Goal: Task Accomplishment & Management: Complete application form

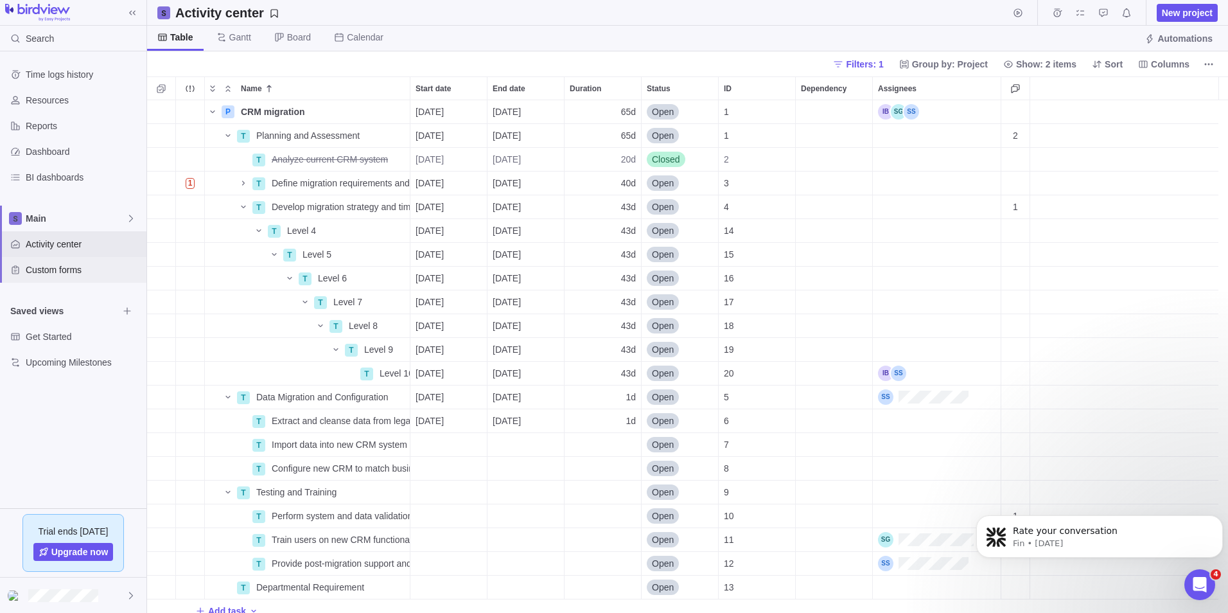
click at [63, 276] on span "Custom forms" at bounding box center [84, 269] width 116 height 13
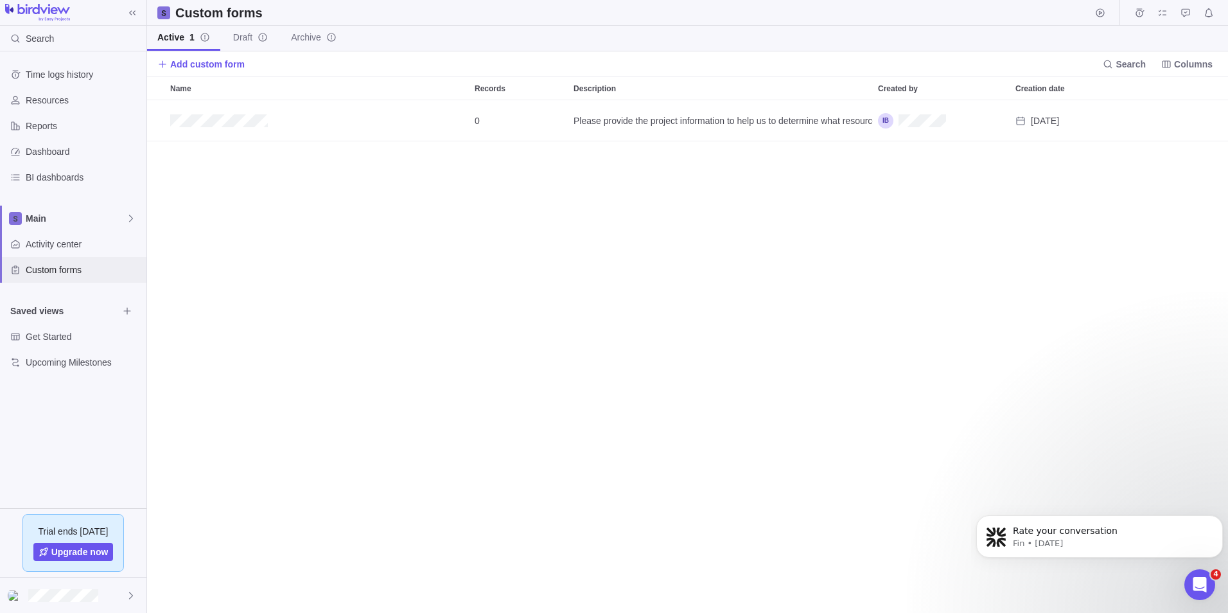
scroll to position [503, 1072]
click at [182, 64] on span "Add custom form" at bounding box center [207, 64] width 75 height 13
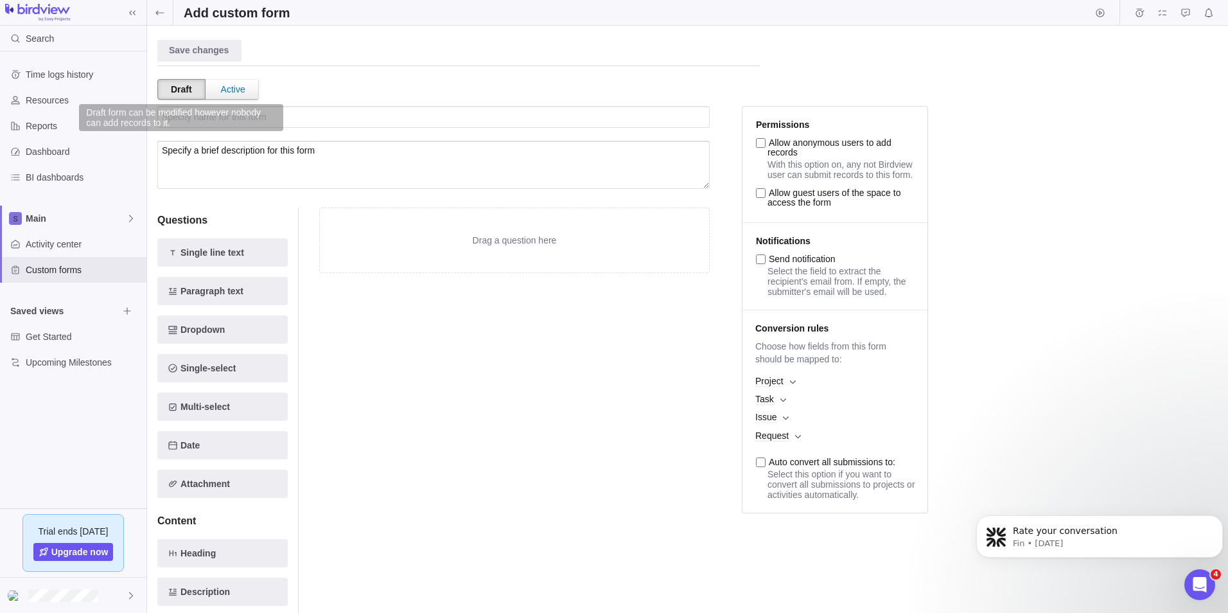
click at [184, 94] on div "Draft" at bounding box center [181, 89] width 48 height 21
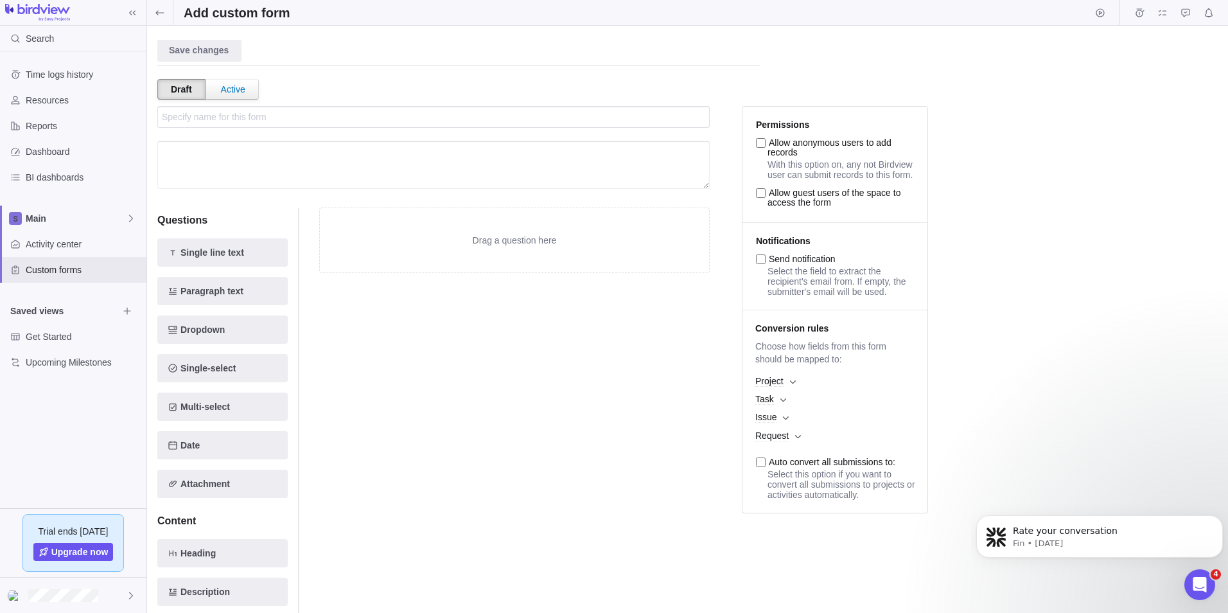
click at [217, 164] on textarea at bounding box center [433, 165] width 553 height 48
type textarea "Specify a brief description for this form"
click at [227, 250] on span "Single line text" at bounding box center [213, 252] width 64 height 15
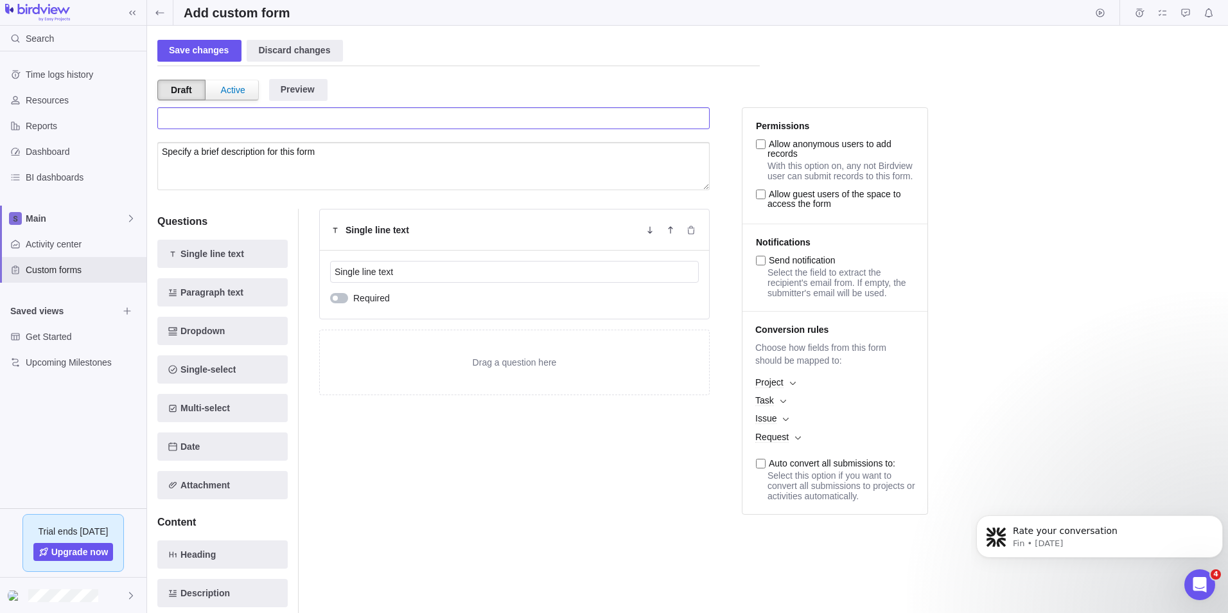
click at [225, 121] on input "text" at bounding box center [433, 118] width 553 height 22
type input "PMO Dashboard"
click at [217, 153] on textarea at bounding box center [433, 166] width 553 height 48
paste textarea "Form to provide Project updates"
type textarea "Form to provide Project updates"
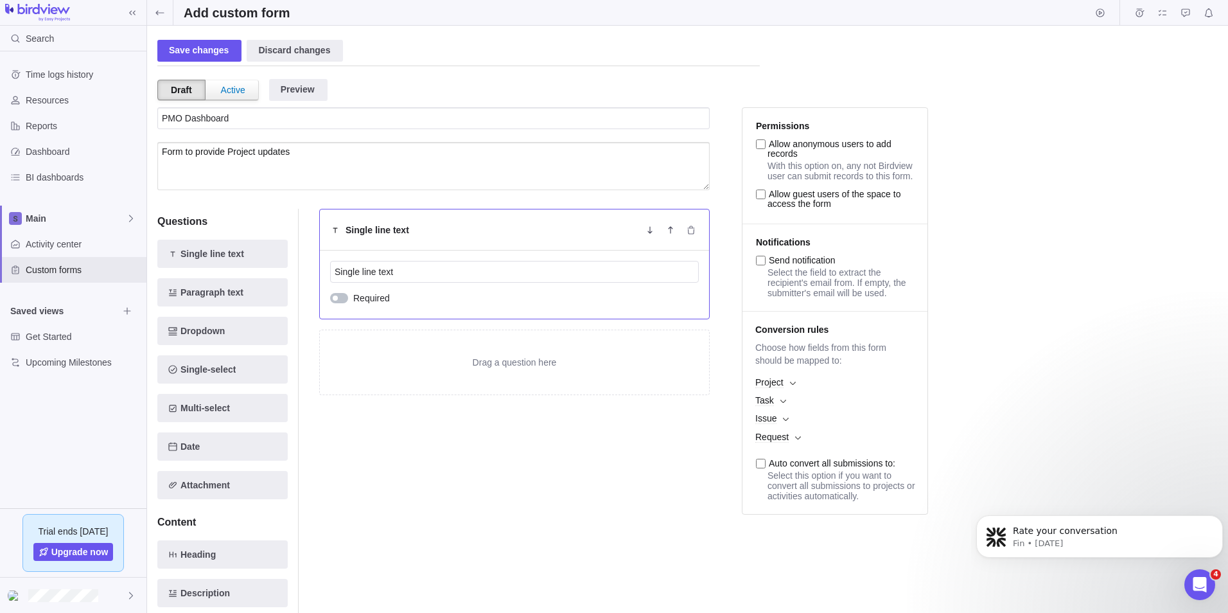
click at [369, 233] on h5 "Single line text" at bounding box center [378, 230] width 64 height 13
click at [380, 269] on input "Single line text" at bounding box center [514, 272] width 369 height 22
click at [215, 332] on span "Dropdown" at bounding box center [203, 330] width 44 height 15
click at [691, 233] on icon "Delete" at bounding box center [690, 230] width 7 height 8
click at [363, 270] on input "Dropdown" at bounding box center [514, 272] width 369 height 22
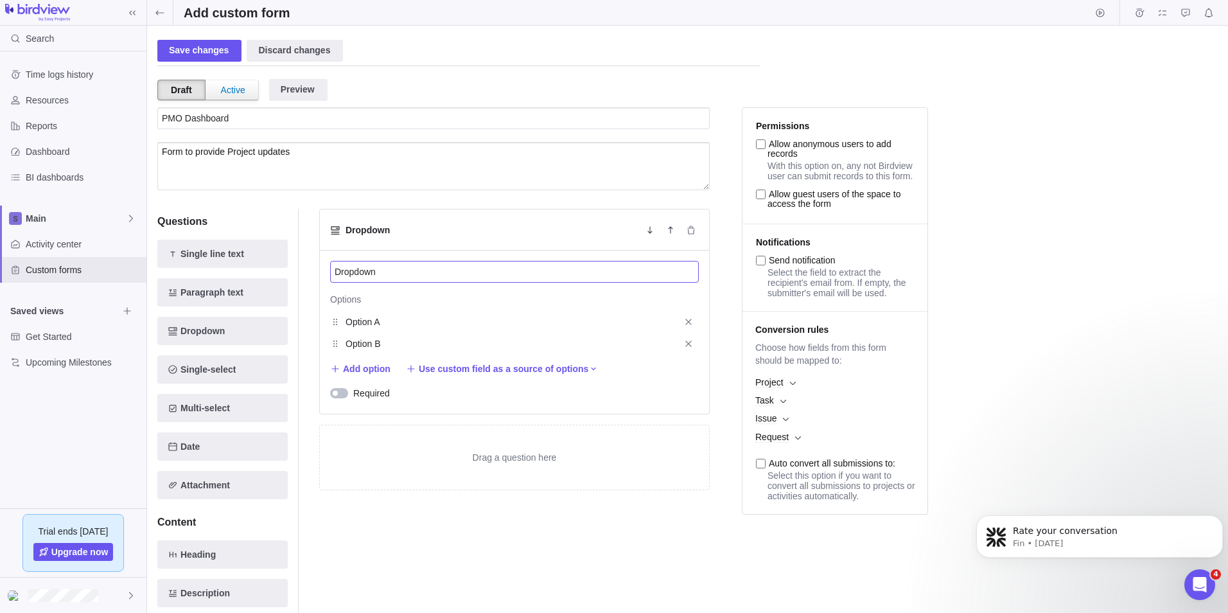
drag, startPoint x: 380, startPoint y: 272, endPoint x: 305, endPoint y: 272, distance: 74.5
click at [305, 272] on div "Dropdown Dropdown Options Option A Option B Add option Use custom field as a so…" at bounding box center [504, 430] width 411 height 442
type input "Project"
click at [377, 319] on input "Option A" at bounding box center [509, 321] width 327 height 15
click at [355, 324] on input "ADER" at bounding box center [509, 321] width 327 height 15
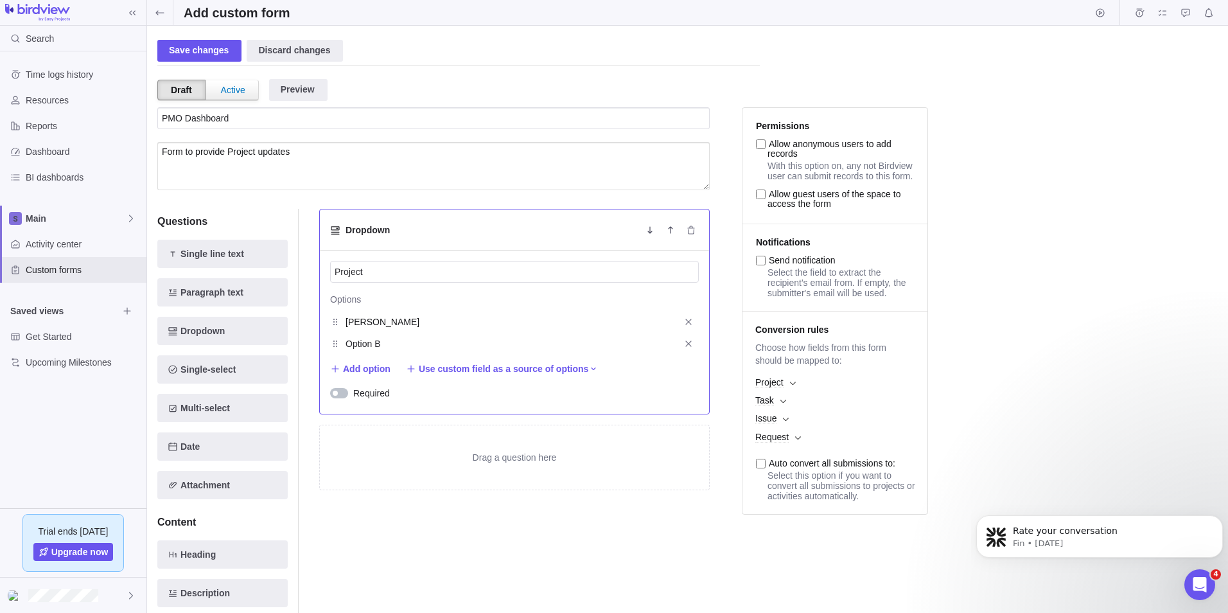
drag, startPoint x: 382, startPoint y: 321, endPoint x: 339, endPoint y: 320, distance: 43.0
click at [339, 320] on div "ADER" at bounding box center [514, 322] width 369 height 22
paste input "- Anti-Discrimination, Equity and Reconciliation"
type input "[PERSON_NAME] - Anti-Discrimination, Equity and Reconciliation"
click at [377, 345] on input "Option B" at bounding box center [509, 343] width 327 height 15
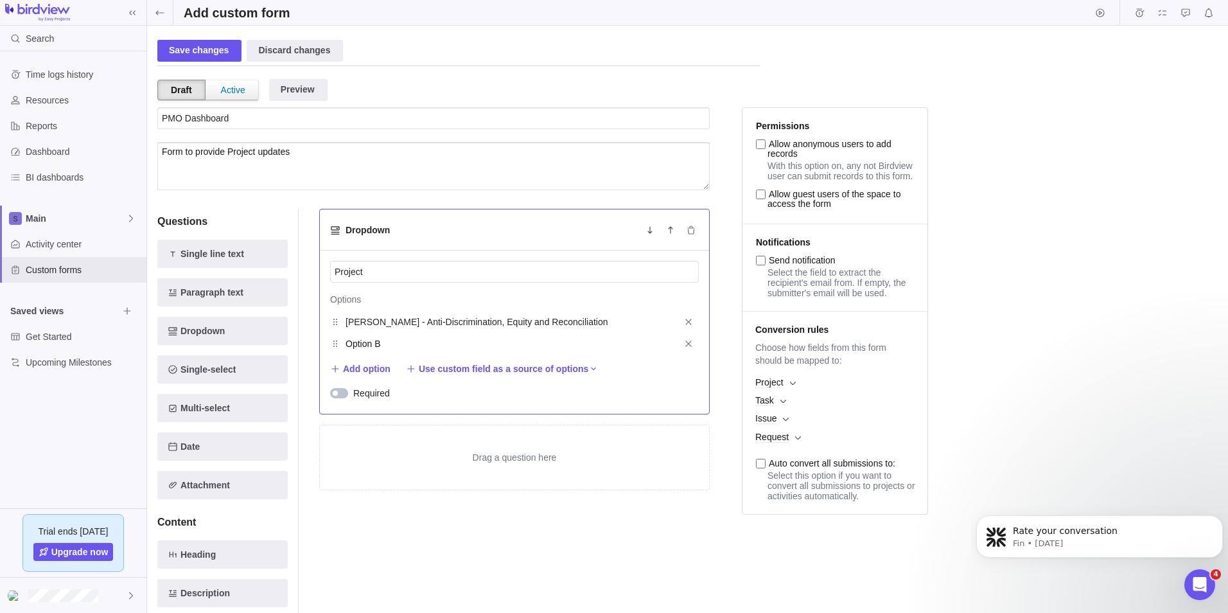
paste input "Annual Renewal"
type input "Annual Renewal"
drag, startPoint x: 414, startPoint y: 344, endPoint x: 338, endPoint y: 344, distance: 76.5
click at [338, 344] on div "Annual Renewal" at bounding box center [514, 344] width 369 height 22
click at [387, 348] on input "Option B" at bounding box center [509, 343] width 327 height 15
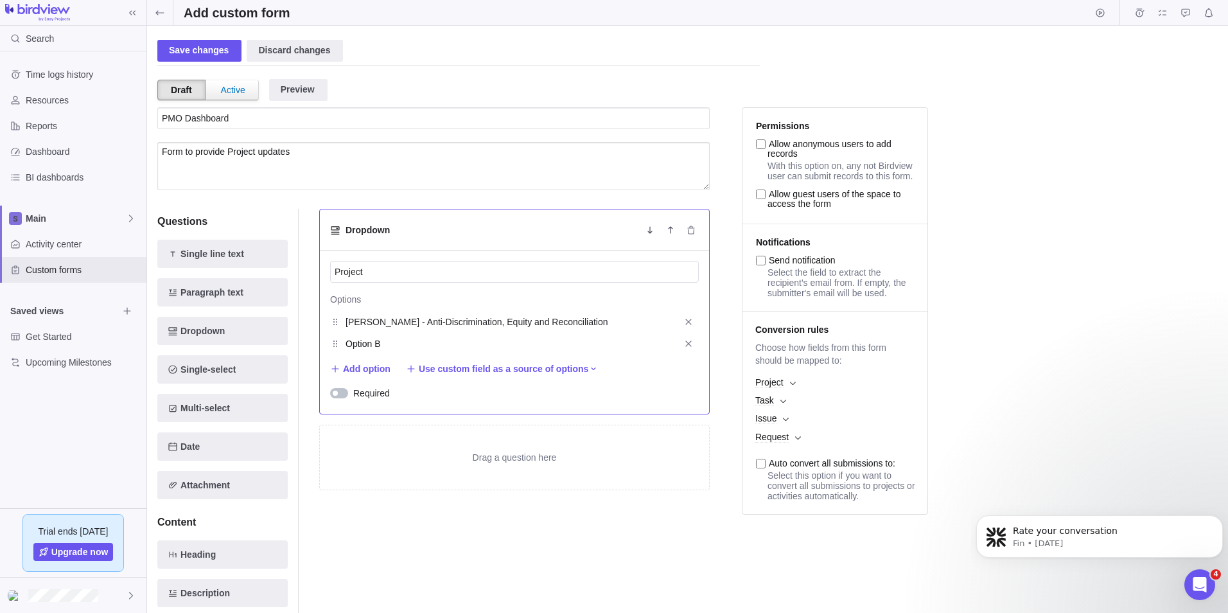
paste input "HPOA"
type input "Option BHPOA"
drag, startPoint x: 407, startPoint y: 339, endPoint x: 321, endPoint y: 351, distance: 86.9
click at [321, 351] on div "Project Options ADER - Anti-Discrimination, Equity and Reconciliation Option BH…" at bounding box center [514, 332] width 389 height 163
paste input "HPOA"
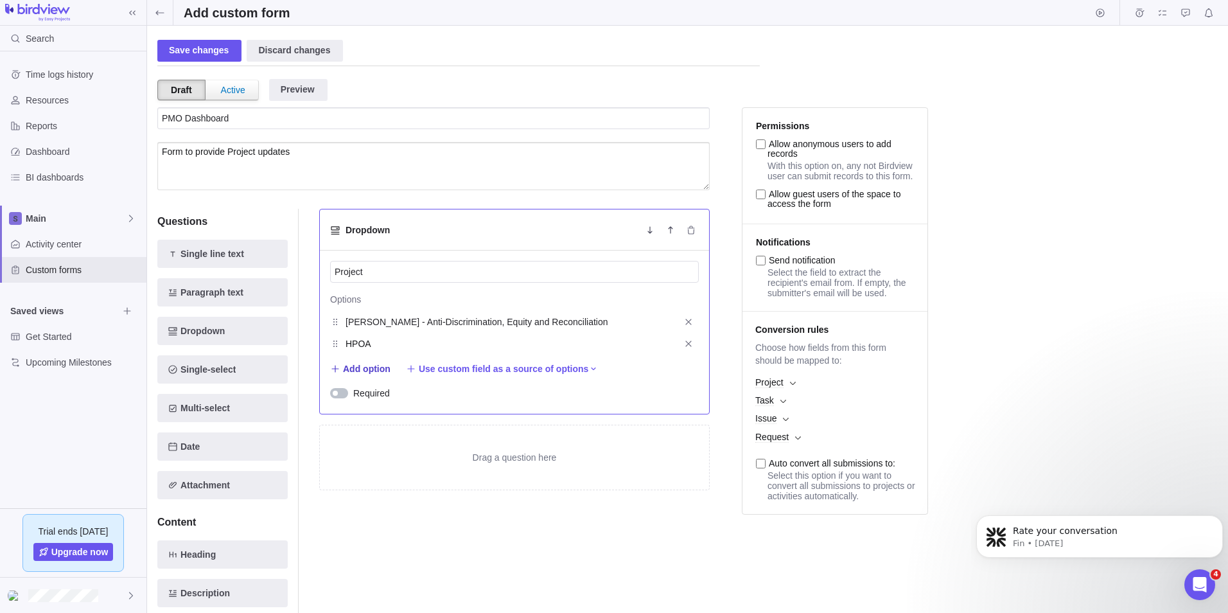
type input "HPOA"
click at [349, 366] on span "Add option" at bounding box center [367, 368] width 48 height 13
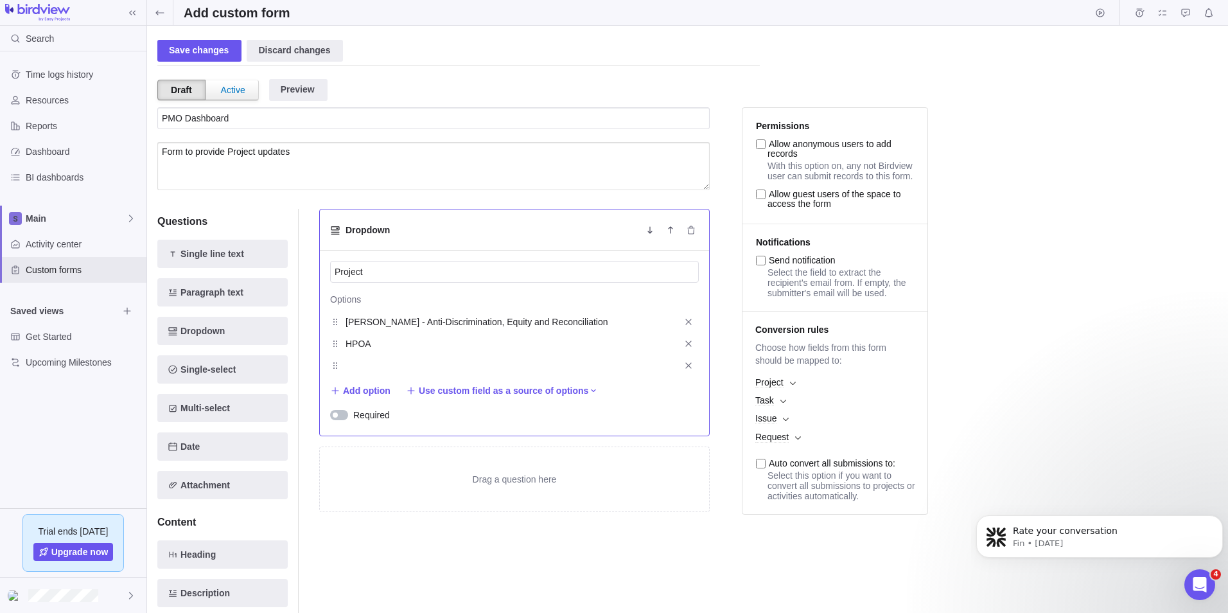
click at [370, 366] on input "text" at bounding box center [509, 365] width 327 height 15
paste input "DB migration - Phase 2"
type input "DB migration - Phase 2"
click at [353, 394] on span "Add option" at bounding box center [367, 390] width 48 height 13
click at [361, 391] on input "text" at bounding box center [509, 387] width 327 height 15
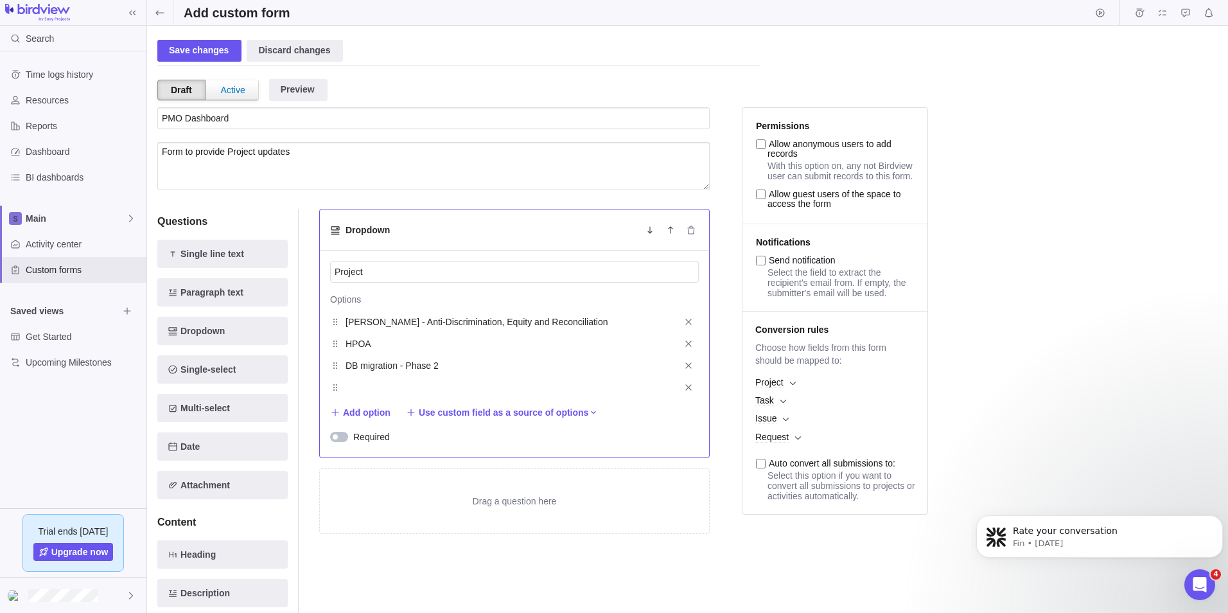
paste input "Quality Assurance"
type input "Quality Assurance"
click at [357, 411] on span "Add option" at bounding box center [367, 412] width 48 height 13
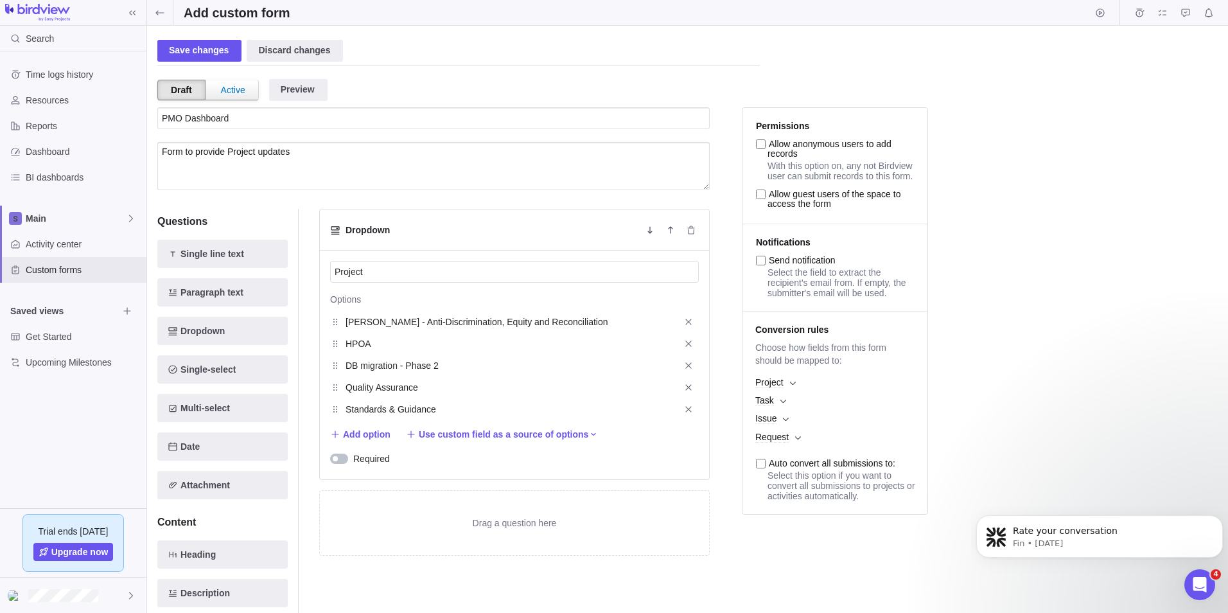
type input "Standards & Guidance"
click at [351, 438] on span "Add option" at bounding box center [367, 434] width 48 height 13
type input "Z Drive Migration"
click at [378, 585] on div "Dropdown Project Options ADER - Anti-Discrimination, Equity and Reconciliation …" at bounding box center [514, 430] width 391 height 442
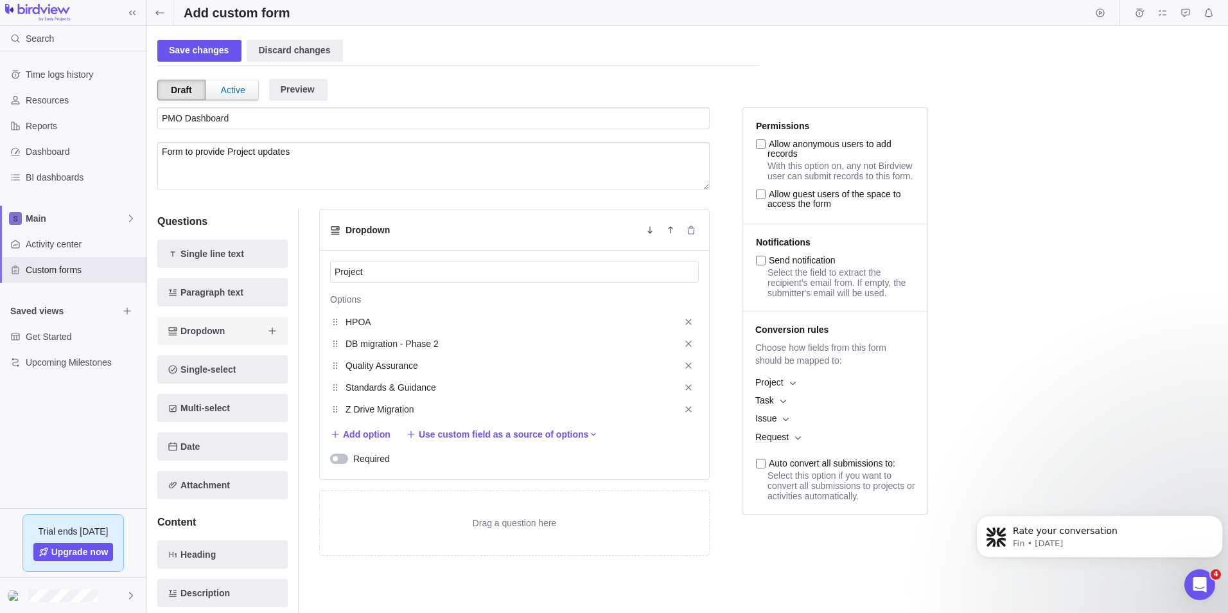
click at [206, 324] on div "Questions Single line text Paragraph text Dropdown Single-select Multi-select D…" at bounding box center [222, 356] width 130 height 285
click at [213, 333] on span "Dropdown" at bounding box center [203, 330] width 44 height 15
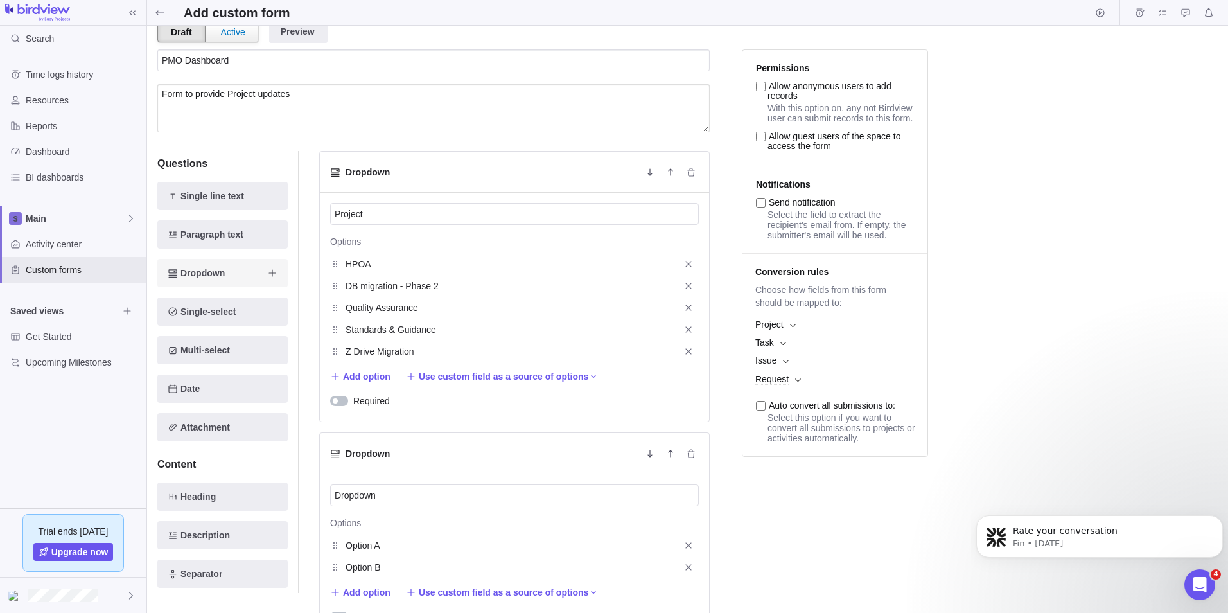
scroll to position [83, 0]
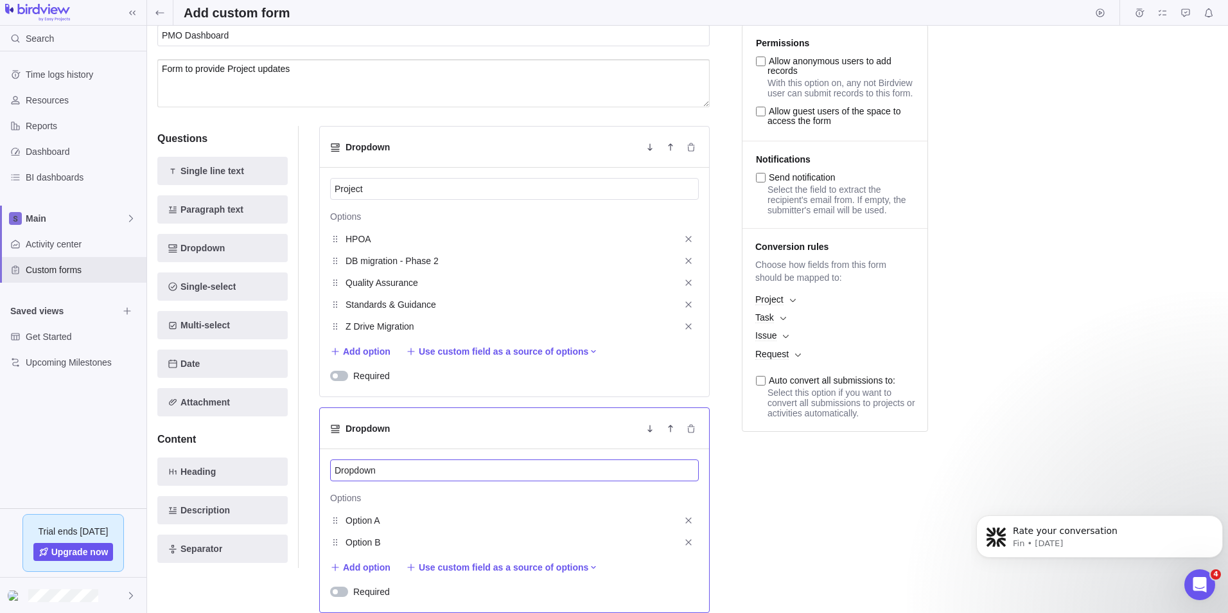
drag, startPoint x: 390, startPoint y: 467, endPoint x: 319, endPoint y: 464, distance: 70.7
click at [317, 466] on div "Dropdown Project Options ADER - Anti-Discrimination, Equity and Reconciliation …" at bounding box center [504, 407] width 411 height 563
type input "s"
type input "Status"
click at [385, 523] on input "Option A" at bounding box center [509, 520] width 327 height 15
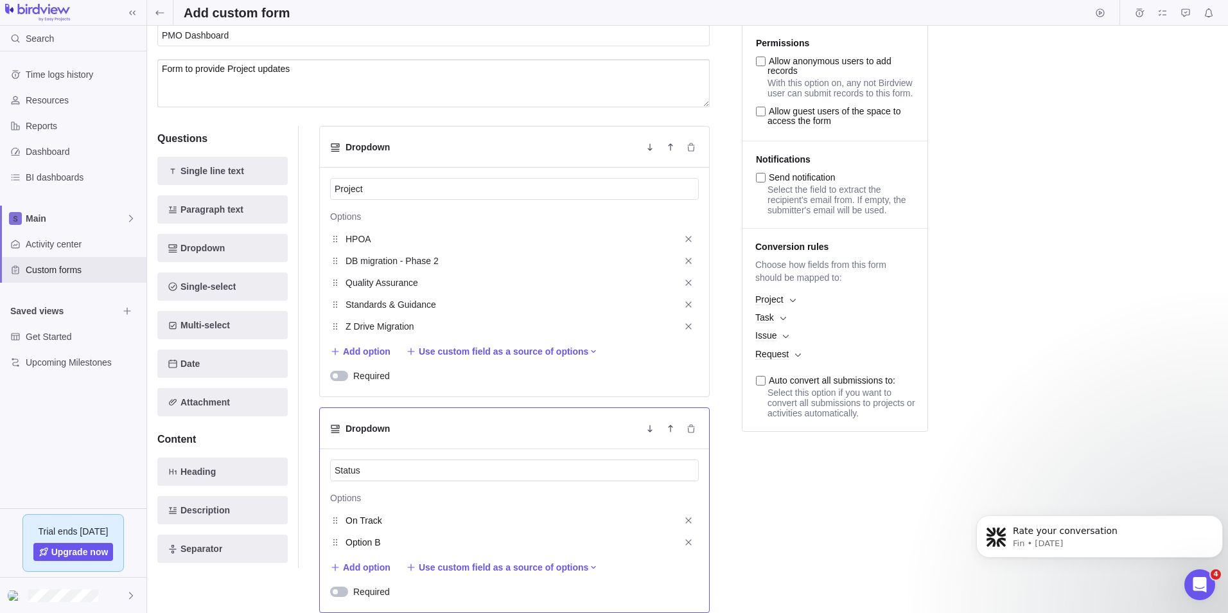
type input "On Track"
click at [385, 535] on input "Option B" at bounding box center [509, 542] width 327 height 15
click at [367, 568] on span "Add option" at bounding box center [367, 567] width 48 height 13
click at [397, 545] on input "Some Issue" at bounding box center [509, 542] width 327 height 15
click at [397, 539] on input "Some Issue" at bounding box center [509, 542] width 327 height 15
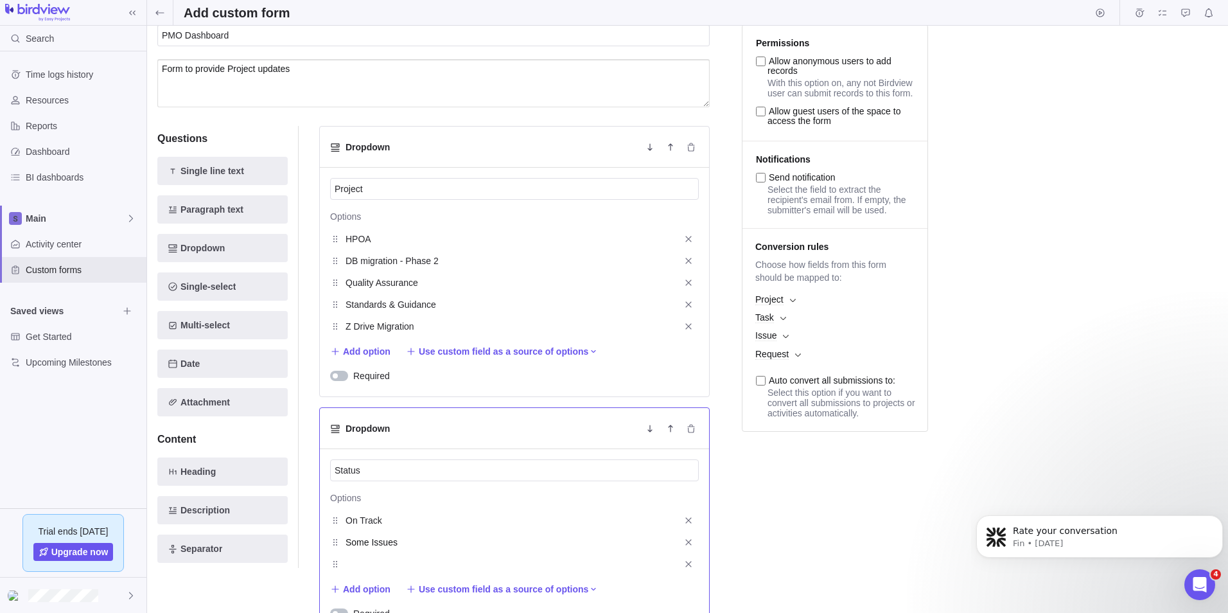
type input "Some Issues"
click at [371, 562] on input "text" at bounding box center [509, 563] width 327 height 15
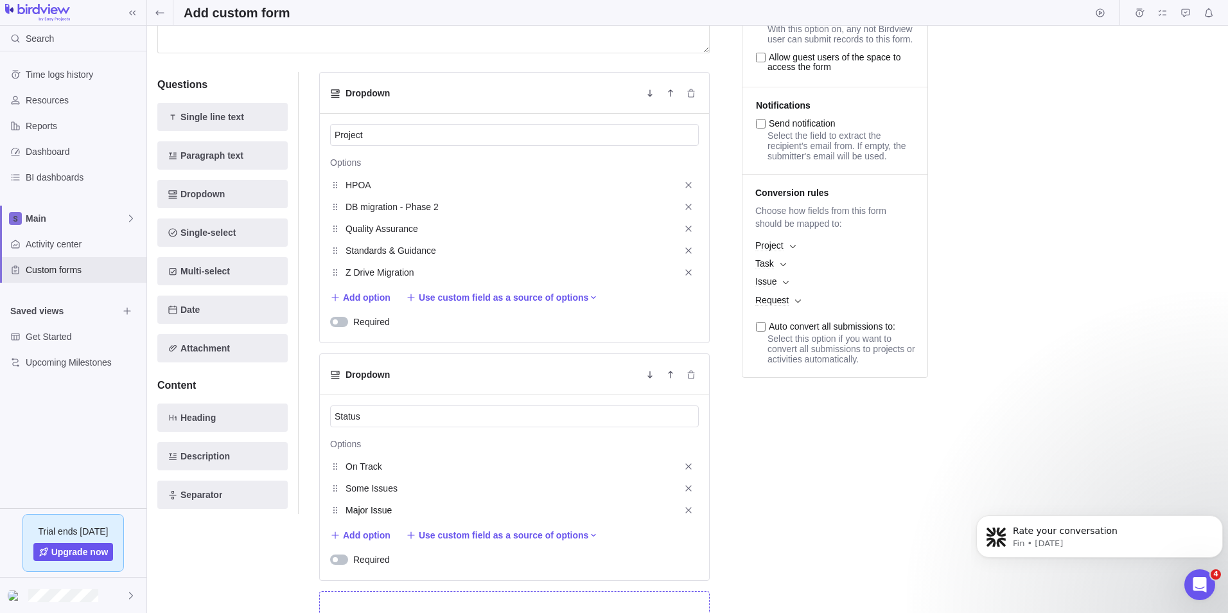
scroll to position [211, 0]
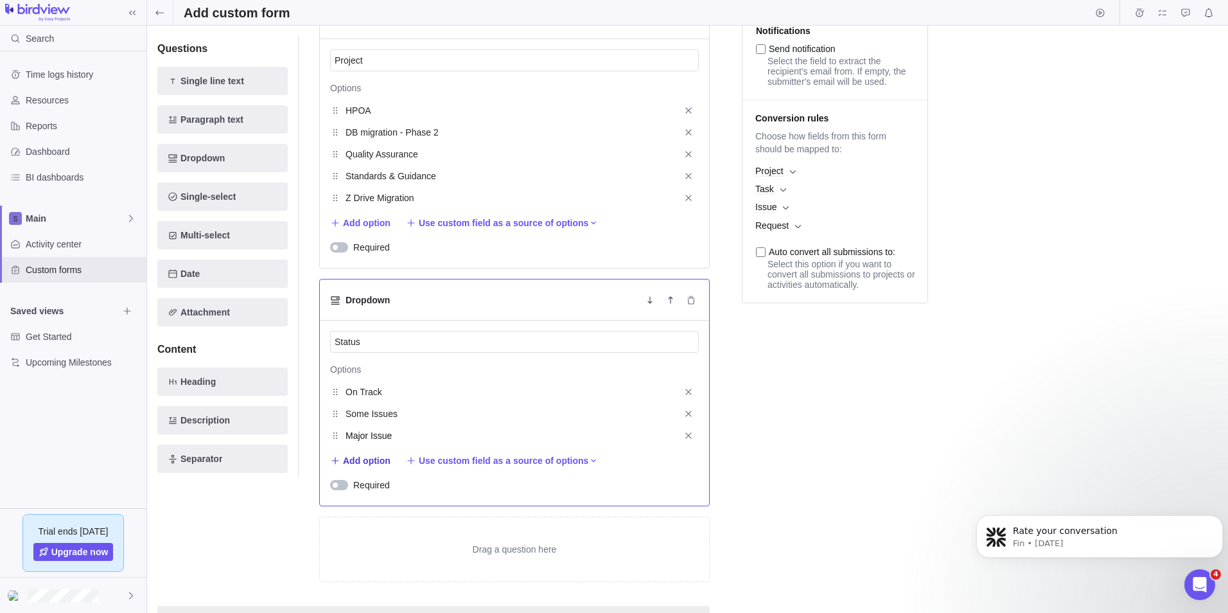
type input "Major Issue"
click at [376, 465] on span "Add option" at bounding box center [367, 460] width 48 height 13
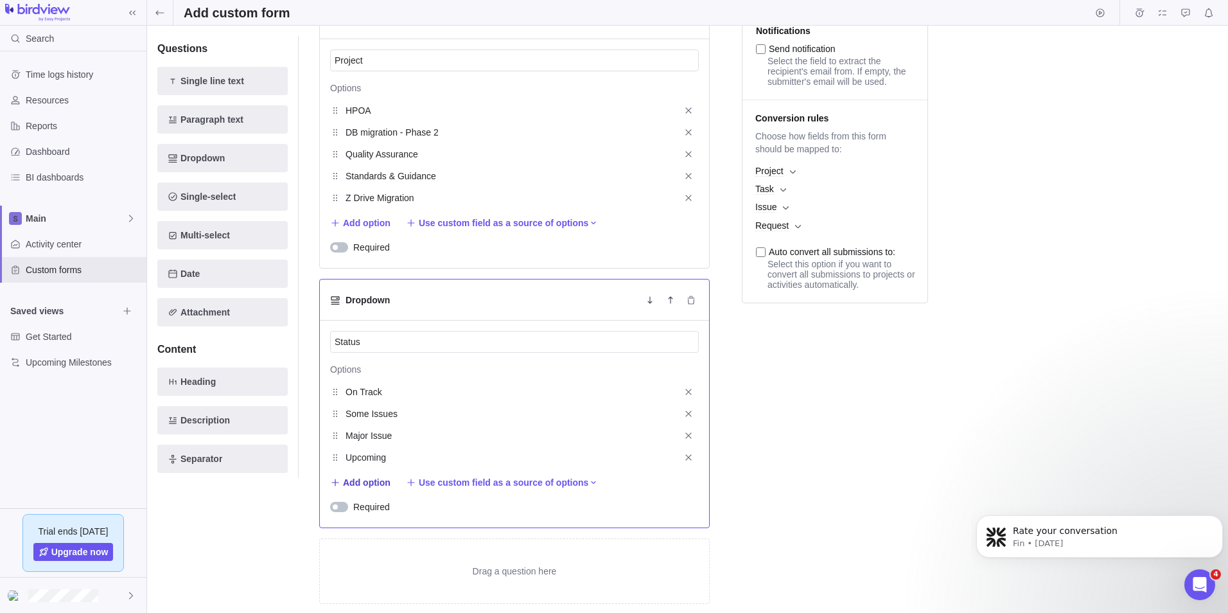
type input "Upcoming"
click at [366, 485] on span "Add option" at bounding box center [367, 482] width 48 height 13
type input "Complete"
click at [349, 581] on div "Drag a question here" at bounding box center [514, 593] width 389 height 64
click at [257, 572] on div "Questions Single line text Paragraph text Dropdown Single-select Multi-select D…" at bounding box center [433, 311] width 553 height 659
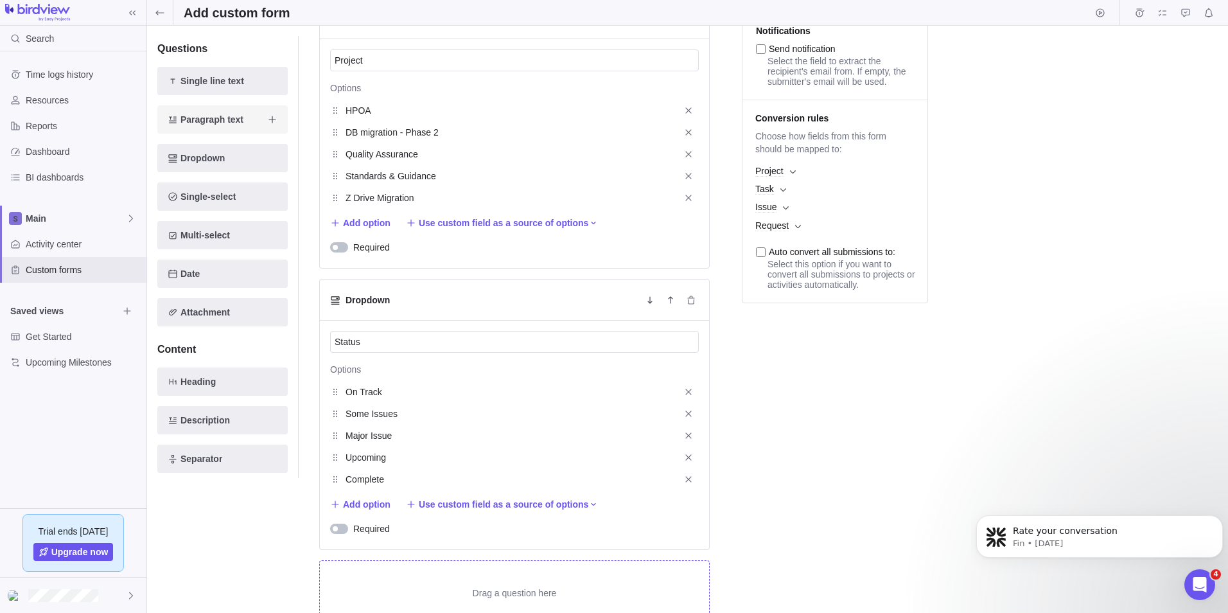
click at [233, 123] on span "Paragraph text" at bounding box center [212, 119] width 63 height 15
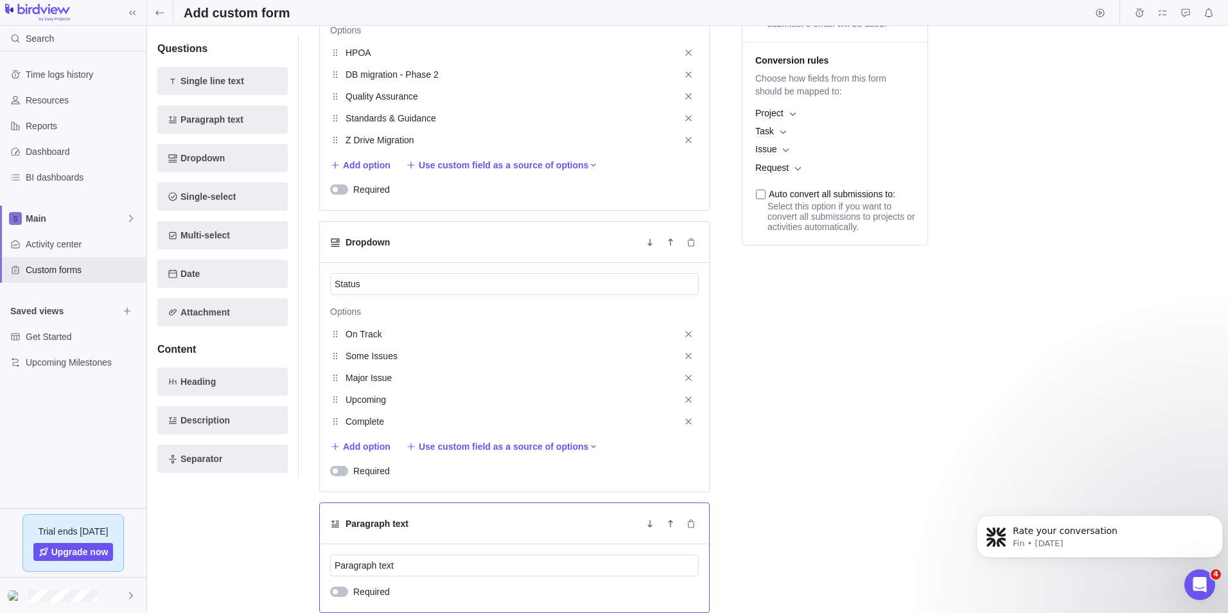
click at [415, 522] on div "Paragraph text" at bounding box center [514, 523] width 389 height 41
click at [402, 526] on h5 "Paragraph text" at bounding box center [377, 523] width 63 height 13
click at [369, 527] on h5 "Paragraph text" at bounding box center [377, 523] width 63 height 13
drag, startPoint x: 389, startPoint y: 565, endPoint x: 403, endPoint y: 565, distance: 13.5
click at [390, 565] on input "Paragraph text" at bounding box center [514, 565] width 369 height 22
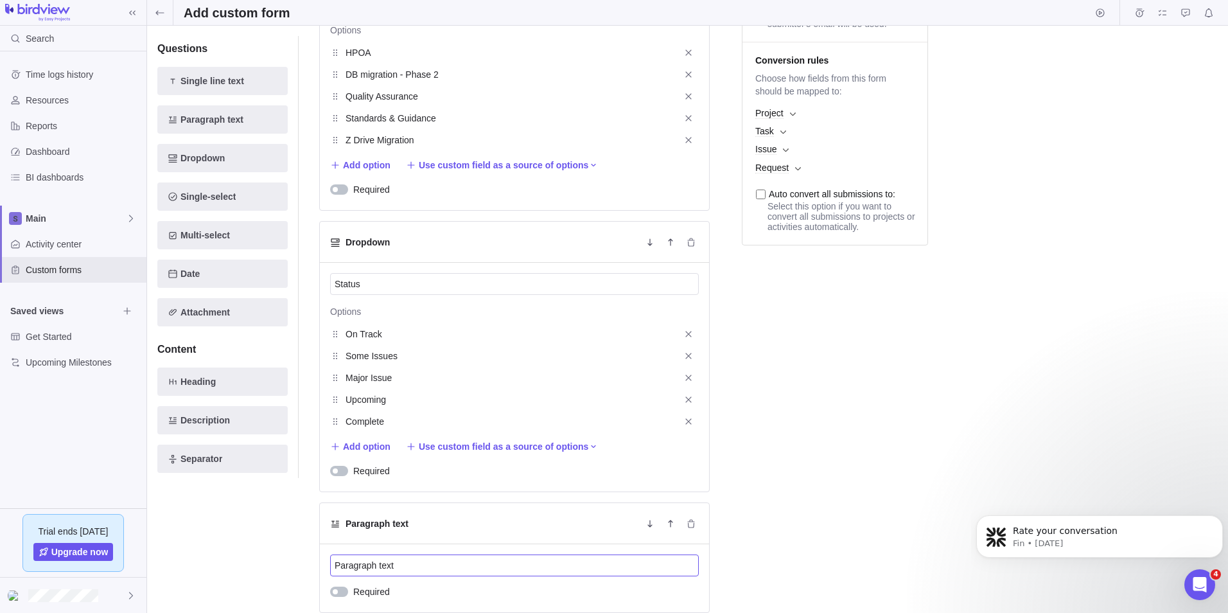
drag, startPoint x: 403, startPoint y: 564, endPoint x: 315, endPoint y: 564, distance: 87.4
click at [315, 564] on div "Dropdown Project Options ADER - Anti-Discrimination, Equity and Reconciliation …" at bounding box center [504, 314] width 411 height 749
type input "Updates"
click at [184, 420] on span "Description" at bounding box center [205, 419] width 49 height 15
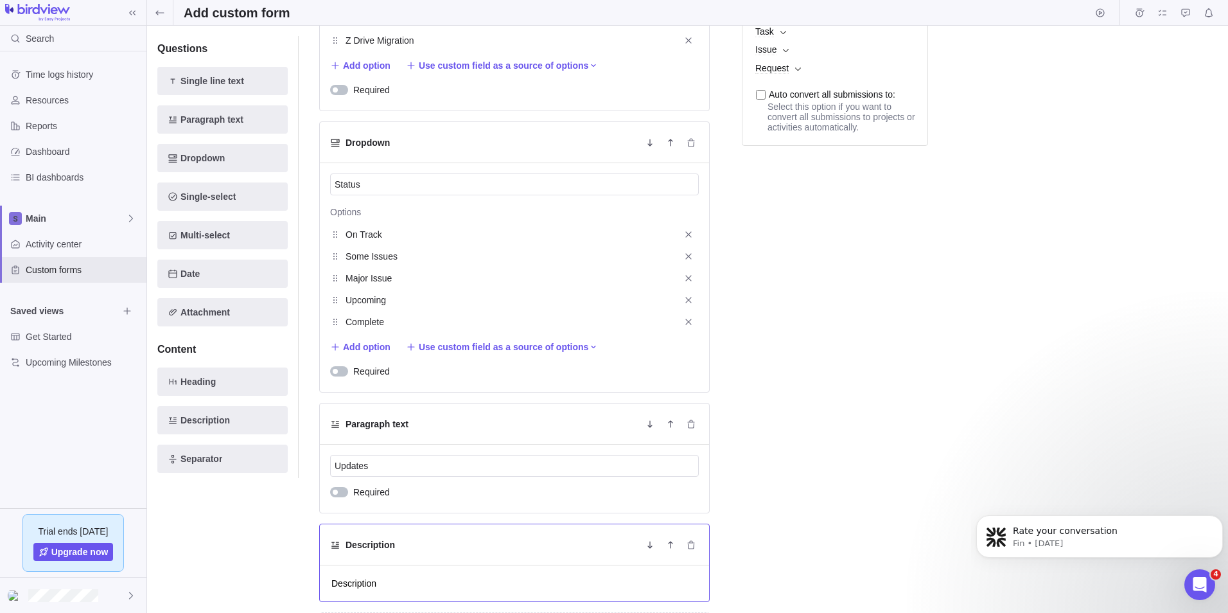
scroll to position [409, 0]
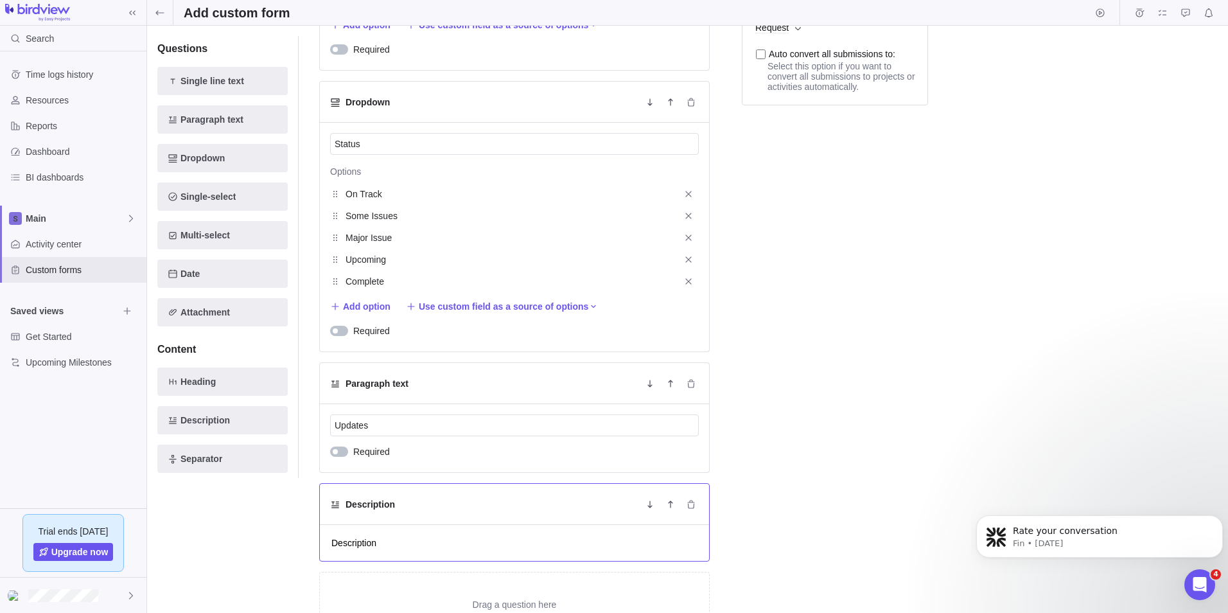
click at [385, 507] on h5 "Description" at bounding box center [370, 504] width 49 height 13
click at [360, 504] on h5 "Description" at bounding box center [370, 504] width 49 height 13
click at [376, 545] on textarea "Description" at bounding box center [514, 542] width 369 height 15
click at [203, 278] on div "Date" at bounding box center [223, 273] width 110 height 15
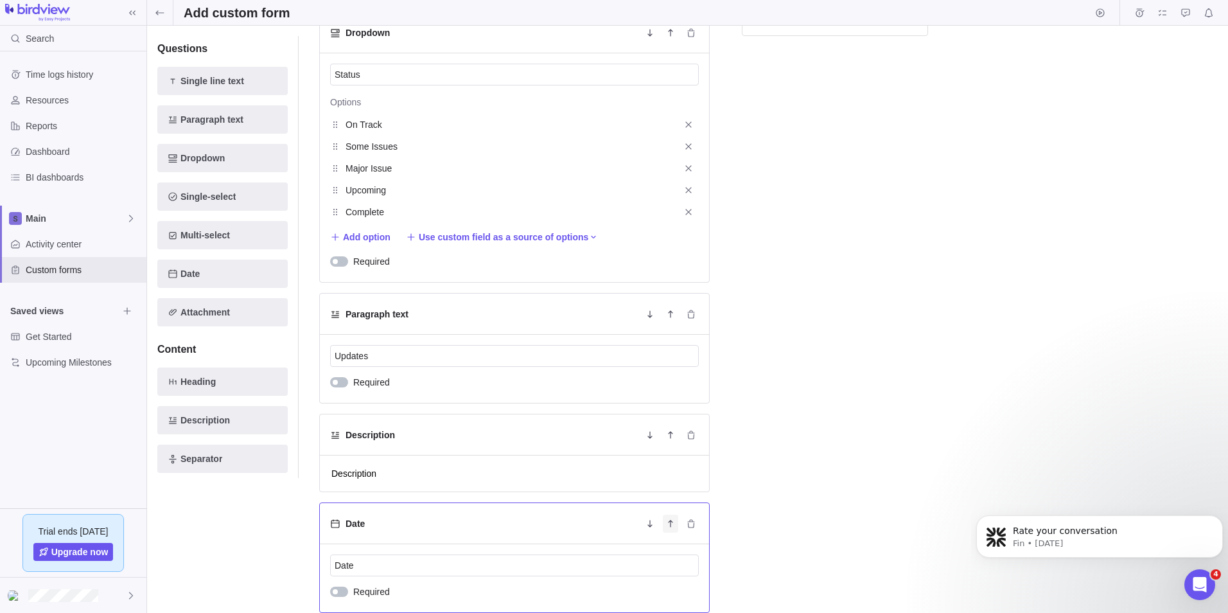
click at [671, 527] on icon "Move up" at bounding box center [671, 523] width 10 height 10
click at [671, 439] on icon "Move up" at bounding box center [671, 435] width 10 height 10
click at [671, 434] on icon "Move up" at bounding box center [670, 434] width 4 height 7
click at [678, 316] on span "Move up" at bounding box center [670, 314] width 15 height 18
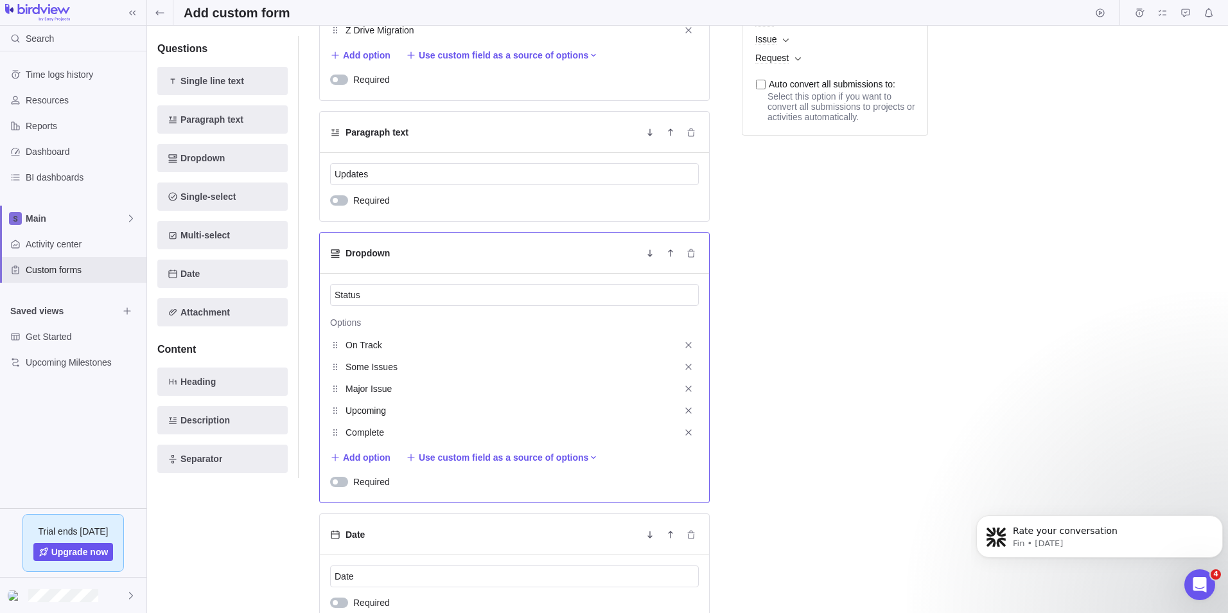
scroll to position [464, 0]
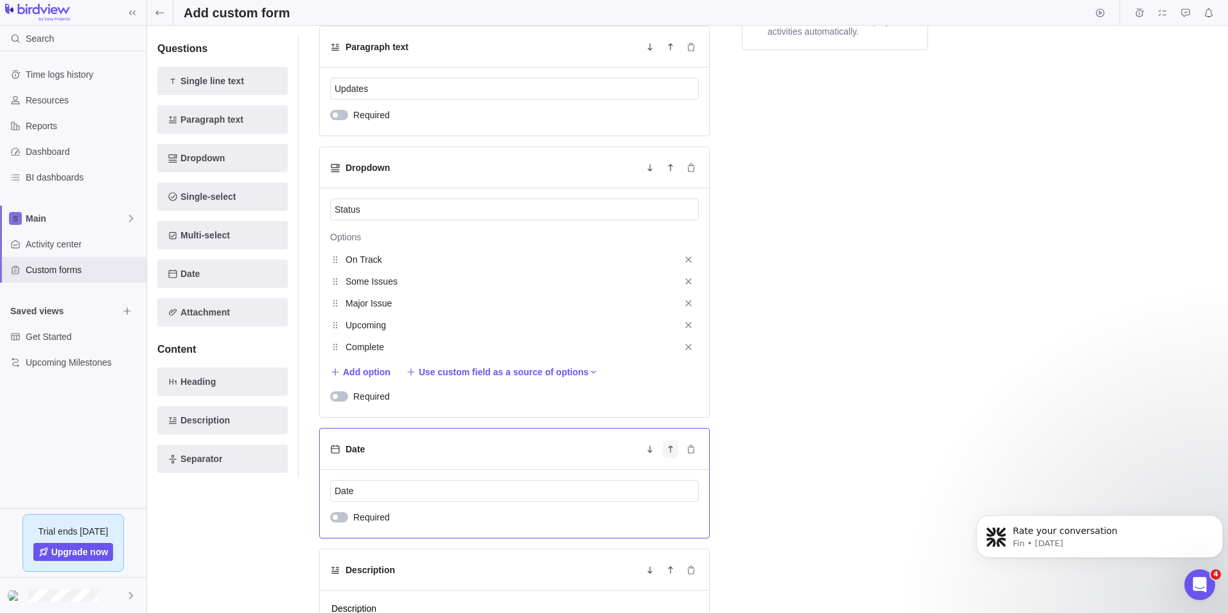
click at [677, 450] on span "Move up" at bounding box center [670, 449] width 15 height 18
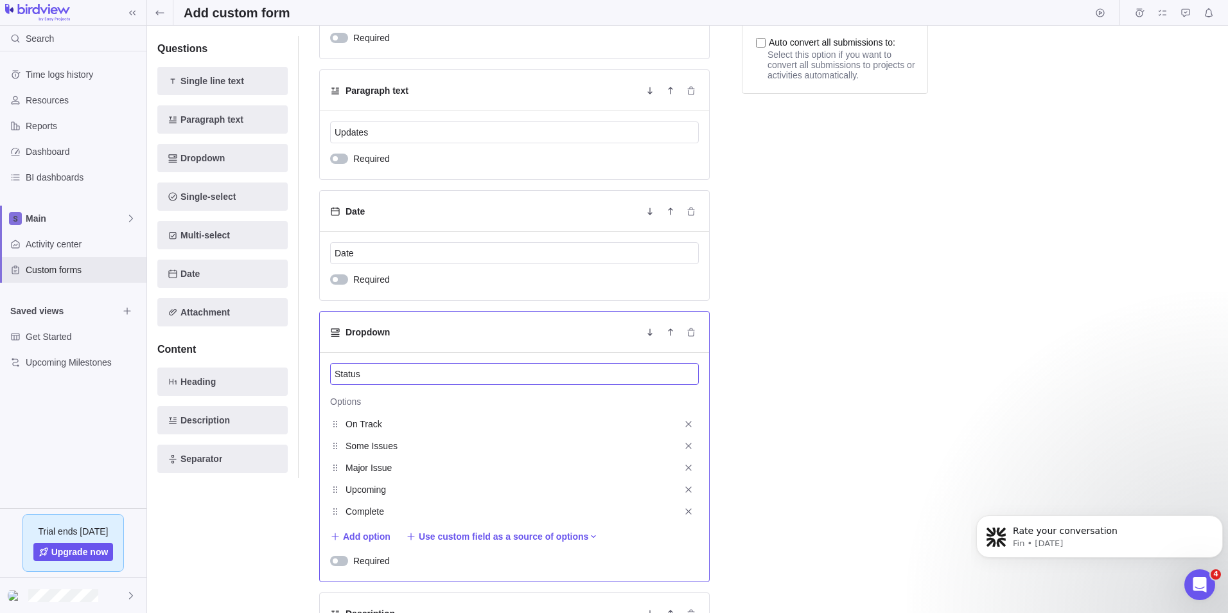
scroll to position [400, 0]
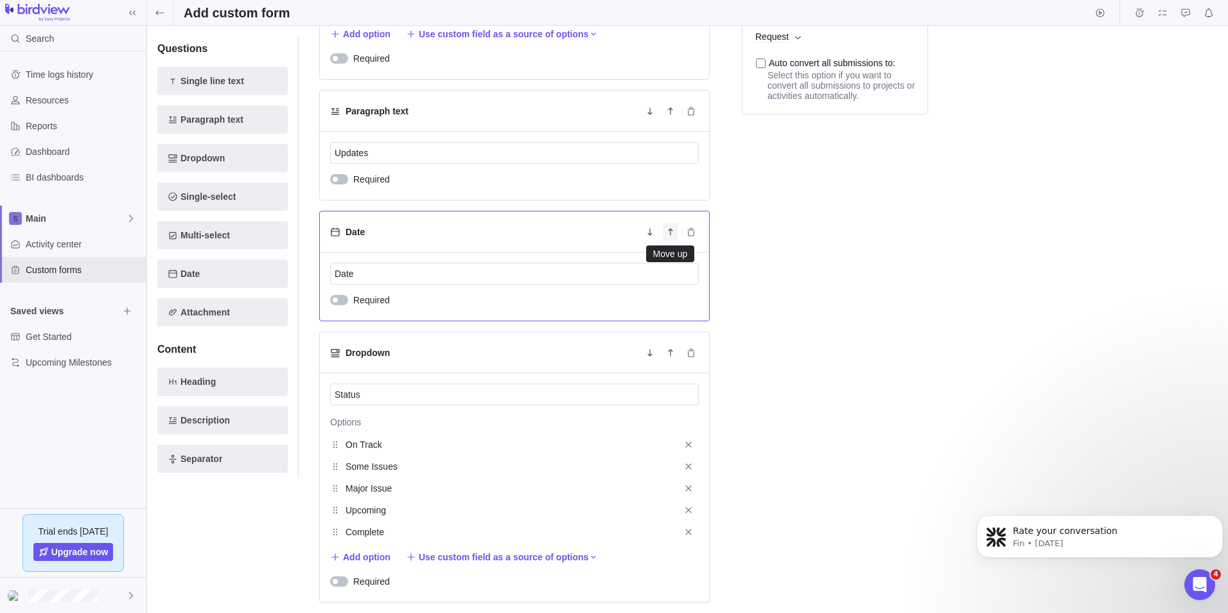
click at [667, 236] on icon "Move up" at bounding box center [671, 232] width 10 height 10
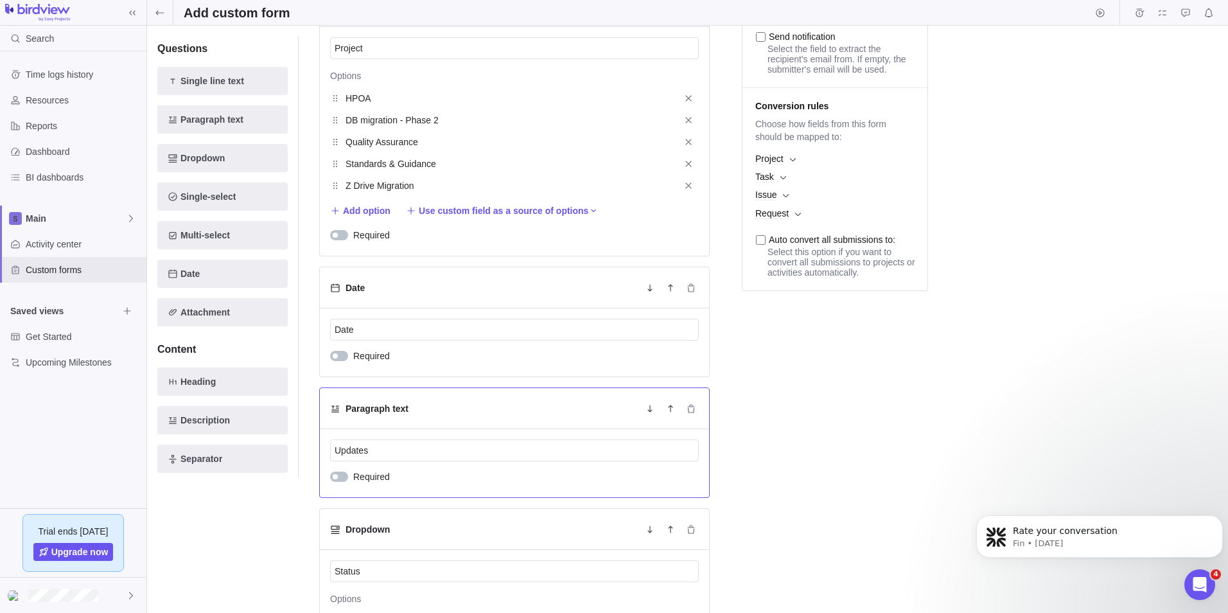
scroll to position [208, 0]
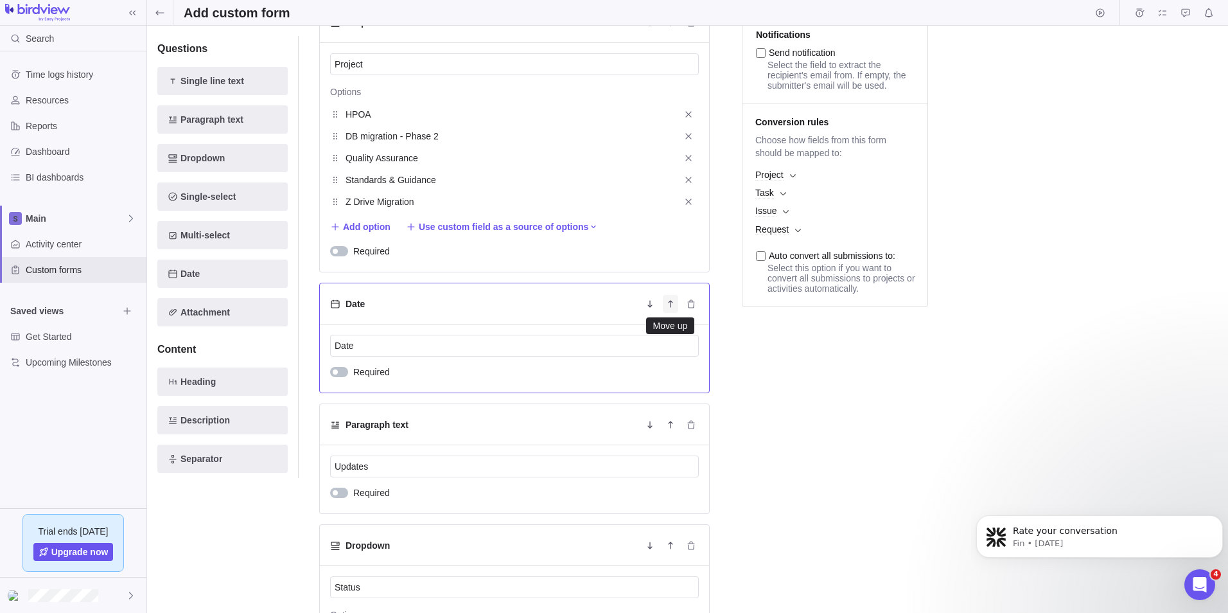
click at [671, 308] on icon "Move up" at bounding box center [671, 304] width 10 height 10
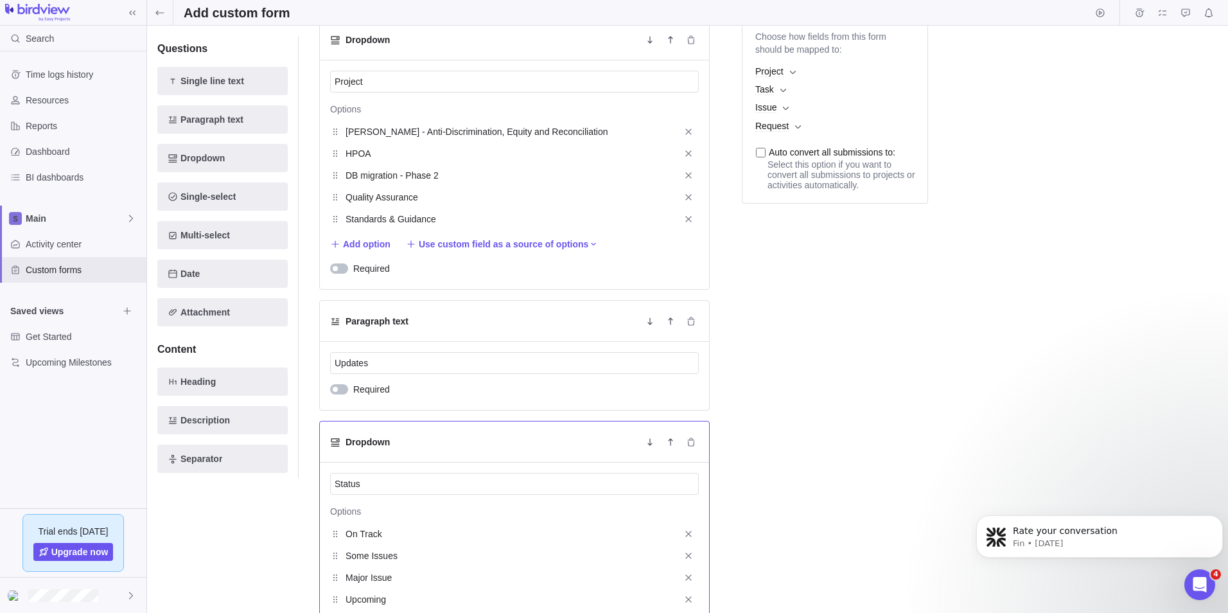
scroll to position [312, 0]
click at [671, 322] on icon "Move up" at bounding box center [671, 320] width 10 height 10
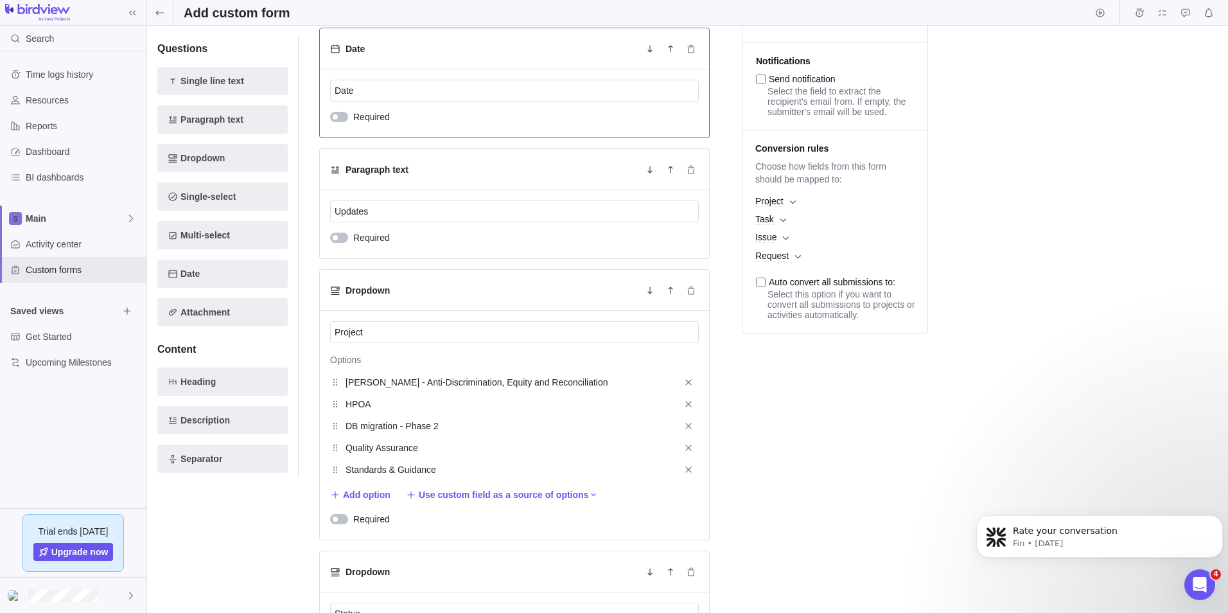
scroll to position [175, 0]
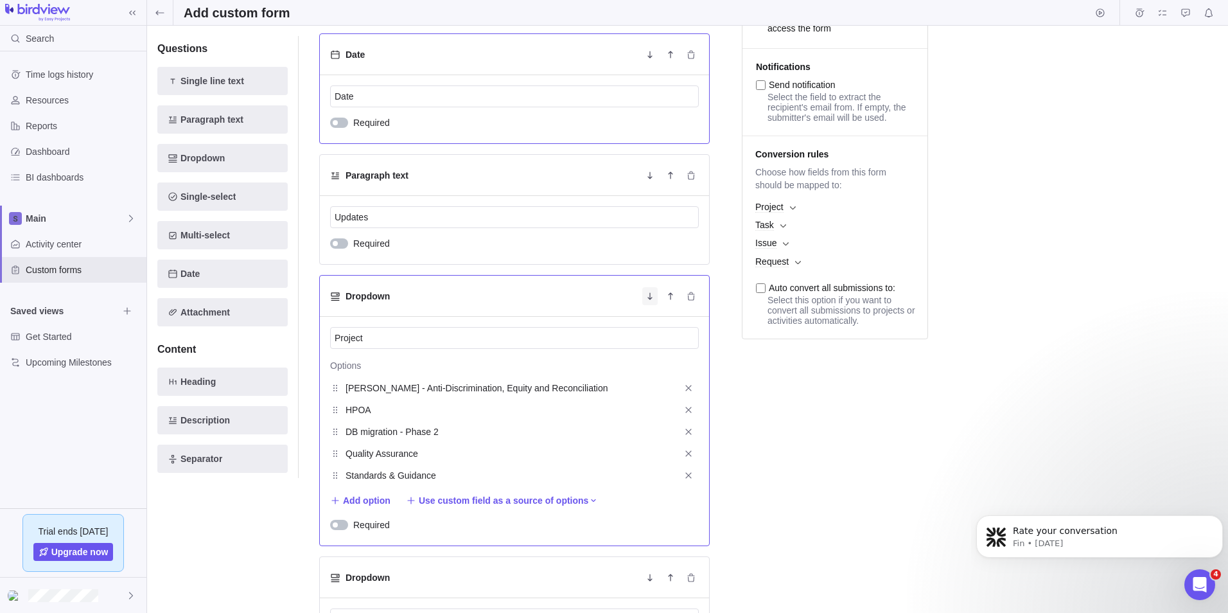
click at [646, 180] on span "Move down" at bounding box center [649, 175] width 15 height 18
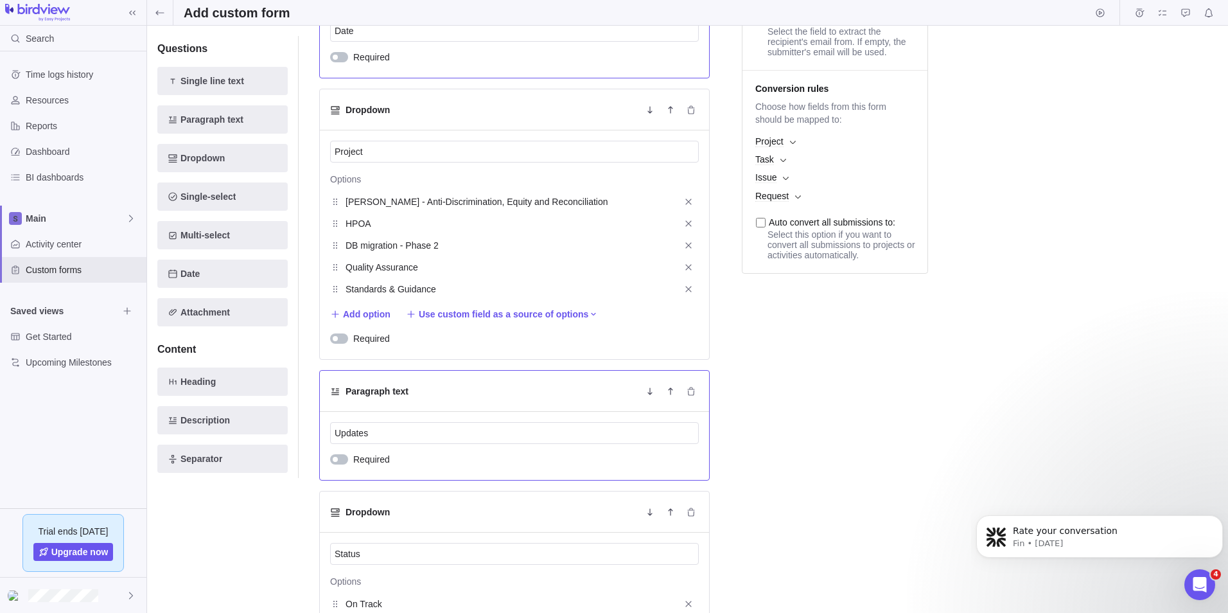
scroll to position [304, 0]
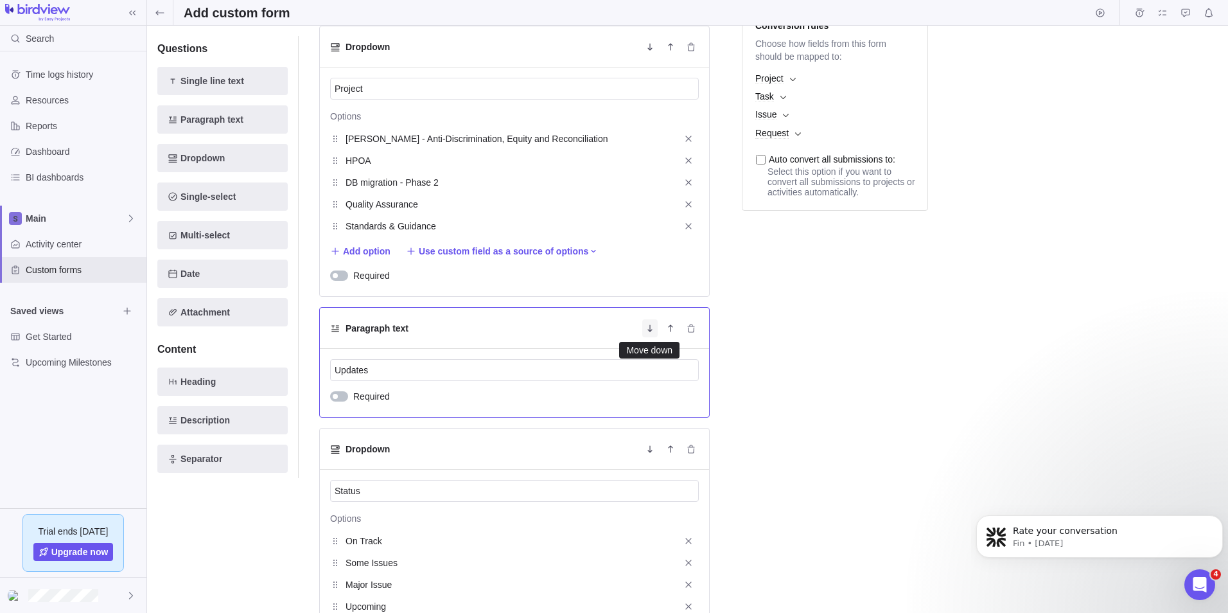
click at [655, 332] on span "Move down" at bounding box center [649, 328] width 15 height 18
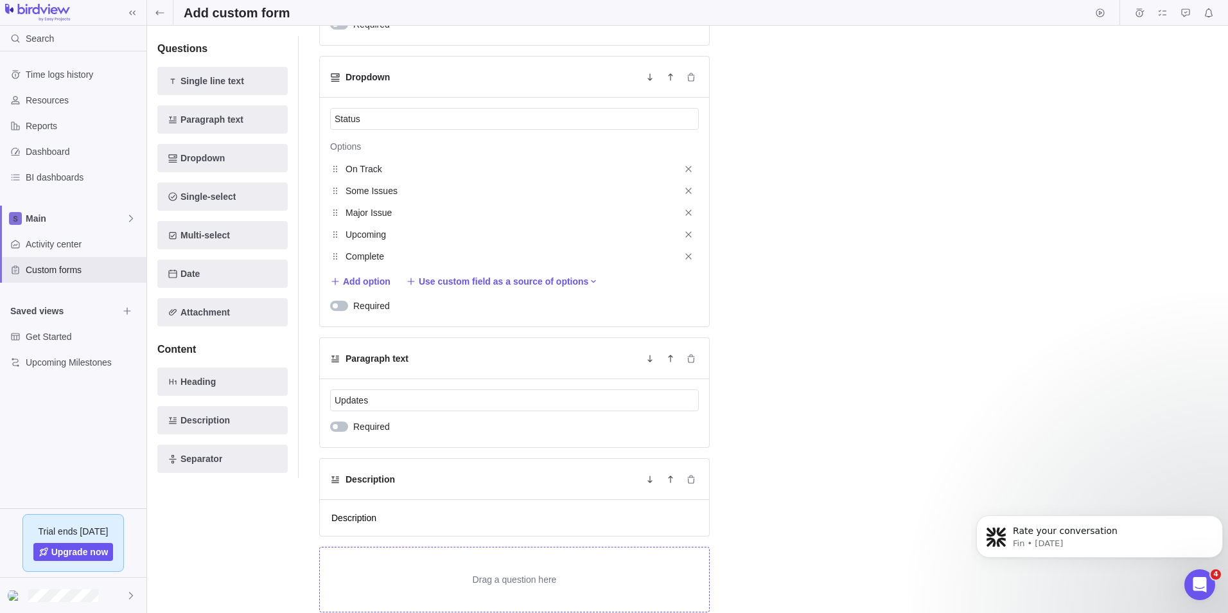
scroll to position [583, 0]
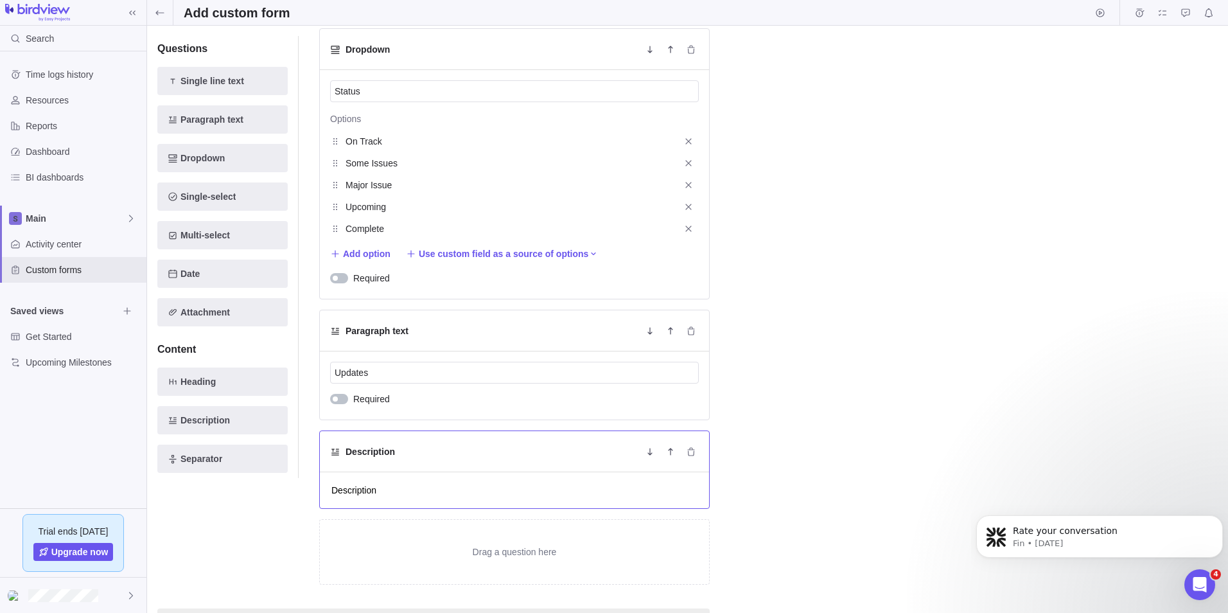
click at [375, 456] on h5 "Description" at bounding box center [370, 451] width 49 height 13
click at [369, 486] on textarea "Description" at bounding box center [514, 489] width 369 height 15
click at [379, 489] on textarea "Description" at bounding box center [514, 489] width 369 height 15
click at [497, 554] on div "Drag a question here" at bounding box center [514, 552] width 389 height 64
drag, startPoint x: 371, startPoint y: 375, endPoint x: 335, endPoint y: 370, distance: 36.3
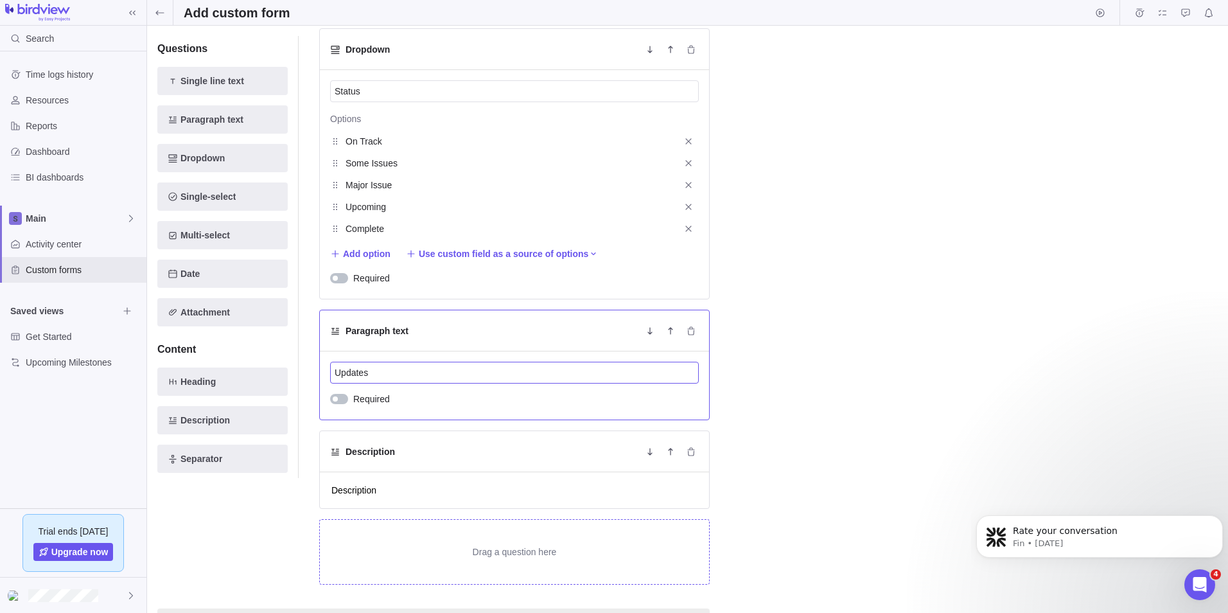
click at [335, 370] on input "Updates" at bounding box center [514, 373] width 369 height 22
type textarea "x"
click at [489, 547] on div "Drag a question here" at bounding box center [514, 552] width 389 height 64
drag, startPoint x: 489, startPoint y: 547, endPoint x: 431, endPoint y: 536, distance: 58.8
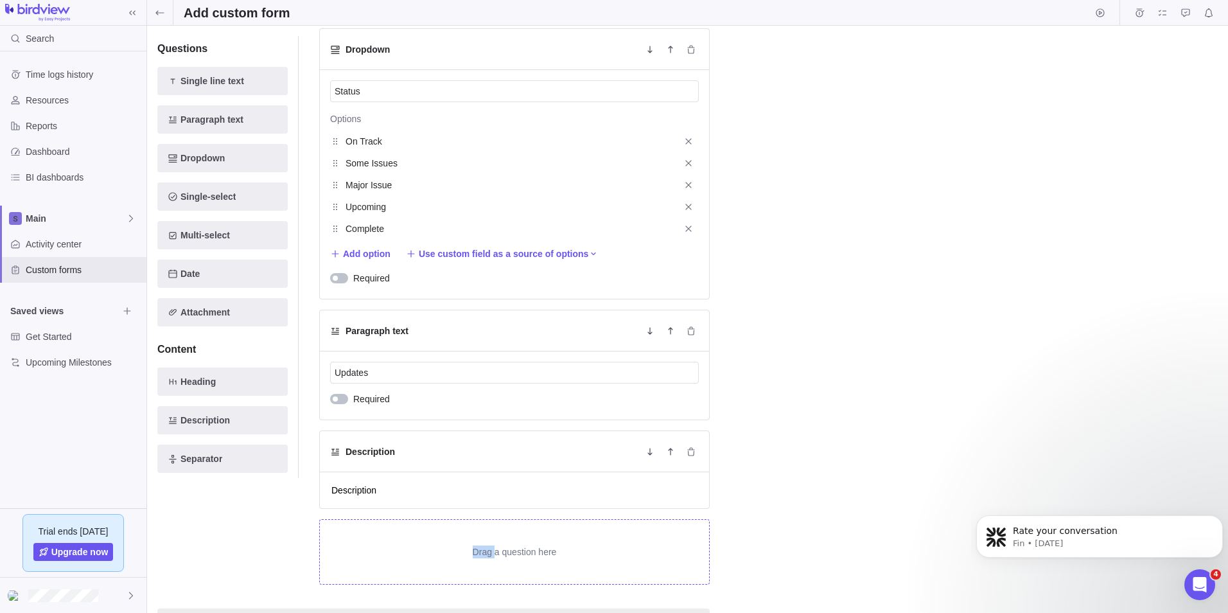
click at [430, 536] on div "Drag a question here" at bounding box center [514, 552] width 389 height 64
click at [689, 451] on icon "Delete" at bounding box center [691, 452] width 10 height 10
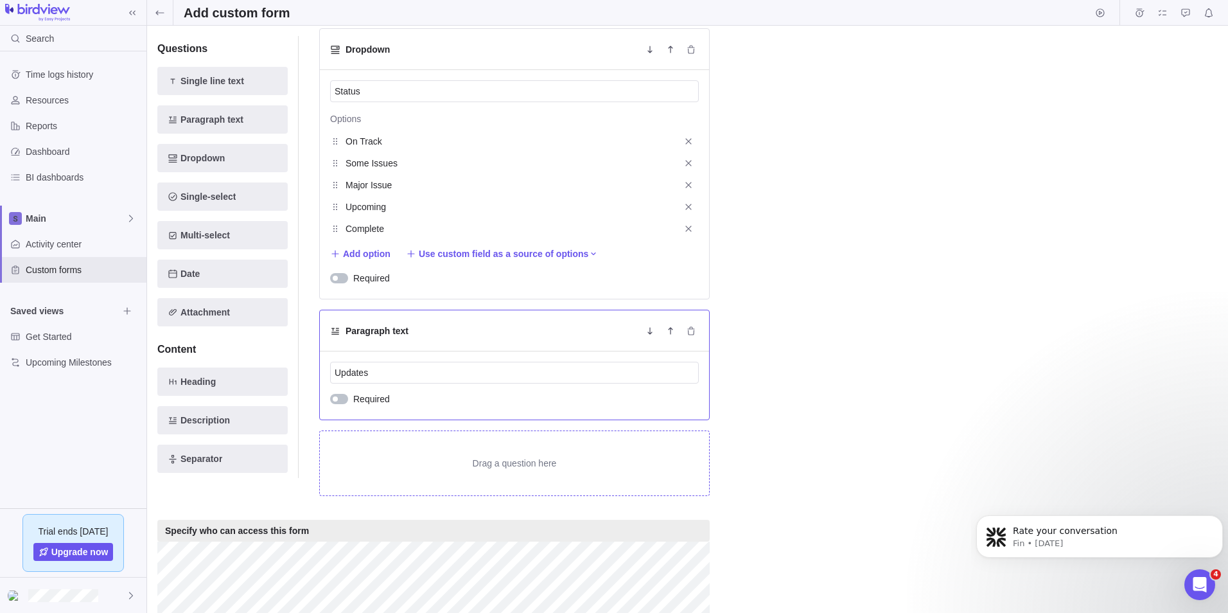
click at [343, 399] on div at bounding box center [339, 399] width 18 height 10
click at [342, 275] on div at bounding box center [339, 278] width 18 height 10
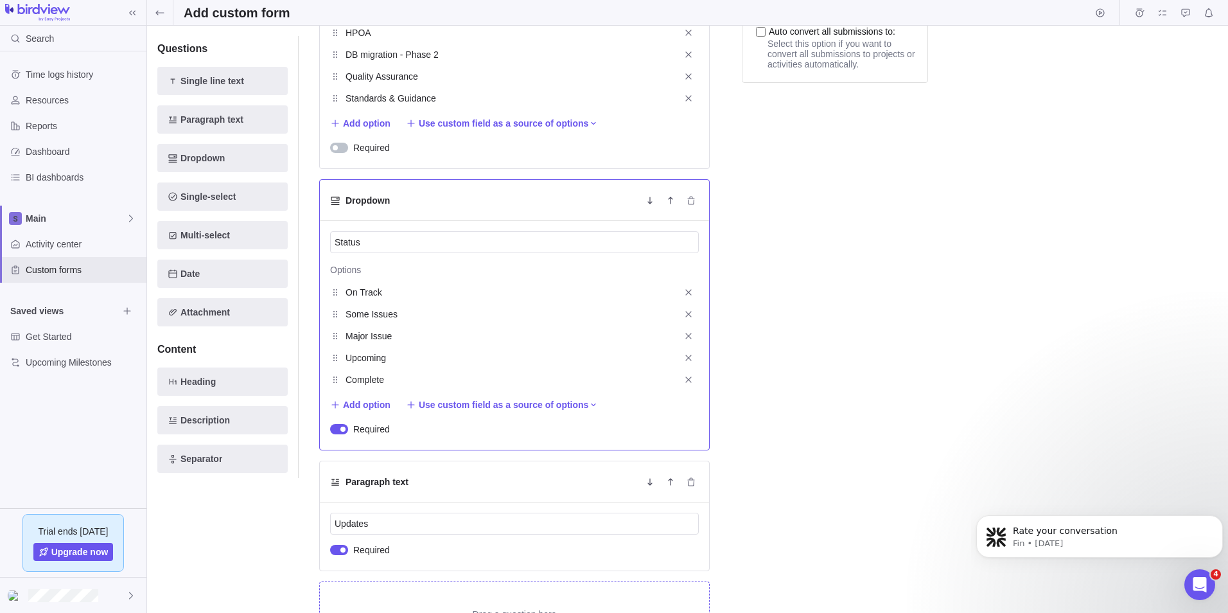
scroll to position [390, 0]
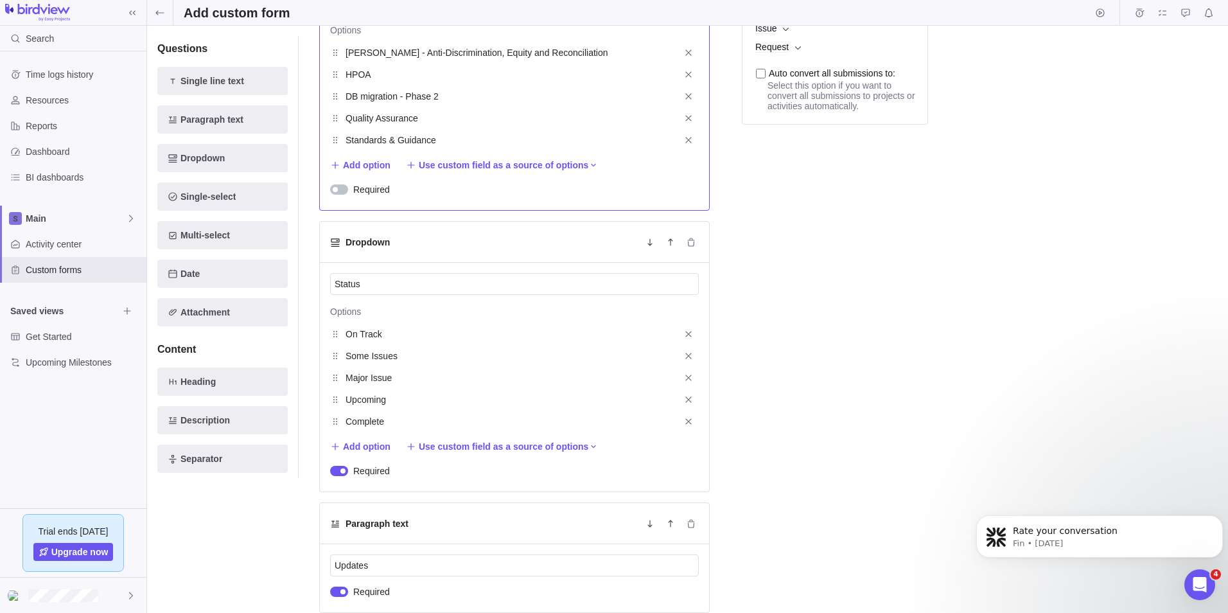
click at [347, 191] on div at bounding box center [339, 189] width 18 height 10
click at [191, 120] on span "Paragraph text" at bounding box center [212, 119] width 63 height 15
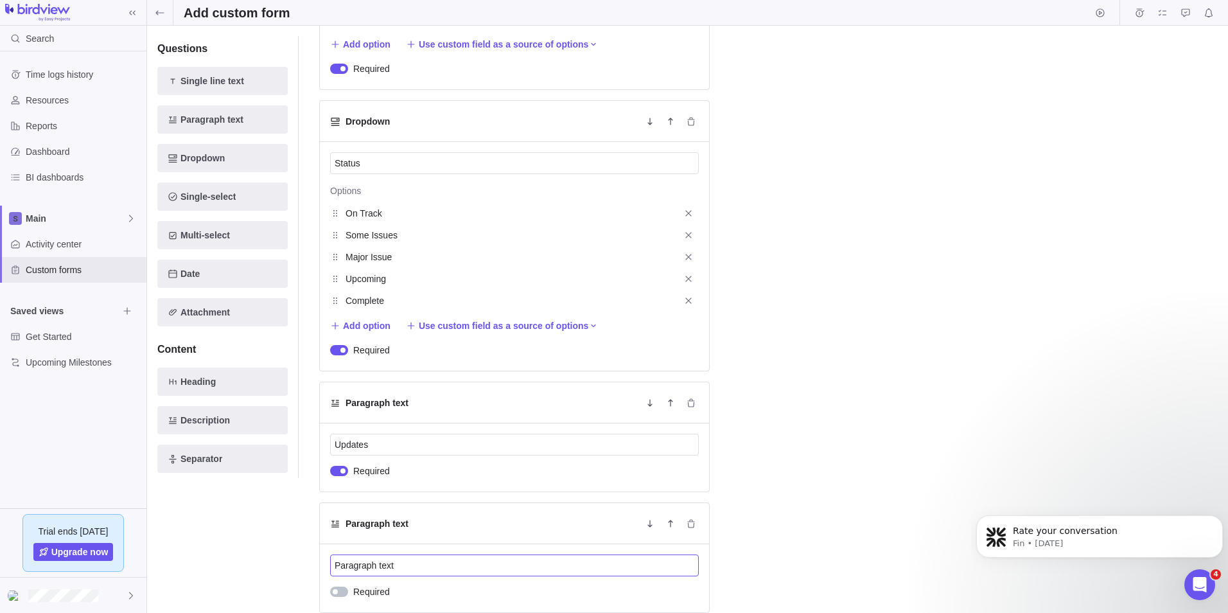
drag, startPoint x: 377, startPoint y: 565, endPoint x: 314, endPoint y: 565, distance: 63.0
click at [314, 565] on div "Date Date Required Dropdown Project Options ADER - Anti-Discrimination, Equity …" at bounding box center [504, 193] width 411 height 991
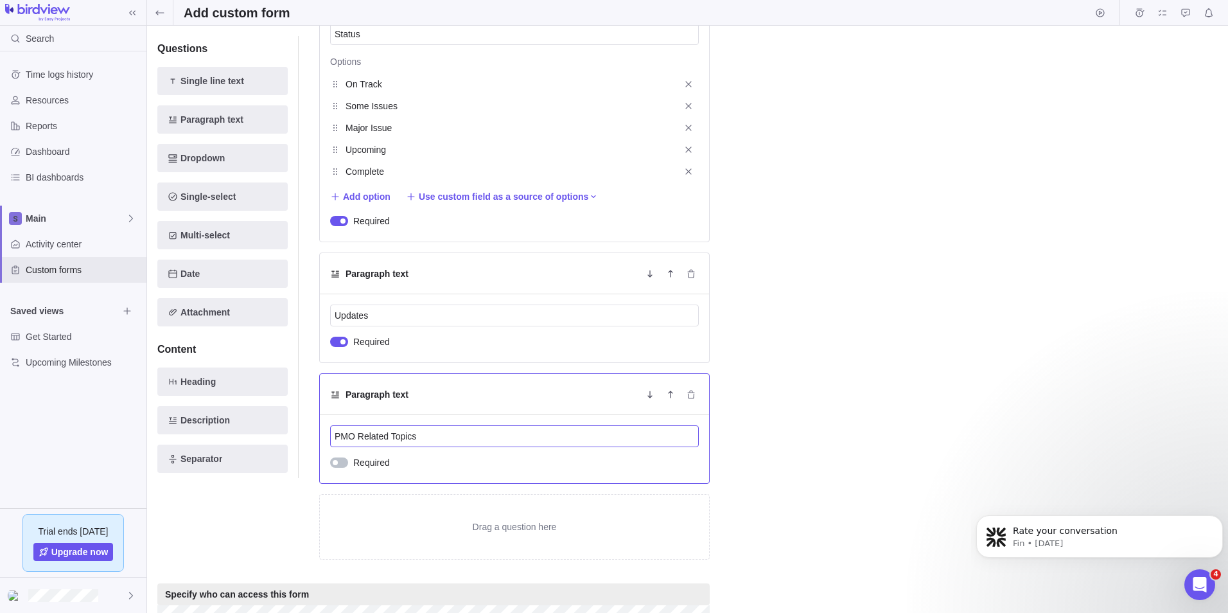
scroll to position [768, 0]
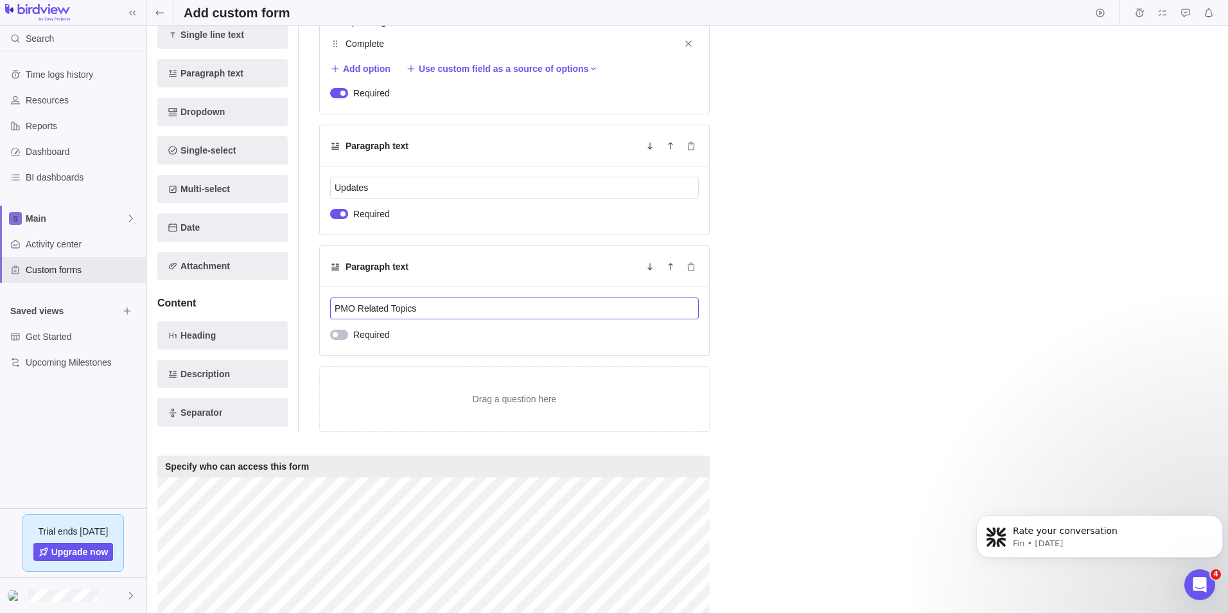
type input "PMO Related Topics"
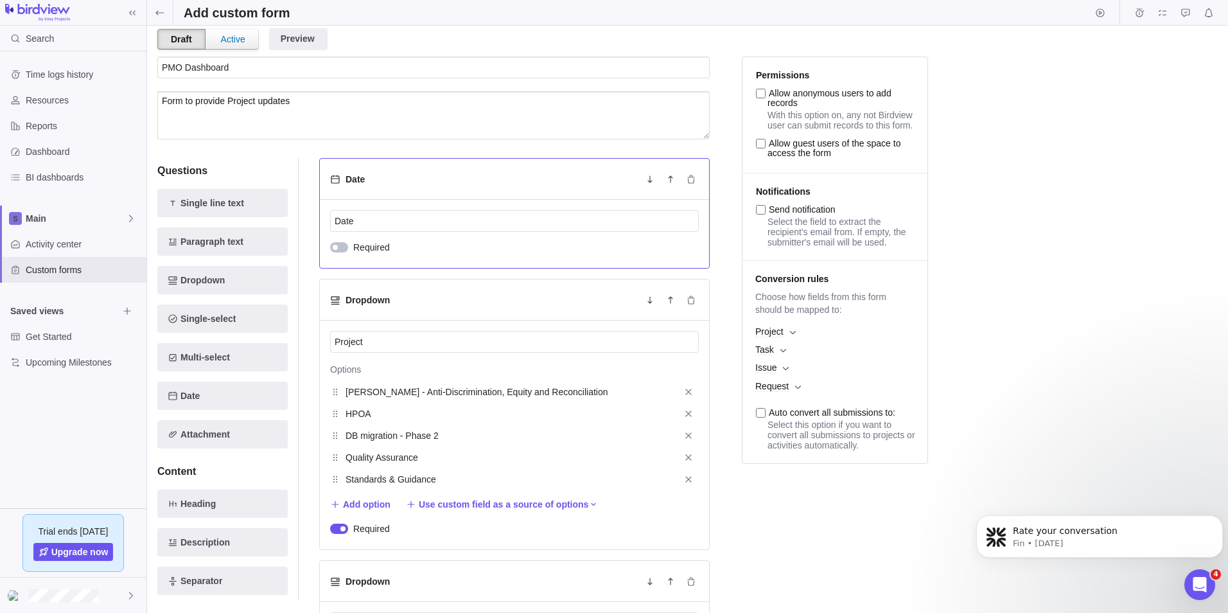
scroll to position [0, 0]
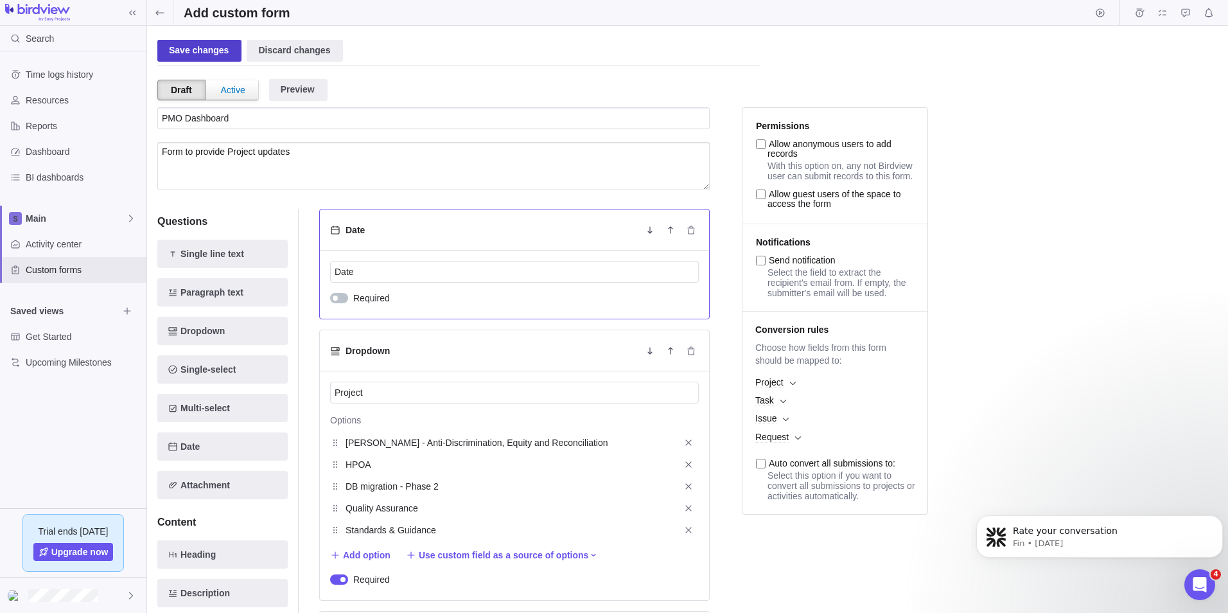
click at [196, 55] on div "Save changes" at bounding box center [199, 51] width 84 height 22
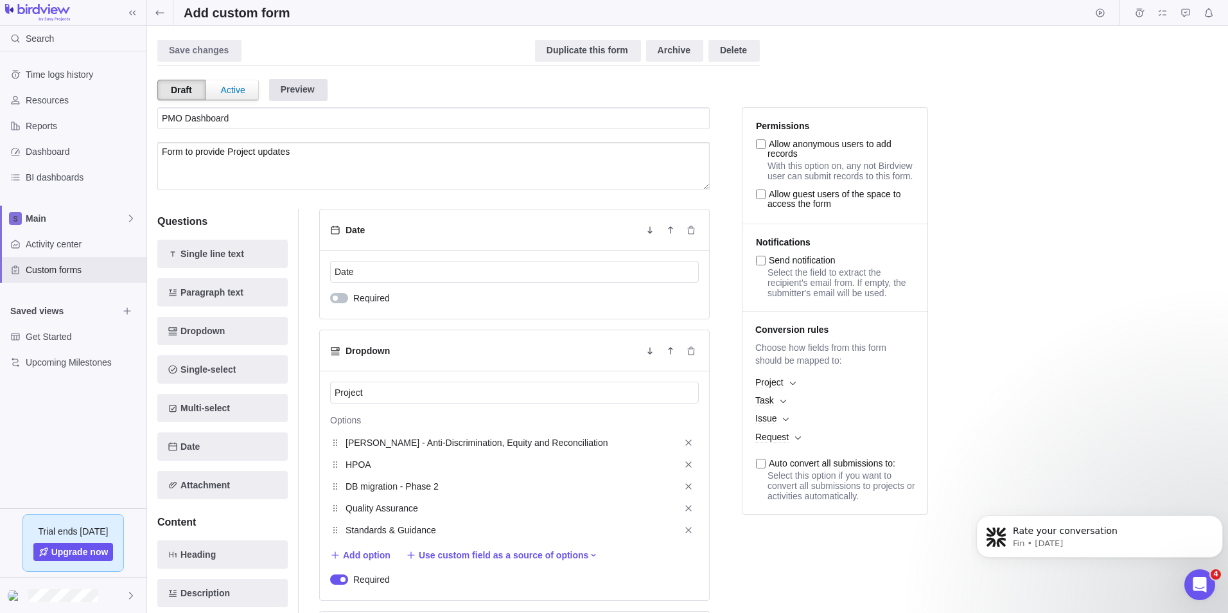
click at [287, 86] on div "Preview" at bounding box center [298, 90] width 58 height 22
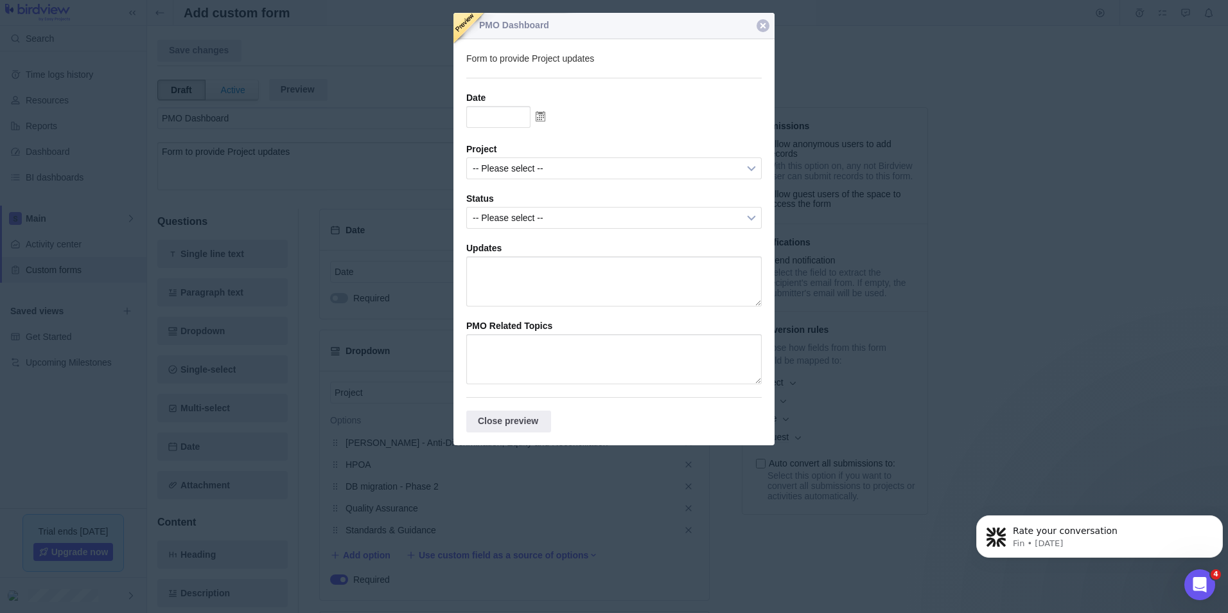
click at [543, 114] on div at bounding box center [614, 208] width 321 height 391
click at [541, 119] on div at bounding box center [614, 208] width 321 height 391
click at [501, 121] on div at bounding box center [614, 208] width 321 height 391
click at [489, 112] on div at bounding box center [614, 208] width 321 height 391
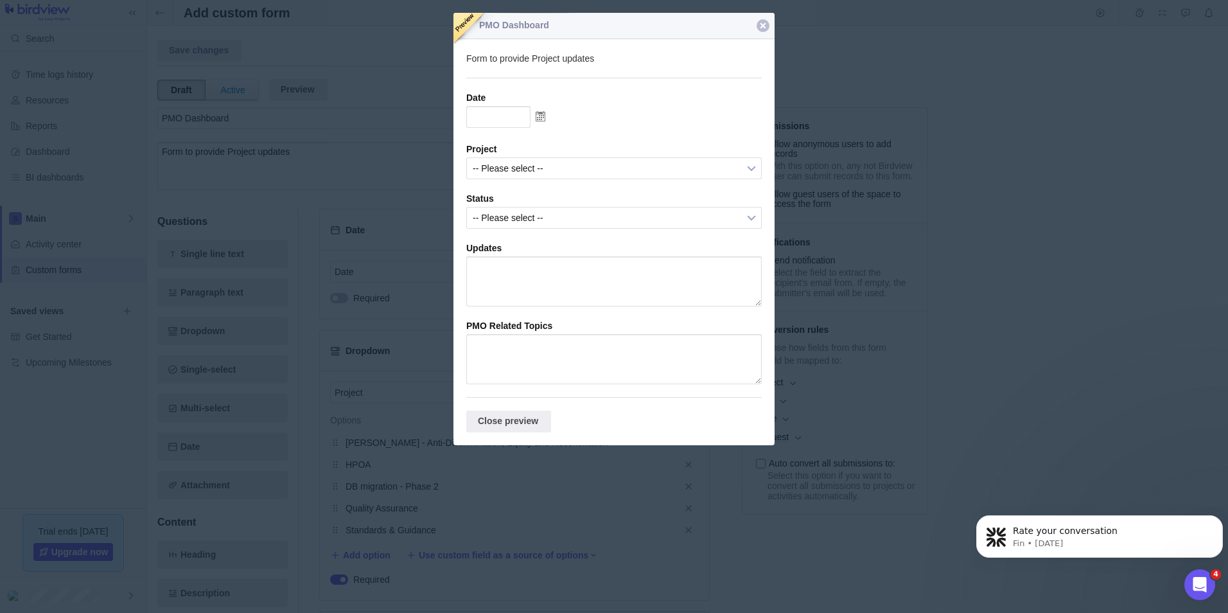
click at [487, 172] on div at bounding box center [614, 208] width 321 height 391
click at [502, 245] on div at bounding box center [614, 208] width 321 height 391
drag, startPoint x: 493, startPoint y: 290, endPoint x: 487, endPoint y: 296, distance: 8.2
click at [488, 291] on div at bounding box center [614, 208] width 321 height 391
click at [477, 377] on div at bounding box center [614, 208] width 321 height 391
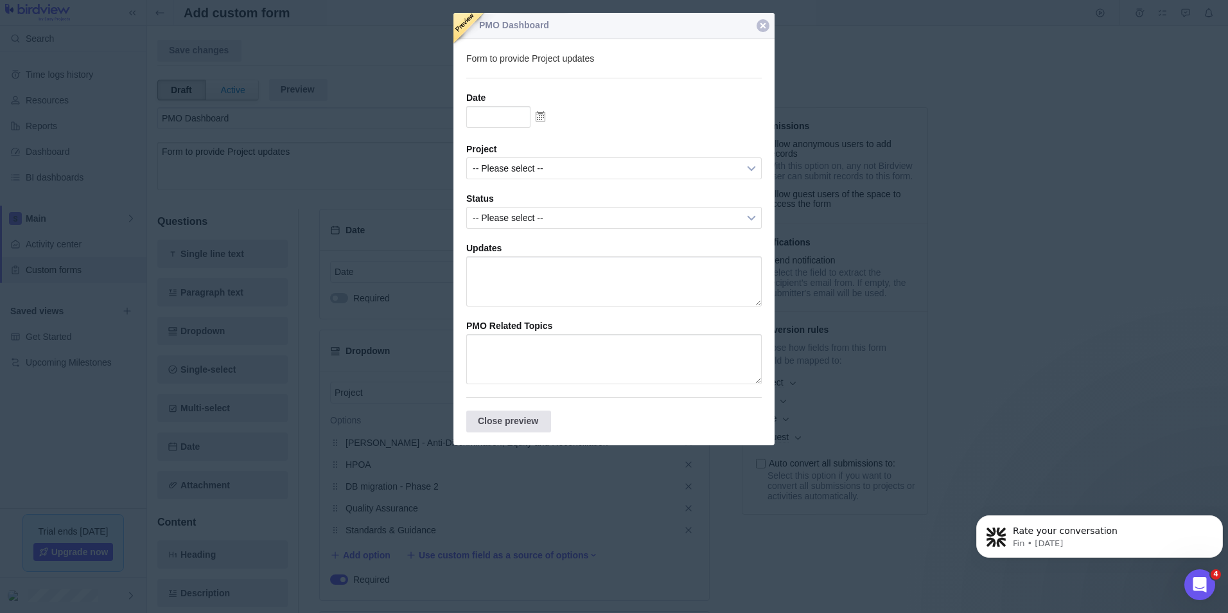
click at [517, 432] on div "Close preview" at bounding box center [508, 422] width 85 height 22
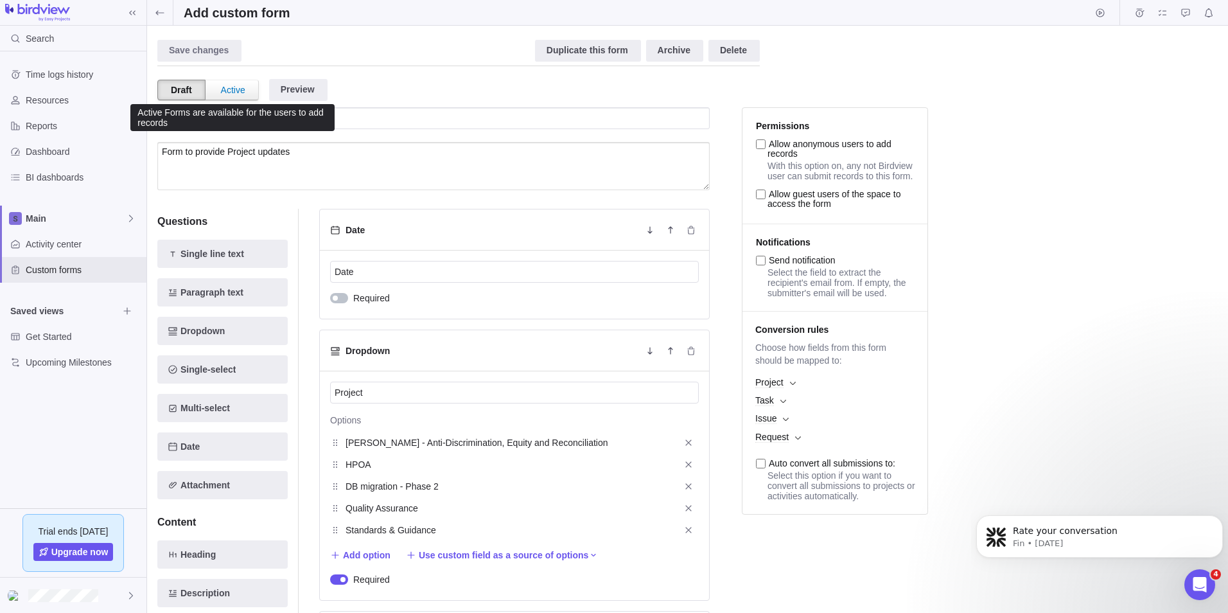
click at [236, 94] on div "Active" at bounding box center [233, 89] width 50 height 19
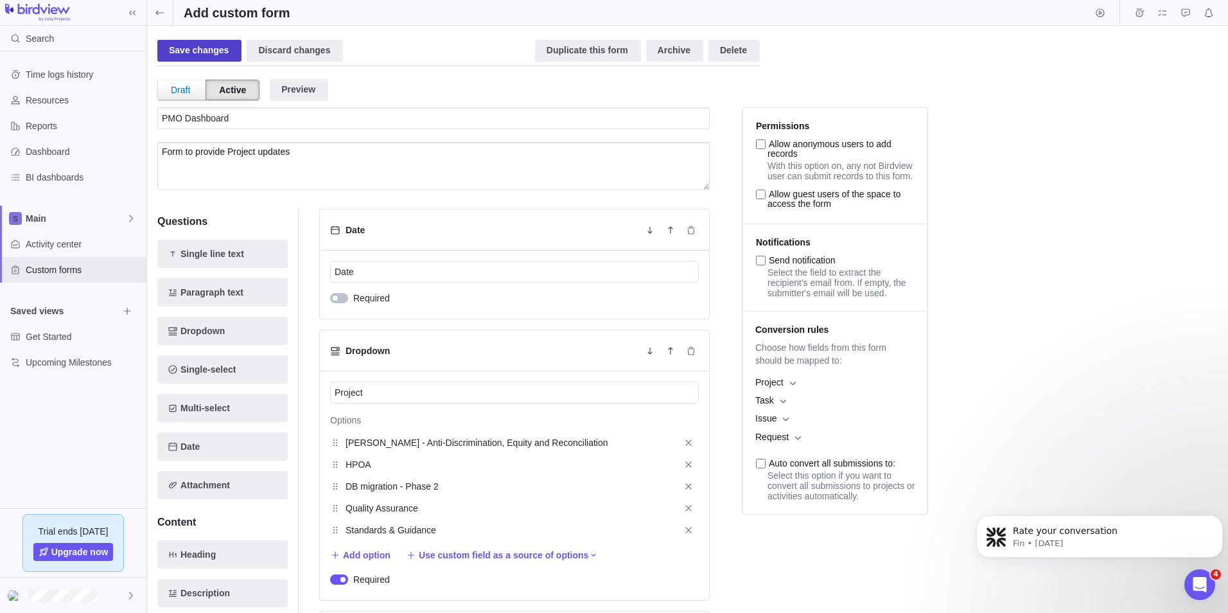
click at [202, 44] on div "Save changes" at bounding box center [199, 51] width 84 height 22
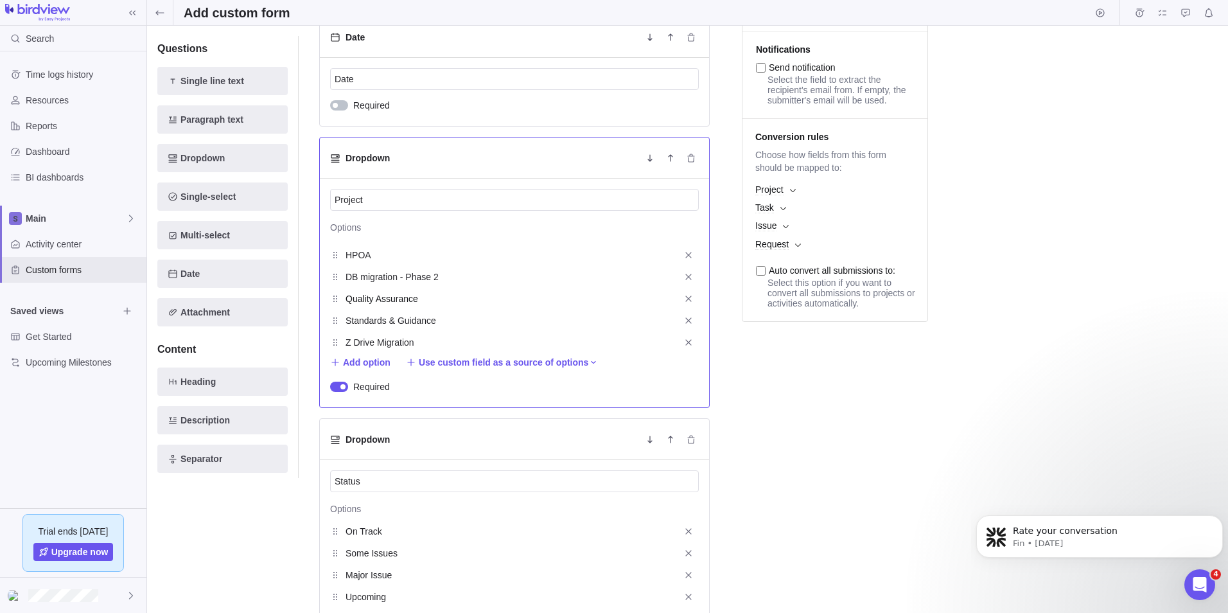
scroll to position [22, 0]
click at [159, 12] on icon at bounding box center [160, 13] width 10 height 10
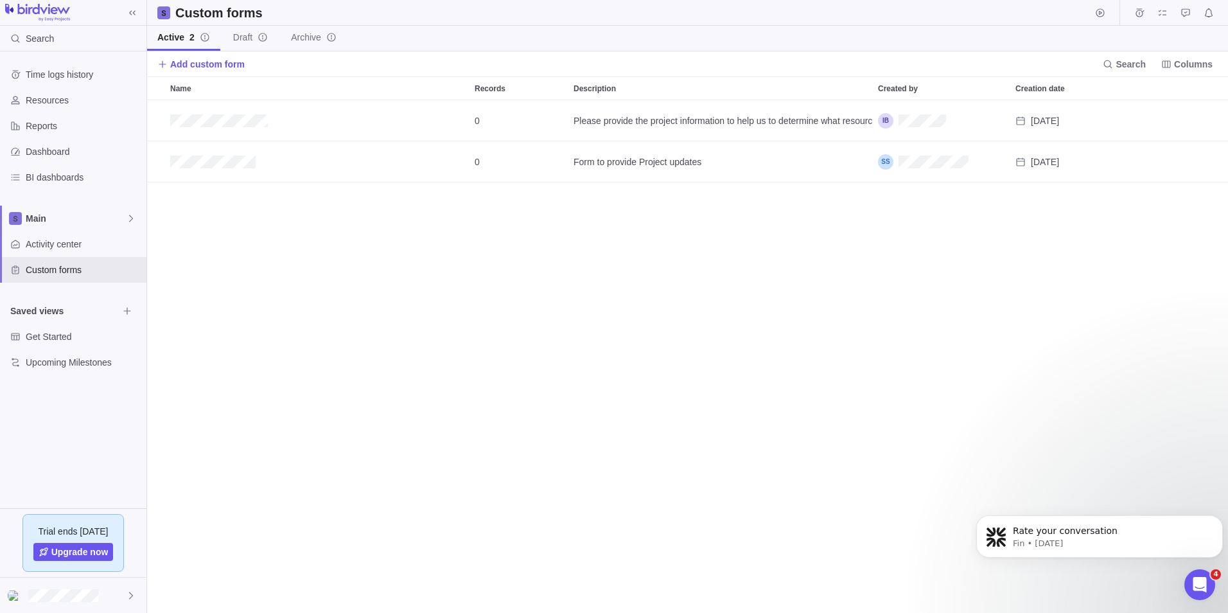
scroll to position [503, 1072]
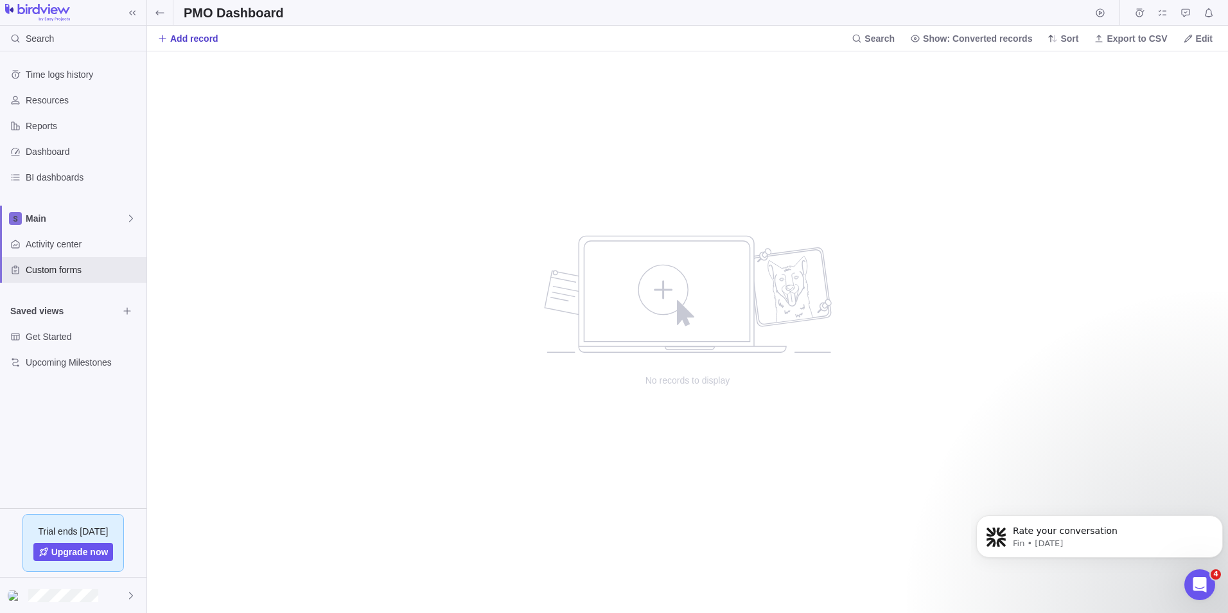
click at [196, 42] on span "Add record" at bounding box center [194, 38] width 48 height 13
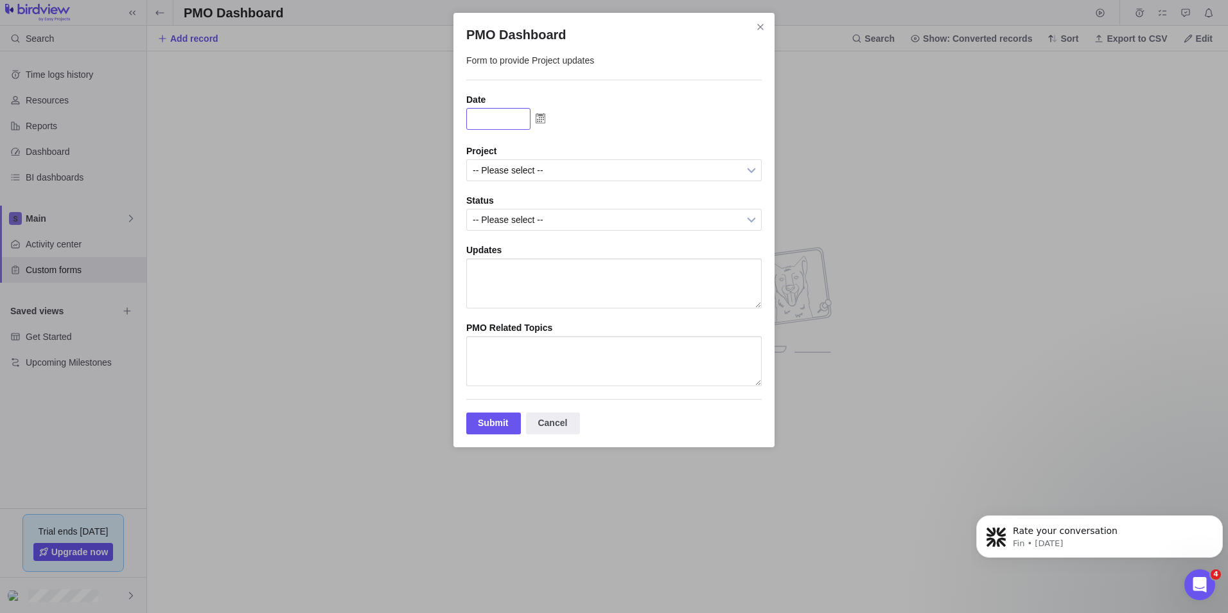
click at [504, 114] on input "PMO Dashboard" at bounding box center [498, 119] width 64 height 22
click at [540, 116] on img "PMO Dashboard" at bounding box center [541, 118] width 20 height 21
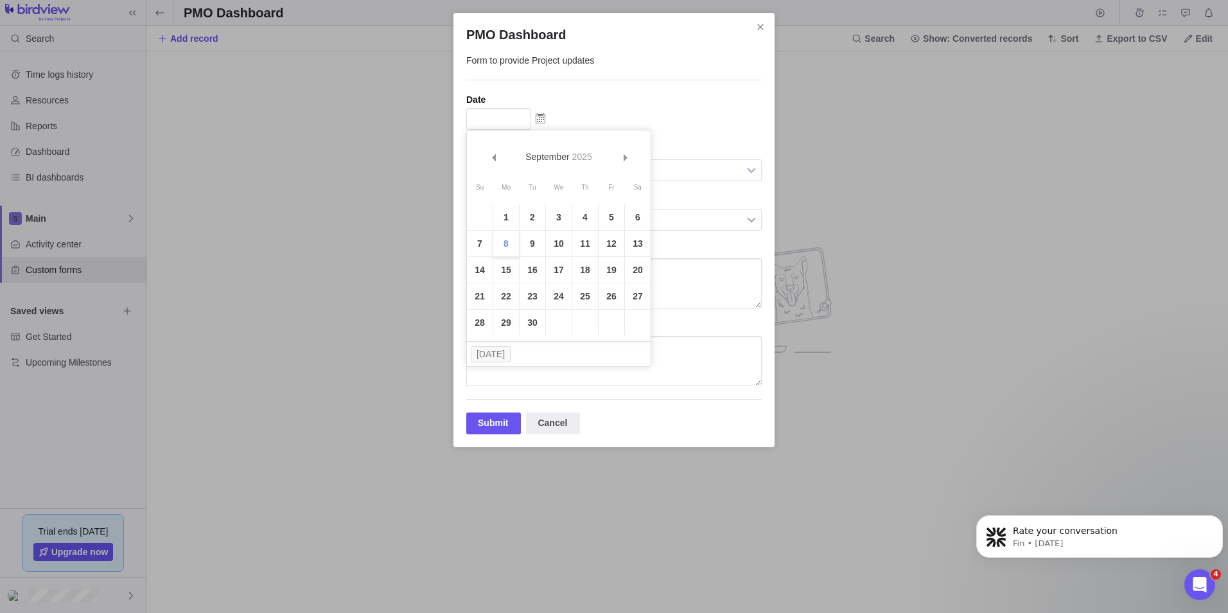
click at [502, 242] on link "8" at bounding box center [506, 244] width 26 height 26
type input "[DATE]"
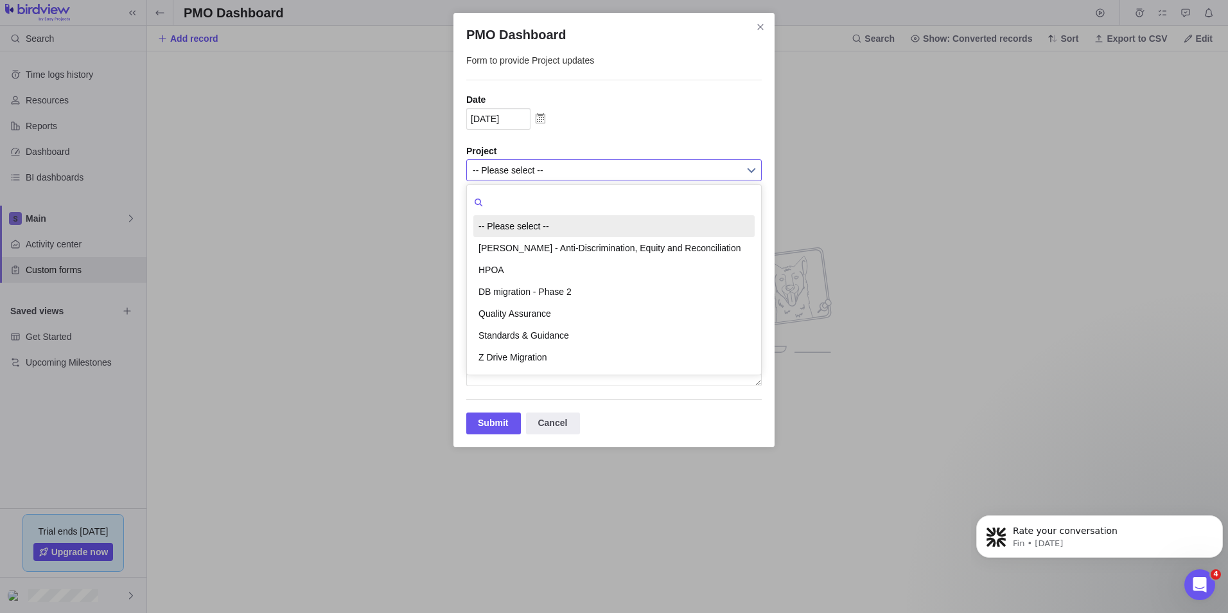
click at [499, 168] on span "-- Please select --" at bounding box center [606, 170] width 266 height 21
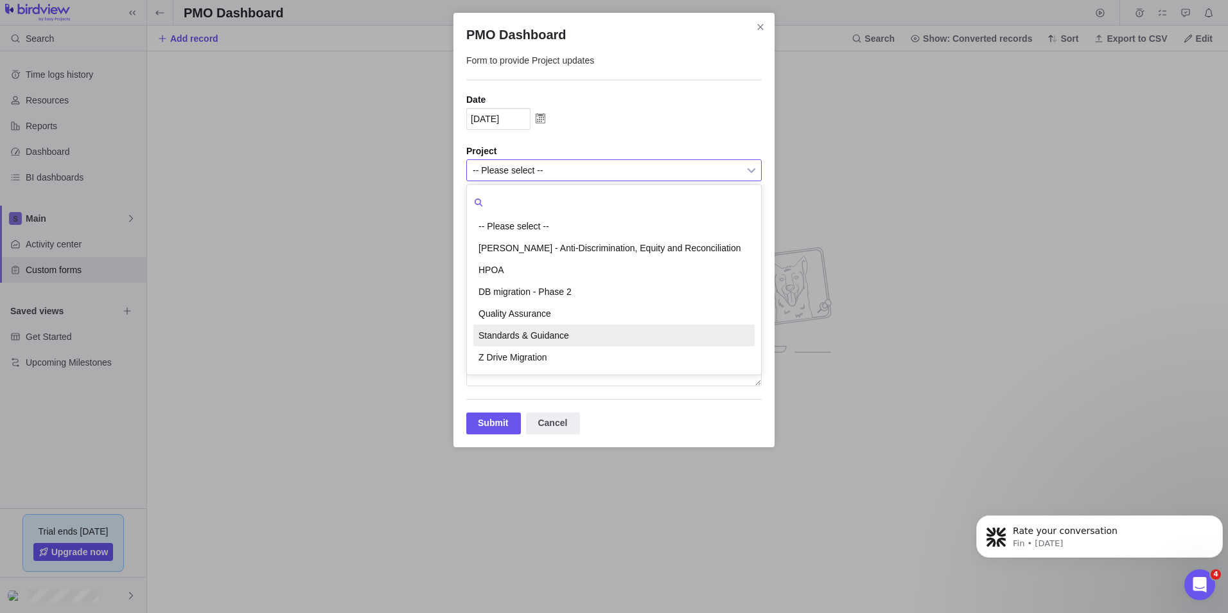
click at [518, 331] on li "Standards & Guidance" at bounding box center [613, 335] width 281 height 22
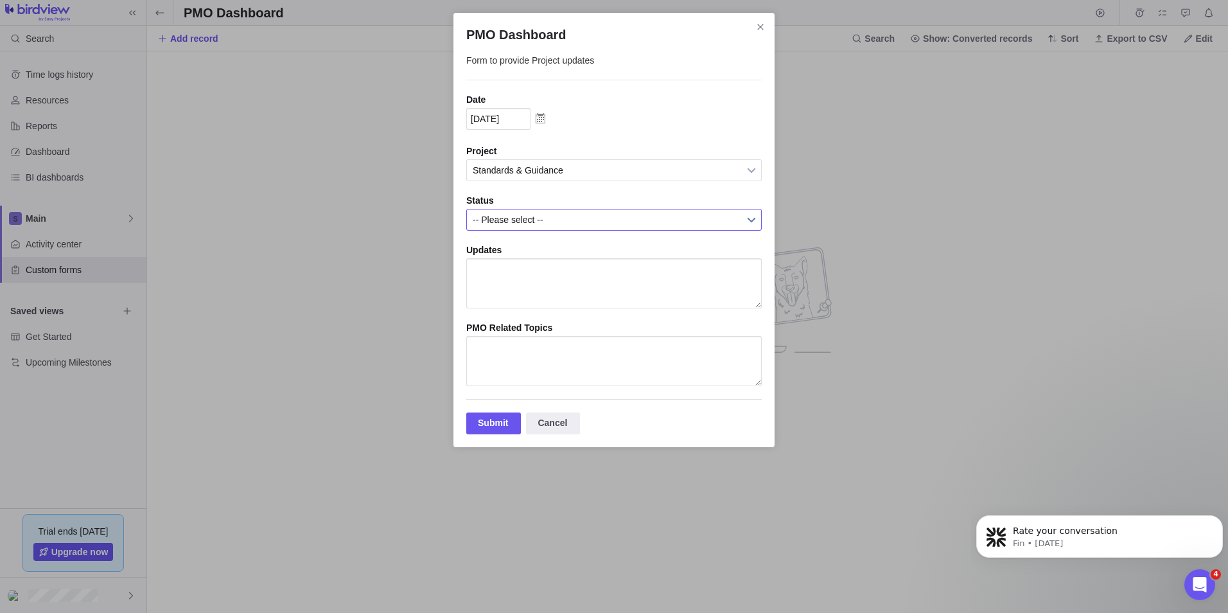
click at [533, 224] on span "-- Please select --" at bounding box center [606, 219] width 266 height 21
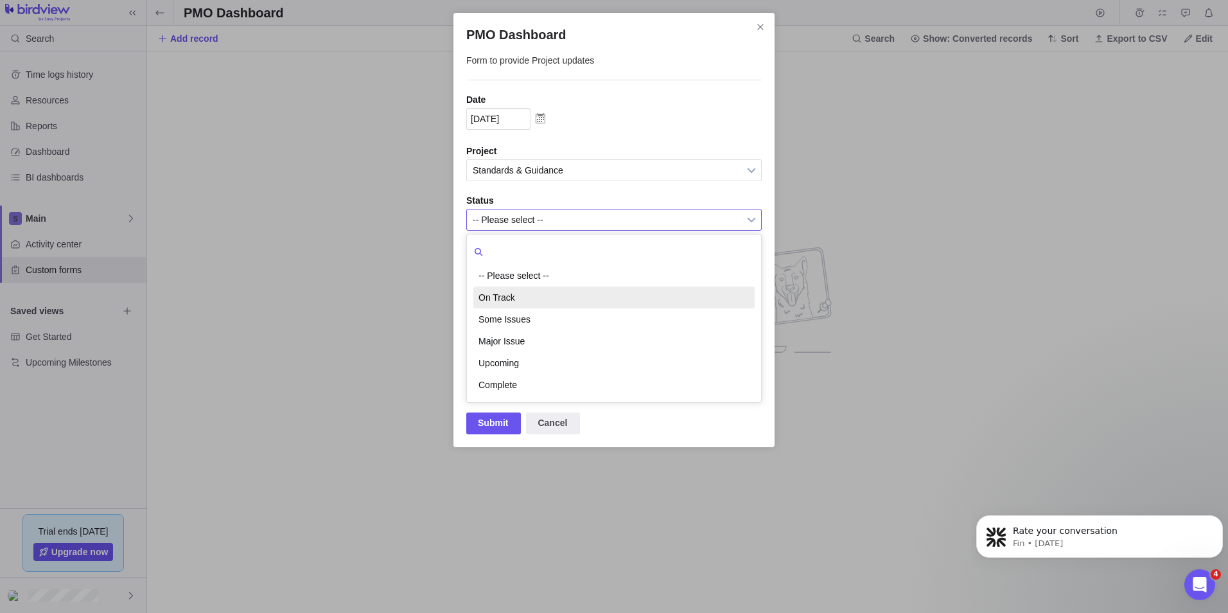
click at [502, 296] on li "On Track" at bounding box center [613, 298] width 281 height 22
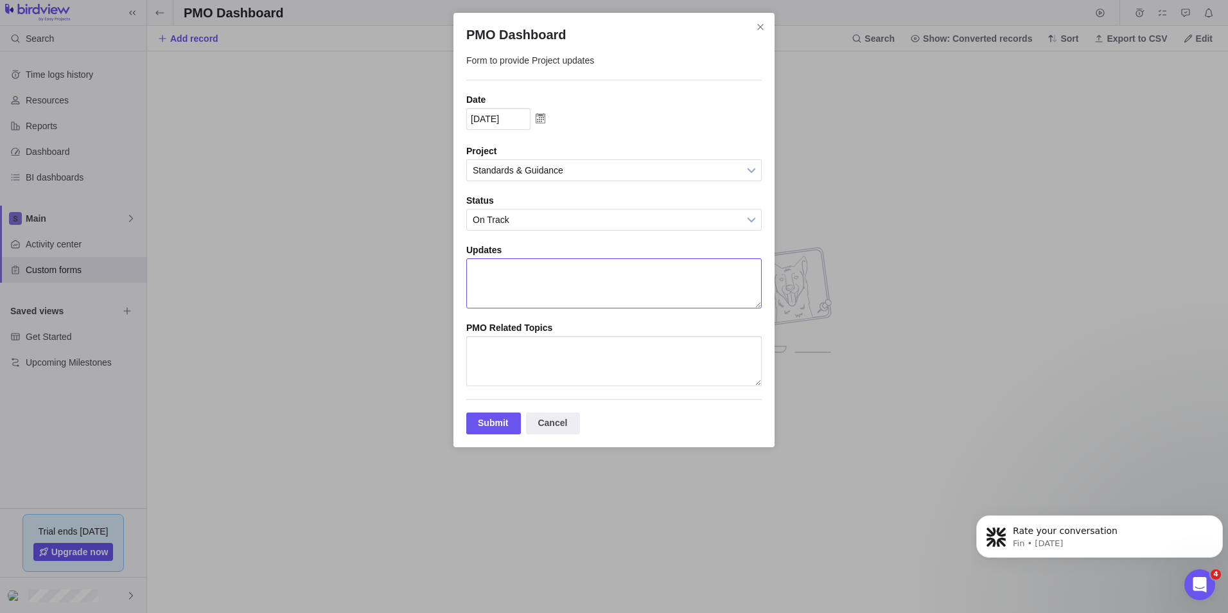
click at [502, 288] on textarea "PMO Dashboard" at bounding box center [614, 283] width 296 height 50
type textarea "Test"
click at [491, 374] on textarea "PMO Dashboard" at bounding box center [614, 361] width 296 height 50
type textarea "Test"
click at [494, 431] on div "Submit" at bounding box center [493, 423] width 55 height 22
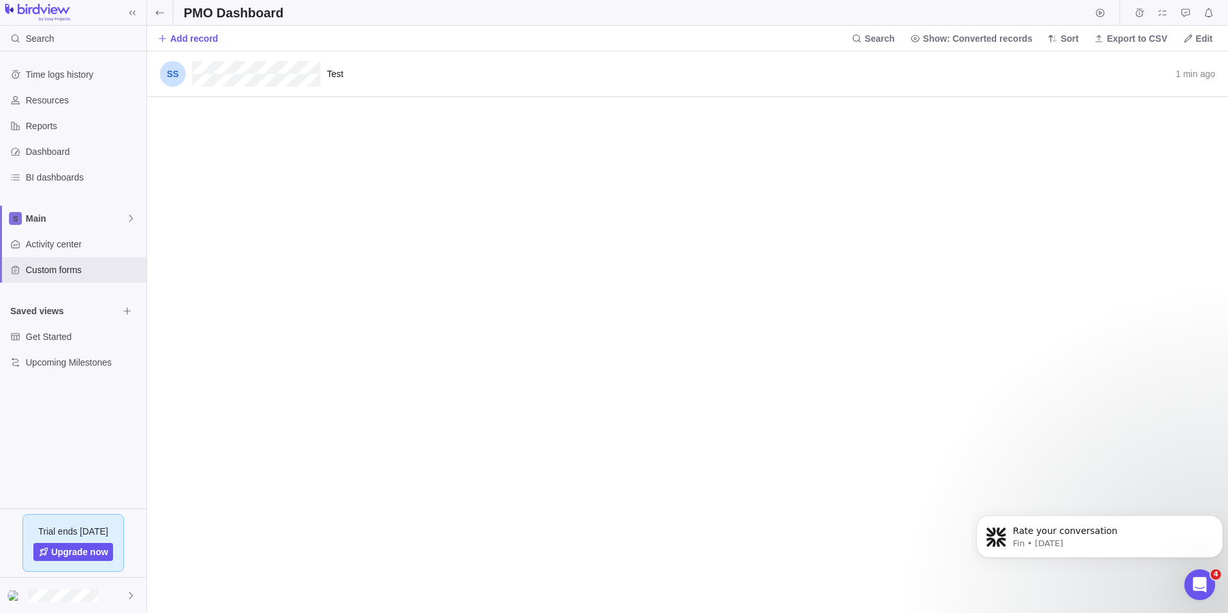
scroll to position [552, 1072]
click at [160, 13] on icon at bounding box center [160, 13] width 10 height 10
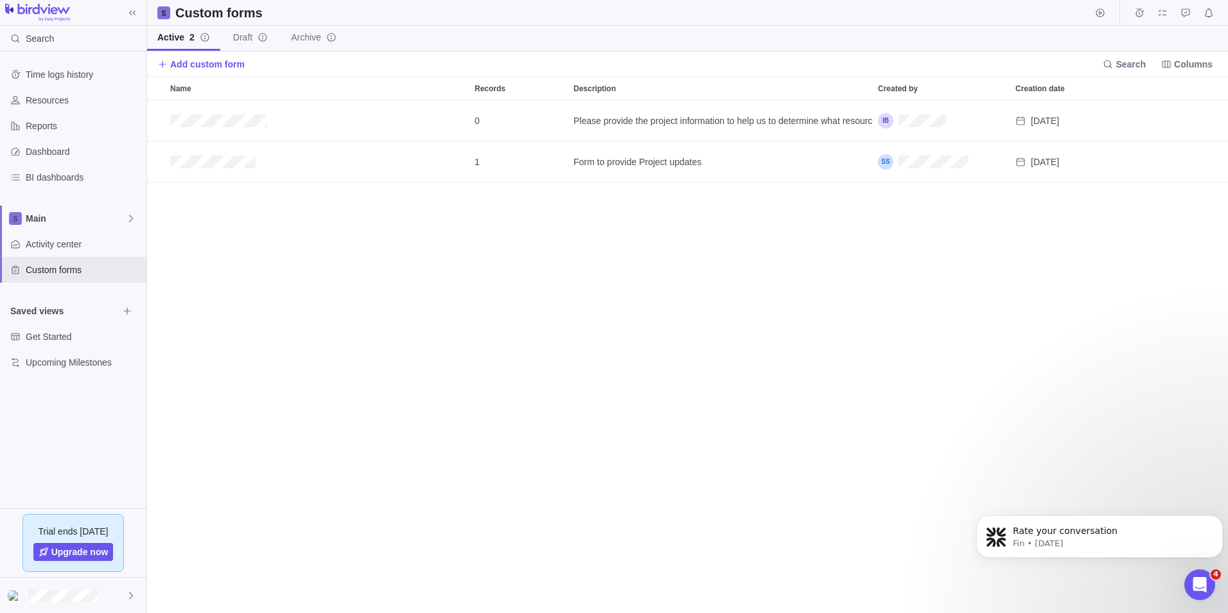
scroll to position [503, 1072]
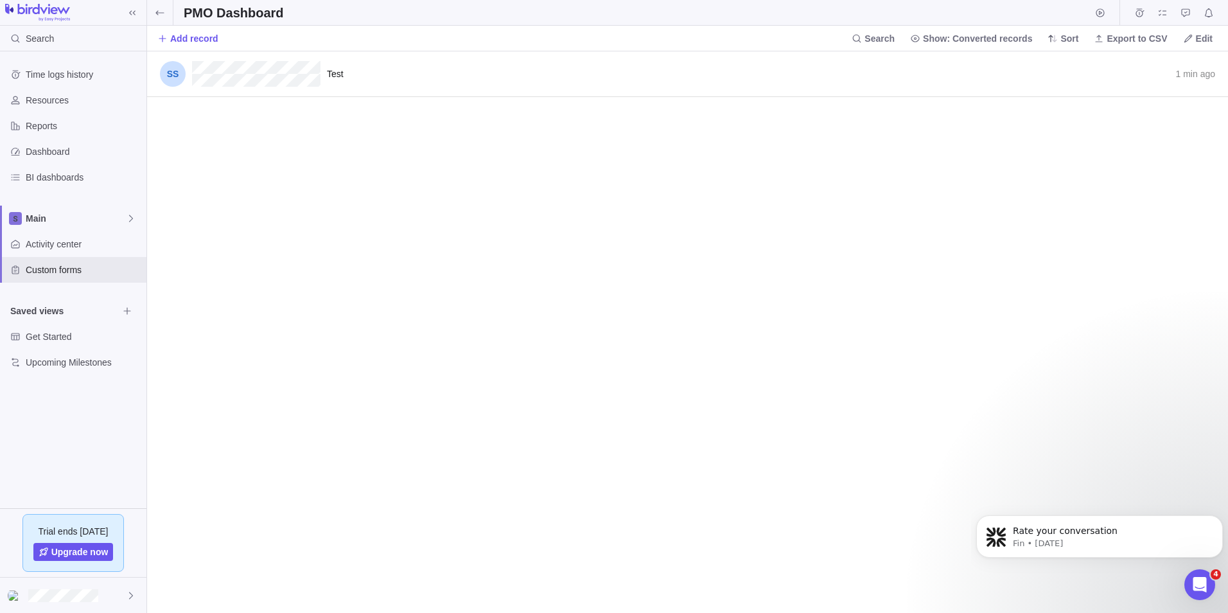
scroll to position [552, 1072]
click at [339, 72] on span "Test" at bounding box center [335, 74] width 17 height 10
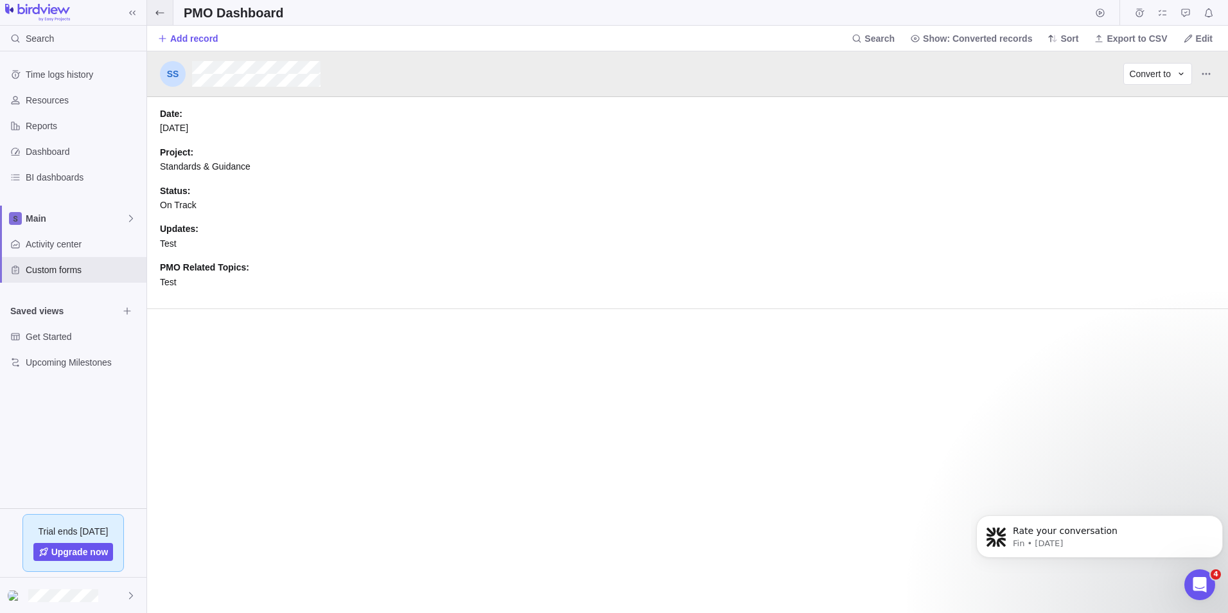
click at [166, 12] on span at bounding box center [160, 12] width 26 height 25
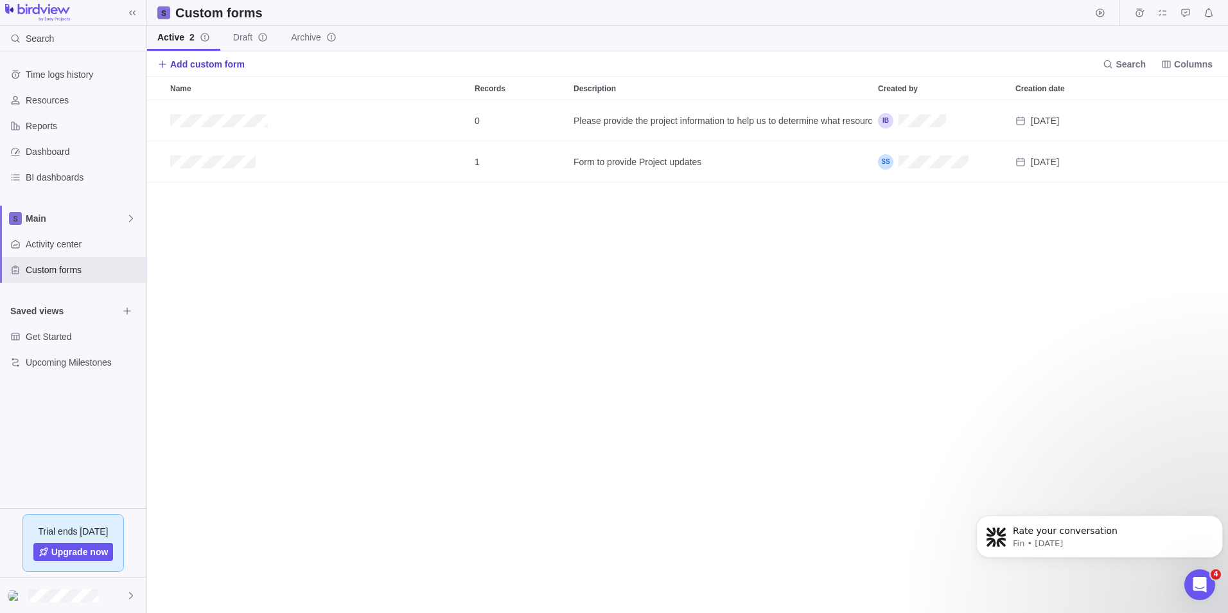
scroll to position [503, 1072]
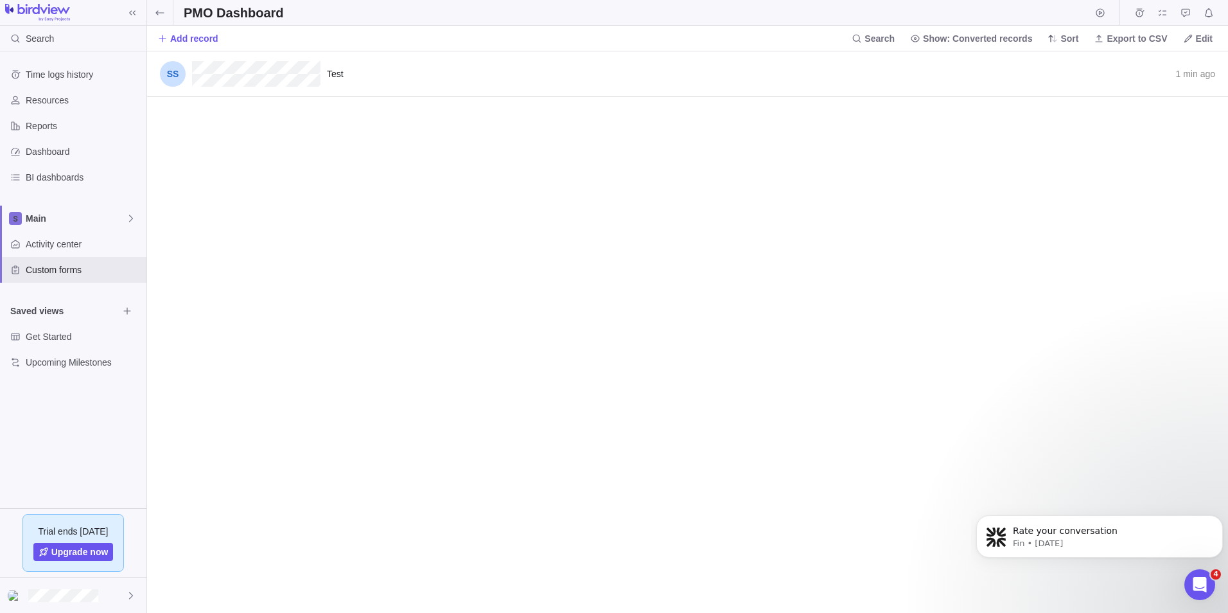
scroll to position [552, 1072]
click at [198, 15] on h2 "PMO Dashboard" at bounding box center [234, 13] width 100 height 18
click at [1189, 45] on span "Edit" at bounding box center [1198, 39] width 40 height 18
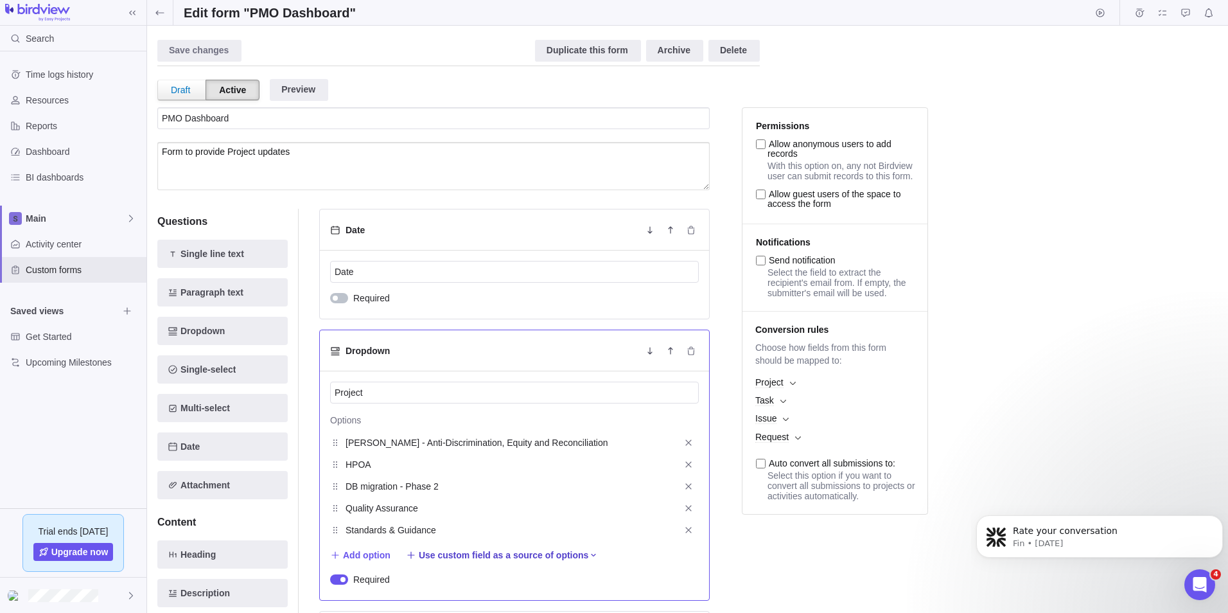
click at [588, 557] on icon at bounding box center [593, 555] width 10 height 10
click at [741, 572] on div "Save changes Discard changes Duplicate this form Archive Delete Draft Active Pr…" at bounding box center [687, 319] width 1081 height 587
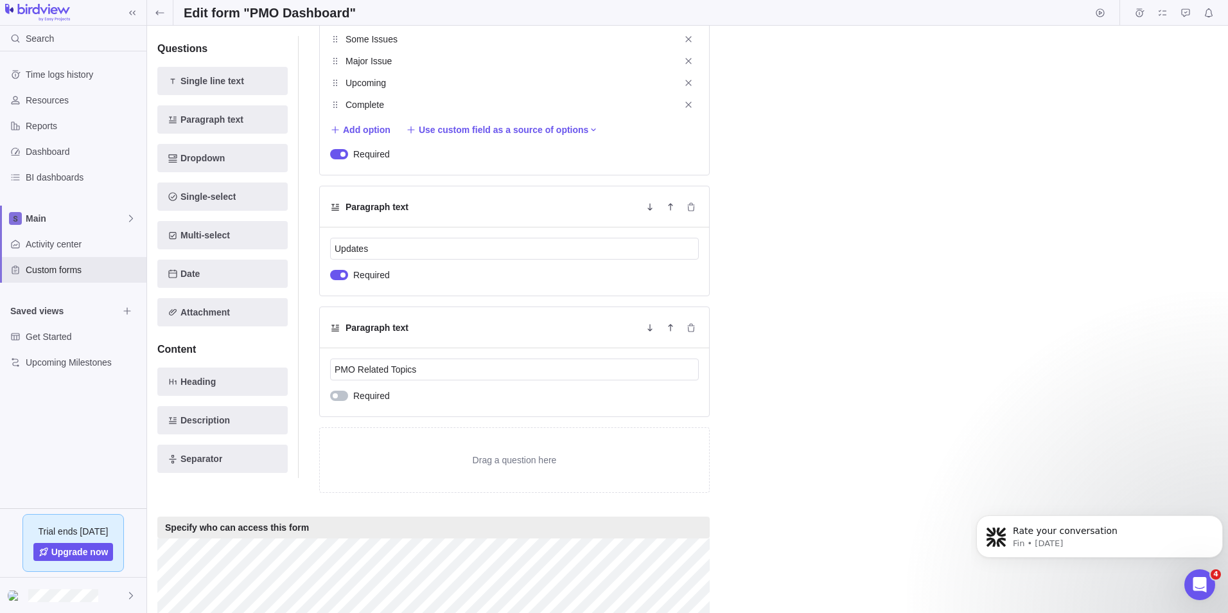
scroll to position [820, 0]
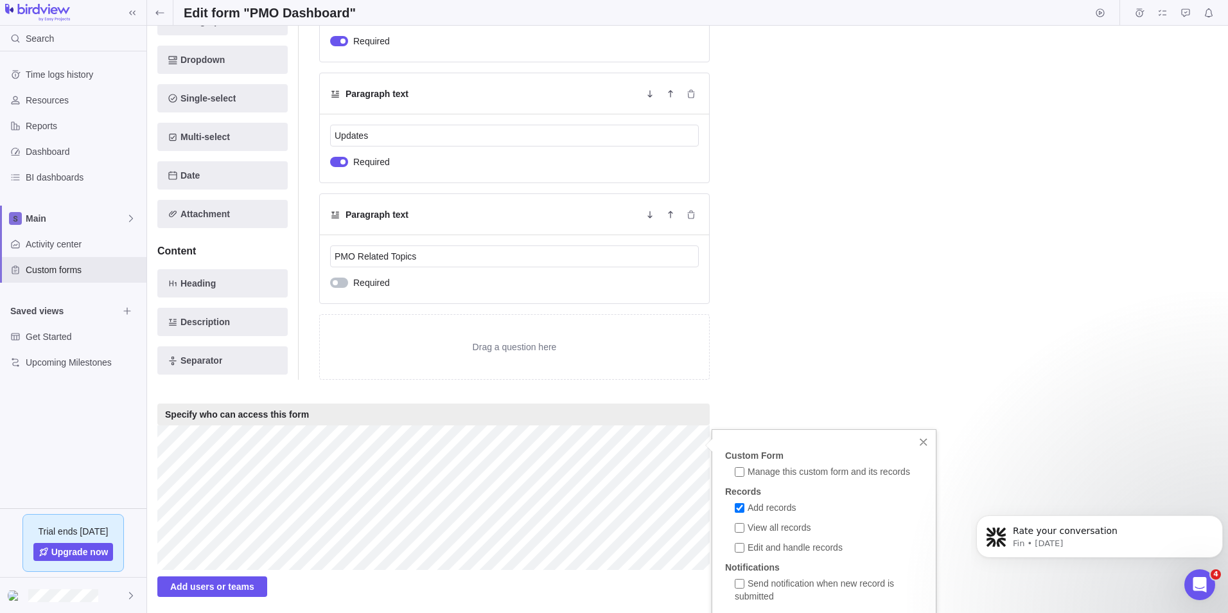
click at [736, 586] on input "Send notification when new record is submitted" at bounding box center [740, 584] width 10 height 10
checkbox input "true"
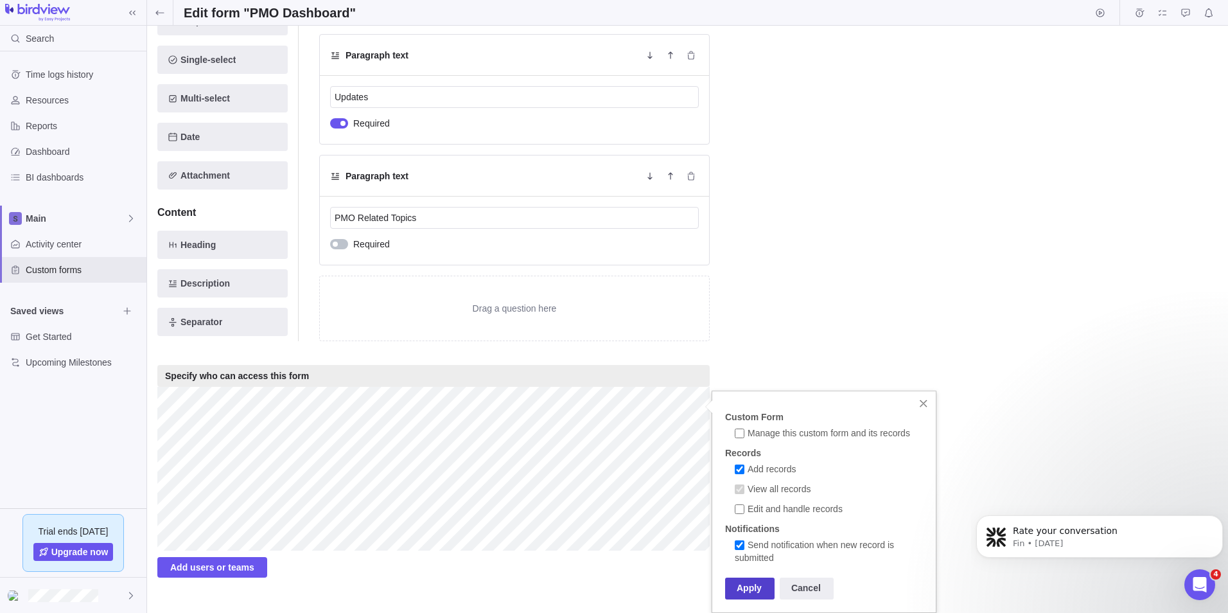
click at [743, 588] on div "Apply" at bounding box center [749, 589] width 49 height 22
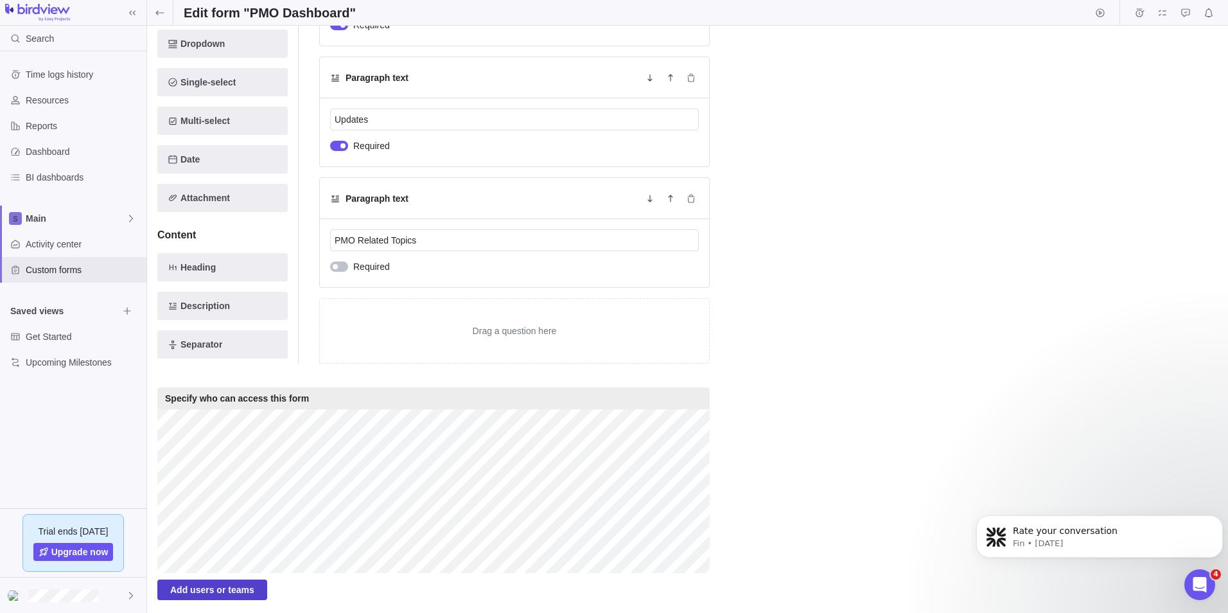
click at [233, 594] on span "Add users or teams" at bounding box center [212, 589] width 84 height 15
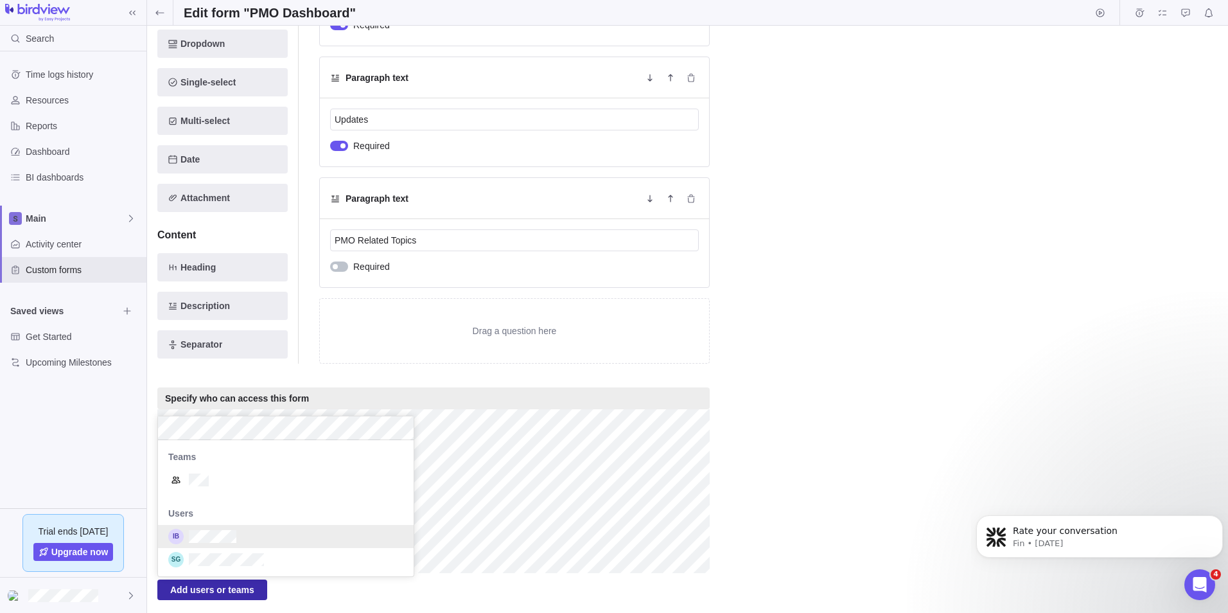
scroll to position [1022, 0]
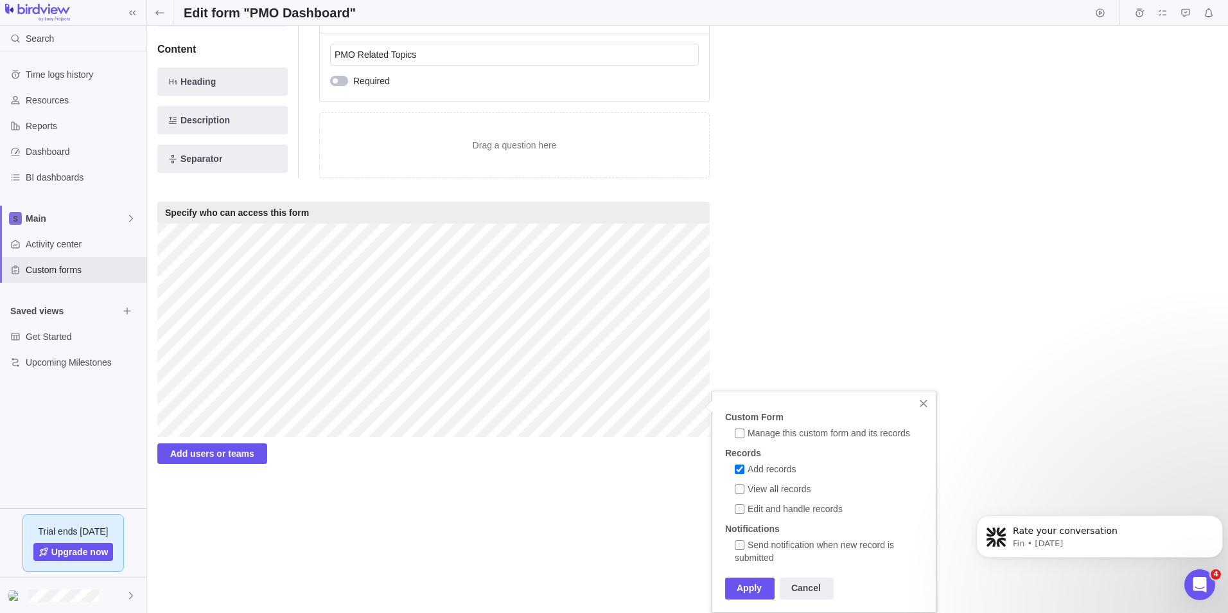
click at [741, 545] on input "Send notification when new record is submitted" at bounding box center [740, 545] width 10 height 10
checkbox input "true"
click at [745, 592] on div "Apply" at bounding box center [749, 589] width 49 height 22
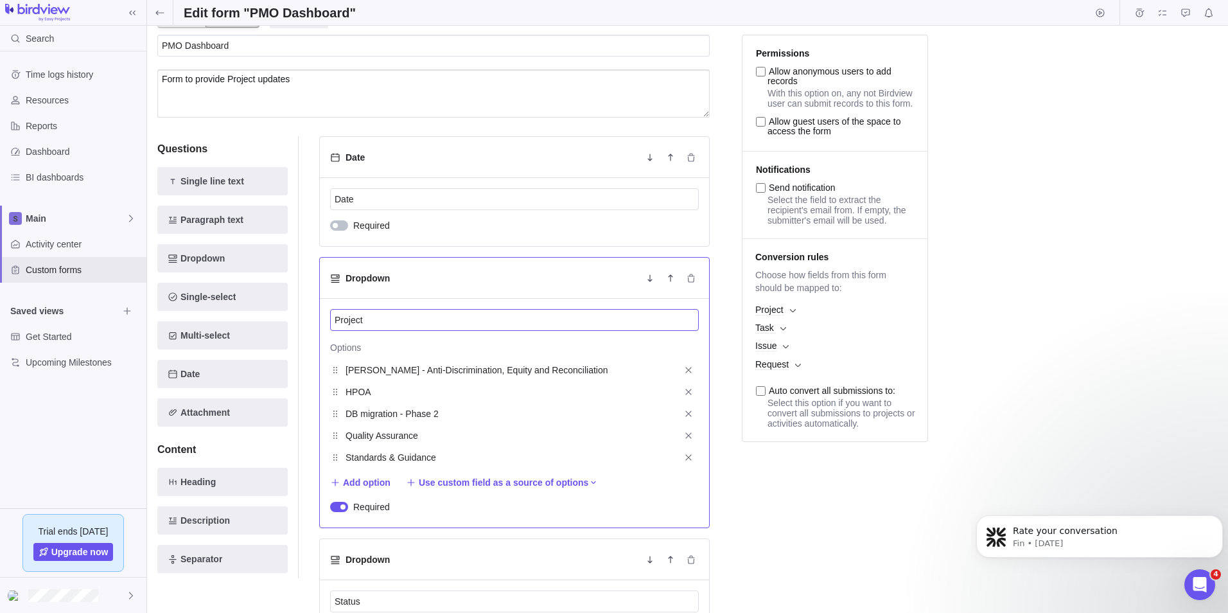
scroll to position [0, 0]
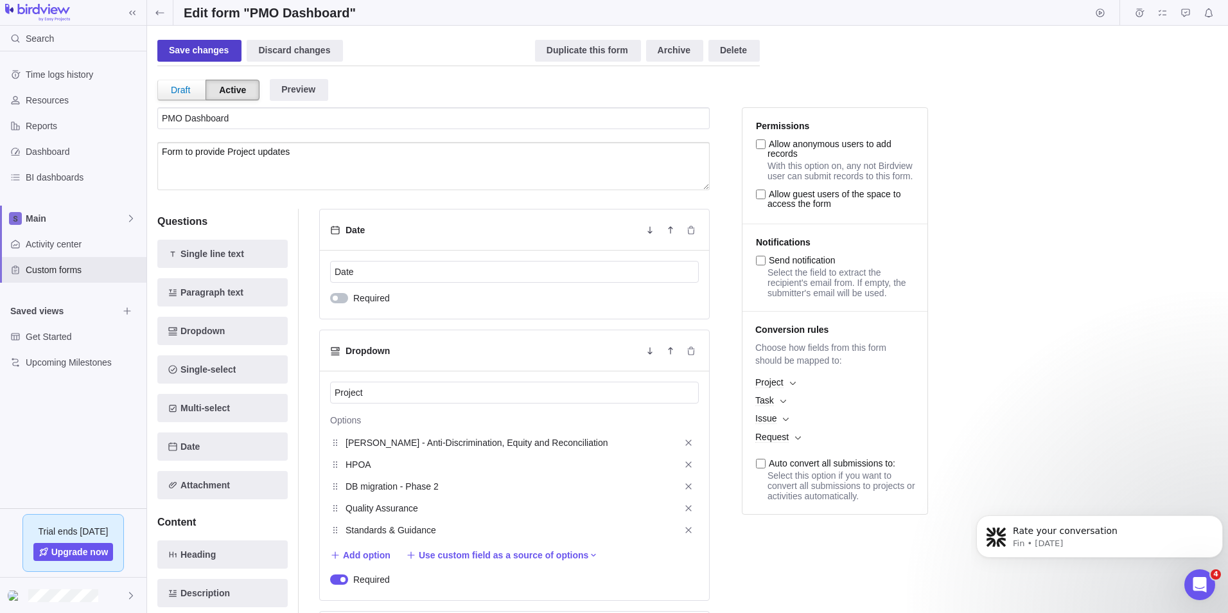
click at [168, 48] on div "Save changes" at bounding box center [199, 51] width 84 height 22
click at [161, 12] on icon at bounding box center [159, 12] width 8 height 4
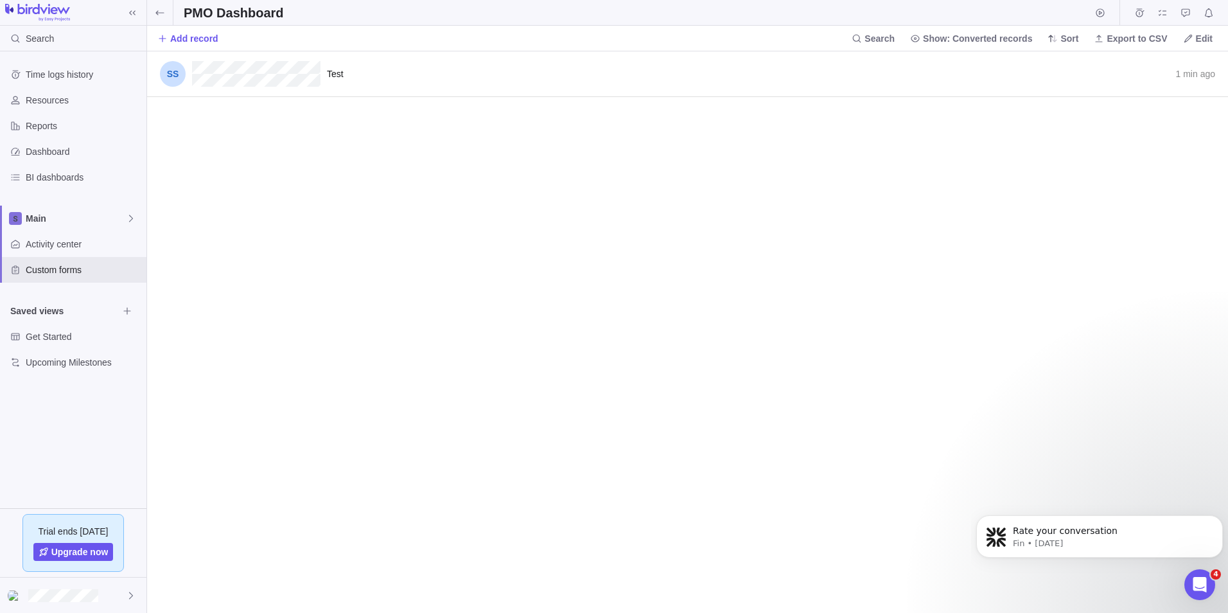
scroll to position [552, 1072]
click at [152, 12] on span at bounding box center [160, 12] width 26 height 25
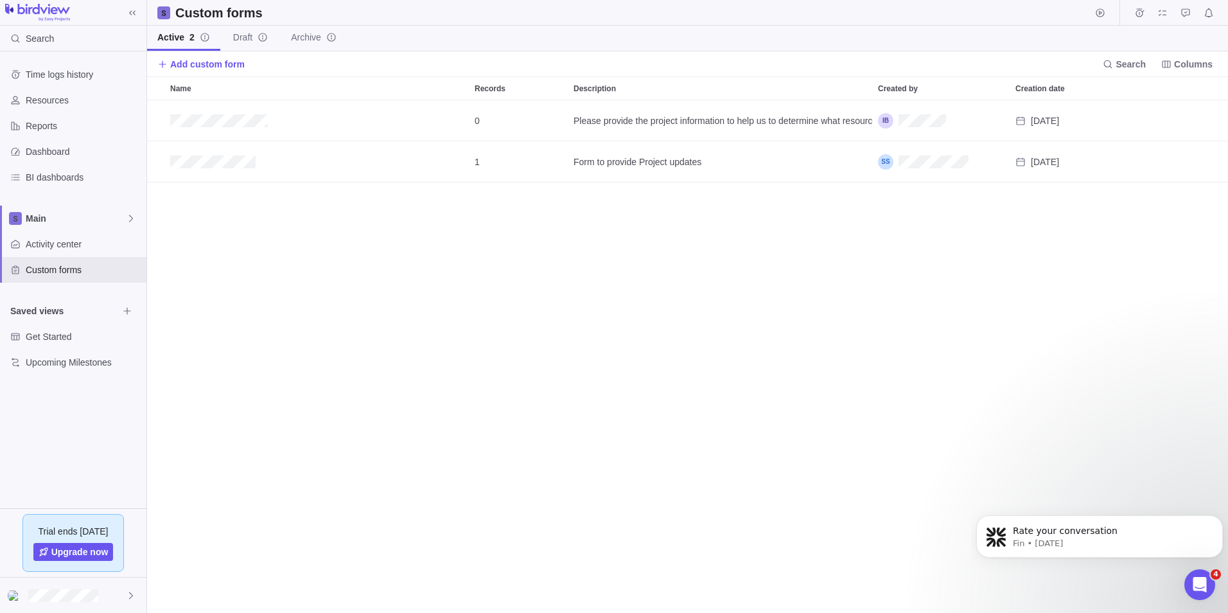
scroll to position [503, 1072]
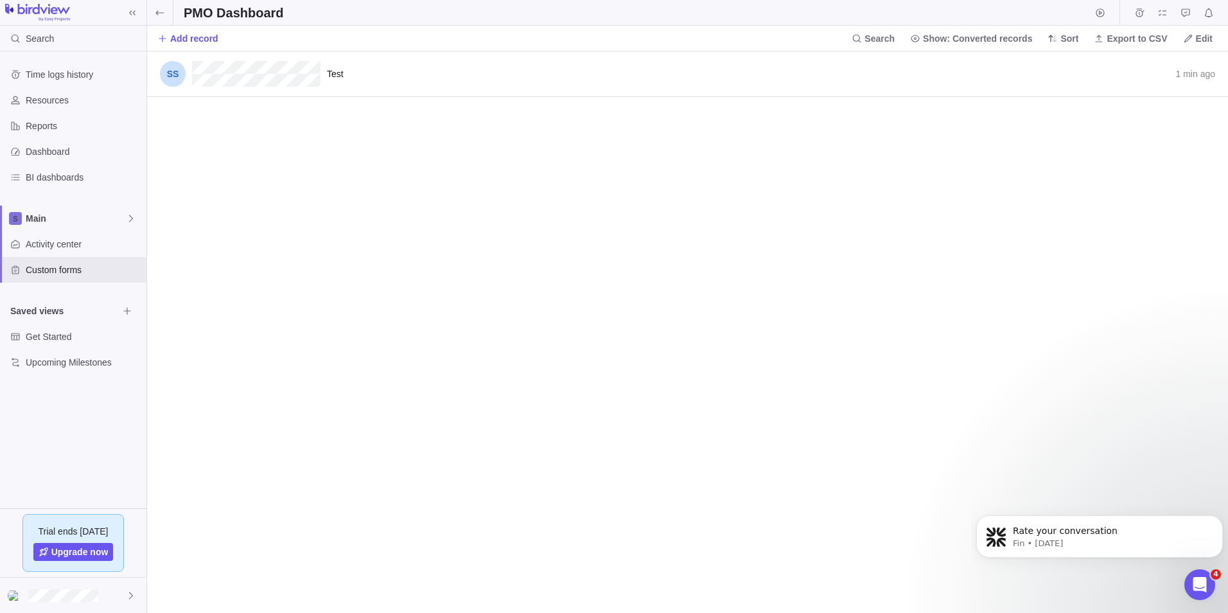
scroll to position [552, 1072]
click at [1213, 71] on span "Record actions" at bounding box center [1207, 74] width 18 height 18
click at [157, 10] on body "Search Time logs history Resources Reports Dashboard BI dashboards Main Activit…" at bounding box center [614, 306] width 1228 height 613
click at [159, 15] on icon at bounding box center [160, 13] width 10 height 10
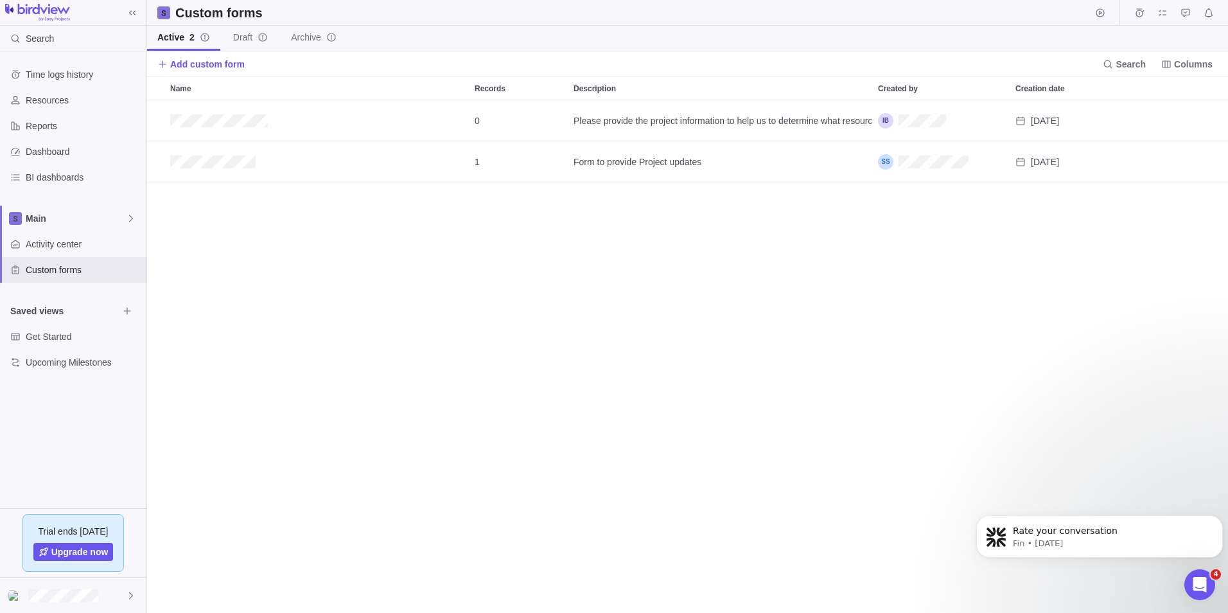
scroll to position [503, 1072]
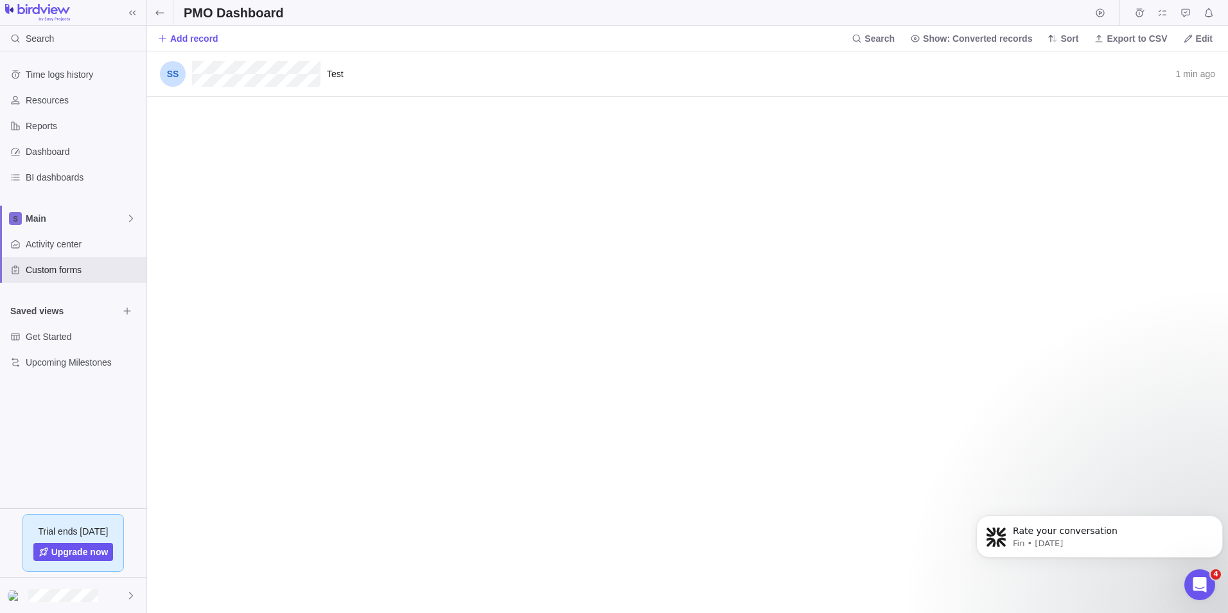
scroll to position [552, 1072]
click at [159, 17] on icon at bounding box center [160, 13] width 10 height 10
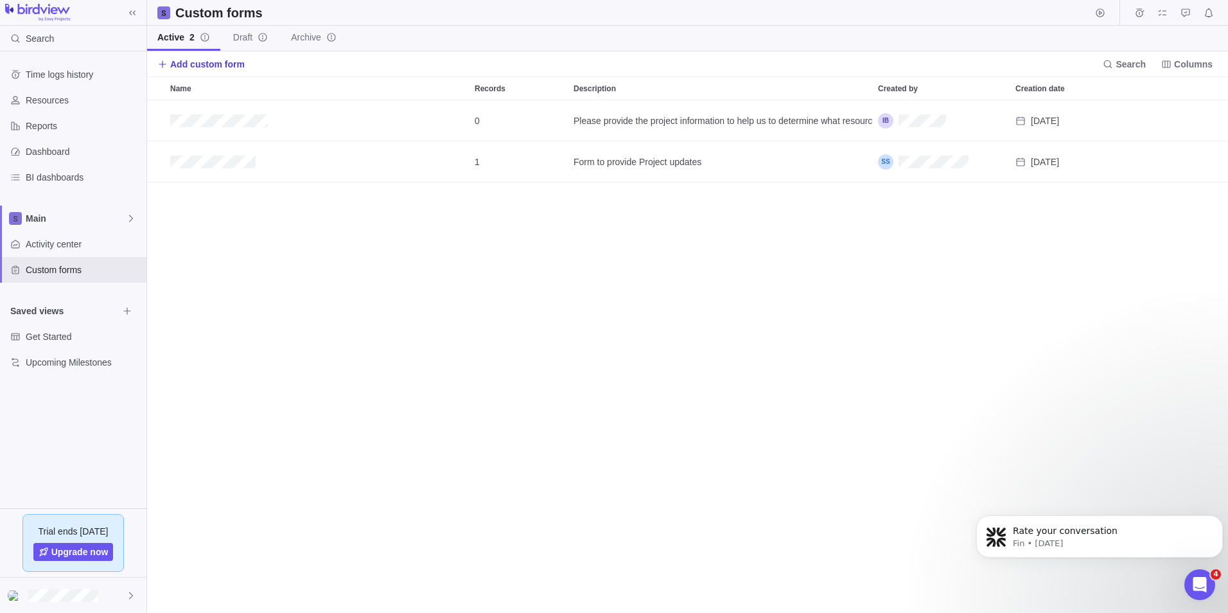
scroll to position [503, 1072]
drag, startPoint x: 211, startPoint y: 154, endPoint x: 538, endPoint y: 234, distance: 336.6
click at [538, 234] on div "0 Please provide the project information to help us to determine what resources…" at bounding box center [687, 356] width 1081 height 513
click at [254, 38] on span "Draft" at bounding box center [250, 37] width 35 height 13
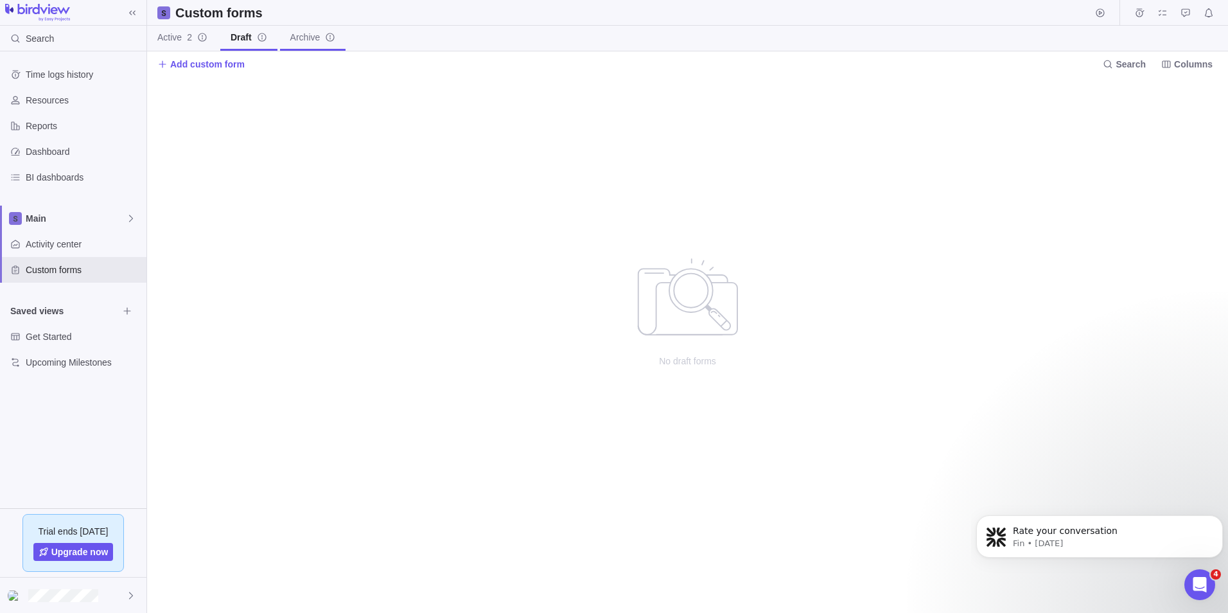
click at [330, 40] on icon "info-description" at bounding box center [330, 37] width 10 height 10
click at [184, 39] on span "Active 2" at bounding box center [174, 37] width 35 height 13
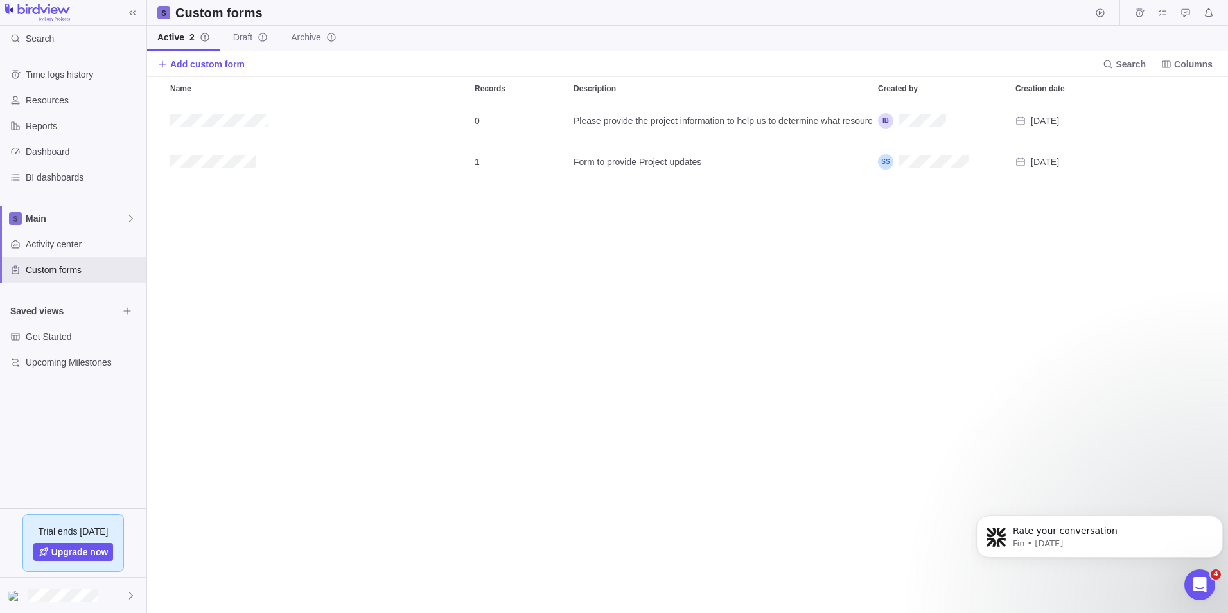
scroll to position [503, 1072]
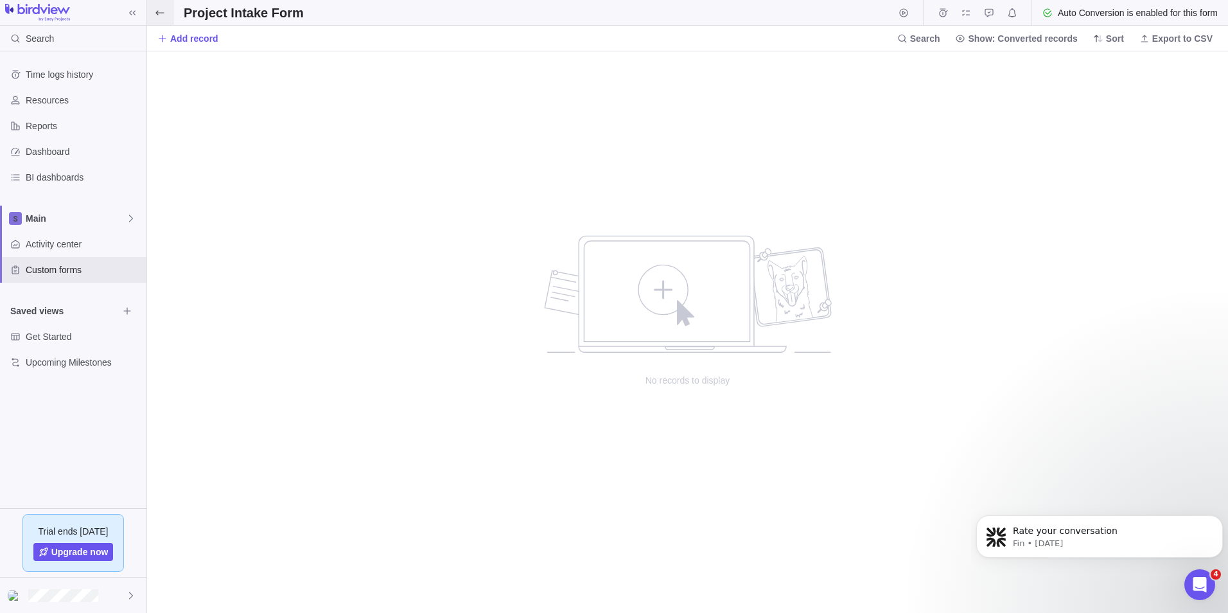
click at [161, 11] on icon at bounding box center [160, 13] width 10 height 10
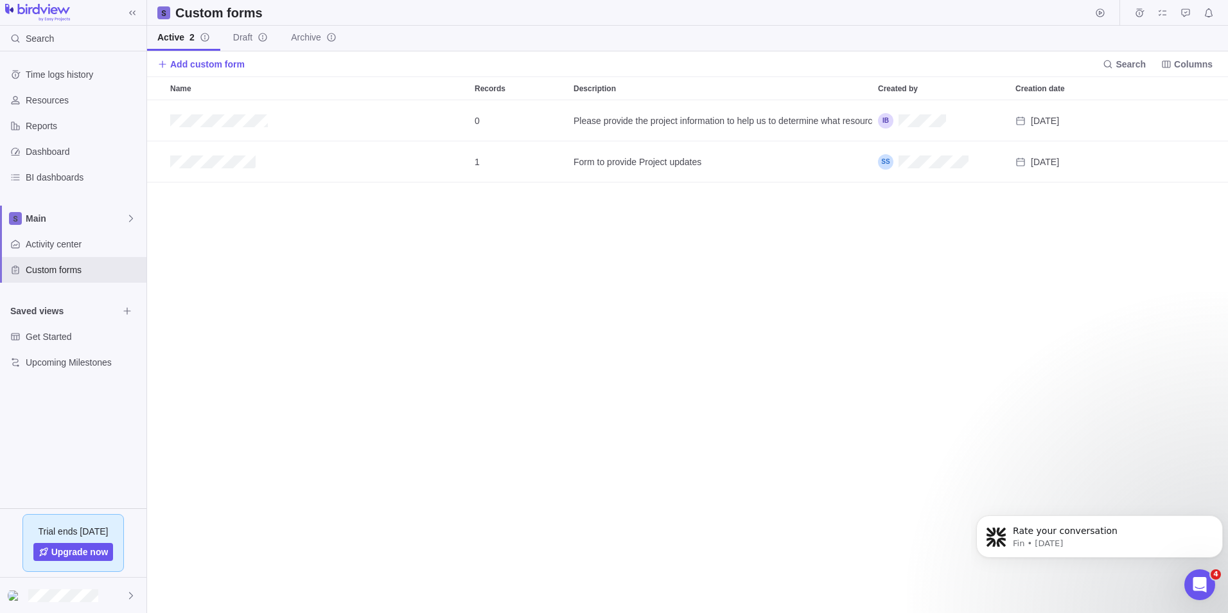
scroll to position [503, 1072]
click at [66, 268] on span "Custom forms" at bounding box center [84, 269] width 116 height 13
click at [1065, 532] on p "Rate your conversation" at bounding box center [1110, 531] width 194 height 13
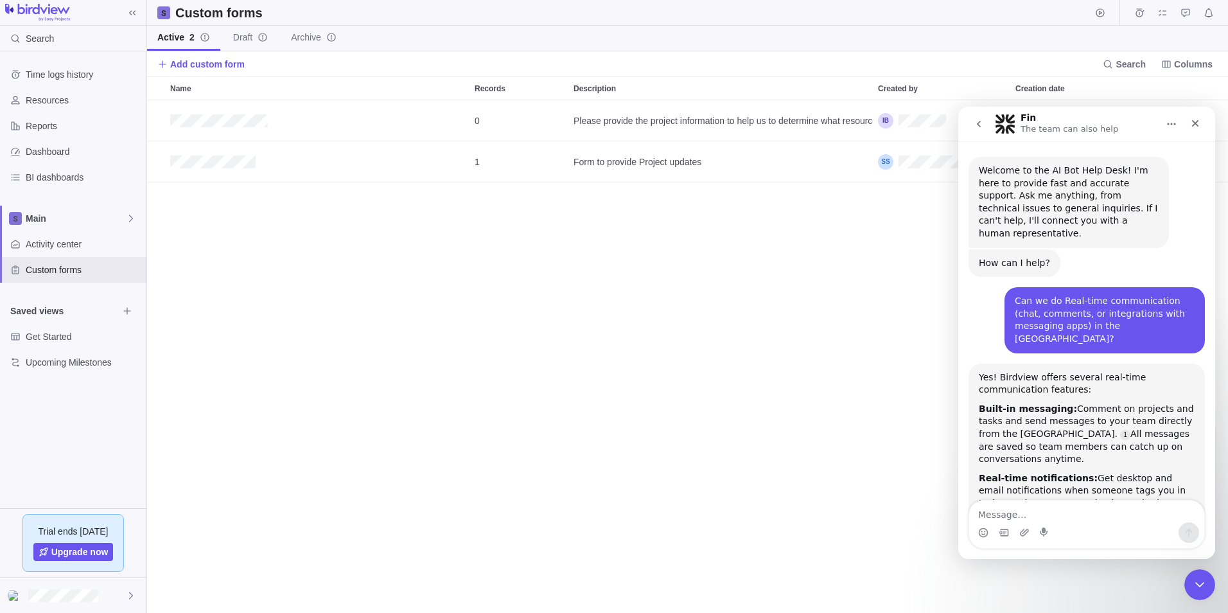
scroll to position [11, 0]
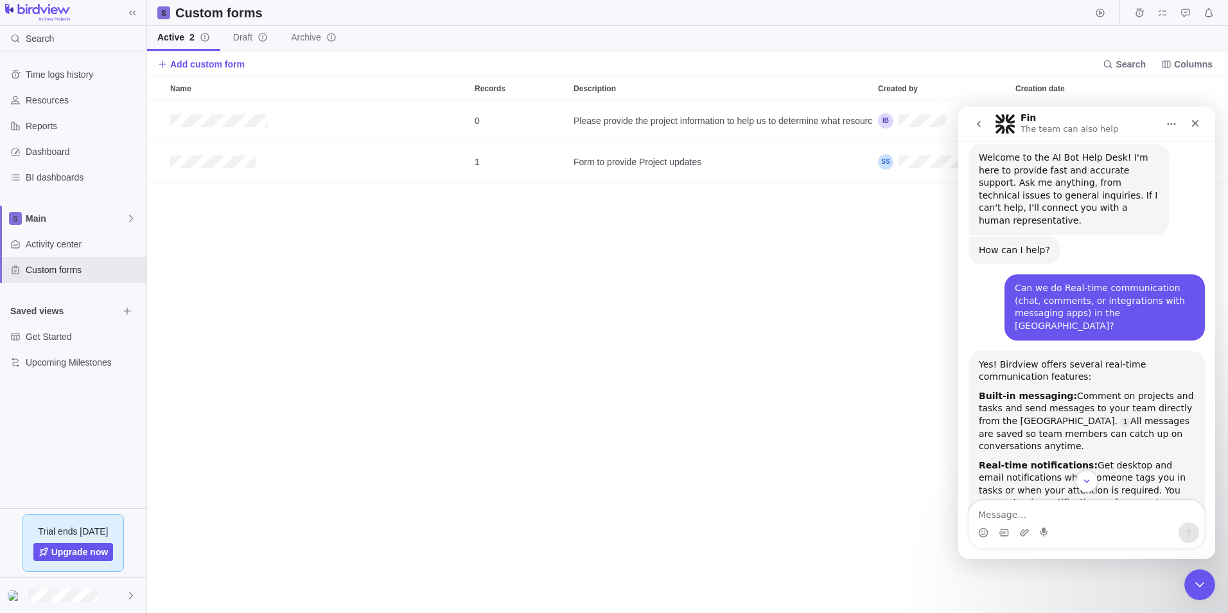
click at [1002, 514] on textarea "Message…" at bounding box center [1086, 511] width 235 height 22
type textarea "how to share the Custom forms"
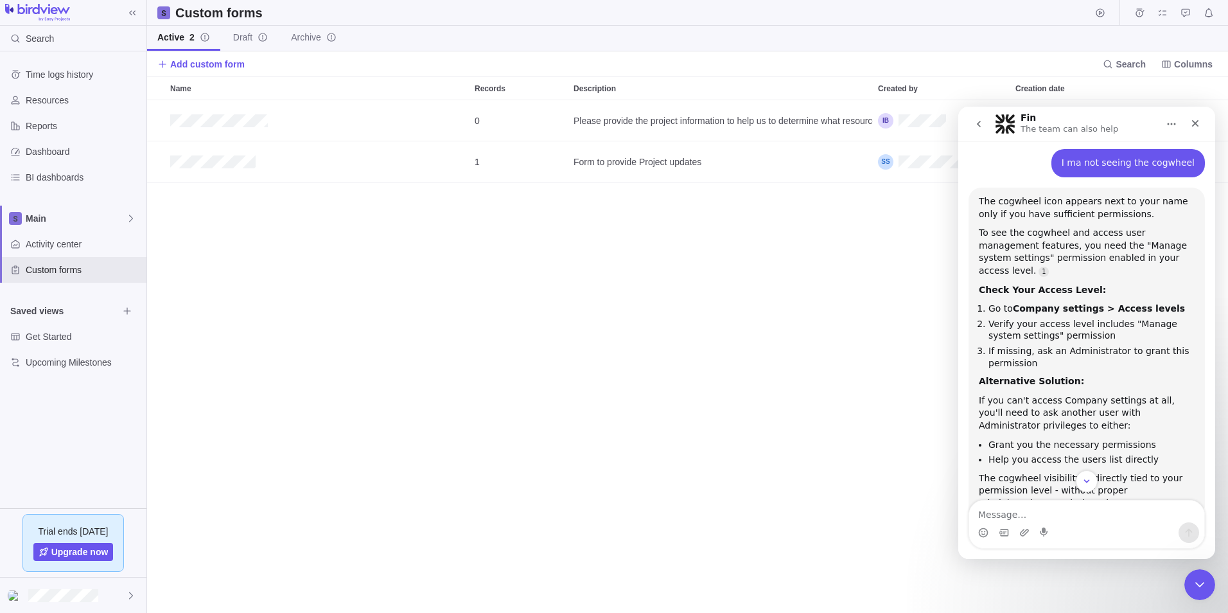
scroll to position [7173, 0]
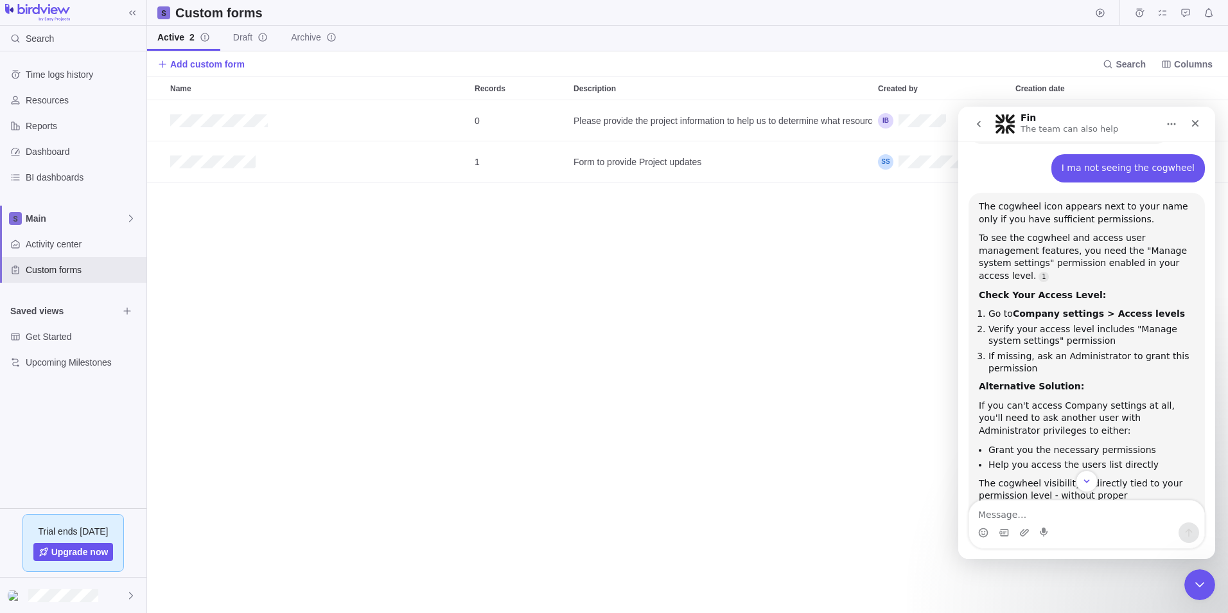
click at [844, 321] on div "0 Please provide the project information to help us to determine what resources…" at bounding box center [687, 356] width 1081 height 513
click at [1196, 127] on icon "Close" at bounding box center [1195, 123] width 10 height 10
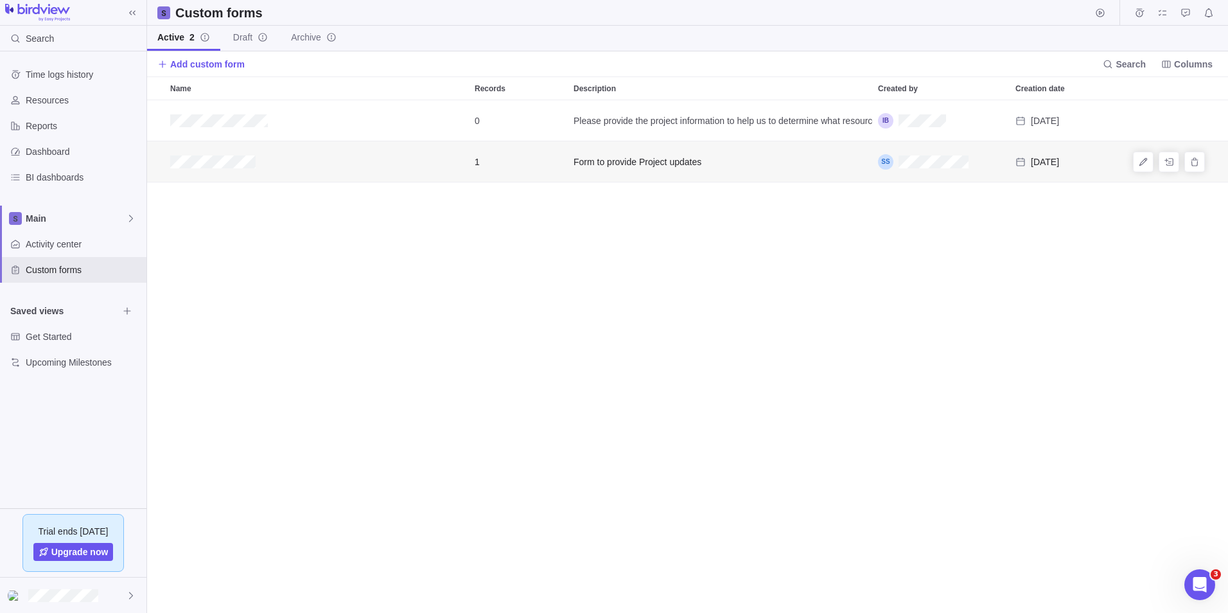
scroll to position [7329, 0]
click at [1142, 161] on icon "Edit" at bounding box center [1143, 162] width 10 height 10
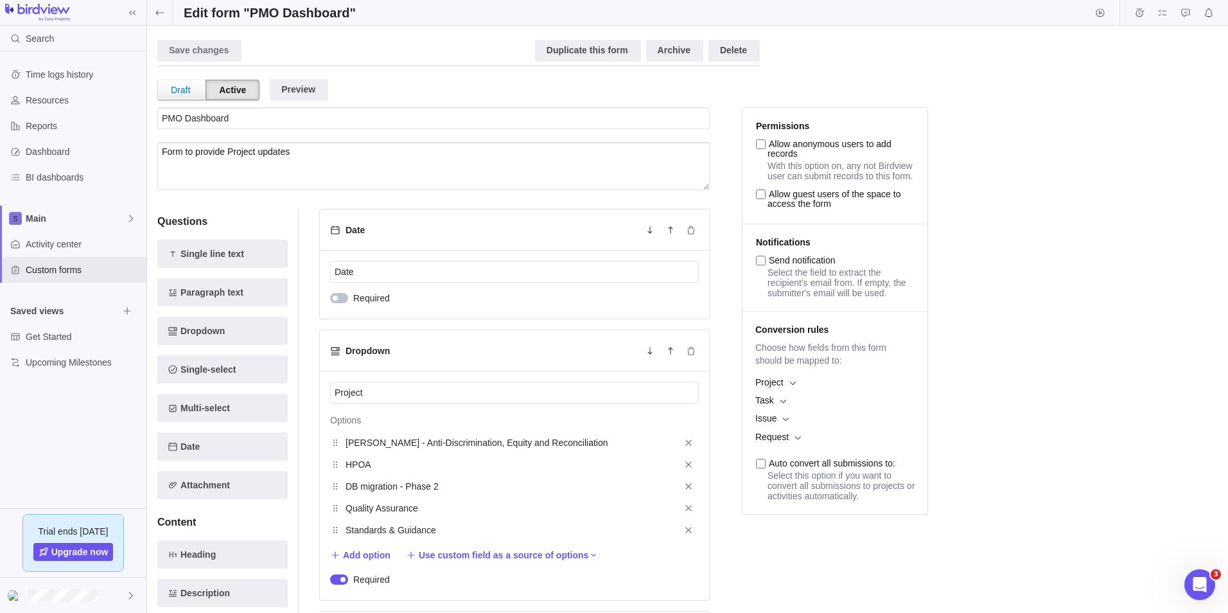
click at [767, 146] on li "Permissions Allow anonymous users to add records With this option on, any not B…" at bounding box center [835, 166] width 185 height 116
click at [765, 148] on input "Allow anonymous users to add records" at bounding box center [761, 144] width 10 height 10
checkbox input "true"
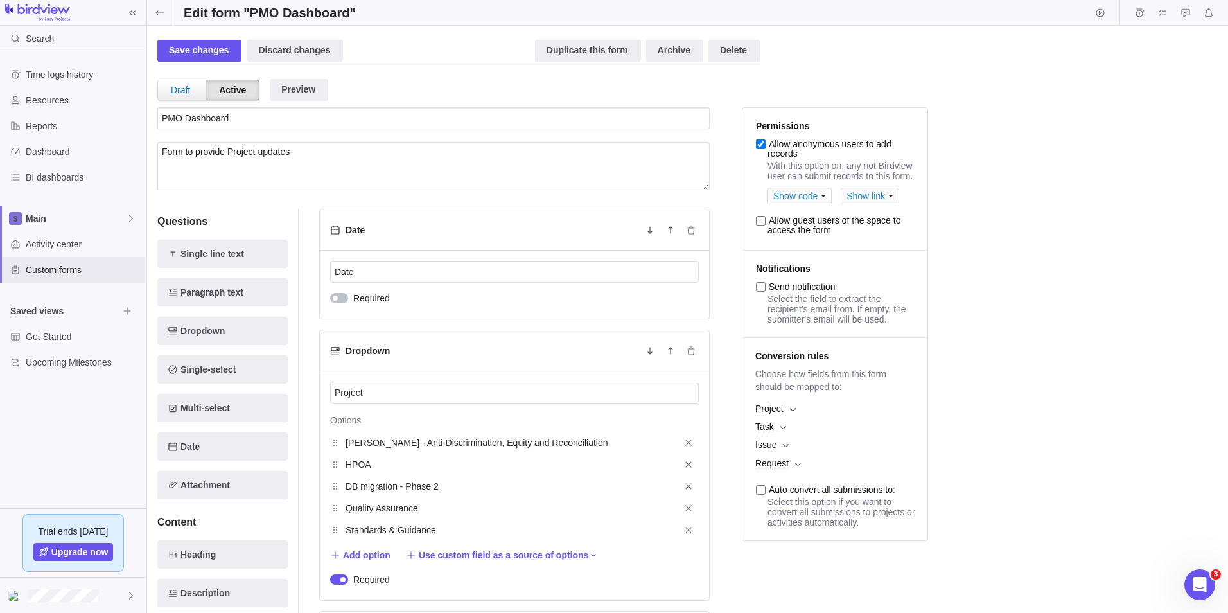
click at [761, 226] on input "Allow guest users of the space to access the form" at bounding box center [761, 221] width 10 height 10
checkbox input "true"
click at [859, 204] on div "Show link" at bounding box center [870, 196] width 58 height 17
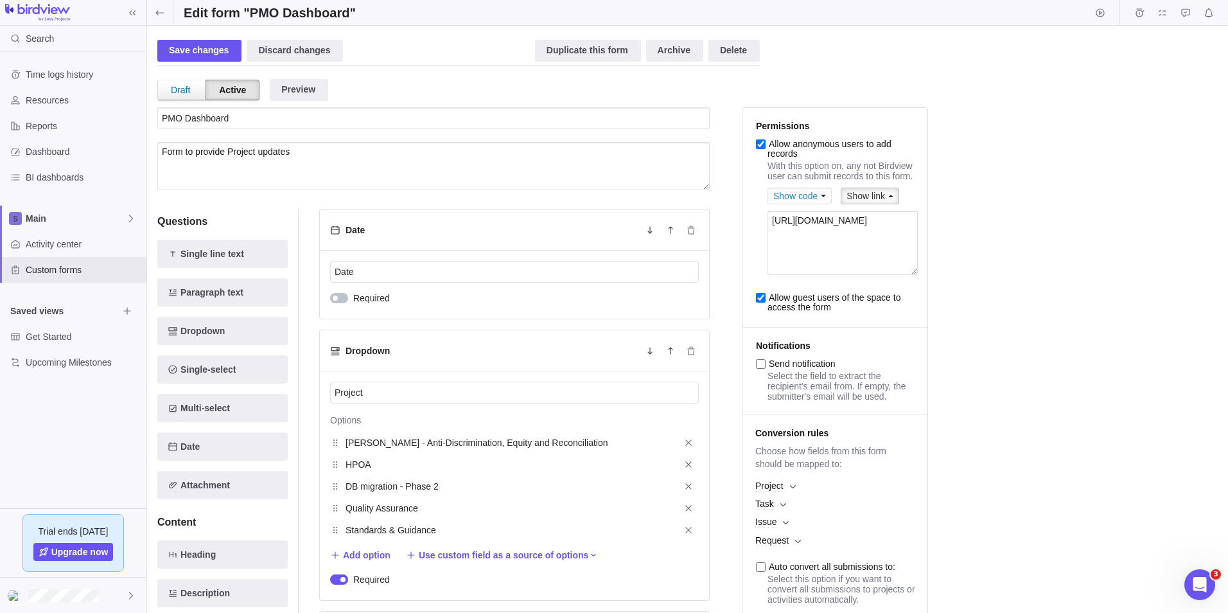
click at [763, 369] on input "Send notification" at bounding box center [761, 364] width 10 height 10
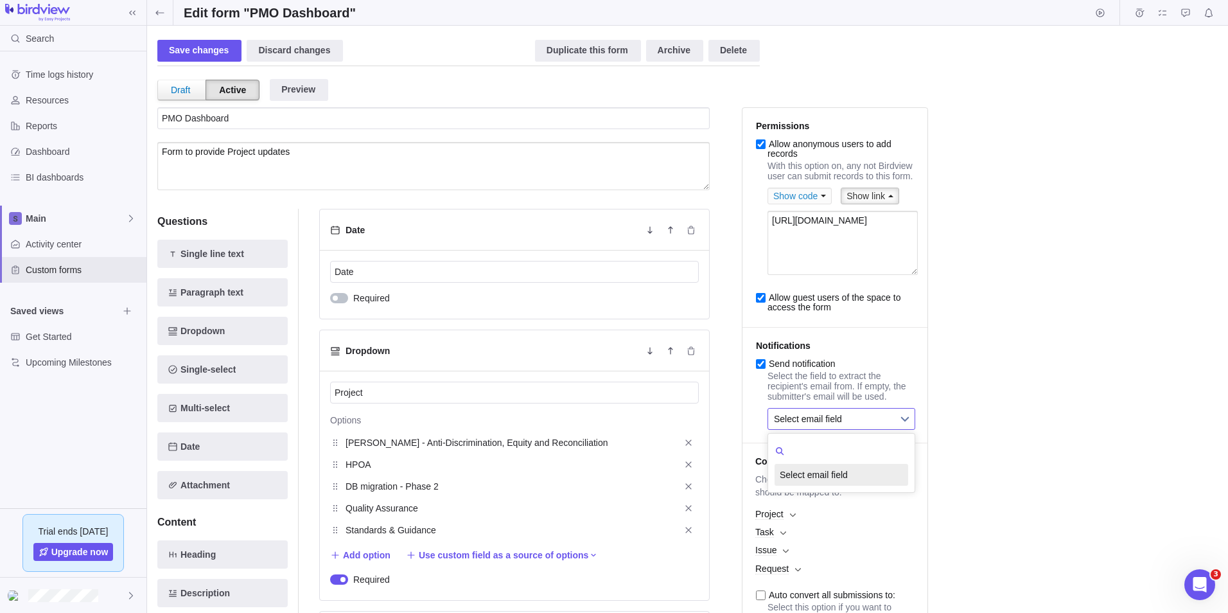
click at [826, 429] on span "Select email field" at bounding box center [833, 419] width 118 height 21
click at [760, 378] on li "Notifications Send notification Select the field to extract the recipient's ema…" at bounding box center [835, 386] width 185 height 116
click at [761, 369] on input "Send notification" at bounding box center [761, 364] width 10 height 10
checkbox input "false"
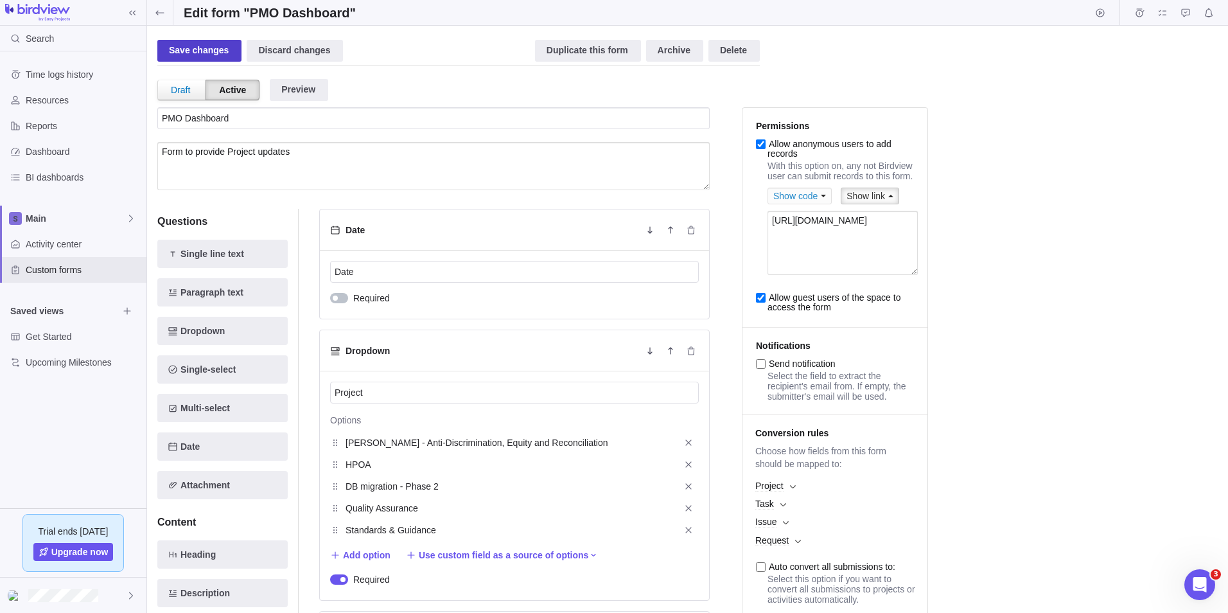
click at [202, 53] on div "Save changes" at bounding box center [199, 51] width 84 height 22
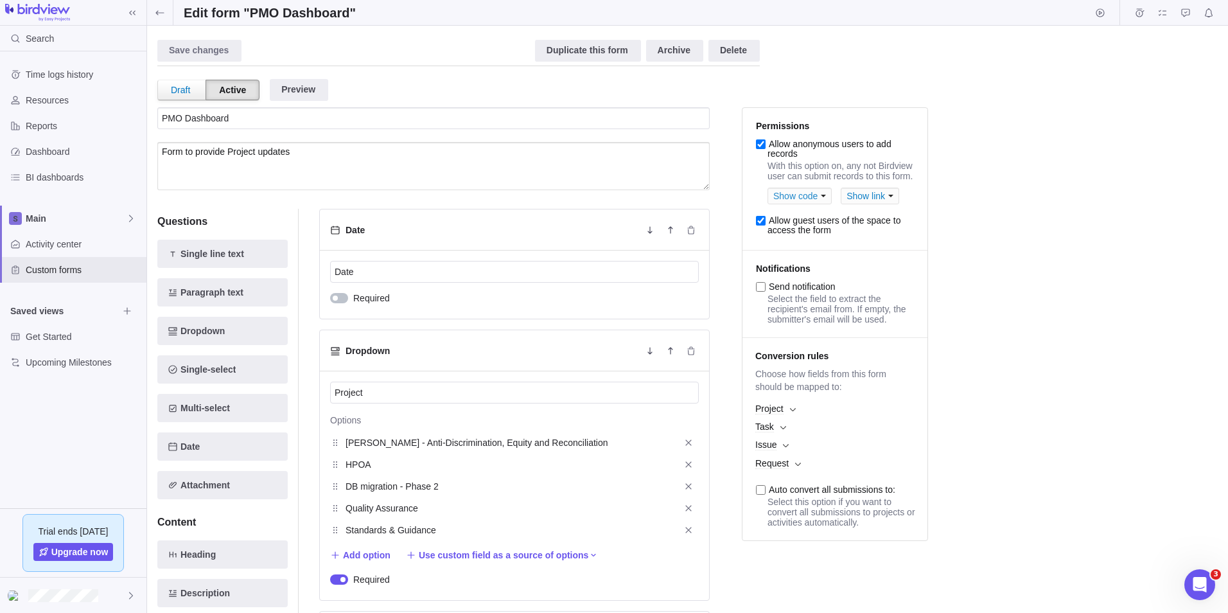
click at [869, 204] on div "Show link" at bounding box center [870, 196] width 58 height 17
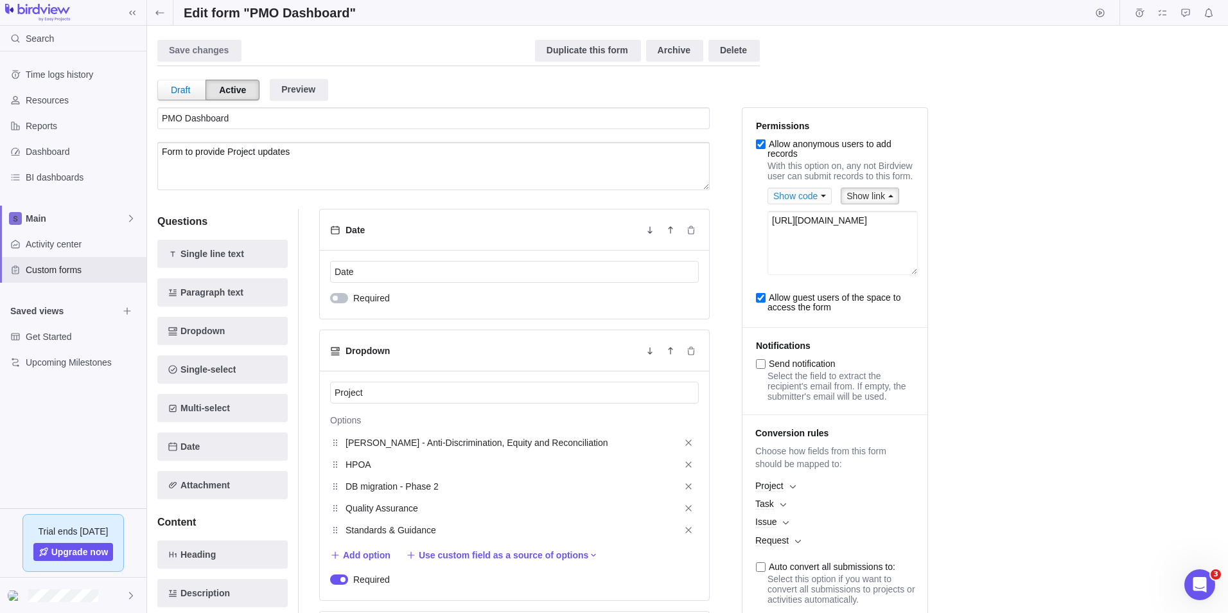
drag, startPoint x: 797, startPoint y: 270, endPoint x: 765, endPoint y: 227, distance: 53.7
click at [765, 227] on li "Permissions Allow anonymous users to add records With this option on, any not B…" at bounding box center [835, 218] width 185 height 220
click at [161, 16] on icon at bounding box center [160, 13] width 10 height 10
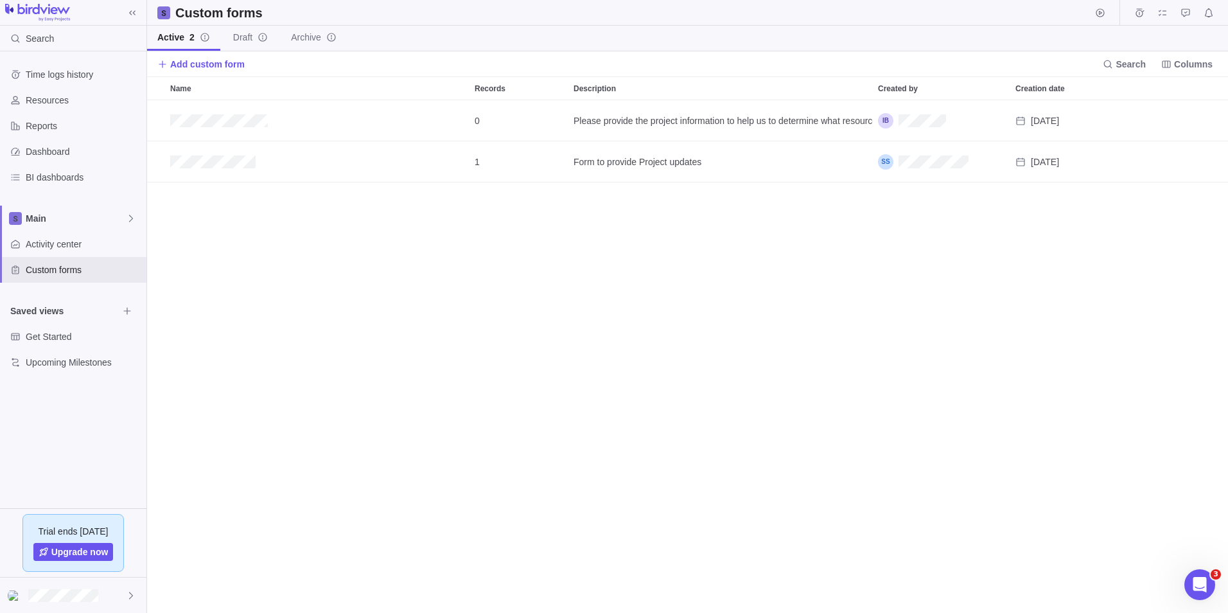
scroll to position [503, 1072]
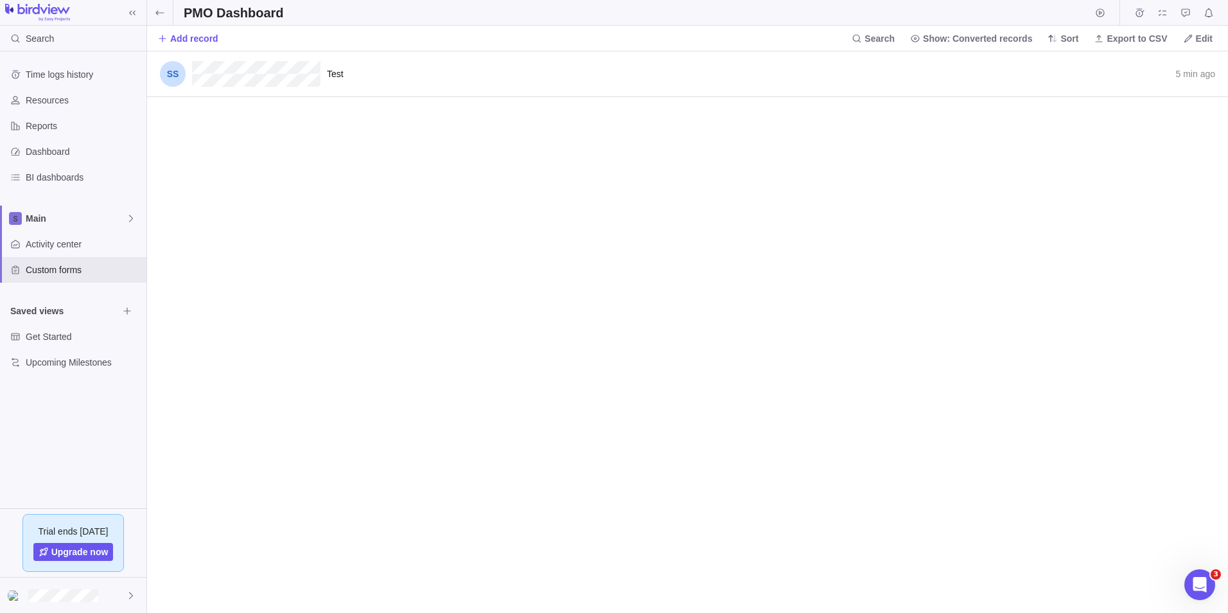
scroll to position [552, 1072]
click at [200, 37] on span "Add record" at bounding box center [194, 38] width 48 height 13
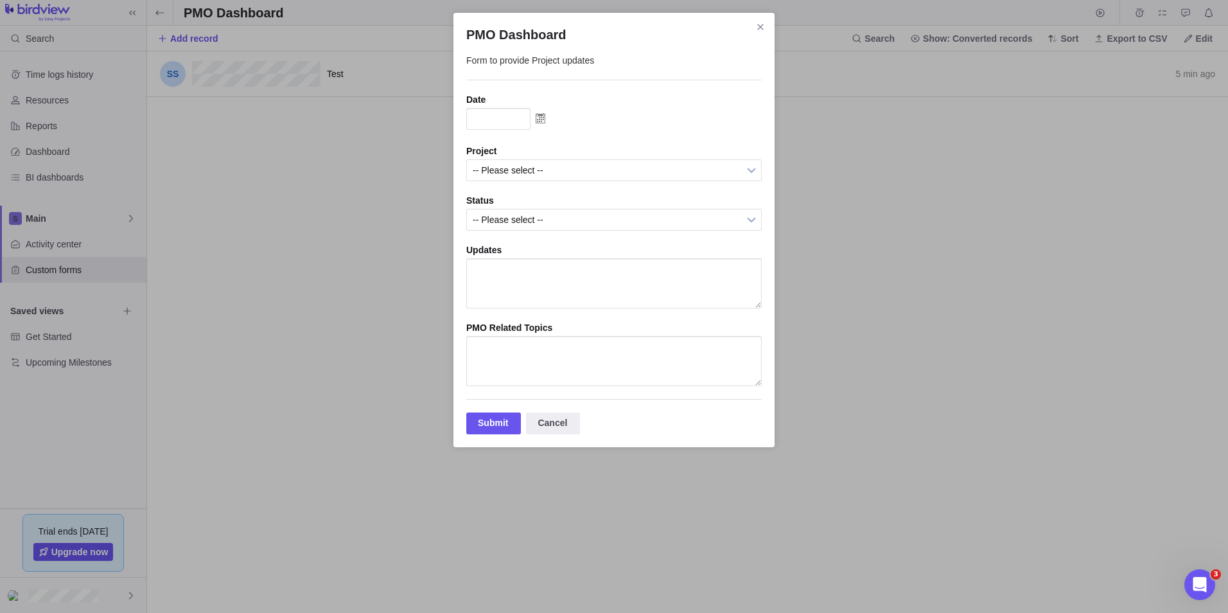
click at [539, 121] on img "PMO Dashboard" at bounding box center [541, 118] width 20 height 21
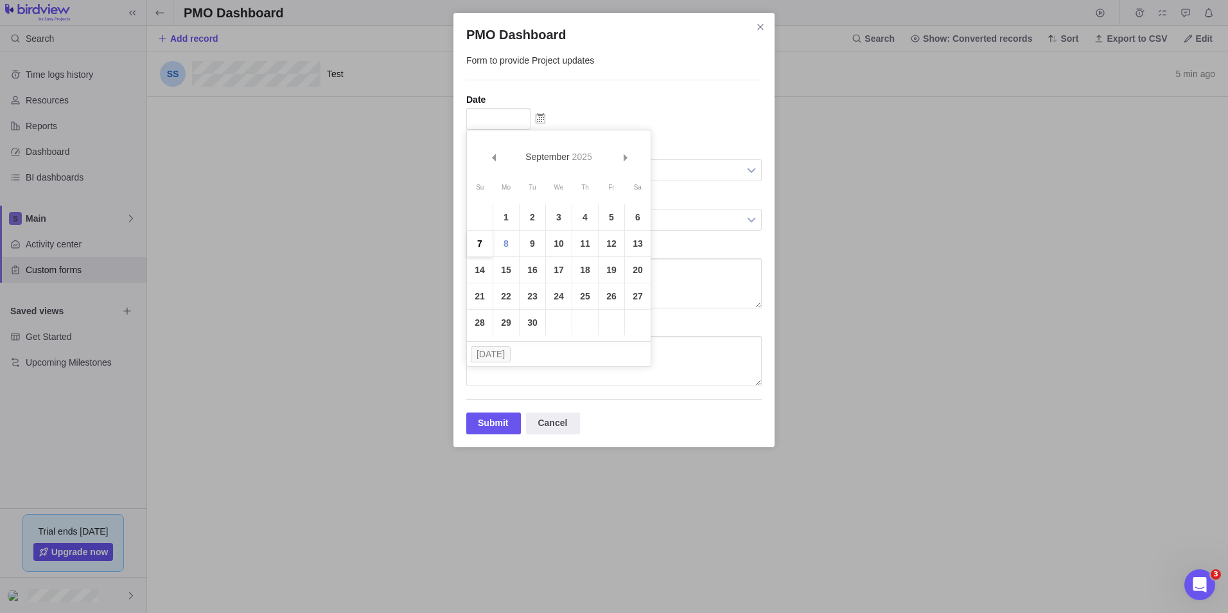
click at [484, 245] on link "7" at bounding box center [480, 244] width 26 height 26
type input "09/07/2025"
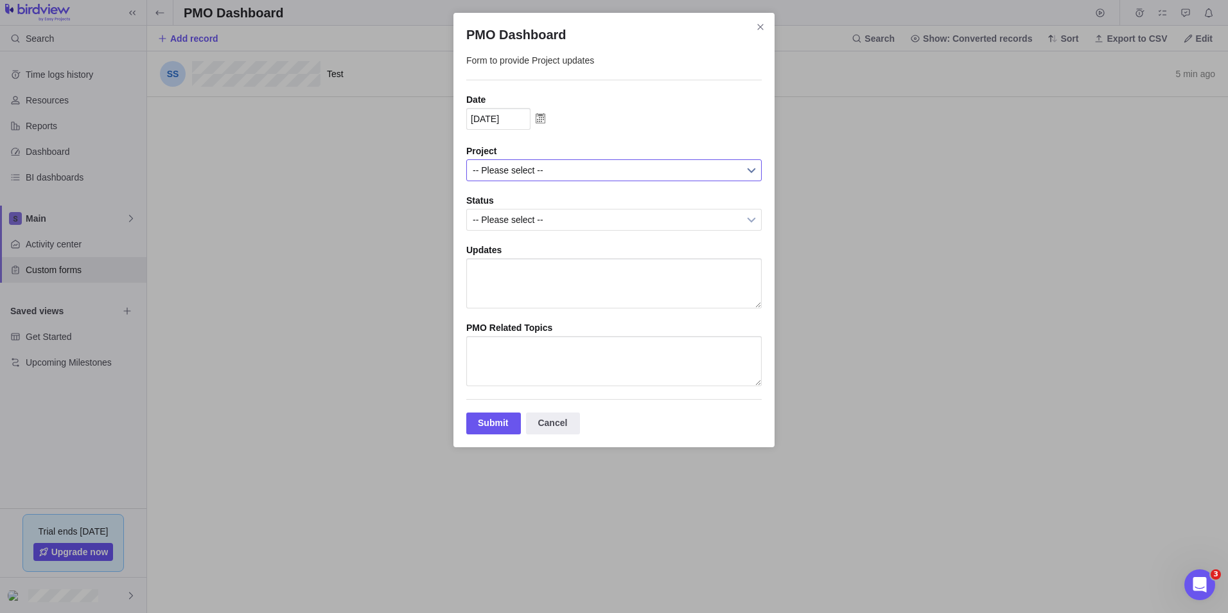
click at [497, 167] on span "-- Please select --" at bounding box center [606, 170] width 266 height 21
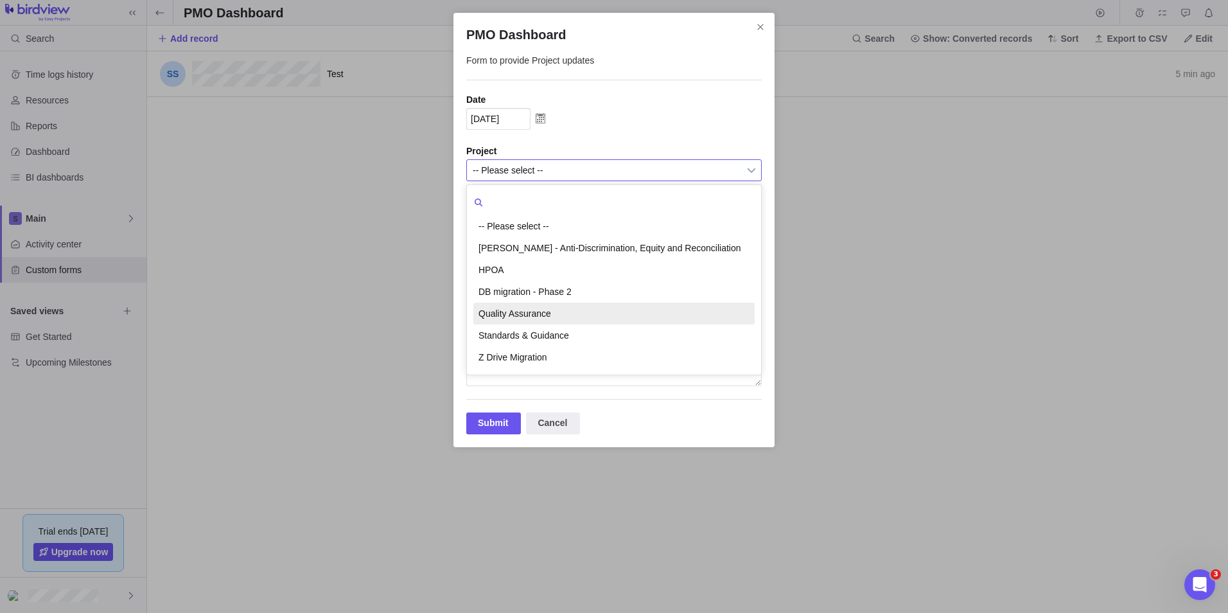
click at [524, 314] on li "Quality Assurance" at bounding box center [613, 314] width 281 height 22
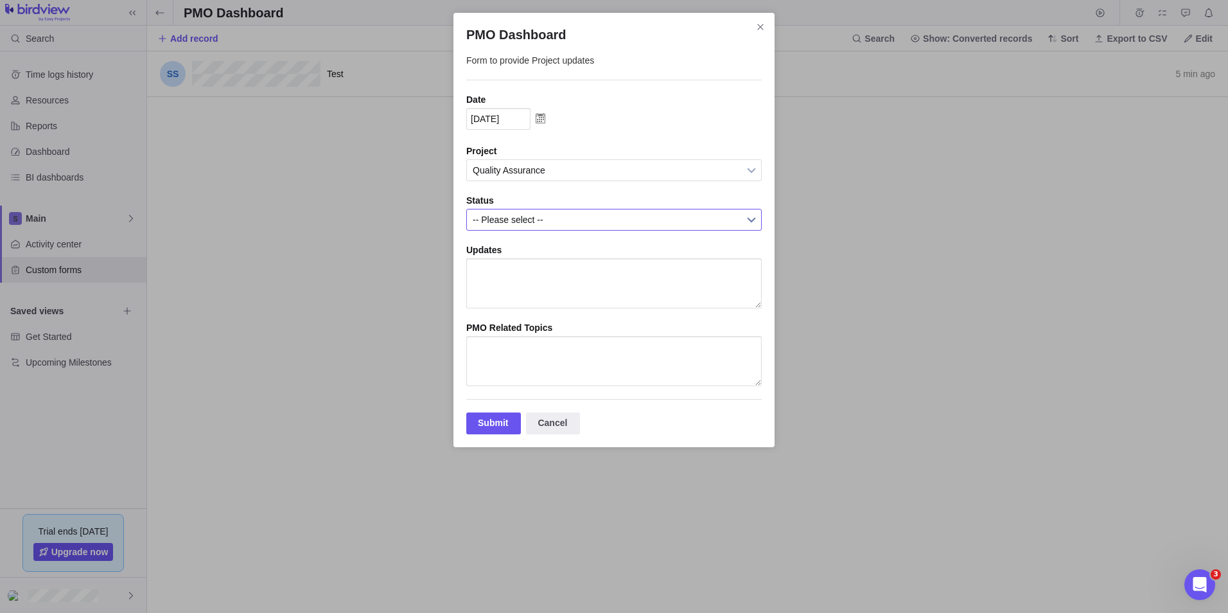
click at [504, 224] on span "-- Please select --" at bounding box center [606, 219] width 266 height 21
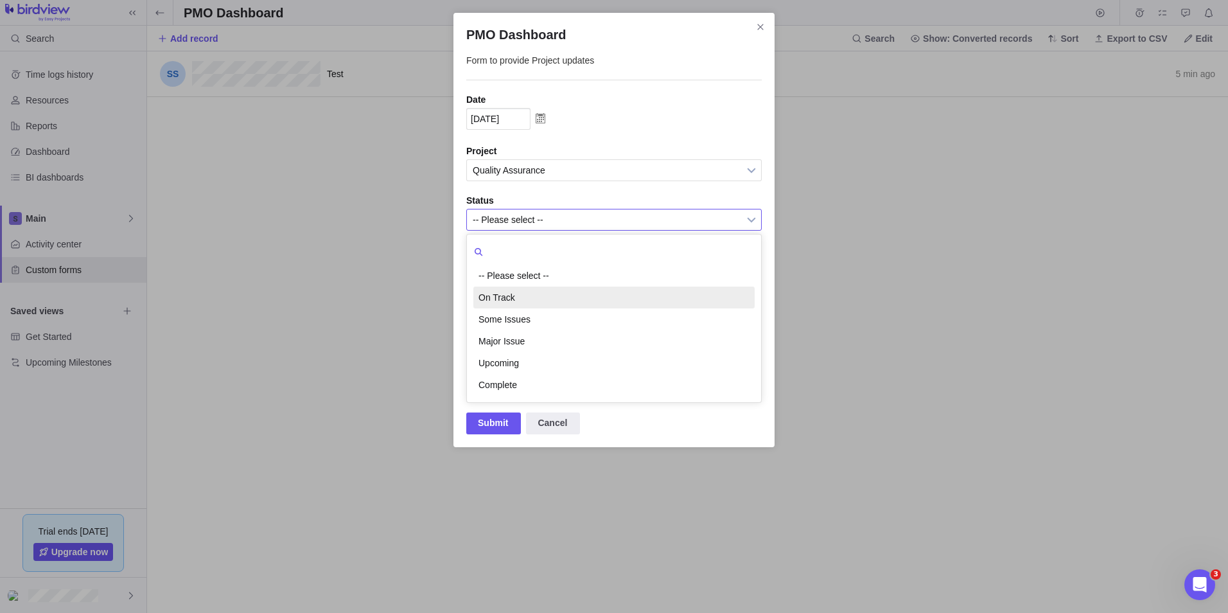
click at [513, 303] on li "On Track" at bounding box center [613, 298] width 281 height 22
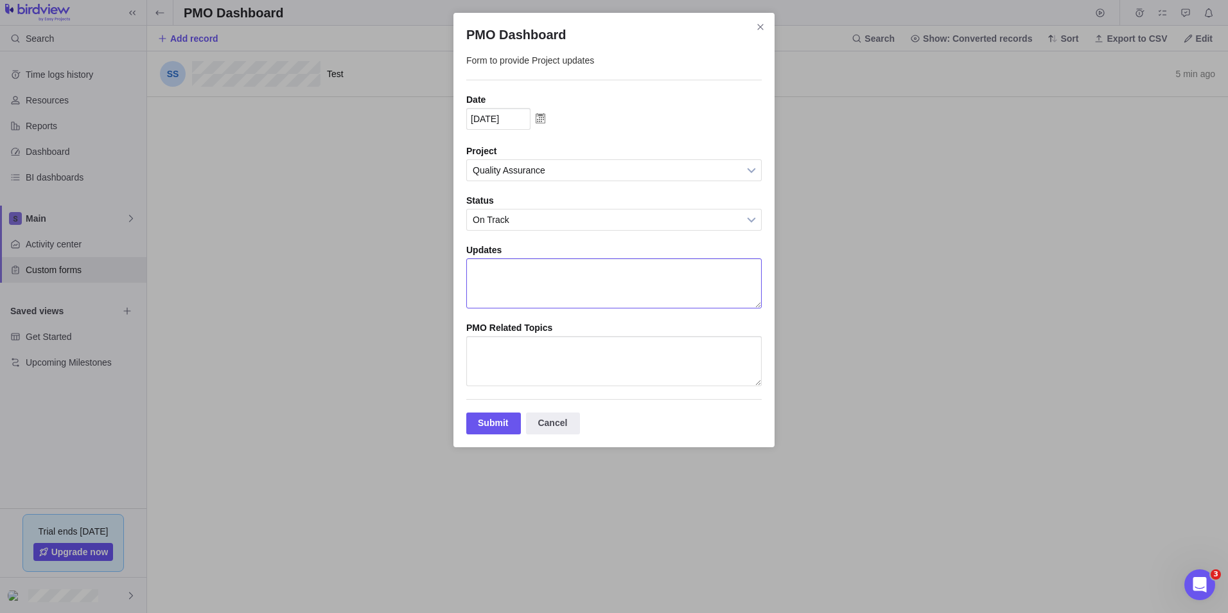
click at [512, 287] on textarea "PMO Dashboard" at bounding box center [614, 283] width 296 height 50
type textarea "test"
click at [484, 367] on textarea "PMO Dashboard" at bounding box center [614, 361] width 296 height 50
type textarea "test"
click at [483, 430] on div "Submit" at bounding box center [493, 423] width 55 height 22
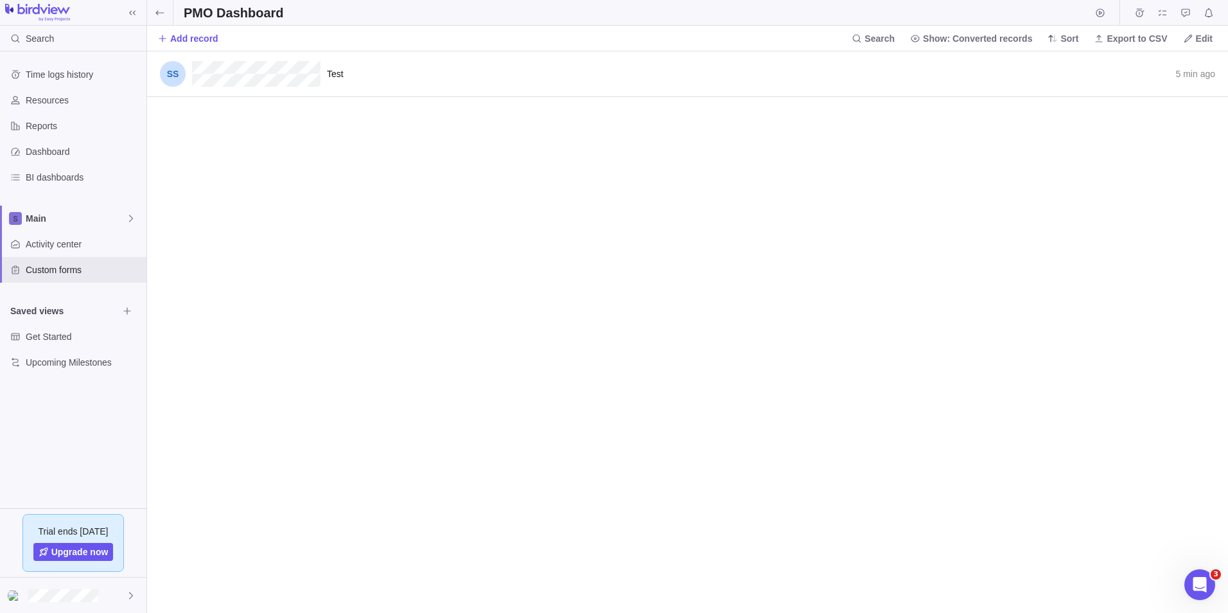
scroll to position [0, 0]
click at [1117, 40] on span "Export to CSV" at bounding box center [1137, 38] width 60 height 13
click at [919, 193] on div "test 1 min ago Convert to Test 5 min ago Convert to" at bounding box center [687, 332] width 1081 height 562
click at [982, 40] on span "Show: Converted records" at bounding box center [977, 38] width 109 height 13
click at [1015, 68] on div at bounding box center [1018, 66] width 18 height 10
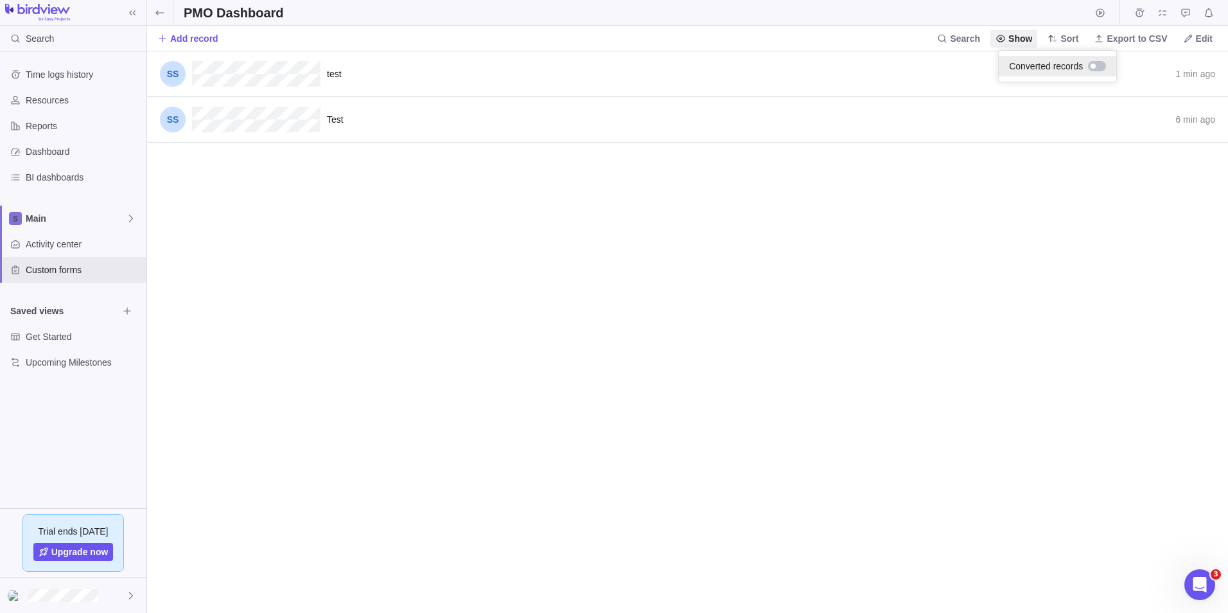
click at [1096, 65] on div at bounding box center [1097, 66] width 18 height 10
click at [983, 135] on body "Search Time logs history Resources Reports Dashboard BI dashboards Main Activit…" at bounding box center [614, 306] width 1228 height 613
click at [1205, 41] on span "Edit" at bounding box center [1204, 38] width 17 height 13
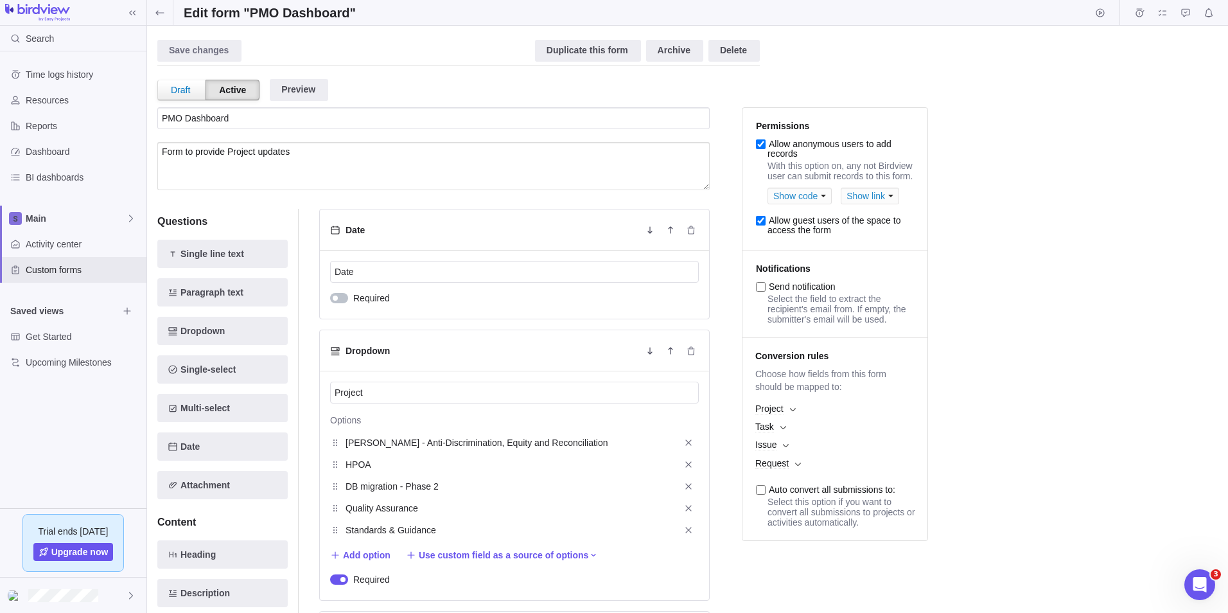
click at [159, 13] on icon at bounding box center [160, 13] width 10 height 10
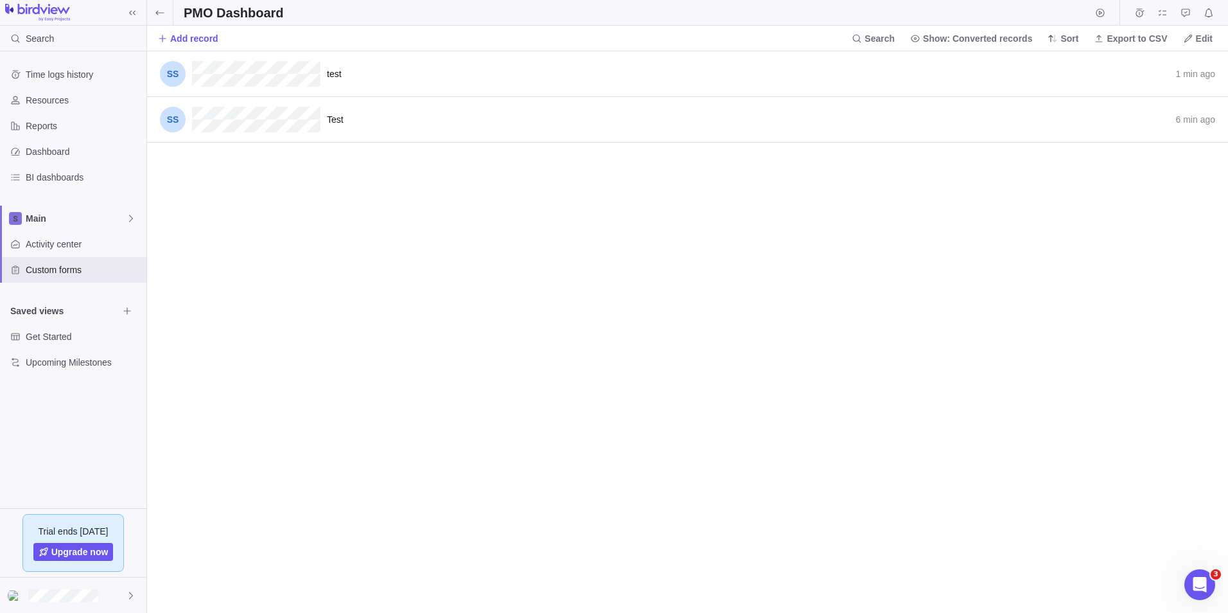
scroll to position [552, 1072]
click at [1074, 39] on span "Sort" at bounding box center [1070, 38] width 18 height 13
click at [1201, 38] on span "Edit" at bounding box center [1204, 38] width 17 height 13
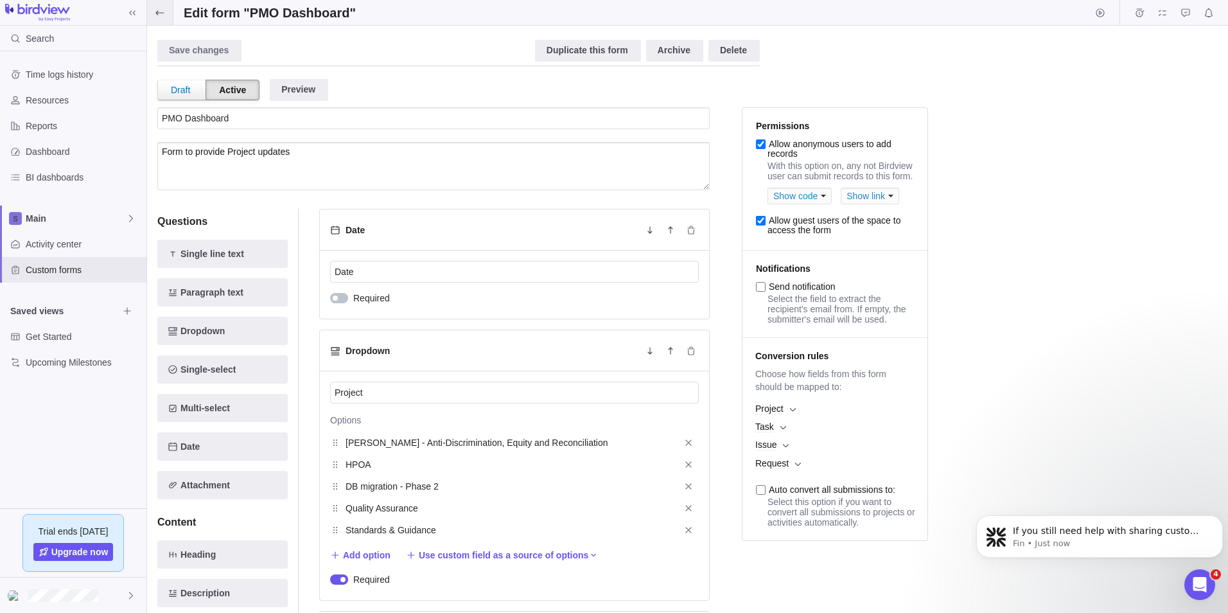
click at [164, 13] on icon at bounding box center [160, 13] width 10 height 10
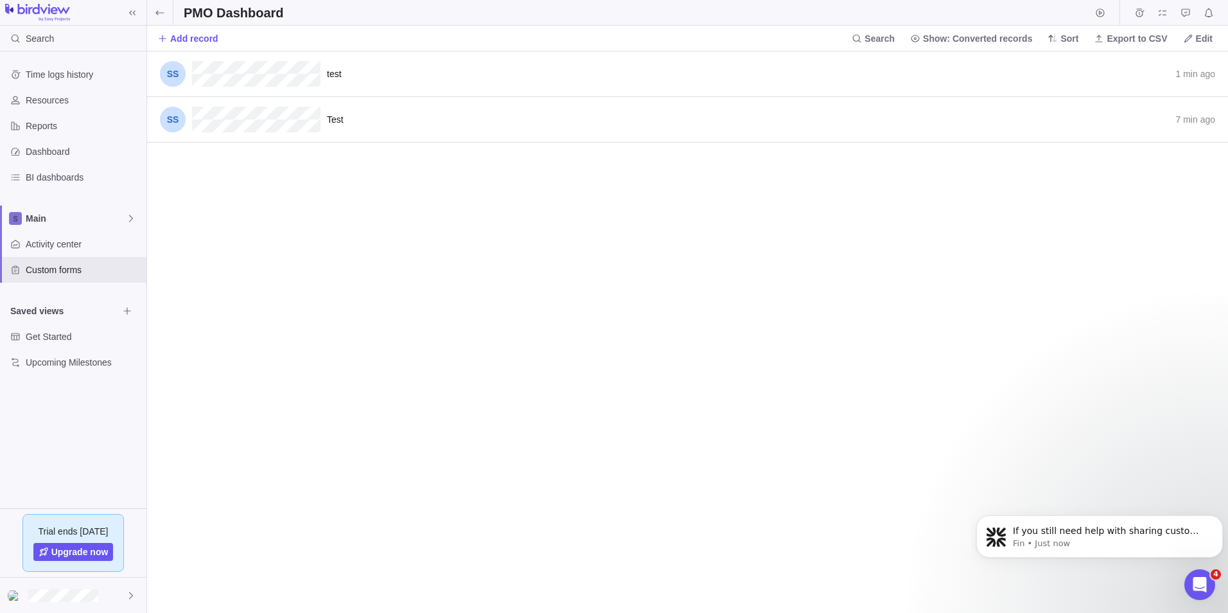
scroll to position [552, 1072]
click at [336, 75] on span "test" at bounding box center [334, 74] width 15 height 10
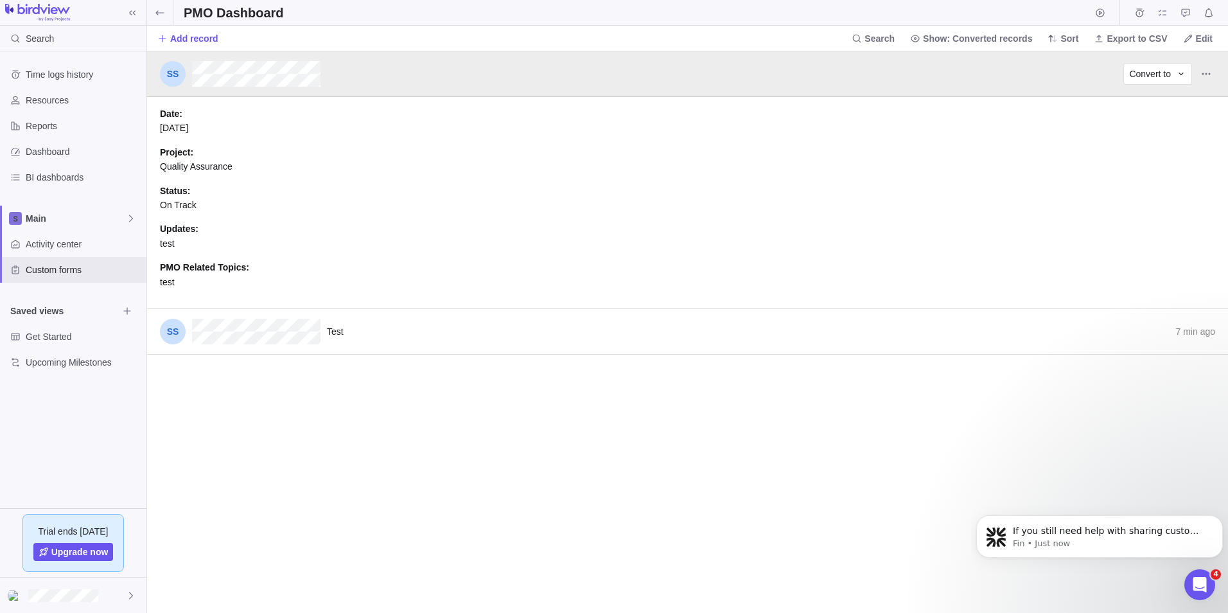
click at [1219, 72] on div "1 min ago Convert to" at bounding box center [687, 74] width 1081 height 46
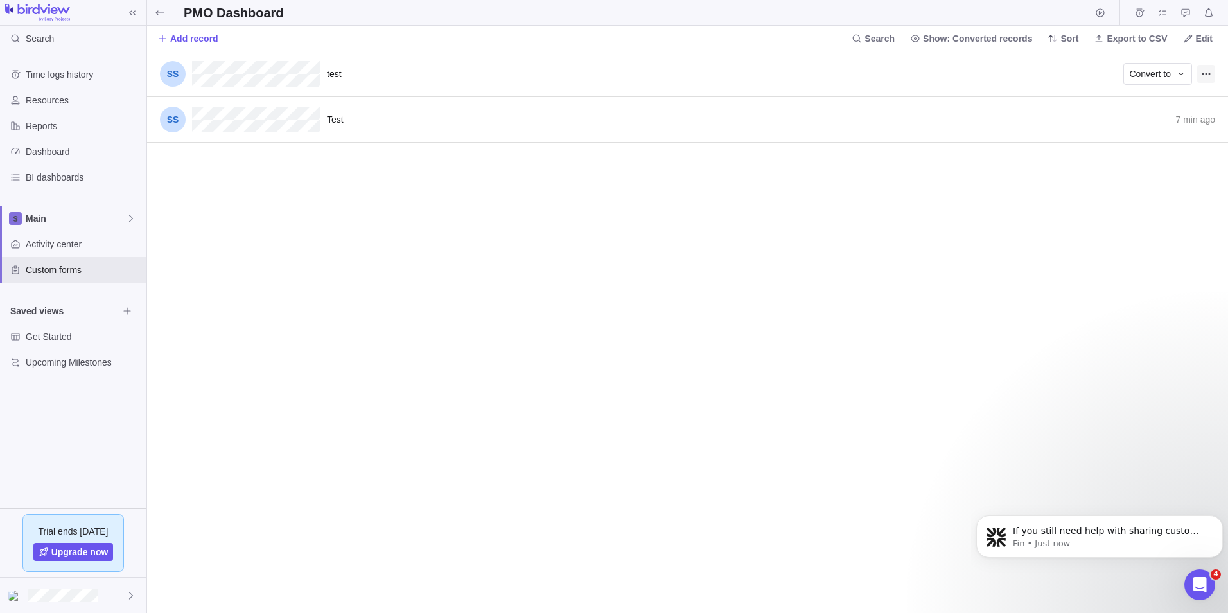
click at [1213, 72] on span "Record actions" at bounding box center [1207, 74] width 18 height 18
click at [1190, 92] on div "Edit" at bounding box center [1184, 101] width 62 height 21
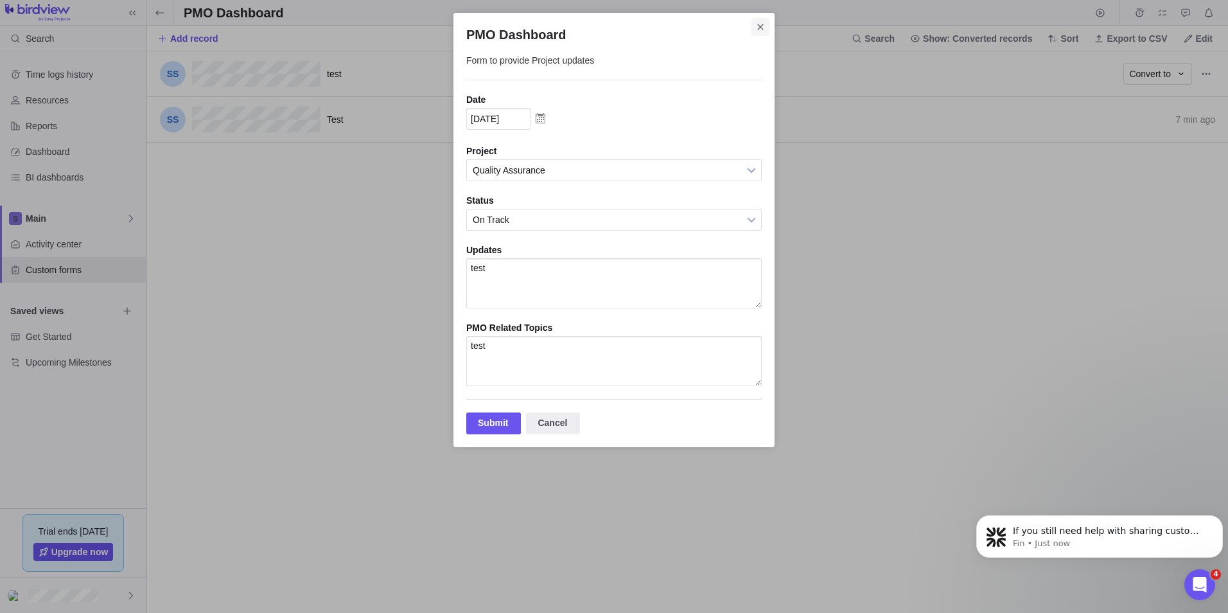
click at [755, 28] on span "Close" at bounding box center [761, 27] width 18 height 18
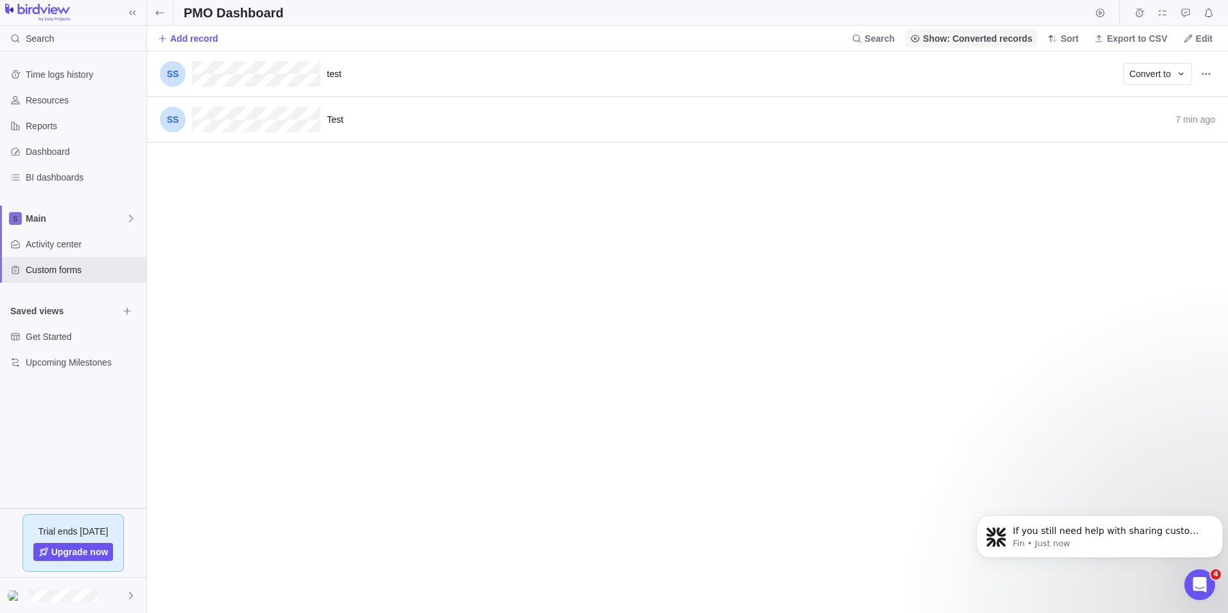
click at [964, 42] on span "Show: Converted records" at bounding box center [977, 38] width 109 height 13
click at [1007, 67] on div at bounding box center [1015, 66] width 23 height 13
click at [478, 203] on body "Search Time logs history Resources Reports Dashboard BI dashboards Main Activit…" at bounding box center [614, 306] width 1228 height 613
click at [157, 13] on icon at bounding box center [159, 12] width 8 height 4
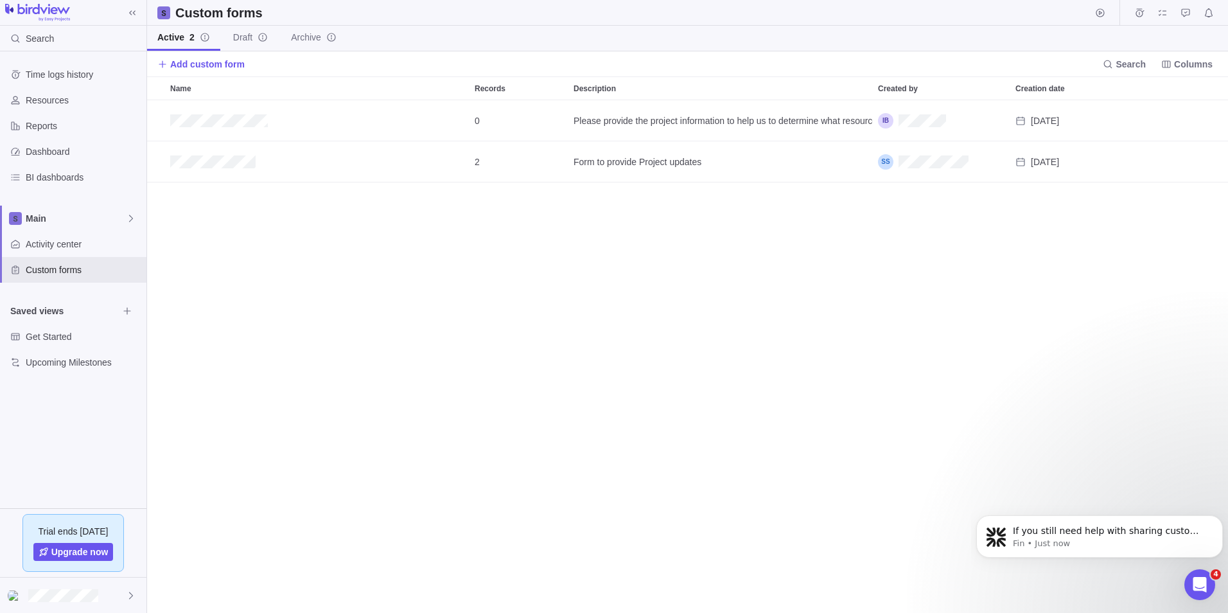
scroll to position [503, 1072]
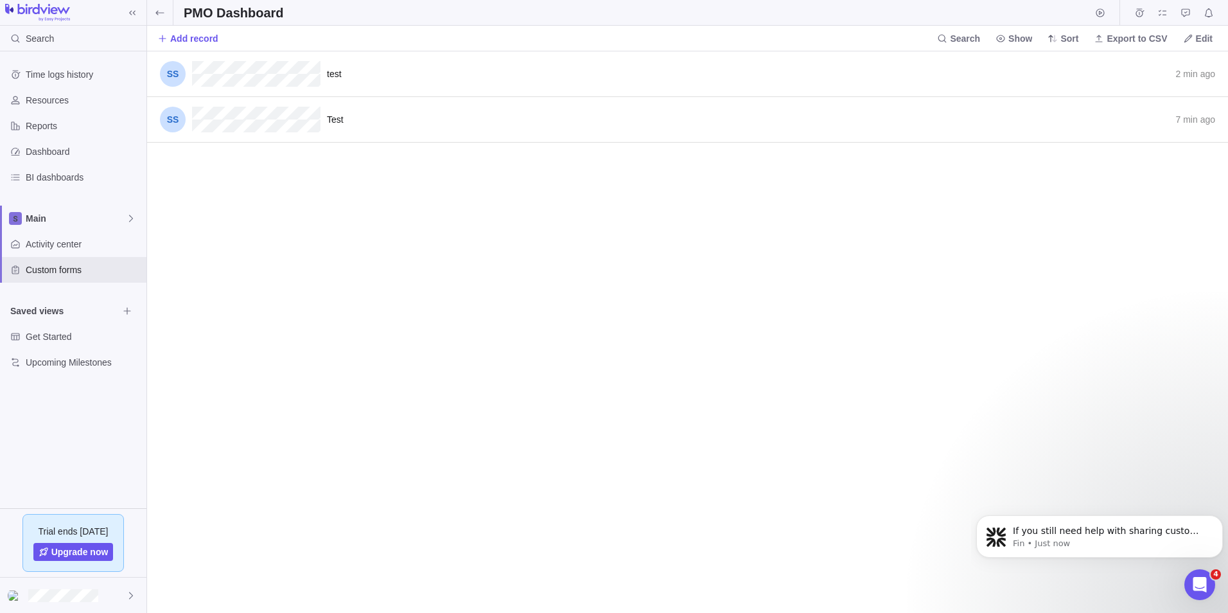
scroll to position [552, 1072]
click at [1006, 43] on icon at bounding box center [1001, 38] width 10 height 10
click at [1091, 66] on div at bounding box center [1093, 66] width 5 height 5
click at [617, 188] on body "Search Time logs history Resources Reports Dashboard BI dashboards Main Activit…" at bounding box center [614, 306] width 1228 height 613
click at [332, 73] on span "test" at bounding box center [334, 74] width 15 height 10
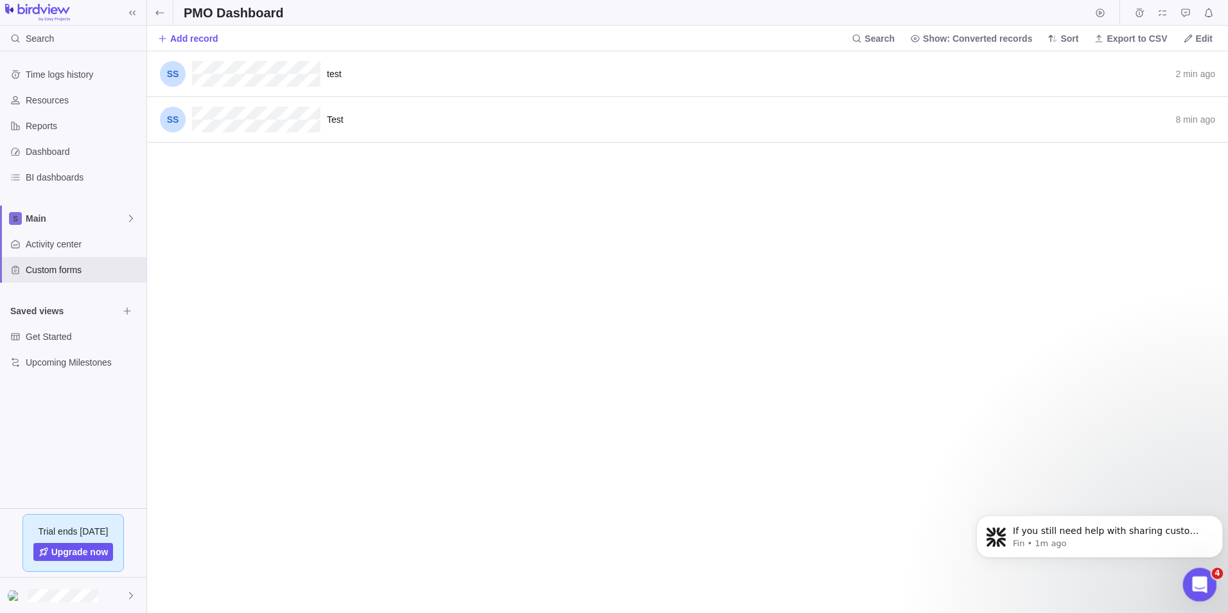
click at [1206, 587] on div "Open Intercom Messenger" at bounding box center [1198, 583] width 42 height 42
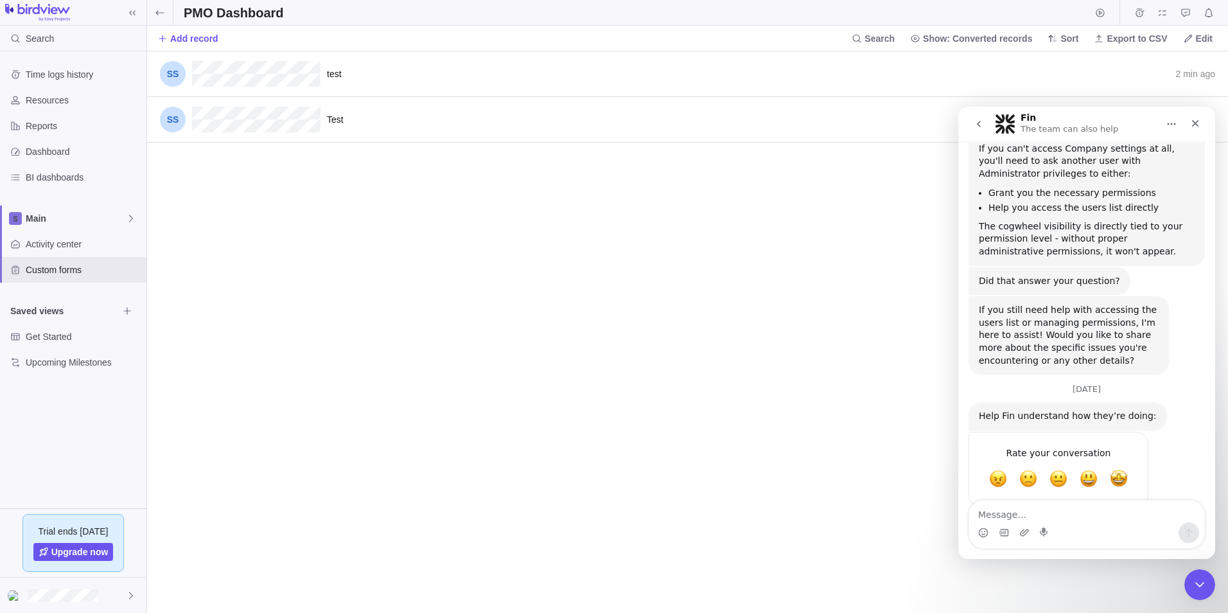
scroll to position [7366, 0]
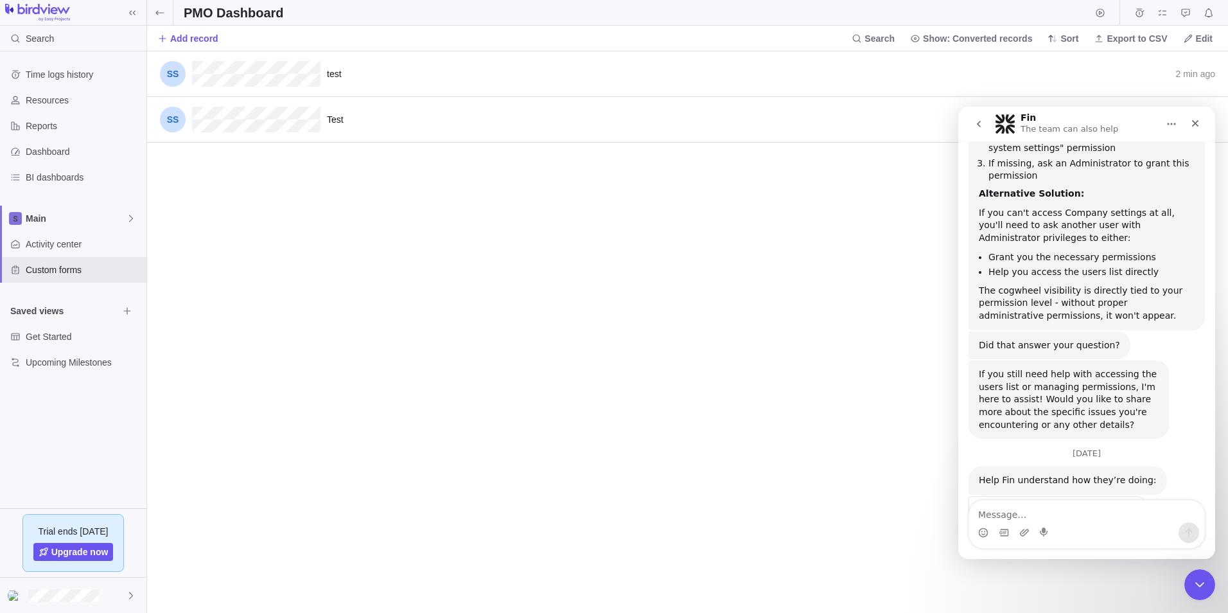
click at [1041, 514] on textarea "Message…" at bounding box center [1086, 511] width 235 height 22
click at [1183, 517] on textarea "how we can customize to view the form responses" at bounding box center [1086, 505] width 235 height 35
type textarea "how we can customize to view the form responses?"
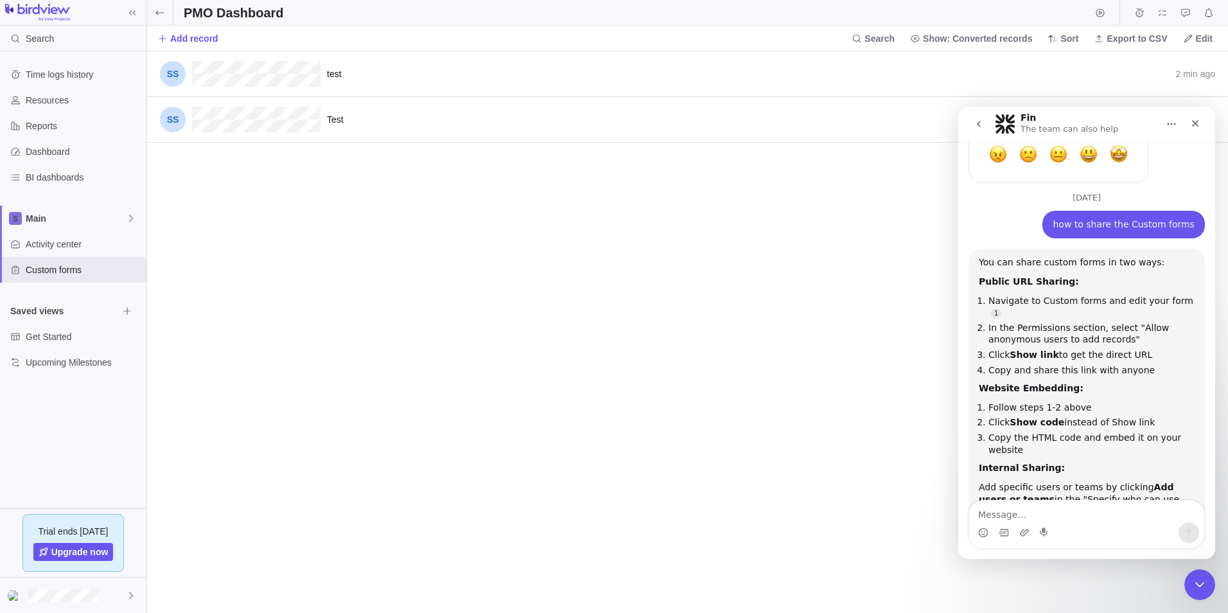
scroll to position [7776, 0]
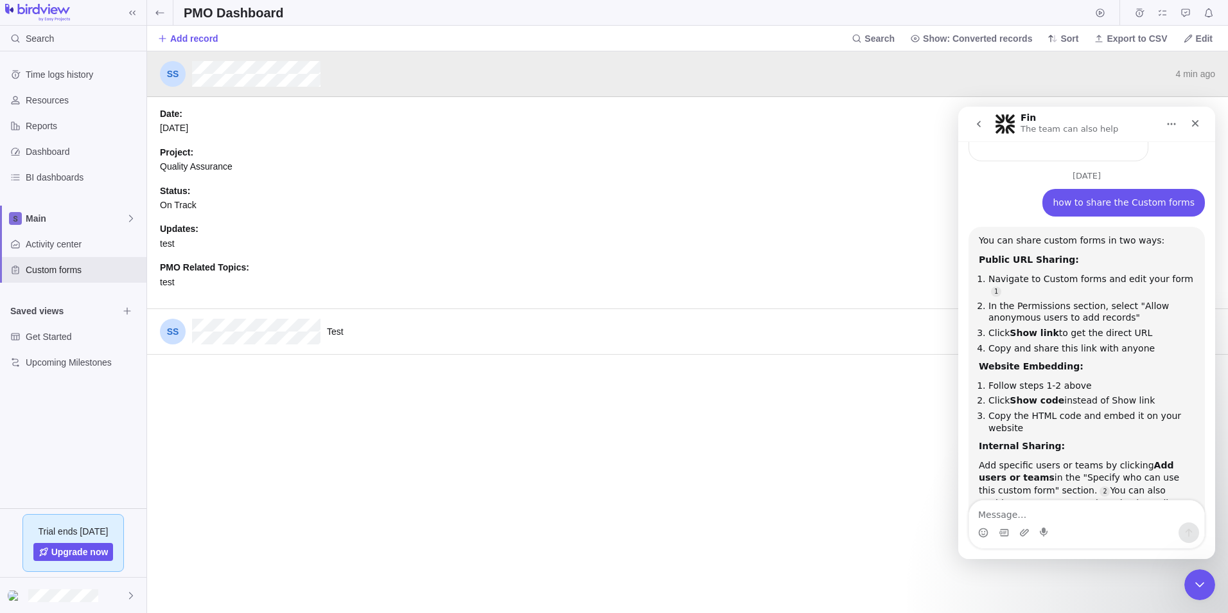
click at [177, 163] on span "Quality Assurance" at bounding box center [196, 166] width 73 height 10
click at [170, 195] on span "Status :" at bounding box center [688, 191] width 1056 height 14
drag, startPoint x: 165, startPoint y: 231, endPoint x: 167, endPoint y: 260, distance: 29.0
click at [165, 233] on span "Updates :" at bounding box center [688, 229] width 1056 height 14
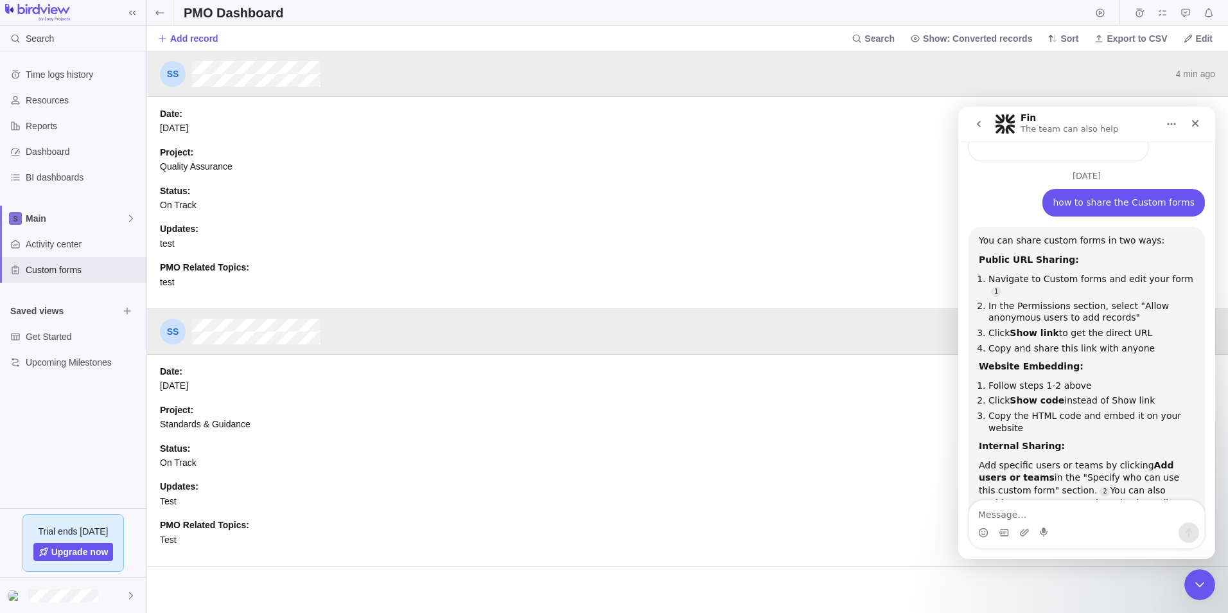
click at [202, 430] on div "Project : Standards & Guidance" at bounding box center [688, 422] width 1056 height 39
click at [186, 452] on span "Status :" at bounding box center [688, 448] width 1056 height 14
click at [1192, 42] on icon at bounding box center [1188, 38] width 10 height 10
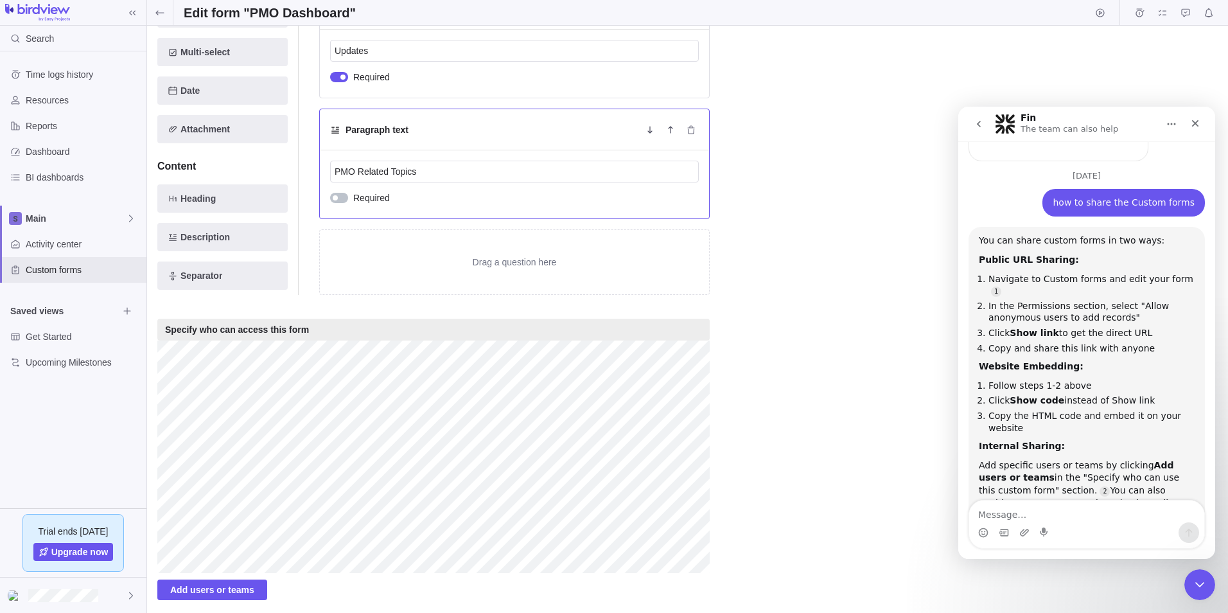
scroll to position [908, 0]
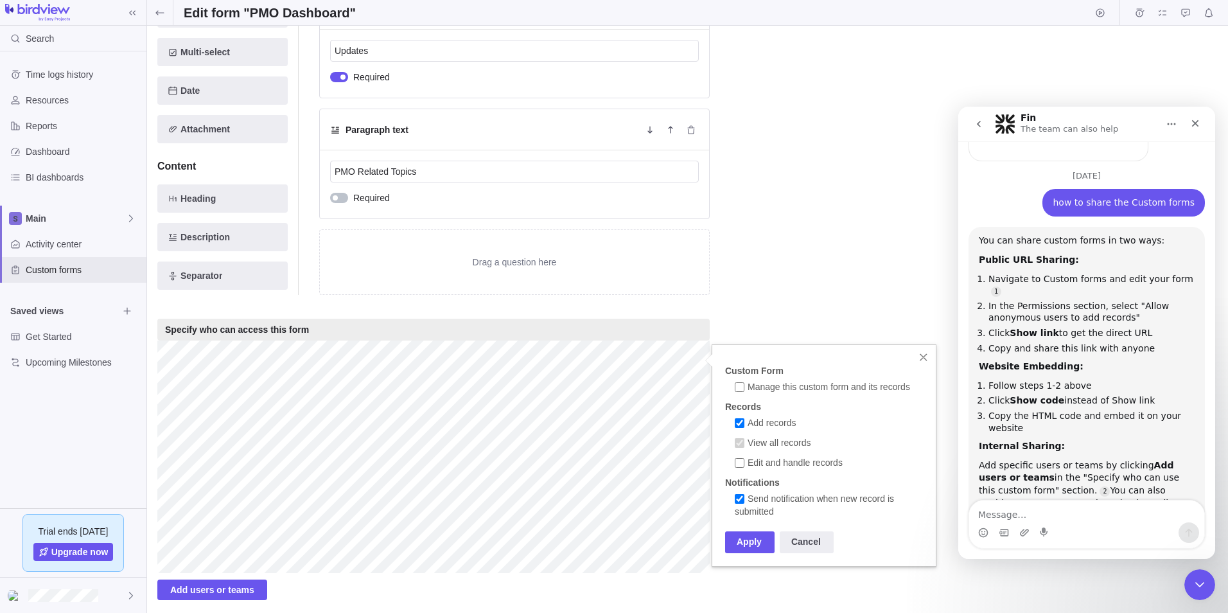
click at [740, 461] on input "Edit and handle records" at bounding box center [740, 463] width 10 height 10
checkbox input "true"
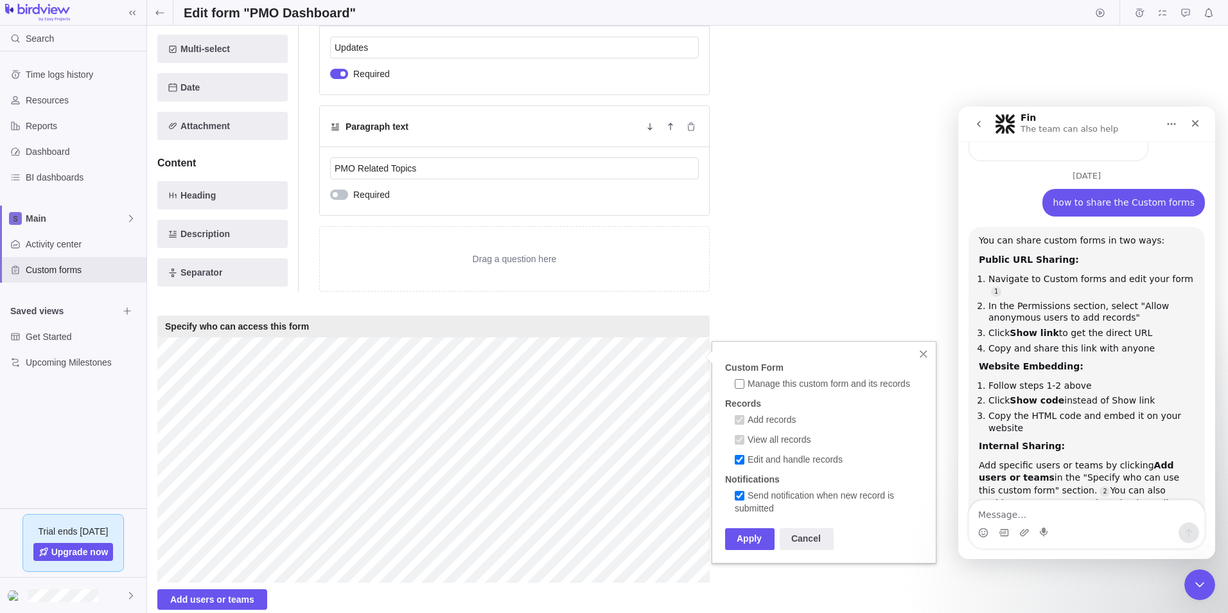
click at [747, 384] on label "Manage this custom form and its records" at bounding box center [822, 385] width 175 height 13
click at [745, 384] on input "Manage this custom form and its records" at bounding box center [740, 384] width 10 height 10
checkbox input "true"
click at [745, 535] on div "Apply" at bounding box center [749, 539] width 49 height 22
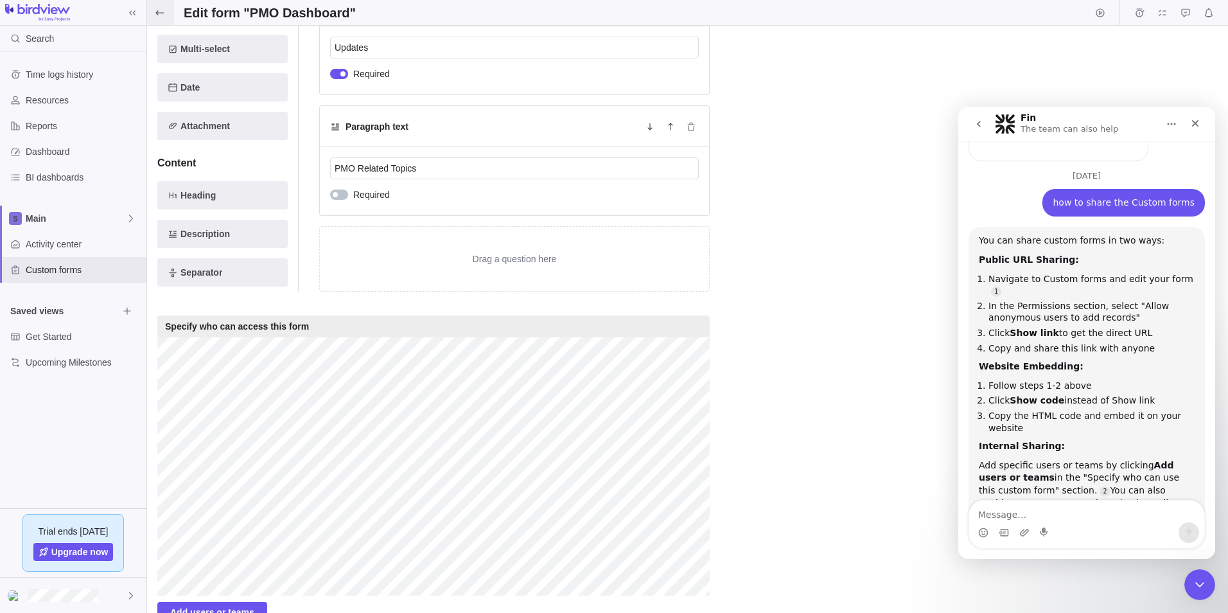
click at [159, 16] on icon at bounding box center [160, 13] width 10 height 10
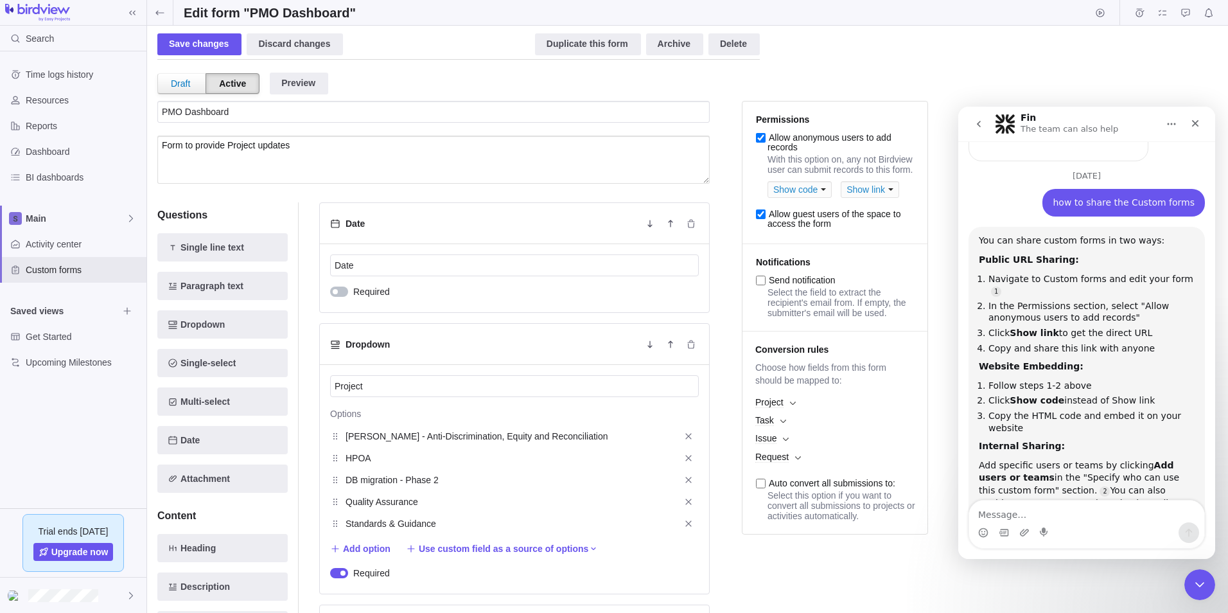
scroll to position [0, 0]
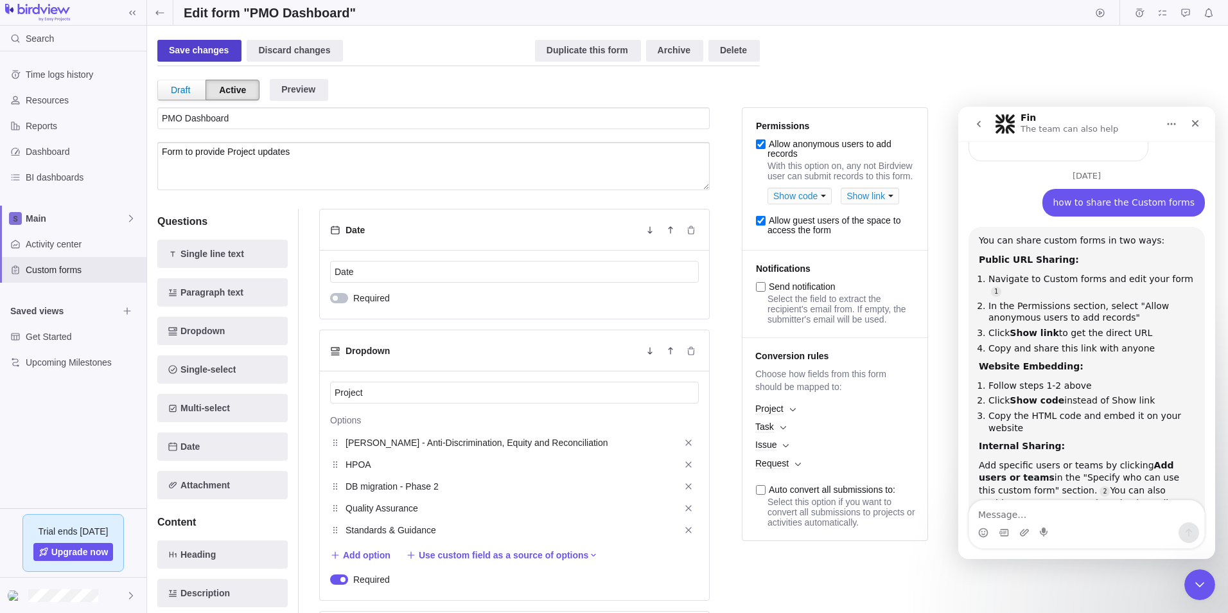
click at [198, 52] on div "Save changes" at bounding box center [199, 51] width 84 height 22
click at [155, 11] on icon at bounding box center [160, 13] width 10 height 10
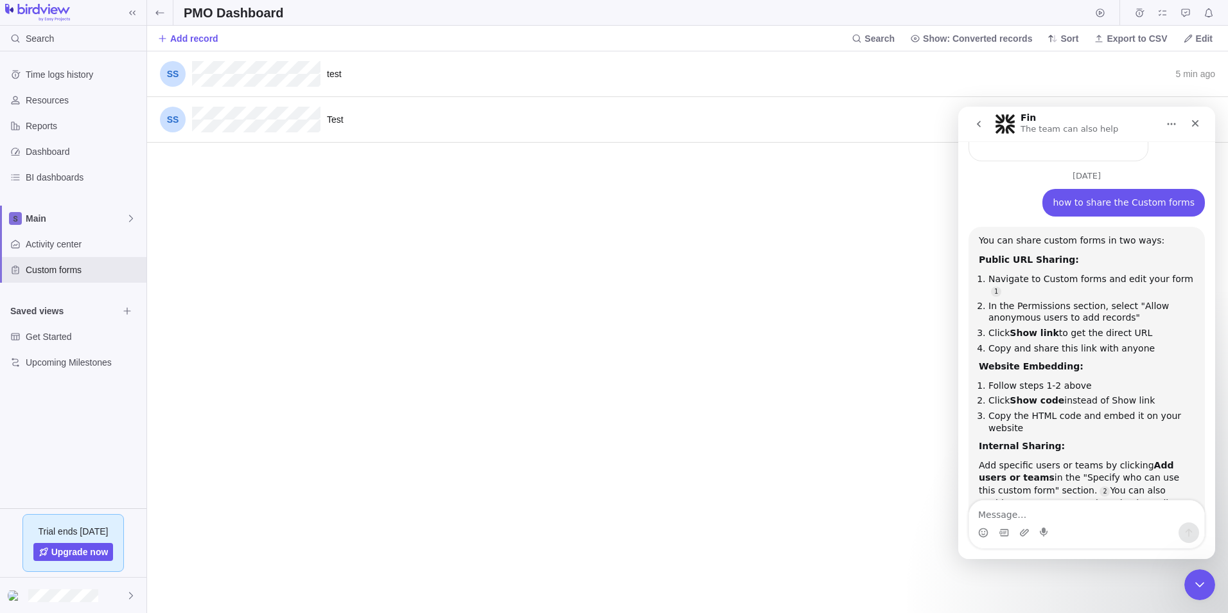
scroll to position [552, 1072]
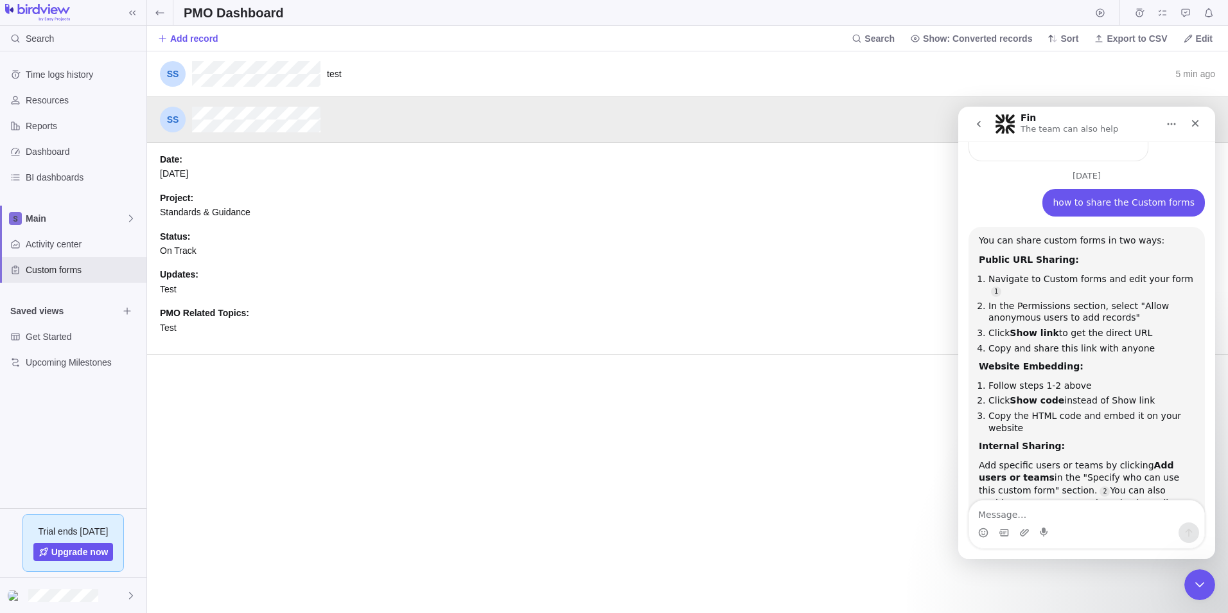
click at [172, 170] on span "9/8/2025" at bounding box center [174, 173] width 28 height 10
click at [178, 213] on span "Standards & Guidance" at bounding box center [205, 212] width 91 height 10
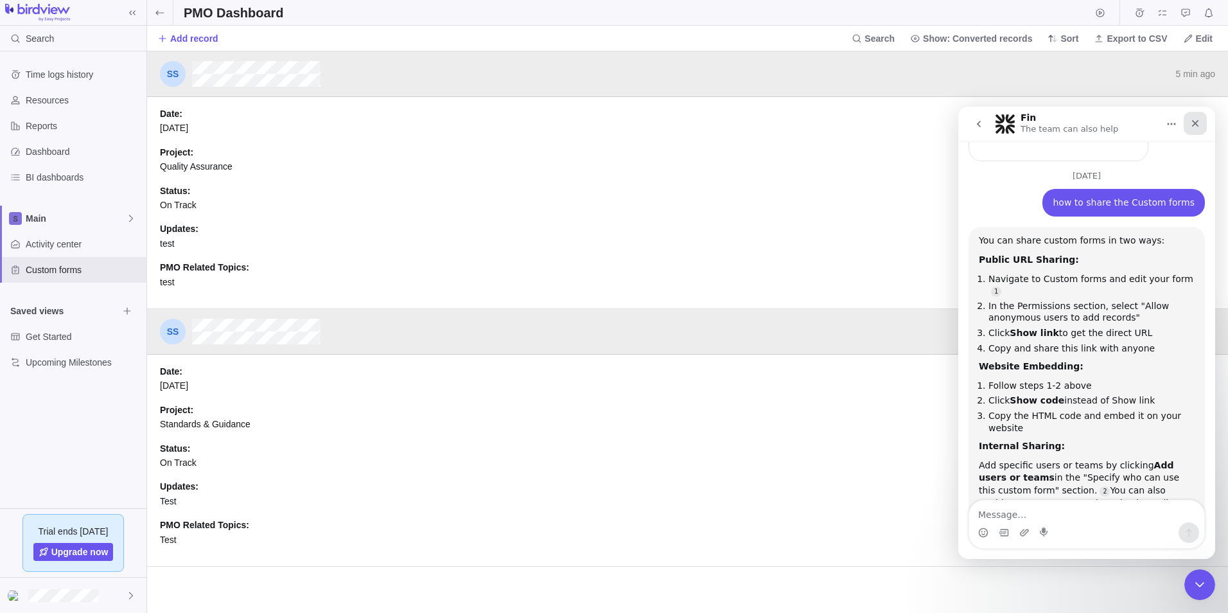
click at [1194, 123] on icon "Close" at bounding box center [1195, 123] width 10 height 10
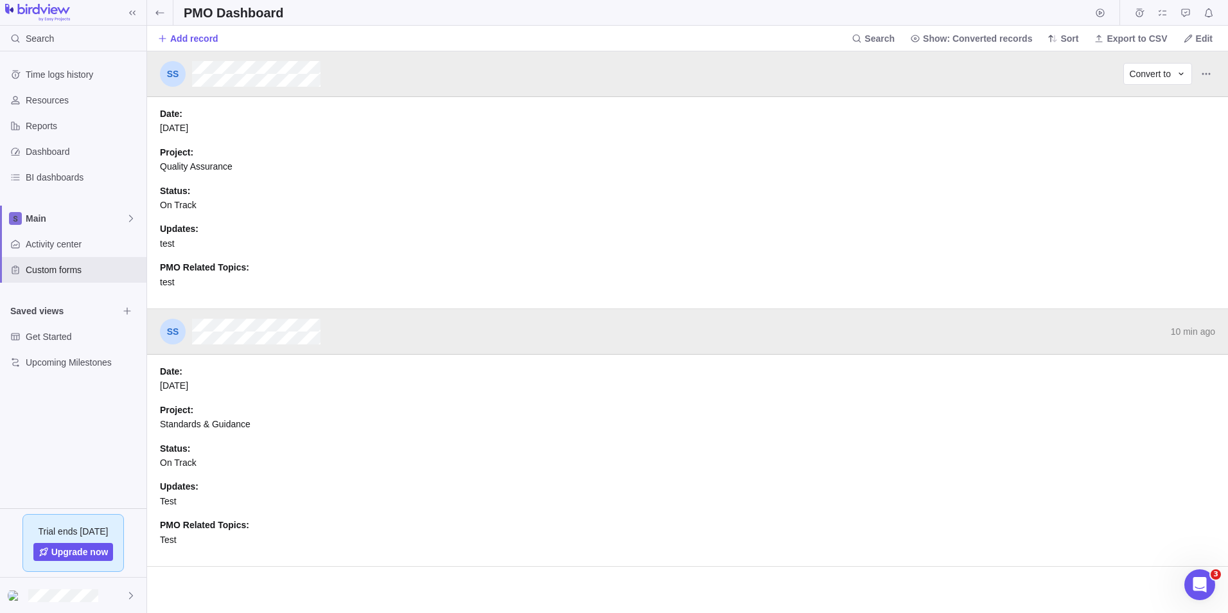
click at [1016, 82] on div "5 min ago Convert to" at bounding box center [687, 74] width 1081 height 46
click at [1215, 71] on span "Record actions" at bounding box center [1207, 74] width 18 height 18
click at [1193, 100] on span "Edit" at bounding box center [1186, 101] width 15 height 13
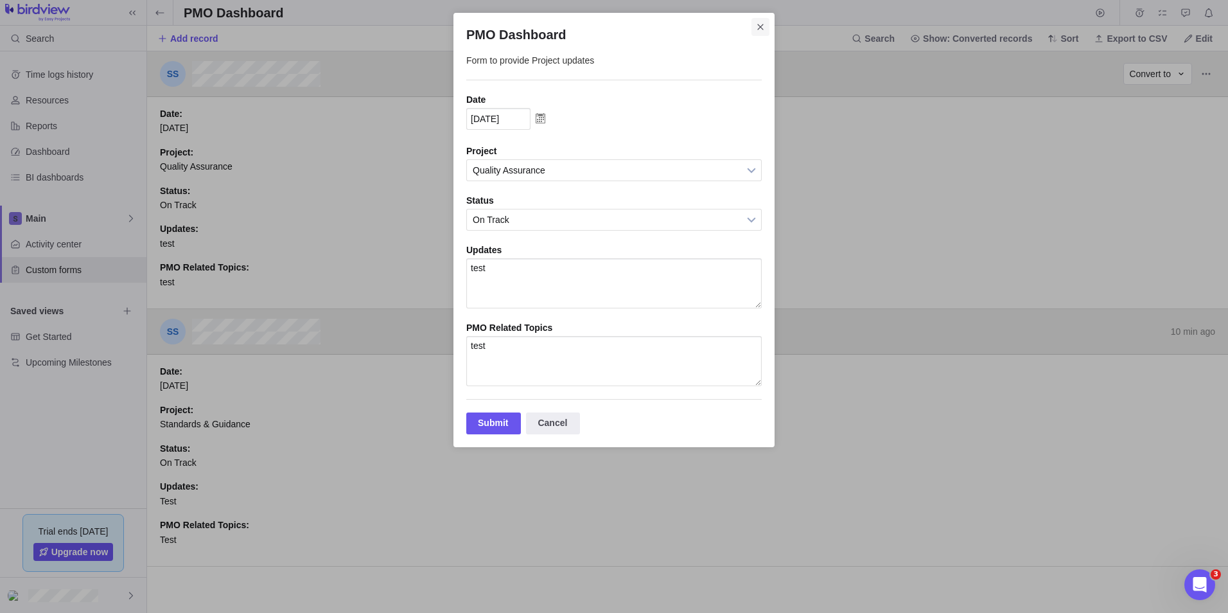
click at [756, 26] on icon "Close" at bounding box center [761, 27] width 10 height 10
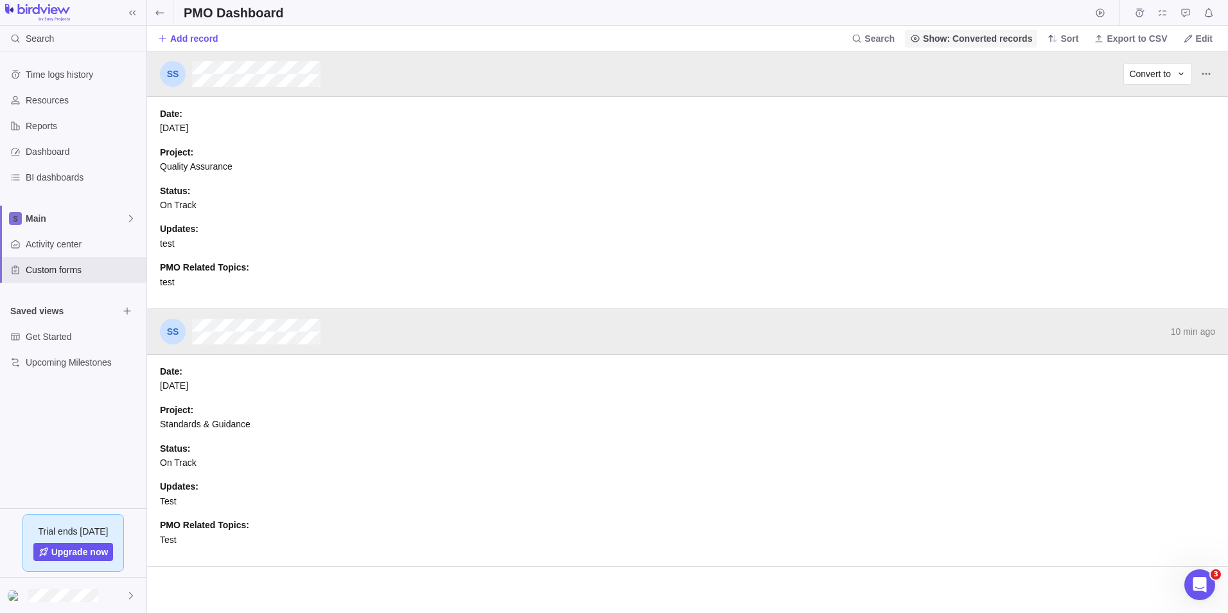
click at [980, 39] on span "Show: Converted records" at bounding box center [977, 38] width 109 height 13
click at [1078, 44] on body "Search Time logs history Resources Reports Dashboard BI dashboards Main Activit…" at bounding box center [614, 306] width 1228 height 613
click at [1074, 39] on span "Sort" at bounding box center [1070, 38] width 18 height 13
click at [1075, 94] on span "Name" at bounding box center [1072, 90] width 24 height 13
click at [1169, 74] on span "Convert to" at bounding box center [1150, 73] width 42 height 13
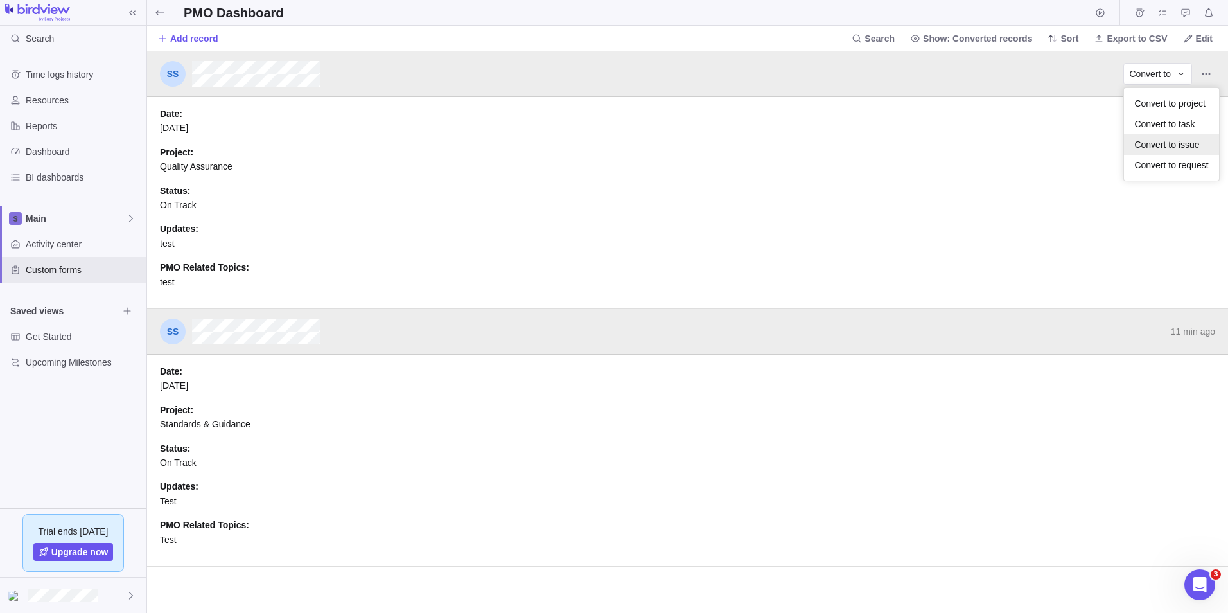
click at [1187, 149] on span "Convert to issue" at bounding box center [1167, 144] width 65 height 13
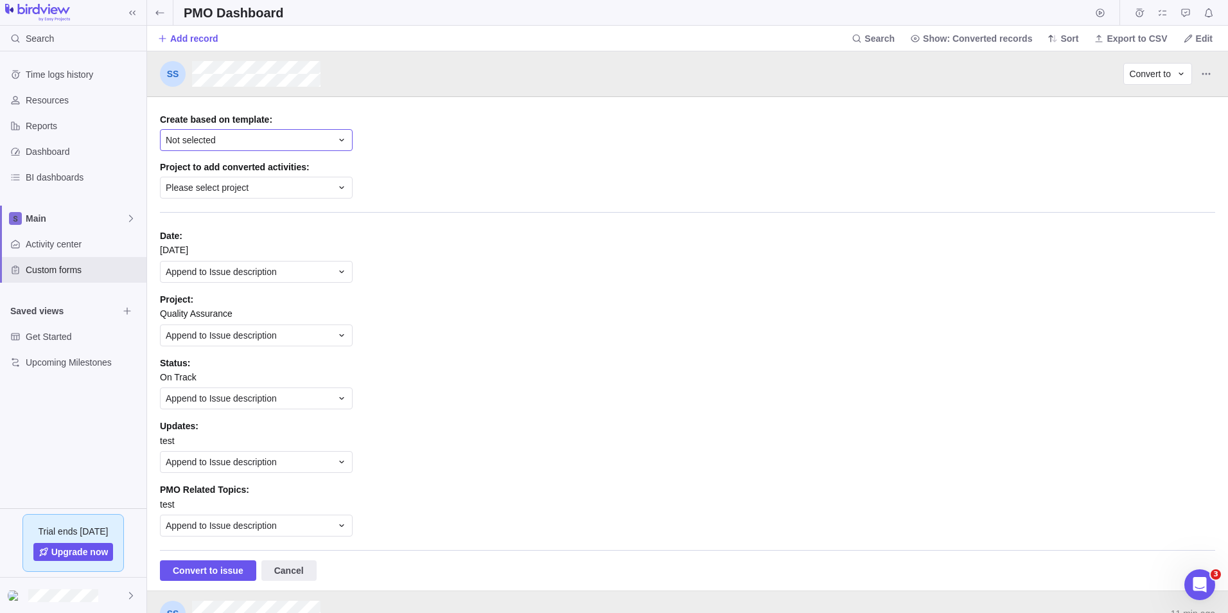
click at [328, 141] on div "Not selected" at bounding box center [249, 140] width 166 height 13
click at [444, 136] on div "5 min ago Convert to Create based on template : Not selected Not selected Templ…" at bounding box center [687, 332] width 1081 height 562
click at [157, 12] on icon at bounding box center [159, 12] width 8 height 4
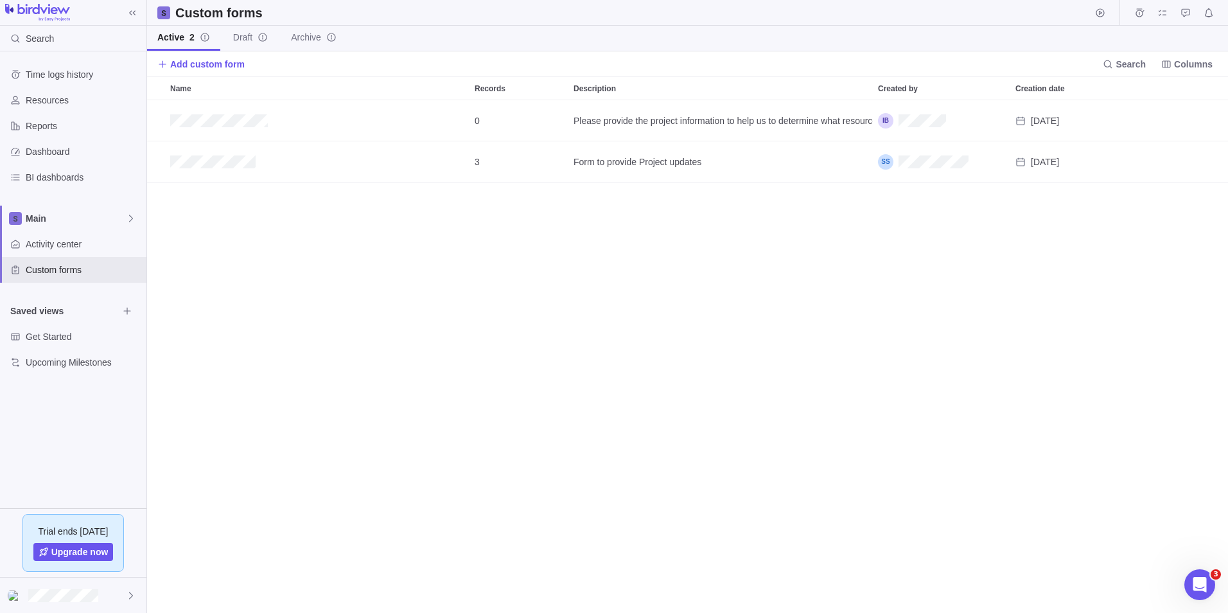
scroll to position [503, 1072]
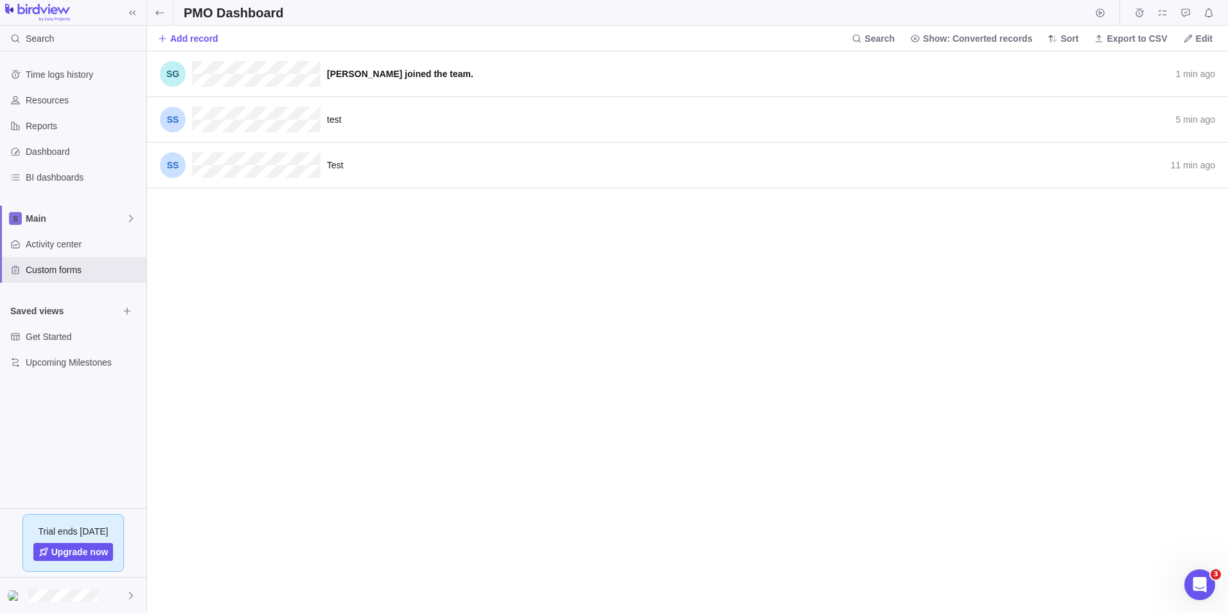
scroll to position [552, 1072]
click at [383, 74] on span "Cole joined the team." at bounding box center [400, 74] width 146 height 10
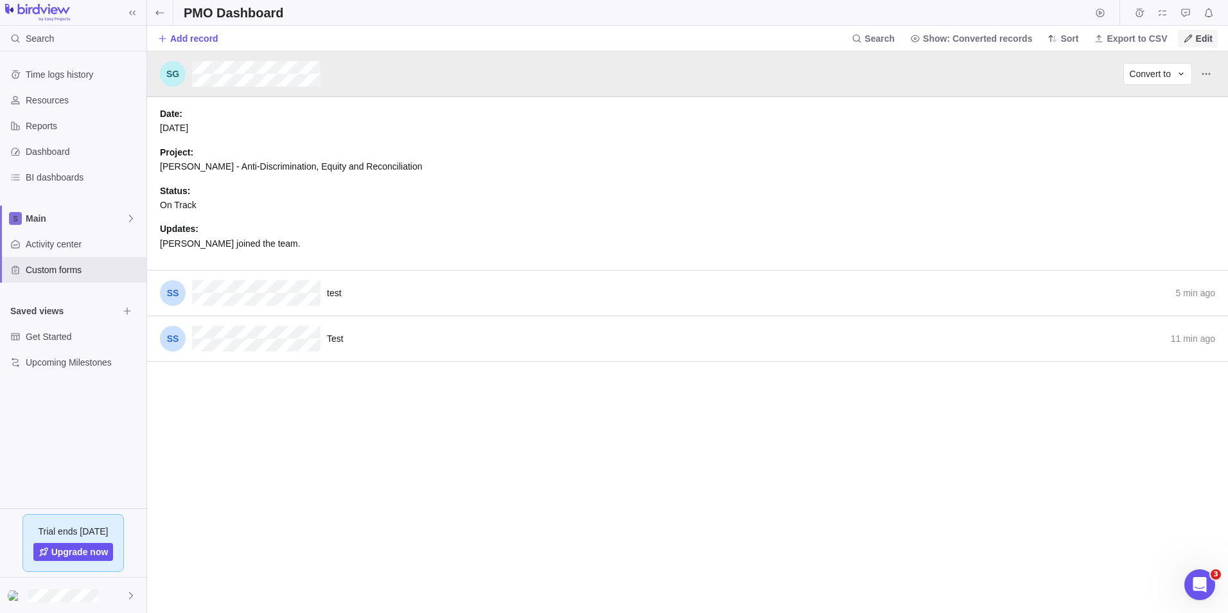
click at [1190, 35] on icon at bounding box center [1188, 38] width 10 height 10
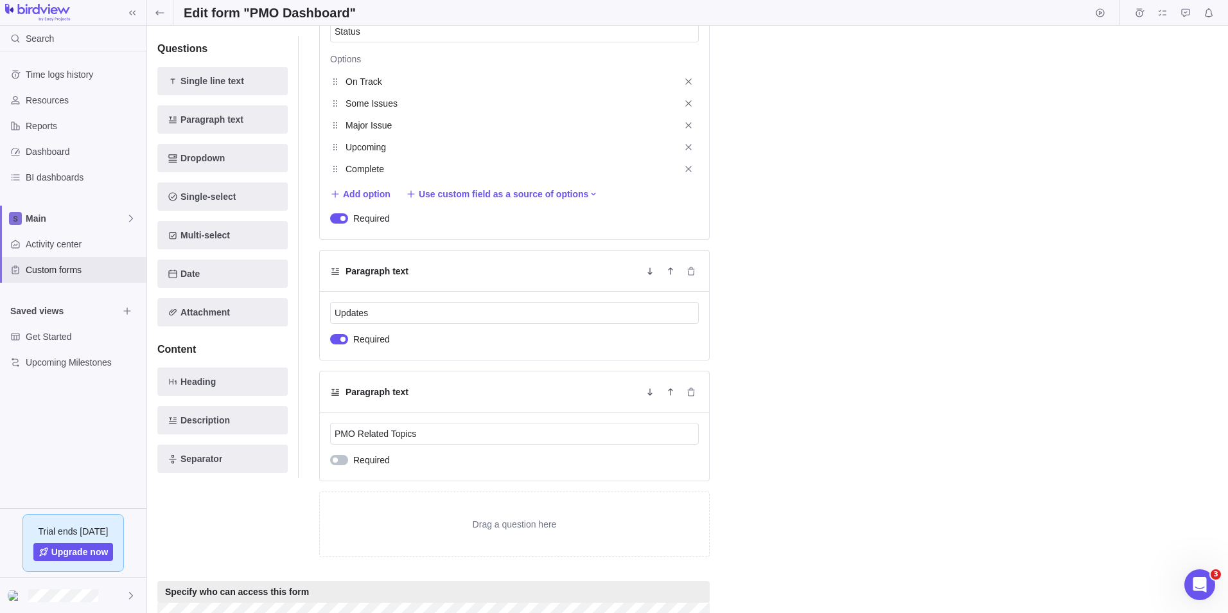
scroll to position [933, 0]
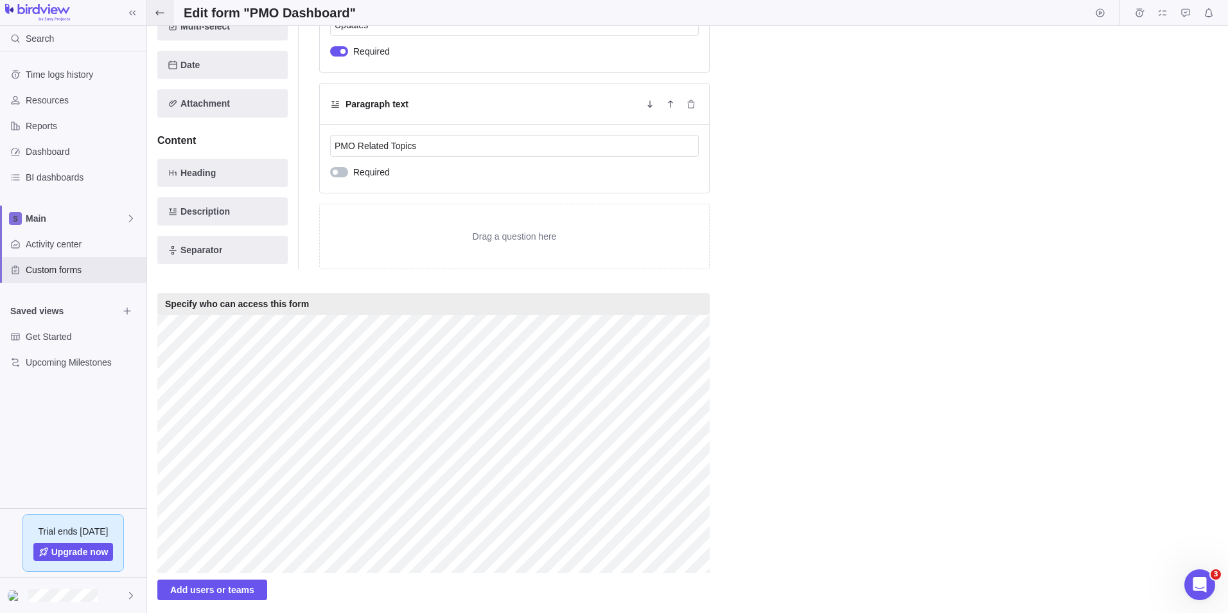
click at [158, 6] on span at bounding box center [160, 12] width 26 height 25
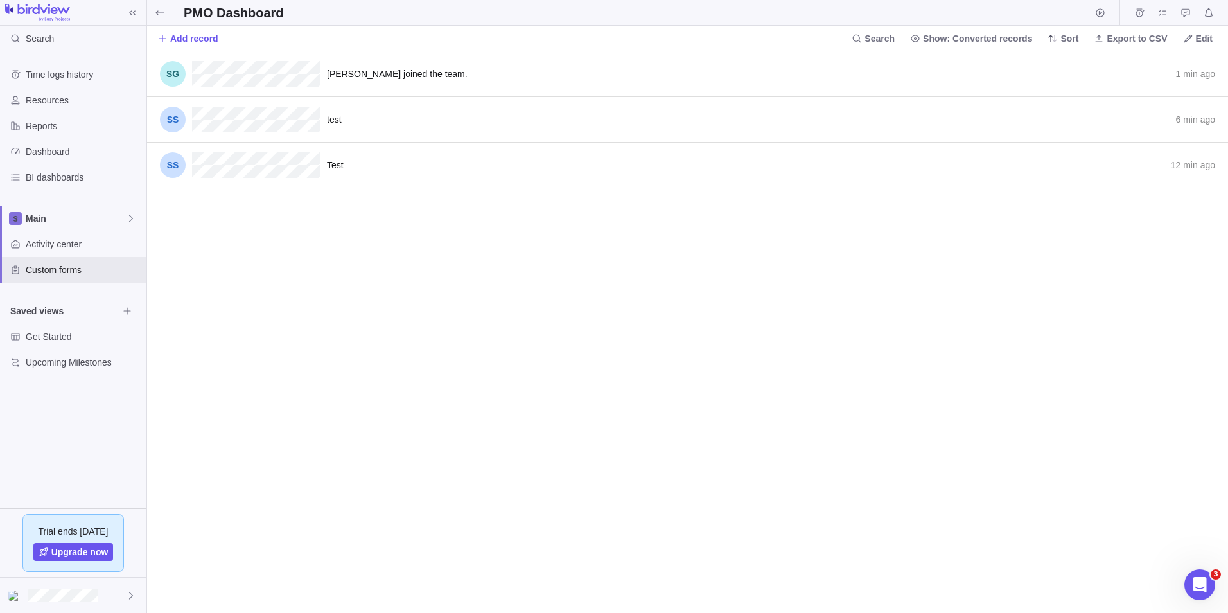
scroll to position [552, 1072]
click at [1135, 72] on span "Convert to" at bounding box center [1150, 73] width 42 height 13
click at [1153, 163] on span "Convert to request" at bounding box center [1172, 165] width 74 height 13
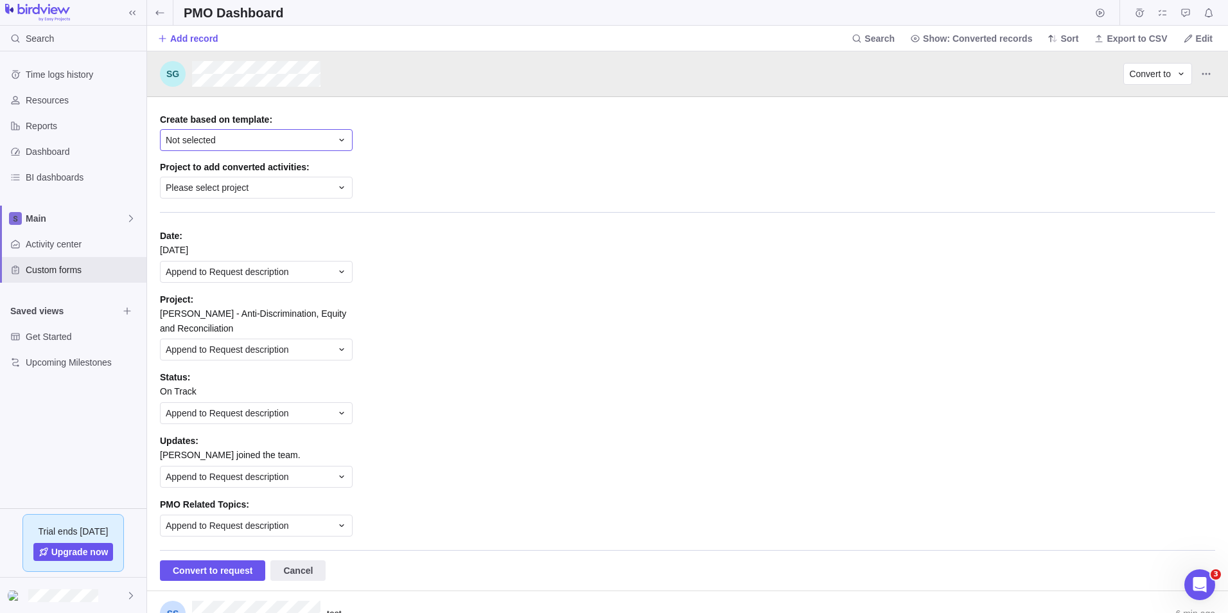
click at [337, 144] on icon "grid" at bounding box center [342, 140] width 10 height 10
click at [337, 182] on div "Please select project" at bounding box center [256, 188] width 193 height 22
click at [162, 15] on body "Search Time logs history Resources Reports Dashboard BI dashboards Main Activit…" at bounding box center [614, 306] width 1228 height 613
click at [167, 18] on span at bounding box center [160, 12] width 26 height 25
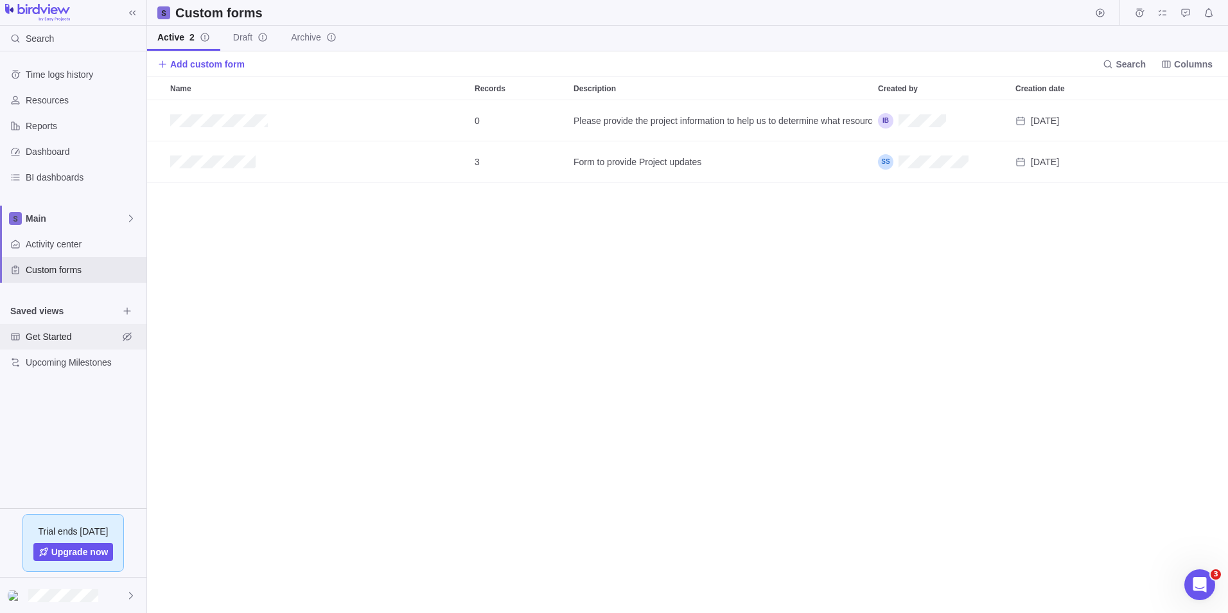
scroll to position [503, 1072]
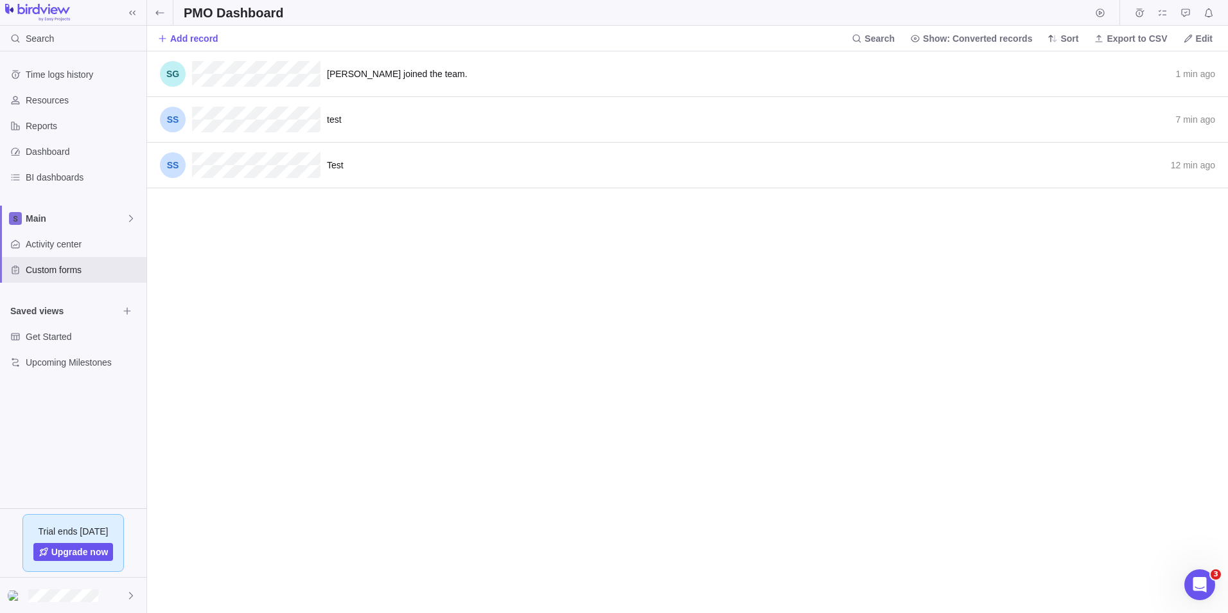
scroll to position [552, 1072]
click at [1058, 35] on icon at bounding box center [1053, 38] width 10 height 10
click at [1066, 62] on span "Time" at bounding box center [1070, 67] width 20 height 13
click at [1181, 68] on div "Convert to" at bounding box center [1158, 74] width 69 height 22
click at [1166, 75] on span "Convert to" at bounding box center [1150, 73] width 42 height 13
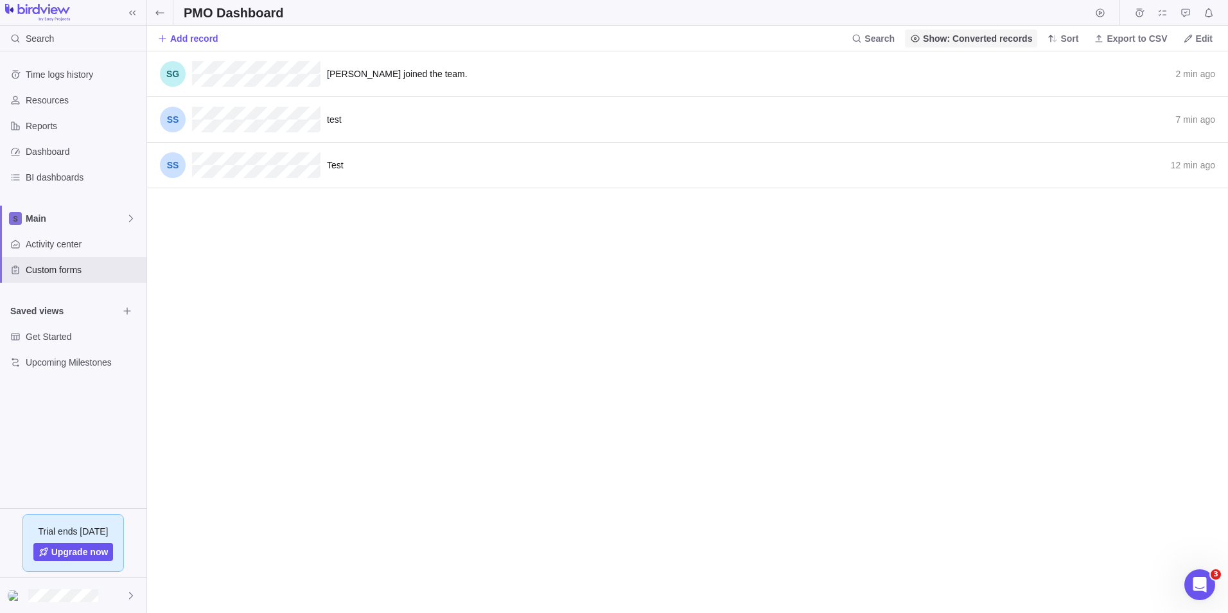
click at [1002, 42] on span "Show: Converted records" at bounding box center [977, 38] width 109 height 13
click at [984, 69] on span "Converted records" at bounding box center [967, 66] width 74 height 13
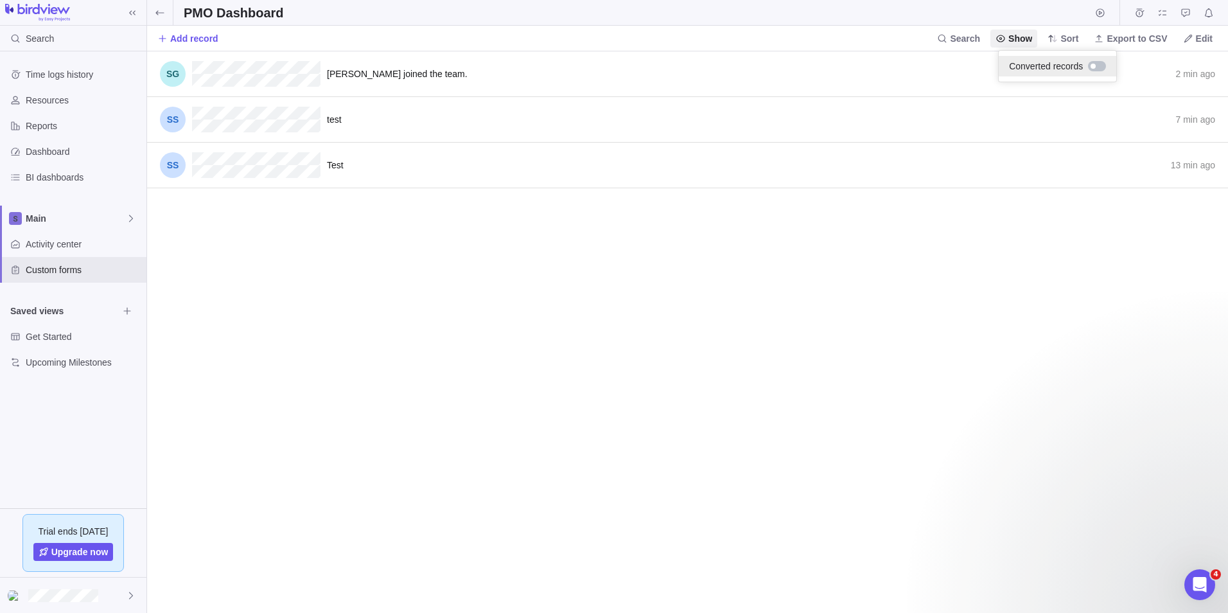
click at [1099, 67] on div at bounding box center [1097, 66] width 18 height 10
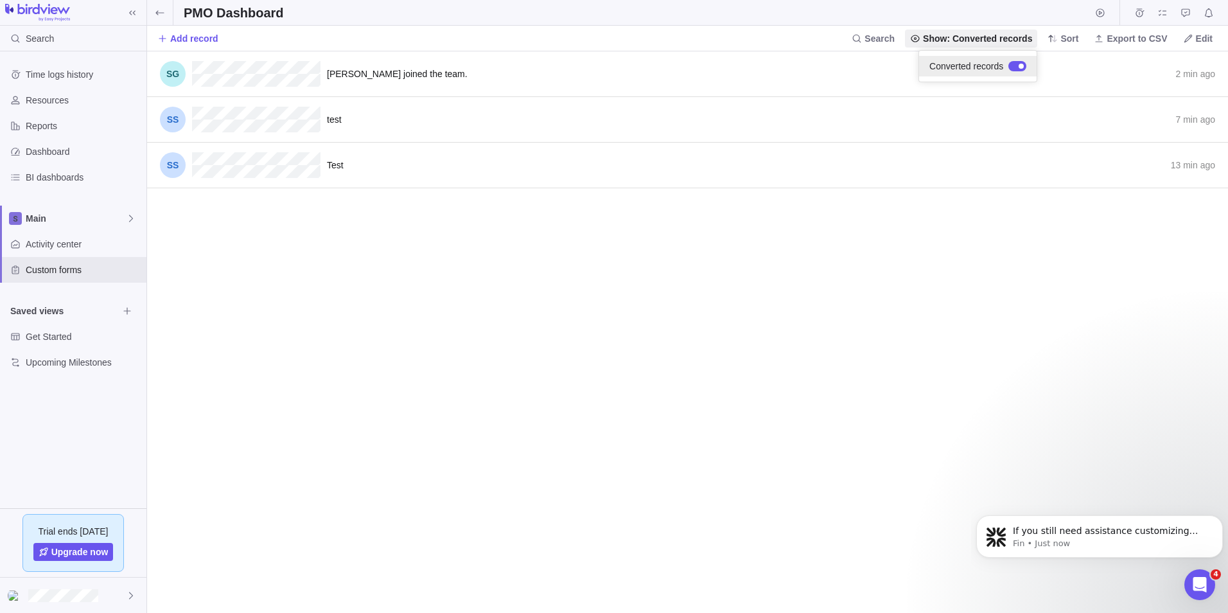
scroll to position [7794, 0]
click at [934, 283] on body "Search Time logs history Resources Reports Dashboard BI dashboards Main Activit…" at bounding box center [614, 306] width 1228 height 613
click at [1196, 577] on icon "Open Intercom Messenger" at bounding box center [1198, 582] width 21 height 21
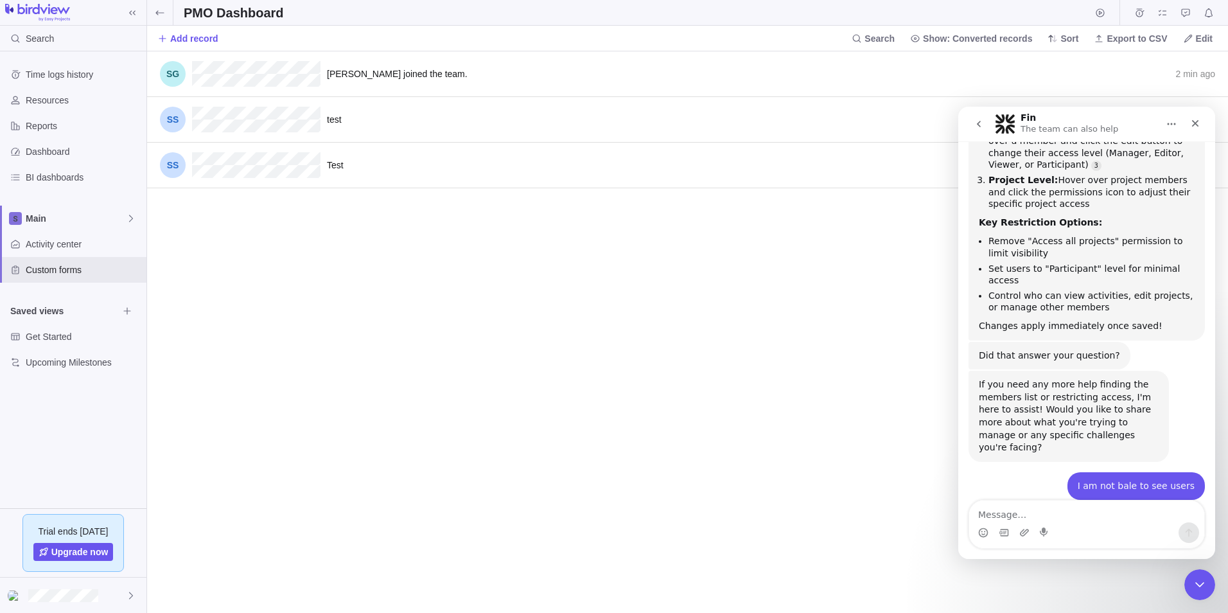
scroll to position [7877, 0]
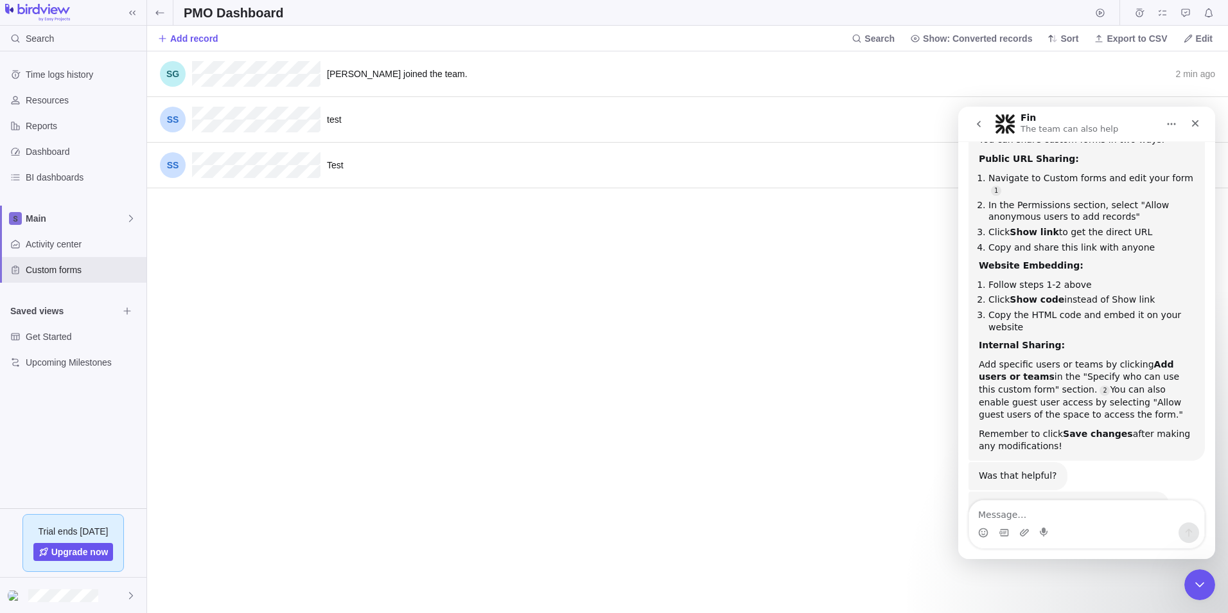
click at [1053, 509] on textarea "Message…" at bounding box center [1086, 511] width 235 height 22
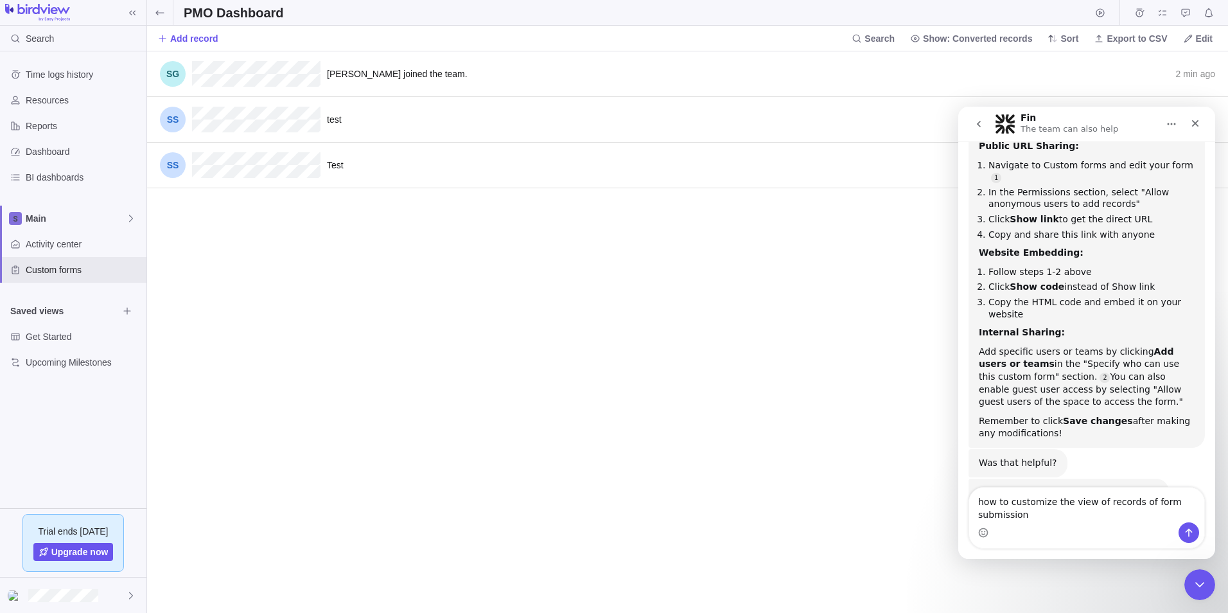
click at [1050, 517] on textarea "how to customize the view of records of form submission" at bounding box center [1086, 505] width 235 height 35
type textarea "how to customize the view of records of form submission?"
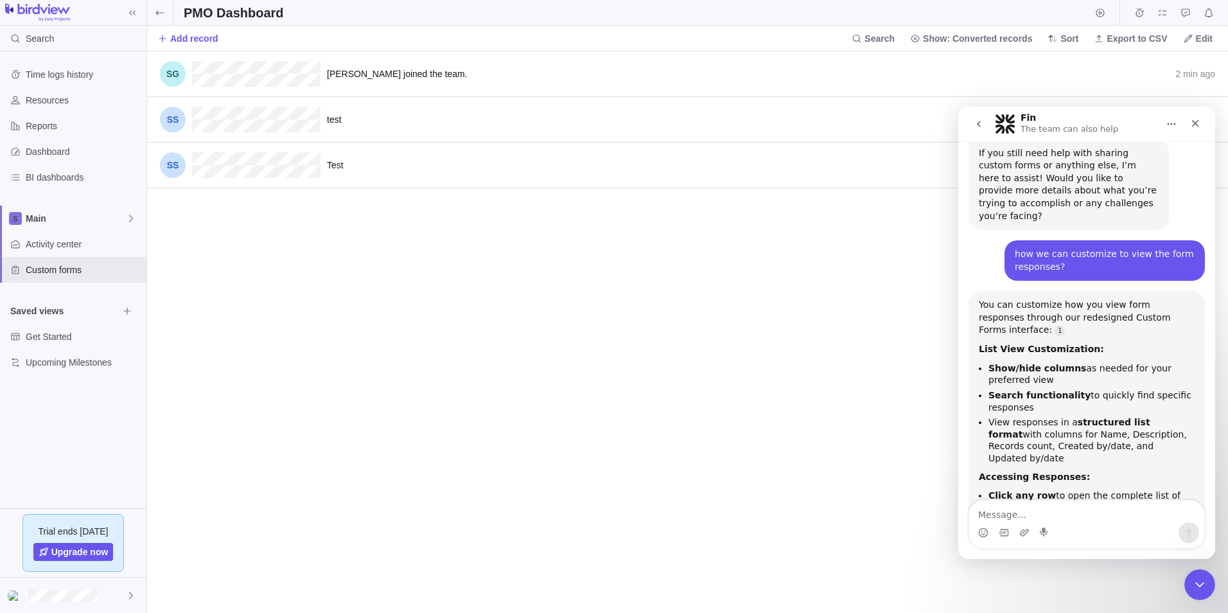
scroll to position [8241, 0]
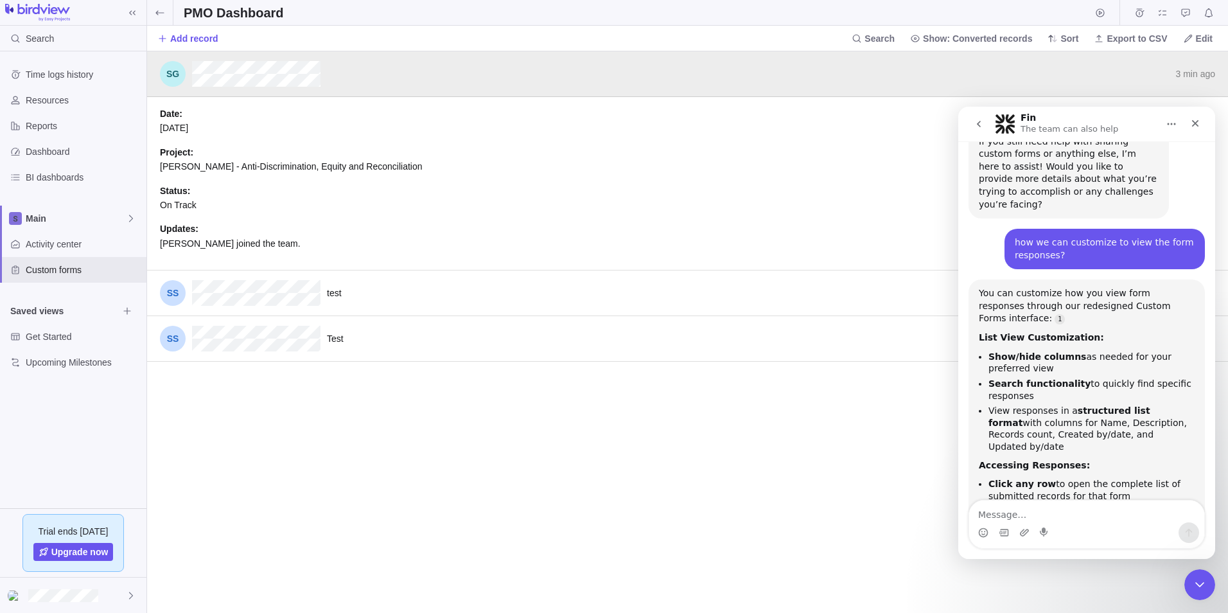
drag, startPoint x: 184, startPoint y: 201, endPoint x: 187, endPoint y: 208, distance: 6.9
click at [187, 206] on span "On Track" at bounding box center [178, 205] width 37 height 10
click at [204, 236] on div "Updates : Cole joined the team." at bounding box center [688, 241] width 1056 height 39
click at [1210, 78] on icon "Record actions" at bounding box center [1206, 74] width 10 height 10
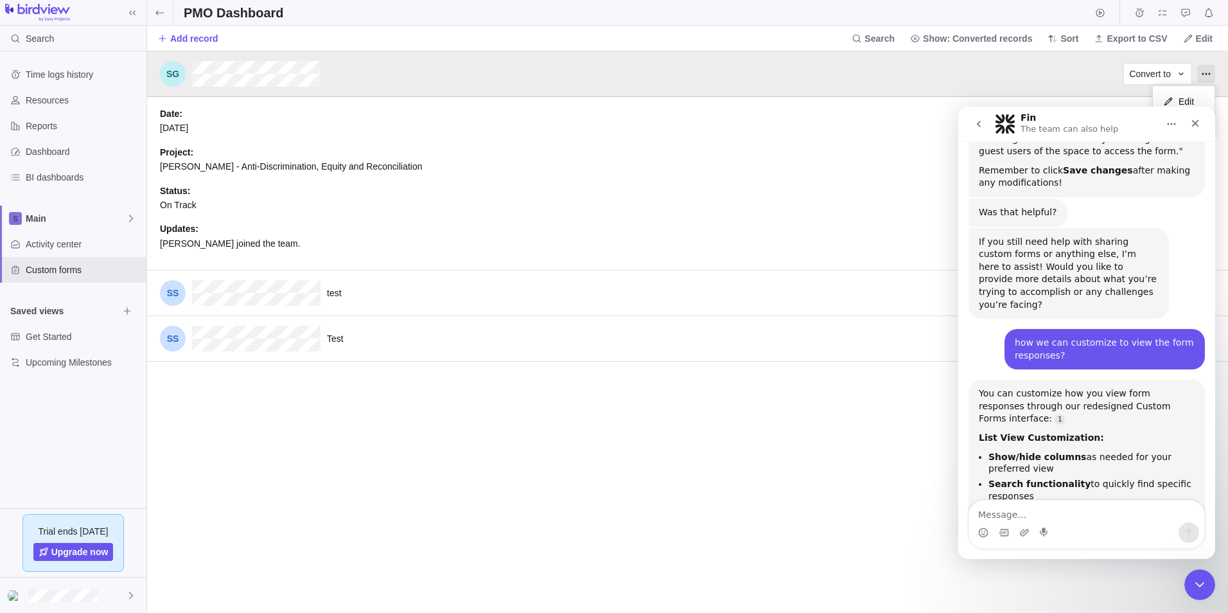
scroll to position [8135, 0]
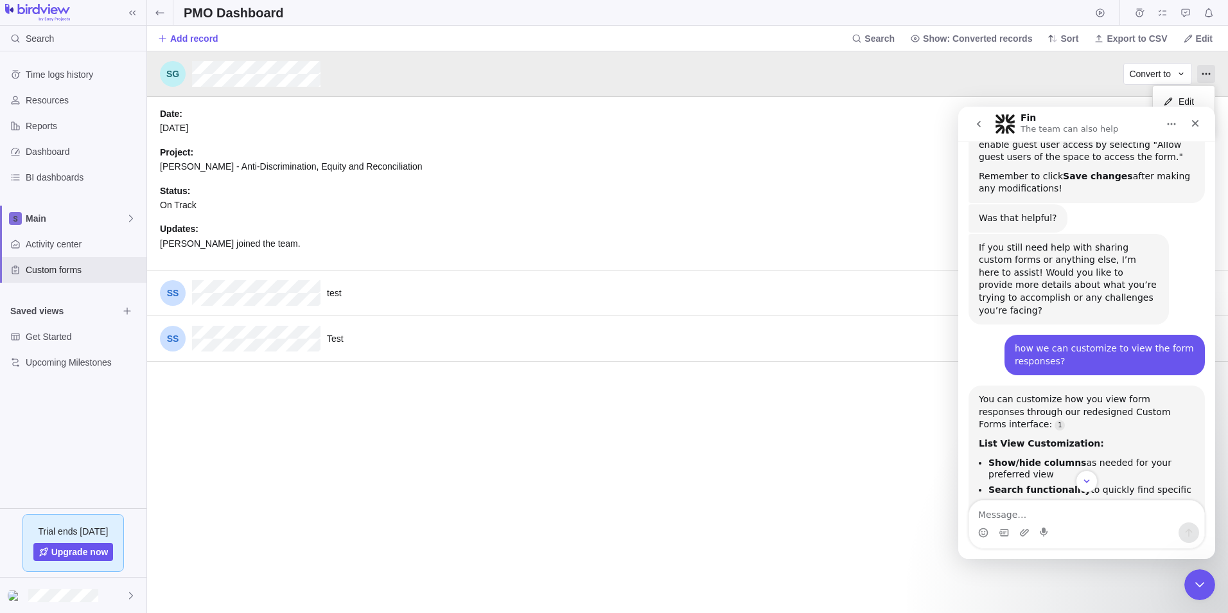
click at [894, 42] on body "Search Time logs history Resources Reports Dashboard BI dashboards Main Activit…" at bounding box center [614, 306] width 1228 height 613
click at [893, 42] on span "Search" at bounding box center [880, 38] width 30 height 13
click at [806, 39] on input "text" at bounding box center [772, 39] width 256 height 18
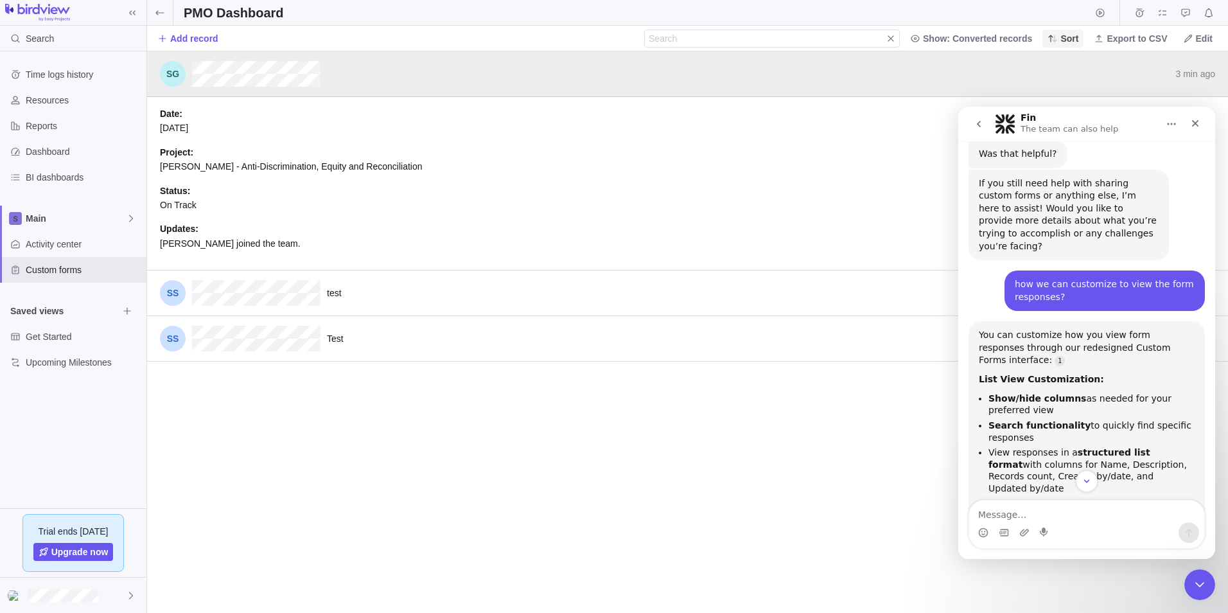
click at [1074, 35] on span "Sort" at bounding box center [1070, 38] width 18 height 13
click at [1085, 93] on div "Name" at bounding box center [1072, 90] width 44 height 23
click at [1196, 122] on icon "Close" at bounding box center [1195, 123] width 10 height 10
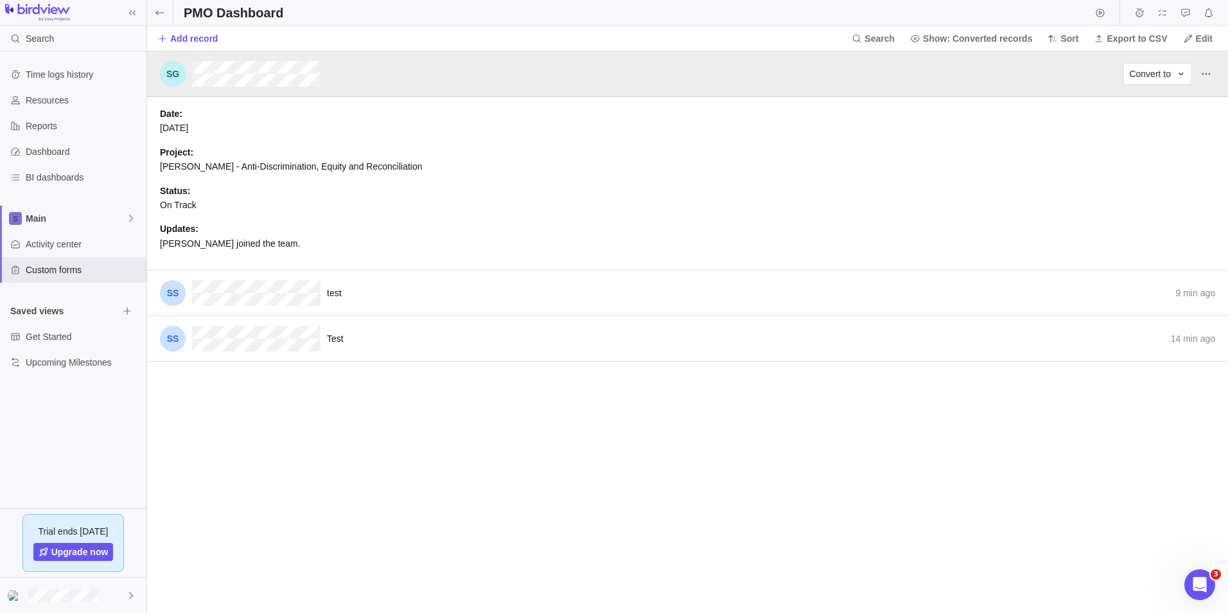
click at [229, 57] on div "3 min ago Convert to" at bounding box center [687, 74] width 1081 height 46
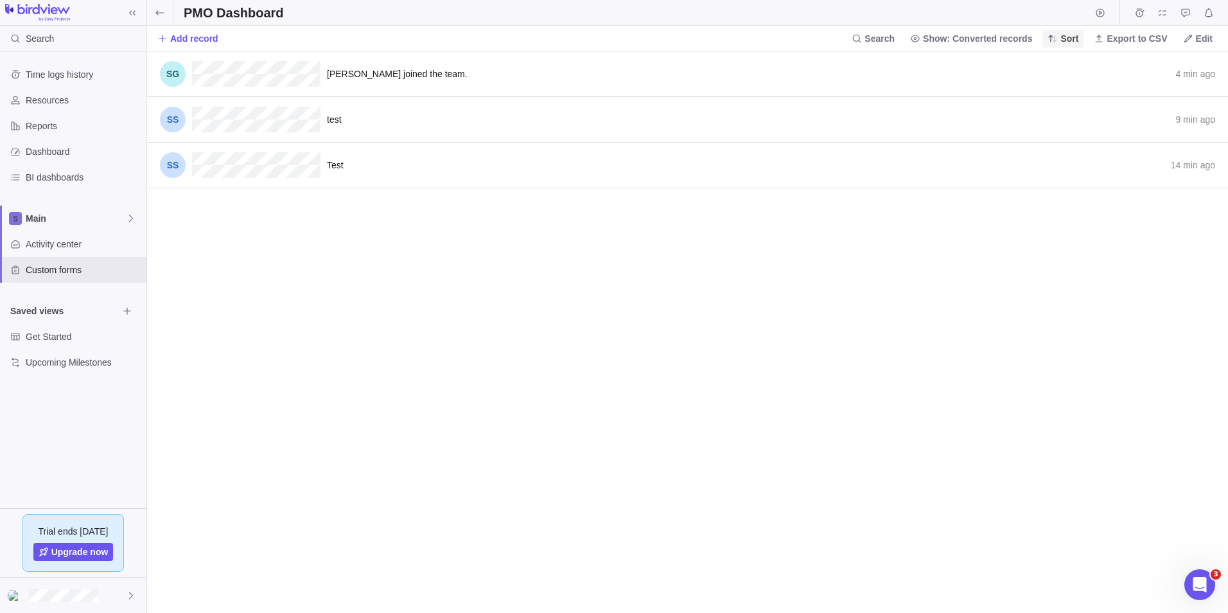
click at [1074, 42] on span "Sort" at bounding box center [1070, 38] width 18 height 13
click at [1065, 92] on span "Name" at bounding box center [1072, 90] width 24 height 13
click at [1069, 42] on span "Sort" at bounding box center [1070, 38] width 18 height 13
click at [1068, 67] on span "Time" at bounding box center [1070, 67] width 20 height 13
click at [1211, 74] on icon "Record actions" at bounding box center [1206, 74] width 10 height 10
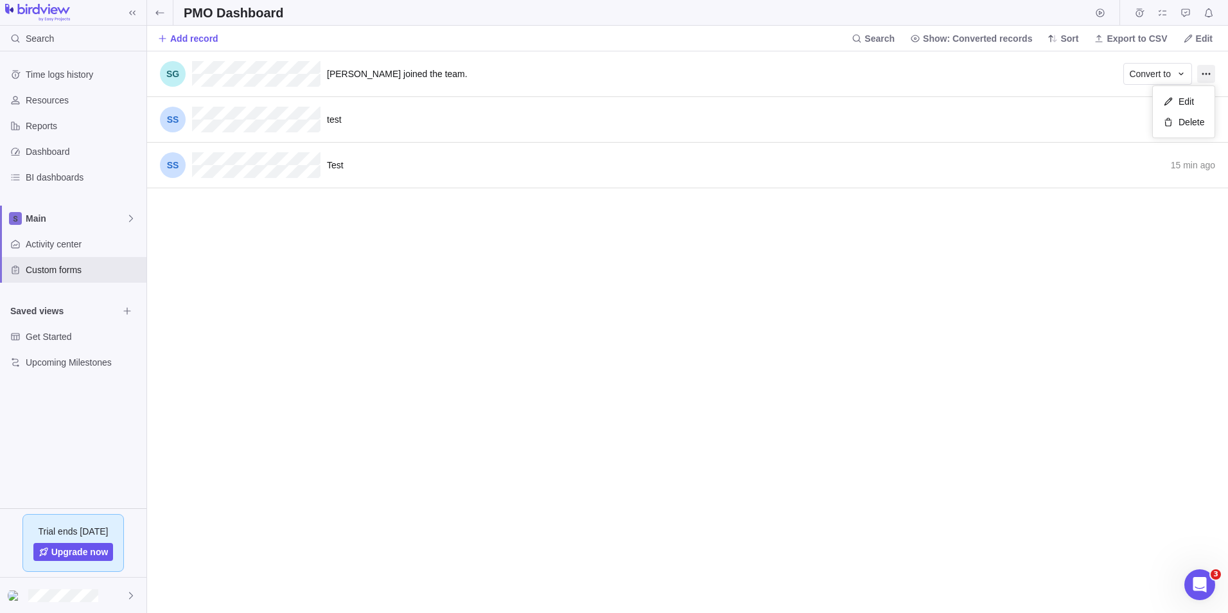
click at [1077, 39] on body "Search Time logs history Resources Reports Dashboard BI dashboards Main Activit…" at bounding box center [614, 306] width 1228 height 613
click at [1077, 39] on span "Sort" at bounding box center [1070, 38] width 18 height 13
click at [1077, 65] on span "Time" at bounding box center [1070, 67] width 20 height 13
click at [157, 8] on icon at bounding box center [160, 13] width 10 height 10
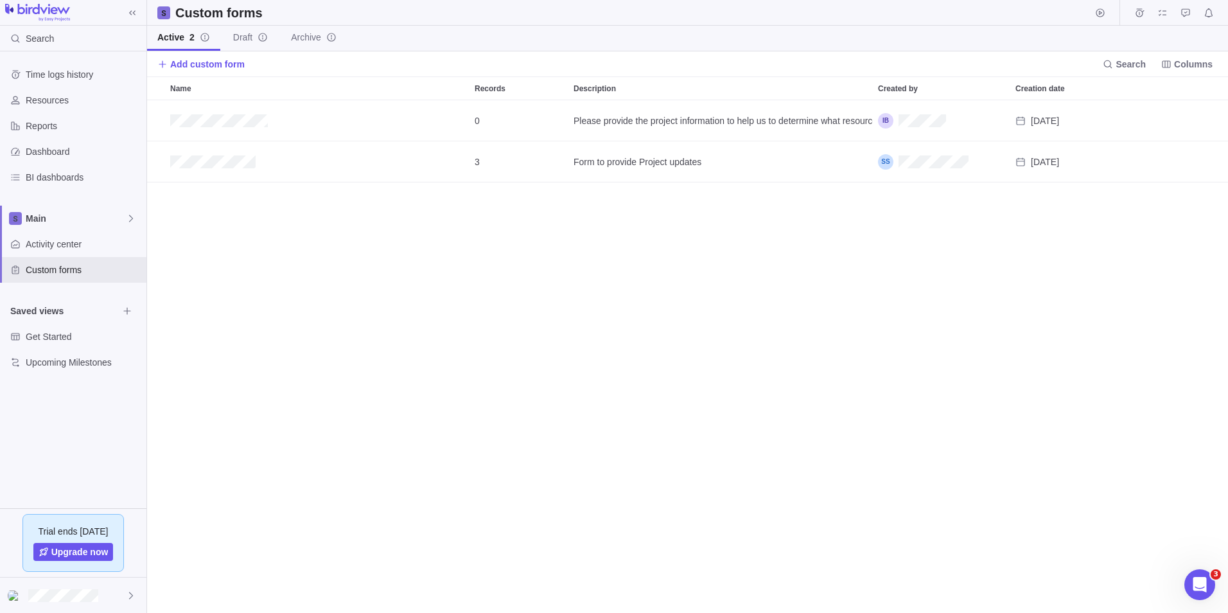
scroll to position [503, 1072]
click at [1184, 68] on span "Columns" at bounding box center [1193, 64] width 39 height 13
click at [1197, 191] on div "grid" at bounding box center [1198, 191] width 18 height 10
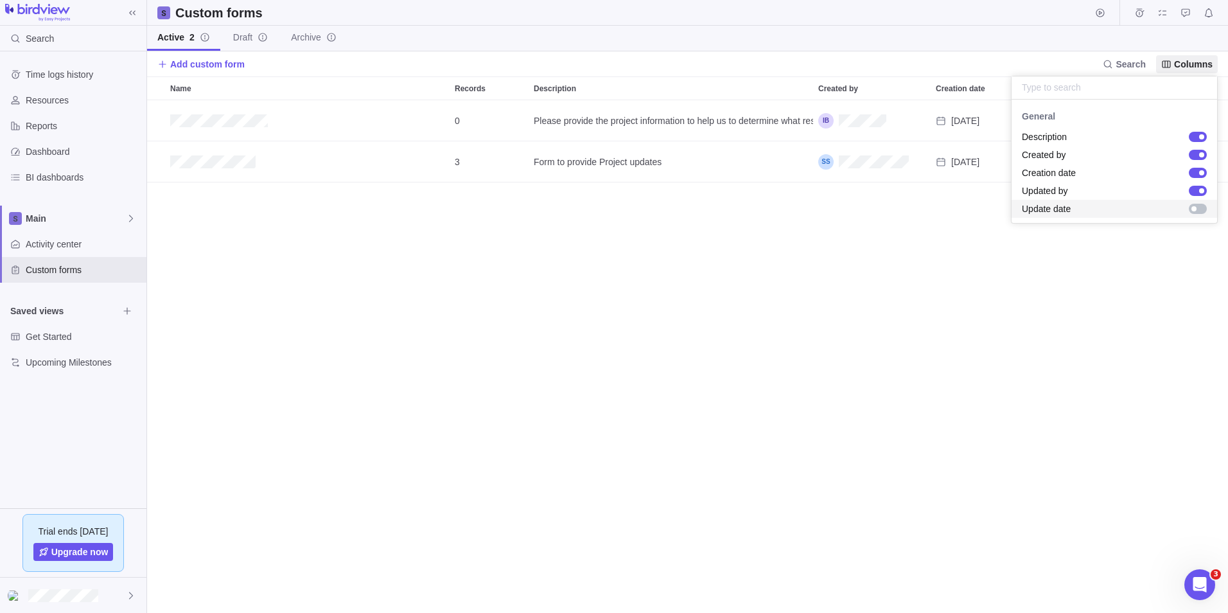
click at [1196, 213] on div "grid" at bounding box center [1198, 209] width 18 height 10
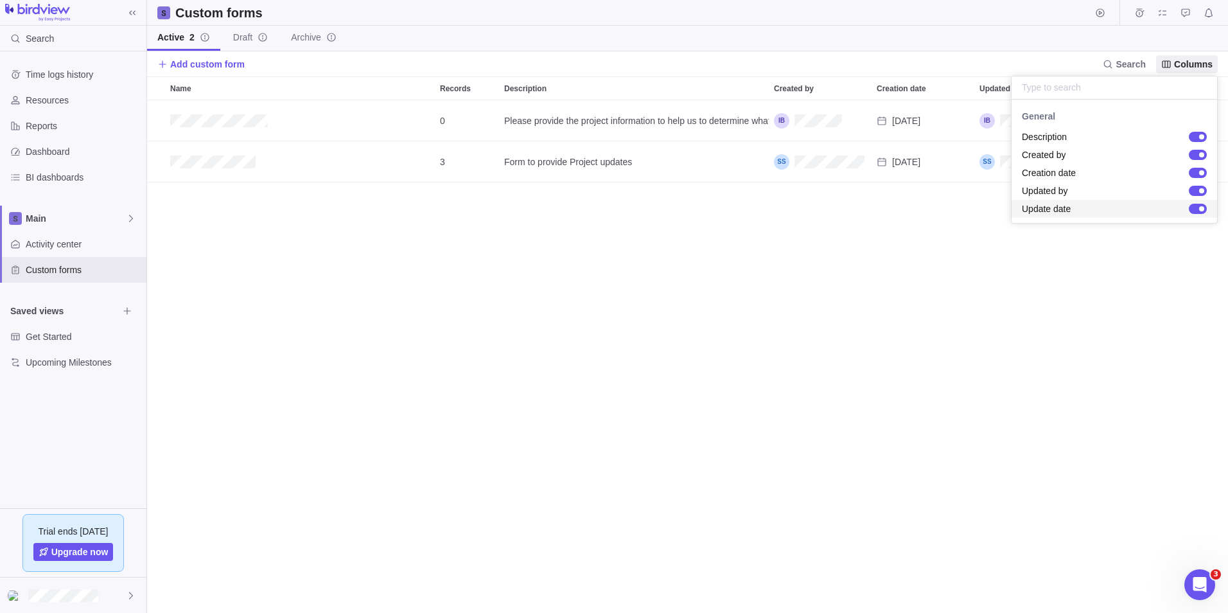
click at [792, 313] on body "Search Time logs history Resources Reports Dashboard BI dashboards Main Activit…" at bounding box center [614, 306] width 1228 height 613
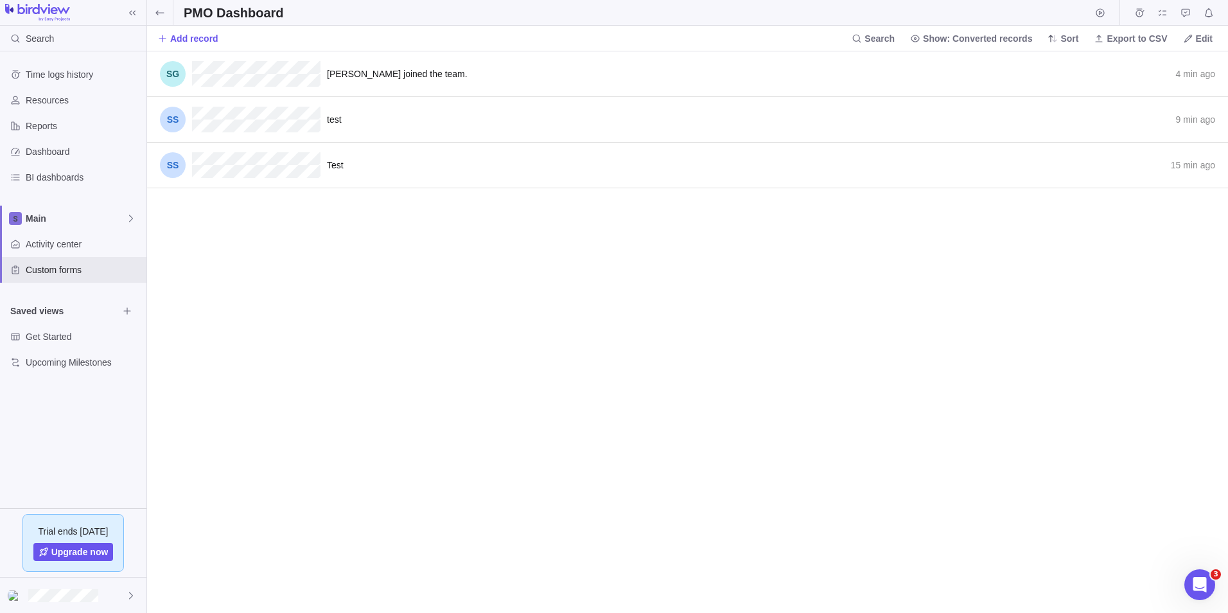
scroll to position [552, 1072]
click at [1201, 38] on span "Edit" at bounding box center [1204, 38] width 17 height 13
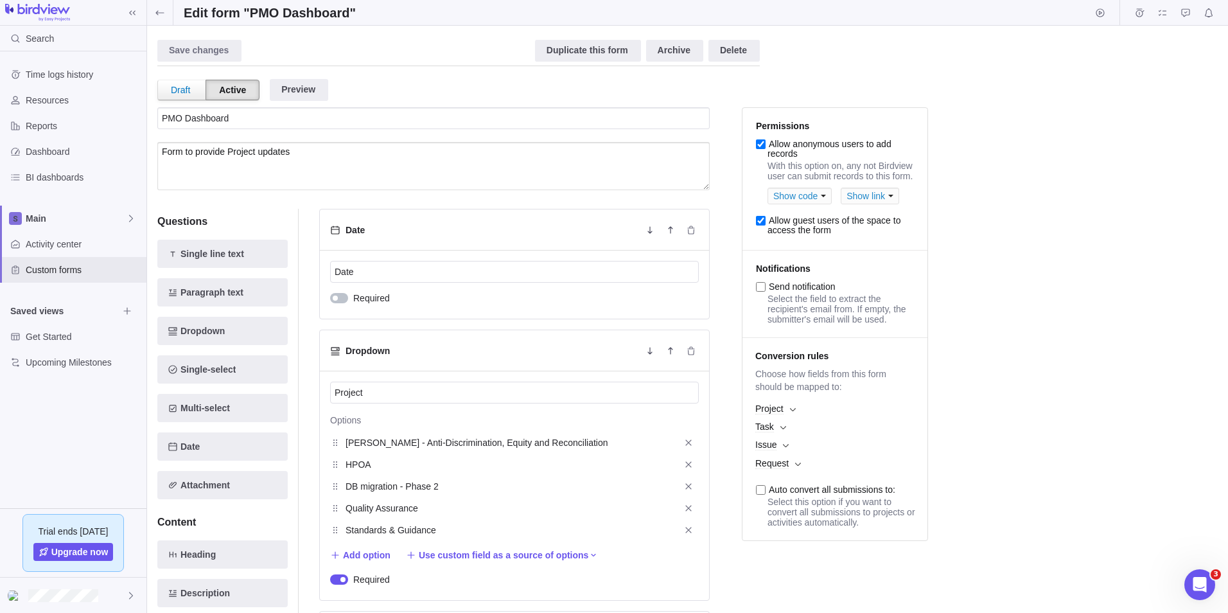
click at [792, 412] on b at bounding box center [793, 409] width 6 height 4
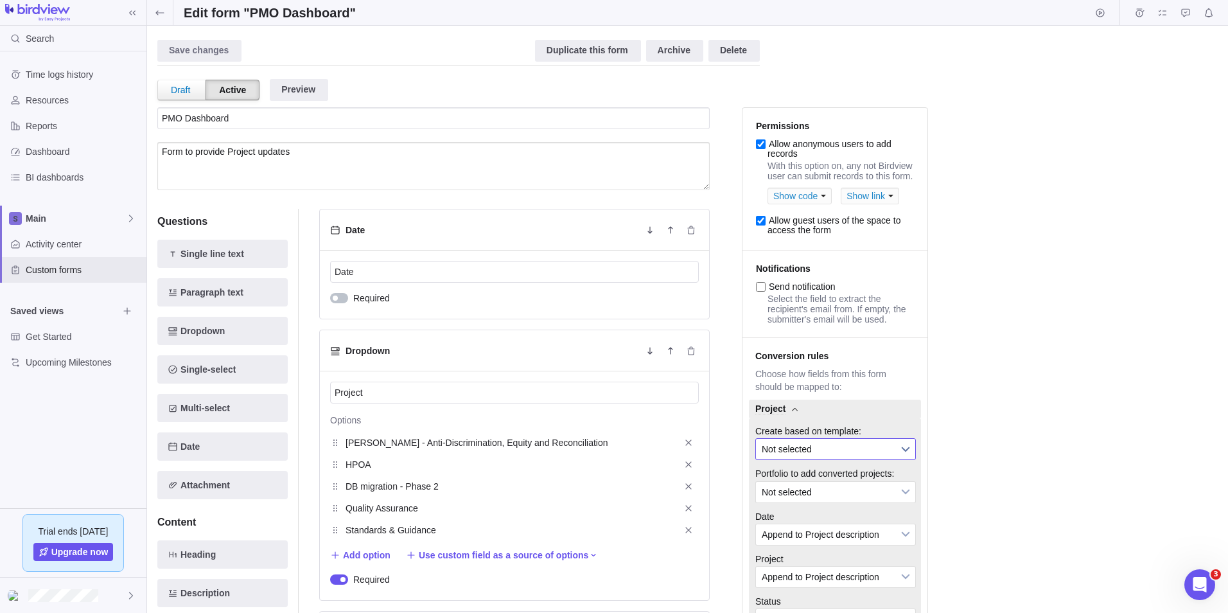
click at [800, 459] on span "Not selected" at bounding box center [827, 449] width 131 height 21
click at [980, 480] on div "Save changes Discard changes Duplicate this form Archive Delete Draft Active Pr…" at bounding box center [687, 319] width 1061 height 567
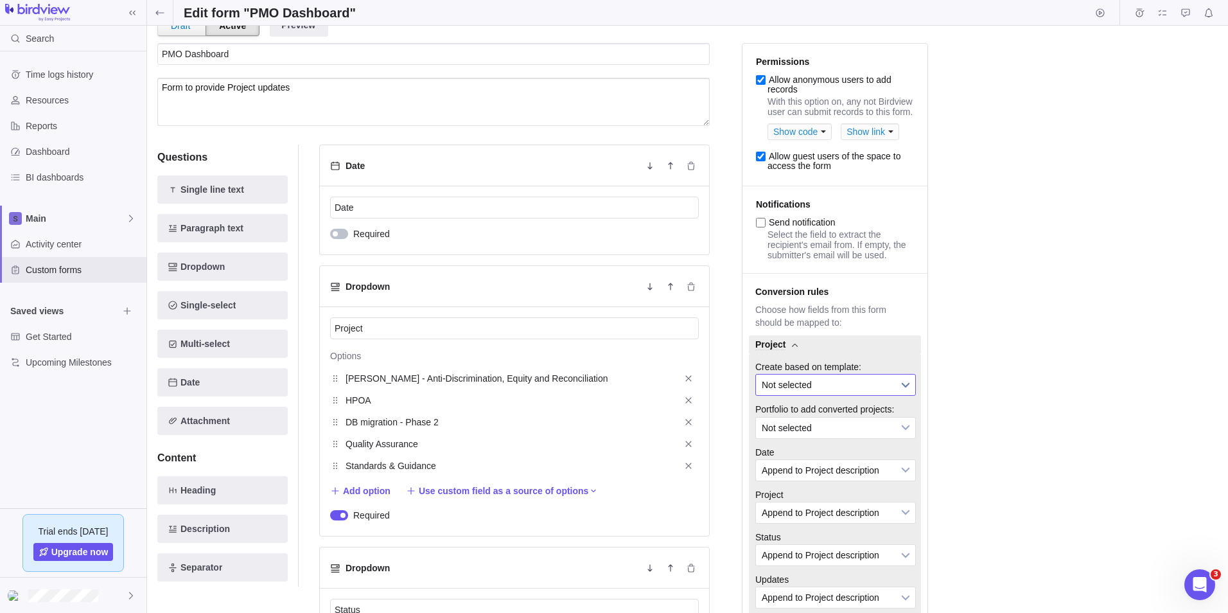
click at [894, 396] on link "Not selected" at bounding box center [836, 385] width 161 height 22
click at [817, 473] on li "Template test" at bounding box center [836, 463] width 146 height 22
click at [835, 438] on span "Not selected" at bounding box center [827, 428] width 131 height 21
click at [815, 517] on li "New portfolio" at bounding box center [836, 506] width 146 height 22
click at [860, 438] on span "New portfolio" at bounding box center [827, 428] width 131 height 21
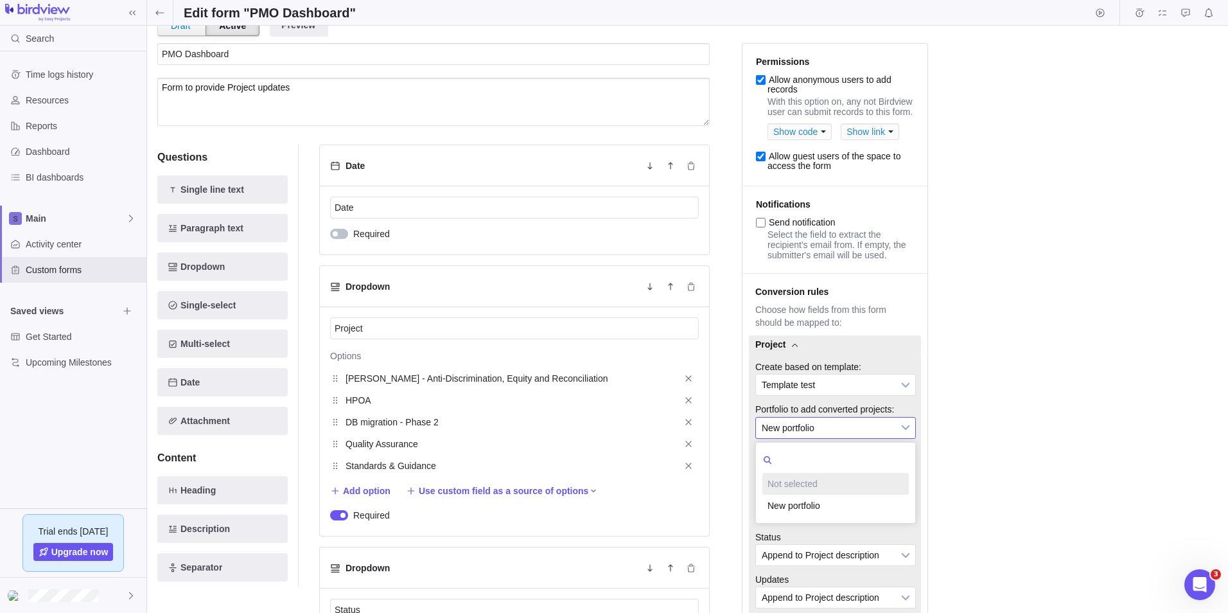
click at [827, 495] on li "Not selected" at bounding box center [836, 484] width 146 height 22
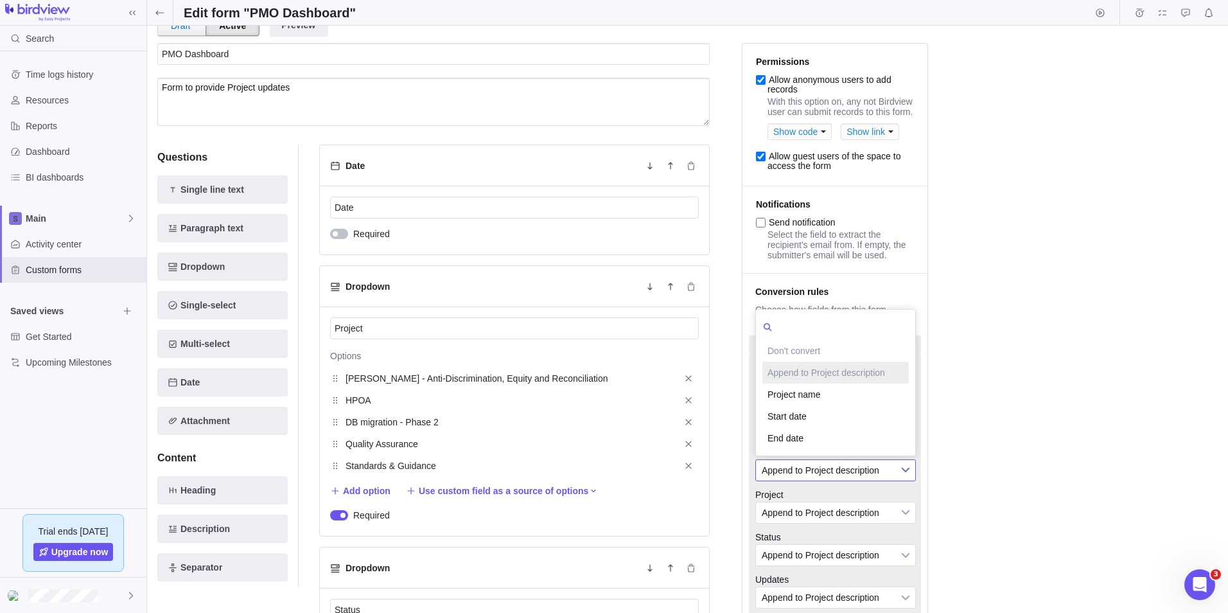
click at [850, 481] on span "Append to Project description" at bounding box center [827, 470] width 131 height 21
click at [851, 481] on span "Append to Project description" at bounding box center [827, 470] width 131 height 21
click at [827, 405] on li "Project name" at bounding box center [836, 395] width 146 height 22
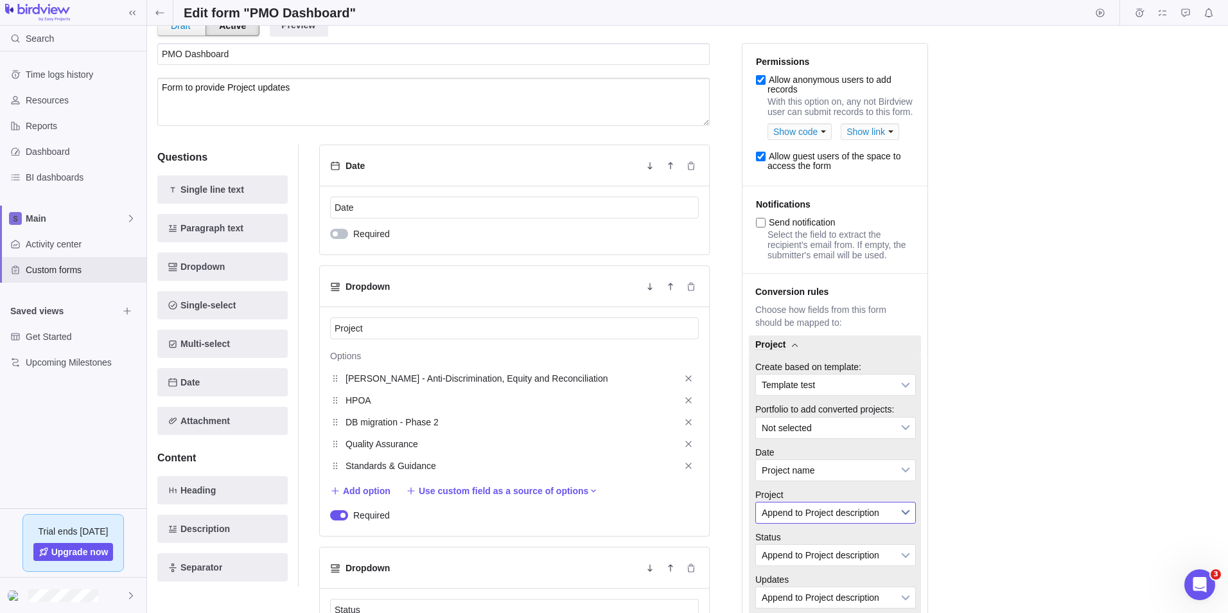
click at [850, 523] on span "Append to Project description" at bounding box center [827, 512] width 131 height 21
click at [830, 491] on li "Project status" at bounding box center [836, 481] width 146 height 22
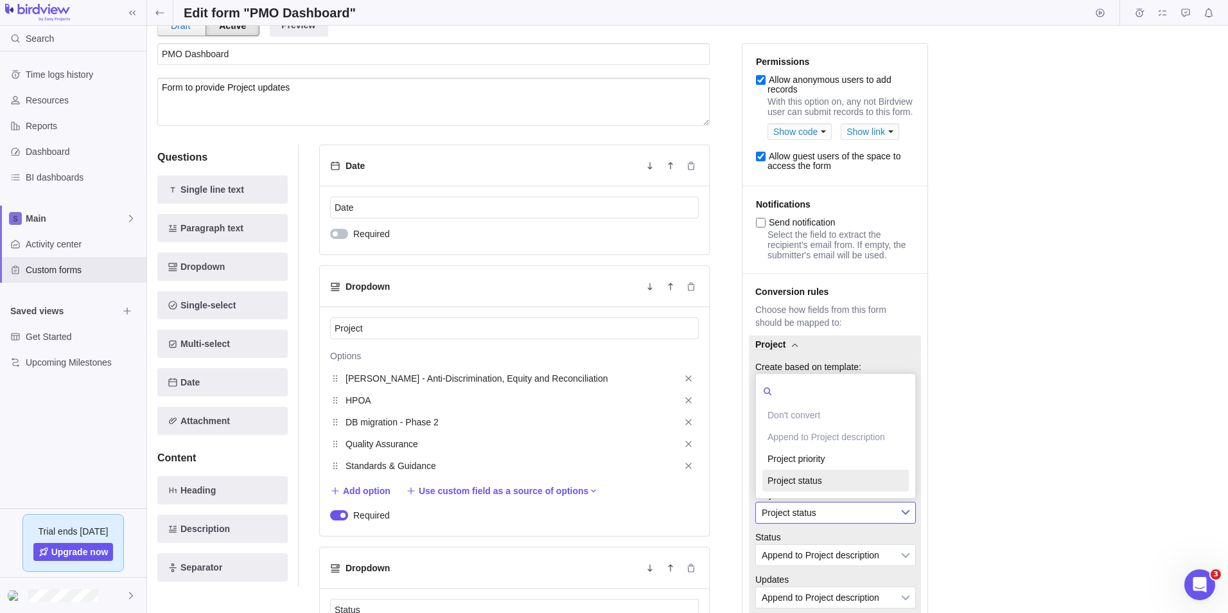
click at [829, 523] on span "Project status" at bounding box center [827, 512] width 131 height 21
click at [827, 491] on li "Project status" at bounding box center [836, 481] width 146 height 22
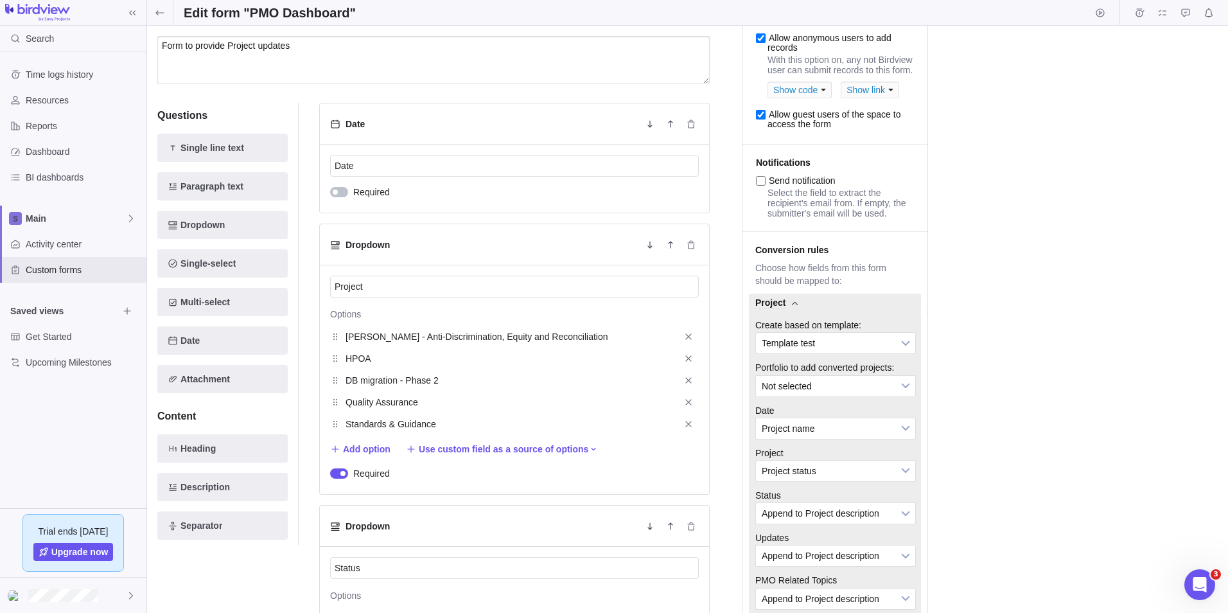
scroll to position [128, 0]
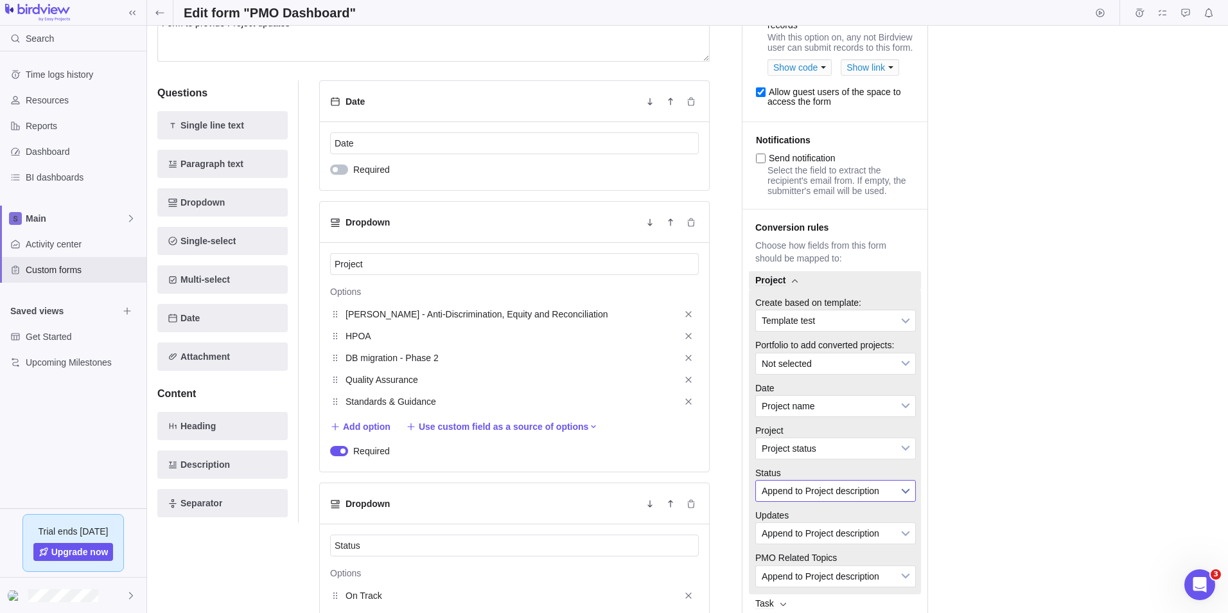
click at [844, 501] on span "Append to Project description" at bounding box center [827, 491] width 131 height 21
click at [819, 470] on li "Project priority" at bounding box center [836, 459] width 146 height 22
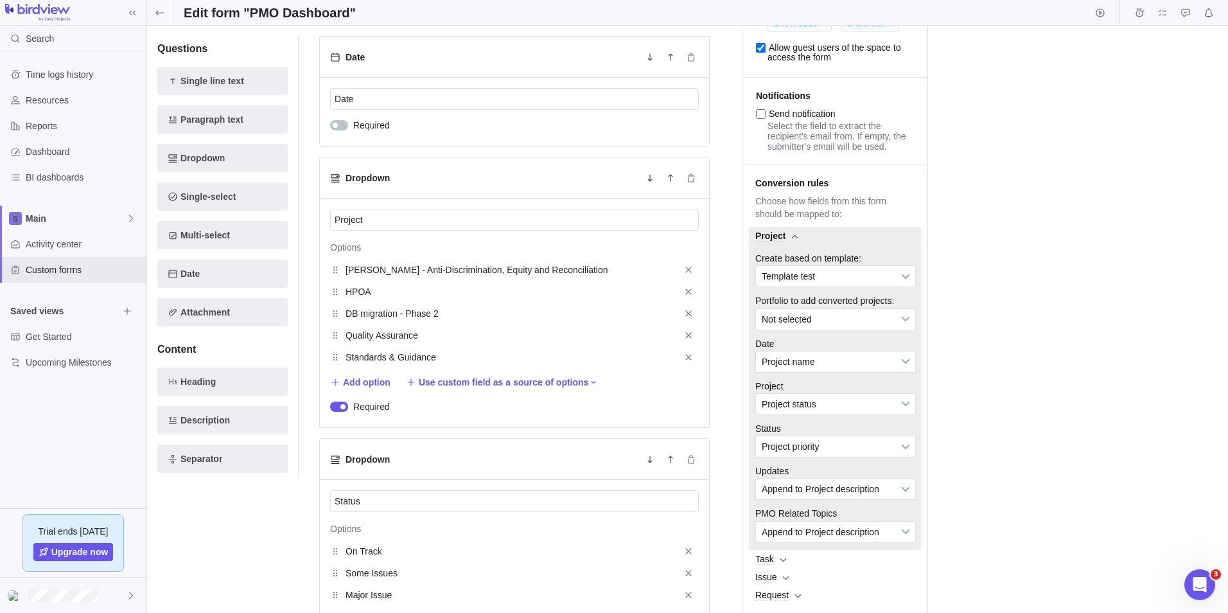
scroll to position [193, 0]
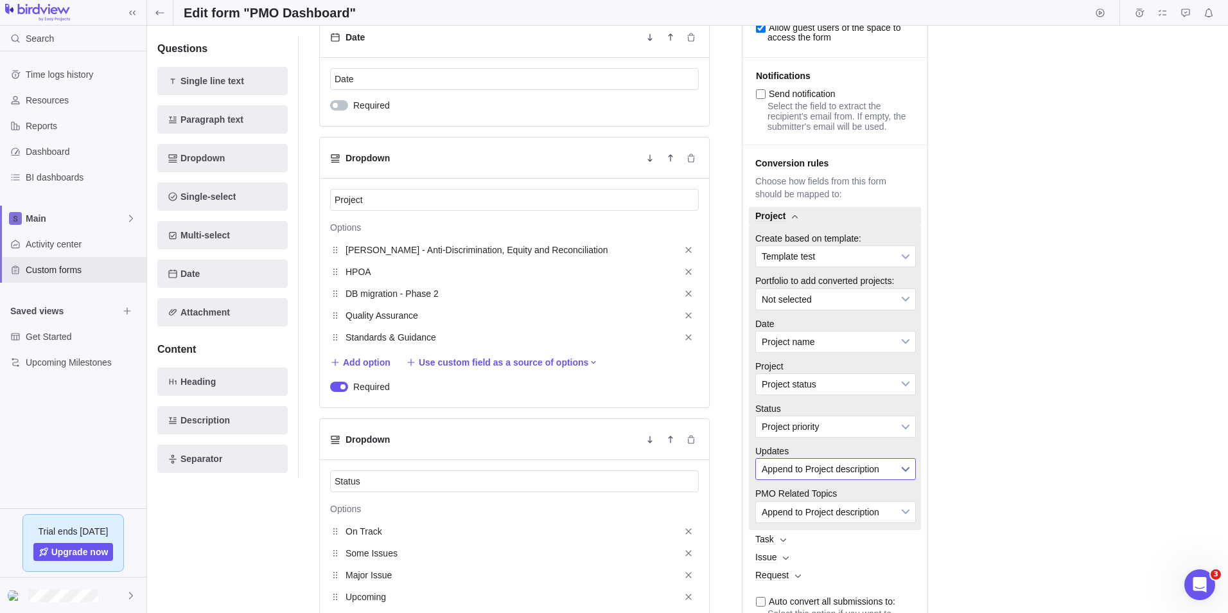
click at [840, 479] on span "Append to Project description" at bounding box center [827, 469] width 131 height 21
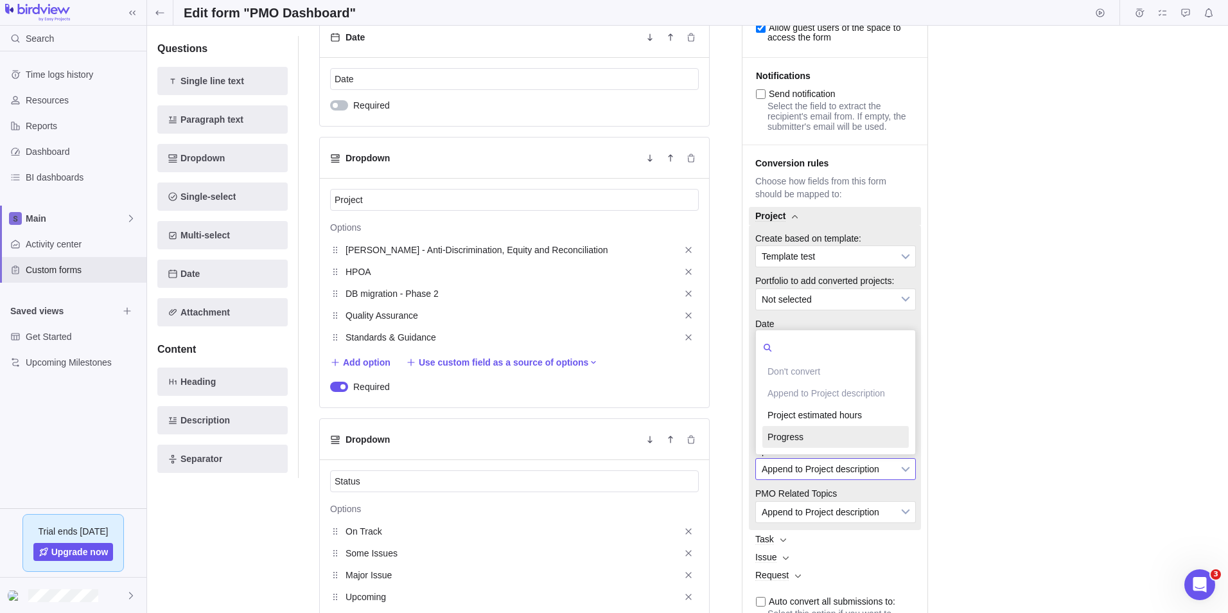
click at [835, 448] on li "Progress" at bounding box center [836, 437] width 146 height 22
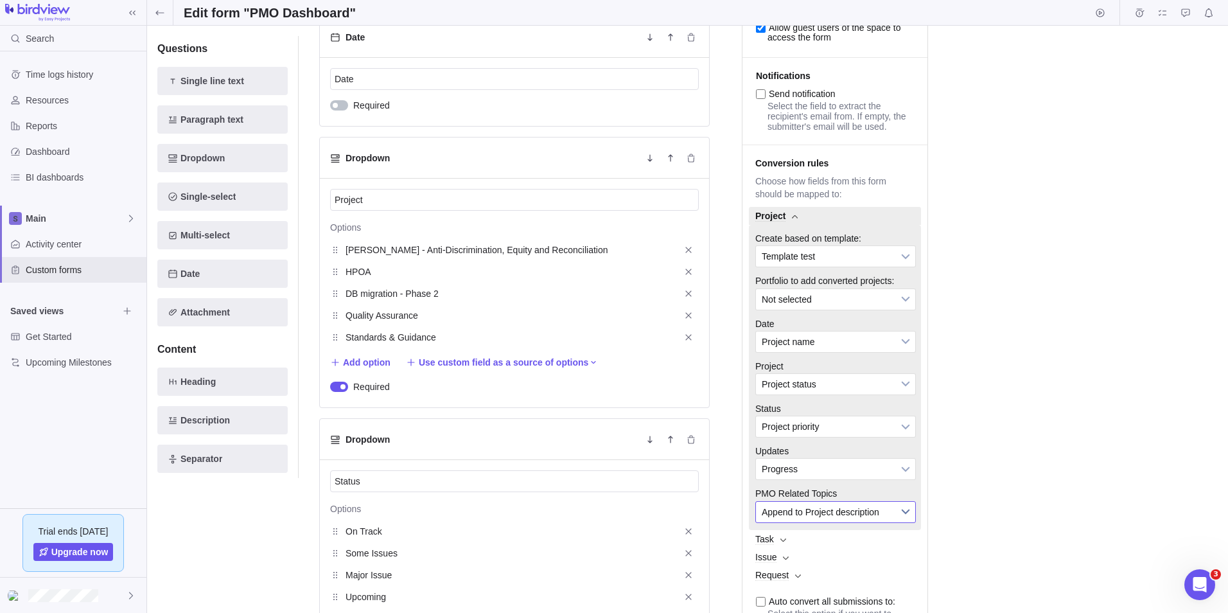
click at [847, 522] on span "Append to Project description" at bounding box center [827, 512] width 131 height 21
click at [991, 549] on div "Save changes Discard changes Duplicate this form Archive Delete Draft Active Pr…" at bounding box center [687, 319] width 1081 height 587
click at [904, 267] on b at bounding box center [905, 256] width 19 height 21
click at [865, 310] on span "Not selected" at bounding box center [827, 299] width 131 height 21
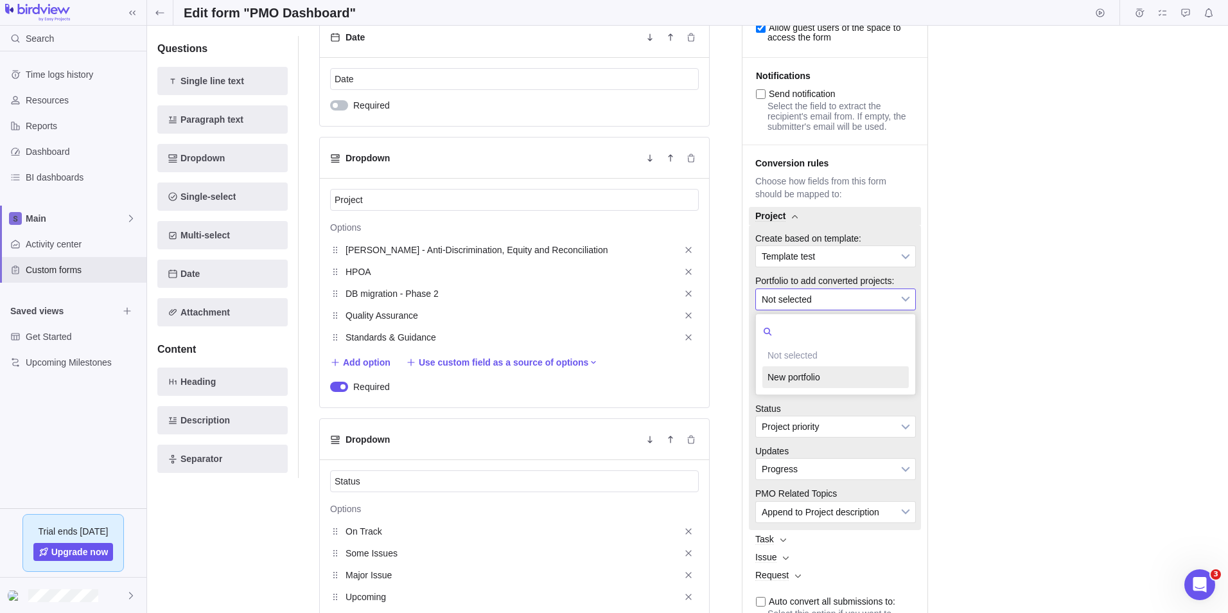
click at [865, 388] on li "New portfolio" at bounding box center [836, 377] width 146 height 22
click at [887, 352] on span "Project name" at bounding box center [827, 342] width 131 height 21
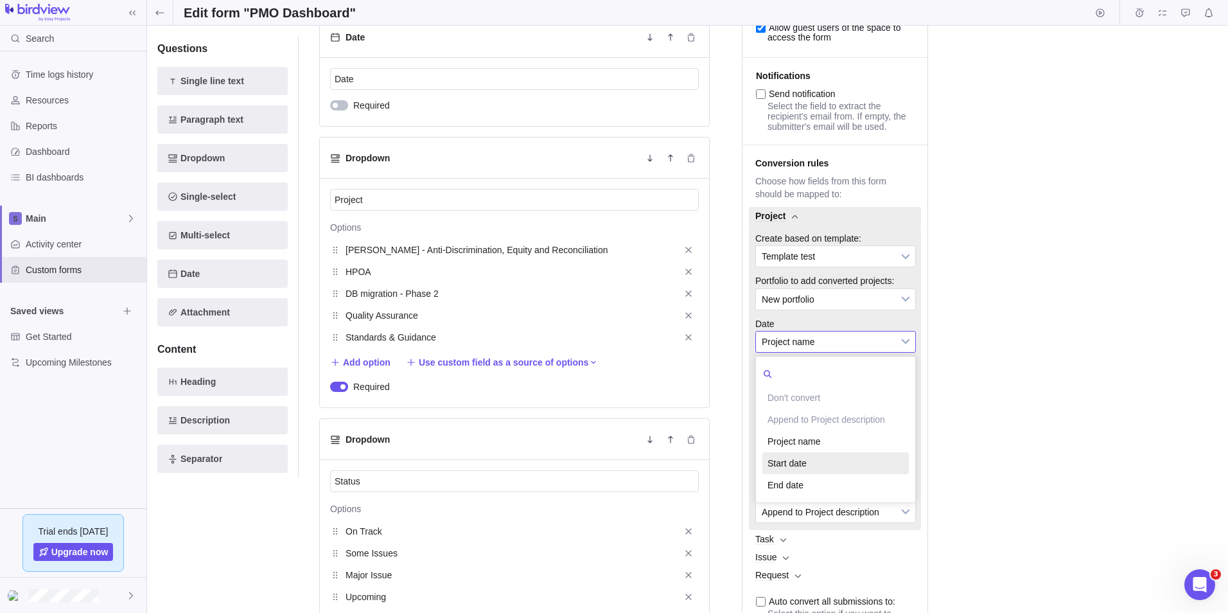
click at [833, 472] on li "Start date" at bounding box center [836, 463] width 146 height 22
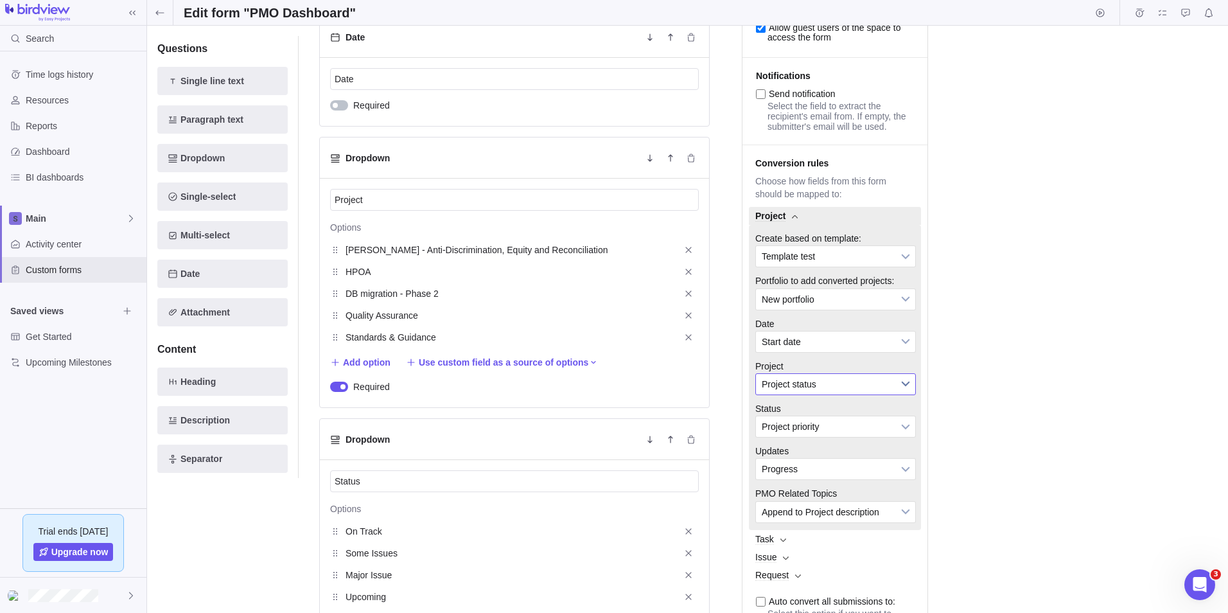
click at [845, 394] on span "Project status" at bounding box center [827, 384] width 131 height 21
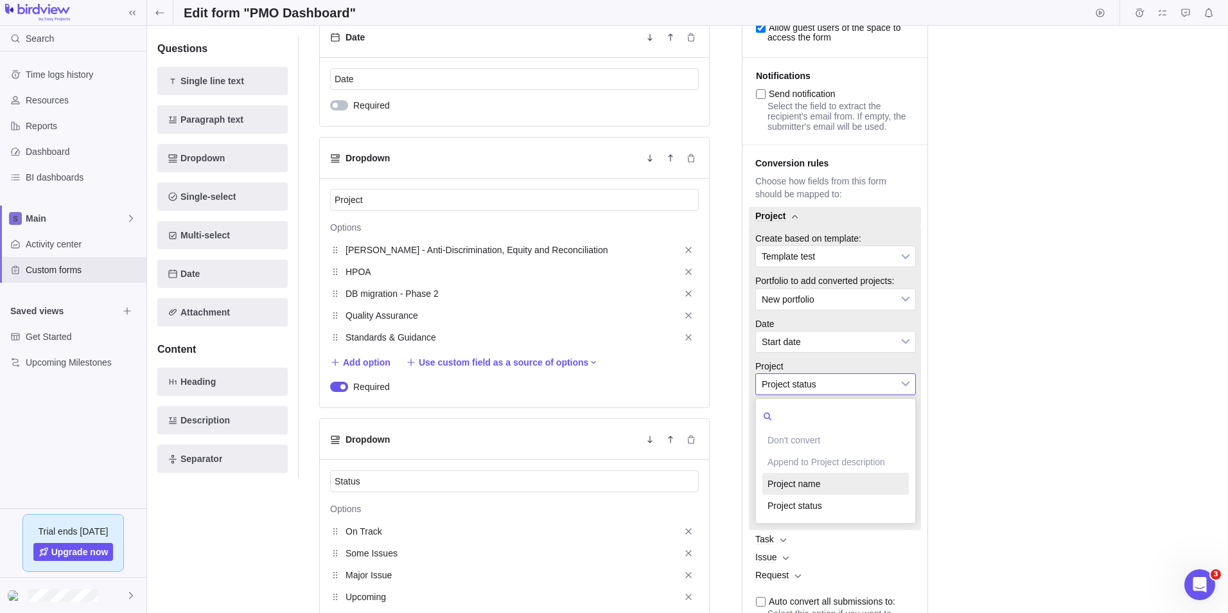
click at [822, 495] on li "Project name" at bounding box center [836, 484] width 146 height 22
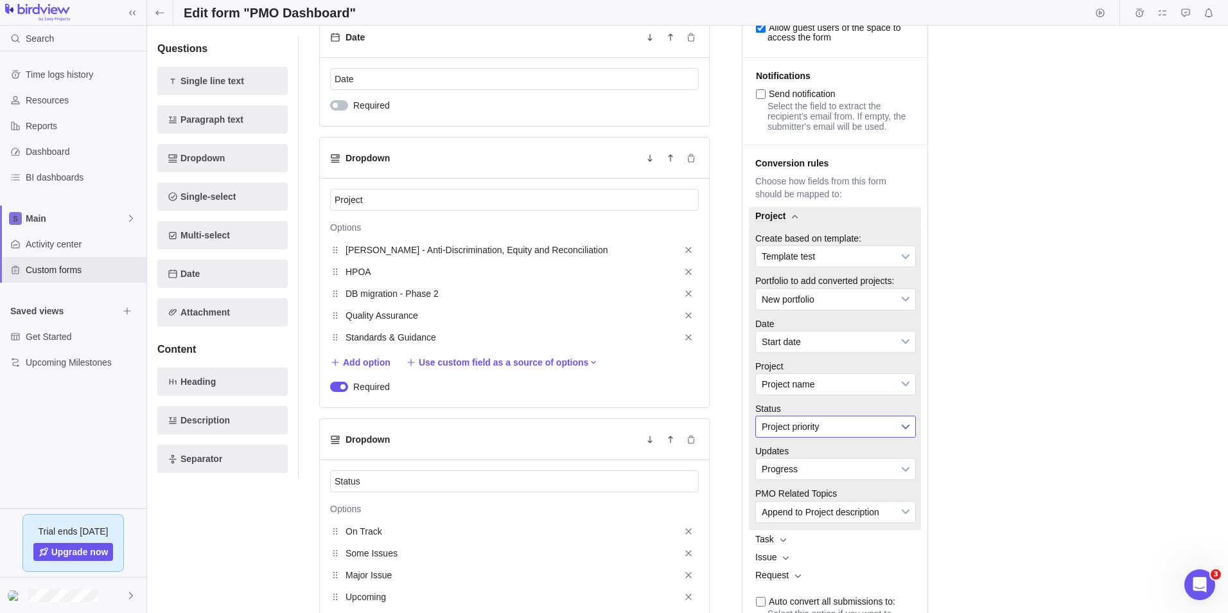
click at [828, 437] on span "Project priority" at bounding box center [827, 426] width 131 height 21
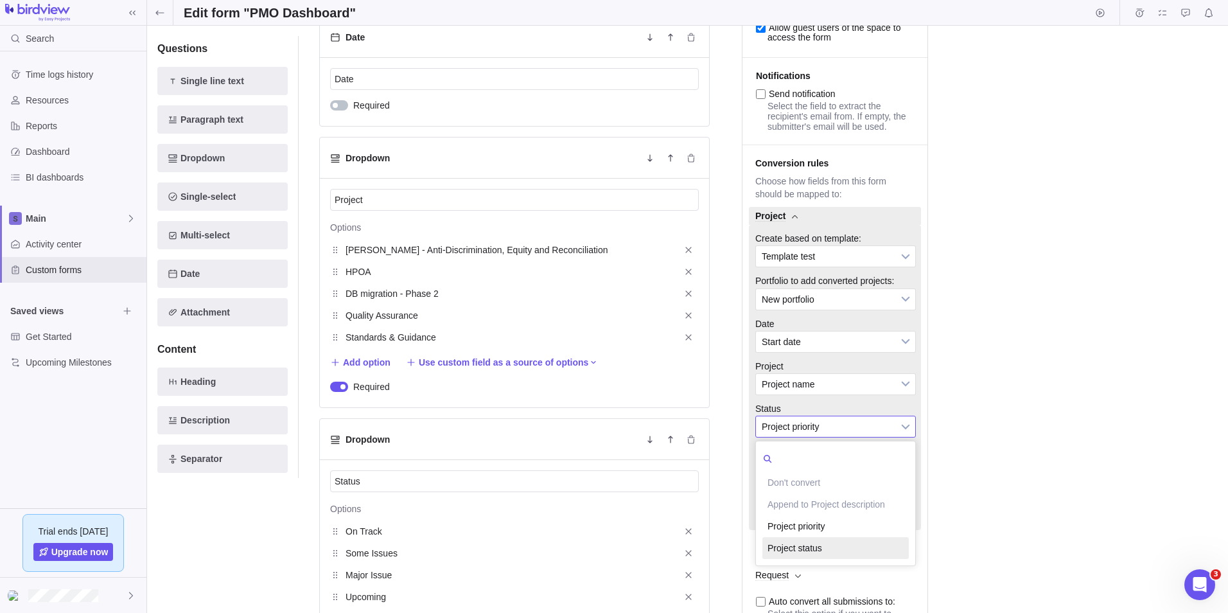
click at [830, 559] on li "Project status" at bounding box center [836, 548] width 146 height 22
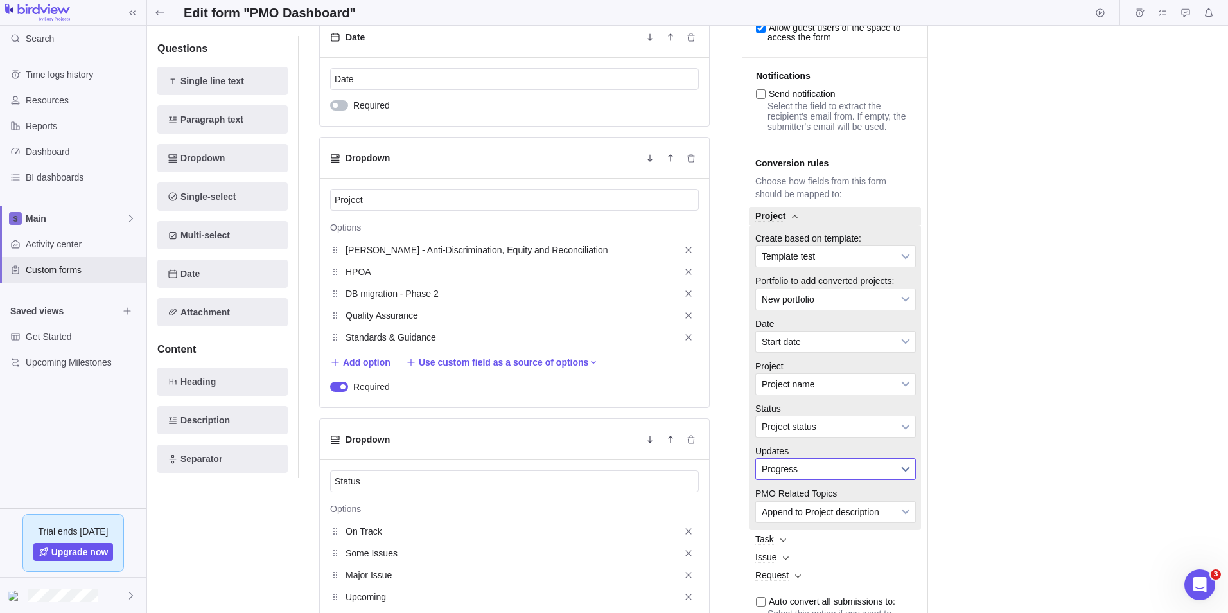
click at [836, 479] on span "Progress" at bounding box center [827, 469] width 131 height 21
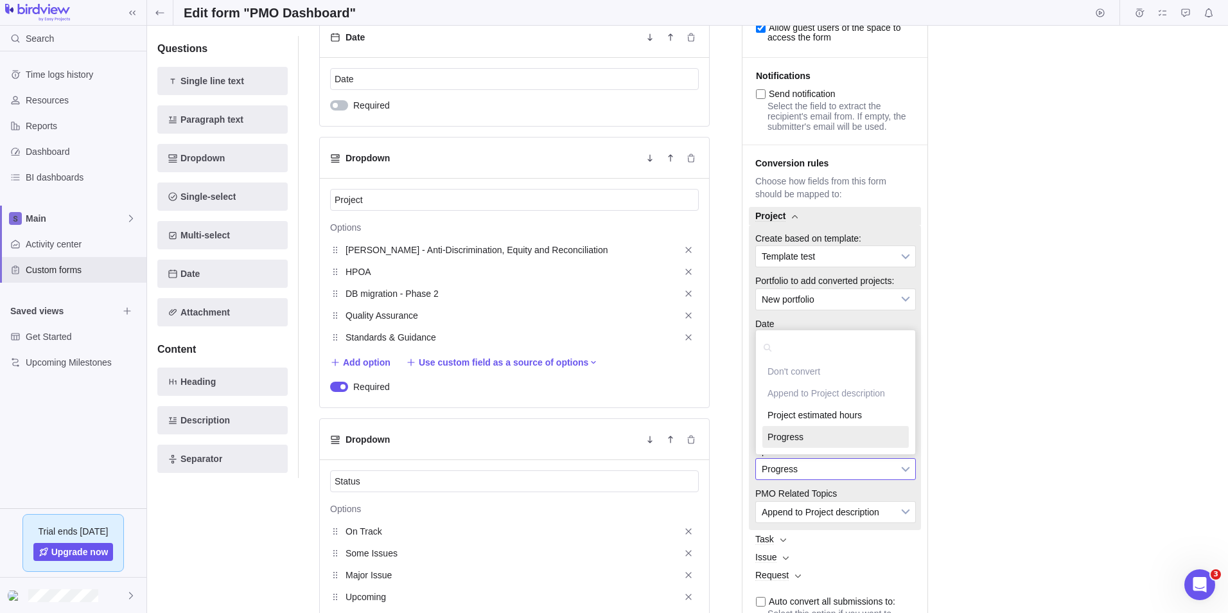
click at [1008, 483] on div "Save changes Discard changes Duplicate this form Archive Delete Draft Active Pr…" at bounding box center [687, 319] width 1081 height 587
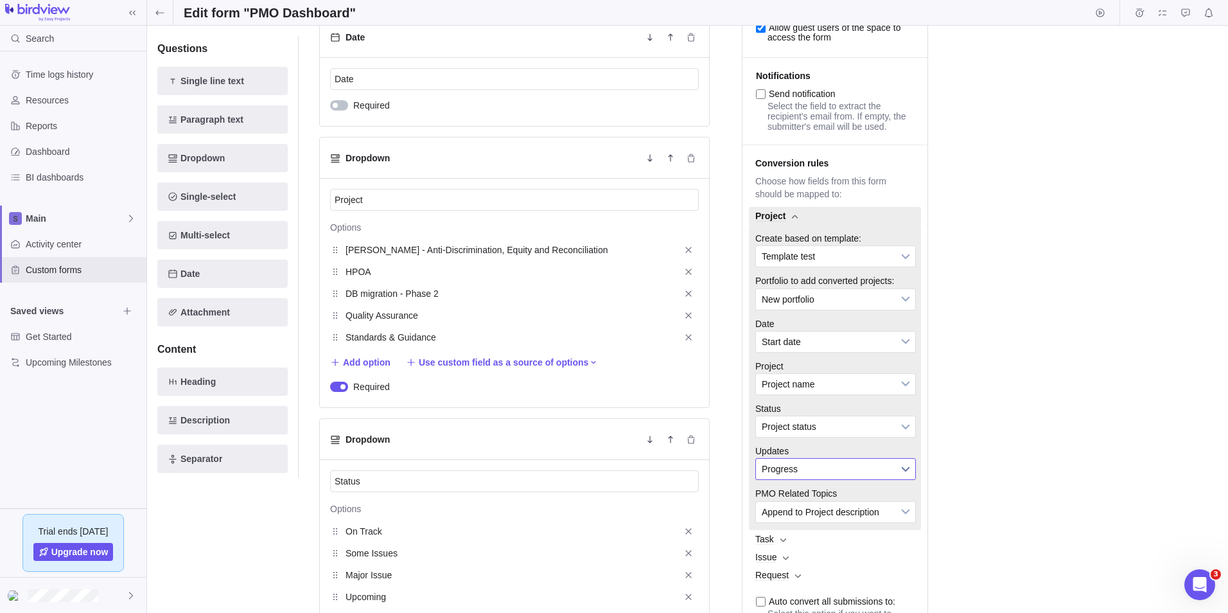
click at [831, 479] on span "Progress" at bounding box center [827, 469] width 131 height 21
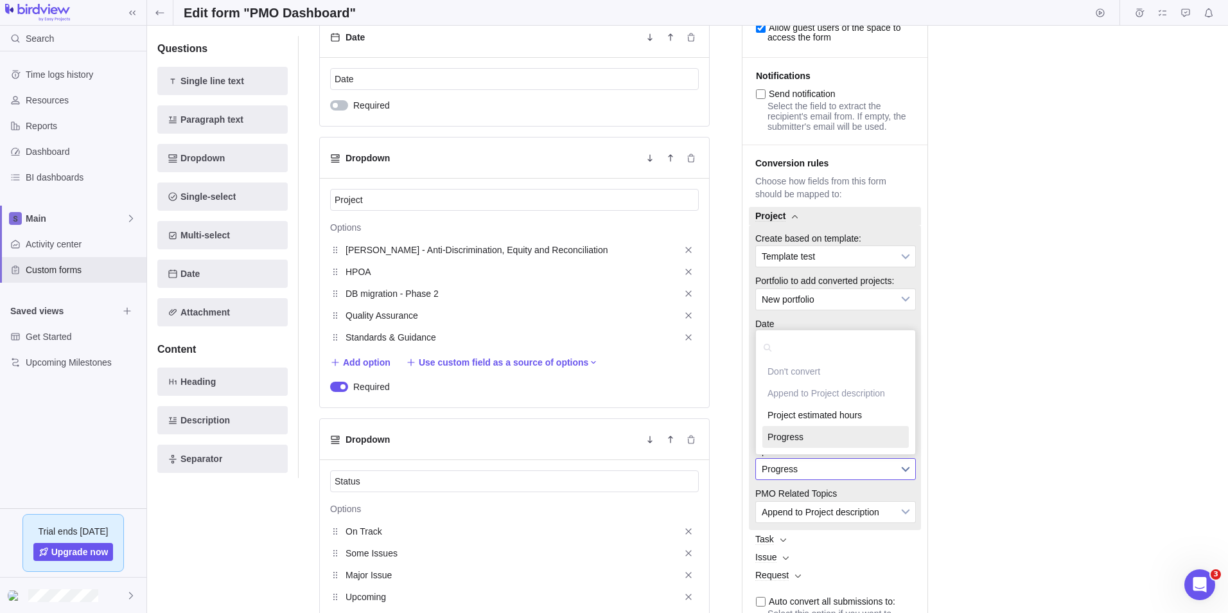
click at [831, 479] on span "Progress" at bounding box center [827, 469] width 131 height 21
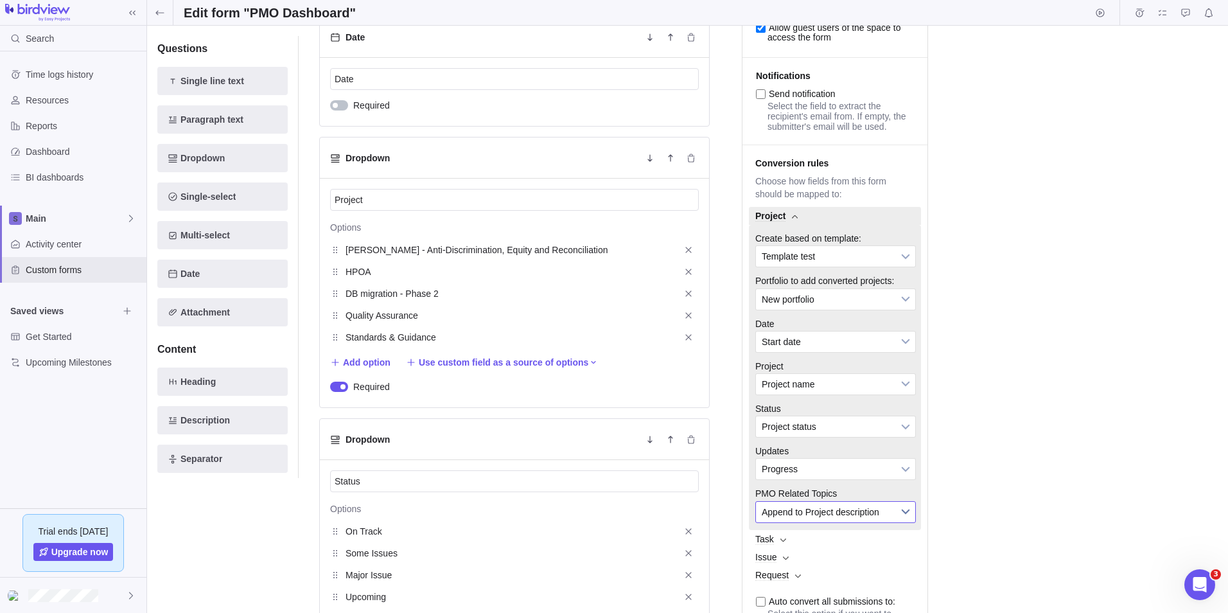
click at [838, 522] on span "Append to Project description" at bounding box center [827, 512] width 131 height 21
click at [839, 522] on span "Append to Project description" at bounding box center [827, 512] width 131 height 21
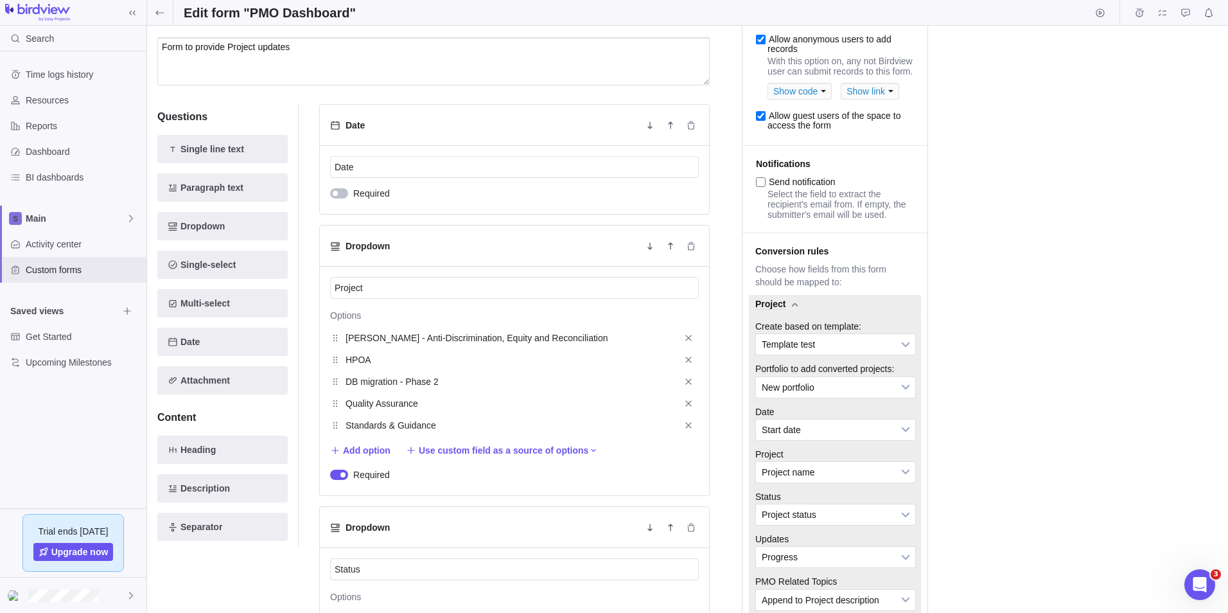
scroll to position [321, 0]
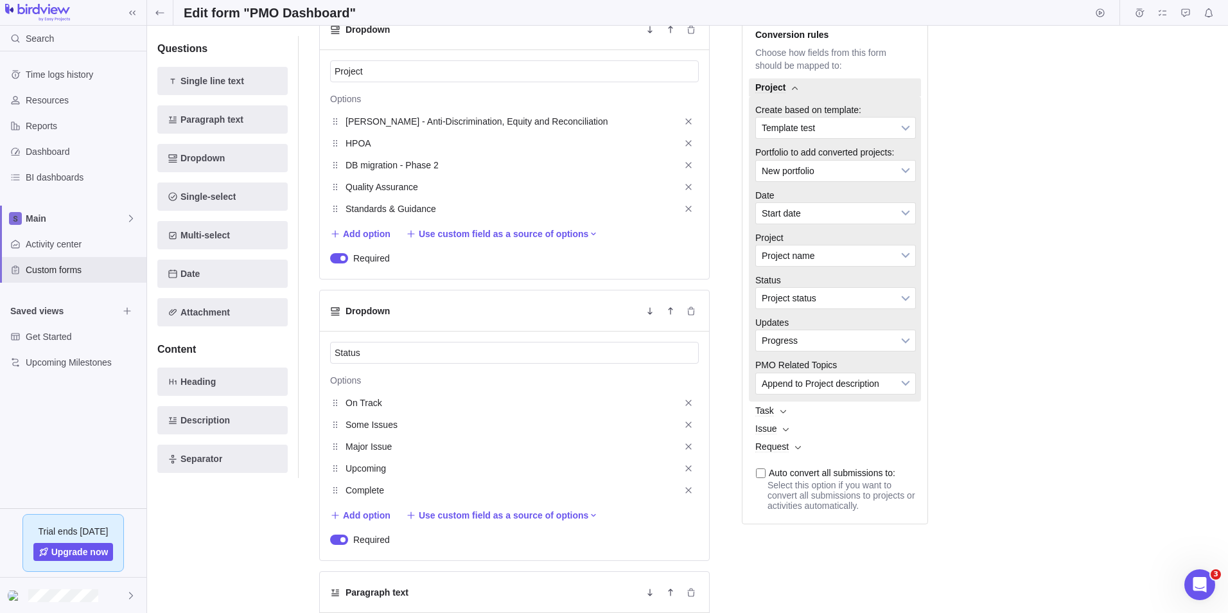
click at [763, 420] on span "Task" at bounding box center [835, 411] width 172 height 18
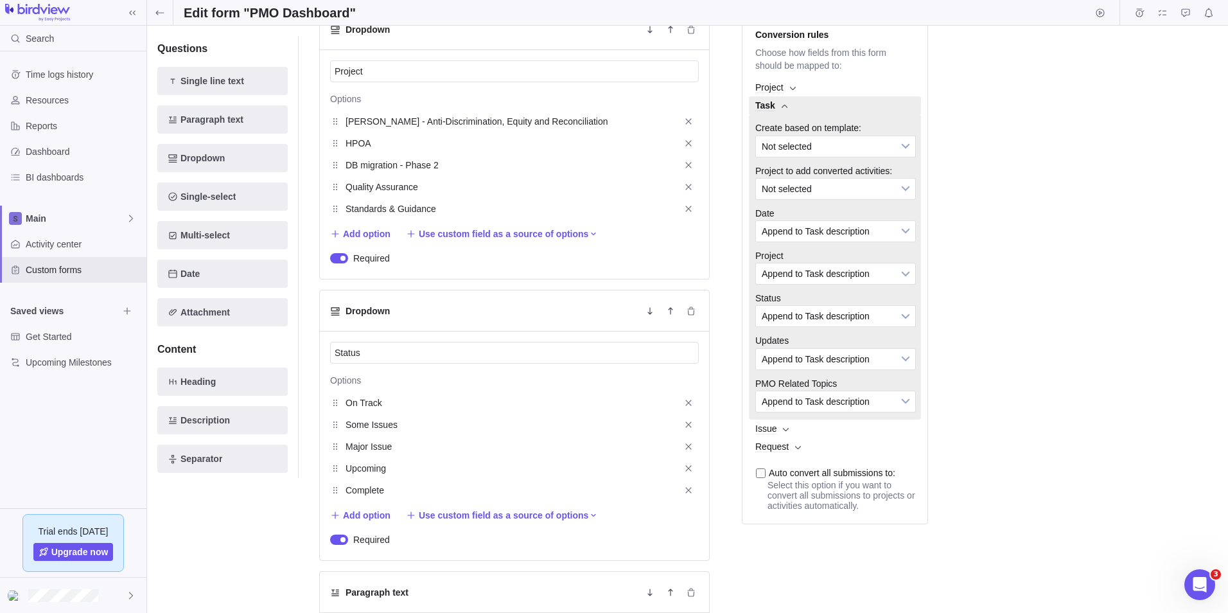
click at [784, 114] on span "Task" at bounding box center [835, 105] width 172 height 18
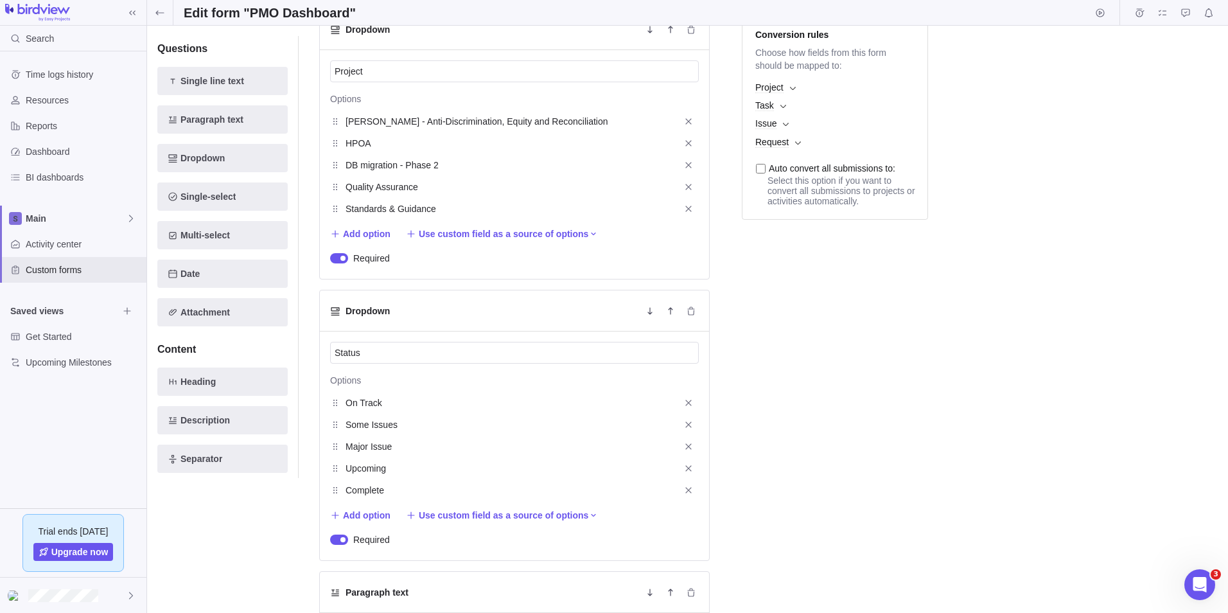
click at [787, 96] on span "Project" at bounding box center [835, 87] width 172 height 18
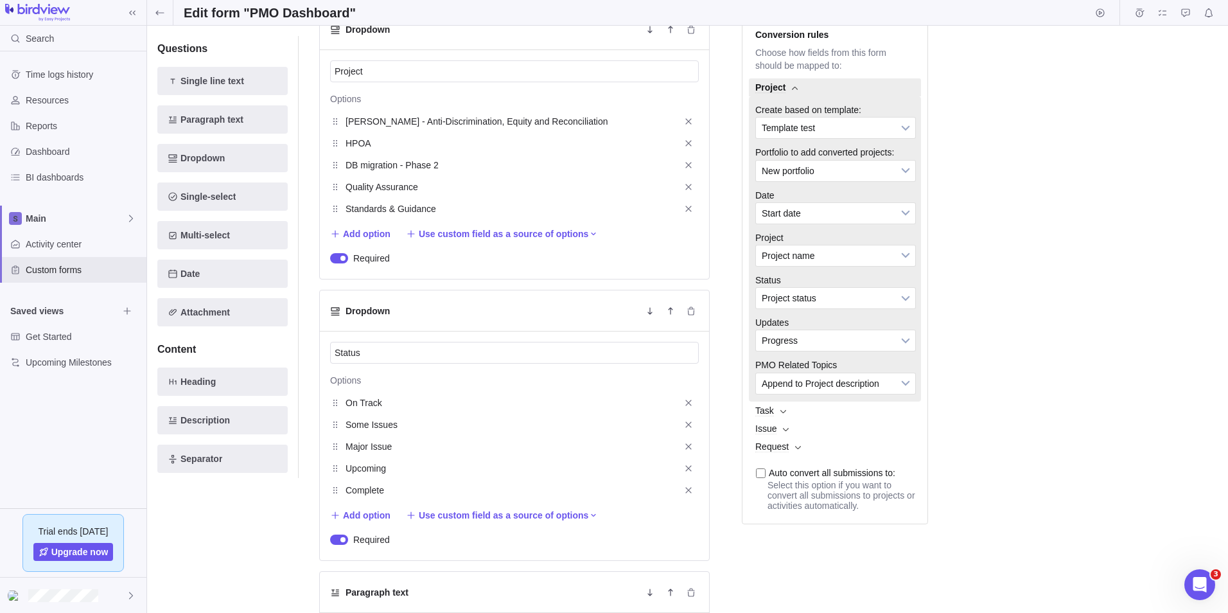
click at [793, 91] on b at bounding box center [795, 88] width 6 height 4
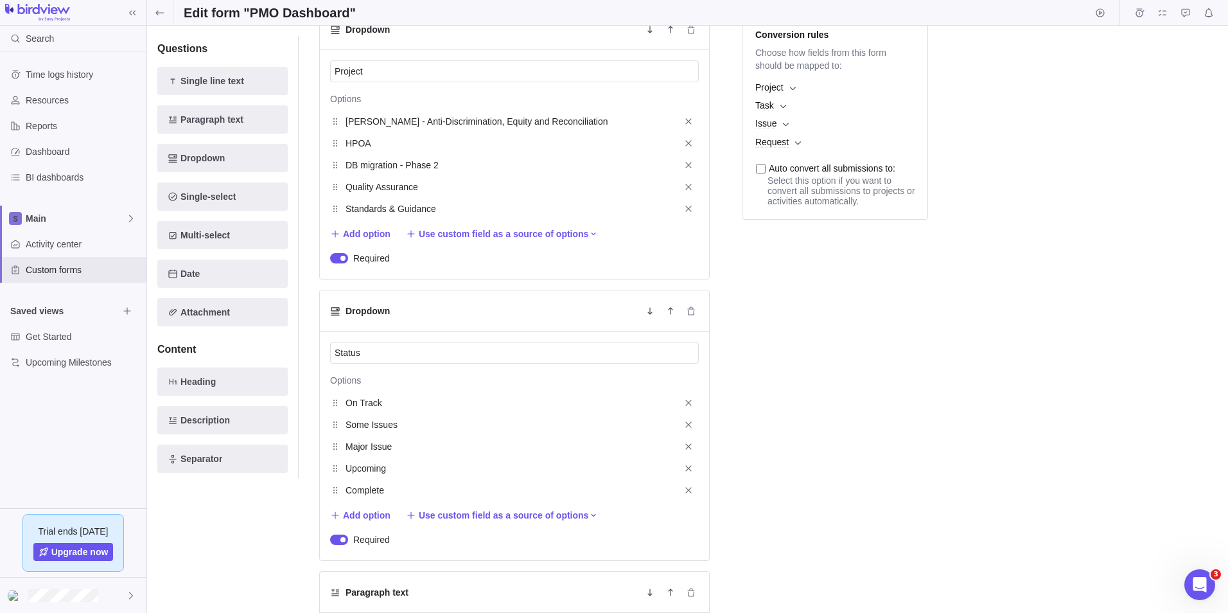
click at [793, 151] on span "Request" at bounding box center [835, 142] width 172 height 18
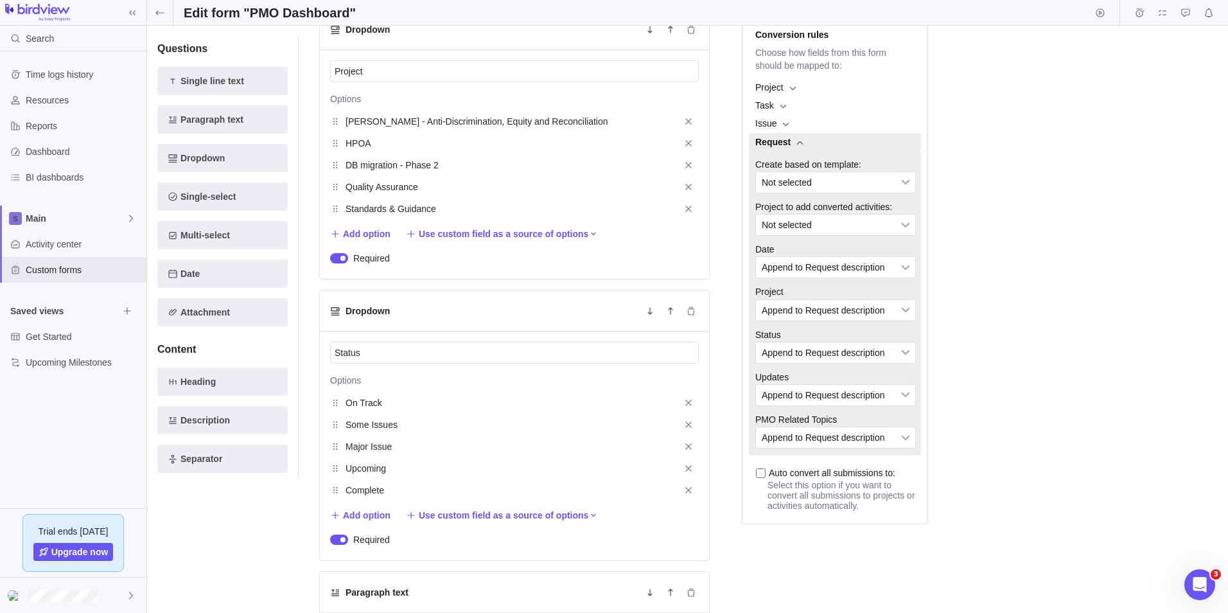
click at [788, 132] on span "Issue" at bounding box center [835, 123] width 172 height 18
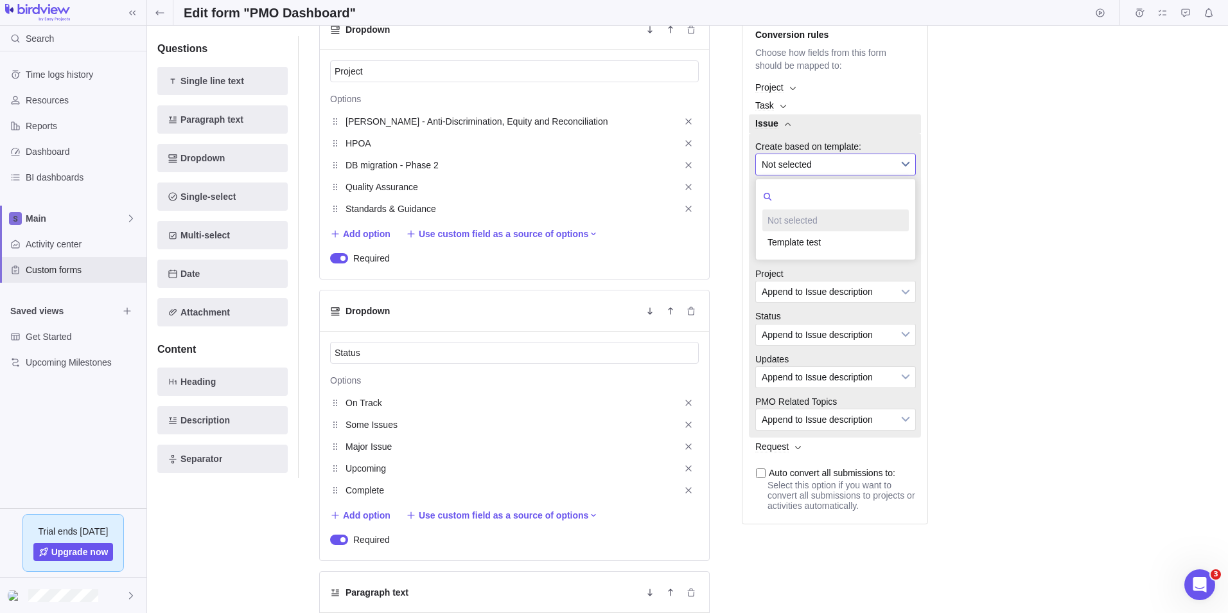
click at [882, 174] on span "Not selected" at bounding box center [827, 164] width 131 height 21
click at [881, 175] on span "Not selected" at bounding box center [827, 164] width 131 height 21
click at [865, 217] on span "Not selected" at bounding box center [827, 207] width 131 height 21
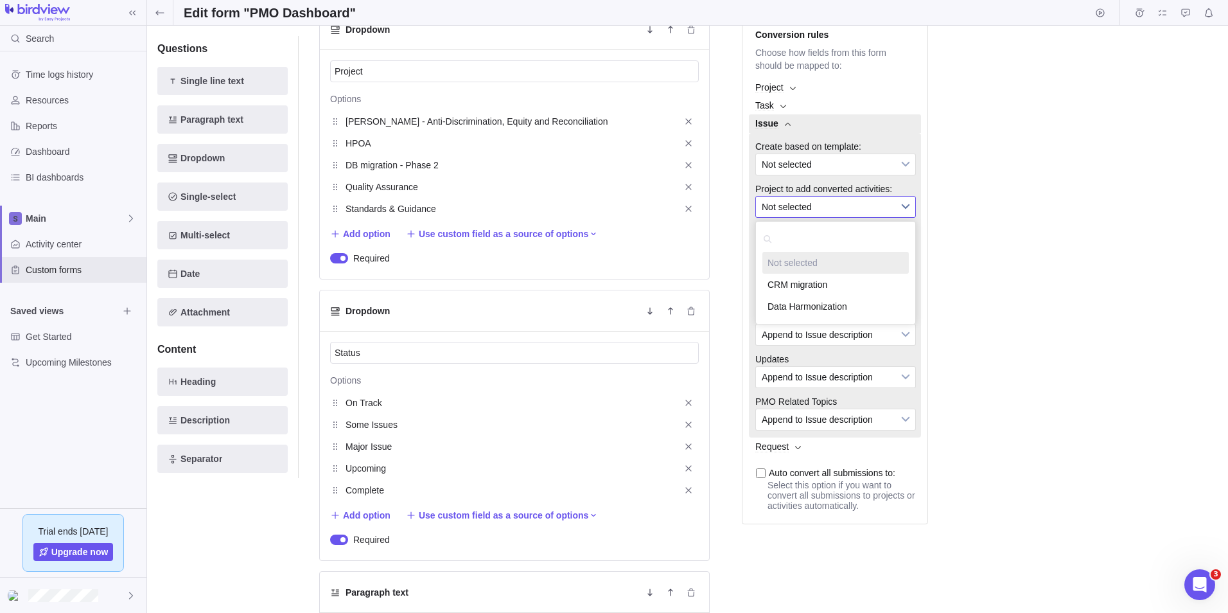
click at [865, 217] on span "Not selected" at bounding box center [827, 207] width 131 height 21
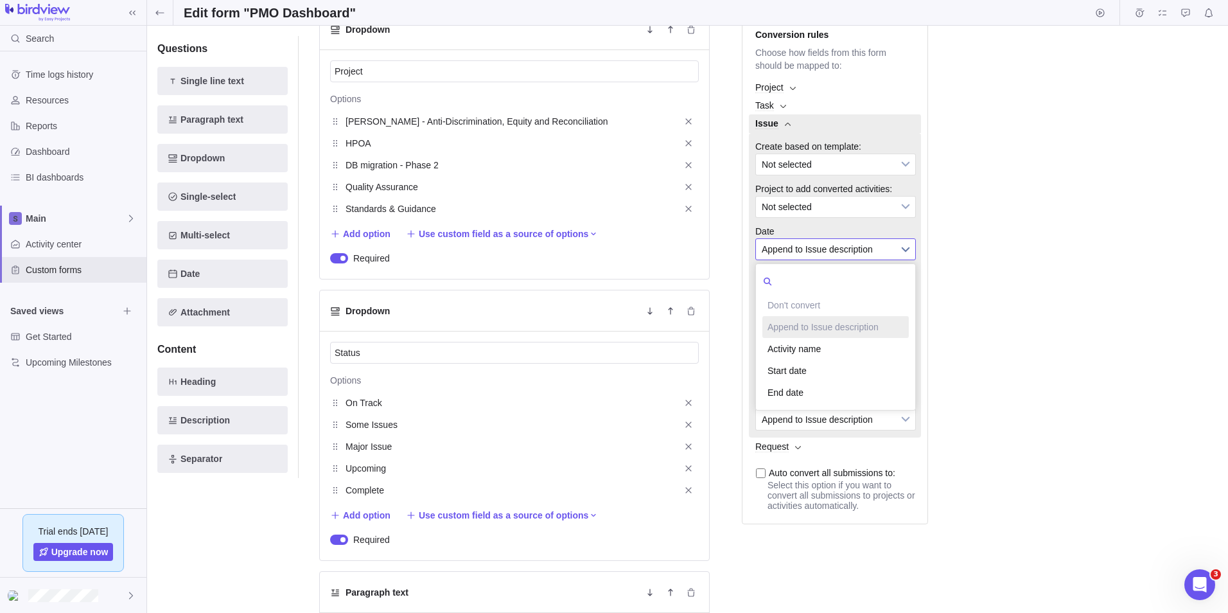
click at [865, 260] on span "Append to Issue description" at bounding box center [827, 249] width 131 height 21
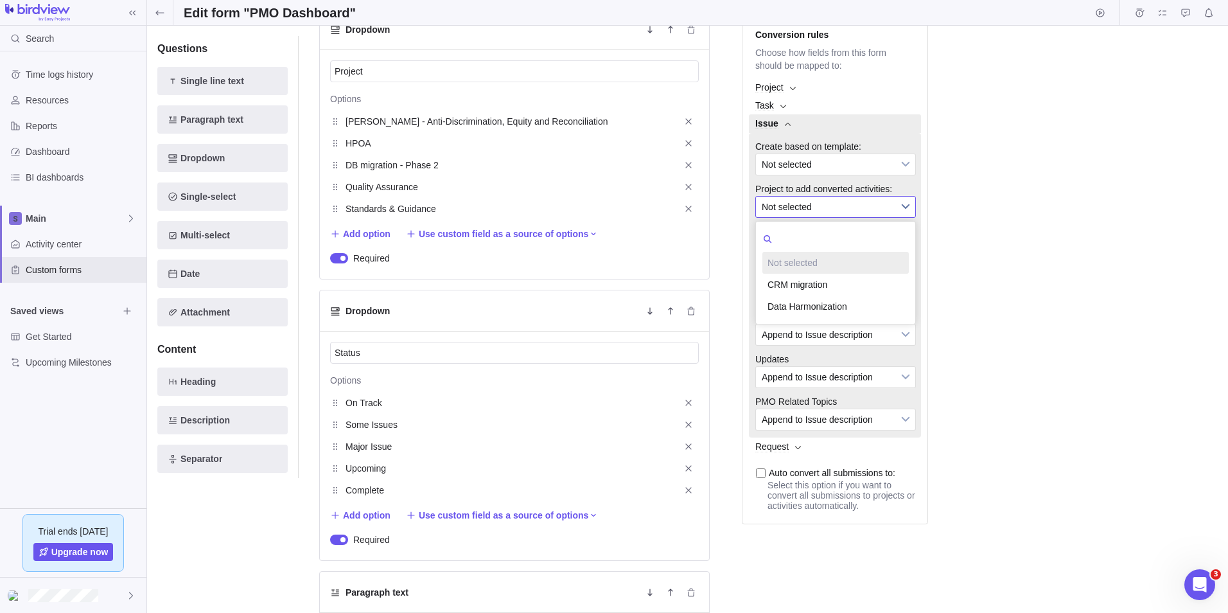
click at [847, 217] on span "Not selected" at bounding box center [827, 207] width 131 height 21
click at [844, 217] on span "Not selected" at bounding box center [827, 207] width 131 height 21
drag, startPoint x: 1023, startPoint y: 222, endPoint x: 1029, endPoint y: 226, distance: 6.9
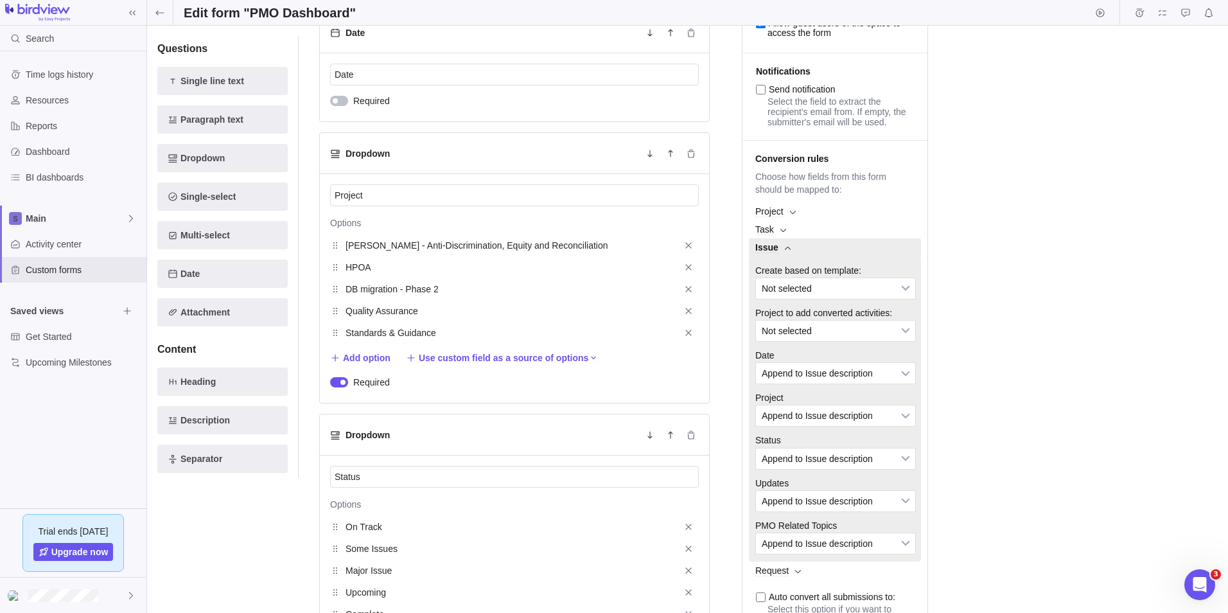
scroll to position [0, 0]
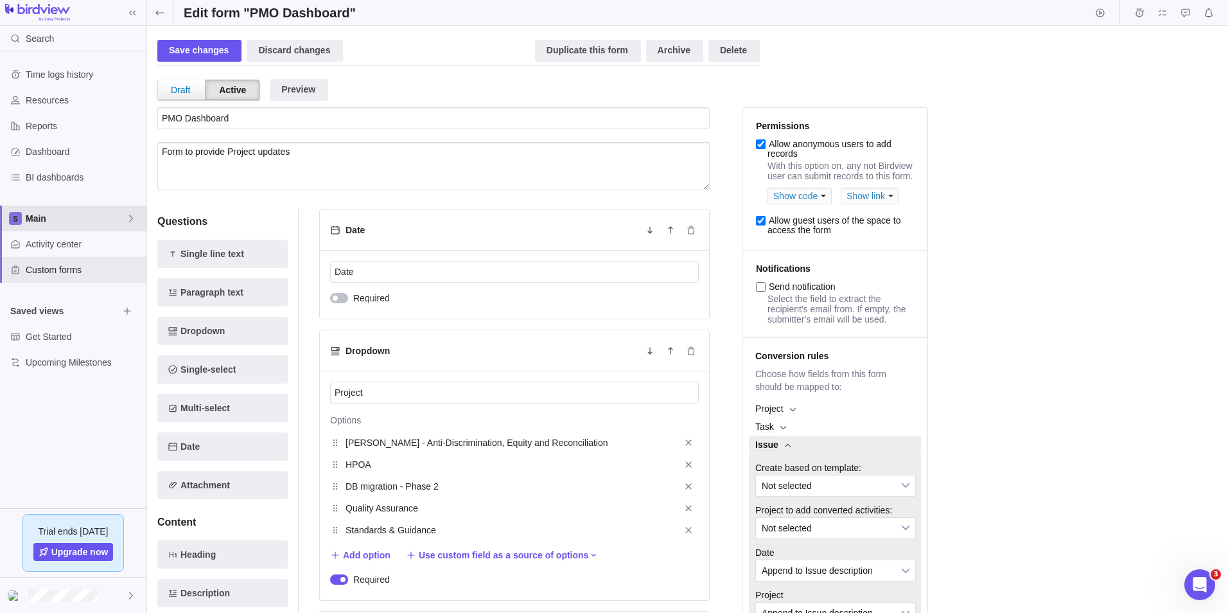
click at [53, 217] on span "Main" at bounding box center [76, 218] width 100 height 13
click at [58, 296] on span "New space" at bounding box center [60, 295] width 46 height 13
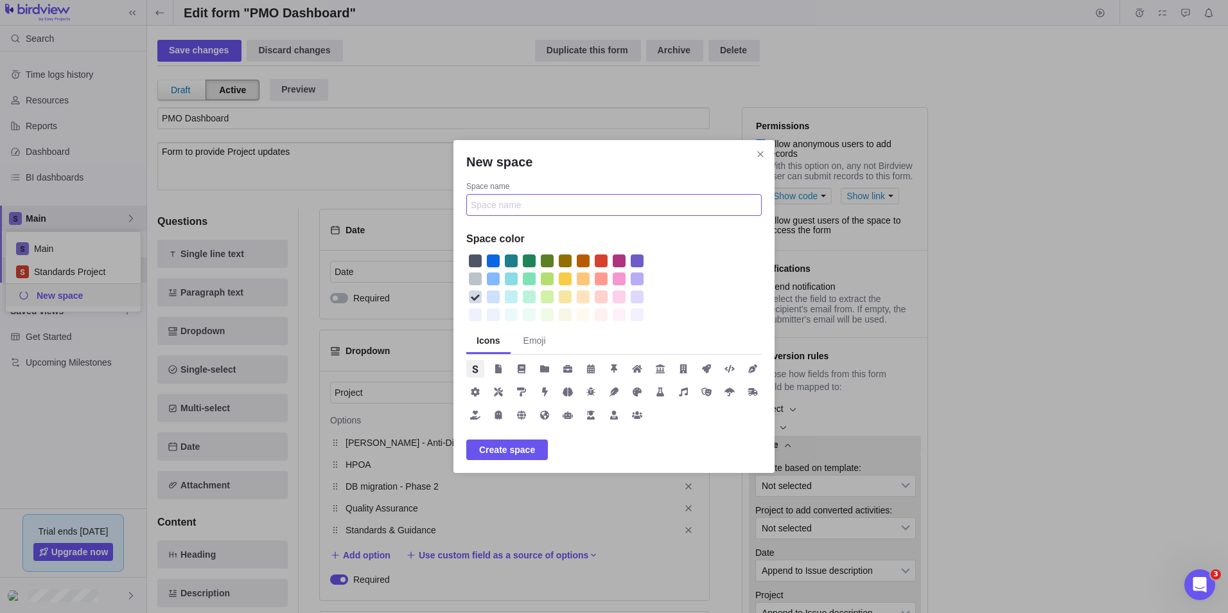
click at [490, 199] on input "Space name" at bounding box center [614, 205] width 296 height 22
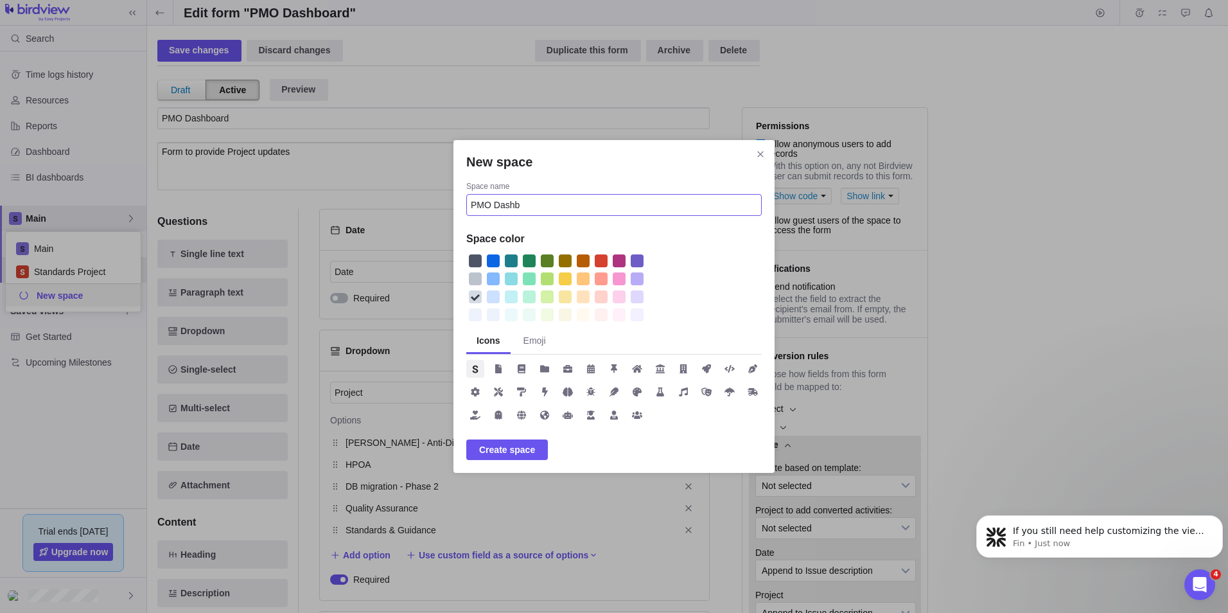
scroll to position [0, 0]
type input "PMO Dashboard"
click at [520, 294] on div "New space" at bounding box center [511, 297] width 18 height 18
click at [499, 295] on div "New space" at bounding box center [493, 296] width 13 height 13
click at [509, 295] on div "New space" at bounding box center [511, 296] width 13 height 13
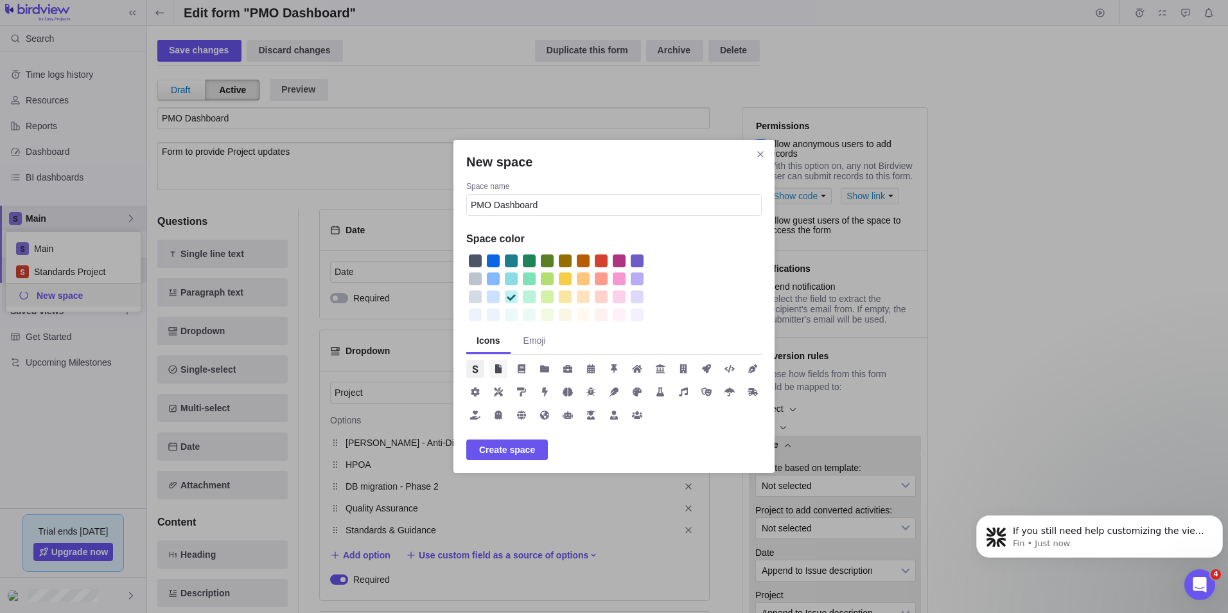
click at [502, 368] on icon "New space" at bounding box center [498, 368] width 6 height 9
click at [527, 451] on span "Create space" at bounding box center [507, 449] width 56 height 15
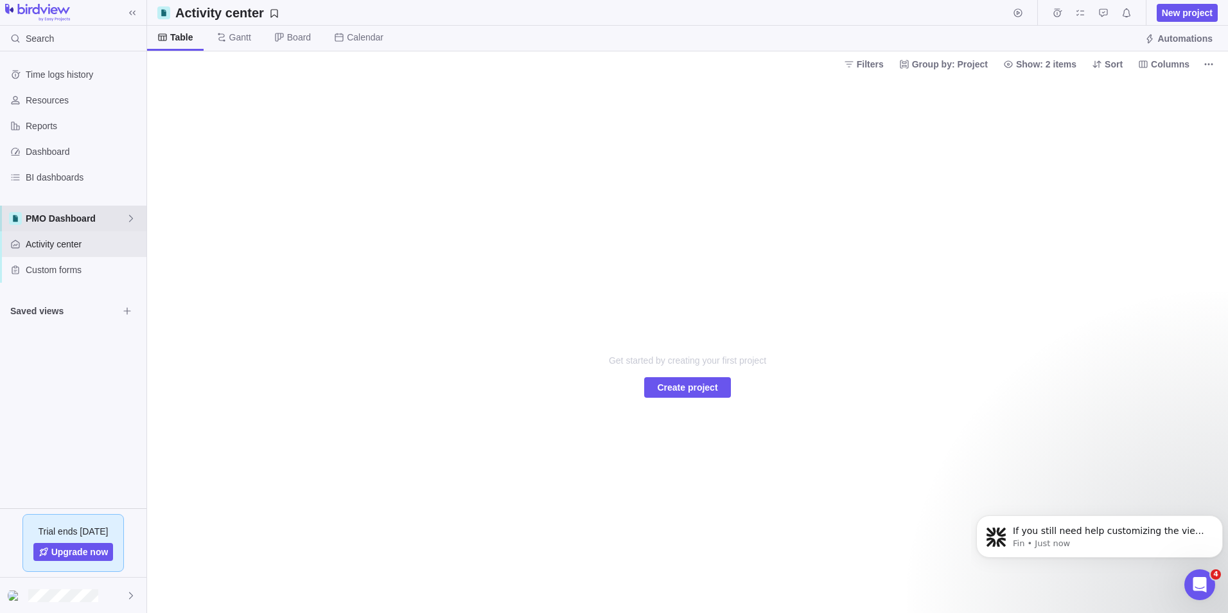
click at [121, 217] on span "PMO Dashboard" at bounding box center [76, 218] width 100 height 13
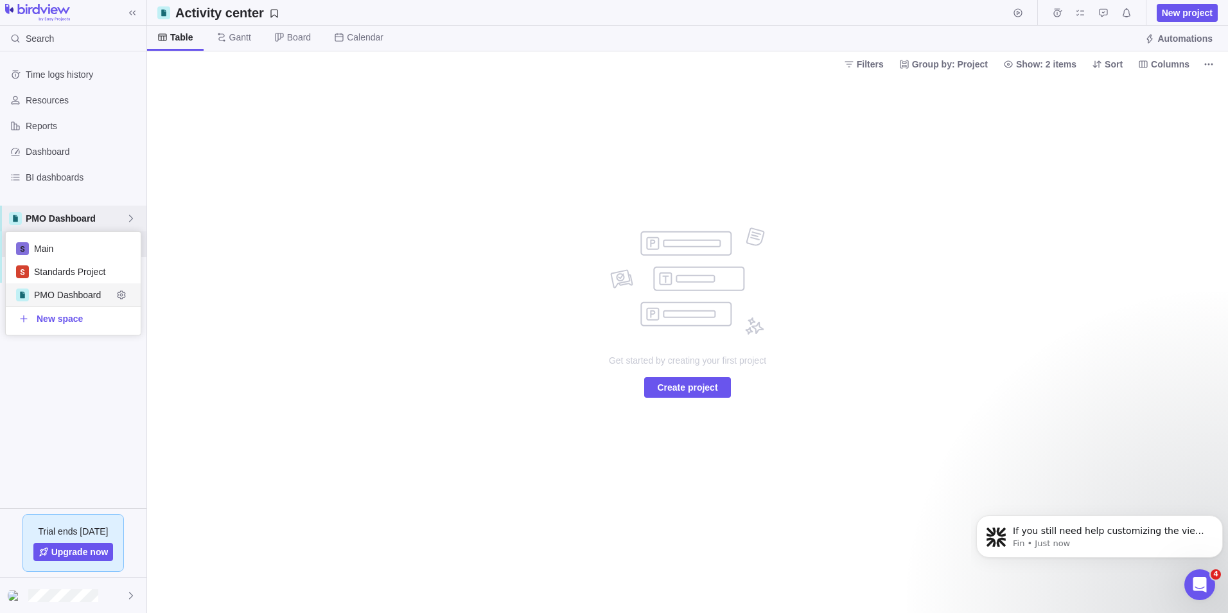
scroll to position [93, 125]
click at [218, 171] on body "Search Time logs history Resources Reports Dashboard BI dashboards PMO Dashboar…" at bounding box center [614, 306] width 1228 height 613
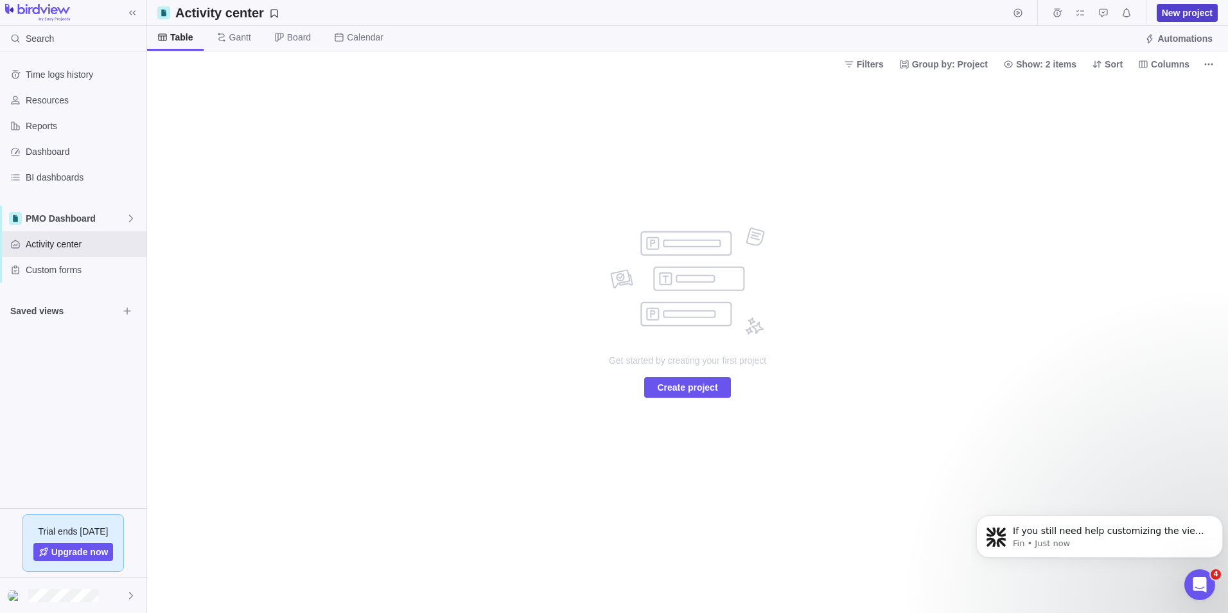
click at [1174, 13] on span "New project" at bounding box center [1187, 12] width 51 height 13
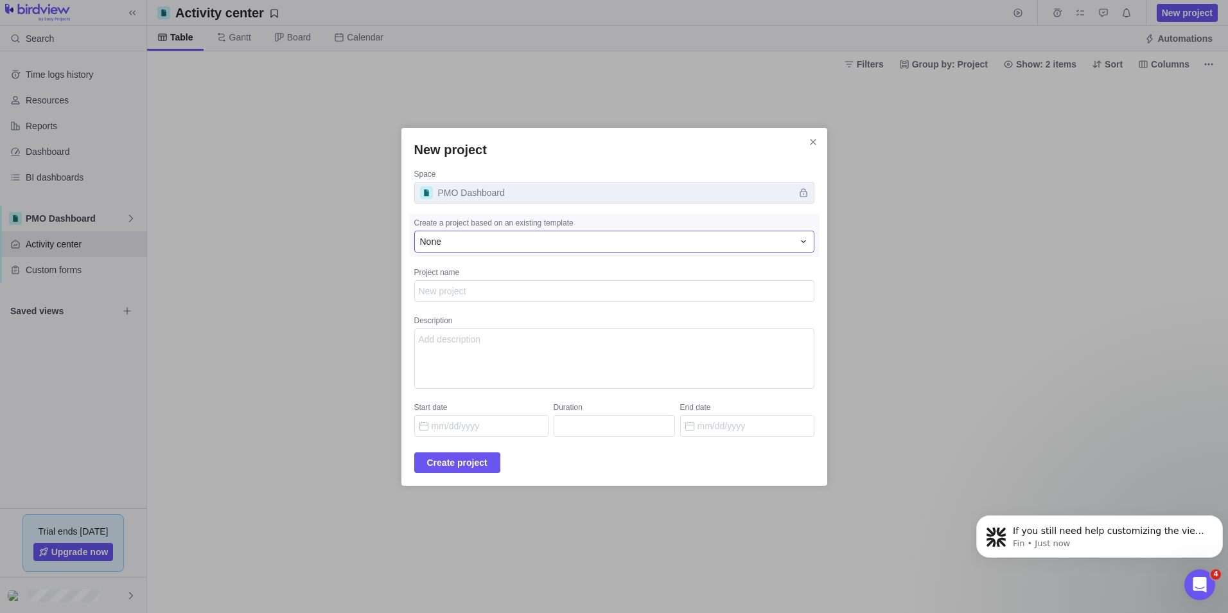
type textarea "x"
click at [501, 244] on div "None" at bounding box center [606, 241] width 373 height 13
click at [490, 267] on input "PMO Dashboard" at bounding box center [599, 267] width 368 height 23
type input "PMO Dashboard"
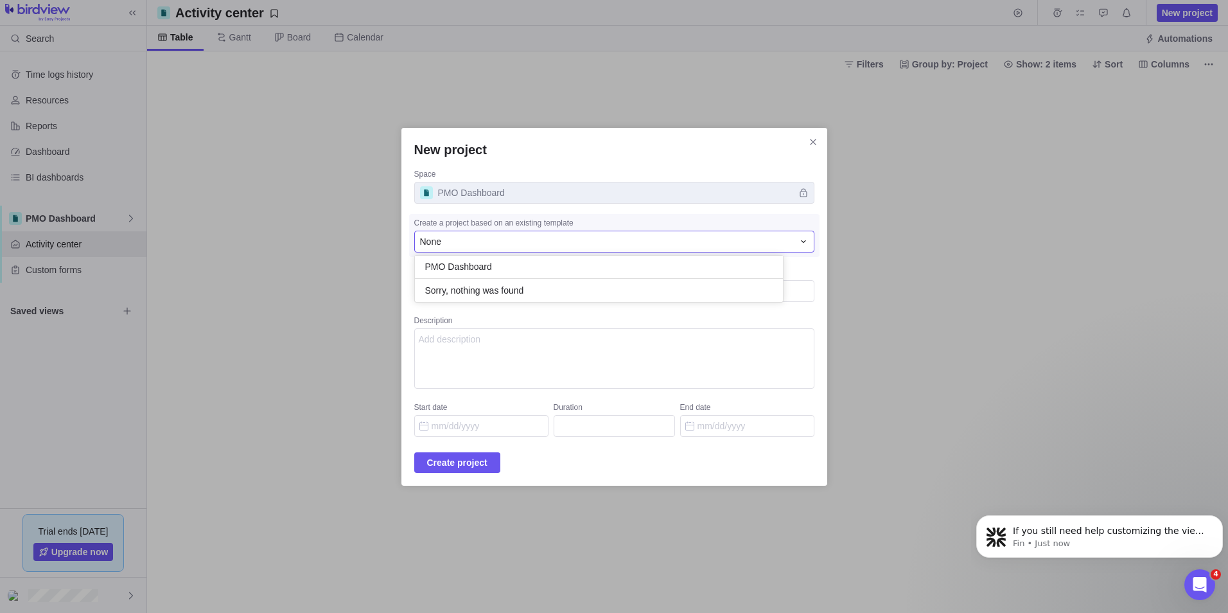
click at [641, 321] on div "New project Space PMO Dashboard Create a project based on an existing template …" at bounding box center [614, 306] width 1228 height 613
click at [434, 241] on div "None" at bounding box center [614, 242] width 400 height 22
click at [466, 238] on div "None" at bounding box center [606, 241] width 373 height 13
click at [468, 237] on div "None" at bounding box center [606, 241] width 373 height 13
click at [461, 322] on div "New project Space PMO Dashboard Create a project based on an existing template …" at bounding box center [614, 306] width 1228 height 613
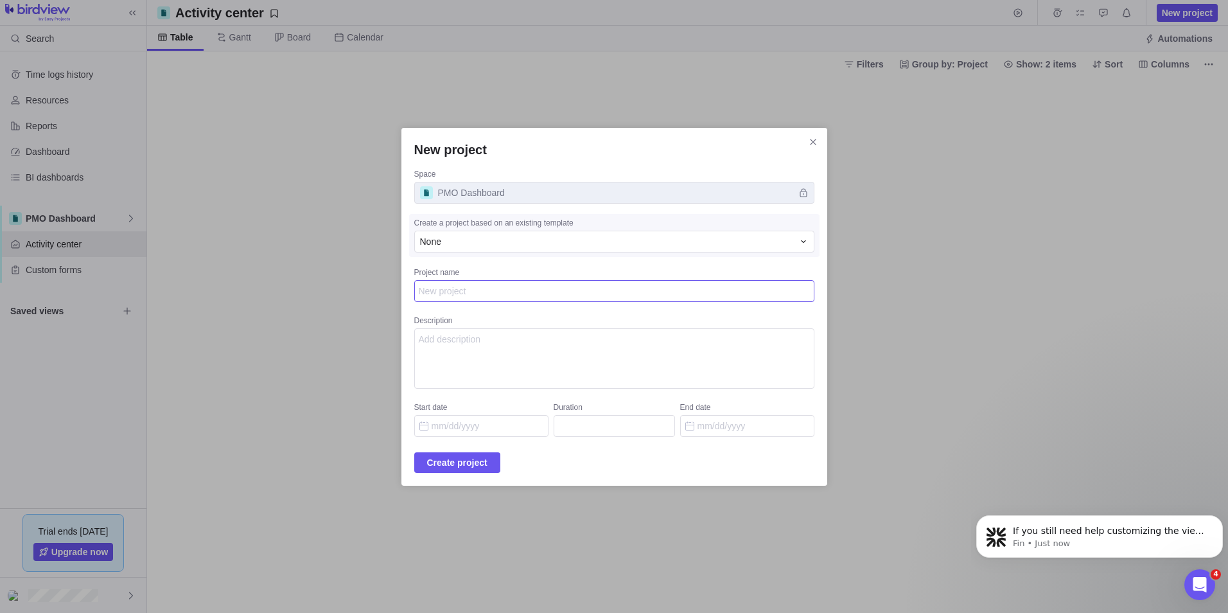
click at [472, 286] on textarea "Project name" at bounding box center [614, 291] width 400 height 22
click at [502, 242] on div "None" at bounding box center [606, 241] width 373 height 13
click at [503, 242] on div "None" at bounding box center [606, 241] width 373 height 13
click at [463, 291] on textarea "Project name" at bounding box center [614, 291] width 400 height 22
type textarea "x"
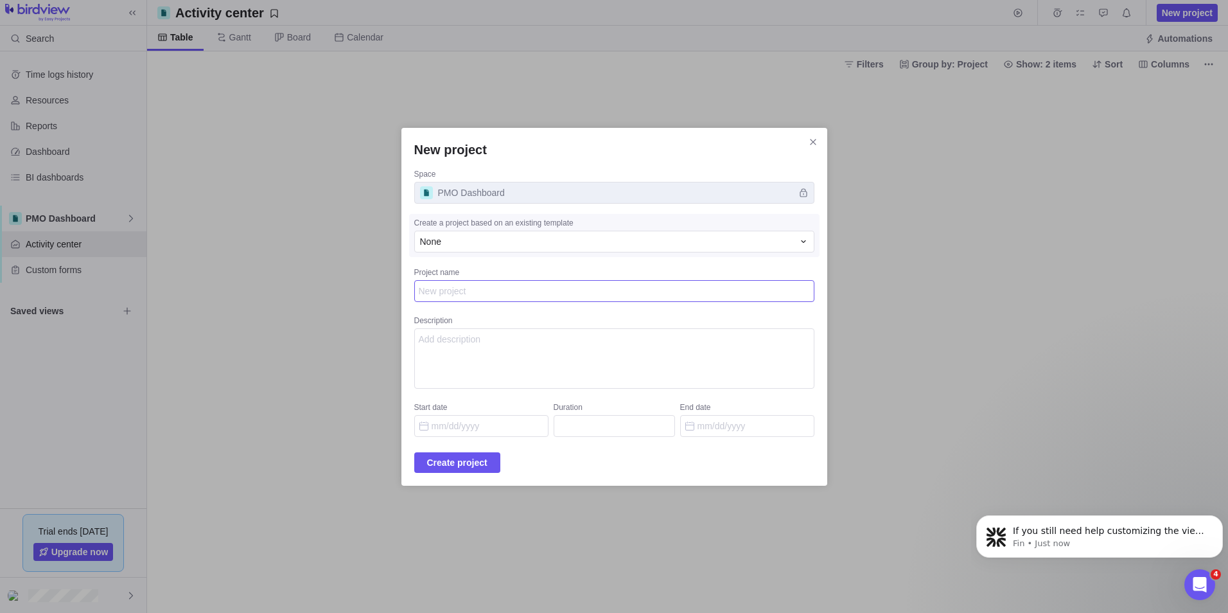
type textarea "P"
type textarea "x"
type textarea "PM"
type textarea "x"
type textarea "PMO"
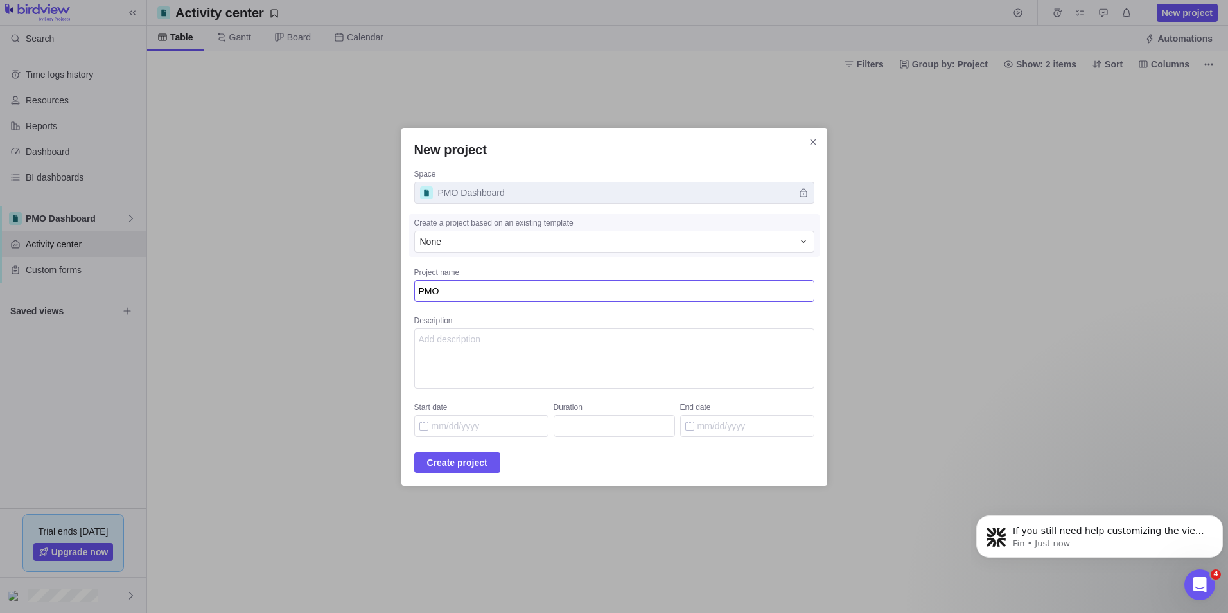
type textarea "x"
type textarea "PMO"
type textarea "x"
type textarea "PMO D"
type textarea "x"
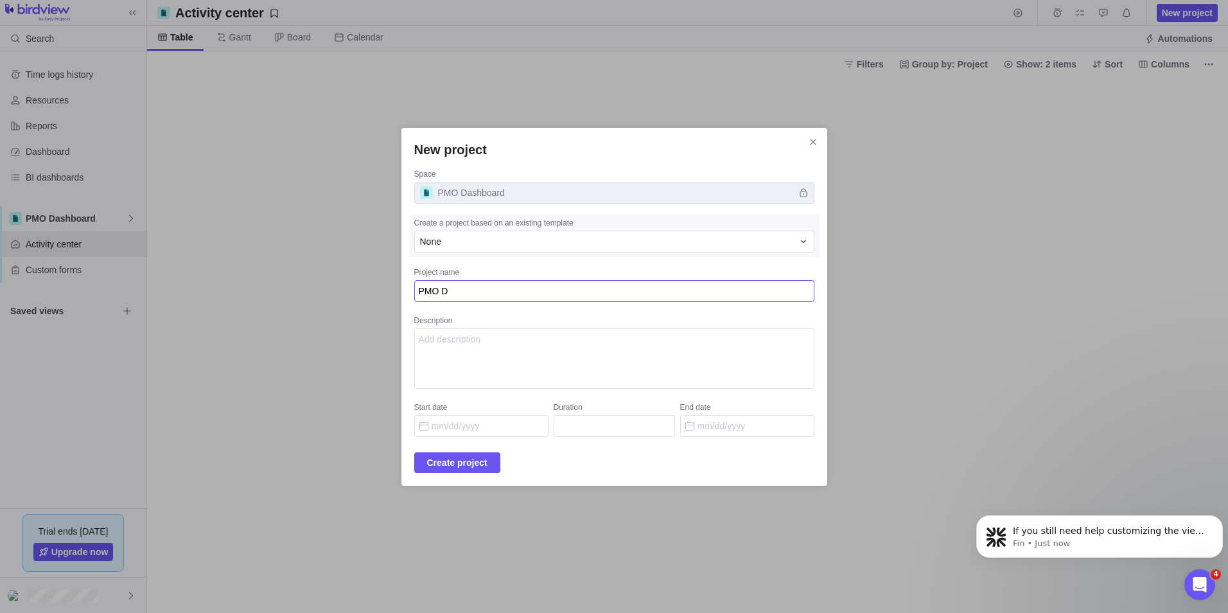
type textarea "PMO Da"
type textarea "x"
type textarea "PMO Dah"
type textarea "x"
type textarea "PMO Da"
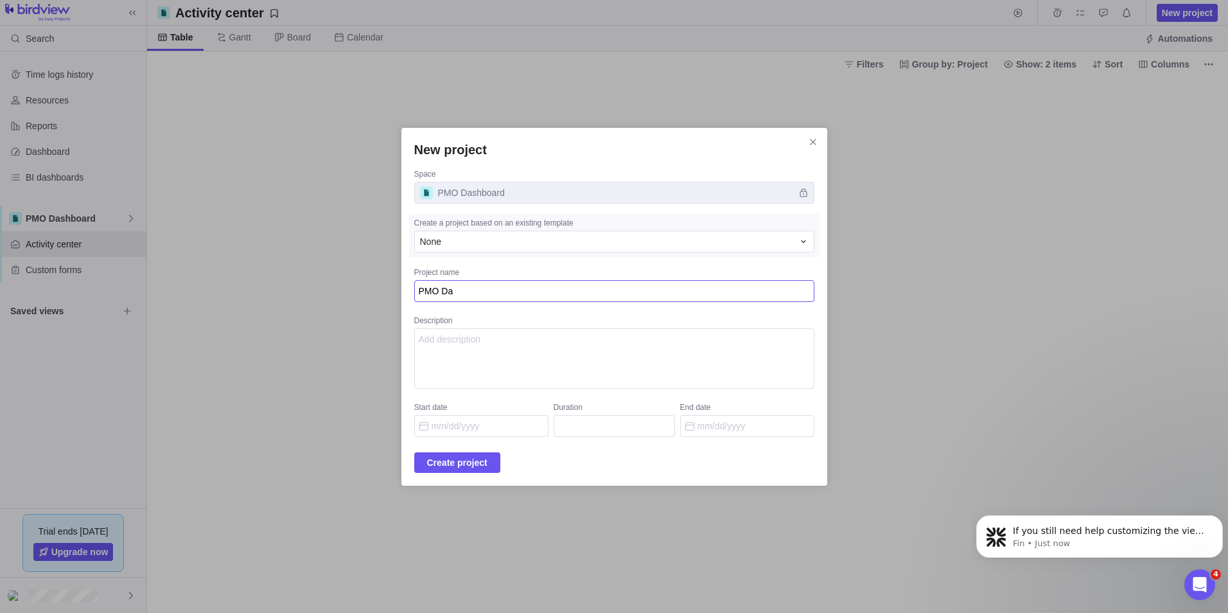
type textarea "x"
type textarea "PMO Das"
type textarea "x"
type textarea "PMO Dash"
type textarea "x"
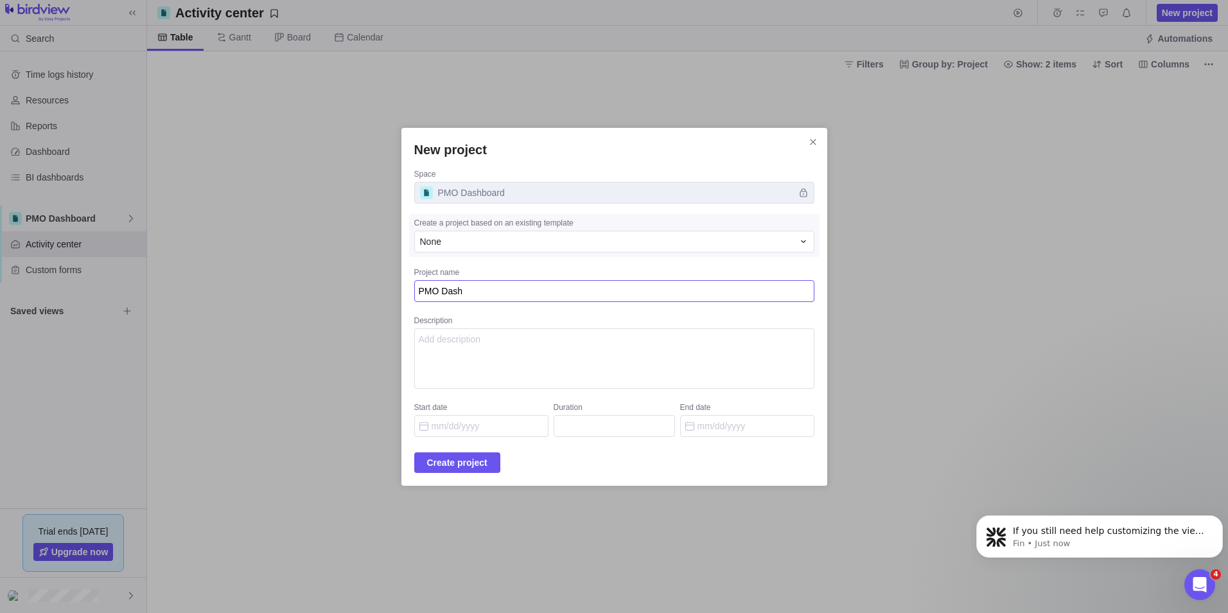
type textarea "PMO Dashb"
type textarea "x"
type textarea "PMO Dashbo"
type textarea "x"
type textarea "PMO Dashboa"
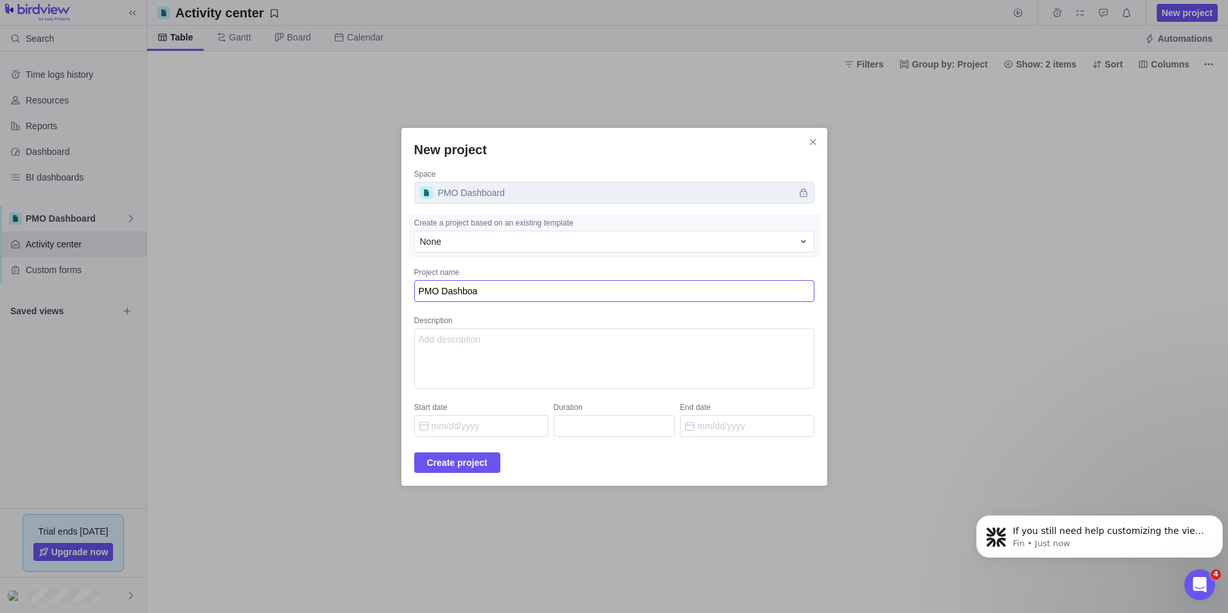
type textarea "x"
type textarea "PMO Dashboar"
type textarea "x"
type textarea "PMO Dashboard"
click at [508, 340] on textarea "Description" at bounding box center [614, 358] width 400 height 60
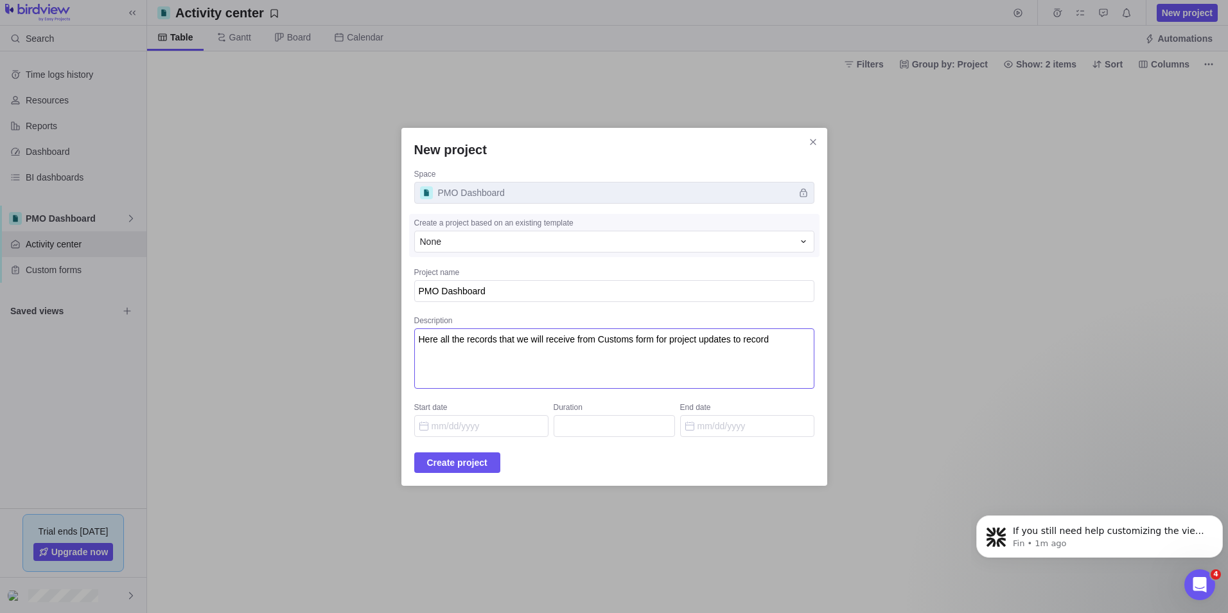
drag, startPoint x: 788, startPoint y: 339, endPoint x: 761, endPoint y: 340, distance: 26.4
click at [761, 340] on textarea "Here all the records that we will receive from Customs form for project updates…" at bounding box center [614, 358] width 400 height 60
drag, startPoint x: 784, startPoint y: 342, endPoint x: 391, endPoint y: 387, distance: 395.7
click at [391, 387] on div "New project Space PMO Dashboard Create a project based on an existing template …" at bounding box center [614, 306] width 1228 height 613
click at [764, 339] on textarea "Here all the records that we will receive from Customs form for project updates…" at bounding box center [614, 358] width 400 height 60
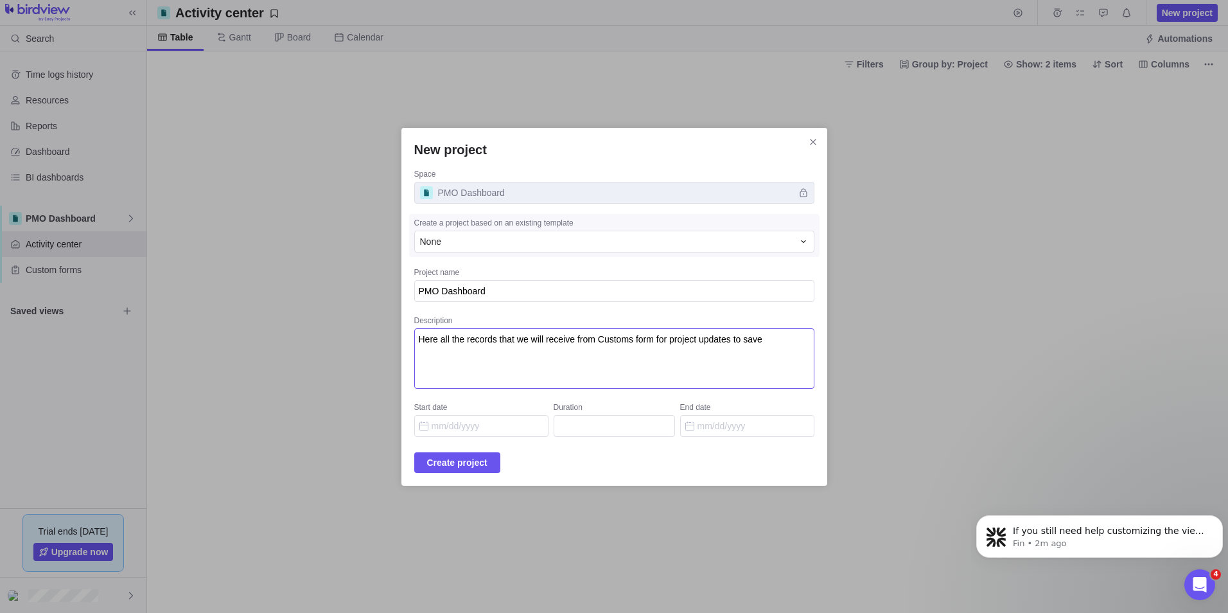
click at [781, 340] on textarea "Here all the records that we will receive from Customs form for project updates…" at bounding box center [614, 358] width 400 height 60
drag, startPoint x: 778, startPoint y: 339, endPoint x: 429, endPoint y: 345, distance: 349.6
click at [429, 345] on div "New project Space PMO Dashboard Create a project based on an existing template …" at bounding box center [615, 307] width 426 height 358
paste textarea "This folder contains all records received from Customs forms. These records are…"
click at [473, 337] on textarea "This folder contains all records received from Customs forms. These records are…" at bounding box center [614, 358] width 400 height 60
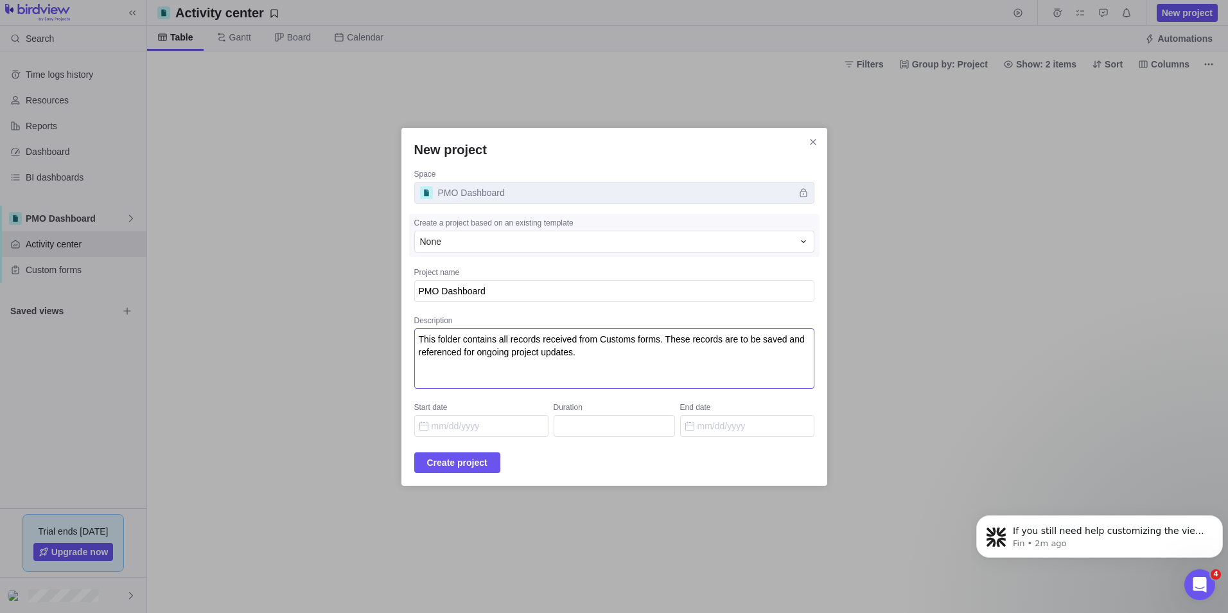
click at [475, 337] on textarea "This folder contains all records received from Customs forms. These records are…" at bounding box center [614, 358] width 400 height 60
type textarea "This space contains all records received from Customs forms. These records are …"
click at [464, 432] on input "Start date" at bounding box center [481, 426] width 134 height 22
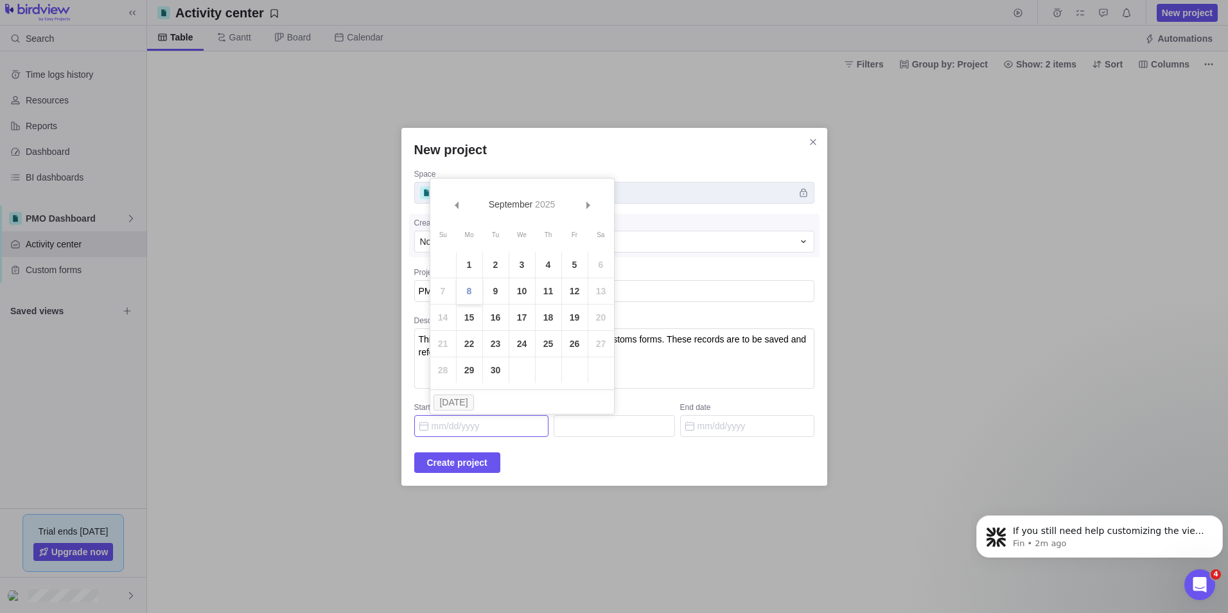
click at [468, 290] on link "8" at bounding box center [470, 291] width 26 height 26
type input "[DATE]"
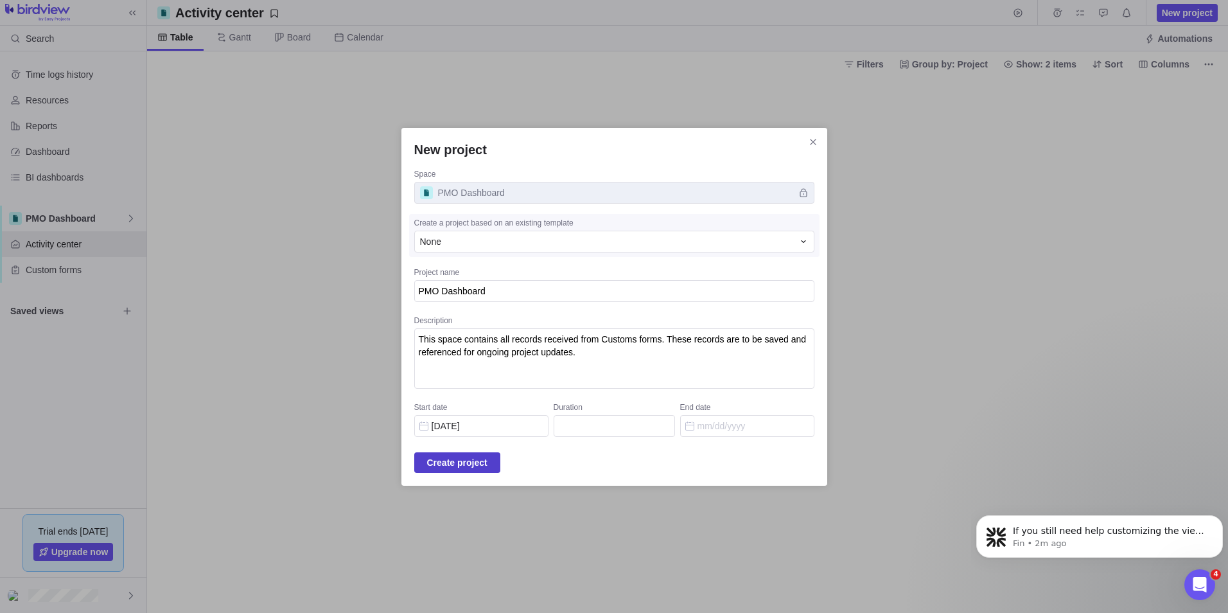
click at [463, 466] on span "Create project" at bounding box center [457, 462] width 60 height 15
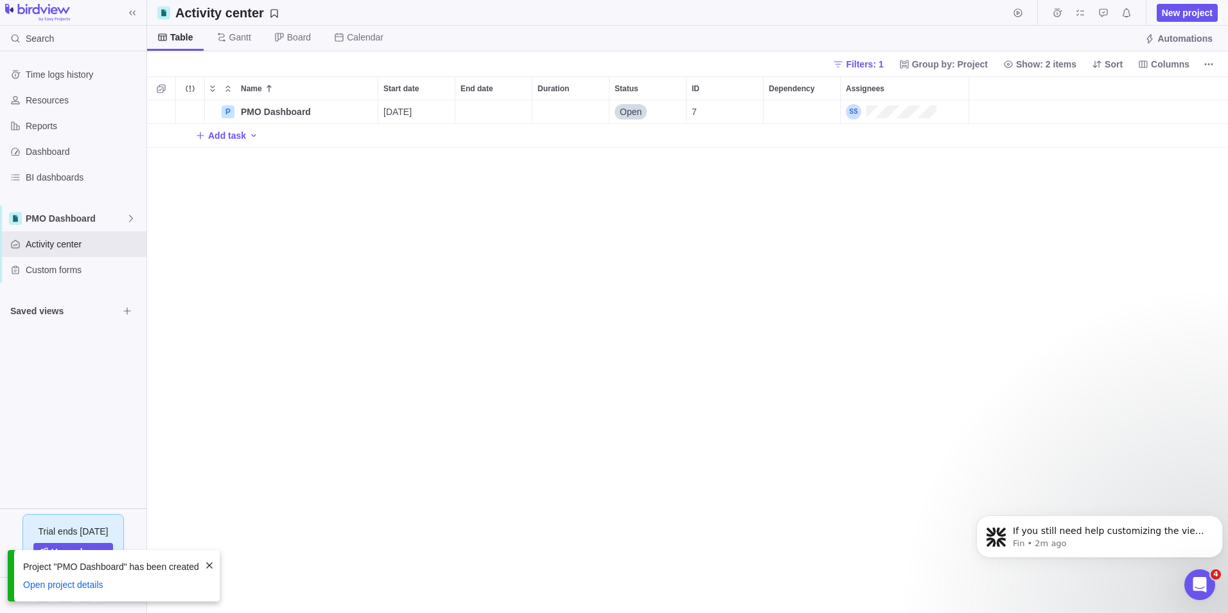
scroll to position [503, 1072]
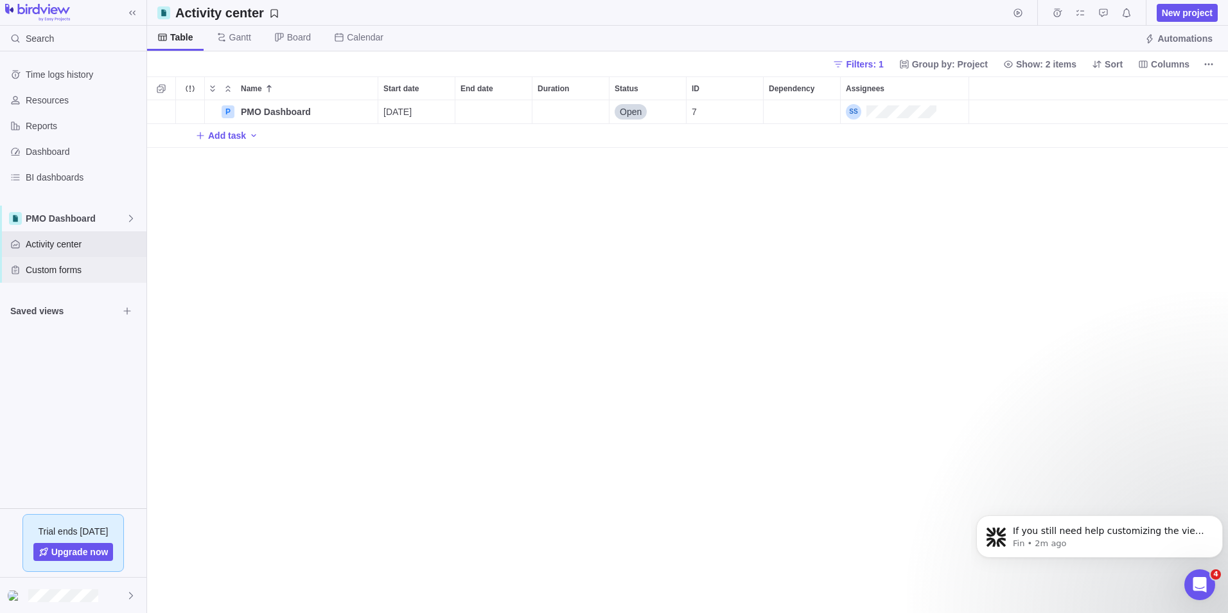
click at [57, 272] on span "Custom forms" at bounding box center [84, 269] width 116 height 13
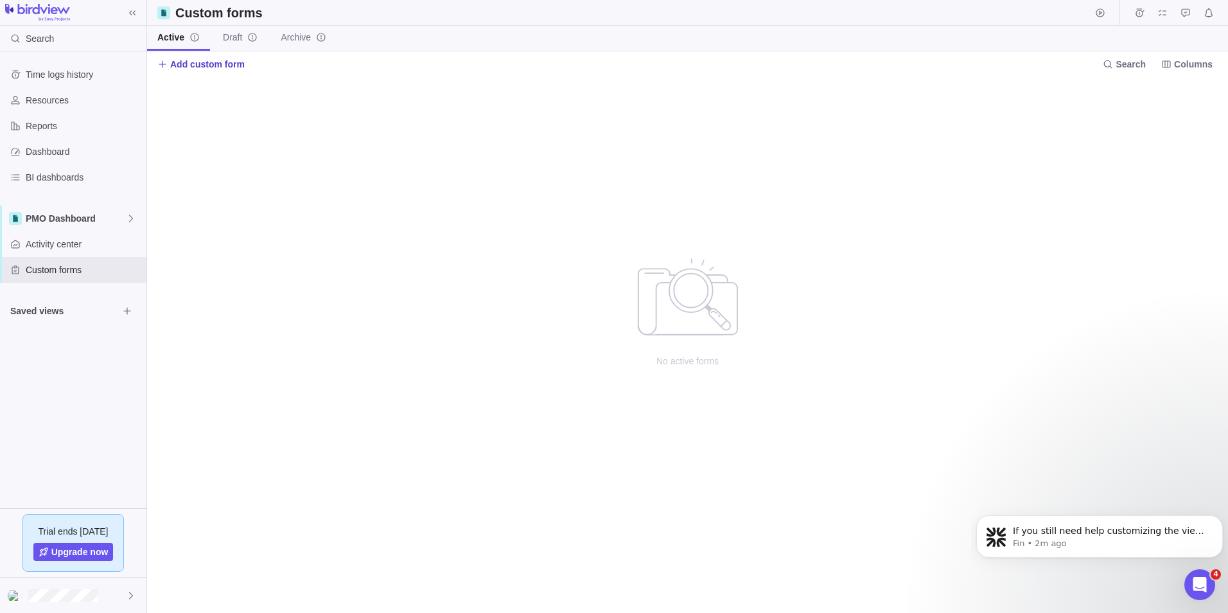
click at [205, 62] on span "Add custom form" at bounding box center [207, 64] width 75 height 13
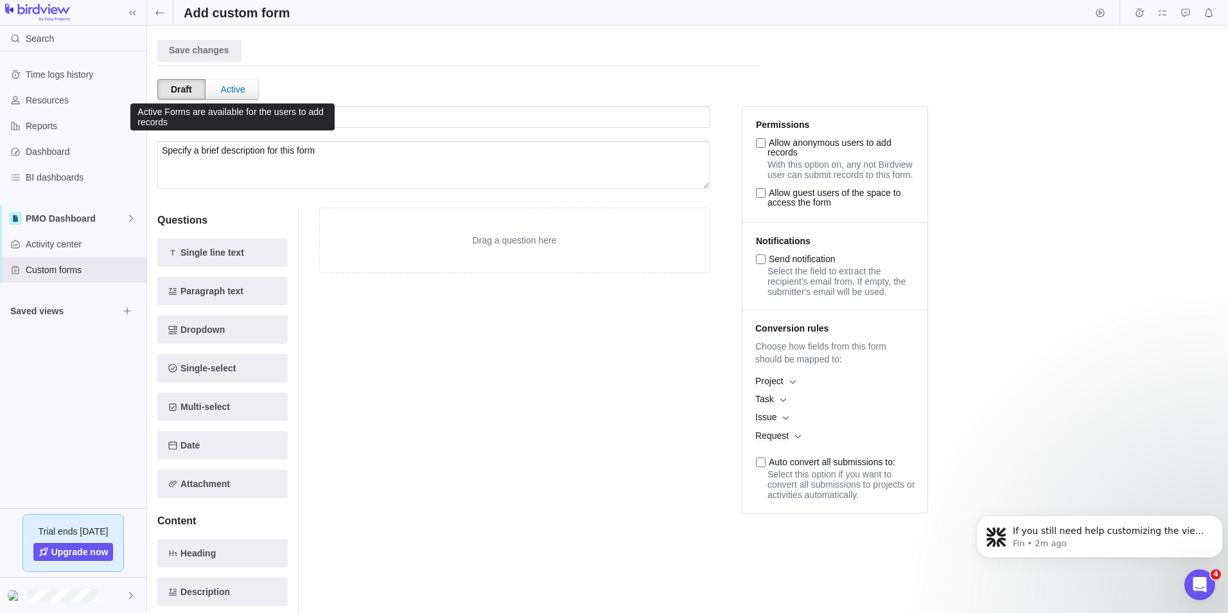
click at [229, 91] on div "Active" at bounding box center [233, 89] width 50 height 19
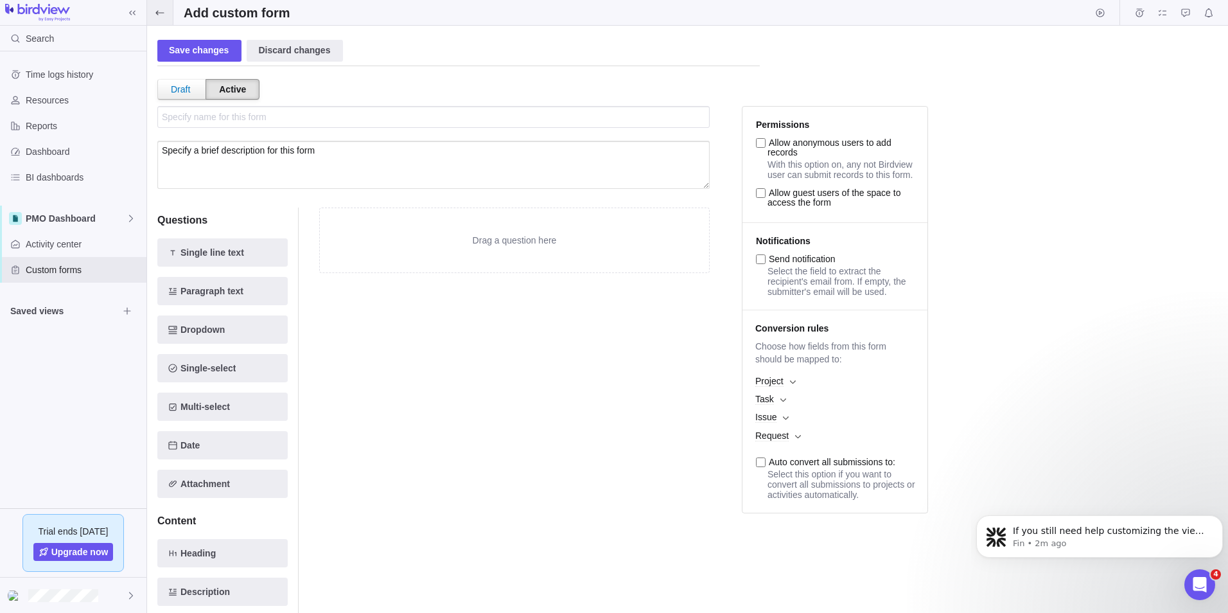
click at [155, 17] on icon at bounding box center [160, 13] width 10 height 10
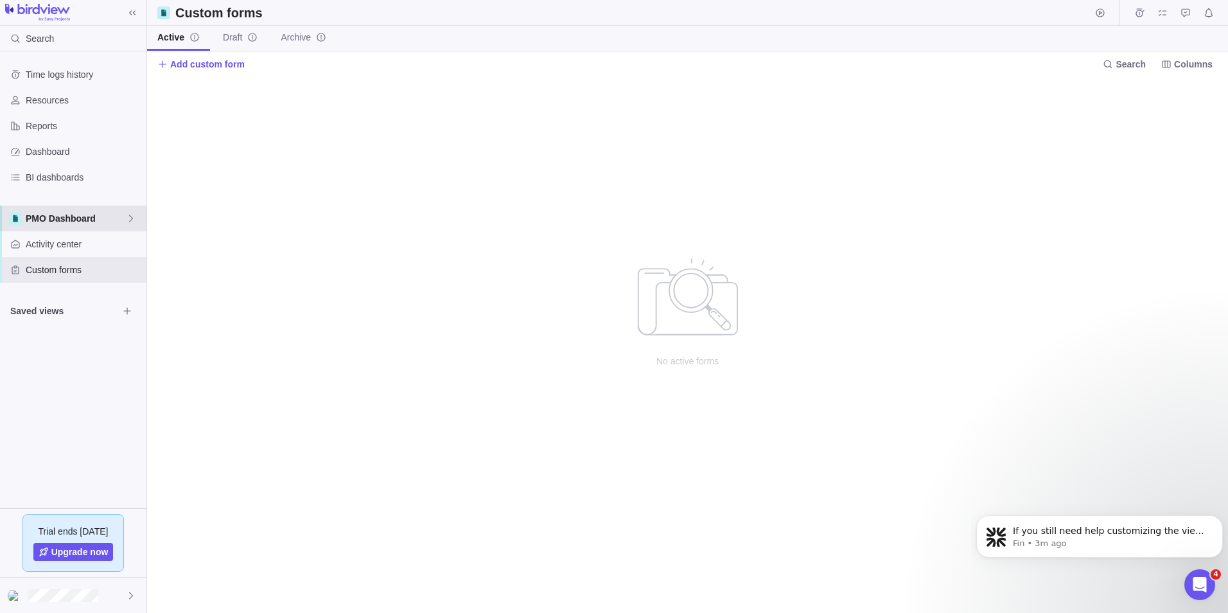
click at [74, 217] on span "PMO Dashboard" at bounding box center [76, 218] width 100 height 13
click at [57, 249] on span "Main" at bounding box center [82, 248] width 96 height 13
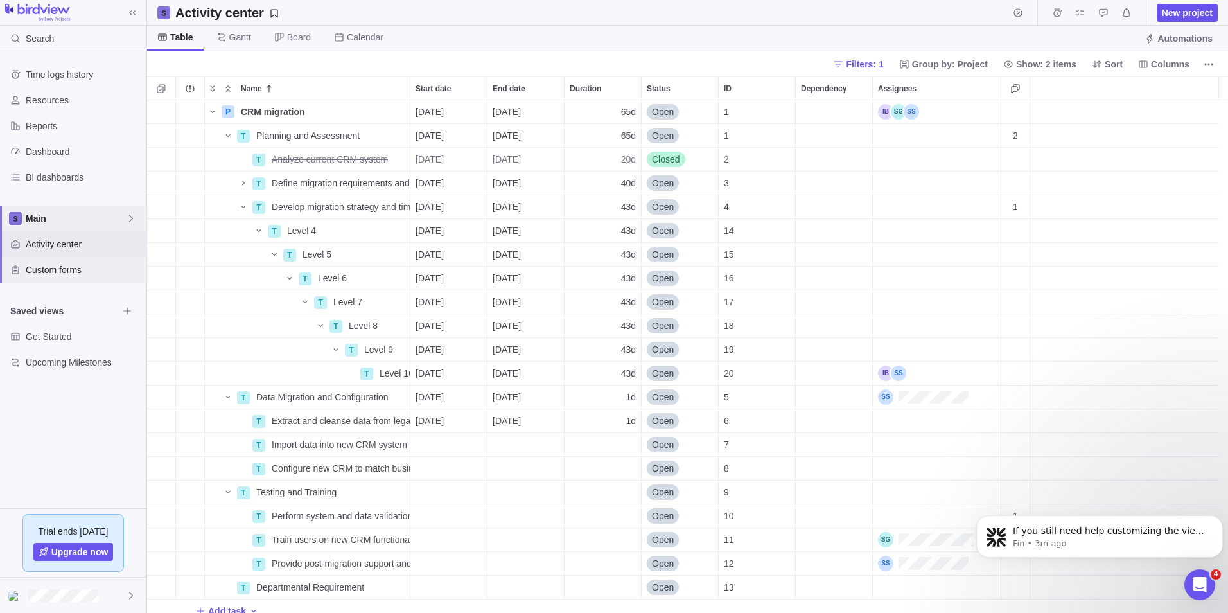
scroll to position [503, 1072]
click at [54, 272] on span "Custom forms" at bounding box center [84, 269] width 116 height 13
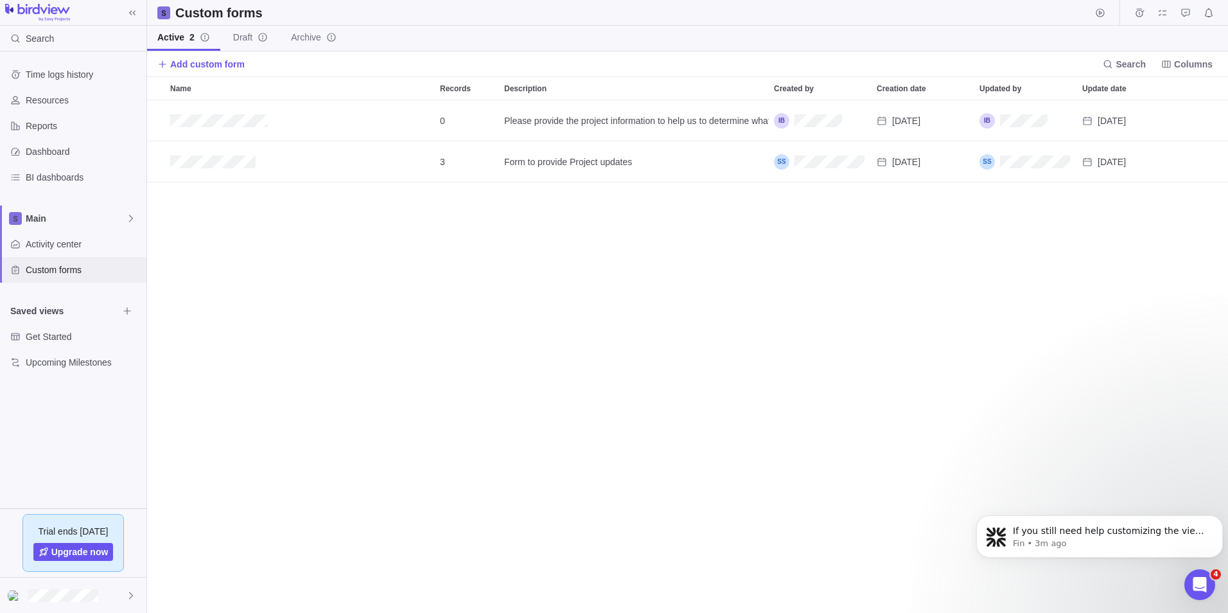
scroll to position [503, 1072]
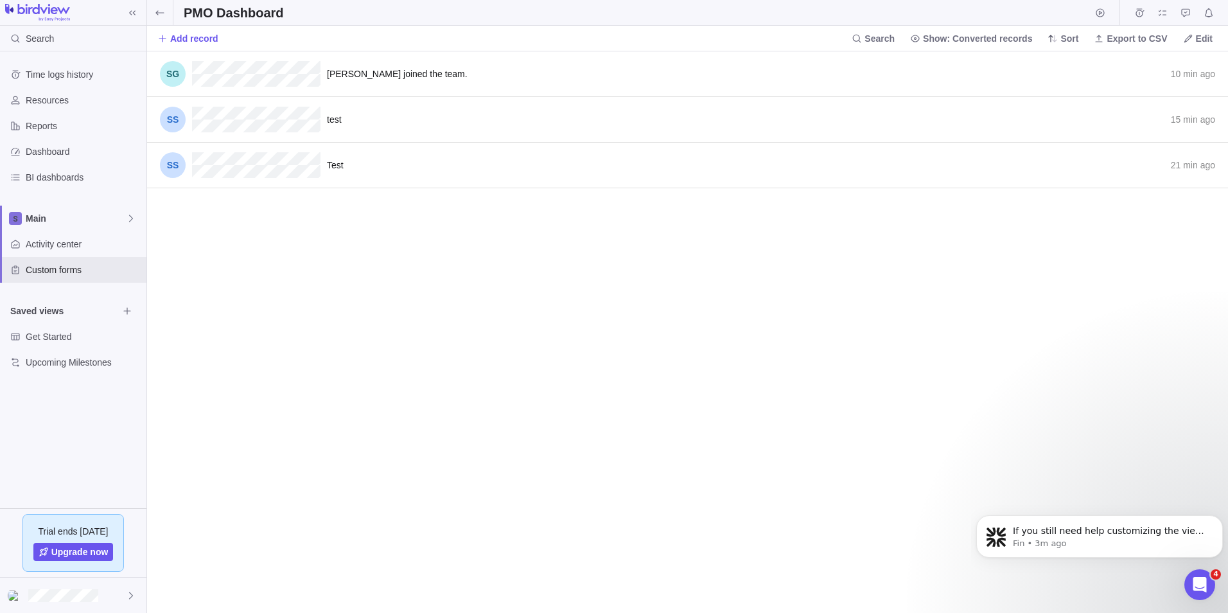
scroll to position [552, 1072]
click at [157, 24] on span at bounding box center [160, 12] width 26 height 25
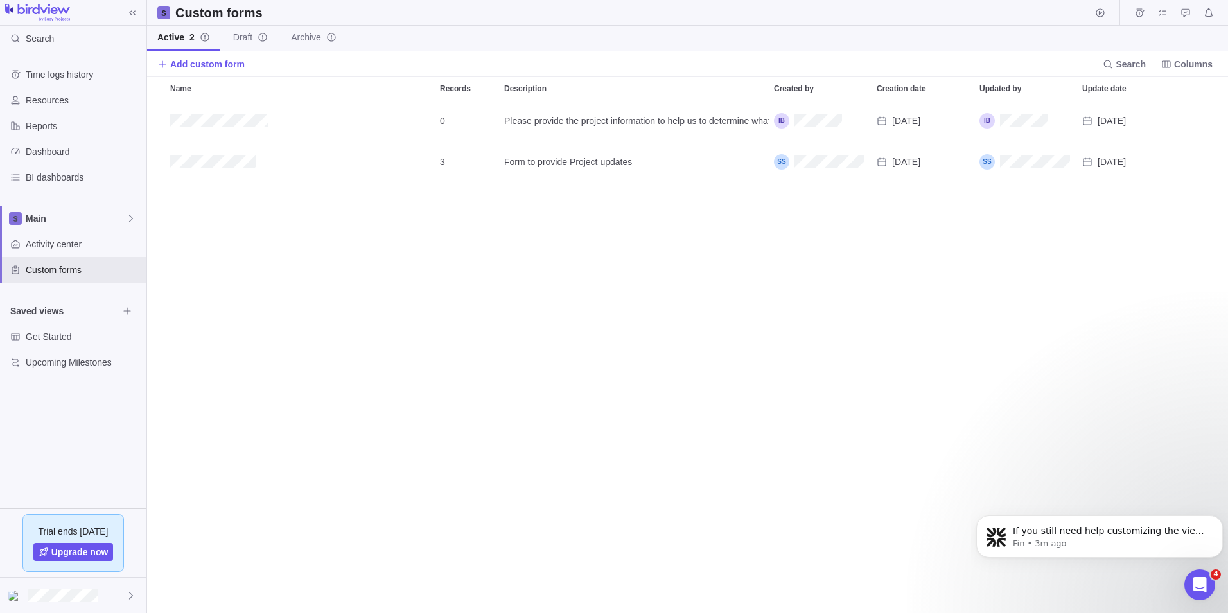
scroll to position [503, 1072]
click at [1148, 162] on span "Edit" at bounding box center [1144, 162] width 18 height 18
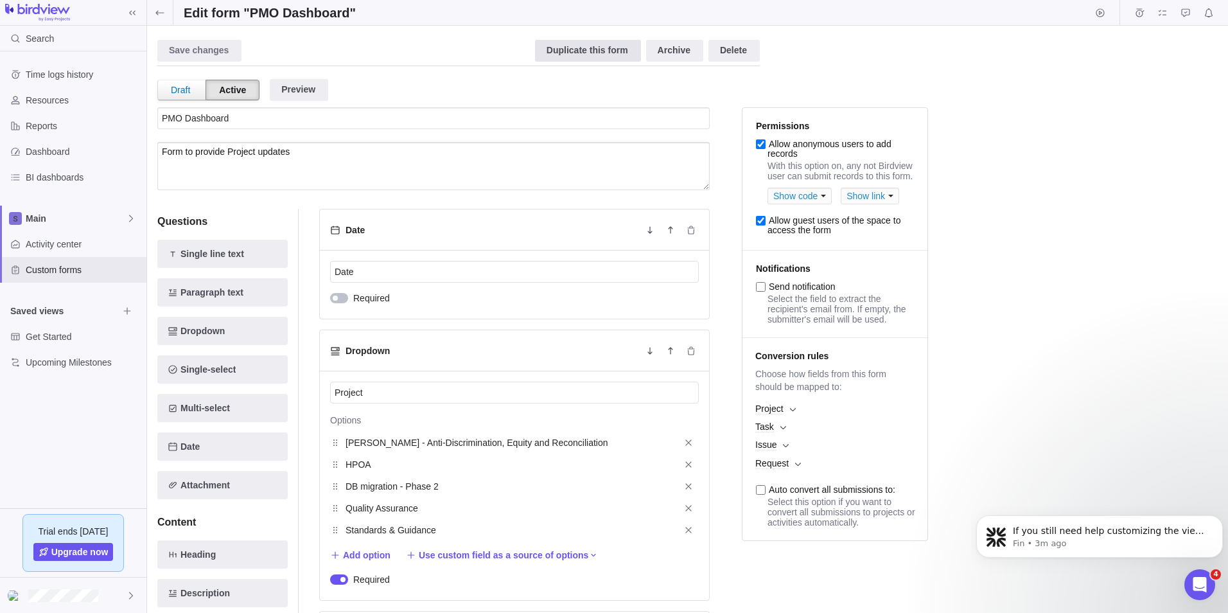
click at [566, 46] on div "Duplicate this form" at bounding box center [588, 51] width 106 height 22
click at [619, 52] on div "Duplicate this form" at bounding box center [588, 51] width 106 height 22
click at [154, 10] on span at bounding box center [160, 12] width 26 height 25
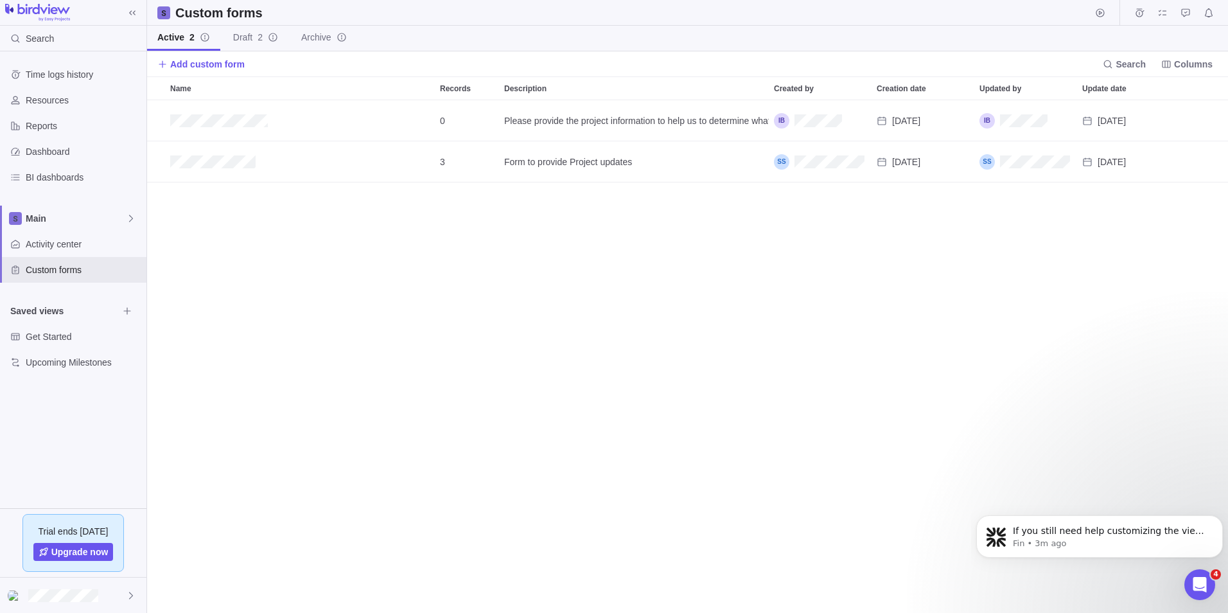
scroll to position [503, 1072]
click at [89, 217] on span "Main" at bounding box center [76, 218] width 100 height 13
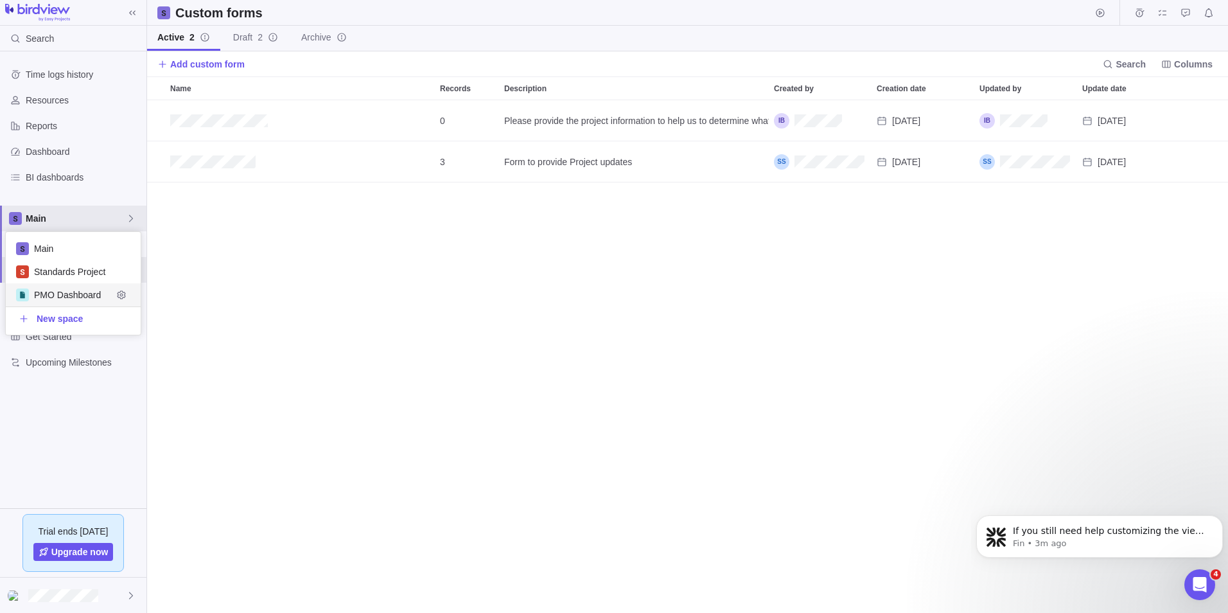
click at [95, 288] on span "PMO Dashboard" at bounding box center [73, 294] width 78 height 13
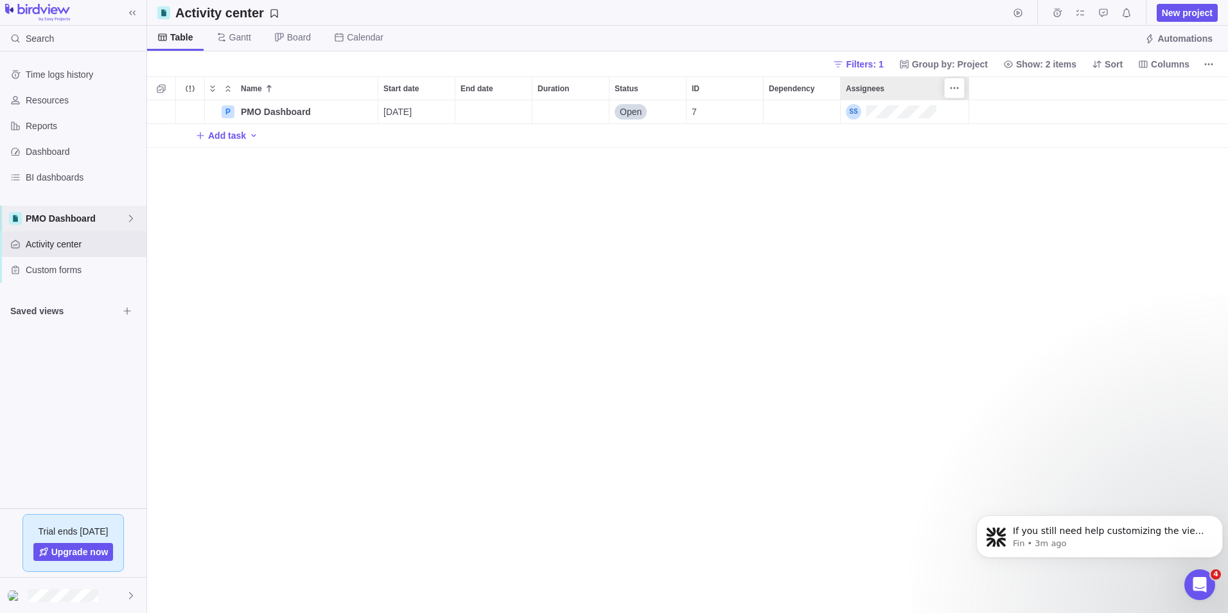
scroll to position [503, 1072]
click at [285, 112] on span "PMO Dashboard" at bounding box center [276, 111] width 70 height 13
click at [58, 275] on body "Search Time logs history Resources Reports Dashboard BI dashboards PMO Dashboar…" at bounding box center [614, 306] width 1228 height 613
click at [54, 270] on span "Custom forms" at bounding box center [84, 269] width 116 height 13
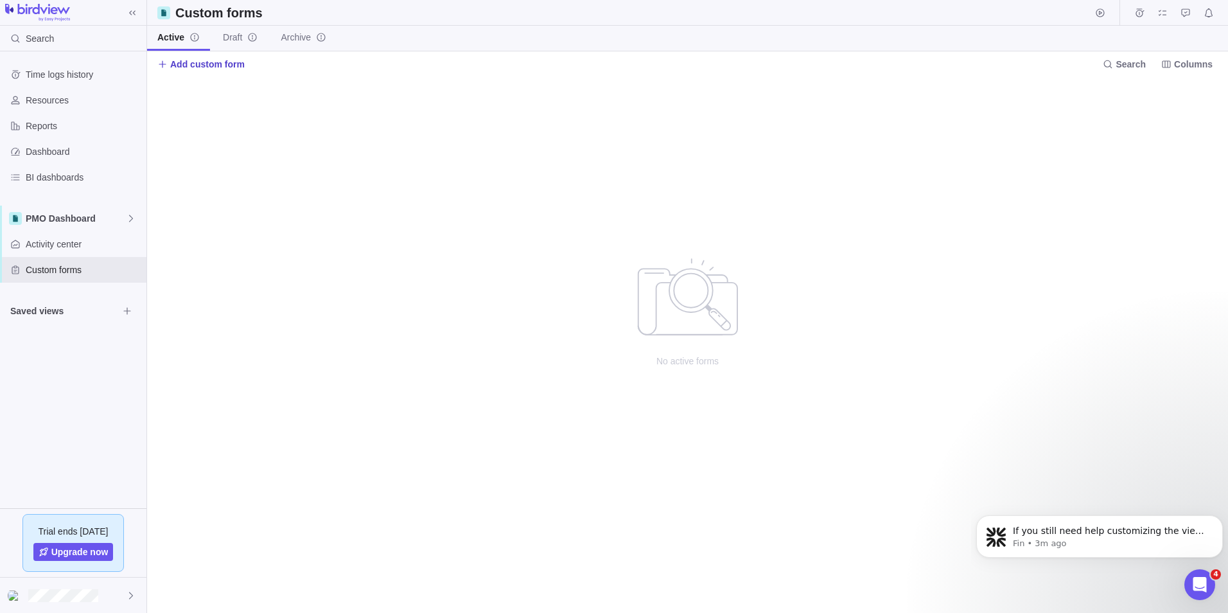
click at [226, 65] on span "Add custom form" at bounding box center [207, 64] width 75 height 13
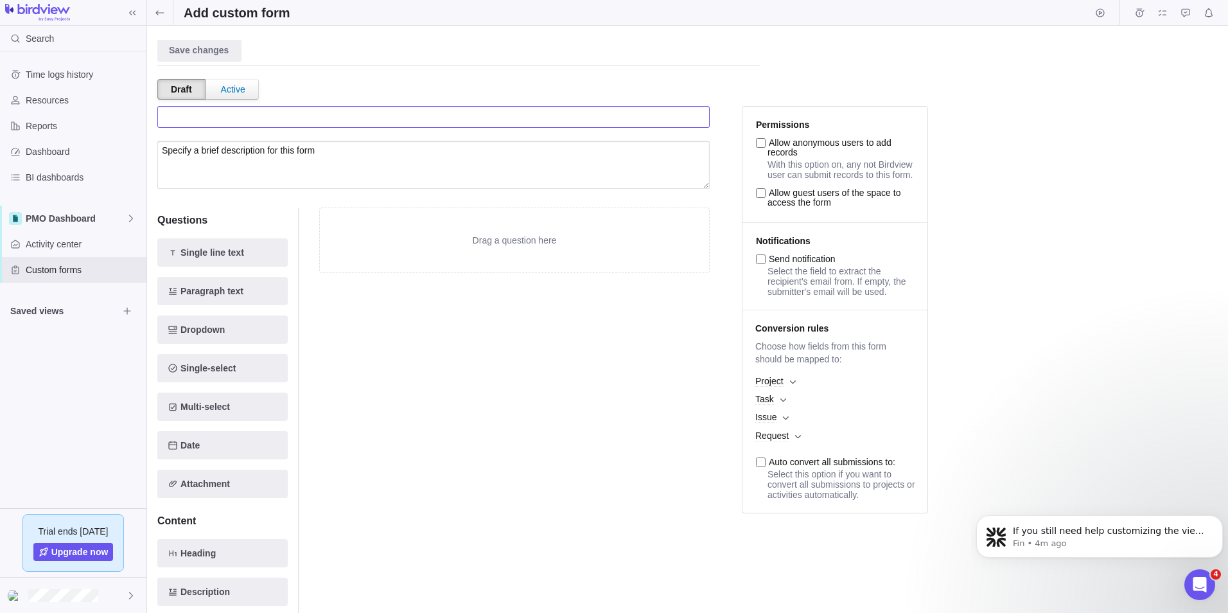
click at [230, 114] on input "text" at bounding box center [433, 117] width 553 height 22
type input "Specify name for this form"
click at [254, 149] on textarea at bounding box center [433, 165] width 553 height 48
type textarea "Specify a brief description for this form"
click at [238, 9] on h2 "Add custom form" at bounding box center [237, 13] width 107 height 18
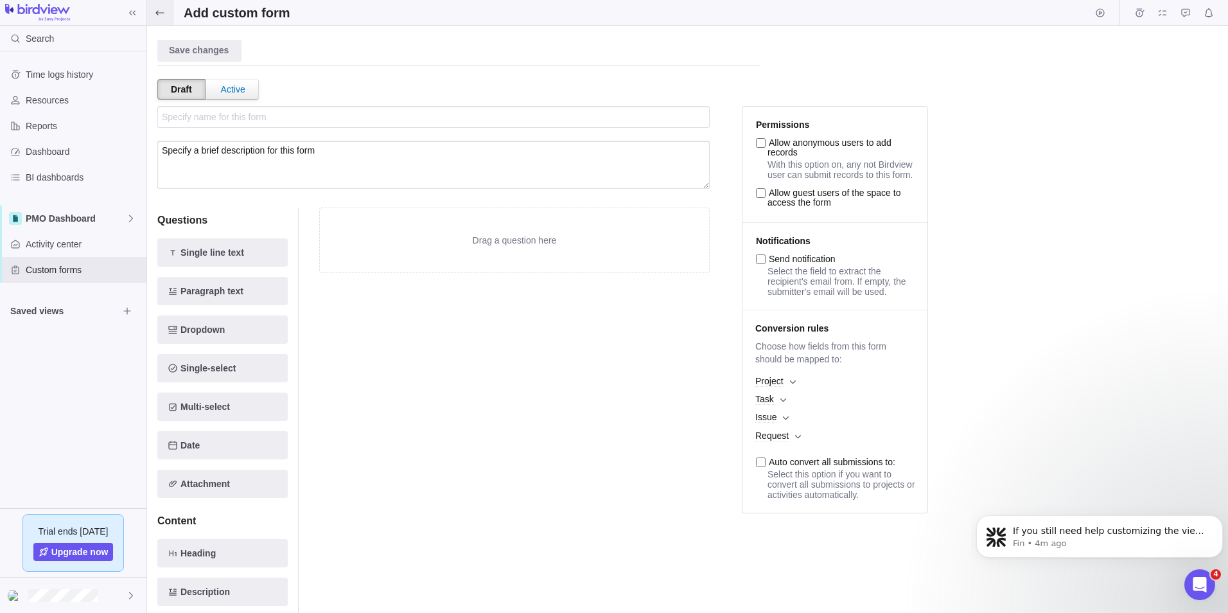
click at [163, 14] on icon at bounding box center [160, 13] width 10 height 10
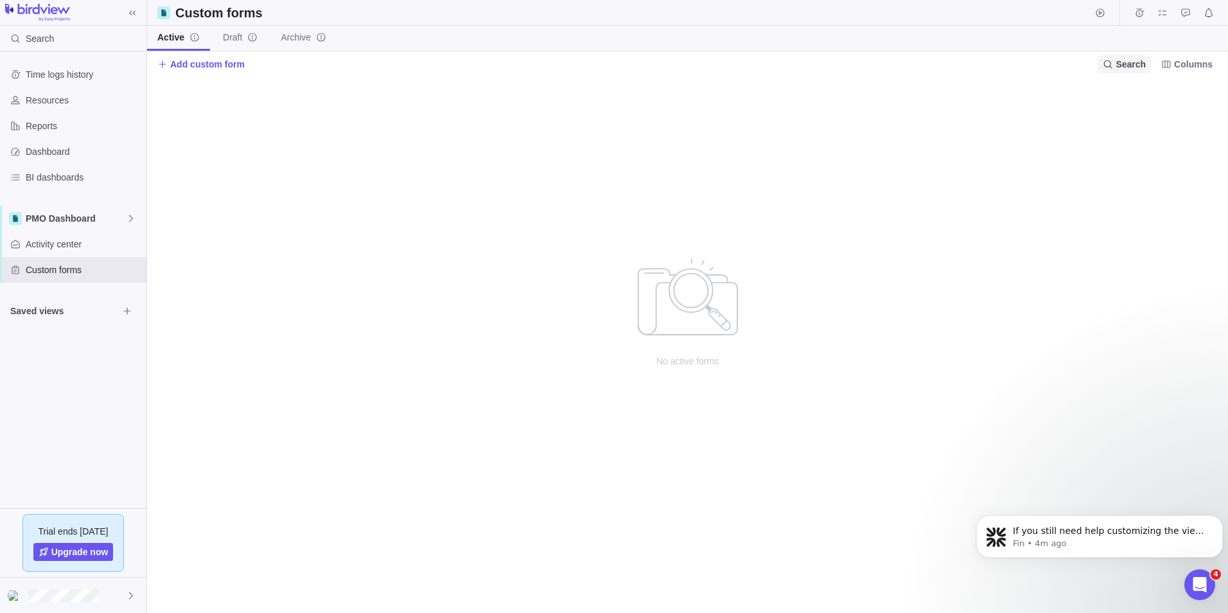
click at [1142, 65] on span "Search" at bounding box center [1131, 64] width 30 height 13
click at [1195, 66] on span "Columns" at bounding box center [1193, 64] width 39 height 13
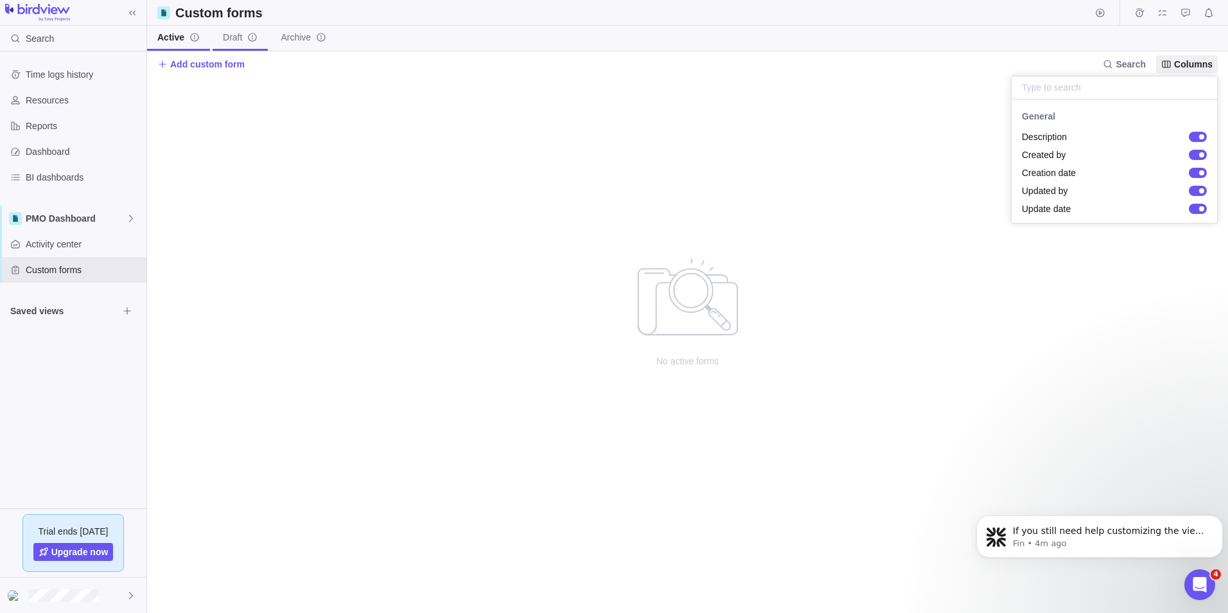
click at [240, 37] on body "Search Time logs history Resources Reports Dashboard BI dashboards PMO Dashboar…" at bounding box center [614, 306] width 1228 height 613
click at [242, 37] on span "Draft" at bounding box center [240, 37] width 35 height 13
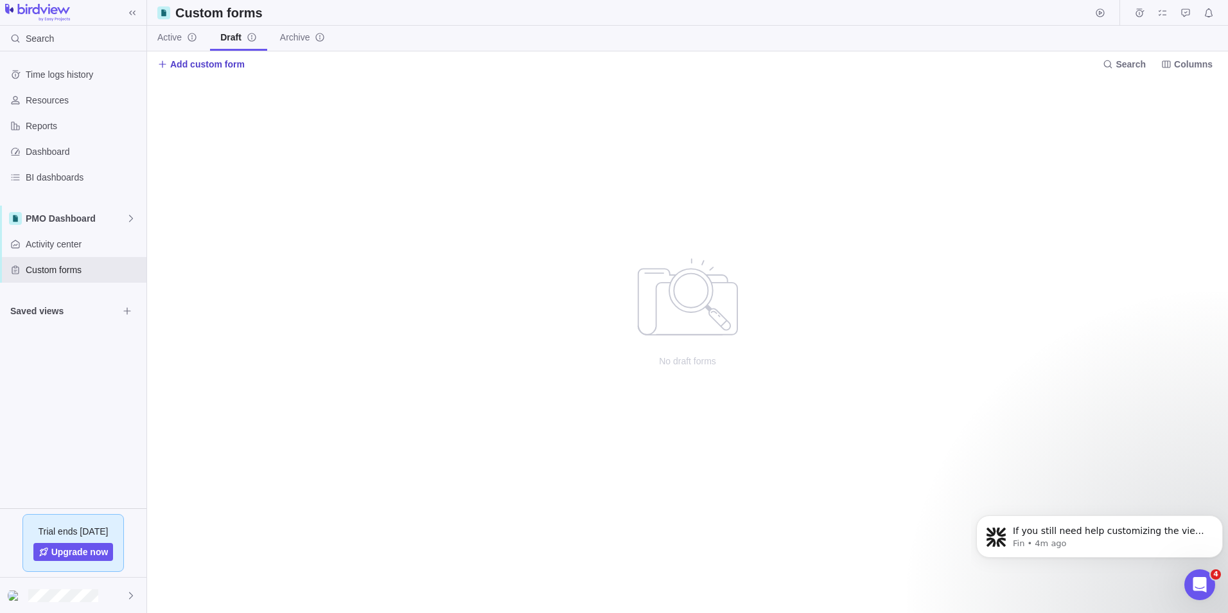
click at [180, 63] on span "Add custom form" at bounding box center [207, 64] width 75 height 13
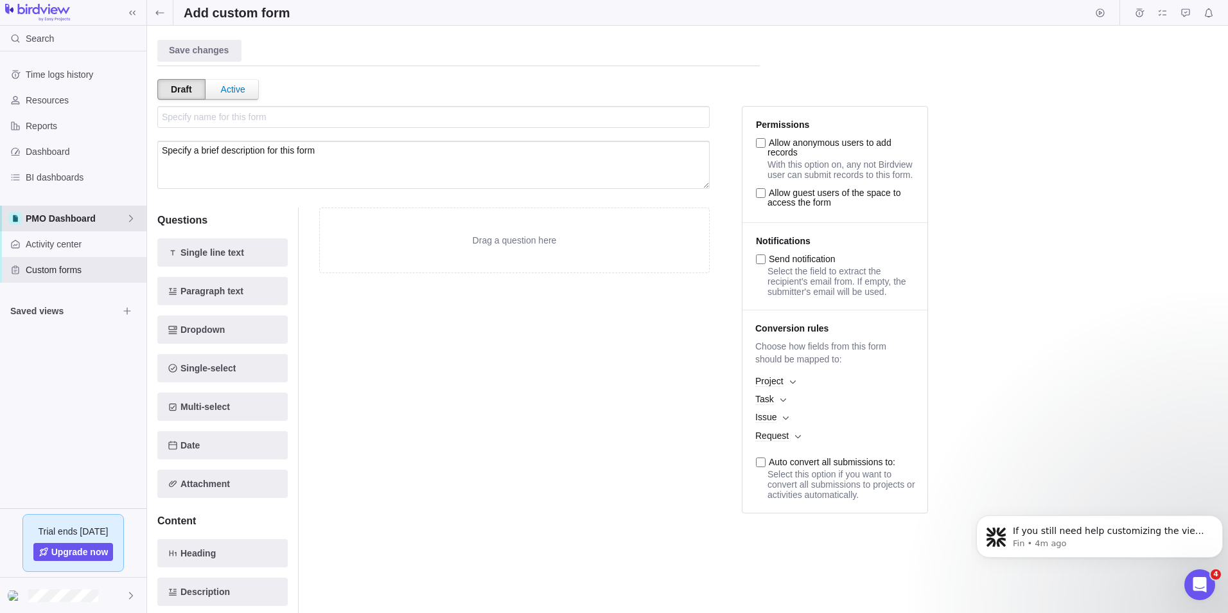
click at [82, 218] on span "PMO Dashboard" at bounding box center [76, 218] width 100 height 13
click at [73, 254] on span "Main" at bounding box center [82, 248] width 96 height 13
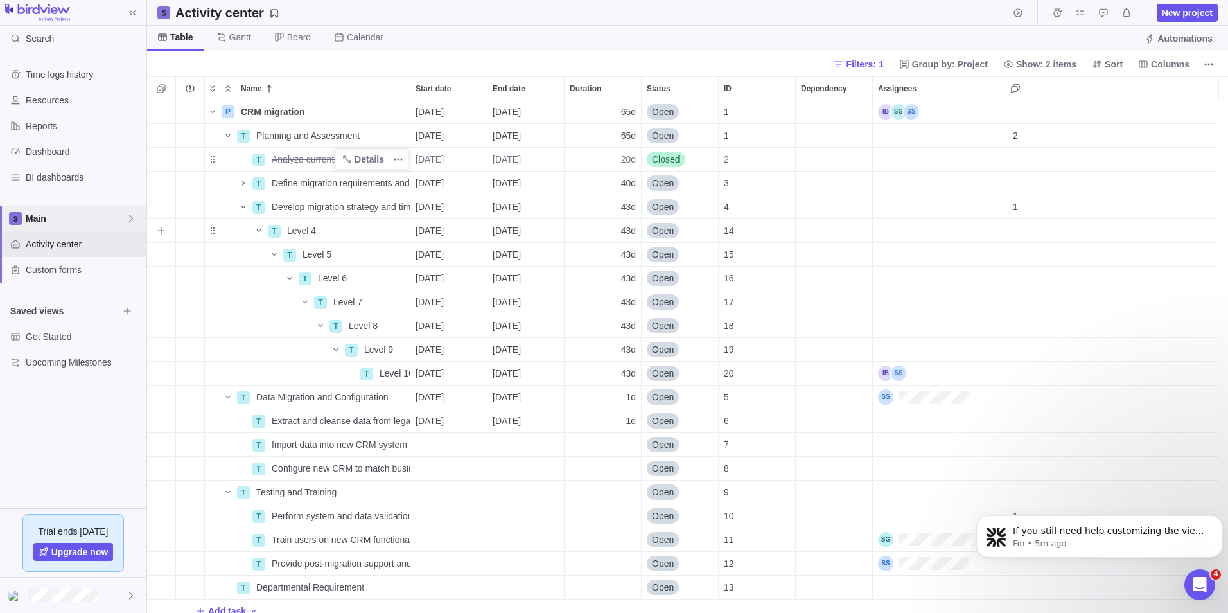
scroll to position [503, 1072]
click at [55, 270] on span "Custom forms" at bounding box center [84, 269] width 116 height 13
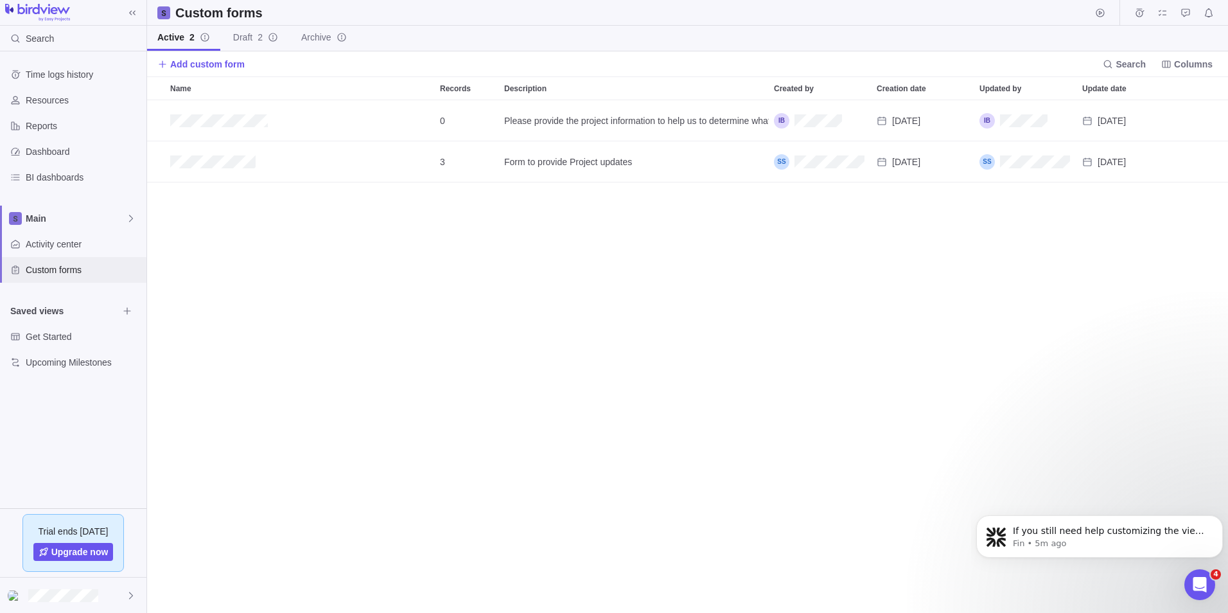
scroll to position [503, 1072]
click at [1145, 164] on icon "Edit" at bounding box center [1143, 162] width 10 height 10
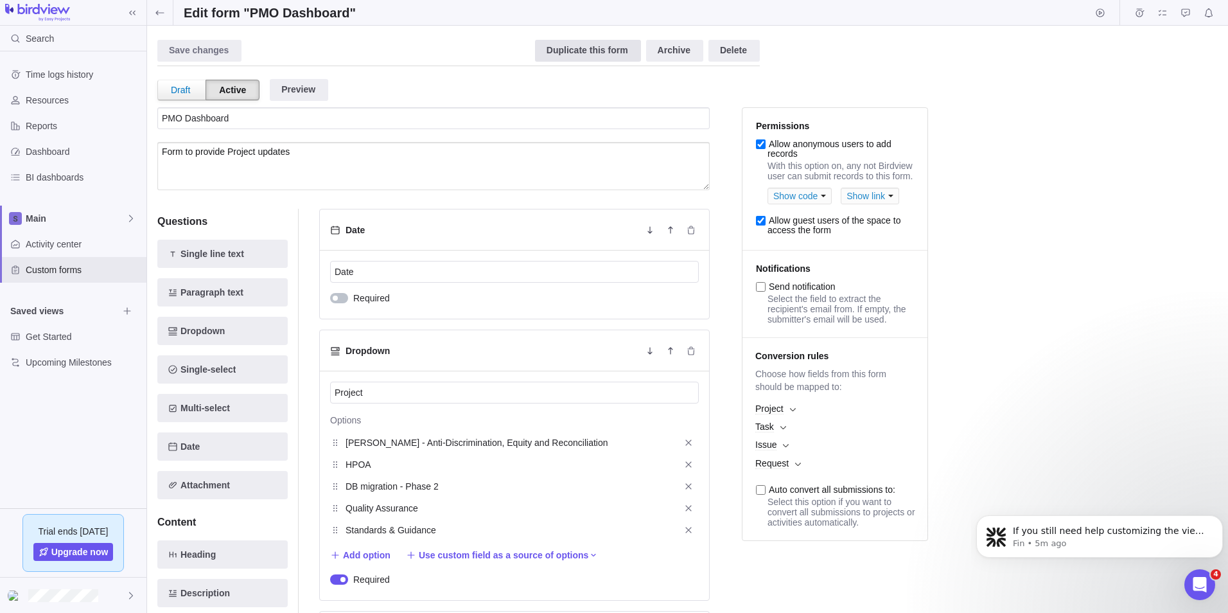
click at [606, 53] on div "Duplicate this form" at bounding box center [588, 51] width 106 height 22
drag, startPoint x: 296, startPoint y: 121, endPoint x: 362, endPoint y: 76, distance: 80.5
click at [362, 76] on div "Draft Active Preview" at bounding box center [479, 86] width 645 height 41
click at [41, 213] on span "Main" at bounding box center [76, 218] width 100 height 13
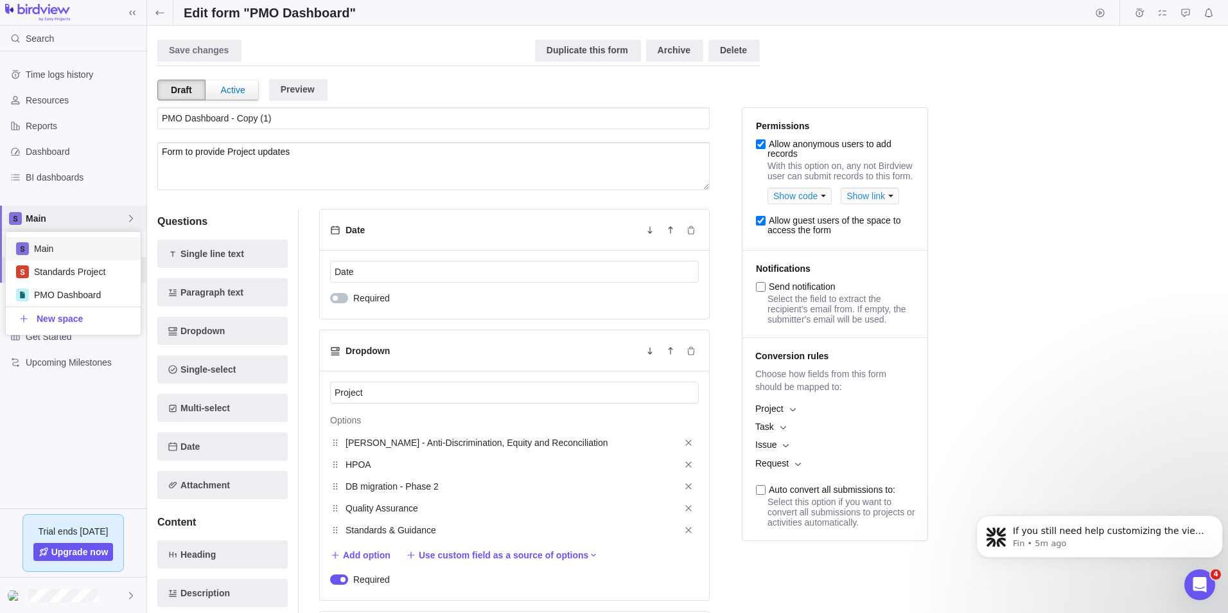
scroll to position [93, 125]
click at [57, 292] on span "PMO Dashboard" at bounding box center [73, 294] width 78 height 13
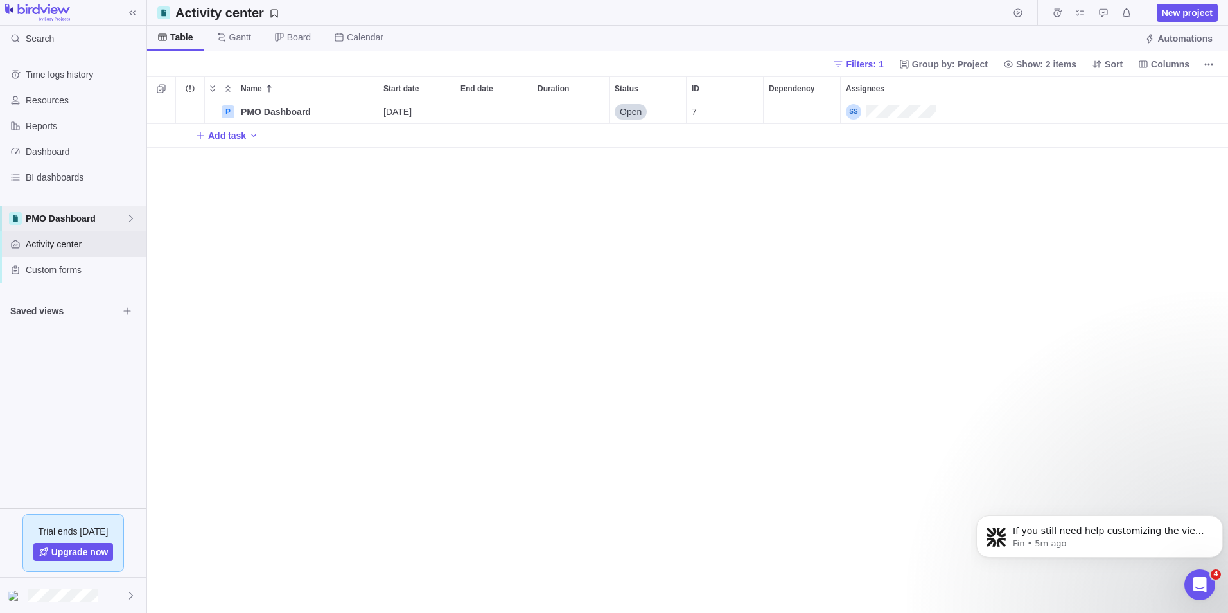
scroll to position [503, 1072]
click at [50, 271] on span "Custom forms" at bounding box center [84, 269] width 116 height 13
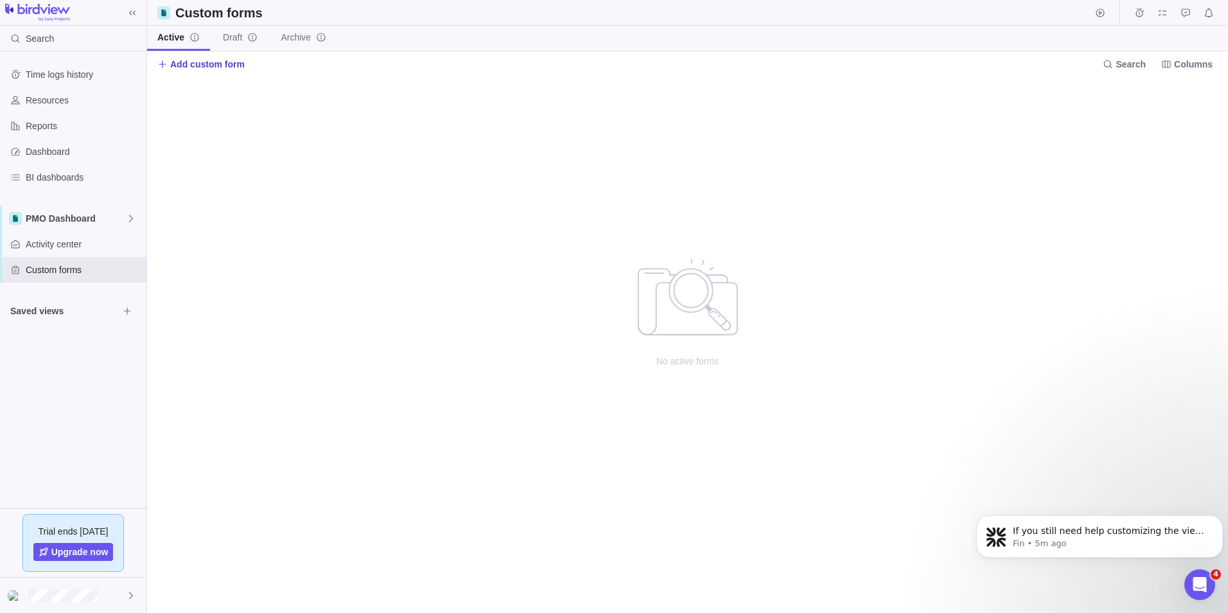
click at [185, 66] on span "Add custom form" at bounding box center [207, 64] width 75 height 13
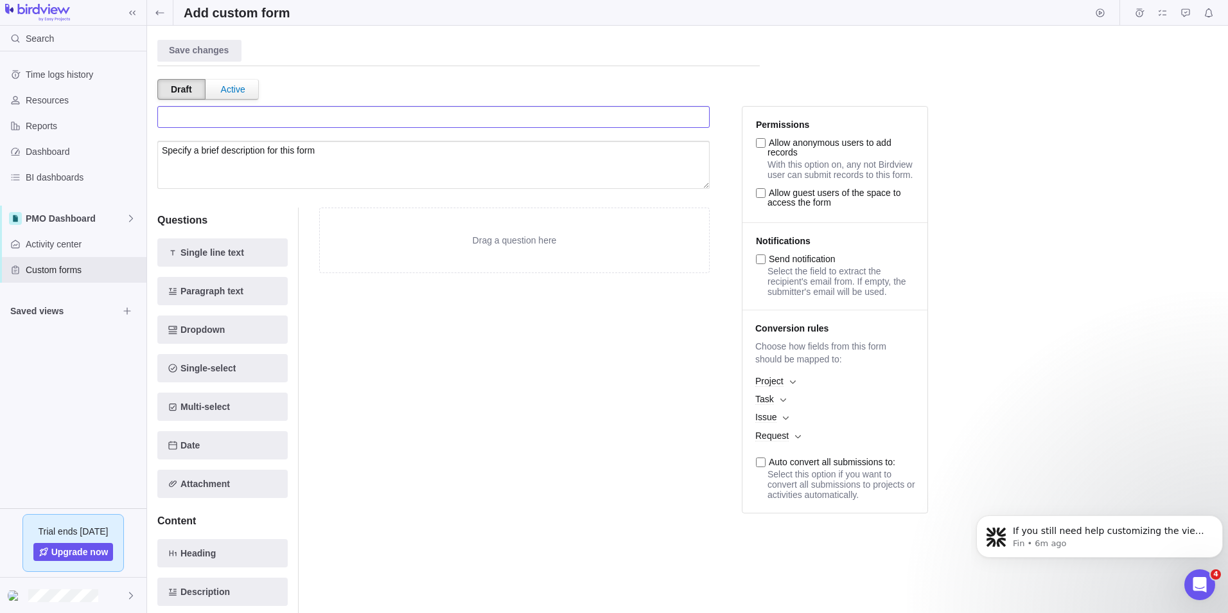
click at [214, 117] on input "text" at bounding box center [433, 117] width 553 height 22
type input "PMO Dashboard"
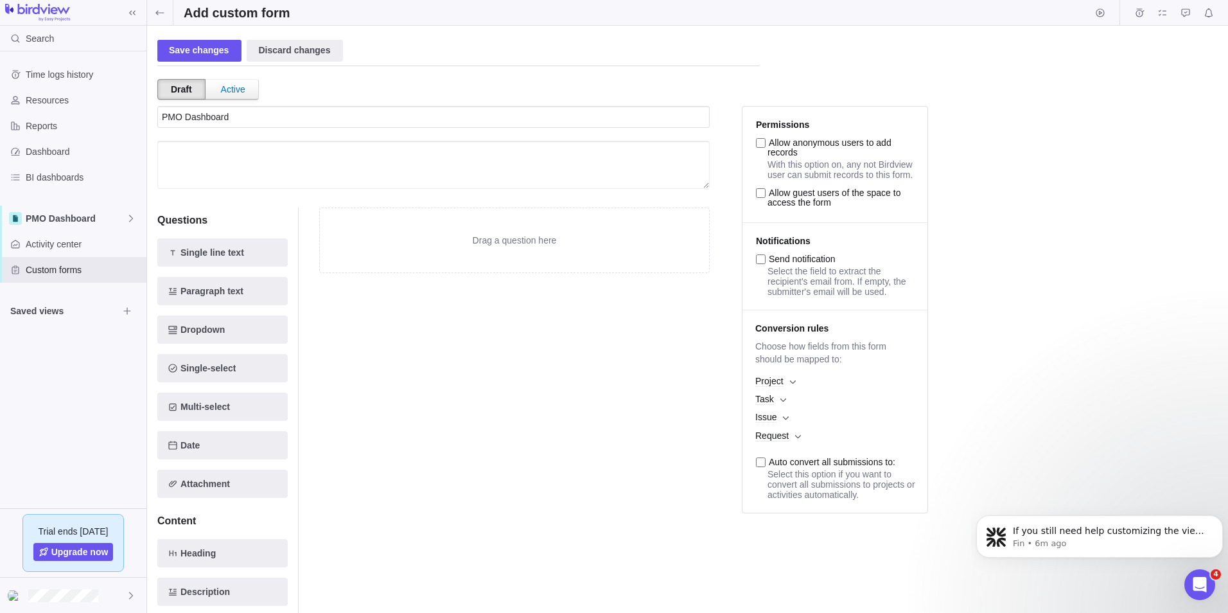
click at [231, 167] on textarea at bounding box center [433, 165] width 553 height 48
paste textarea "Form to provide Project updates"
type textarea "Form to provide Project updates"
click at [213, 448] on div "Date" at bounding box center [223, 445] width 110 height 15
click at [212, 340] on span "Dropdown" at bounding box center [222, 331] width 130 height 28
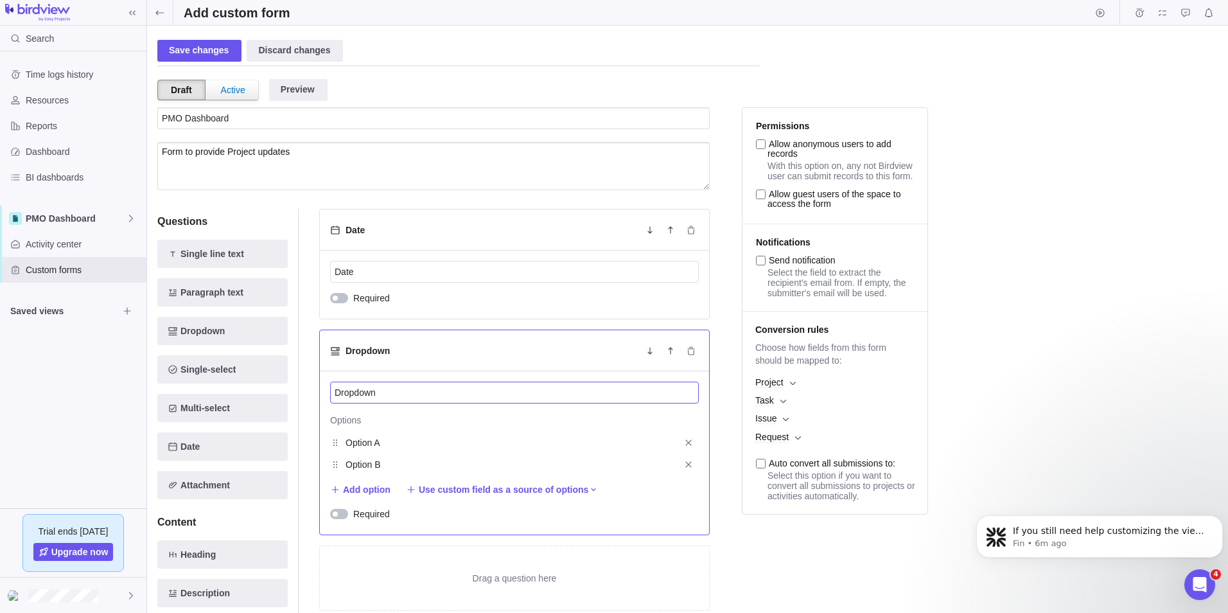
click at [384, 390] on input "Dropdown" at bounding box center [514, 393] width 369 height 22
type input "D"
type input "Project"
click at [366, 440] on input "Option A" at bounding box center [509, 442] width 327 height 15
click at [384, 442] on input "Option A" at bounding box center [509, 442] width 327 height 15
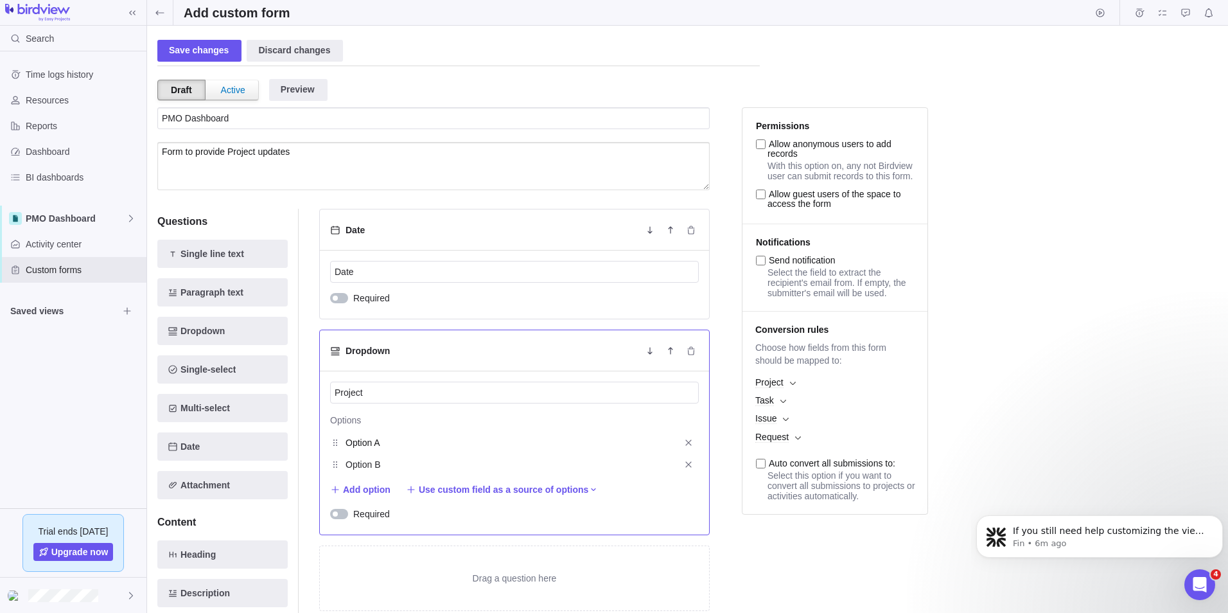
drag, startPoint x: 388, startPoint y: 441, endPoint x: 319, endPoint y: 440, distance: 68.8
click at [319, 440] on div "Dropdown Project Options Option A Option B Add option Use custom field as a sou…" at bounding box center [514, 433] width 391 height 206
paste input "[PERSON_NAME] - Anti-Discrimination, Equity and Reconciliation"
type input "[PERSON_NAME] - Anti-Discrimination, Equity and Reconciliation"
drag, startPoint x: 377, startPoint y: 463, endPoint x: 389, endPoint y: 462, distance: 12.3
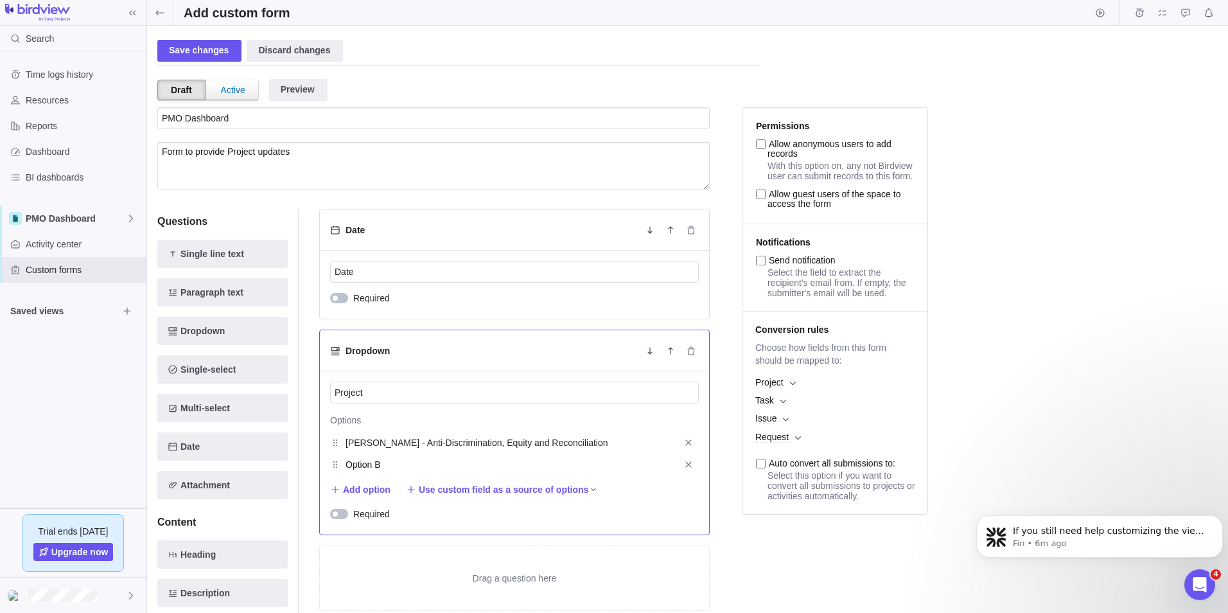
click at [378, 463] on input "Option B" at bounding box center [509, 464] width 327 height 15
type input "HPOA"
click at [362, 484] on span "Add option" at bounding box center [367, 489] width 48 height 13
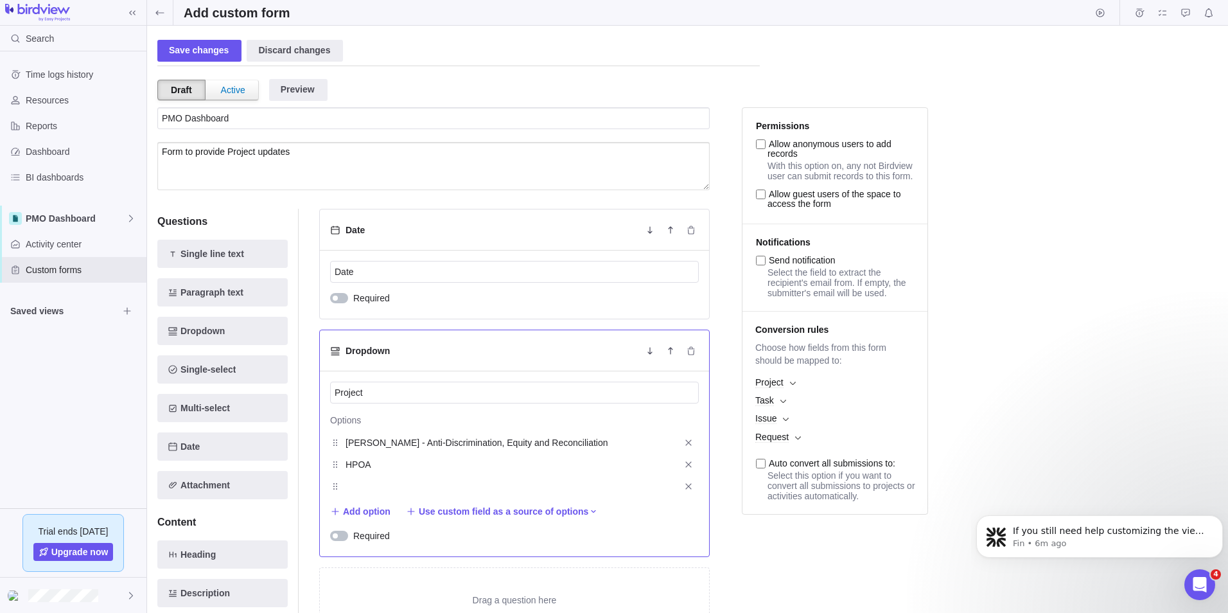
click at [358, 486] on input "text" at bounding box center [509, 486] width 327 height 15
paste input "DB migration - Phase 2"
type input "DB migration - Phase 2"
click at [373, 509] on span "Add option" at bounding box center [367, 511] width 48 height 13
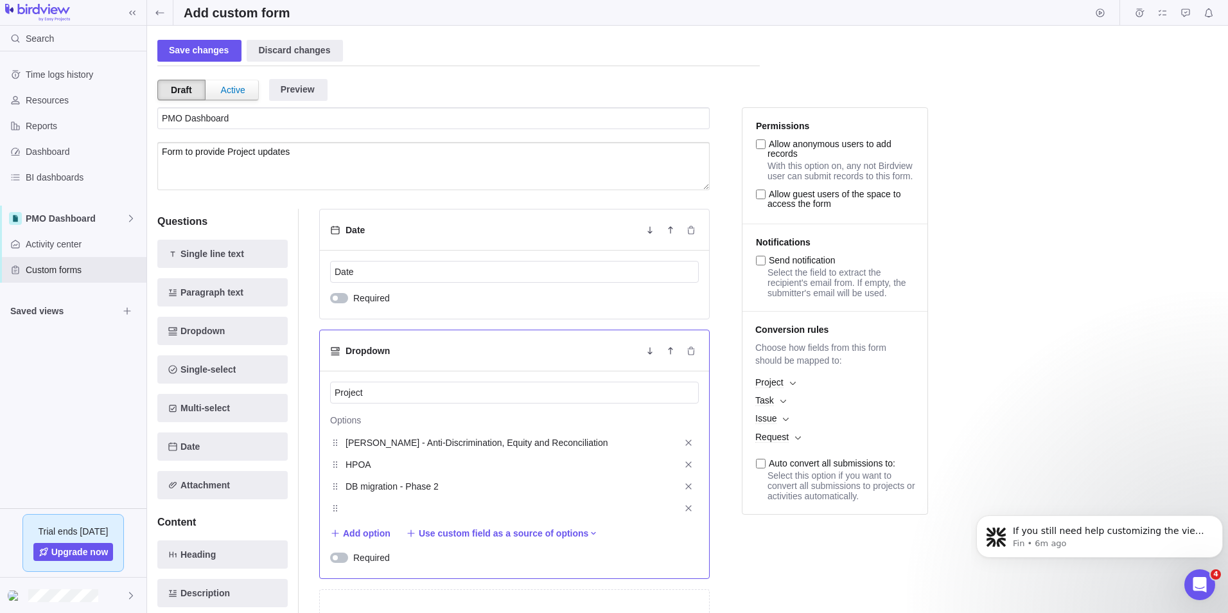
click at [373, 510] on input "text" at bounding box center [509, 507] width 327 height 15
paste input "Quality Assurance"
type input "Quality Assurance"
click at [373, 532] on span "Add option" at bounding box center [367, 533] width 48 height 13
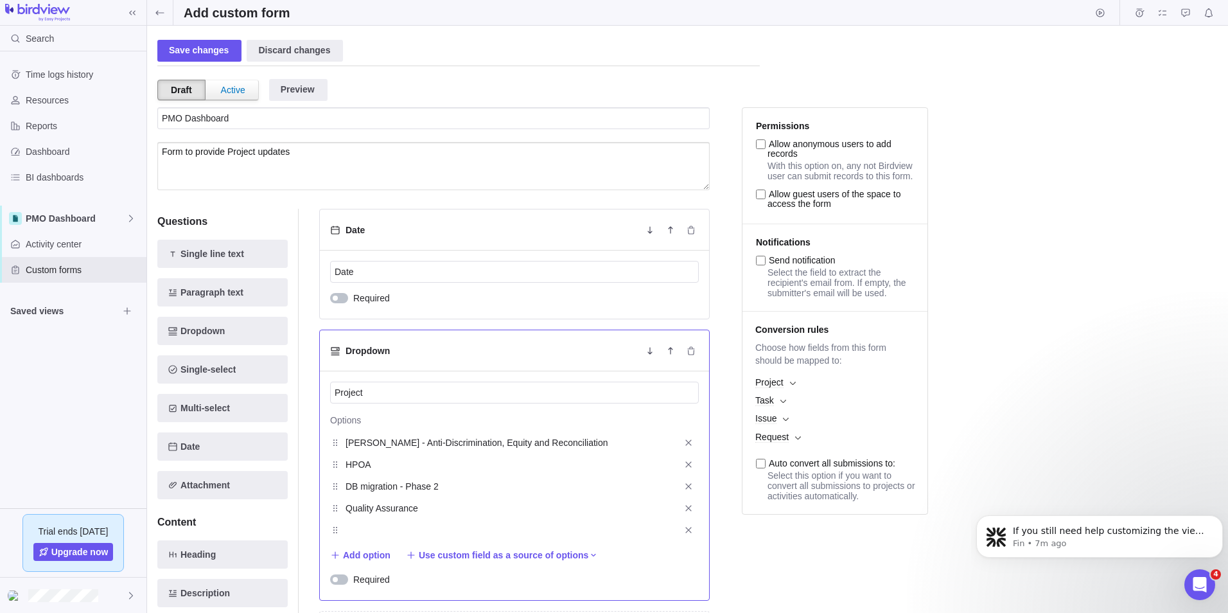
click at [363, 533] on input "text" at bounding box center [509, 529] width 327 height 15
paste input "Standards & Guidance"
type input "Standards & Guidance"
click at [360, 558] on span "Add option" at bounding box center [367, 555] width 48 height 13
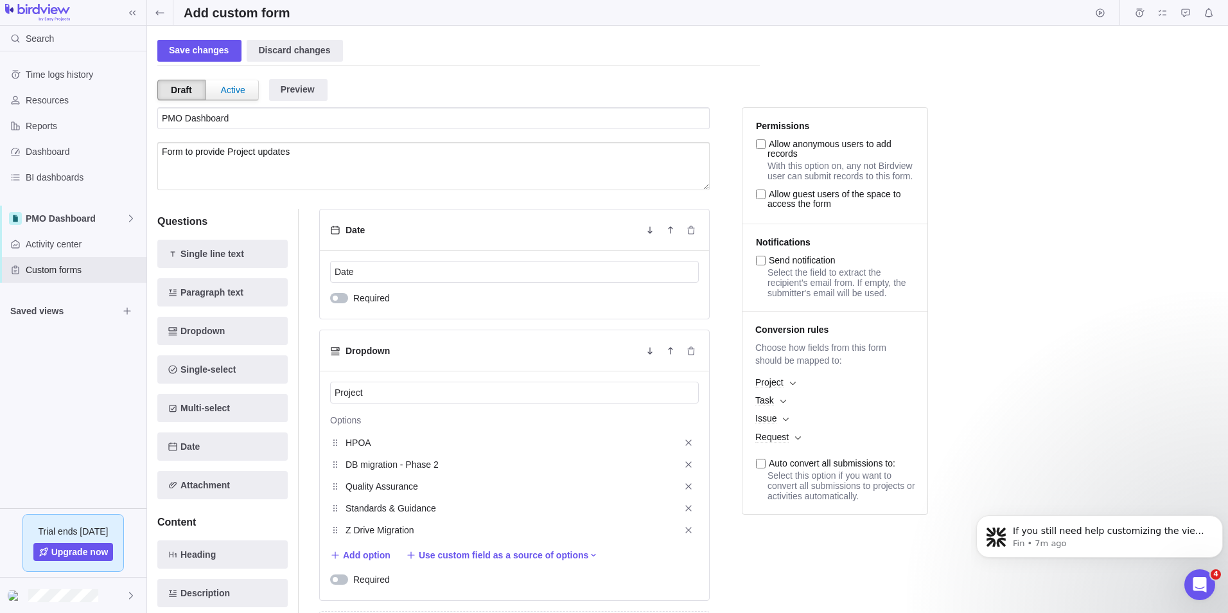
type input "Z Drive Migration"
click at [726, 359] on li "PMO Dashboard Form to provide Project updates Questions Single line text Paragr…" at bounding box center [449, 490] width 585 height 766
click at [206, 328] on span "Dropdown" at bounding box center [203, 330] width 44 height 15
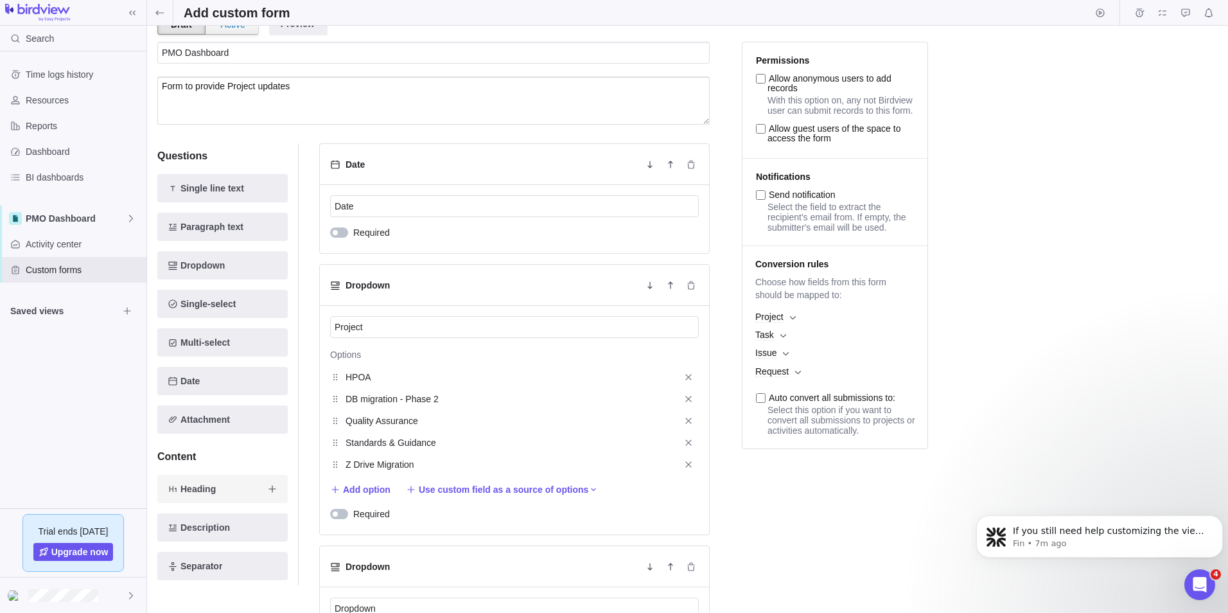
scroll to position [204, 0]
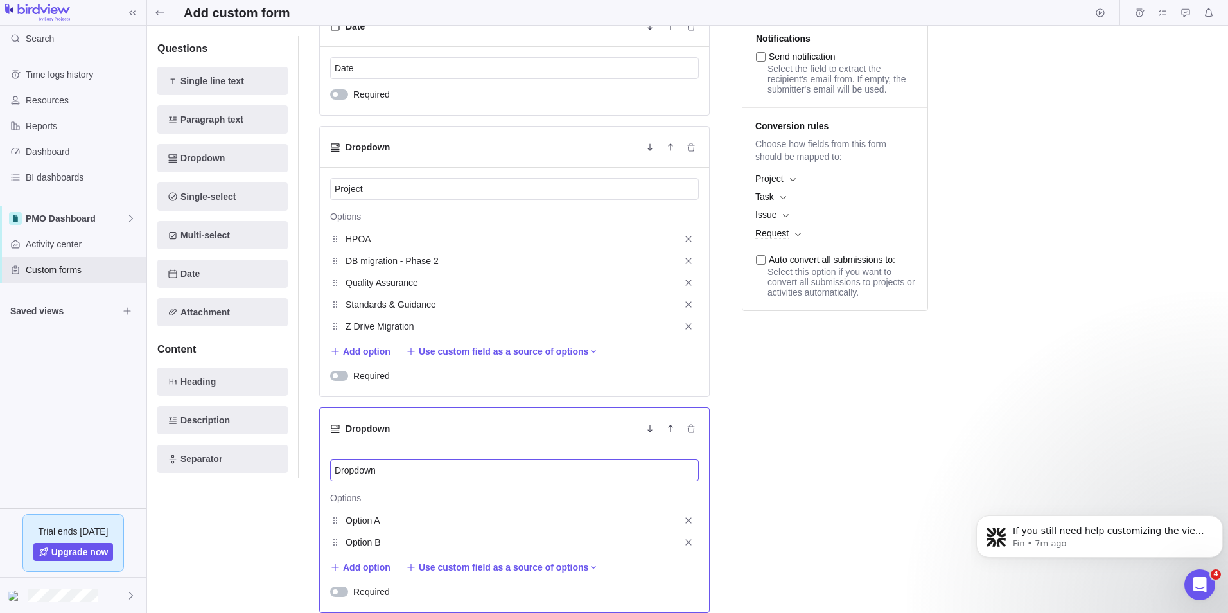
click at [393, 468] on input "Dropdown" at bounding box center [514, 470] width 369 height 22
type input "D"
type input "Status"
click at [377, 506] on div "Status Options Option A Option B Add option Use custom field as a source of opt…" at bounding box center [514, 530] width 389 height 163
click at [372, 516] on input "Option A" at bounding box center [509, 520] width 327 height 15
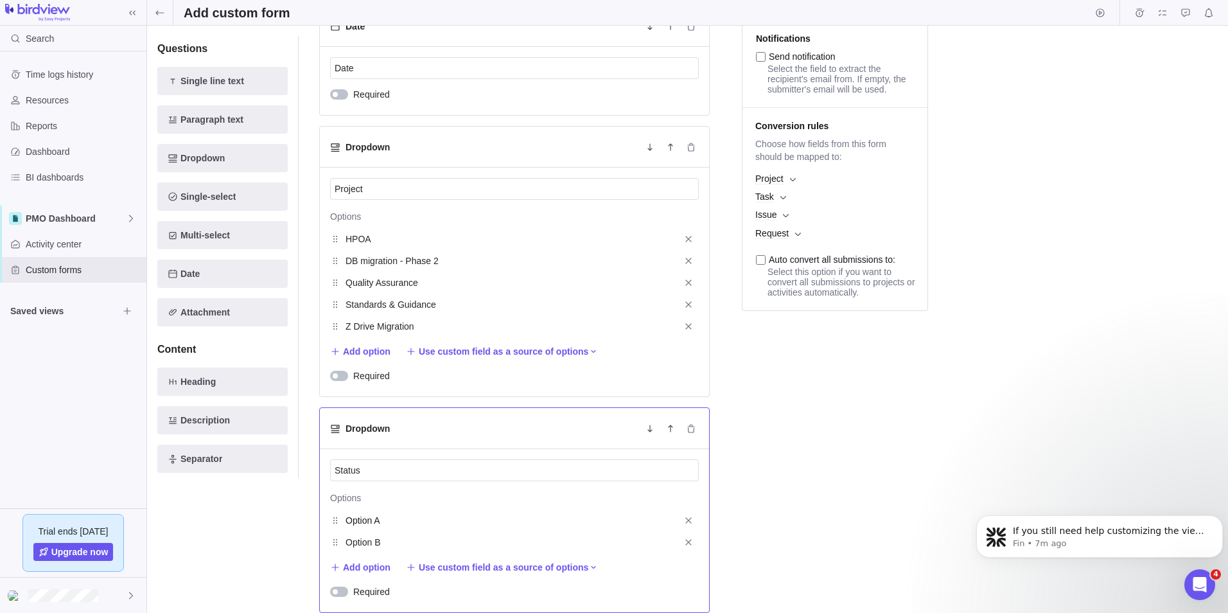
click at [371, 515] on input "Option A" at bounding box center [509, 520] width 327 height 15
paste input "n Track"
type input "On Track"
drag, startPoint x: 385, startPoint y: 545, endPoint x: 404, endPoint y: 541, distance: 19.2
click at [404, 541] on input "Option B" at bounding box center [509, 542] width 327 height 15
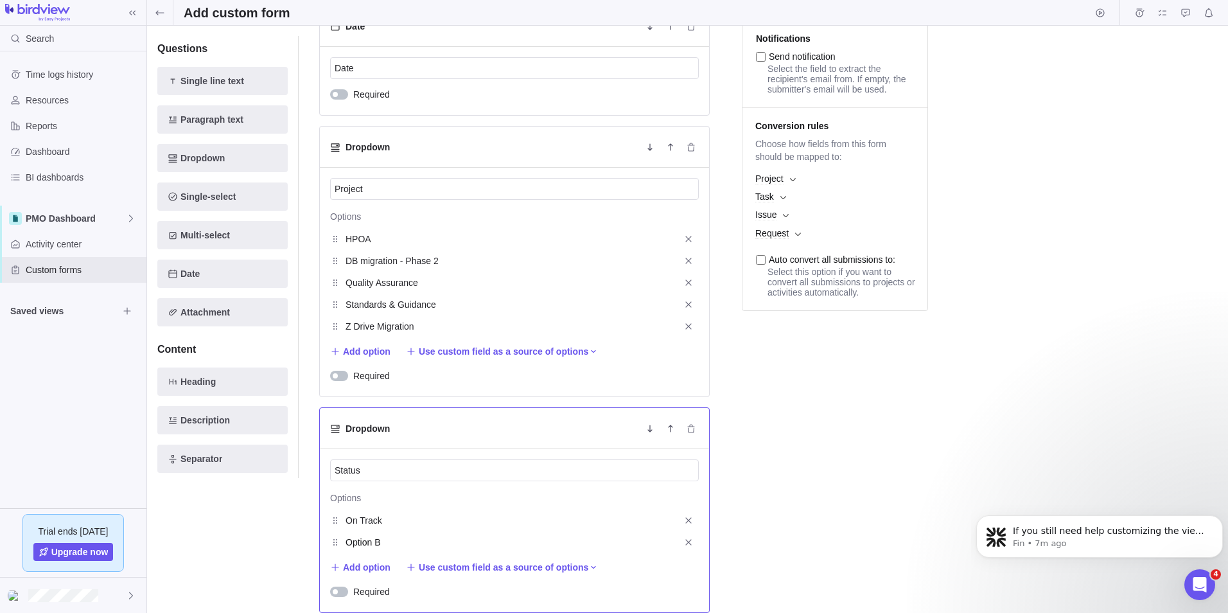
paste input "Some Issues"
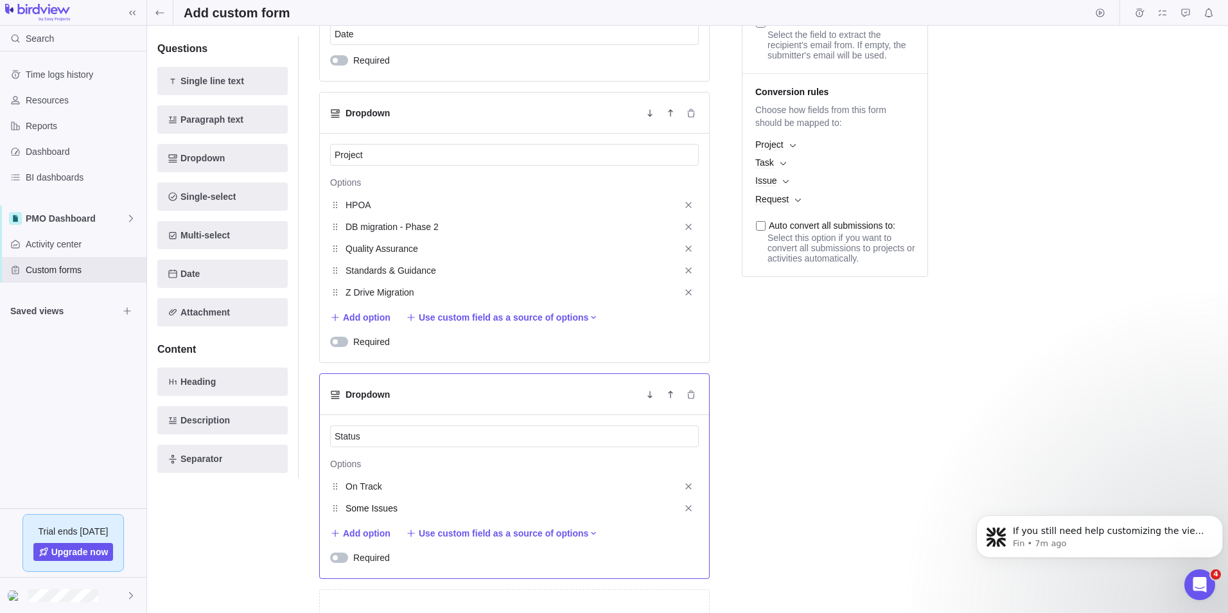
scroll to position [268, 0]
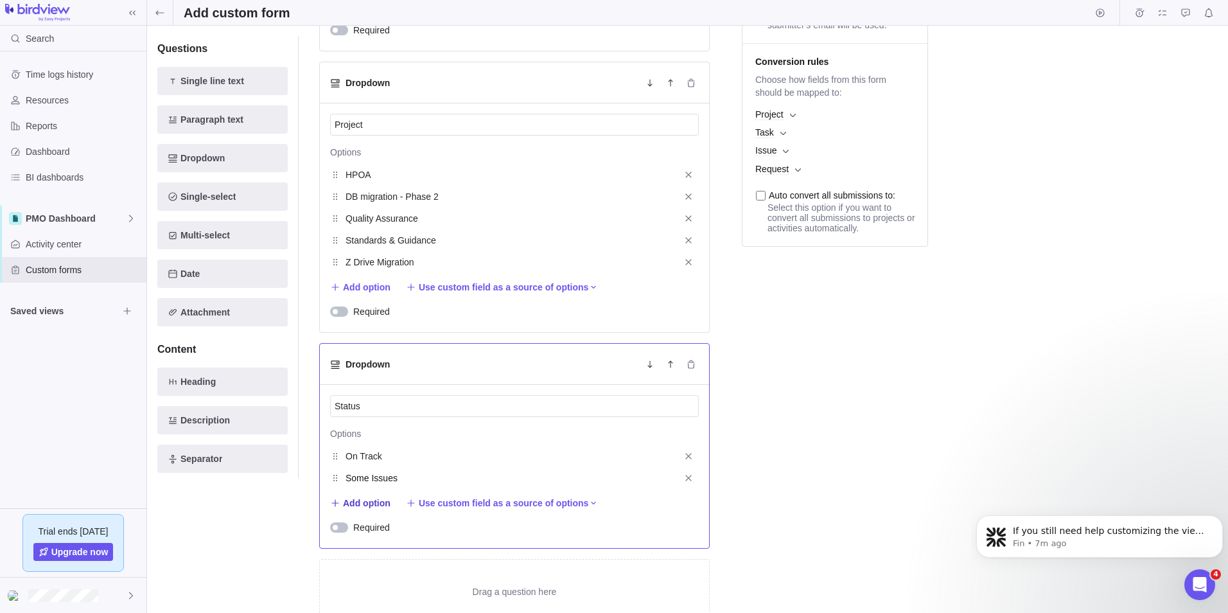
type input "Some Issues"
click at [377, 499] on span "Add option" at bounding box center [367, 503] width 48 height 13
click at [374, 496] on input "text" at bounding box center [509, 499] width 327 height 15
paste input "Major Issues"
type input "Major Issues"
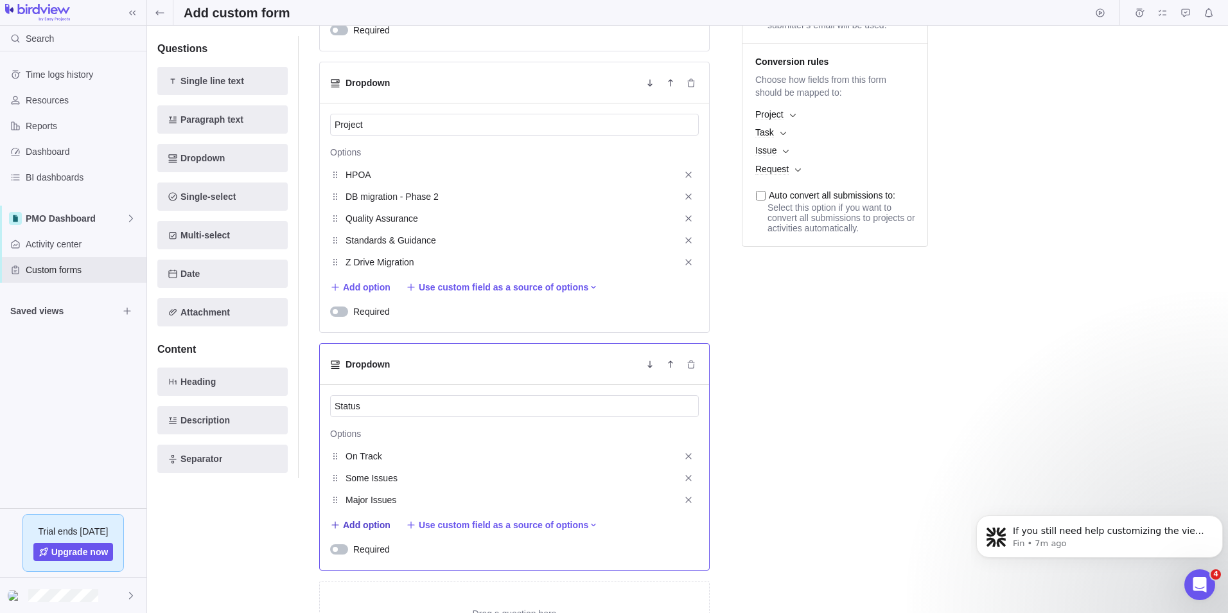
click at [360, 526] on span "Add option" at bounding box center [367, 524] width 48 height 13
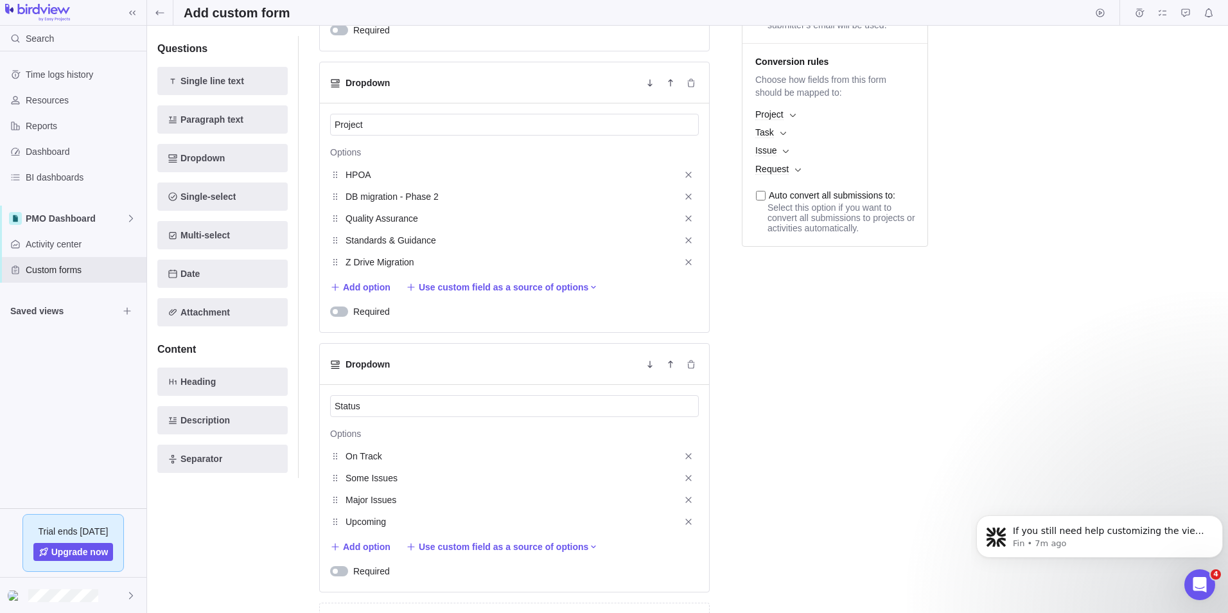
type input "Upcoming"
click at [362, 549] on span "Add option" at bounding box center [367, 546] width 48 height 13
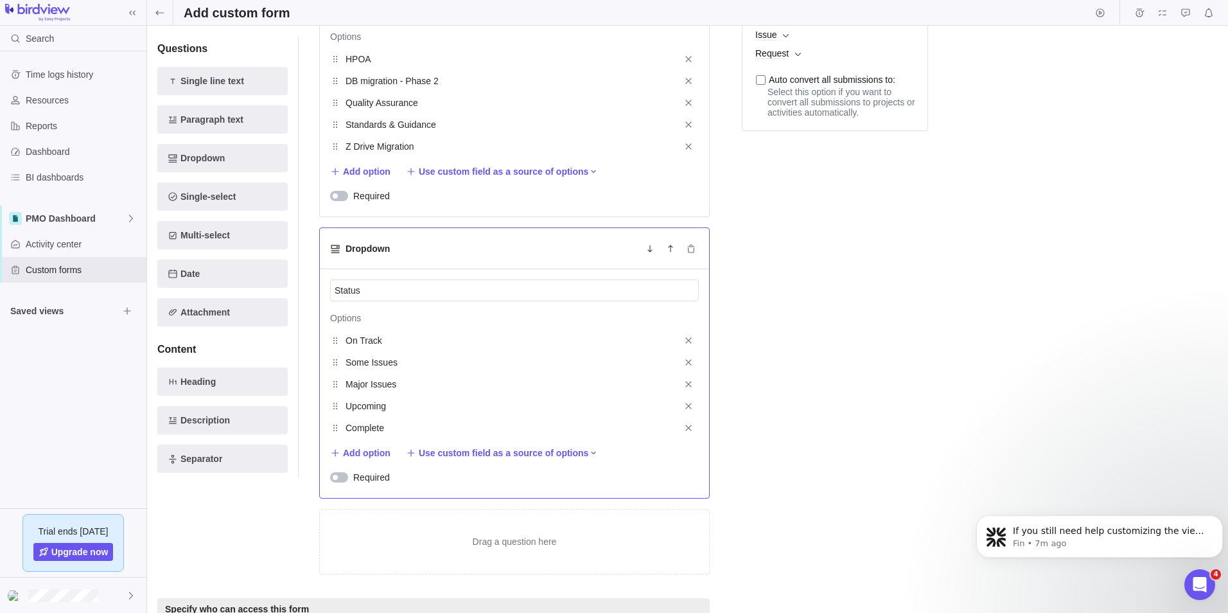
scroll to position [396, 0]
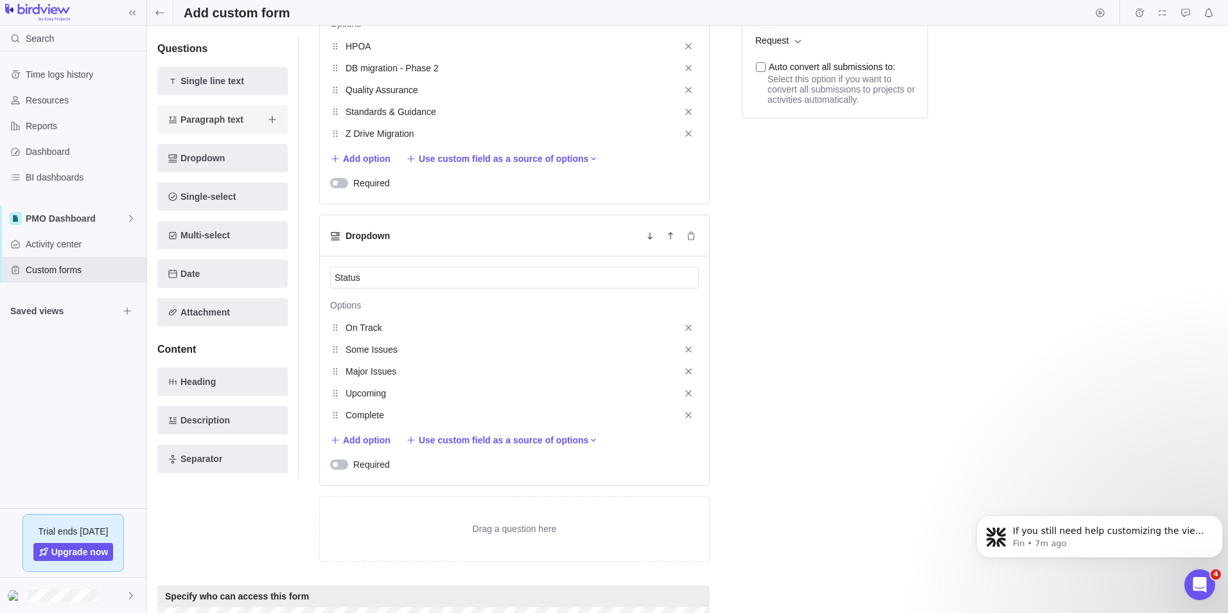
type input "Complete"
click at [201, 118] on span "Paragraph text" at bounding box center [212, 119] width 63 height 15
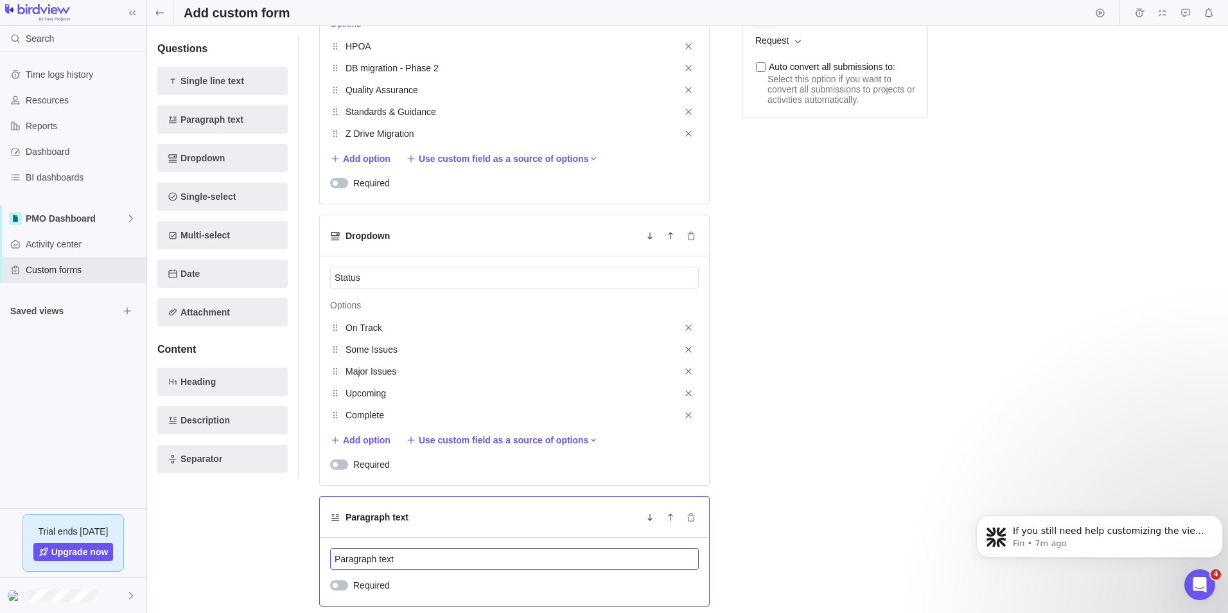
drag, startPoint x: 407, startPoint y: 562, endPoint x: 335, endPoint y: 555, distance: 71.7
click at [335, 555] on input "Paragraph text" at bounding box center [514, 559] width 369 height 22
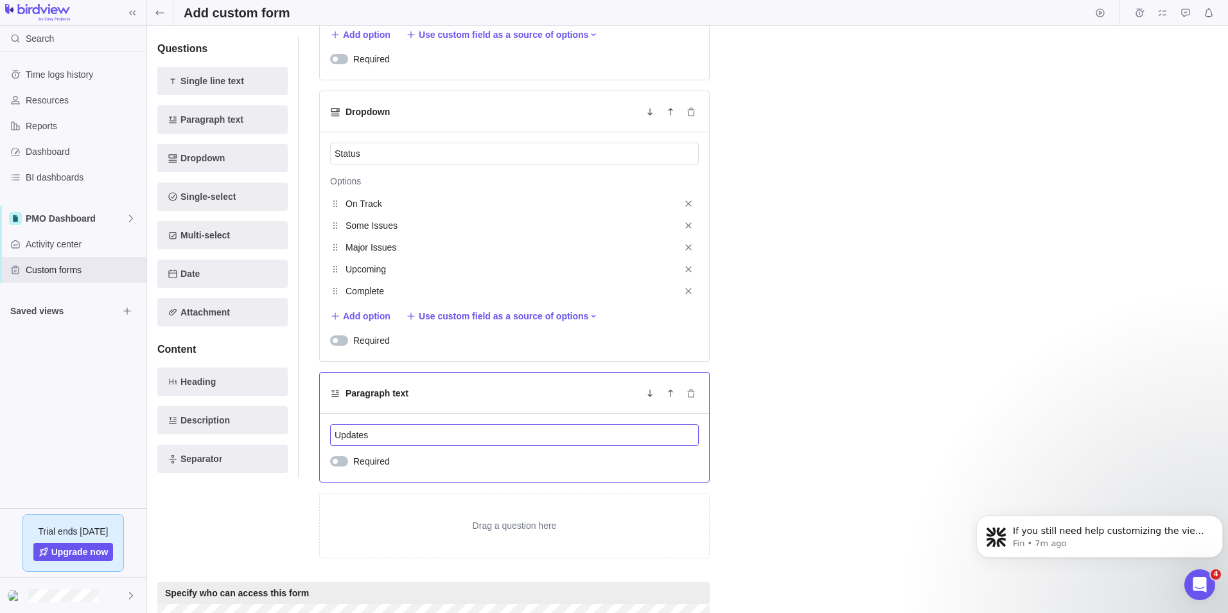
scroll to position [525, 0]
type input "Updates"
click at [222, 118] on span "Paragraph text" at bounding box center [212, 119] width 63 height 15
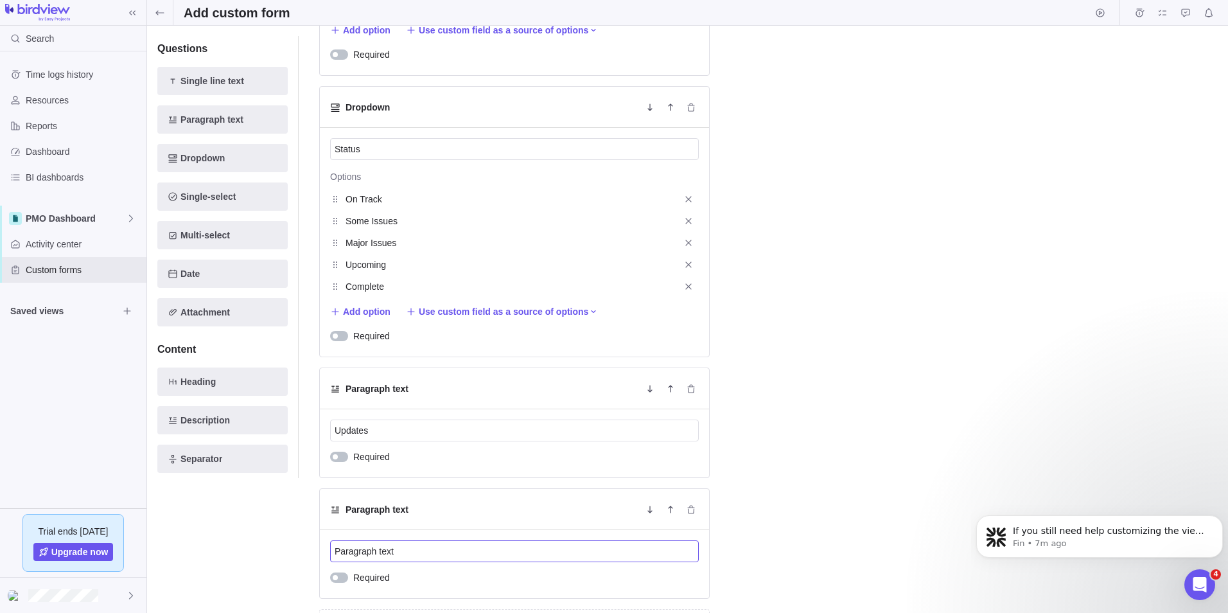
drag, startPoint x: 411, startPoint y: 553, endPoint x: 298, endPoint y: 549, distance: 113.1
click at [298, 549] on div "Questions Single line text Paragraph text Dropdown Single-select Multi-select D…" at bounding box center [433, 179] width 553 height 1022
type input "PMO Related Topics"
click at [960, 466] on div "Save changes Discard changes Draft Active Preview PMO Dashboard Form to provide…" at bounding box center [687, 319] width 1081 height 587
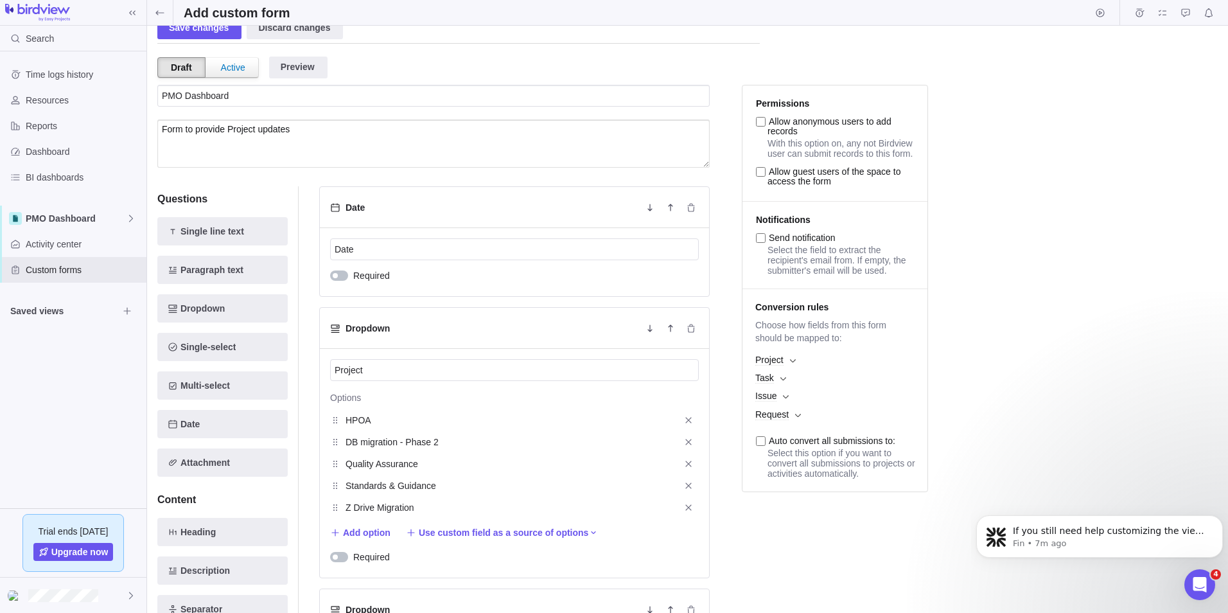
scroll to position [11, 0]
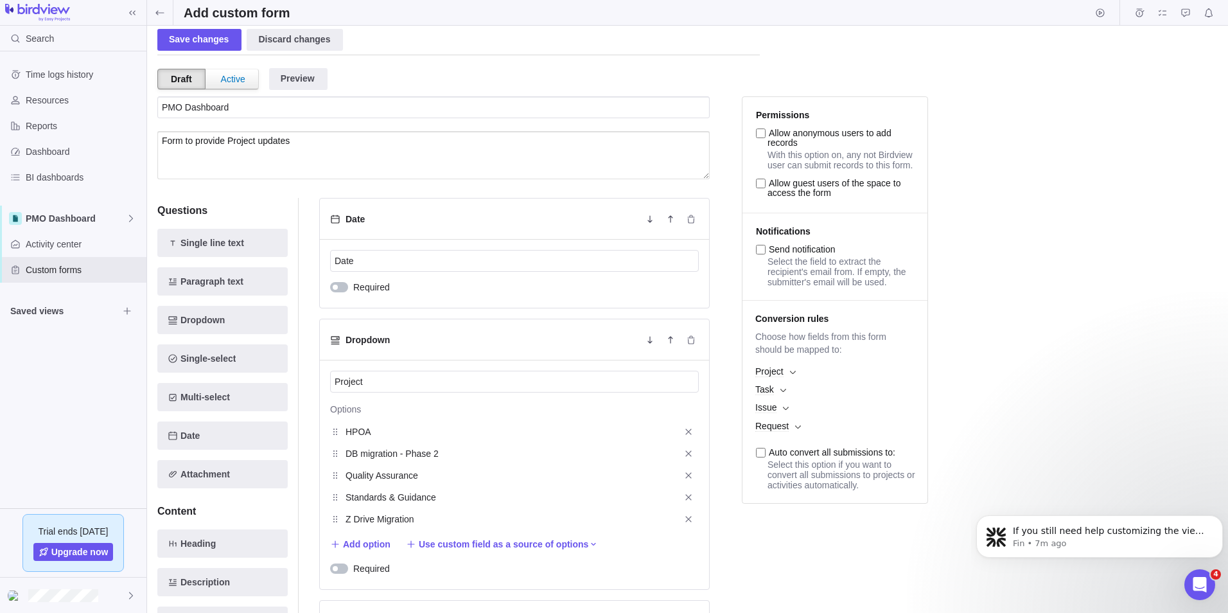
click at [763, 138] on input "Allow anonymous users to add records" at bounding box center [761, 133] width 10 height 10
checkbox input "true"
click at [763, 188] on input "Allow guest users of the space to access the form" at bounding box center [761, 184] width 10 height 10
checkbox input "true"
click at [764, 254] on input "Send notification" at bounding box center [761, 250] width 10 height 10
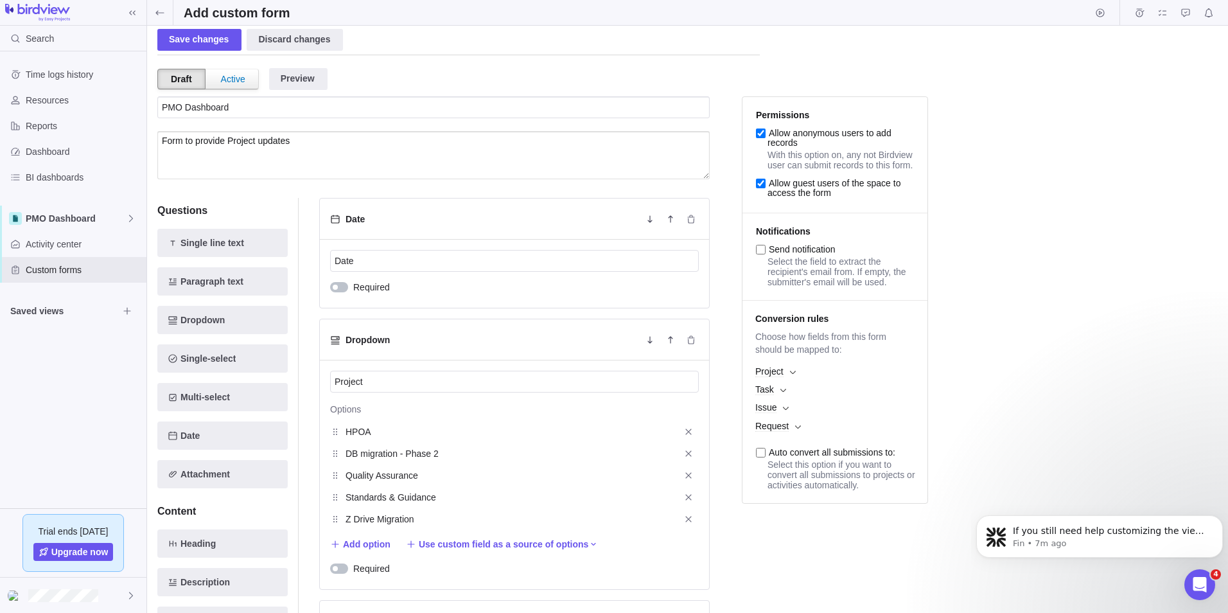
checkbox input "true"
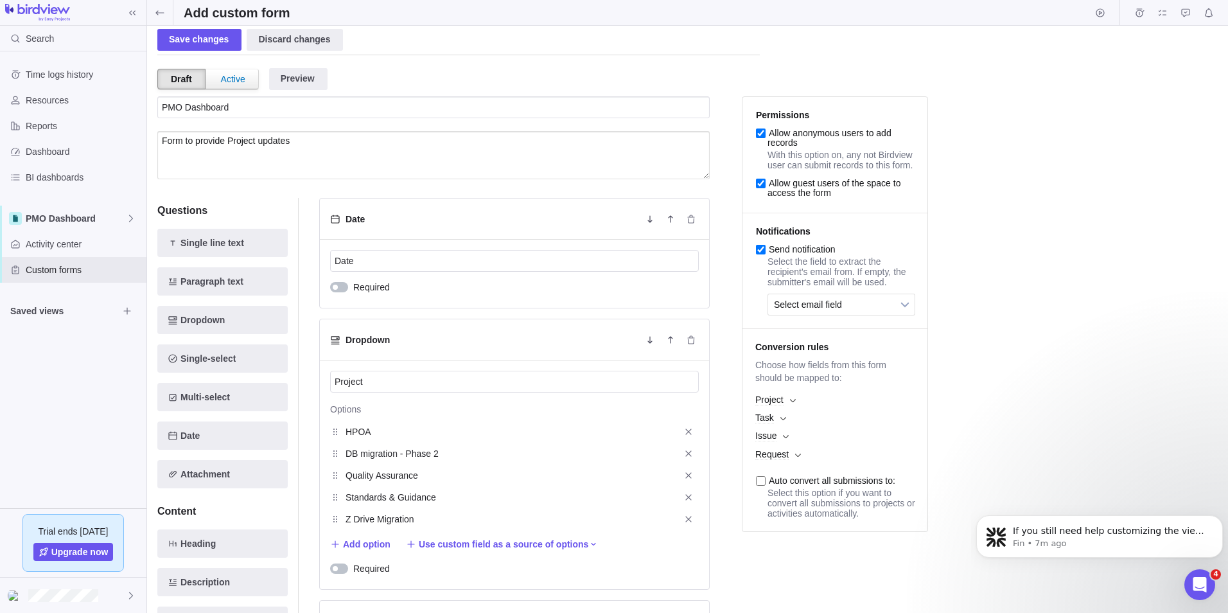
click at [795, 409] on span "Project" at bounding box center [835, 400] width 172 height 18
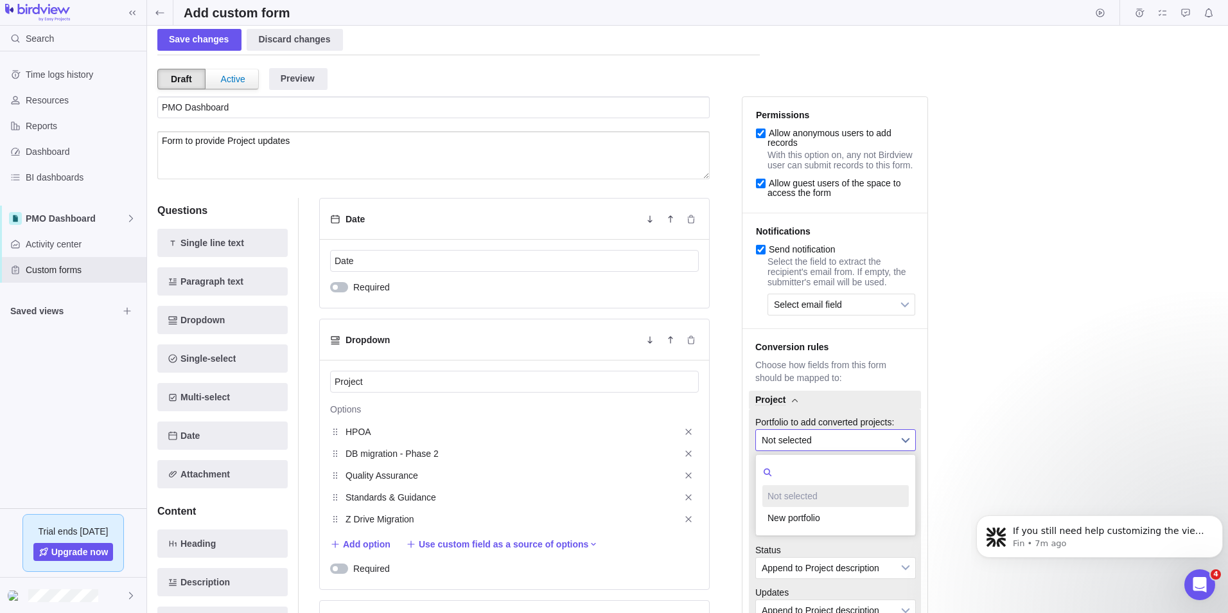
click at [799, 450] on span "Not selected" at bounding box center [827, 440] width 131 height 21
click at [815, 493] on span "Append to Project description" at bounding box center [827, 483] width 131 height 21
click at [960, 447] on div "Save changes Discard changes Draft Active Preview PMO Dashboard Form to provide…" at bounding box center [687, 308] width 1061 height 567
click at [795, 403] on b at bounding box center [795, 400] width 6 height 4
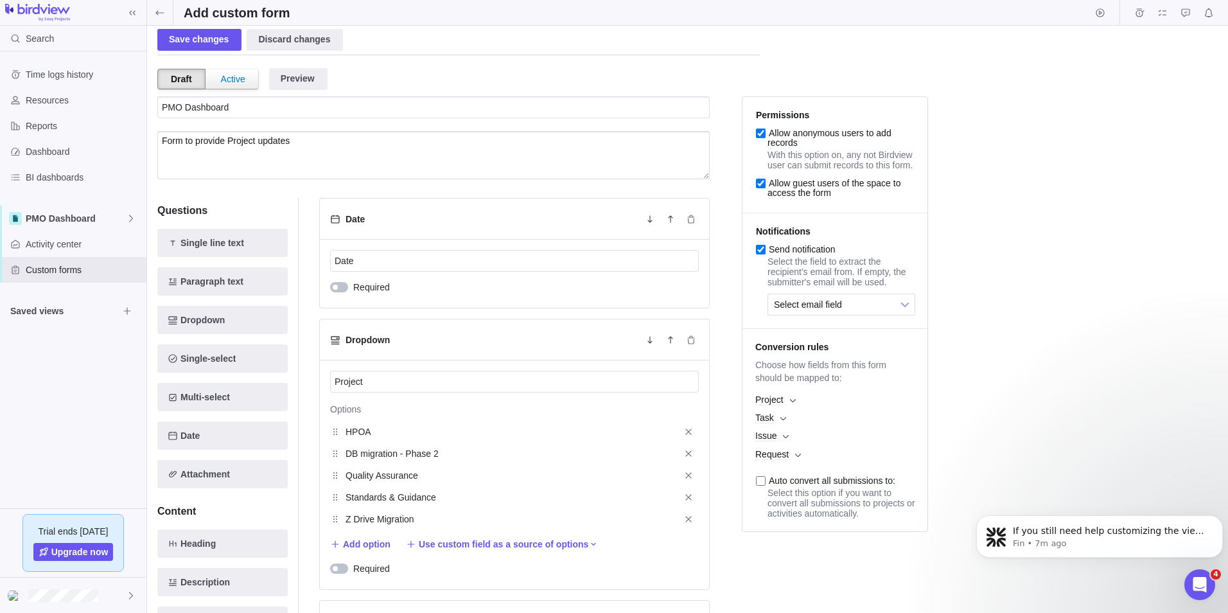
click at [775, 427] on span "Task" at bounding box center [835, 418] width 172 height 18
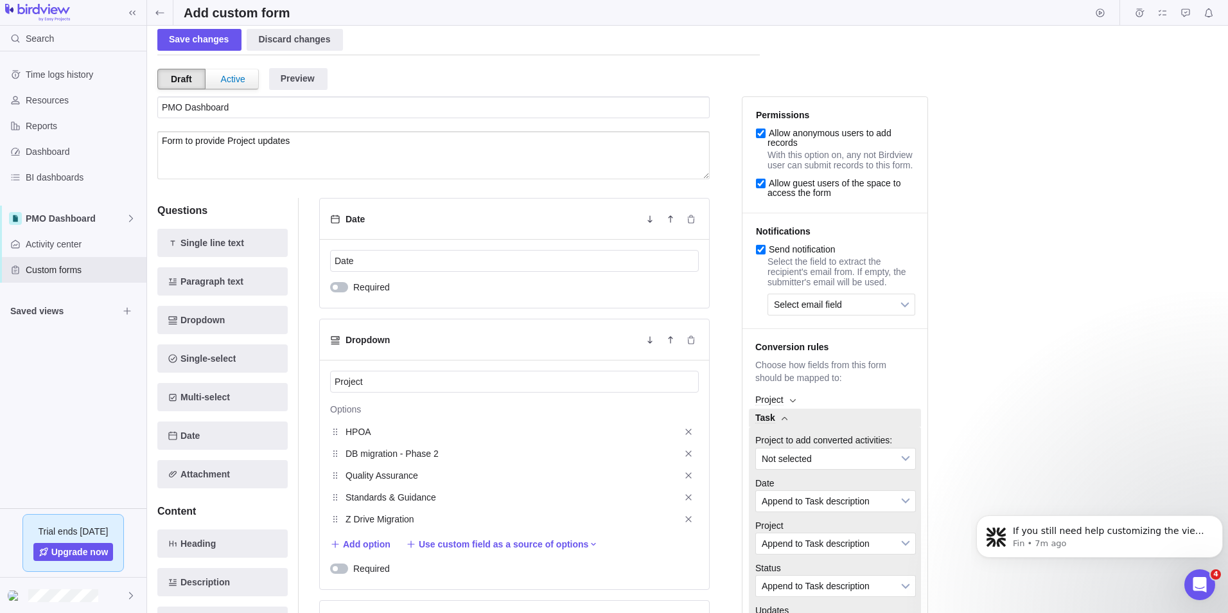
click at [784, 427] on span "Task" at bounding box center [835, 418] width 172 height 18
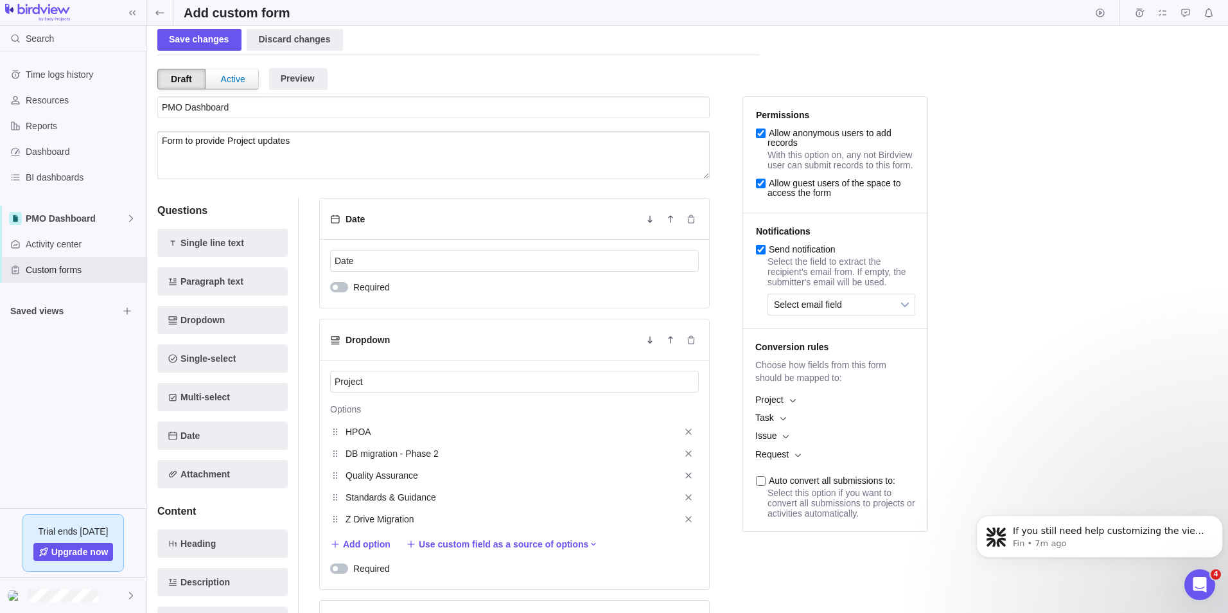
click at [766, 486] on label "Auto convert all submissions to:" at bounding box center [825, 475] width 153 height 21
click at [766, 486] on input "Auto convert all submissions to:" at bounding box center [761, 481] width 10 height 10
checkbox input "true"
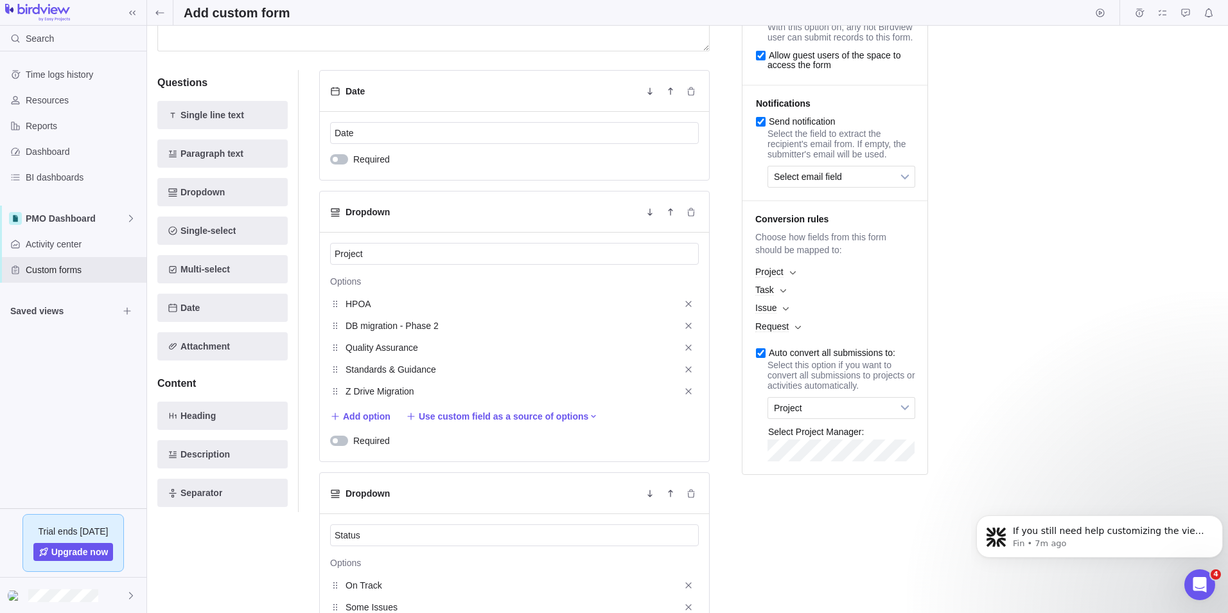
scroll to position [139, 0]
click at [804, 418] on span "Project" at bounding box center [833, 407] width 118 height 21
click at [794, 450] on li "Project" at bounding box center [842, 440] width 134 height 22
click at [813, 418] on span "Project" at bounding box center [833, 407] width 118 height 21
click at [779, 316] on span "Issue" at bounding box center [835, 307] width 172 height 18
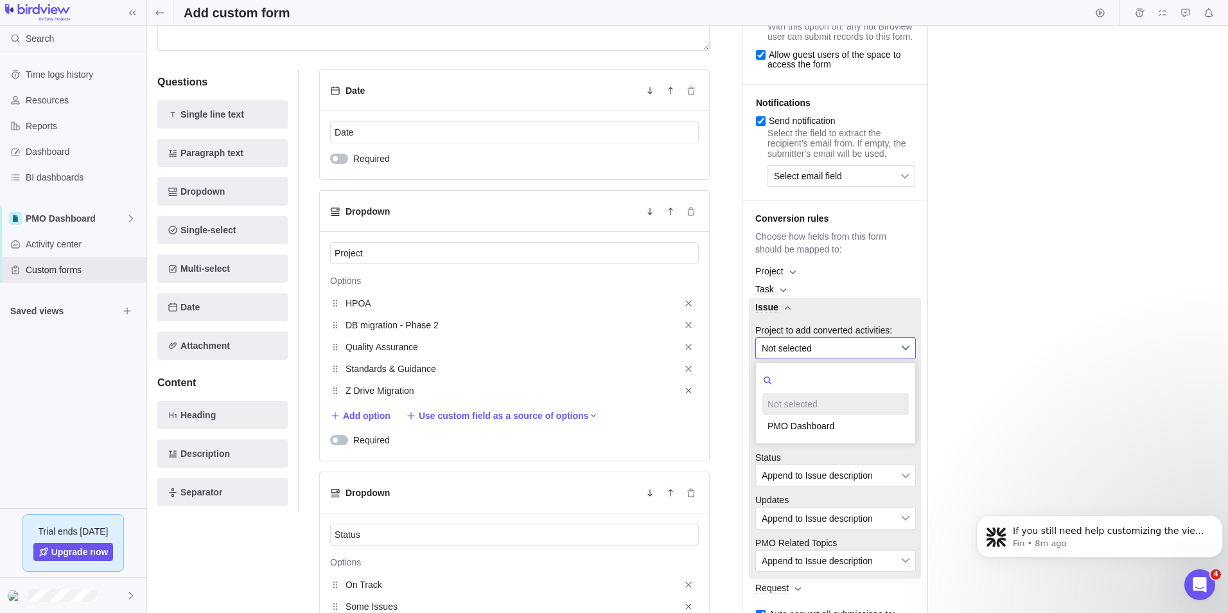
click at [797, 359] on link "Not selected" at bounding box center [836, 348] width 161 height 22
click at [794, 437] on li "PMO Dashboard" at bounding box center [836, 426] width 146 height 22
click at [795, 401] on span "Append to Issue description" at bounding box center [827, 390] width 131 height 21
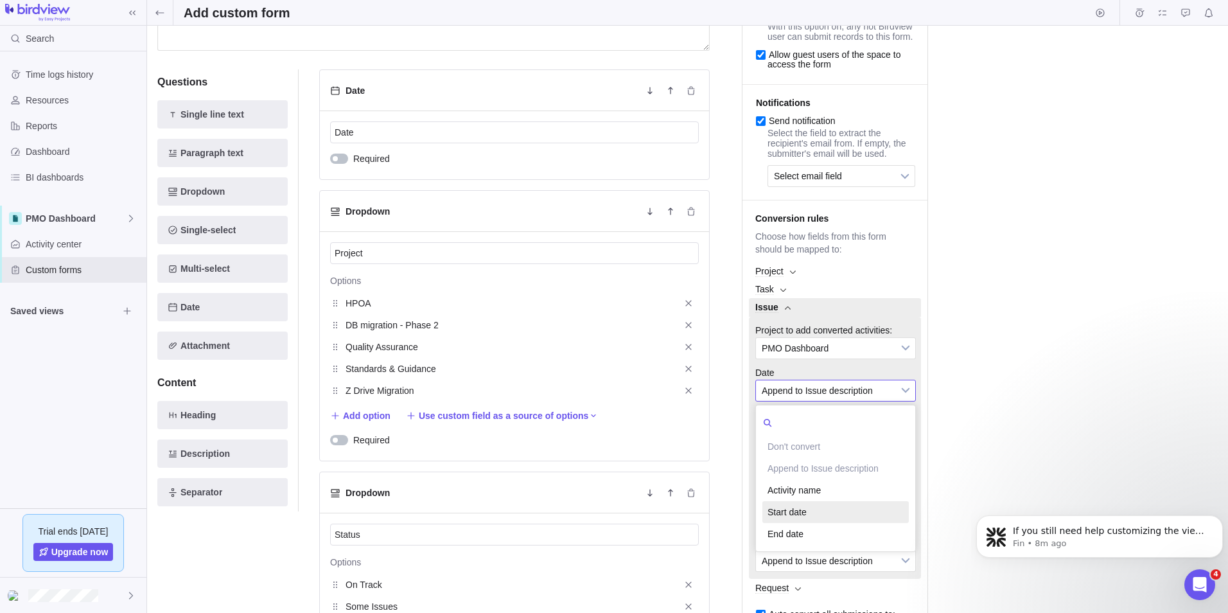
click at [796, 523] on li "Start date" at bounding box center [836, 512] width 146 height 22
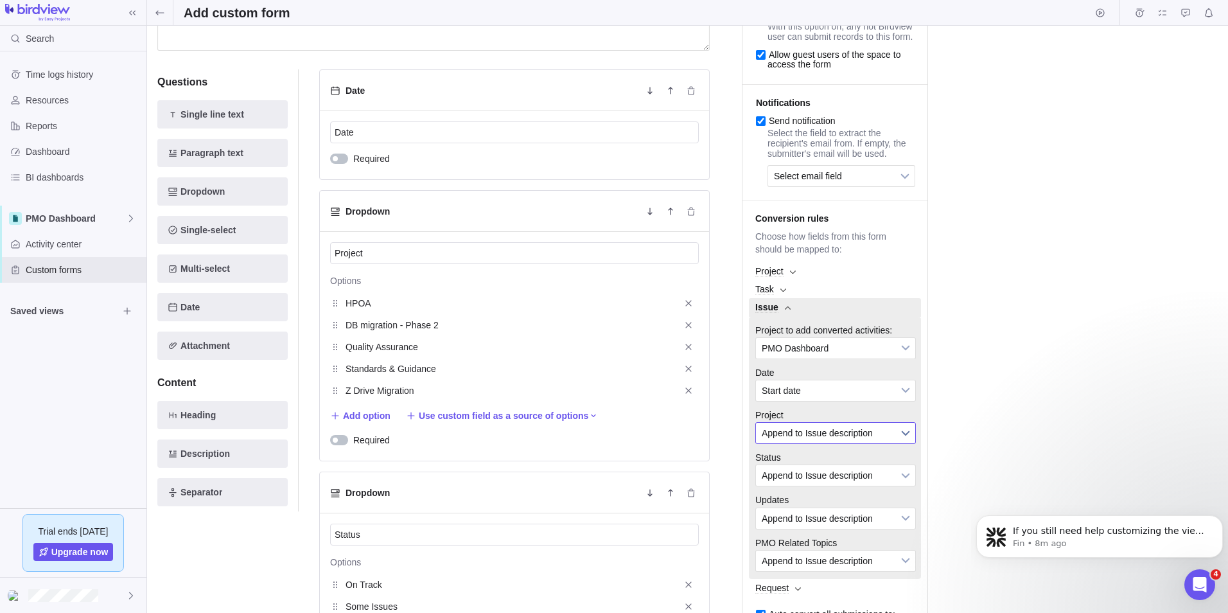
click at [796, 443] on span "Append to Issue description" at bounding box center [827, 433] width 131 height 21
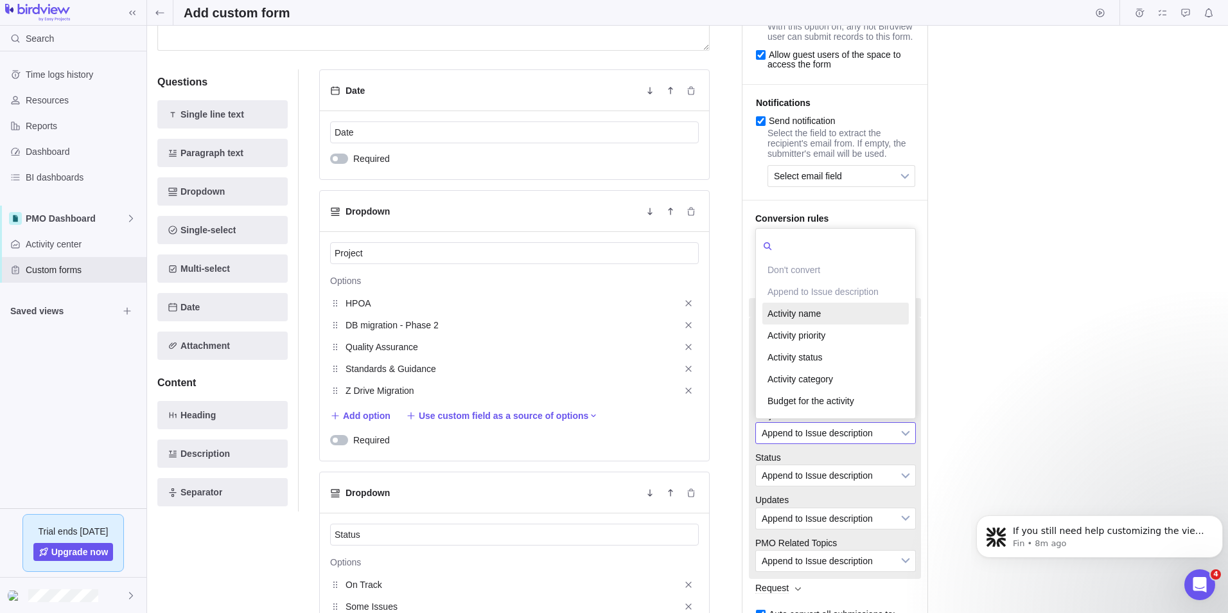
click at [785, 324] on li "Activity name" at bounding box center [836, 314] width 146 height 22
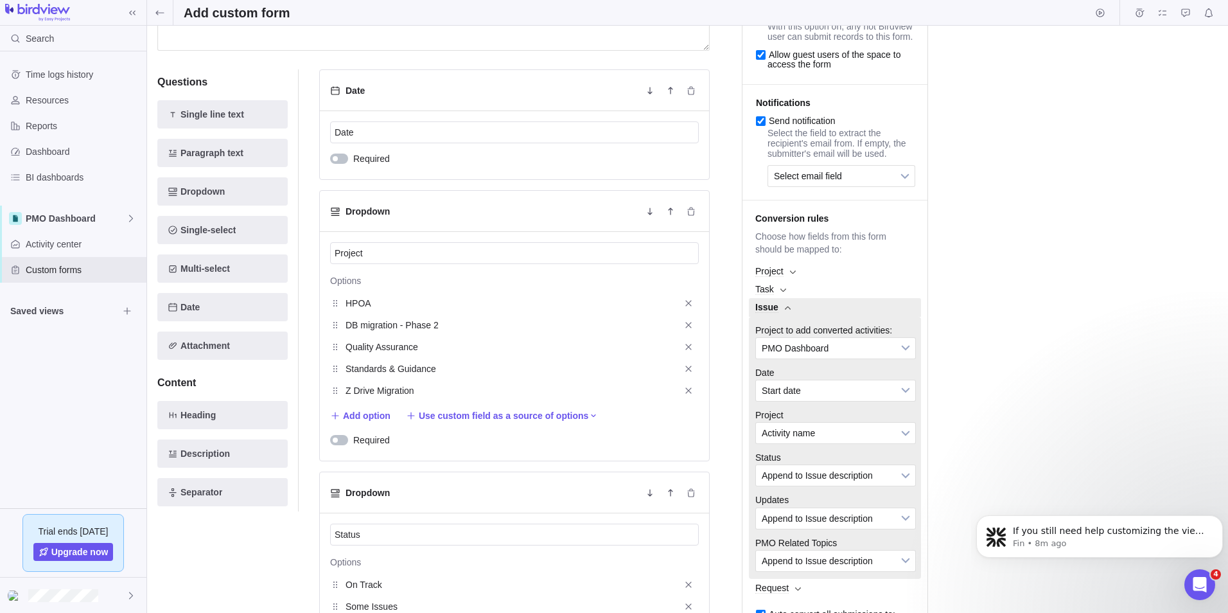
click at [807, 480] on li "Status Don't convert Append to Issue description Activity priority Activity sta…" at bounding box center [835, 465] width 172 height 42
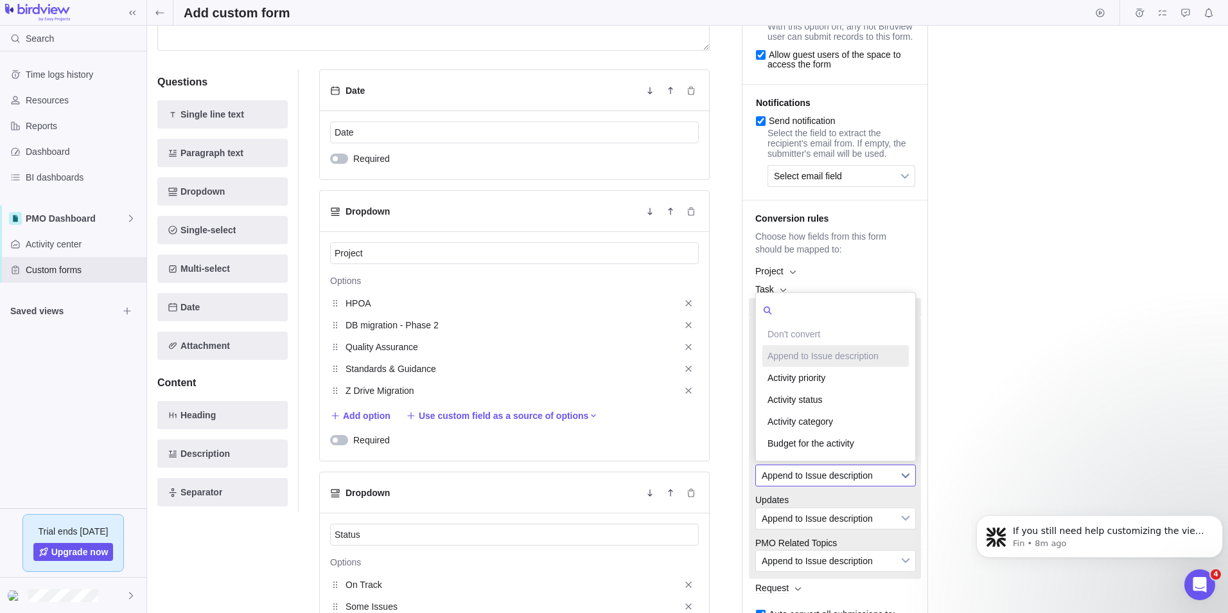
click at [810, 486] on span "Append to Issue description" at bounding box center [827, 475] width 131 height 21
click at [942, 441] on div "Save changes Discard changes Draft Active Preview PMO Dashboard Form to provide…" at bounding box center [687, 180] width 1061 height 567
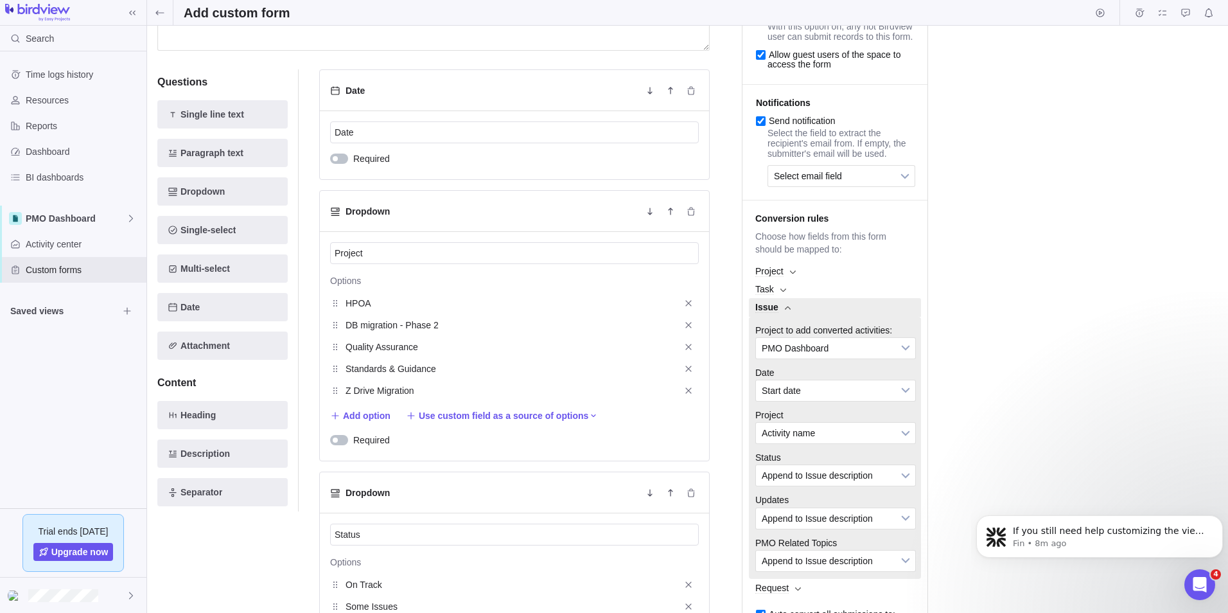
click at [789, 310] on b at bounding box center [788, 308] width 6 height 4
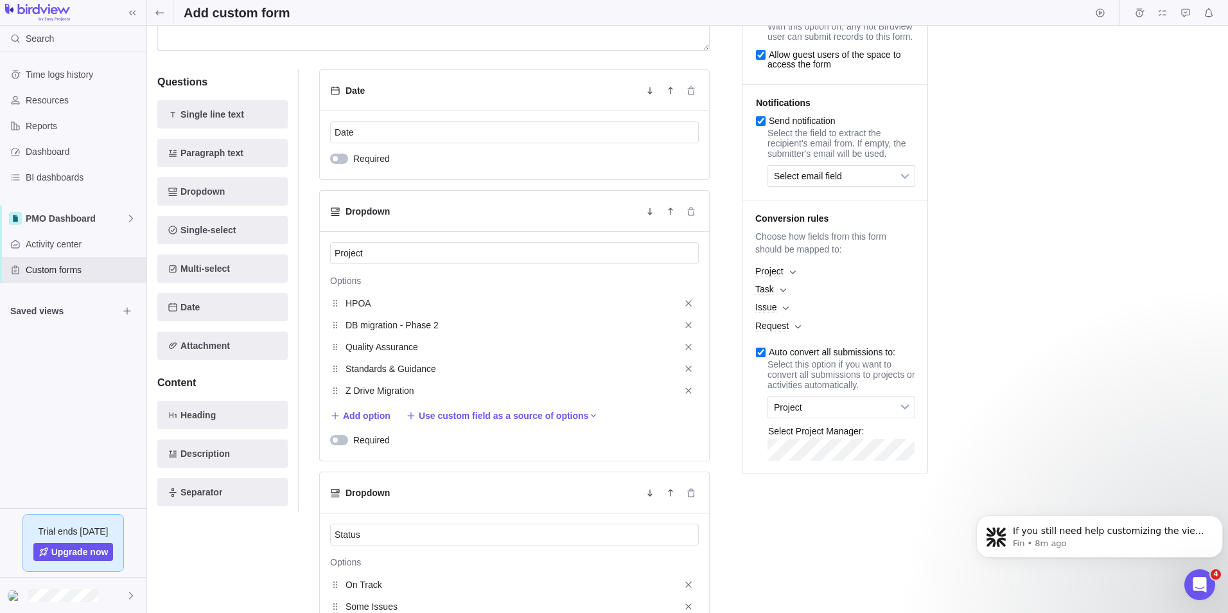
click at [779, 298] on span "Task" at bounding box center [835, 289] width 172 height 18
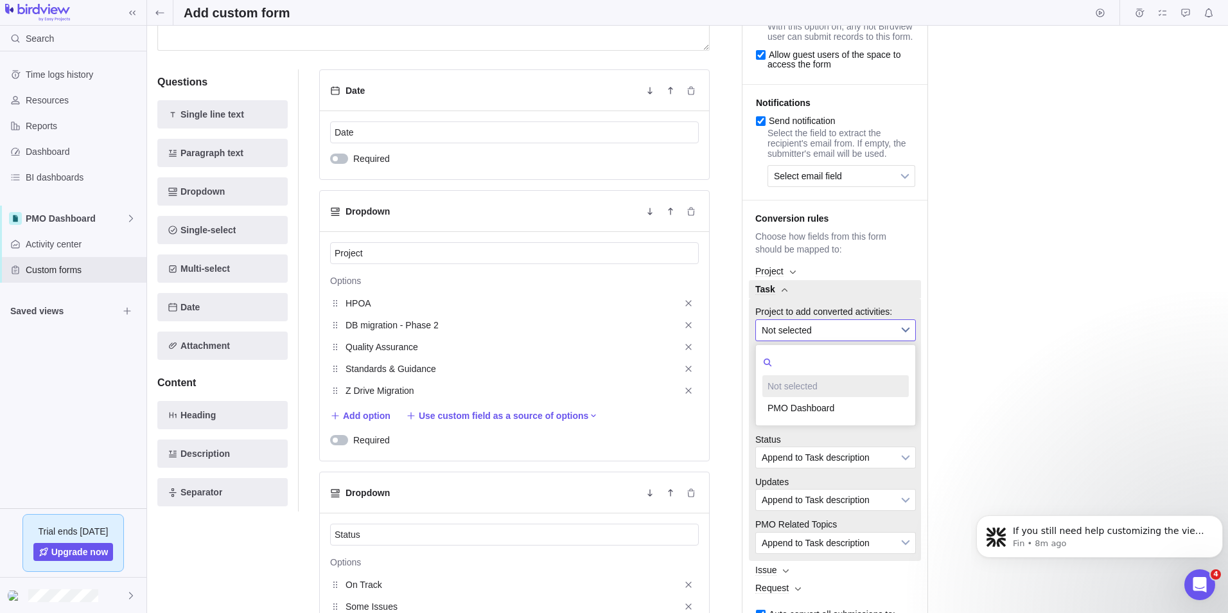
click at [803, 341] on span "Not selected" at bounding box center [827, 330] width 131 height 21
click at [808, 419] on li "PMO Dashboard" at bounding box center [836, 408] width 146 height 22
click at [803, 383] on span "Append to Task description" at bounding box center [827, 372] width 131 height 21
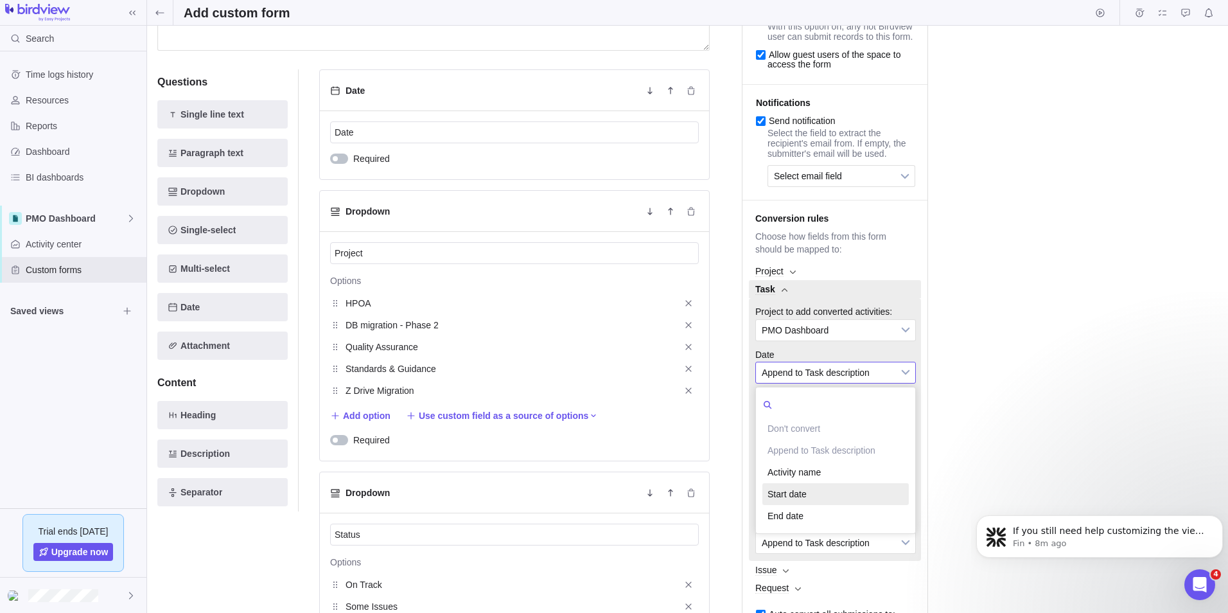
click at [806, 505] on li "Start date" at bounding box center [836, 494] width 146 height 22
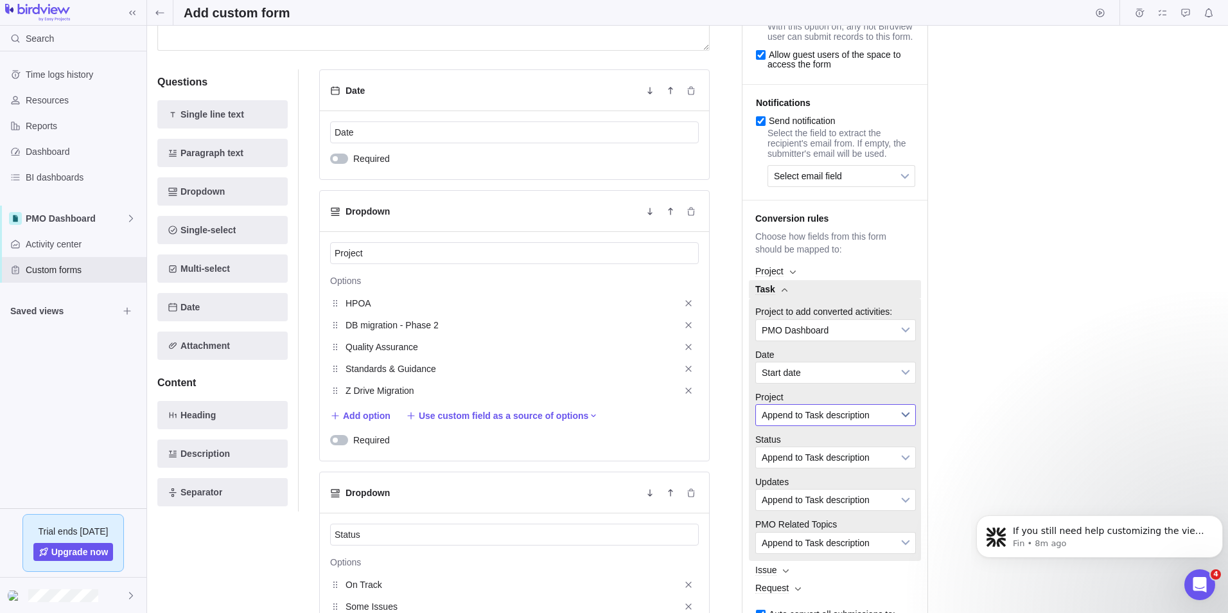
click at [796, 425] on span "Append to Task description" at bounding box center [827, 415] width 131 height 21
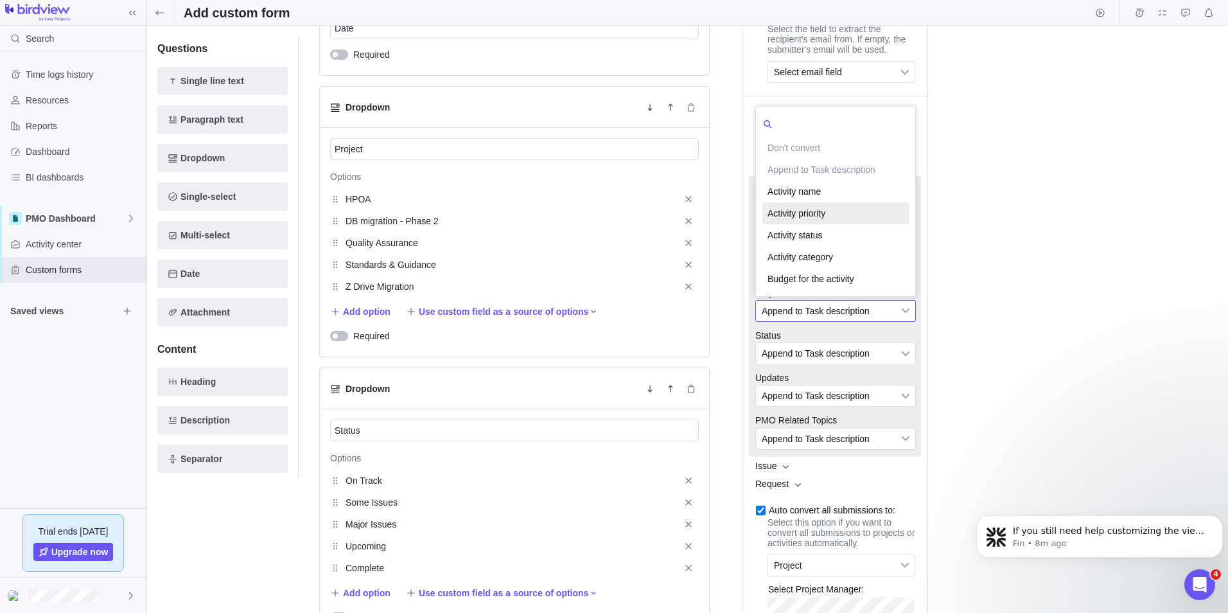
scroll to position [268, 0]
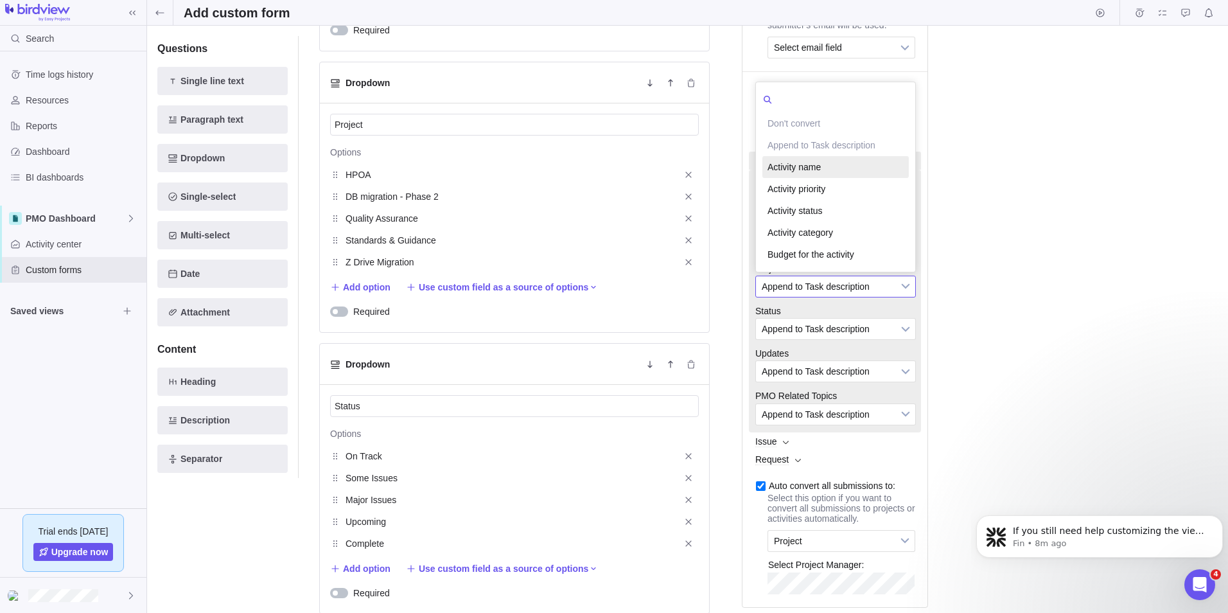
click at [799, 178] on li "Activity name" at bounding box center [836, 167] width 146 height 22
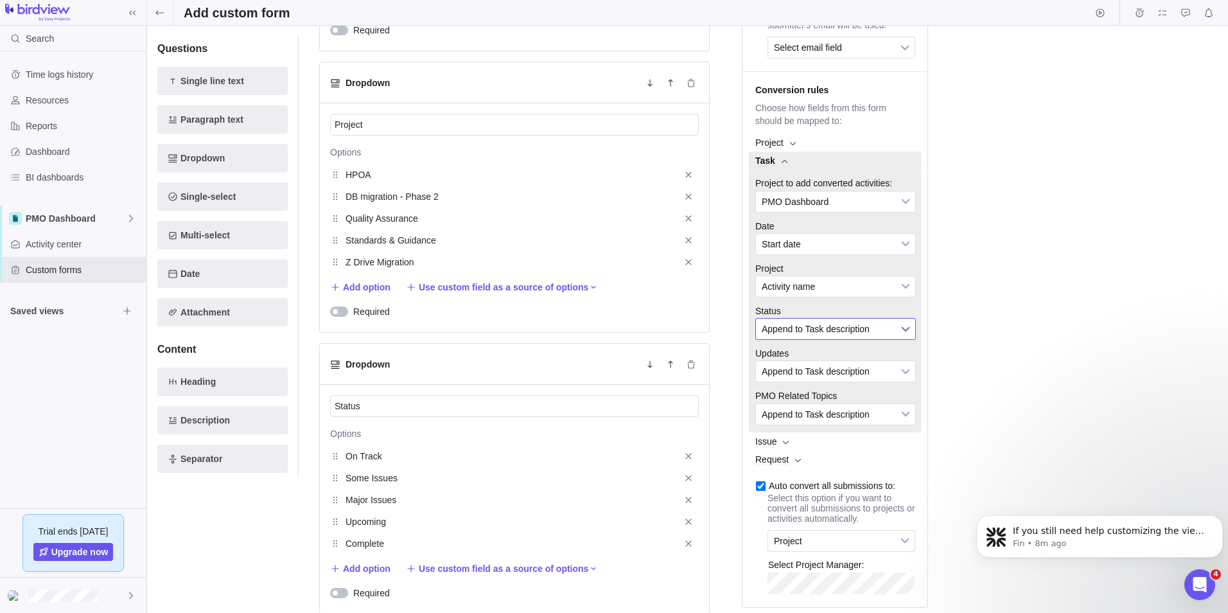
click at [818, 339] on span "Append to Task description" at bounding box center [827, 329] width 131 height 21
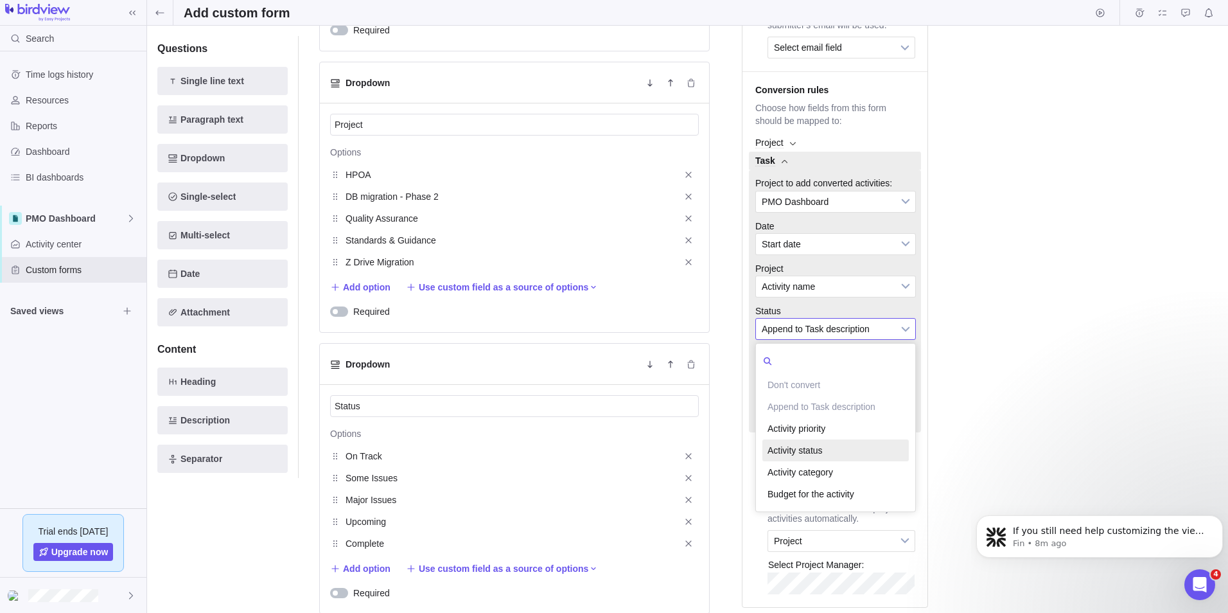
click at [818, 461] on li "Activity status" at bounding box center [836, 450] width 146 height 22
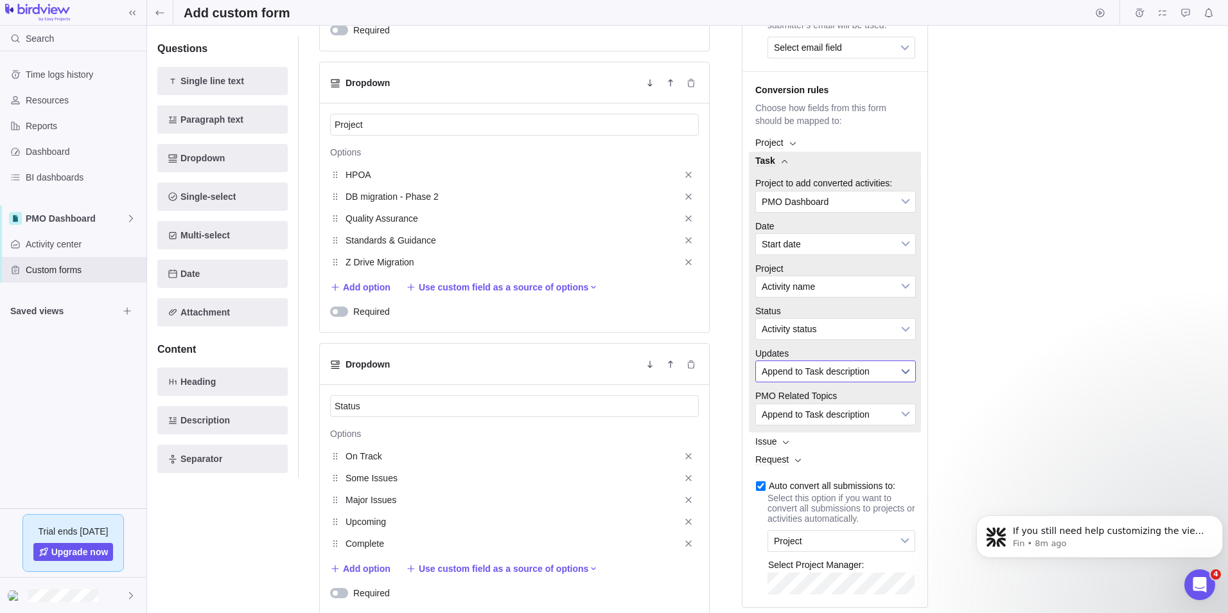
click at [806, 382] on span "Append to Task description" at bounding box center [827, 371] width 131 height 21
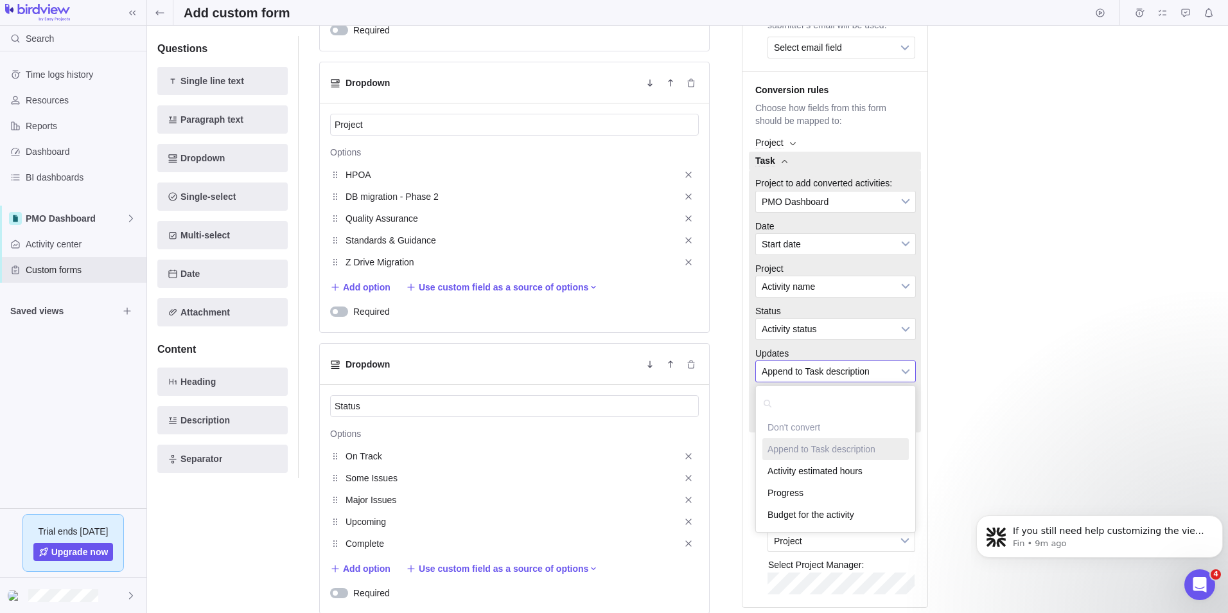
click at [1013, 409] on div "Save changes Discard changes Draft Active Preview PMO Dashboard Form to provide…" at bounding box center [687, 319] width 1081 height 587
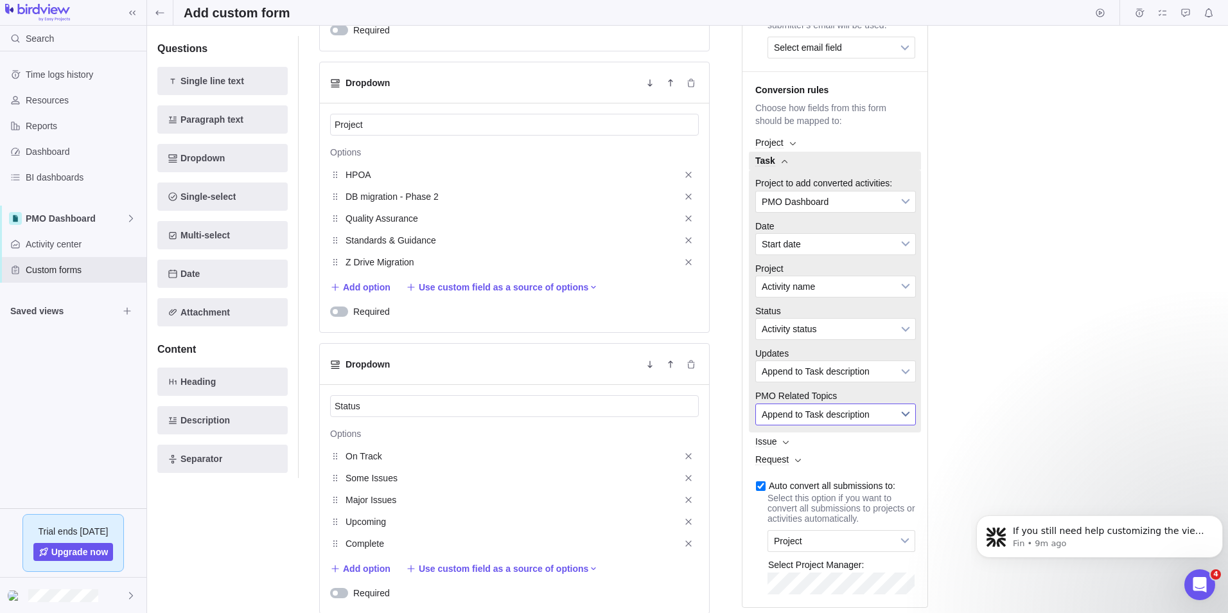
click at [823, 425] on span "Append to Task description" at bounding box center [827, 414] width 131 height 21
click at [982, 459] on div "Save changes Discard changes Draft Active Preview PMO Dashboard Form to provide…" at bounding box center [687, 319] width 1081 height 587
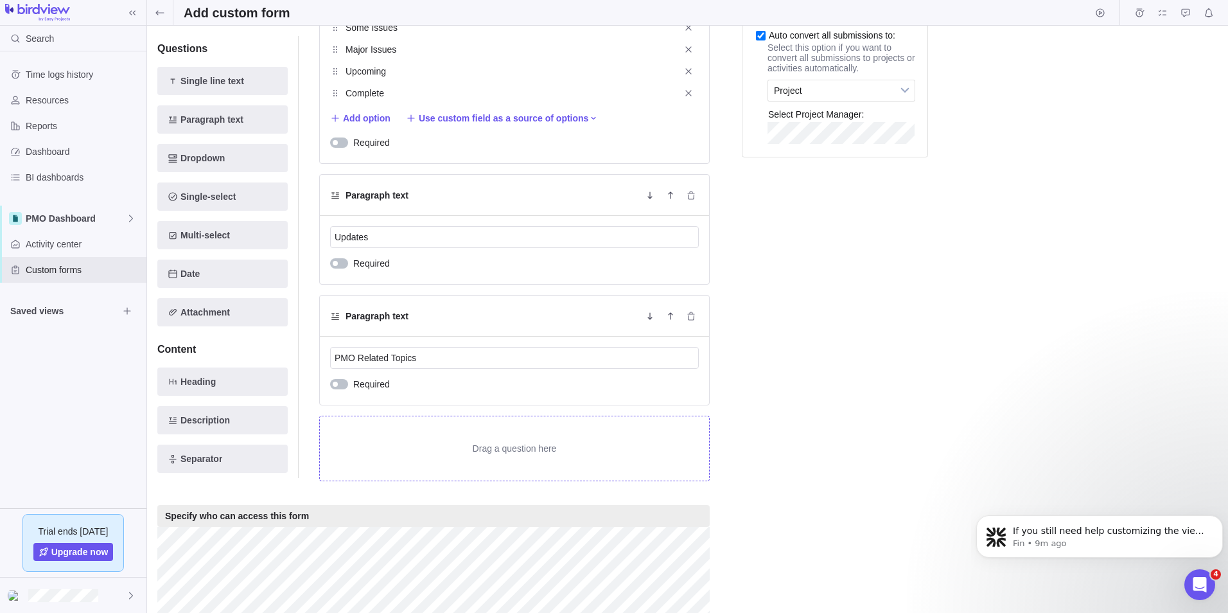
scroll to position [799, 0]
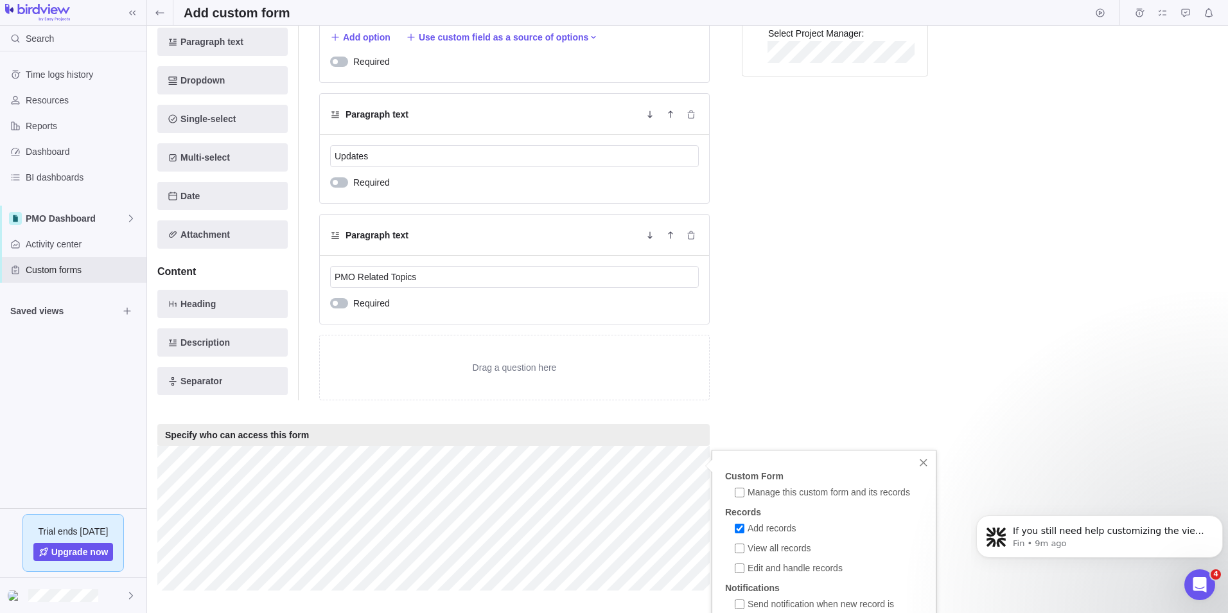
click at [736, 543] on div "View all records" at bounding box center [831, 550] width 193 height 17
click at [744, 569] on input "Edit and handle records" at bounding box center [740, 568] width 10 height 10
checkbox input "true"
click at [738, 497] on label "Manage this custom form and its records" at bounding box center [822, 494] width 175 height 13
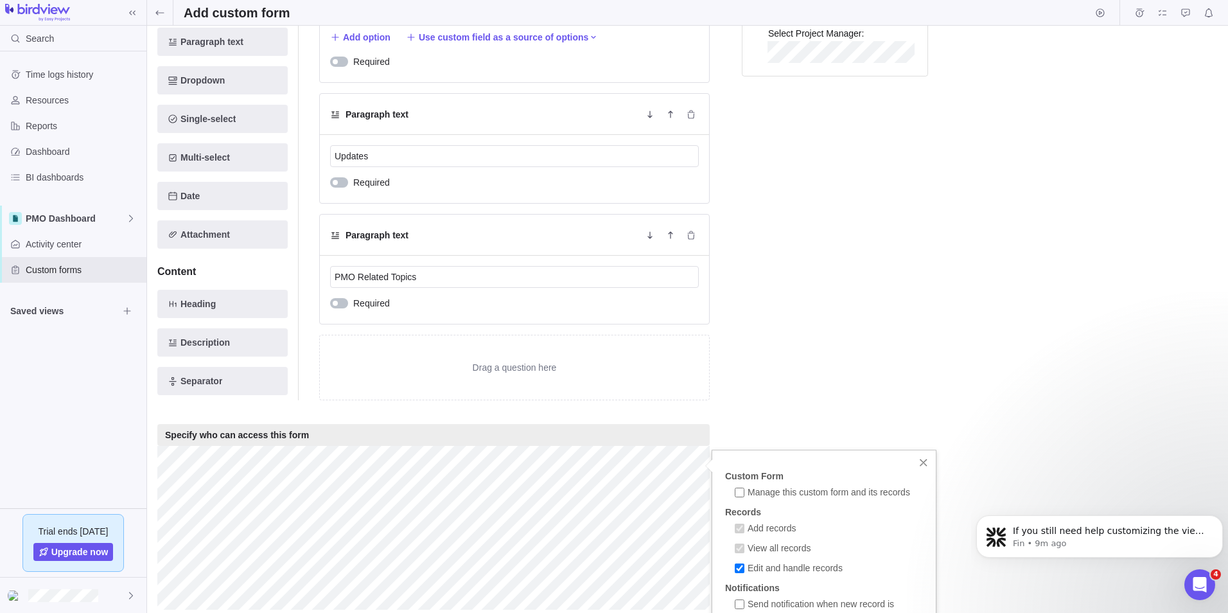
click at [738, 497] on input "Manage this custom form and its records" at bounding box center [740, 493] width 10 height 10
checkbox input "true"
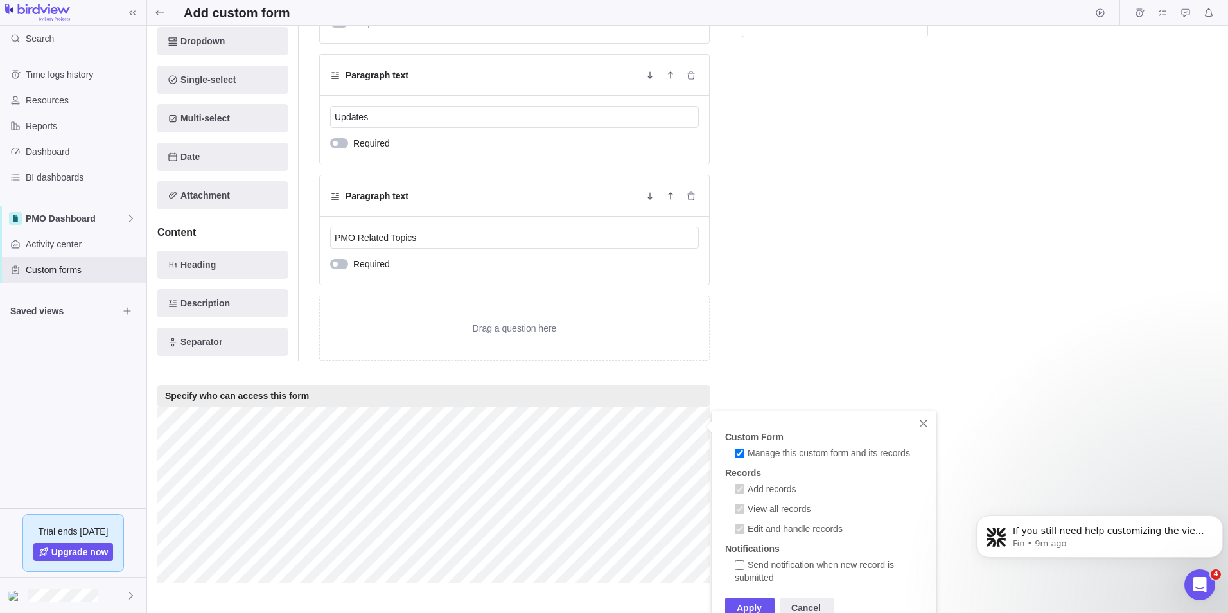
scroll to position [858, 0]
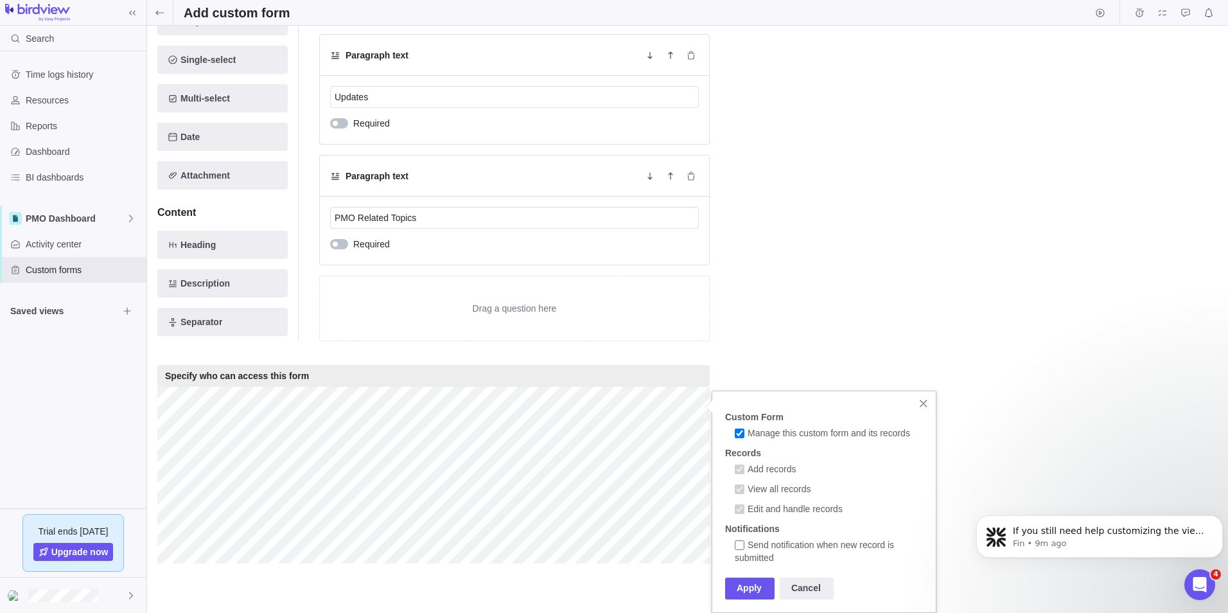
click at [741, 544] on input "Send notification when new record is submitted" at bounding box center [740, 545] width 10 height 10
checkbox input "true"
click at [745, 592] on div "Apply" at bounding box center [749, 589] width 49 height 22
click at [759, 579] on div "Apply" at bounding box center [749, 589] width 49 height 22
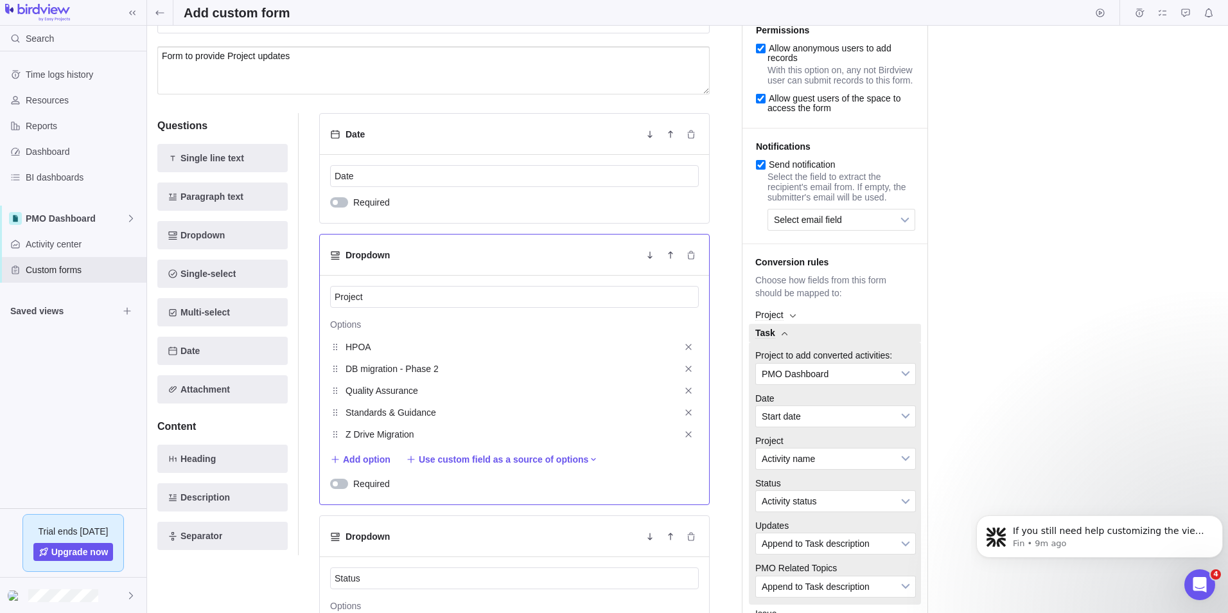
scroll to position [0, 0]
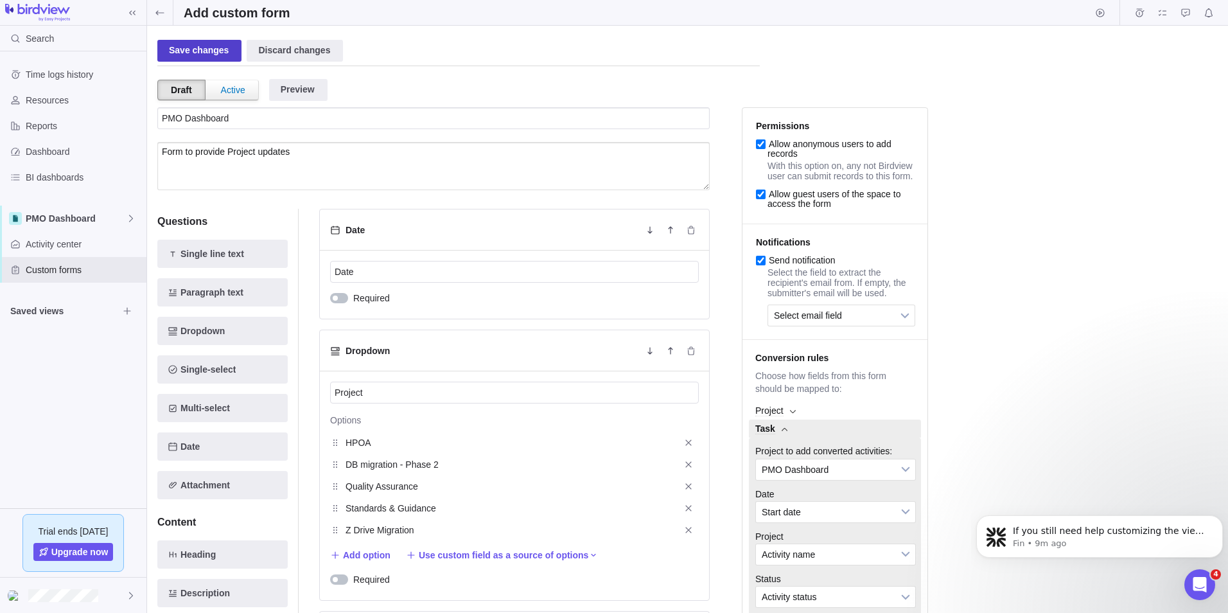
click at [208, 55] on div "Save changes" at bounding box center [199, 51] width 84 height 22
click at [210, 53] on div "Save changes" at bounding box center [199, 51] width 84 height 22
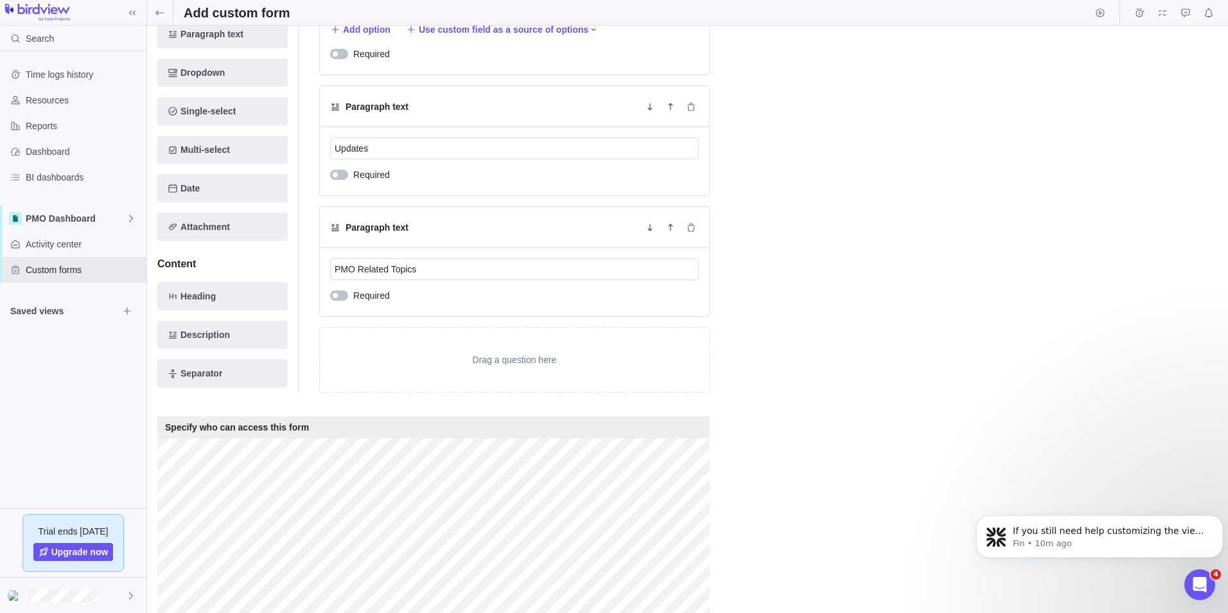
scroll to position [844, 0]
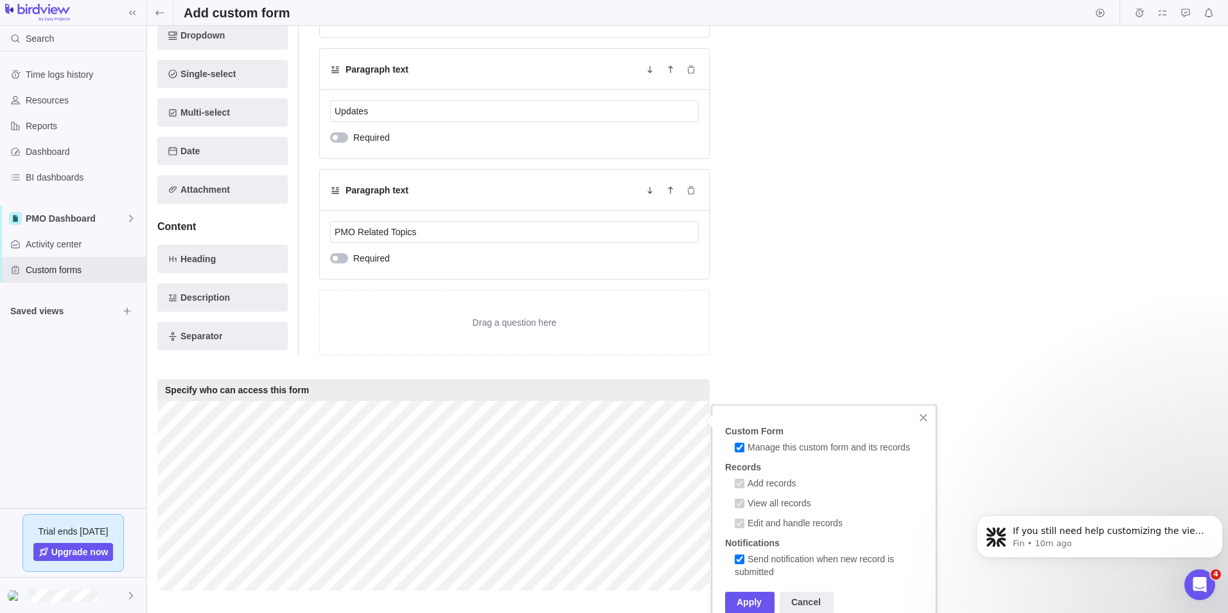
click at [745, 448] on label "Manage this custom form and its records" at bounding box center [822, 449] width 175 height 13
click at [745, 448] on input "Manage this custom form and its records" at bounding box center [740, 448] width 10 height 10
checkbox input "false"
click at [747, 525] on label "Edit and handle records" at bounding box center [789, 524] width 108 height 13
click at [745, 525] on input "Edit and handle records" at bounding box center [740, 523] width 10 height 10
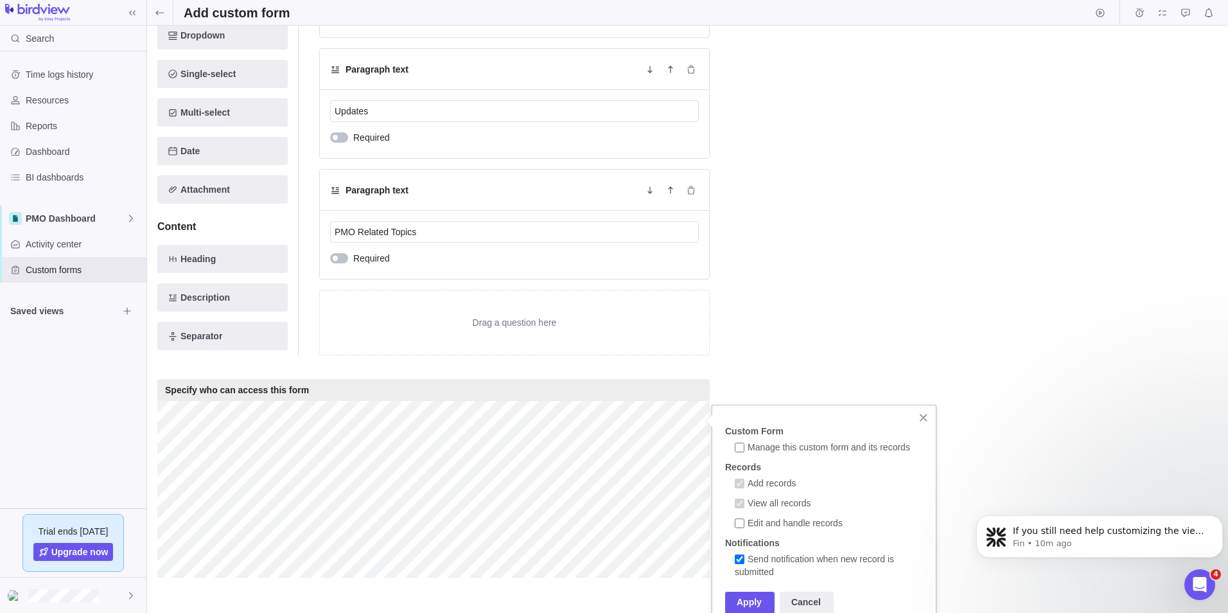
checkbox input "false"
click at [744, 556] on input "Send notification when new record is submitted" at bounding box center [740, 559] width 10 height 10
checkbox input "false"
click at [737, 481] on input "Add records" at bounding box center [740, 484] width 10 height 10
checkbox input "false"
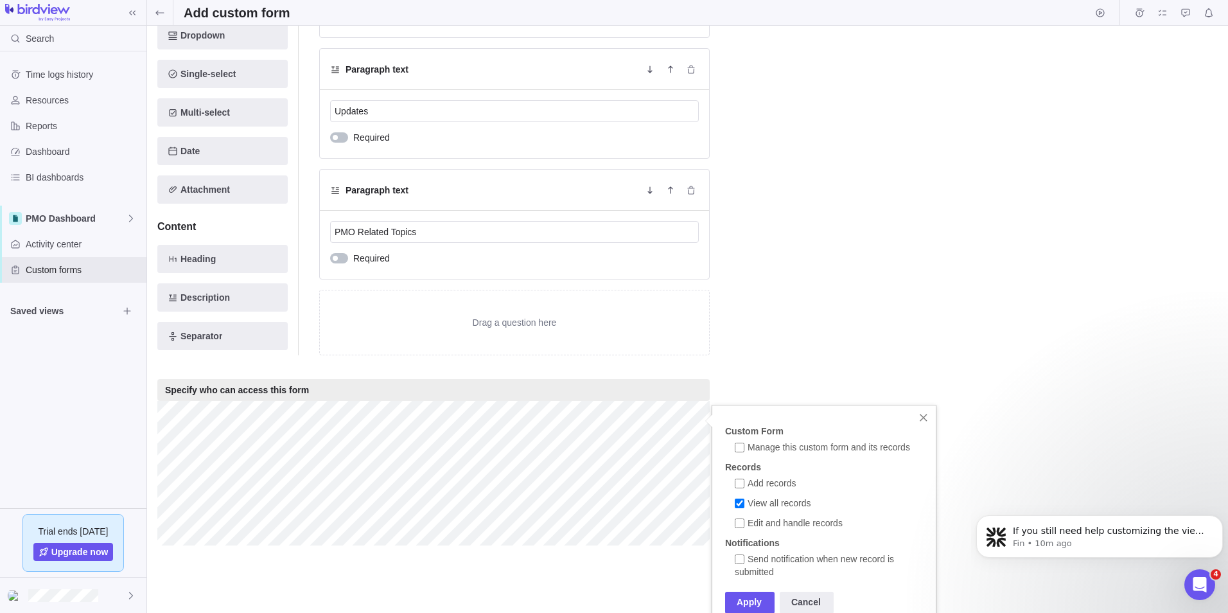
click at [739, 499] on input "View all records" at bounding box center [740, 504] width 10 height 10
checkbox input "false"
click at [740, 448] on input "Manage this custom form and its records" at bounding box center [740, 448] width 10 height 10
checkbox input "true"
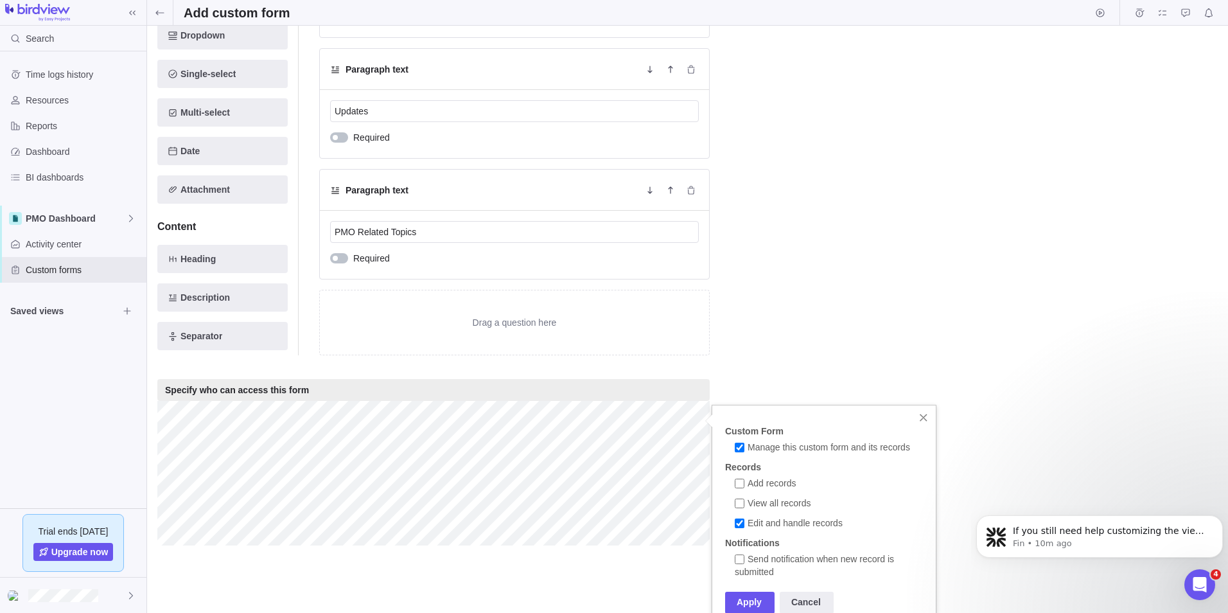
checkbox input "true"
click at [747, 560] on label "Send notification when new record is submitted" at bounding box center [831, 567] width 193 height 26
click at [745, 560] on input "Send notification when new record is submitted" at bounding box center [740, 559] width 10 height 10
checkbox input "true"
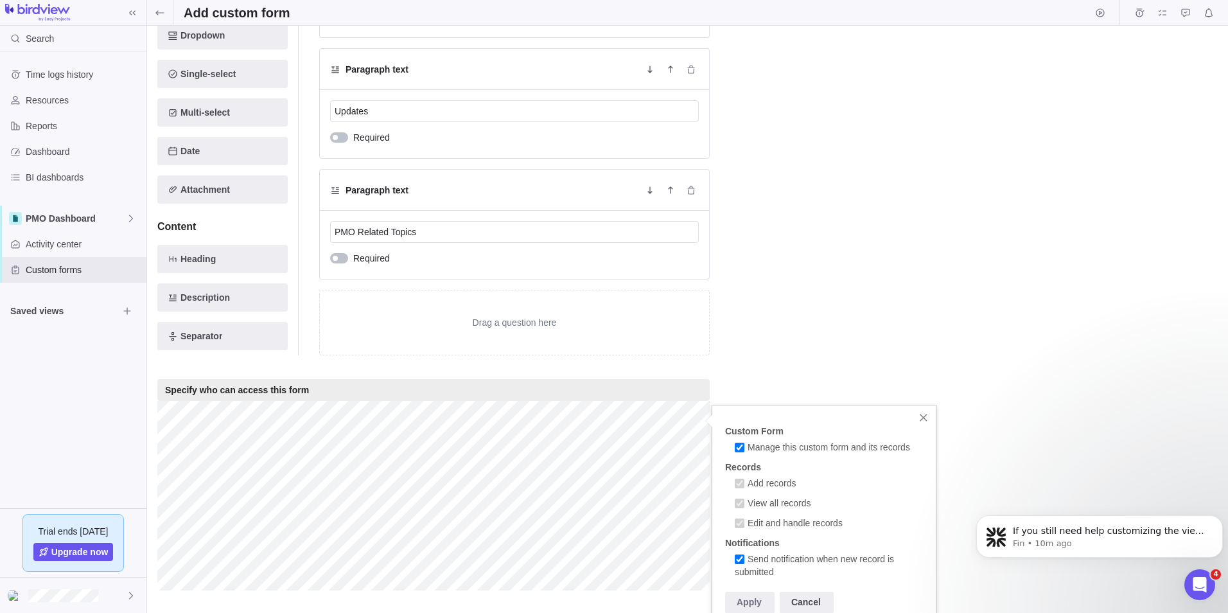
click at [752, 597] on div "Apply Cancel" at bounding box center [826, 603] width 202 height 22
click at [923, 412] on div at bounding box center [923, 417] width 16 height 16
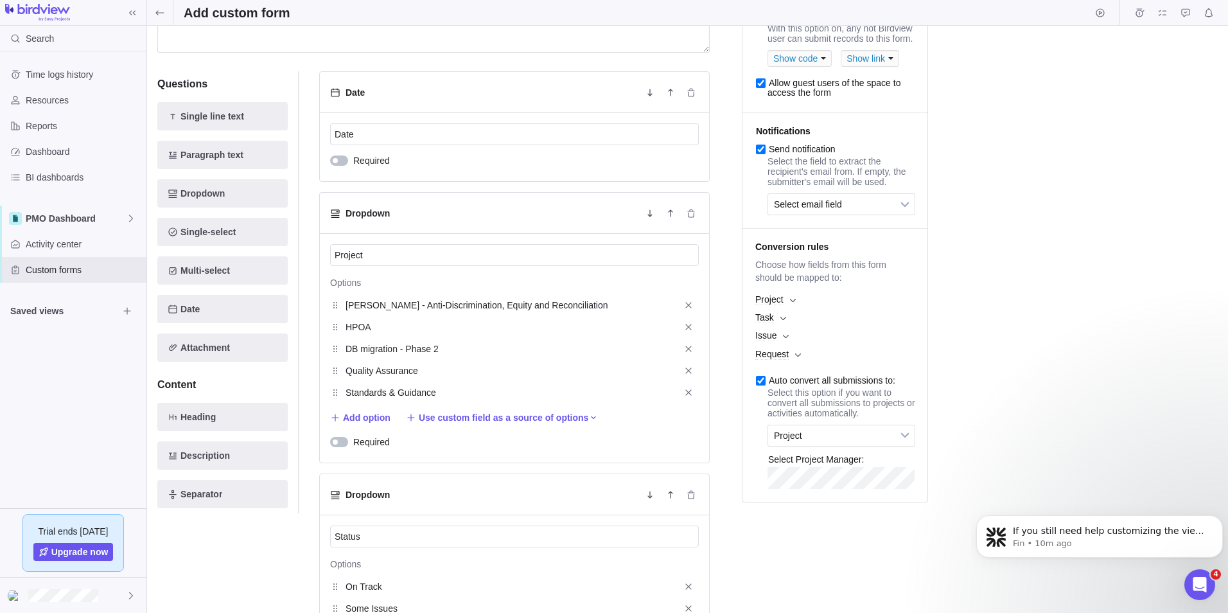
scroll to position [0, 0]
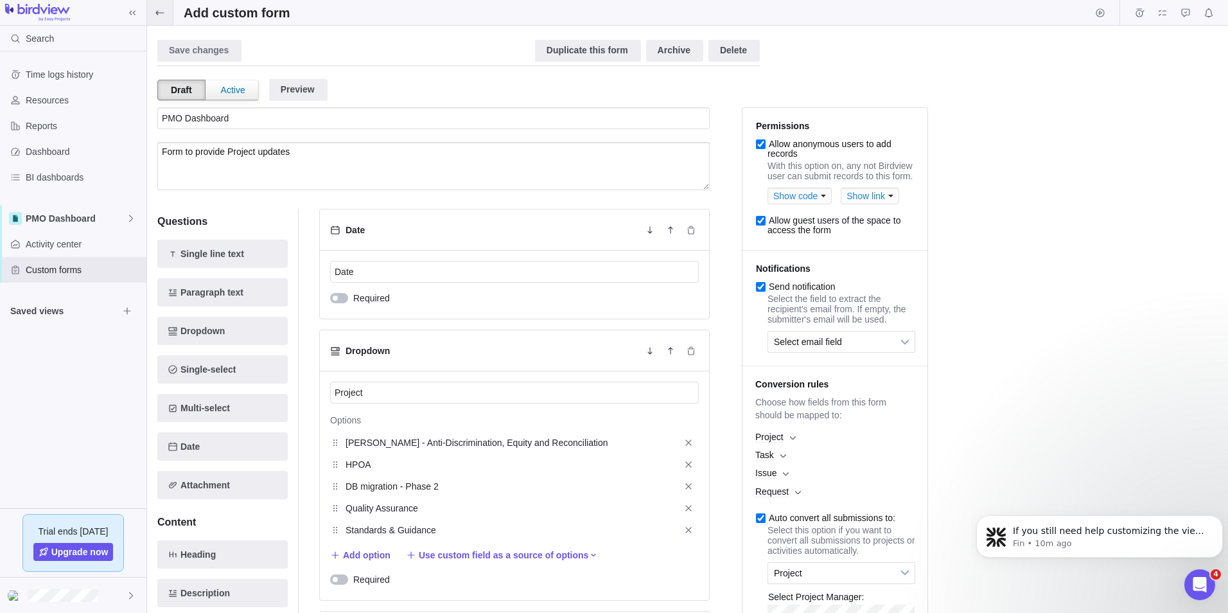
click at [163, 15] on icon at bounding box center [160, 13] width 10 height 10
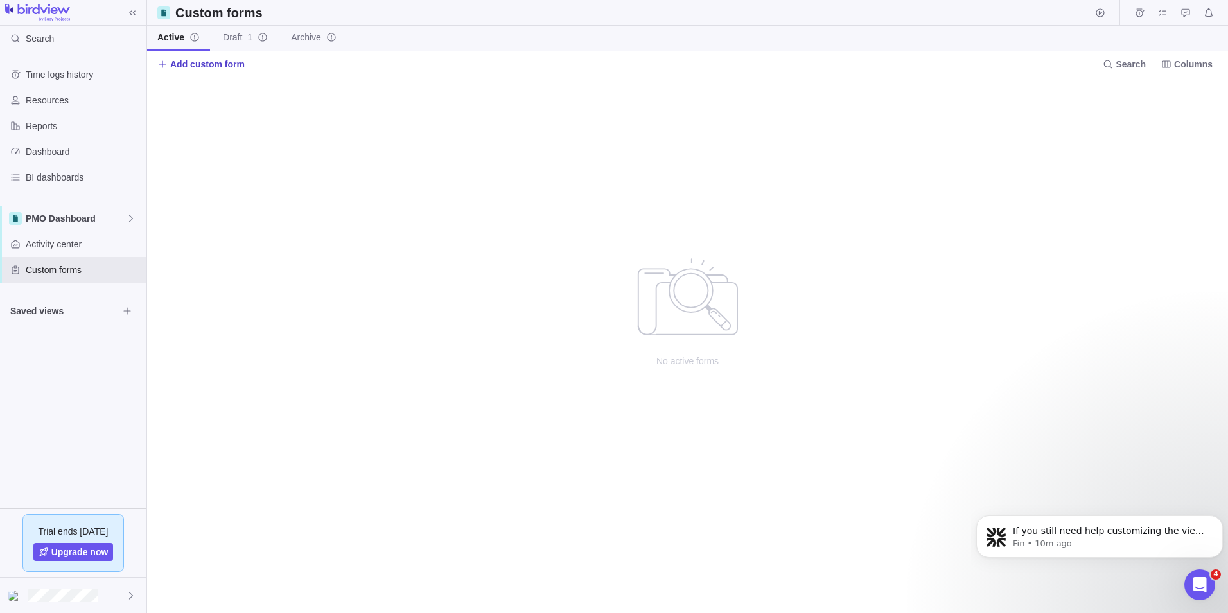
click at [204, 66] on span "Add custom form" at bounding box center [207, 64] width 75 height 13
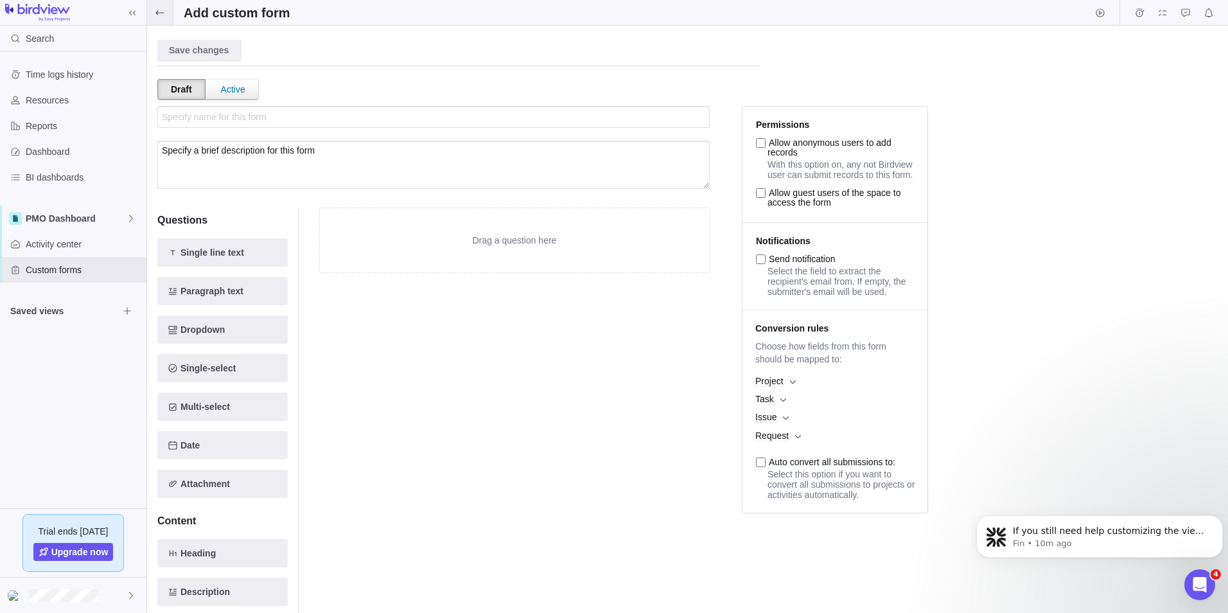
click at [160, 17] on icon at bounding box center [160, 13] width 10 height 10
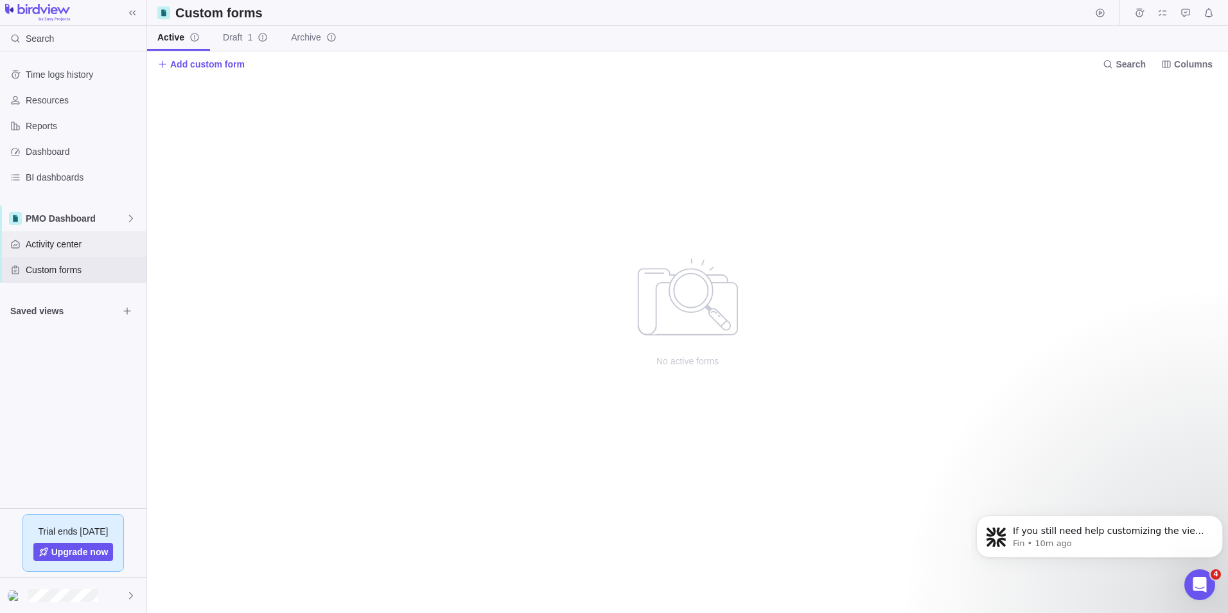
click at [77, 245] on span "Activity center" at bounding box center [84, 244] width 116 height 13
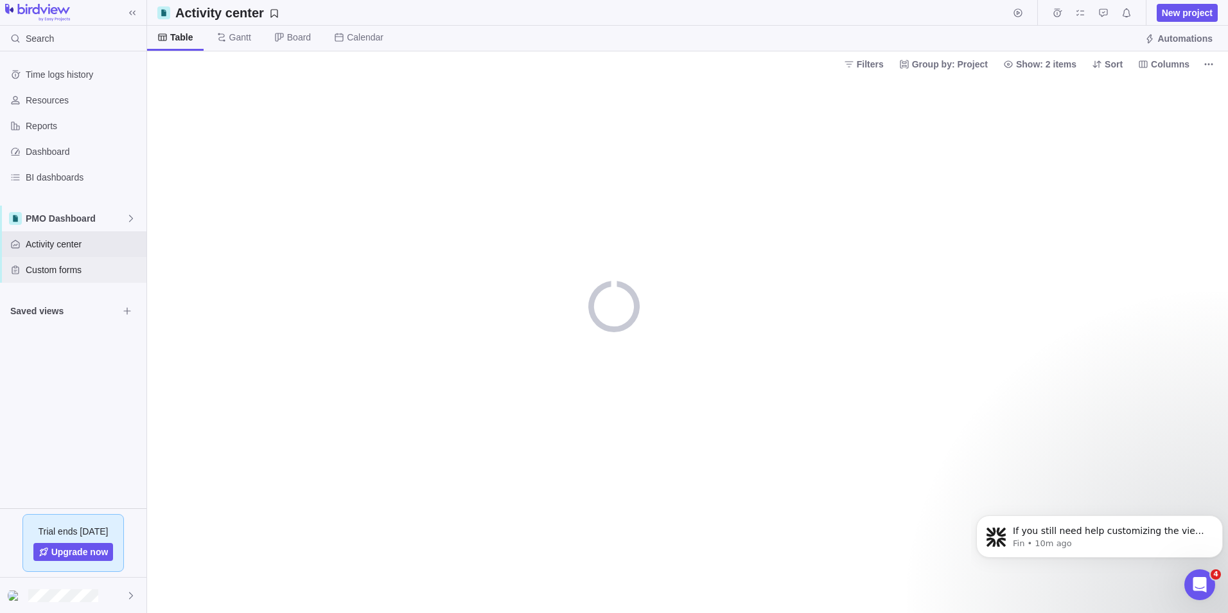
click at [78, 266] on span "Custom forms" at bounding box center [84, 269] width 116 height 13
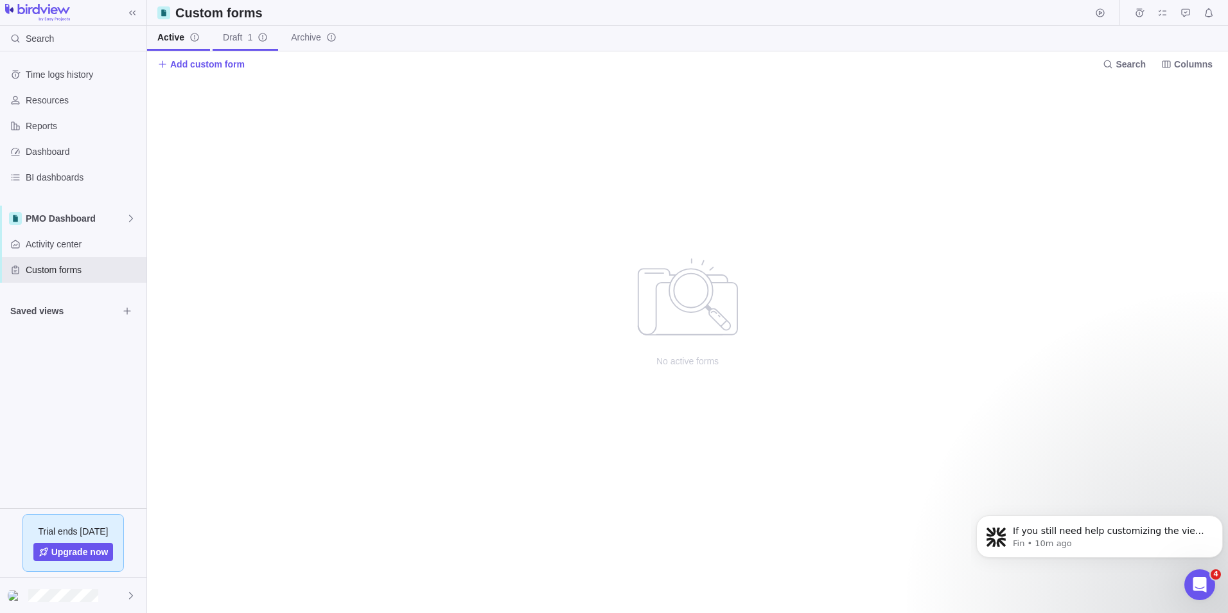
click at [230, 41] on span "Draft 1" at bounding box center [238, 37] width 30 height 13
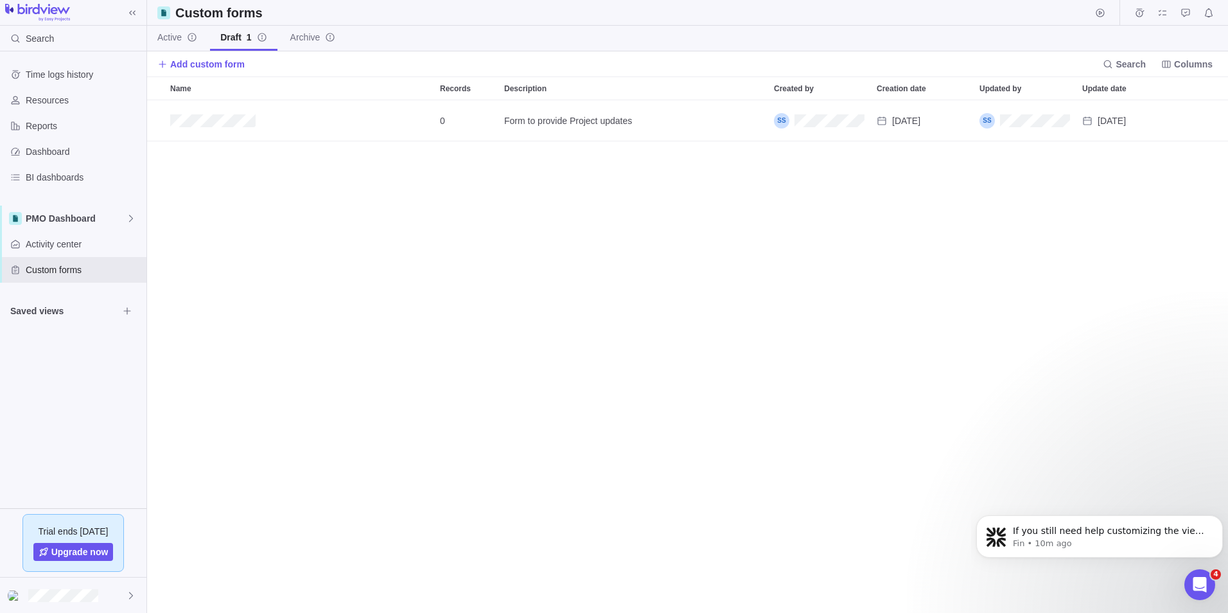
scroll to position [503, 1072]
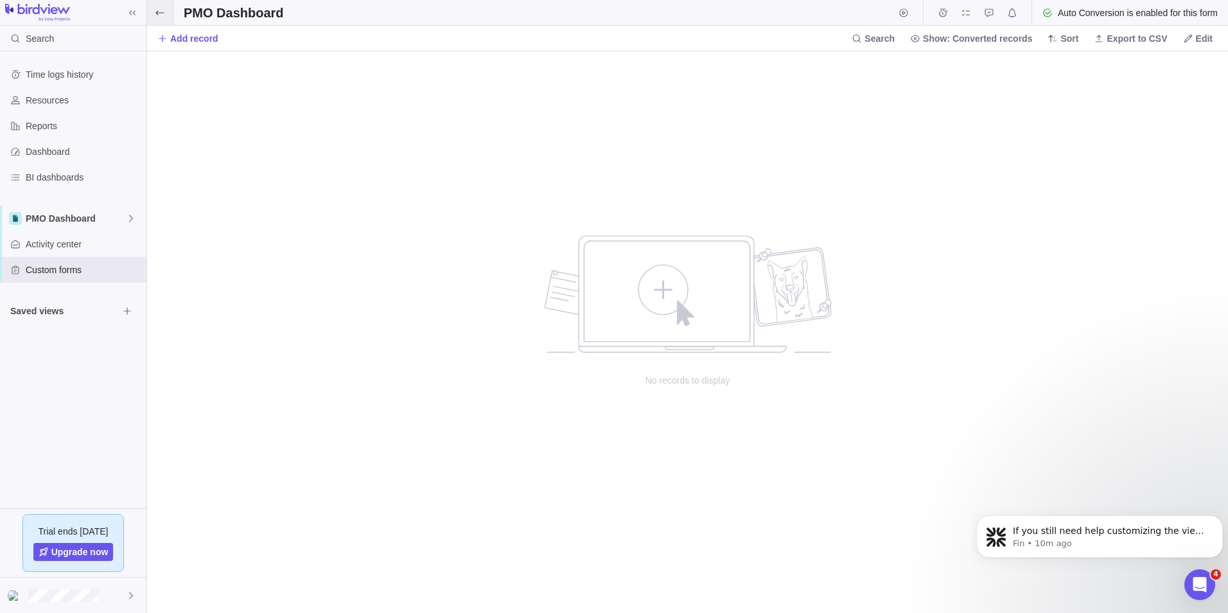
click at [164, 13] on icon at bounding box center [160, 13] width 10 height 10
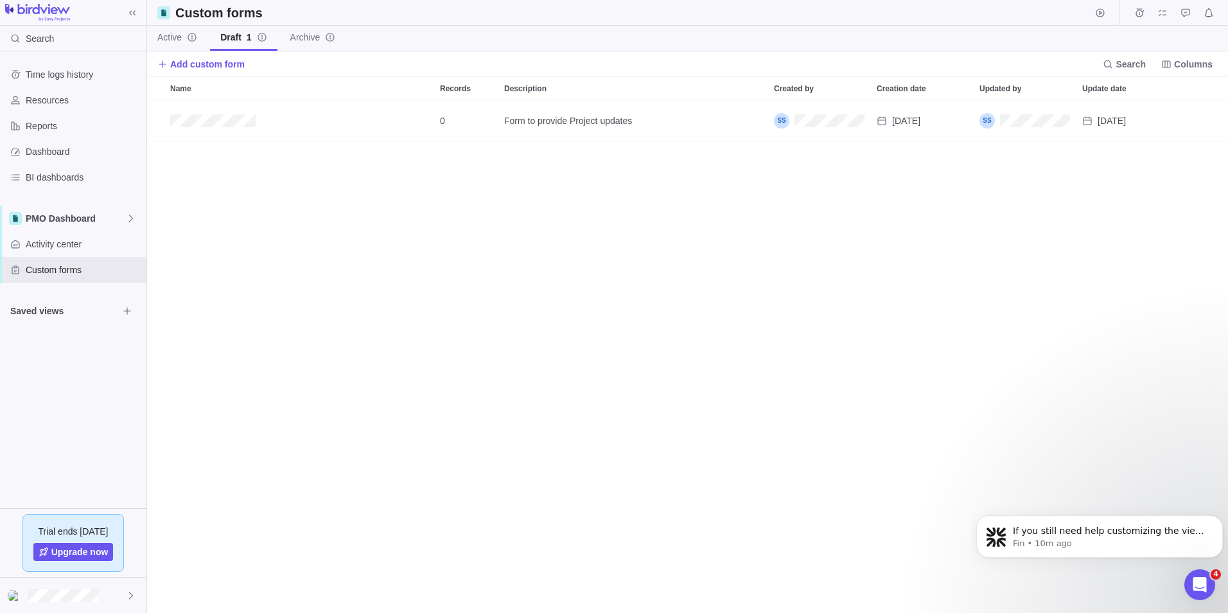
scroll to position [503, 1072]
click at [1145, 121] on icon "Edit" at bounding box center [1143, 121] width 10 height 10
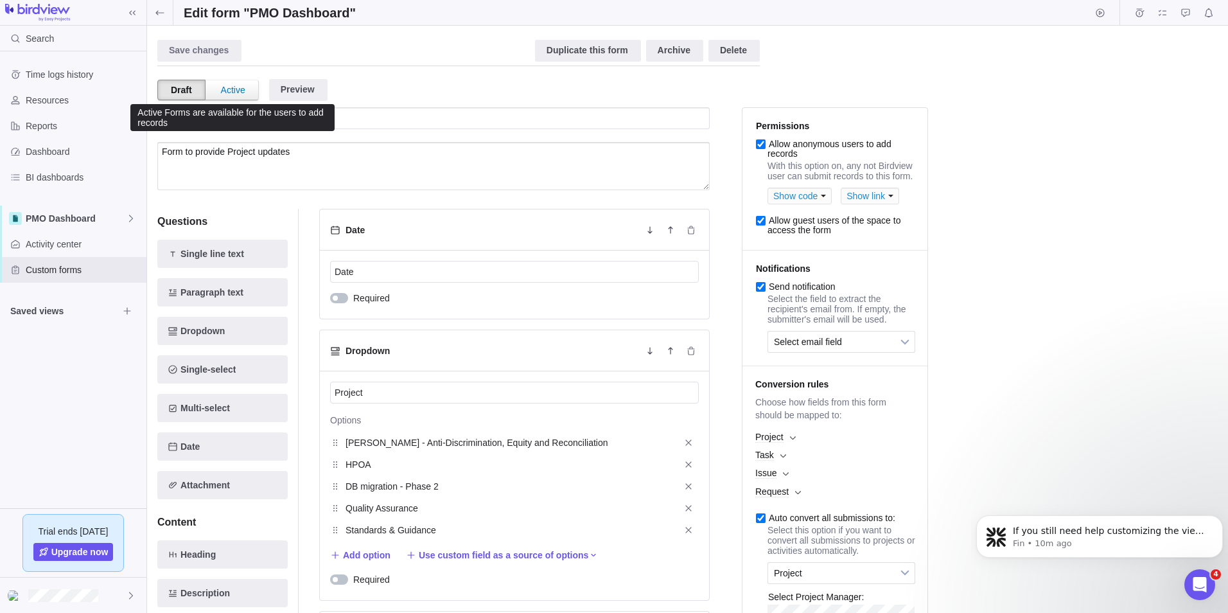
click at [240, 93] on div "Active" at bounding box center [233, 89] width 50 height 19
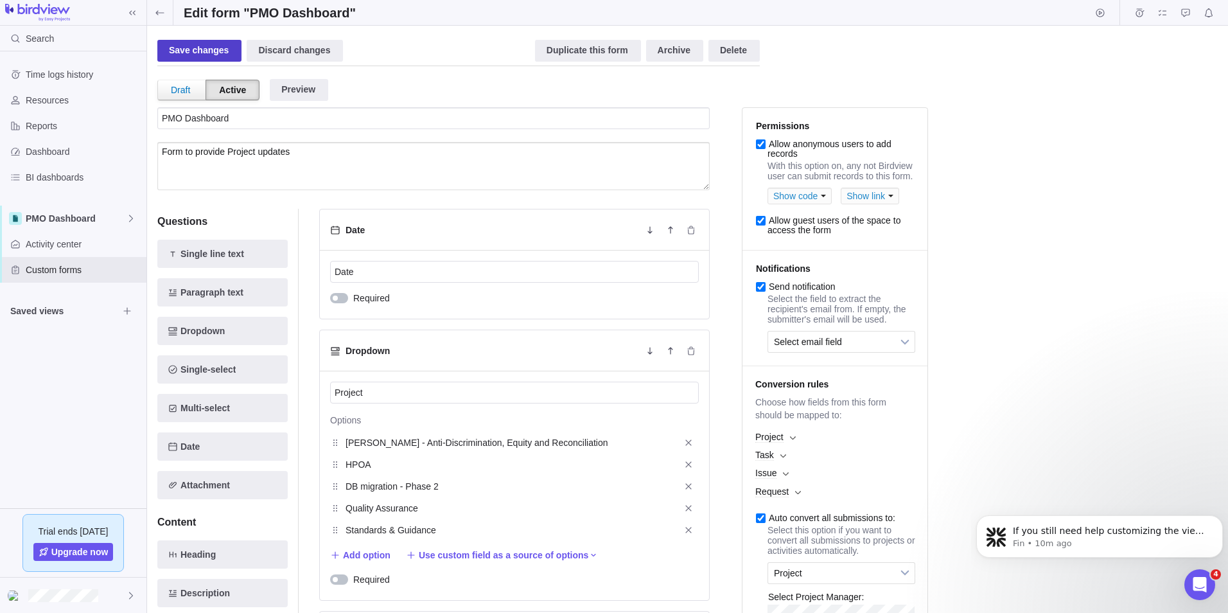
click at [204, 49] on div "Save changes" at bounding box center [199, 51] width 84 height 22
click at [159, 12] on icon at bounding box center [159, 12] width 8 height 4
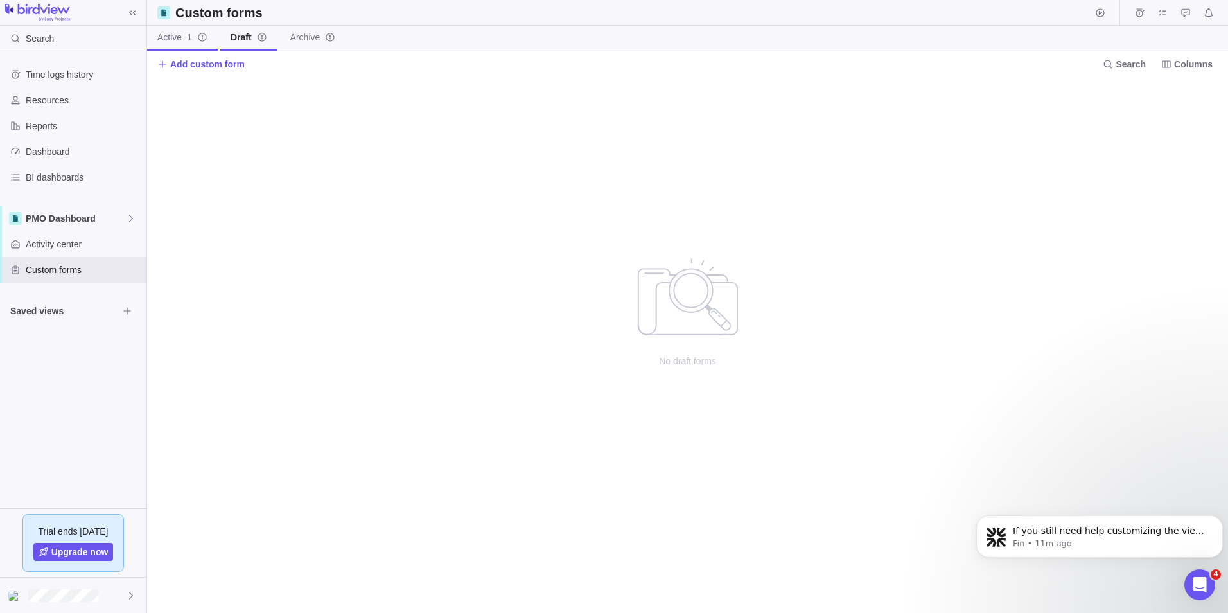
click at [170, 35] on span "Active 1" at bounding box center [174, 37] width 35 height 13
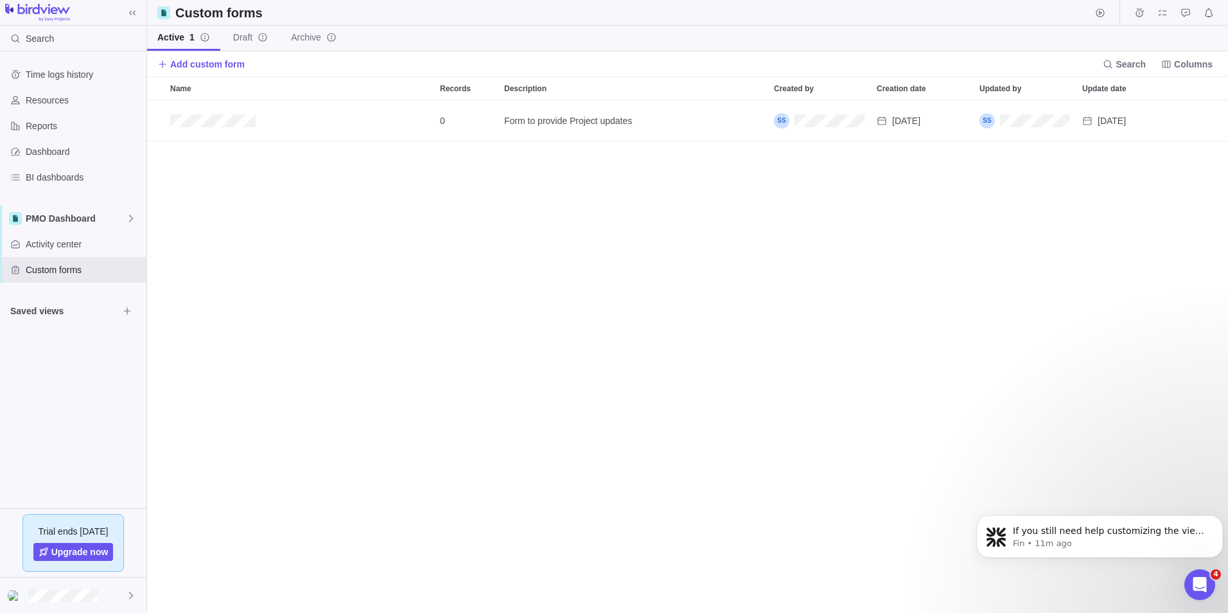
scroll to position [503, 1072]
click at [1142, 118] on icon "Edit" at bounding box center [1143, 121] width 10 height 10
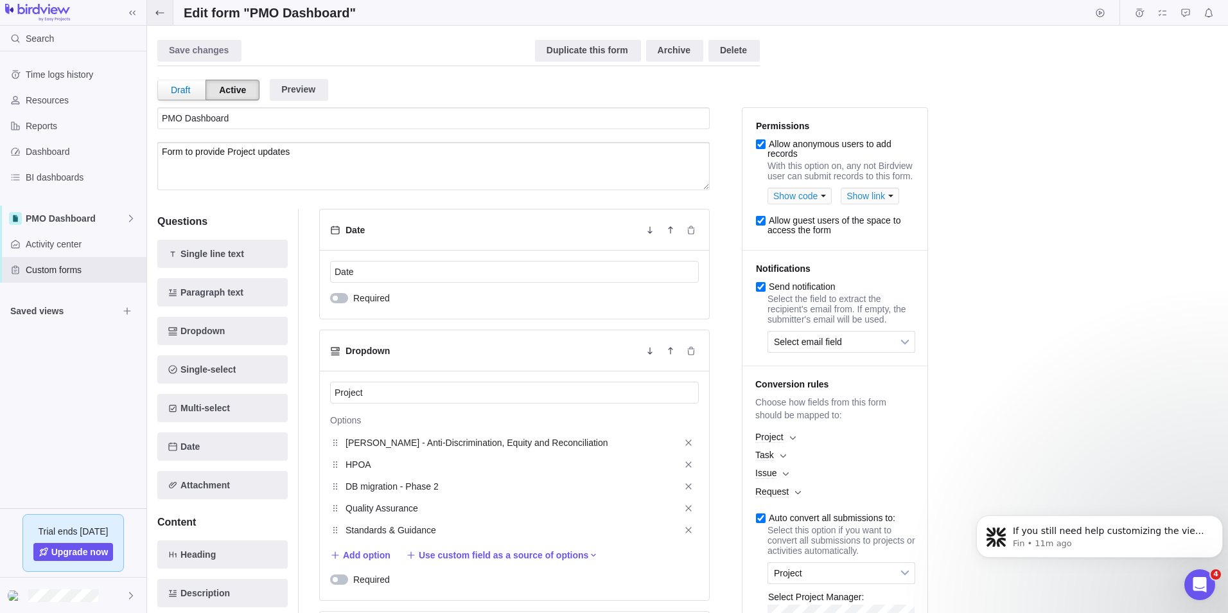
click at [165, 10] on span at bounding box center [160, 12] width 26 height 25
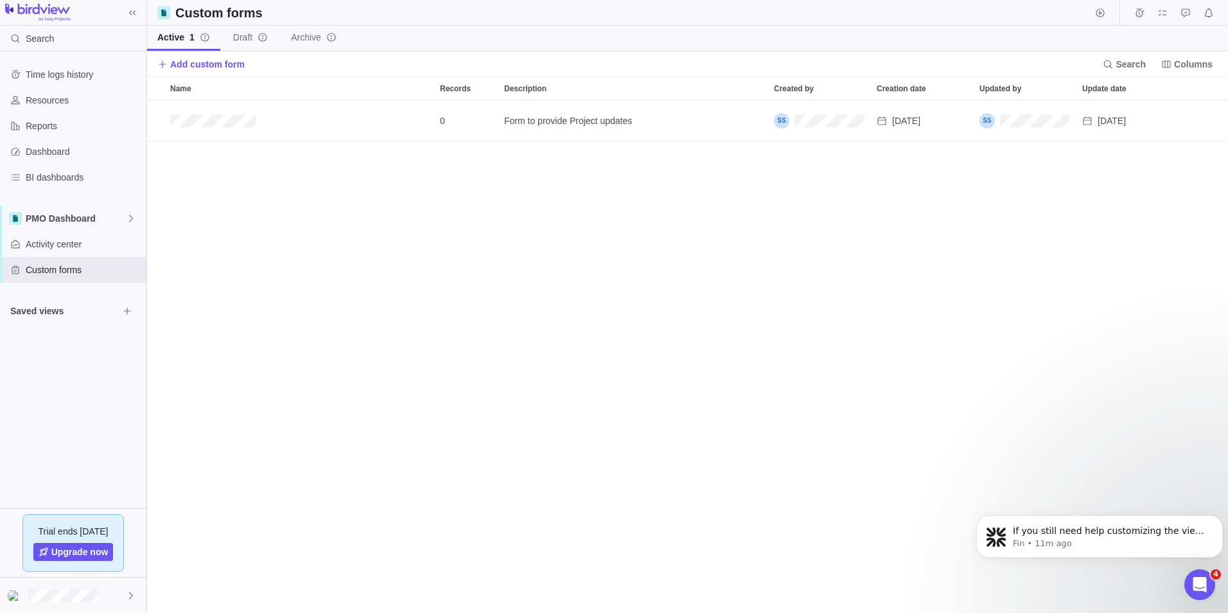
scroll to position [503, 1072]
click at [1171, 121] on icon "Add record" at bounding box center [1169, 121] width 10 height 10
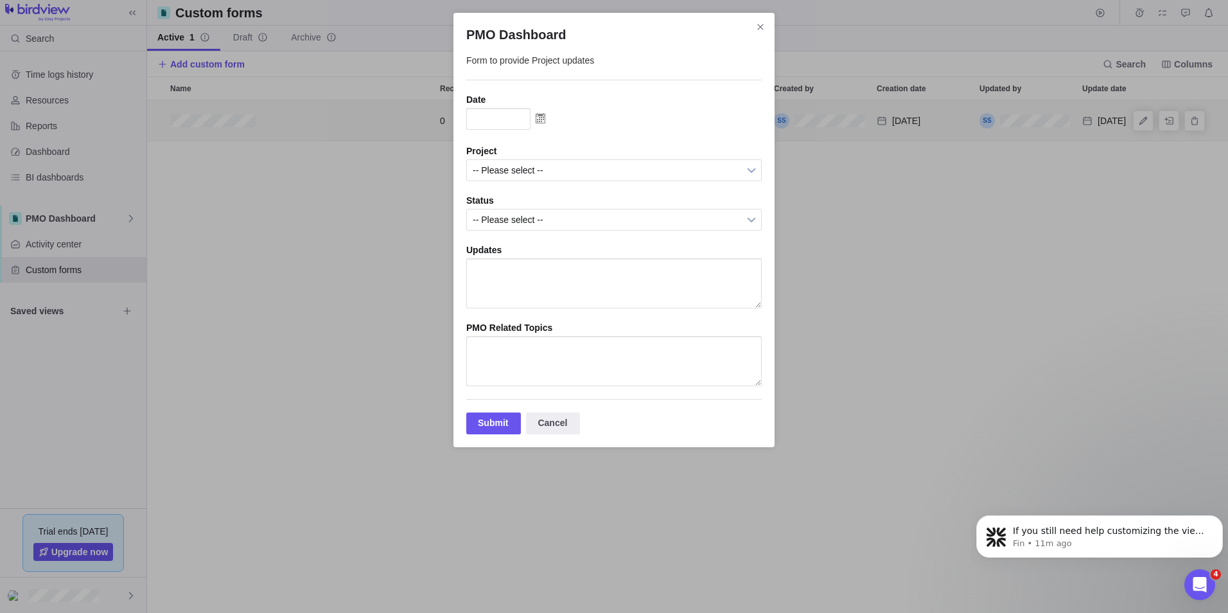
click at [549, 116] on img "PMO Dashboard" at bounding box center [541, 118] width 20 height 21
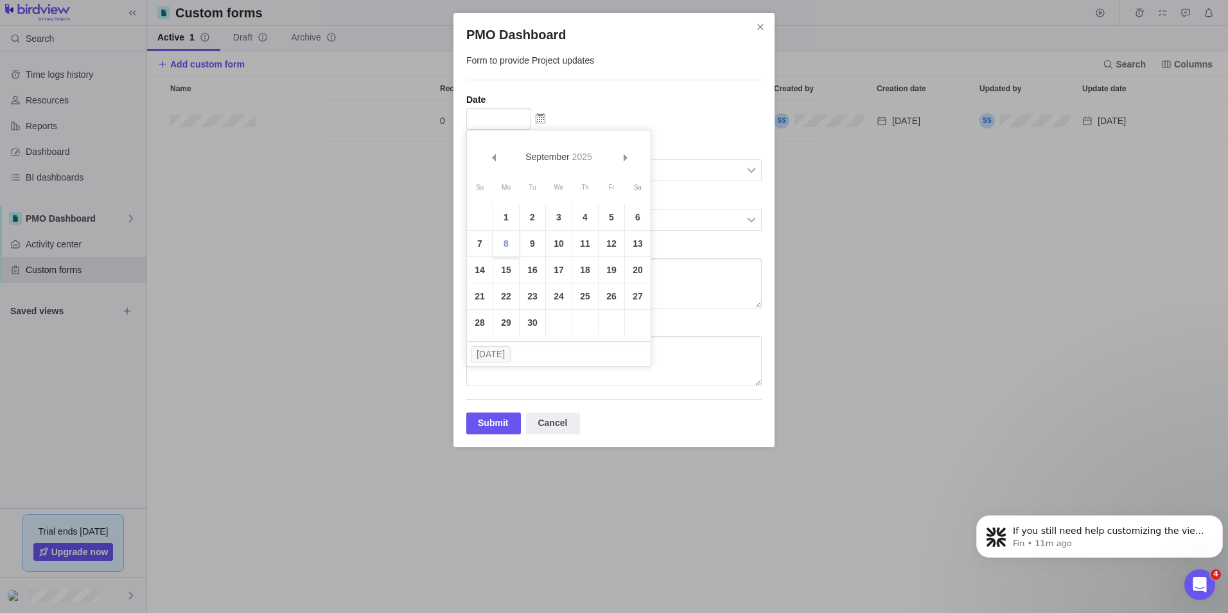
click at [511, 237] on link "8" at bounding box center [506, 244] width 26 height 26
type input "[DATE]"
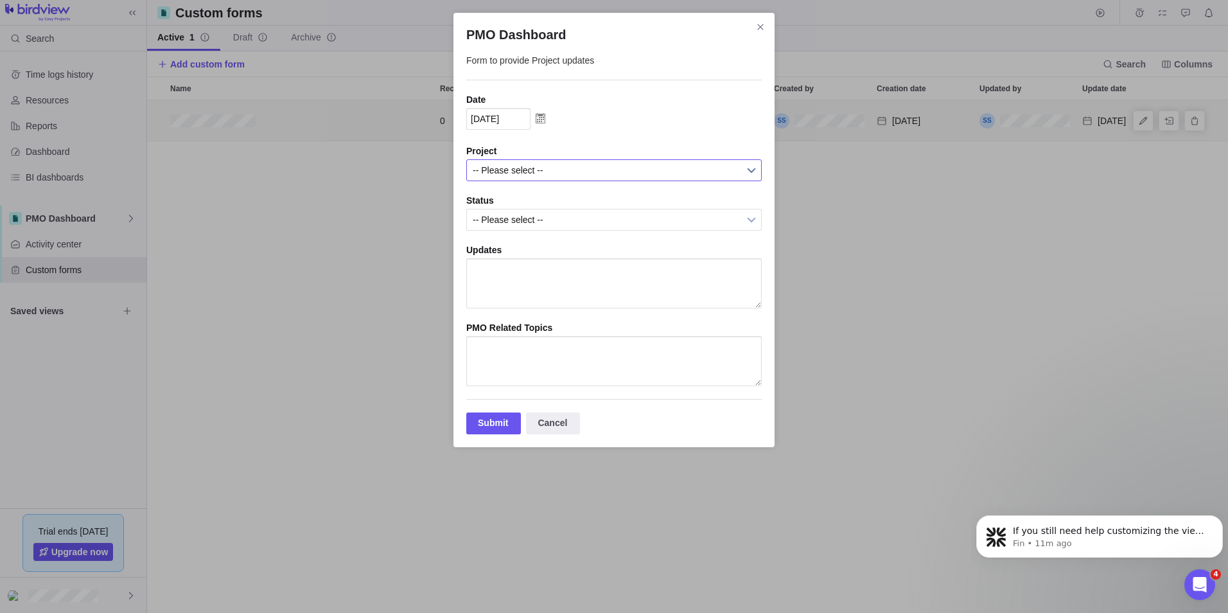
click at [506, 169] on span "-- Please select --" at bounding box center [606, 170] width 266 height 21
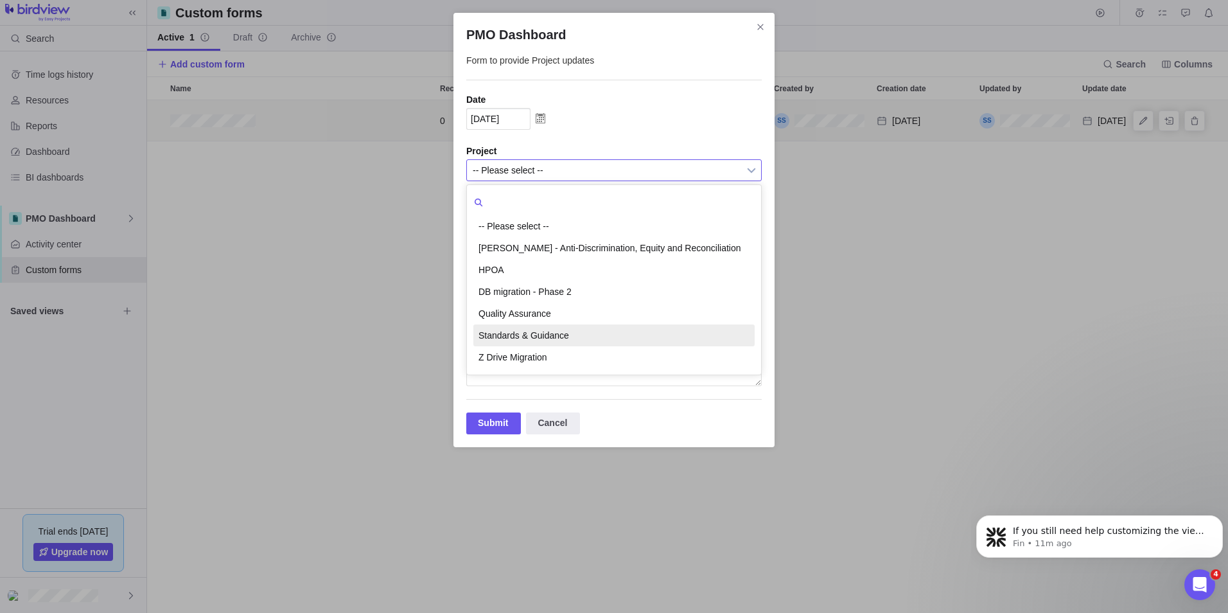
click at [527, 334] on li "Standards & Guidance" at bounding box center [613, 335] width 281 height 22
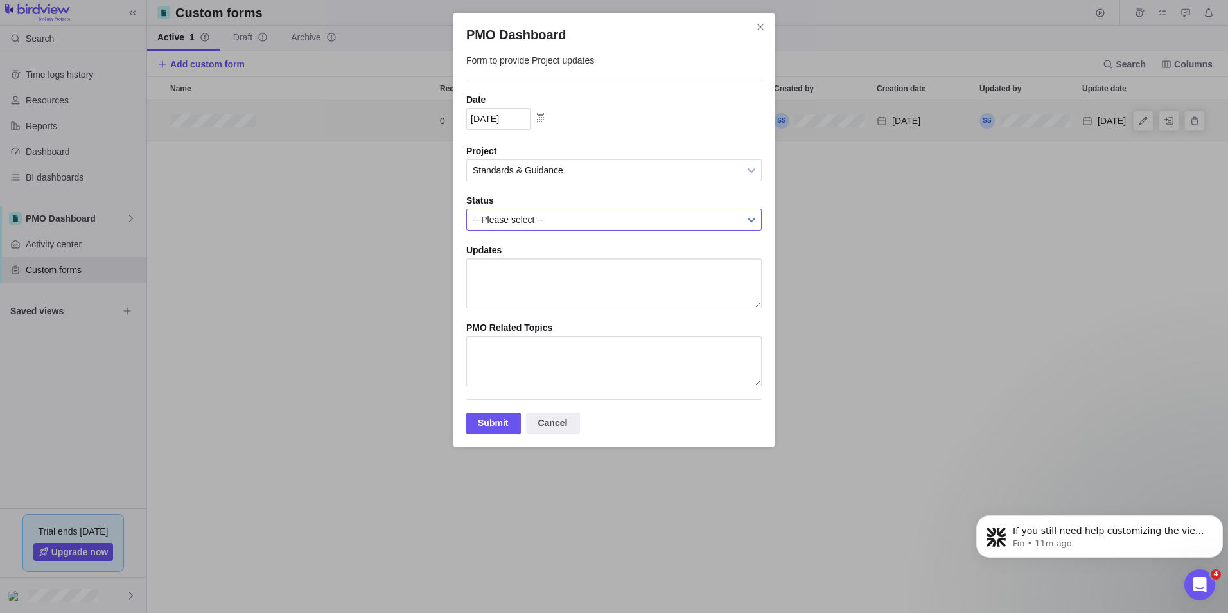
click at [511, 227] on span "-- Please select --" at bounding box center [606, 219] width 266 height 21
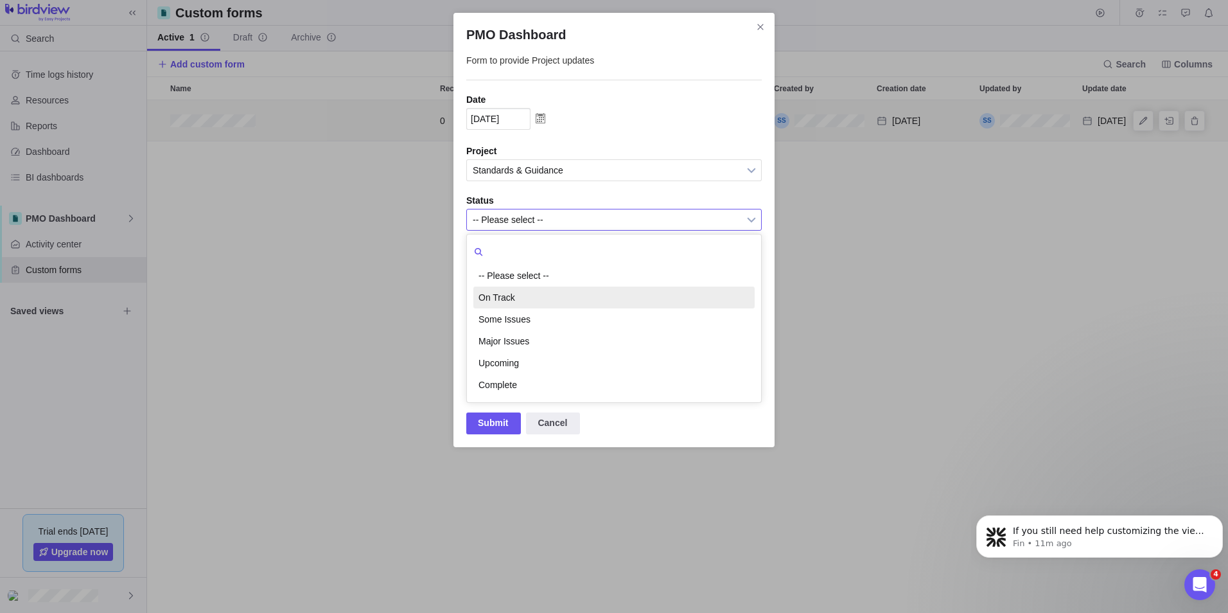
click at [512, 296] on li "On Track" at bounding box center [613, 298] width 281 height 22
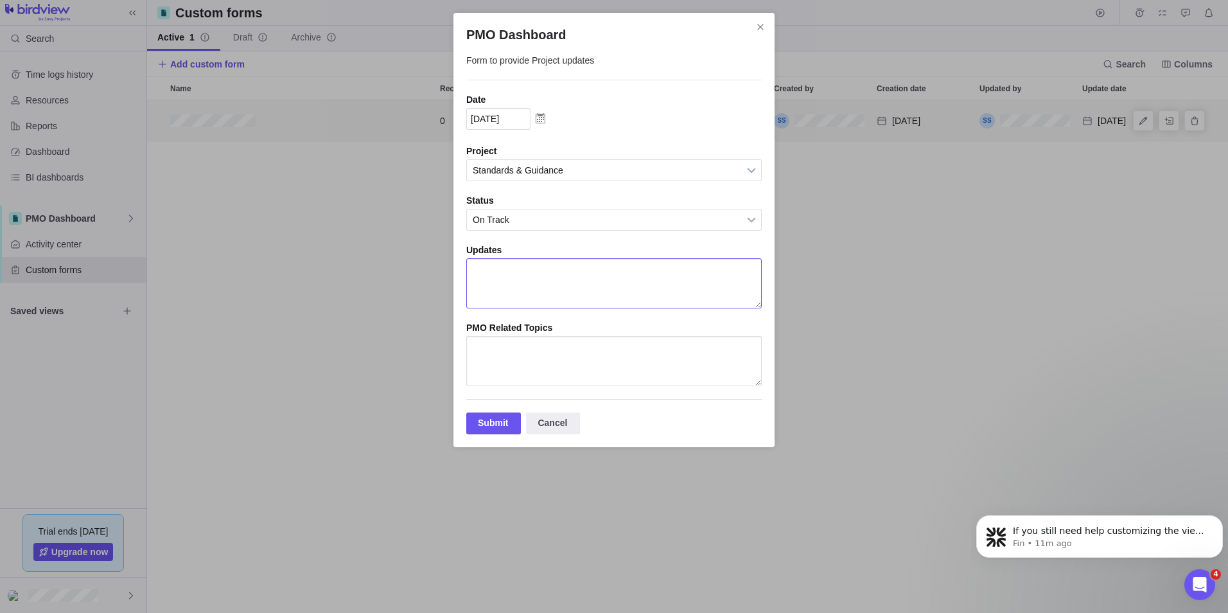
click at [511, 280] on textarea "PMO Dashboard" at bounding box center [614, 283] width 296 height 50
type textarea "test"
click at [486, 369] on textarea "PMO Dashboard" at bounding box center [614, 361] width 296 height 50
type textarea "test"
click at [494, 434] on div "Submit" at bounding box center [493, 423] width 55 height 22
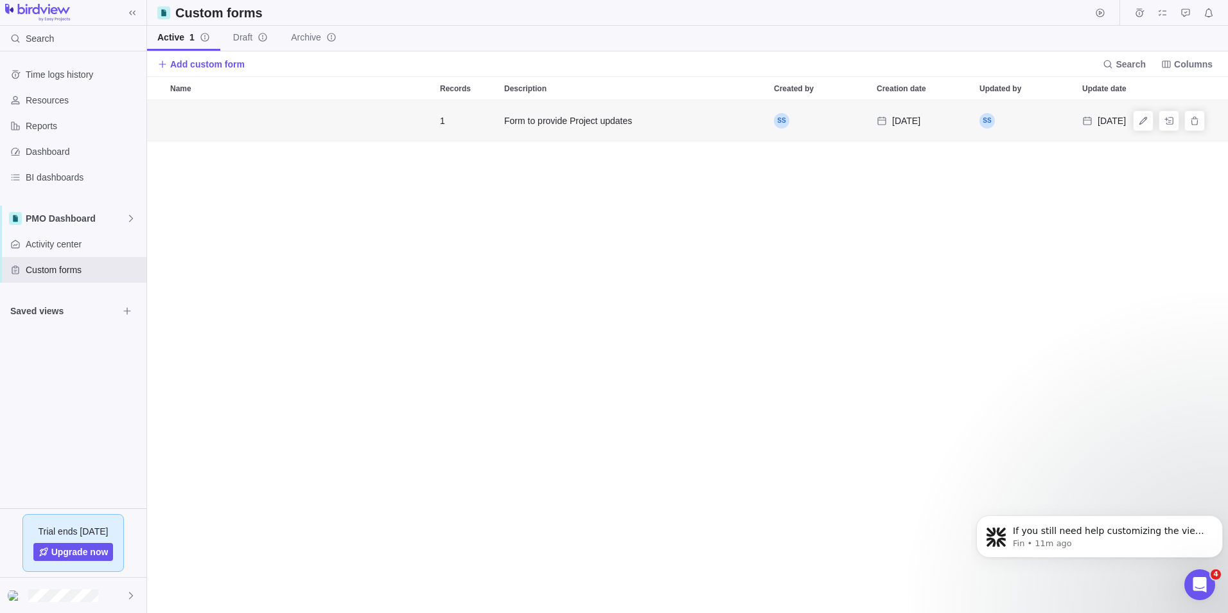
scroll to position [0, 0]
click at [69, 226] on div "PMO Dashboard" at bounding box center [73, 219] width 146 height 26
click at [254, 289] on body "Search Time logs history Resources Reports Dashboard BI dashboards PMO Dashboar…" at bounding box center [614, 306] width 1228 height 613
click at [61, 244] on span "Activity center" at bounding box center [84, 244] width 116 height 13
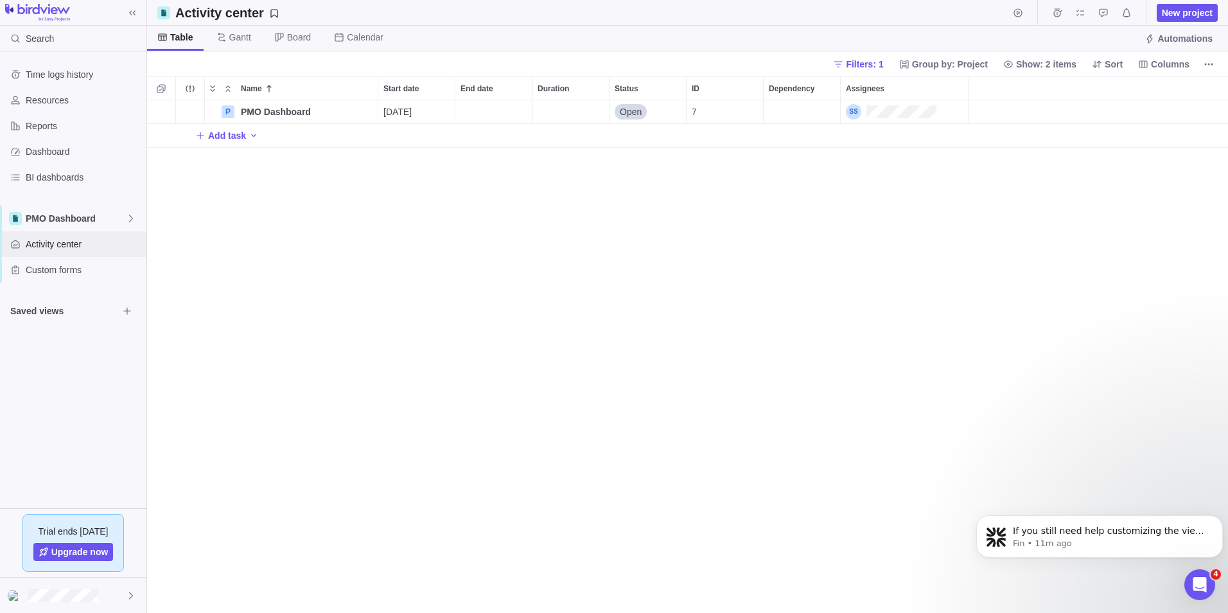
scroll to position [503, 1072]
click at [60, 270] on span "Custom forms" at bounding box center [84, 269] width 116 height 13
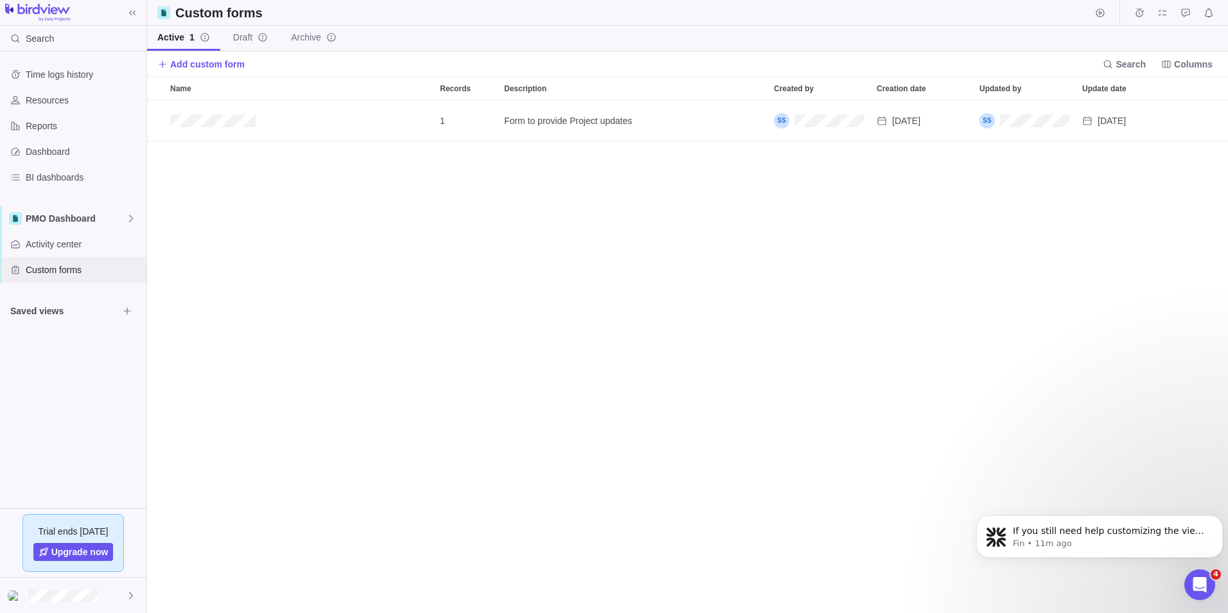
scroll to position [10, 10]
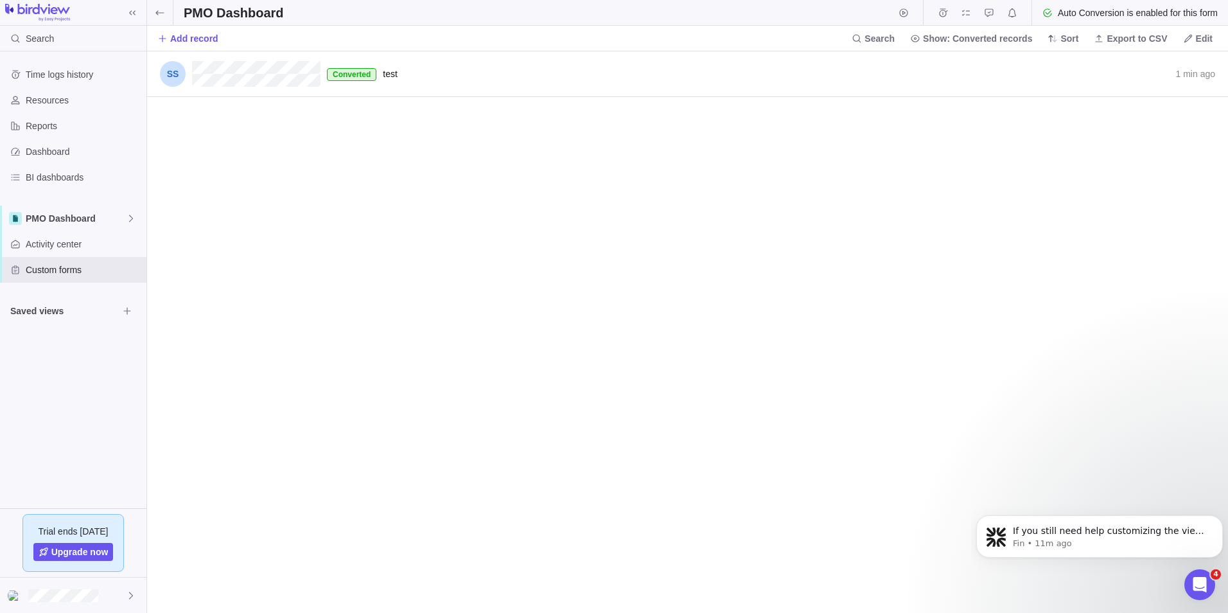
scroll to position [552, 1072]
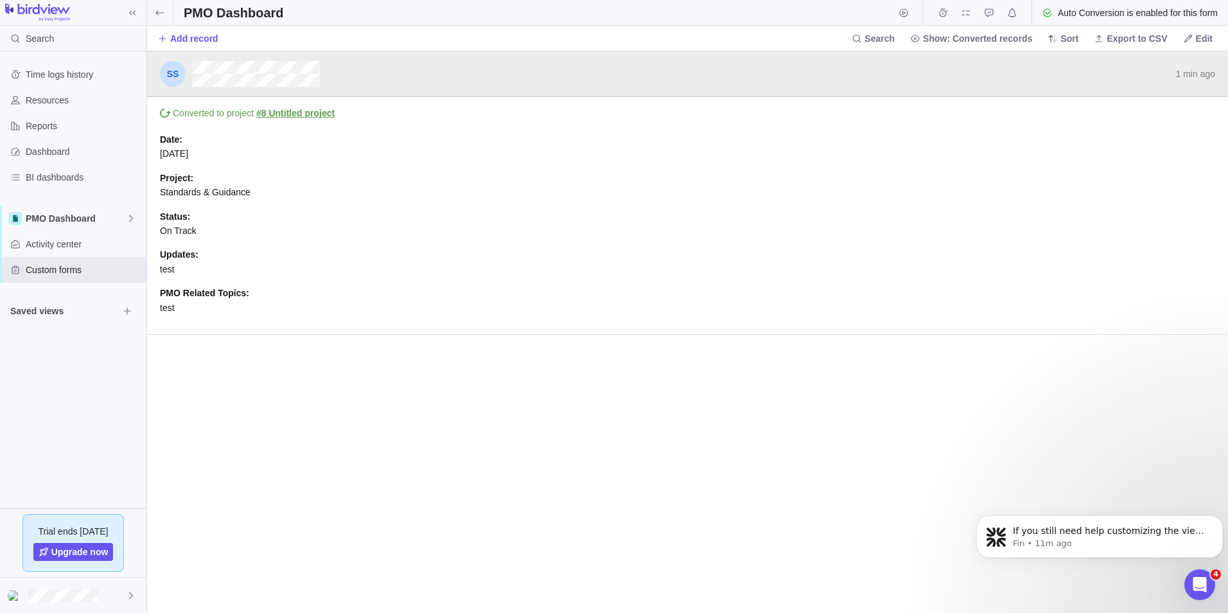
click at [301, 113] on link "#8 Untitled project" at bounding box center [295, 113] width 78 height 10
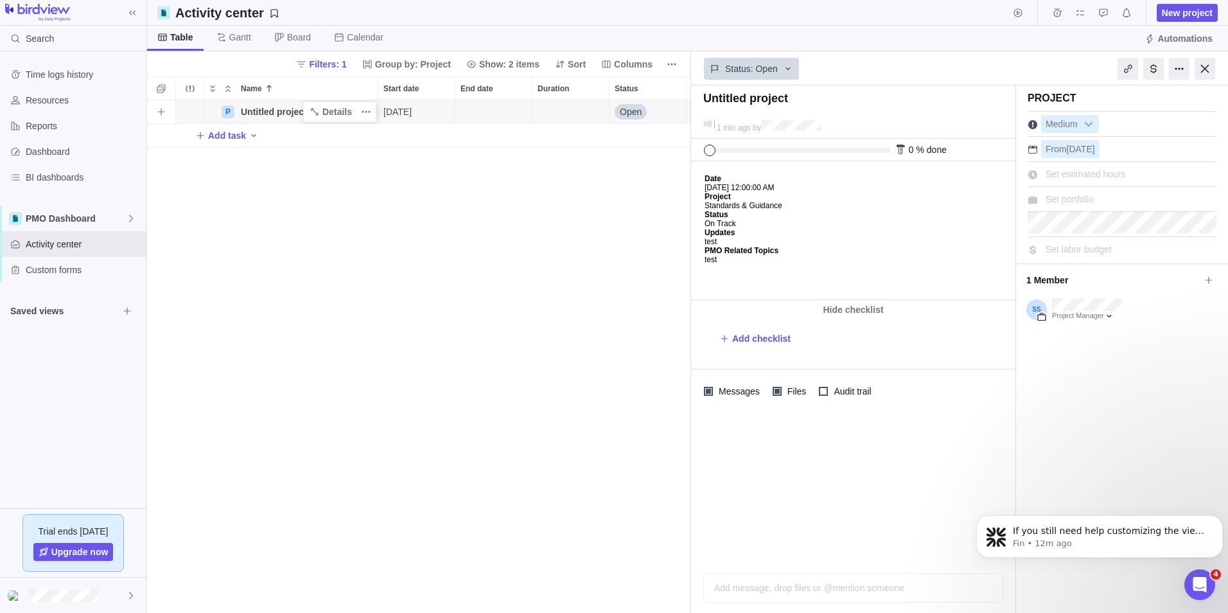
click at [271, 111] on span "Untitled project" at bounding box center [274, 111] width 66 height 13
click at [443, 198] on div "P Untitled project 09/08/2025 Open 8 Add task" at bounding box center [419, 356] width 544 height 513
click at [57, 266] on span "Custom forms" at bounding box center [84, 269] width 116 height 13
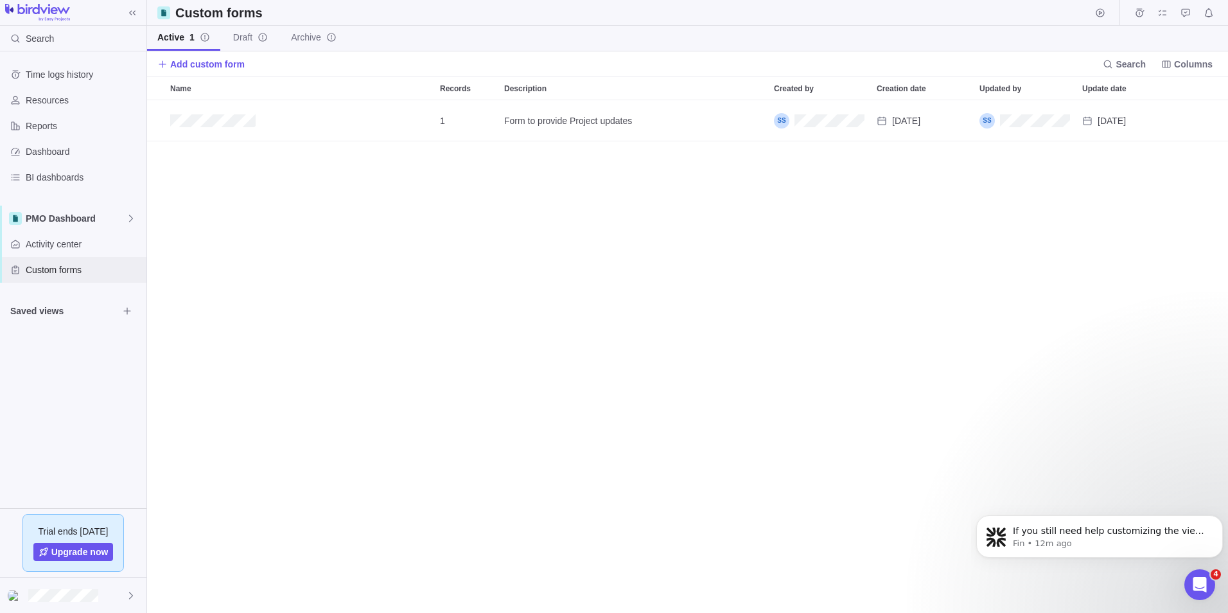
scroll to position [503, 1072]
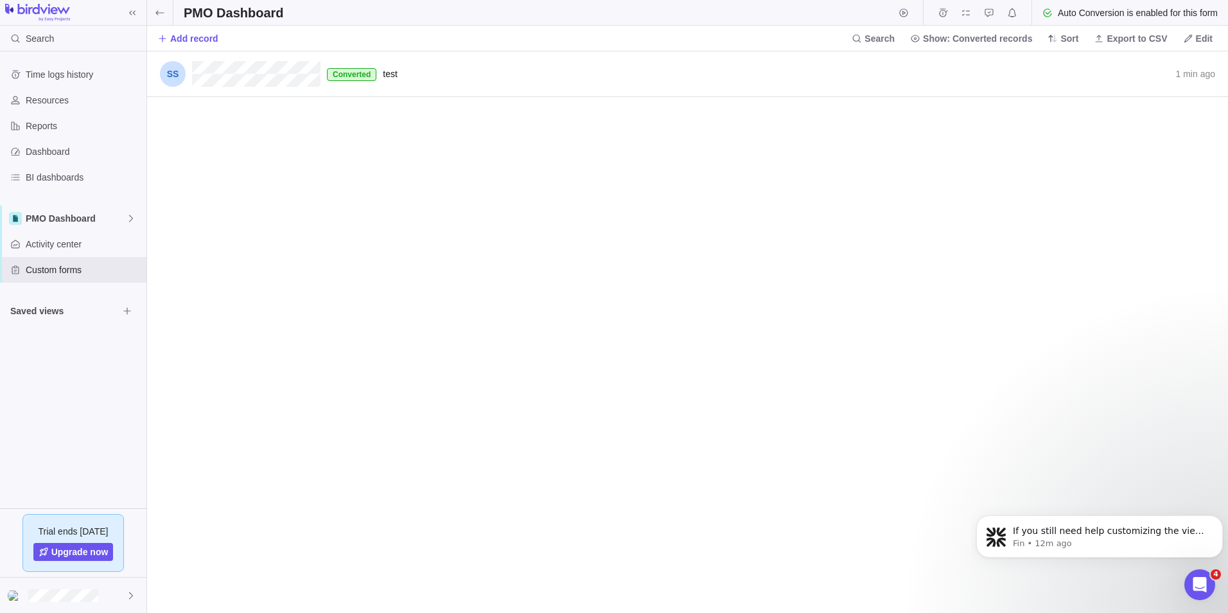
scroll to position [552, 1072]
click at [986, 39] on span "Show: Converted records" at bounding box center [977, 38] width 109 height 13
click at [1071, 37] on body "Search Time logs history Resources Reports Dashboard BI dashboards PMO Dashboar…" at bounding box center [614, 306] width 1228 height 613
click at [1072, 39] on span "Sort" at bounding box center [1070, 38] width 18 height 13
click at [157, 15] on body "Search Time logs history Resources Reports Dashboard BI dashboards PMO Dashboar…" at bounding box center [614, 306] width 1228 height 613
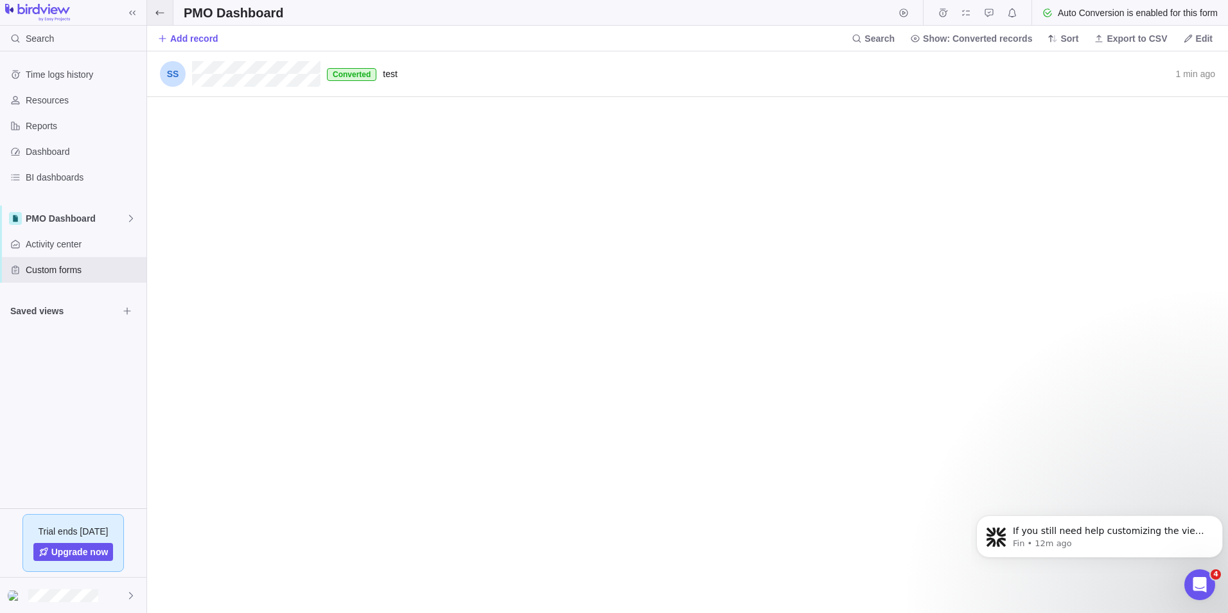
click at [157, 13] on icon at bounding box center [159, 12] width 8 height 4
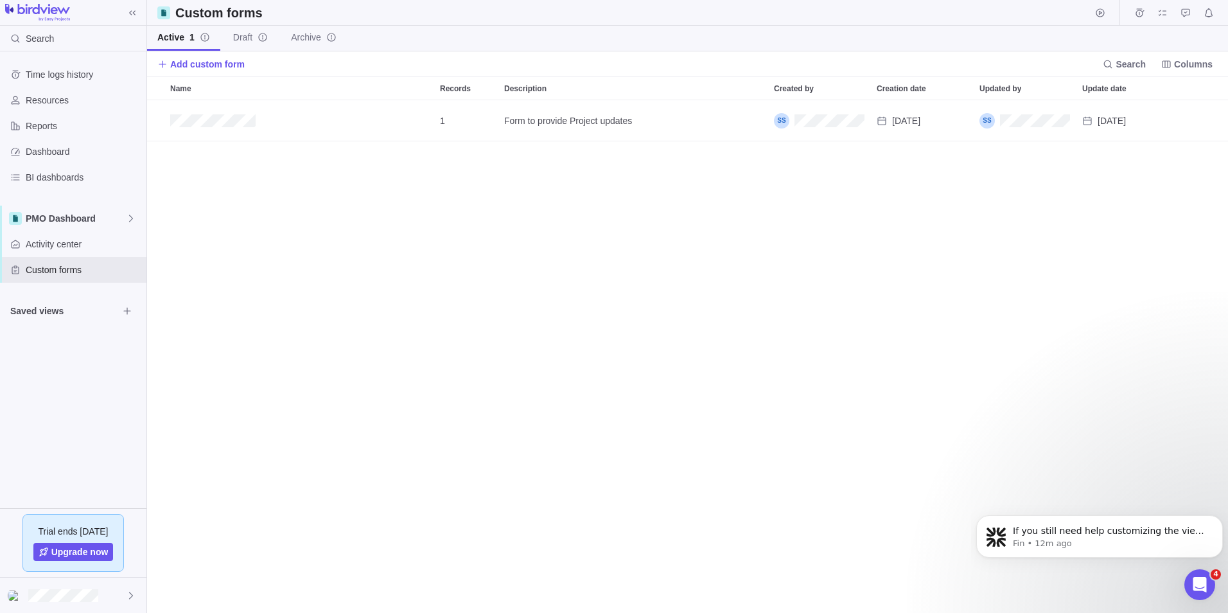
scroll to position [503, 1072]
click at [233, 41] on span "Draft" at bounding box center [242, 37] width 19 height 13
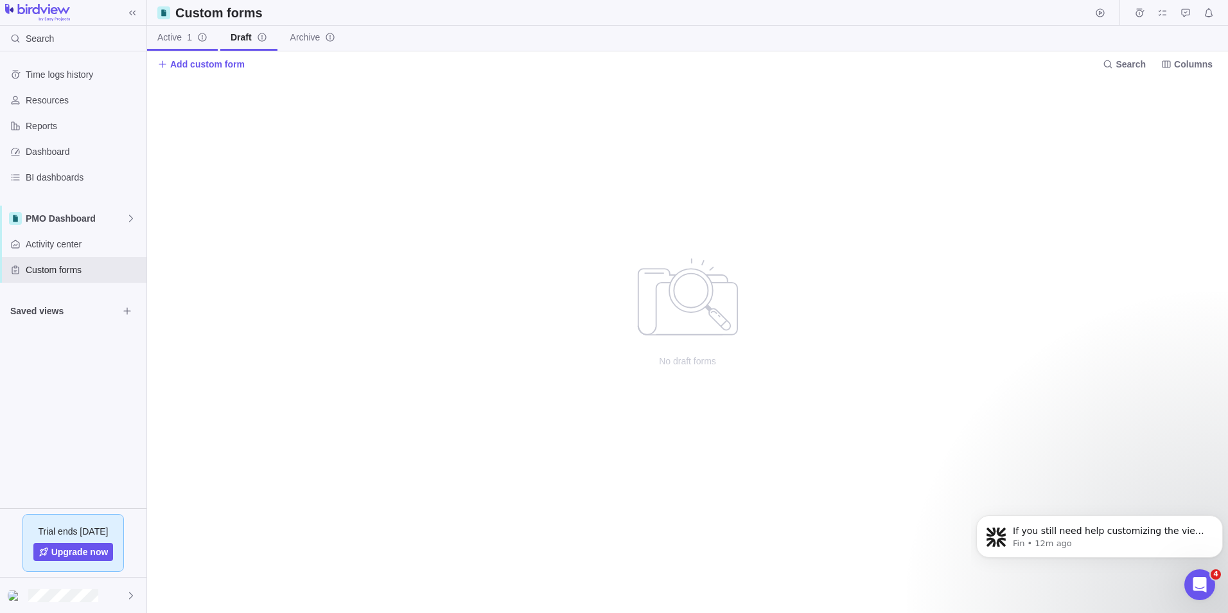
click at [186, 39] on span "Active 1" at bounding box center [174, 37] width 35 height 13
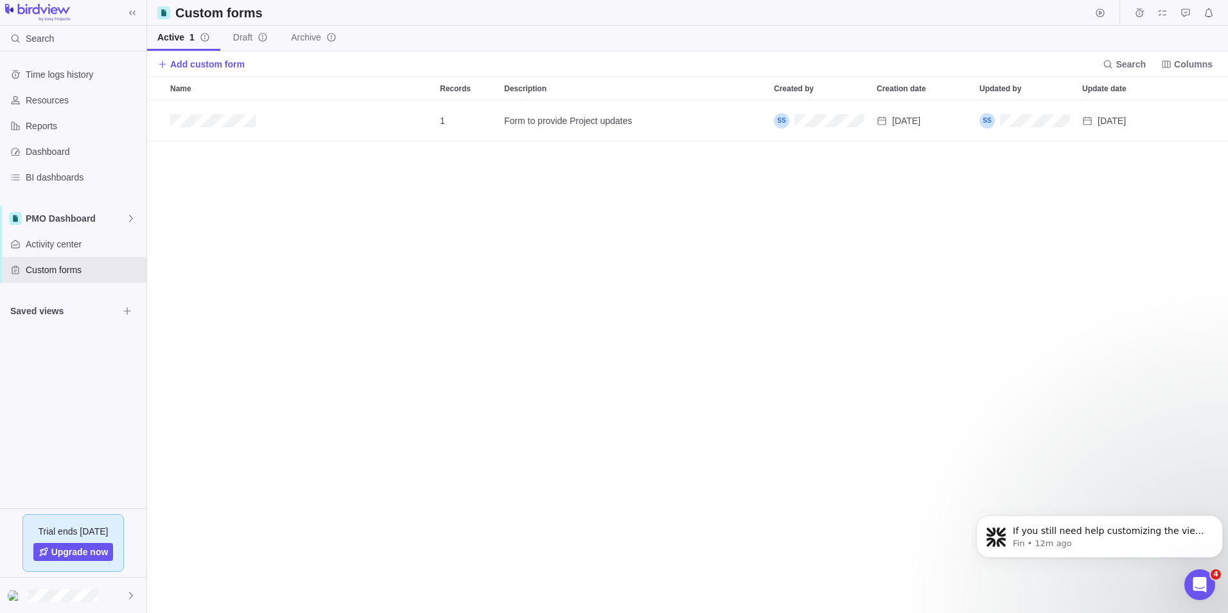
scroll to position [503, 1072]
click at [1147, 120] on icon "Edit" at bounding box center [1143, 121] width 10 height 10
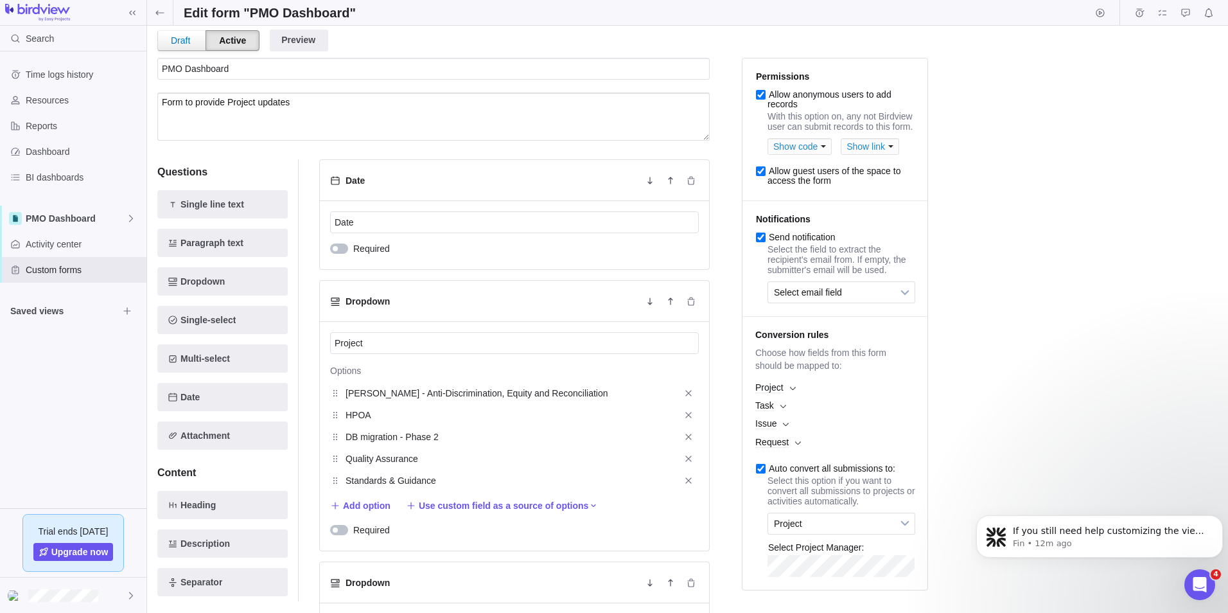
scroll to position [193, 0]
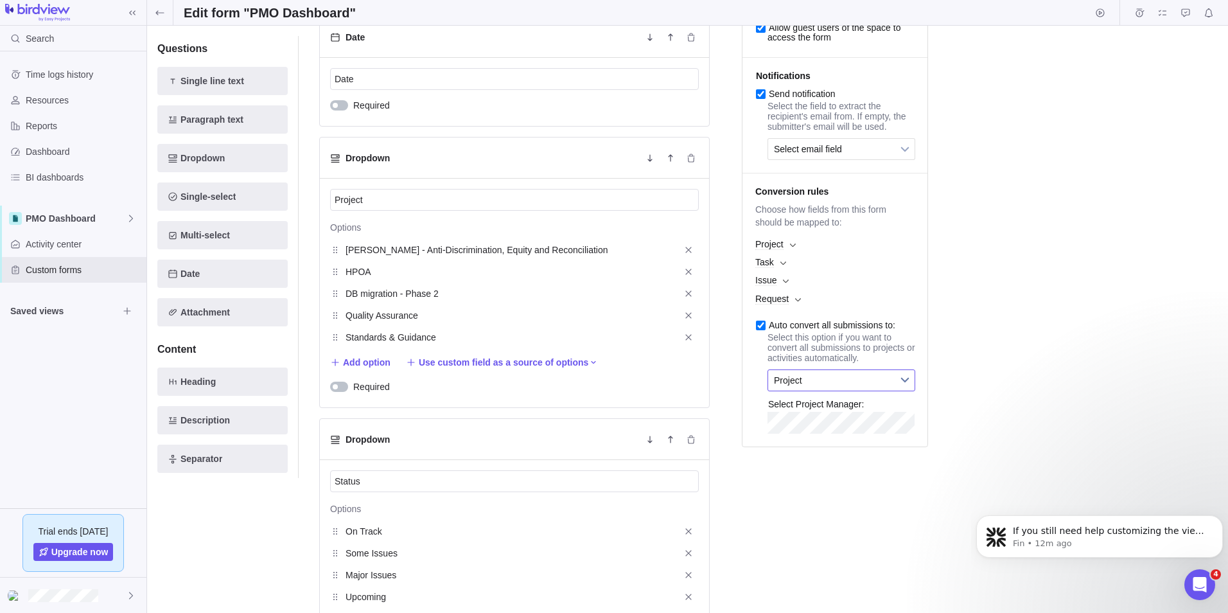
click at [903, 391] on b at bounding box center [905, 380] width 19 height 21
click at [824, 445] on li "Task" at bounding box center [842, 434] width 134 height 22
click at [845, 419] on span "PMO Dashboard" at bounding box center [833, 408] width 118 height 21
click at [842, 497] on li "PMO Dashboard" at bounding box center [842, 486] width 134 height 22
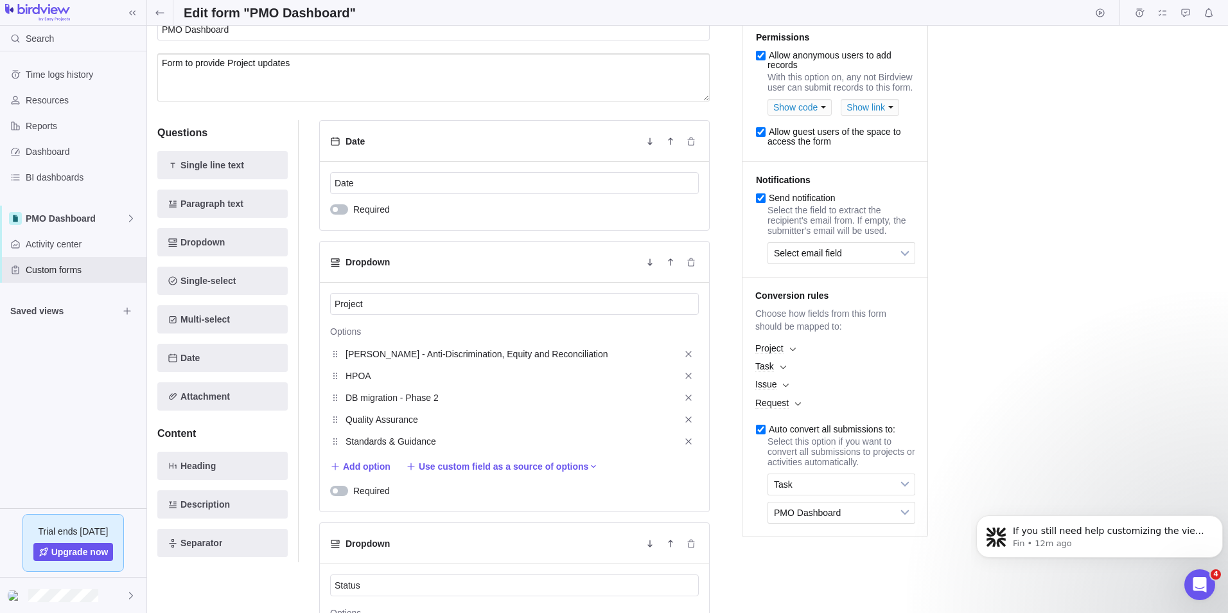
scroll to position [0, 0]
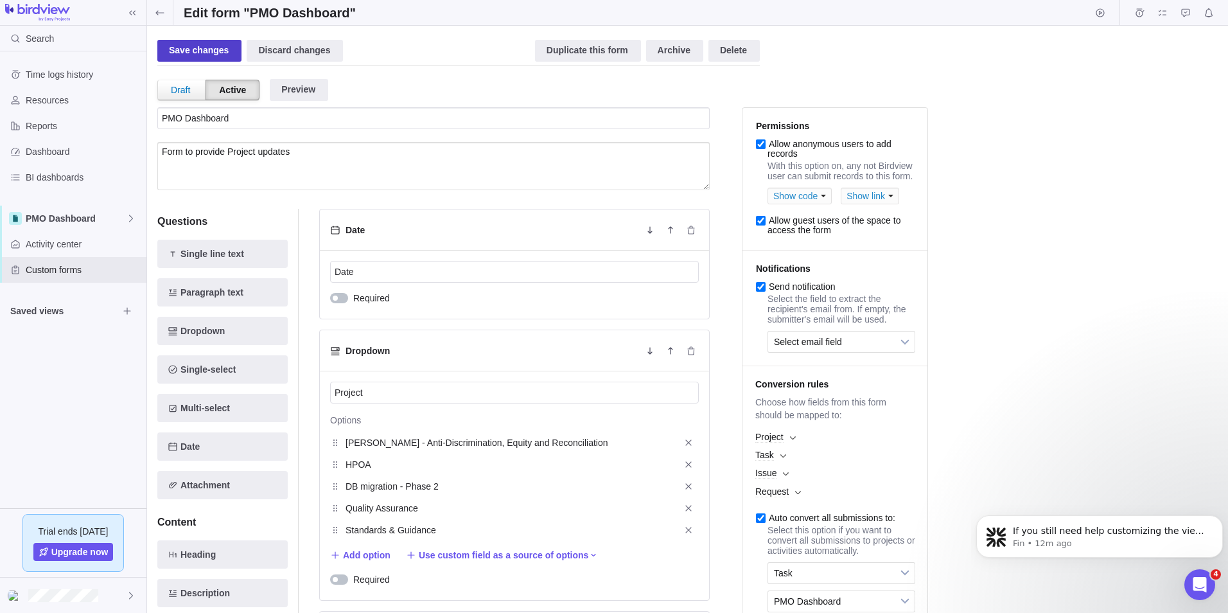
click at [206, 56] on div "Save changes" at bounding box center [199, 51] width 84 height 22
click at [163, 14] on icon at bounding box center [160, 13] width 10 height 10
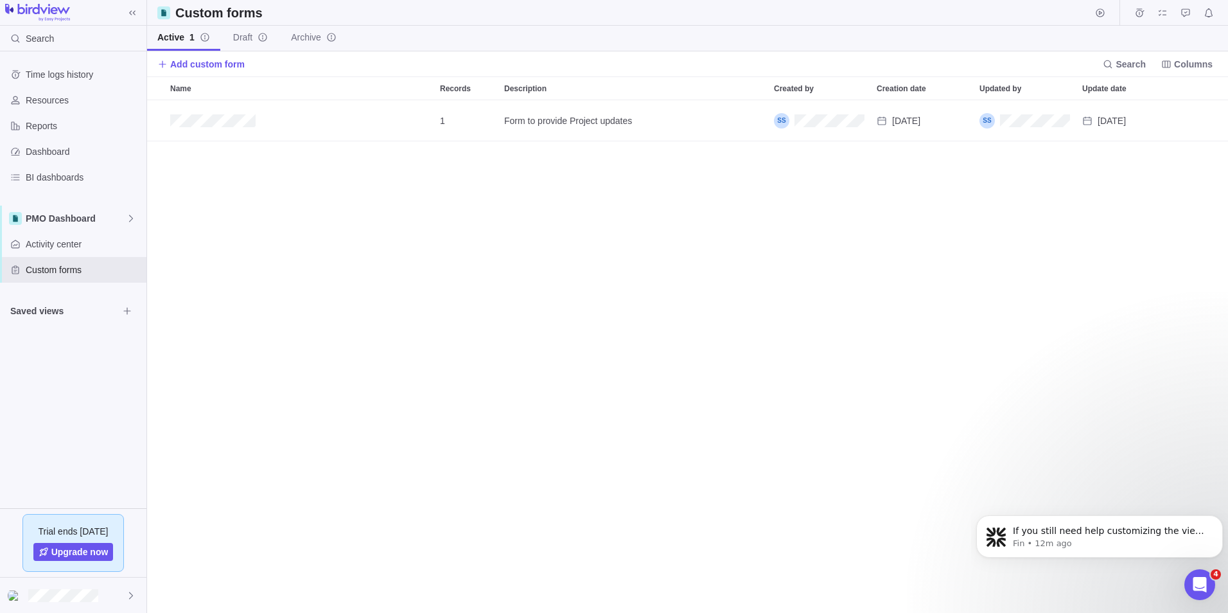
scroll to position [503, 1072]
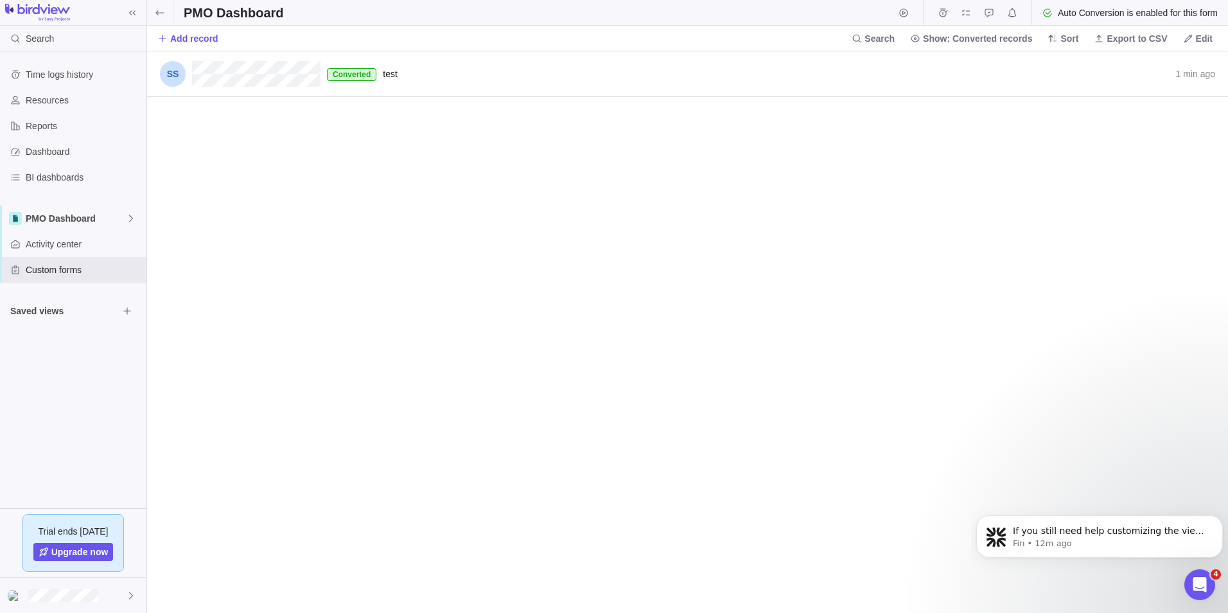
scroll to position [552, 1072]
click at [341, 75] on span "Converted" at bounding box center [352, 74] width 38 height 10
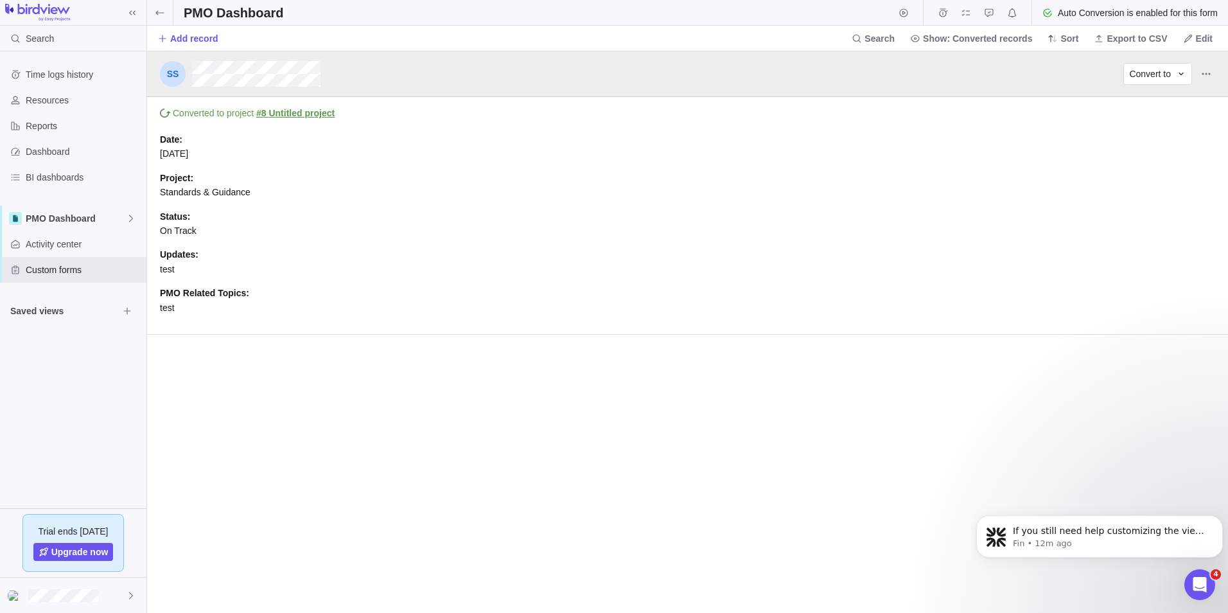
click at [292, 113] on link "#8 Untitled project" at bounding box center [295, 113] width 78 height 10
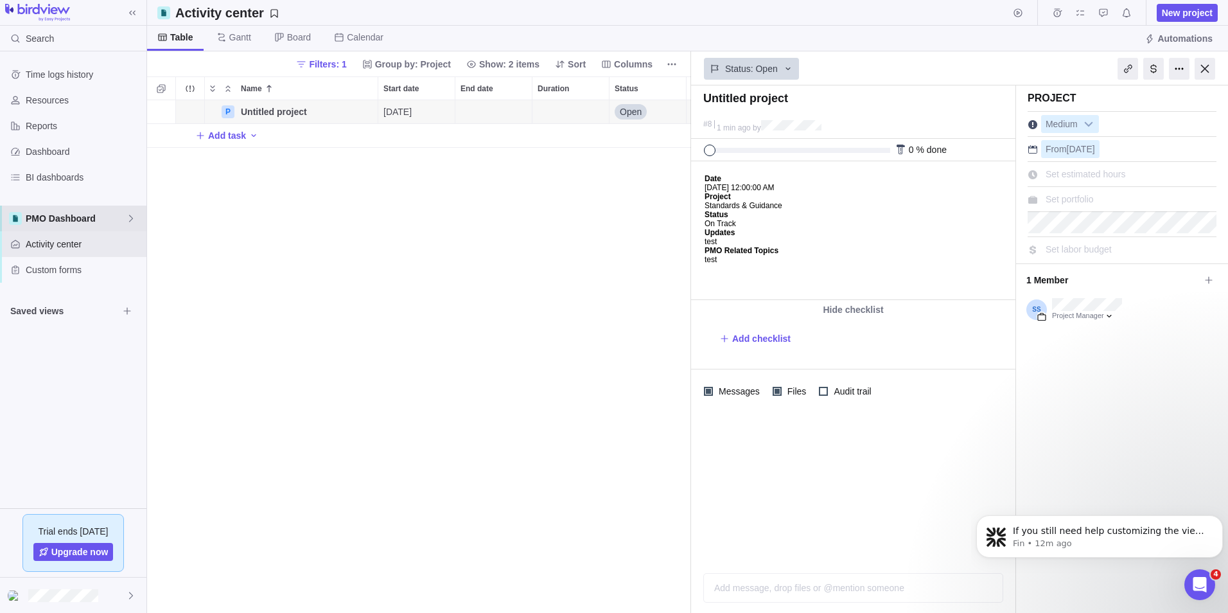
click at [89, 211] on div "PMO Dashboard" at bounding box center [73, 219] width 146 height 26
click at [92, 218] on span "PMO Dashboard" at bounding box center [76, 218] width 100 height 13
click at [78, 217] on span "PMO Dashboard" at bounding box center [76, 218] width 100 height 13
click at [71, 291] on span "PMO Dashboard" at bounding box center [73, 294] width 78 height 13
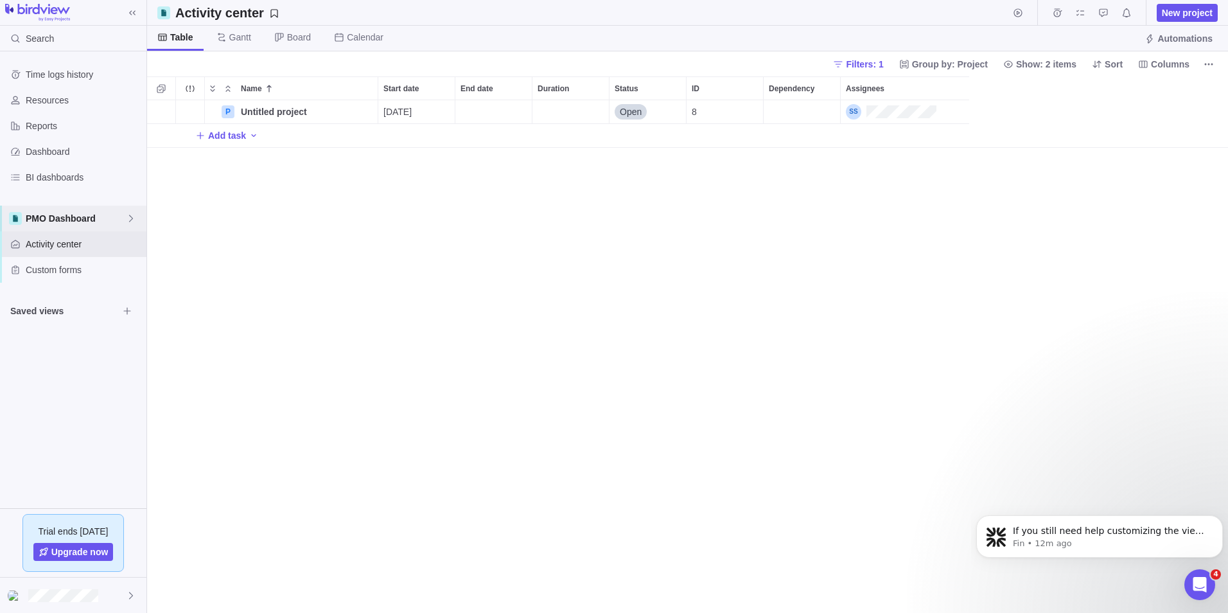
scroll to position [503, 1072]
click at [631, 113] on span "Open" at bounding box center [631, 111] width 22 height 13
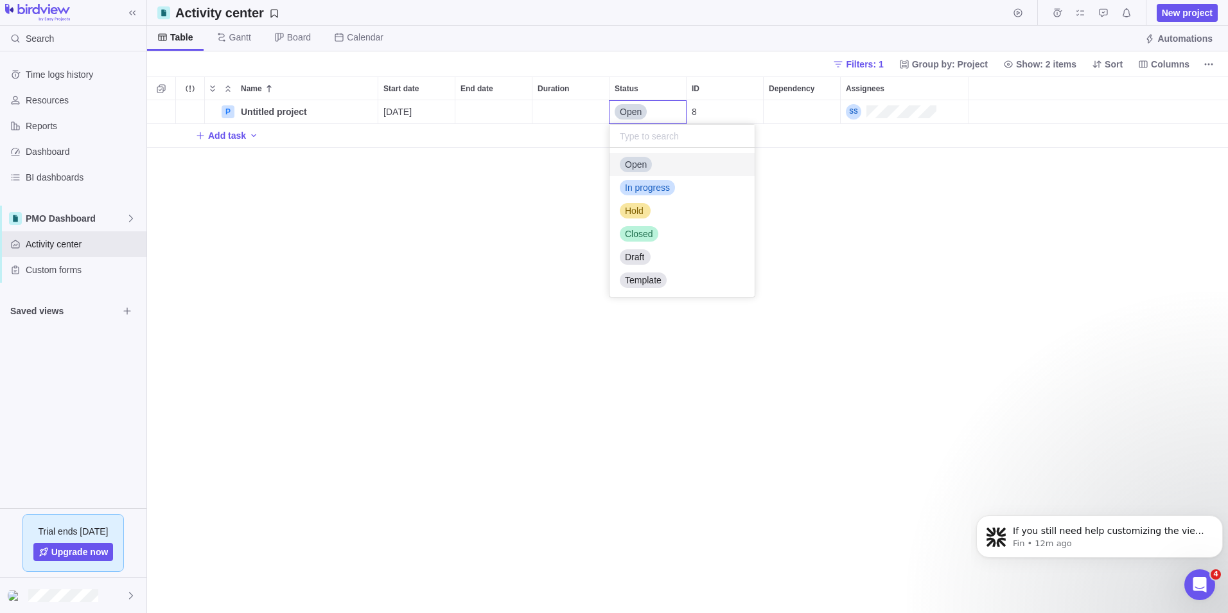
click at [633, 113] on span "Open" at bounding box center [631, 111] width 22 height 13
click at [702, 111] on div "8" at bounding box center [725, 111] width 76 height 23
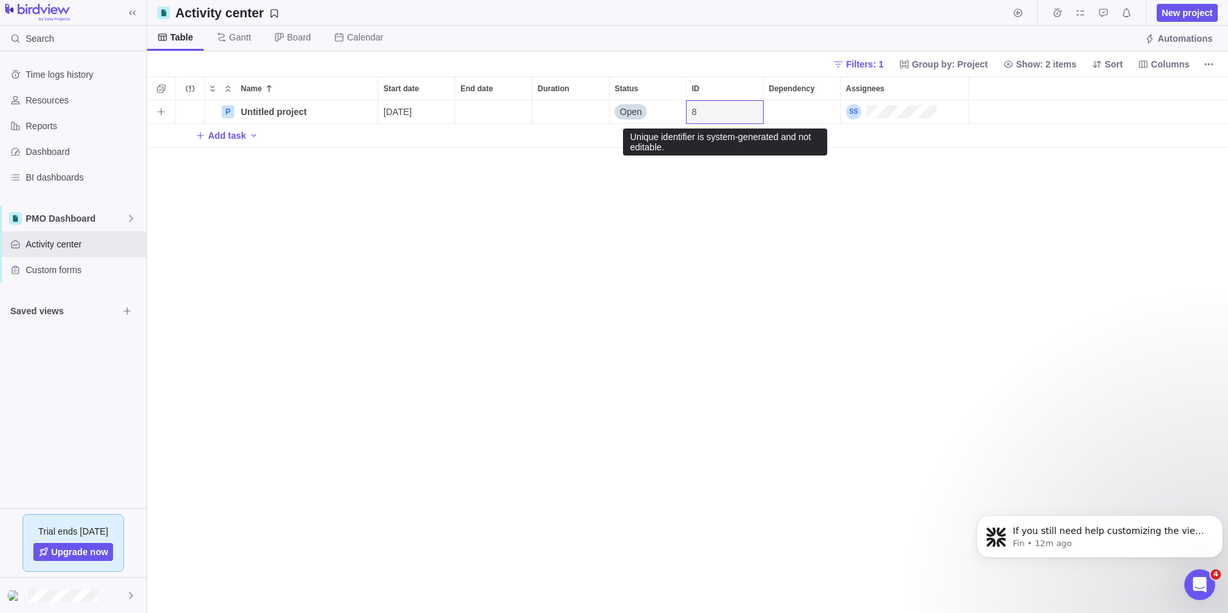
click at [700, 112] on div "8" at bounding box center [725, 111] width 76 height 23
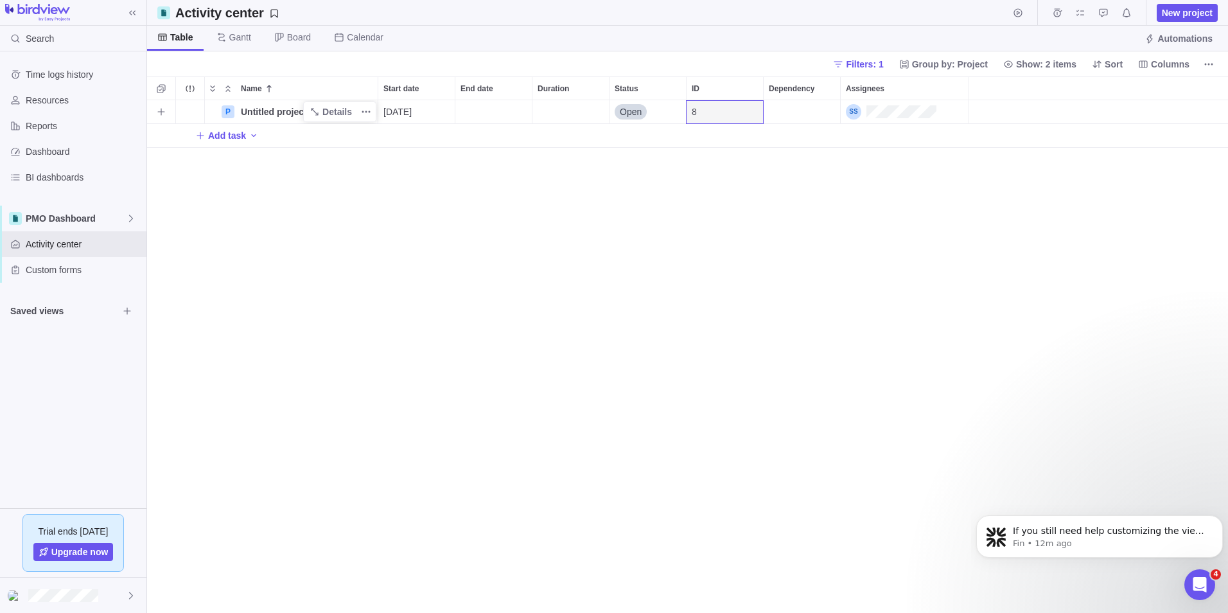
click at [289, 111] on span "Untitled project" at bounding box center [274, 111] width 66 height 13
click at [908, 111] on div "Name Start date End date Duration Status ID Dependency Assignees P Untitled pro…" at bounding box center [687, 344] width 1081 height 536
click at [280, 113] on span "Untitled project" at bounding box center [274, 111] width 66 height 13
click at [421, 186] on div "Name Start date End date Duration Status ID Dependency Assignees P Untitled pro…" at bounding box center [687, 344] width 1081 height 536
click at [217, 134] on span "Add task" at bounding box center [227, 135] width 38 height 13
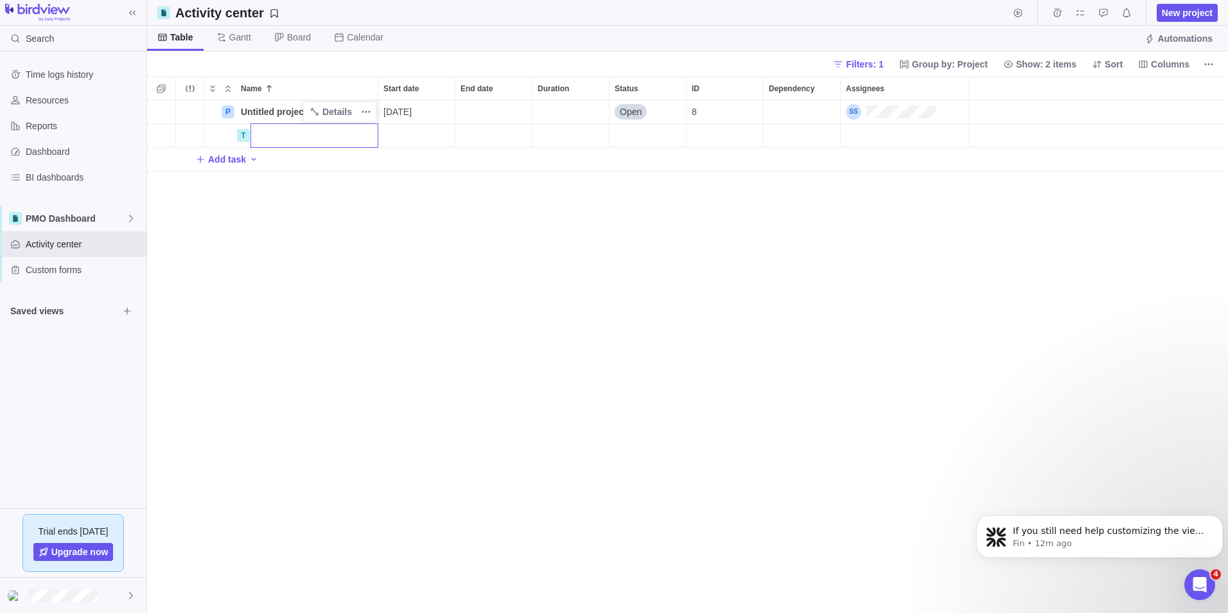
click at [393, 236] on div "Name Start date End date Duration Status ID Dependency Assignees P Untitled pro…" at bounding box center [687, 344] width 1081 height 536
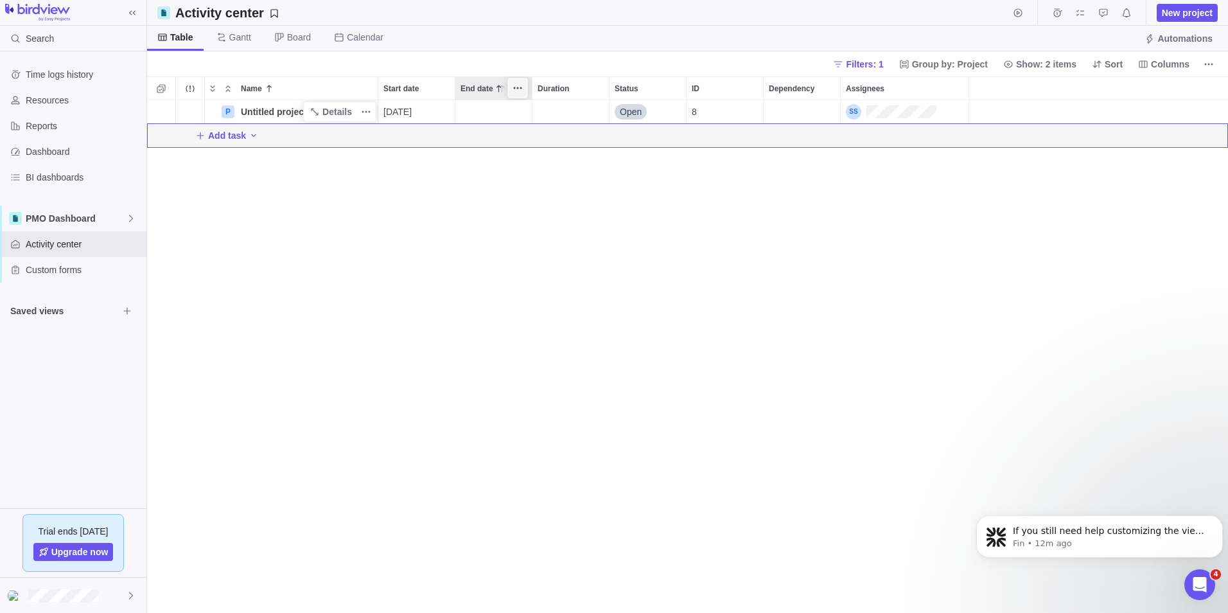
click at [515, 88] on icon "More actions" at bounding box center [515, 88] width 2 height 2
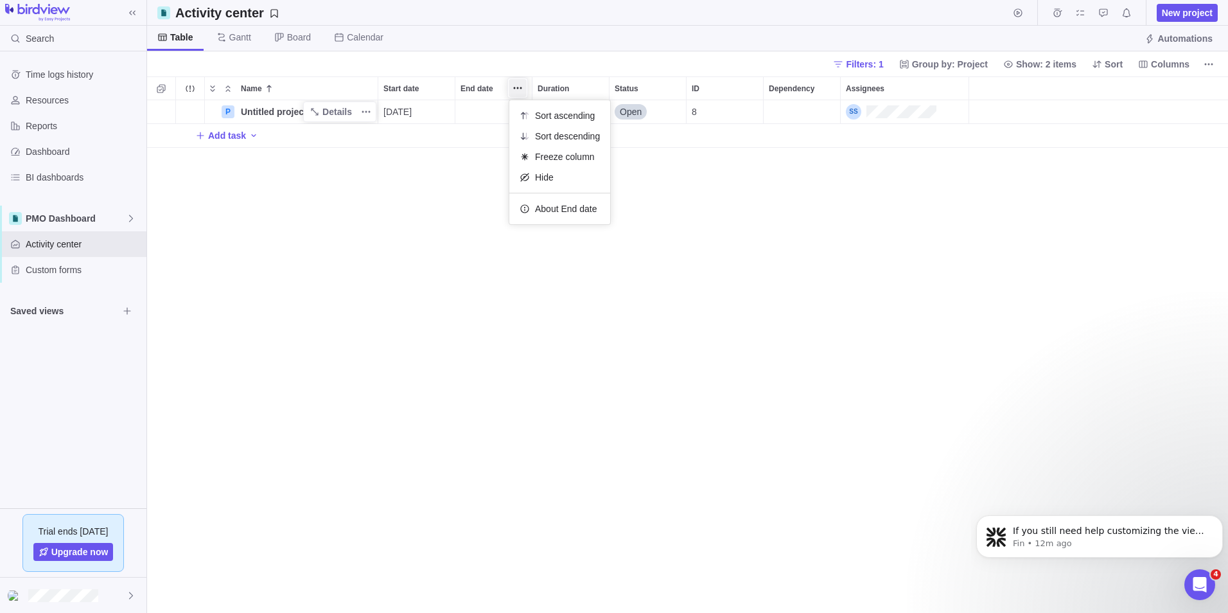
click at [420, 194] on div "Name Start date End date Duration Status ID Dependency Assignees P Untitled pro…" at bounding box center [687, 344] width 1081 height 536
click at [595, 89] on icon "More actions" at bounding box center [595, 88] width 10 height 10
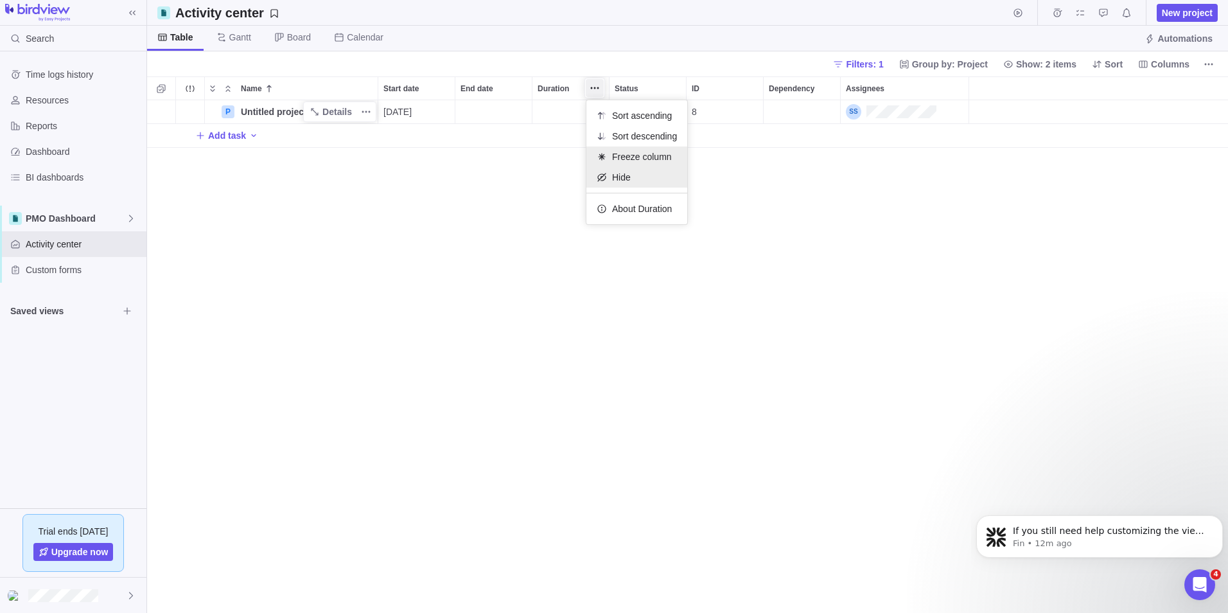
click at [613, 168] on div "Sort ascending Sort descending Freeze column Hide About Duration" at bounding box center [637, 162] width 101 height 124
drag, startPoint x: 613, startPoint y: 168, endPoint x: 614, endPoint y: 179, distance: 10.9
click at [614, 179] on span "Hide" at bounding box center [621, 177] width 19 height 13
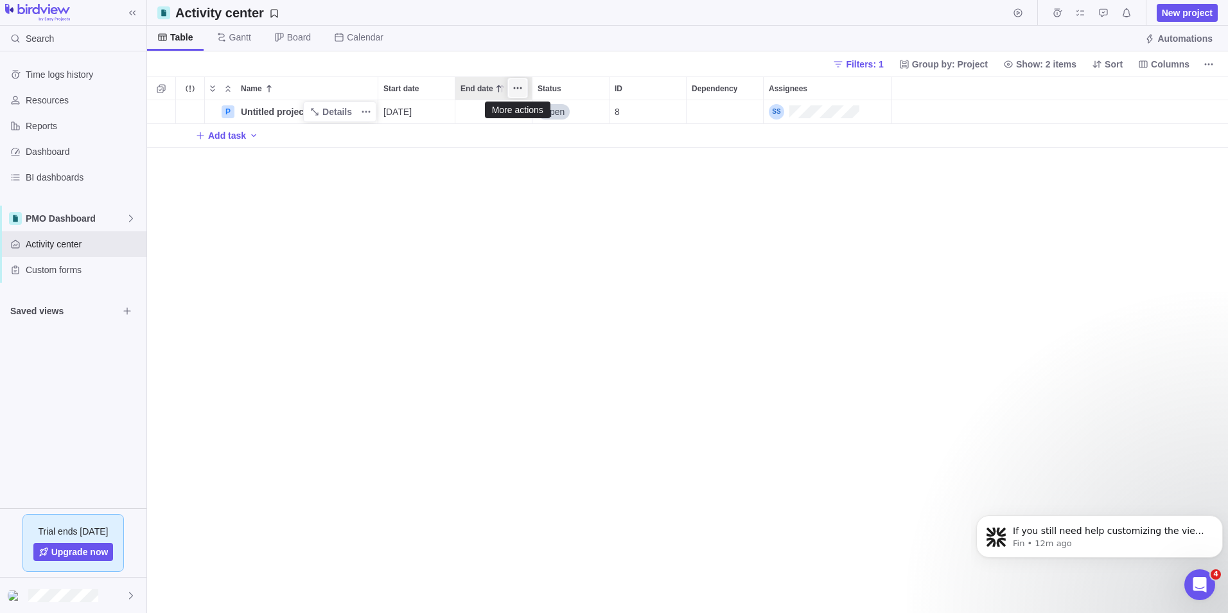
click at [516, 89] on icon "More actions" at bounding box center [518, 88] width 10 height 10
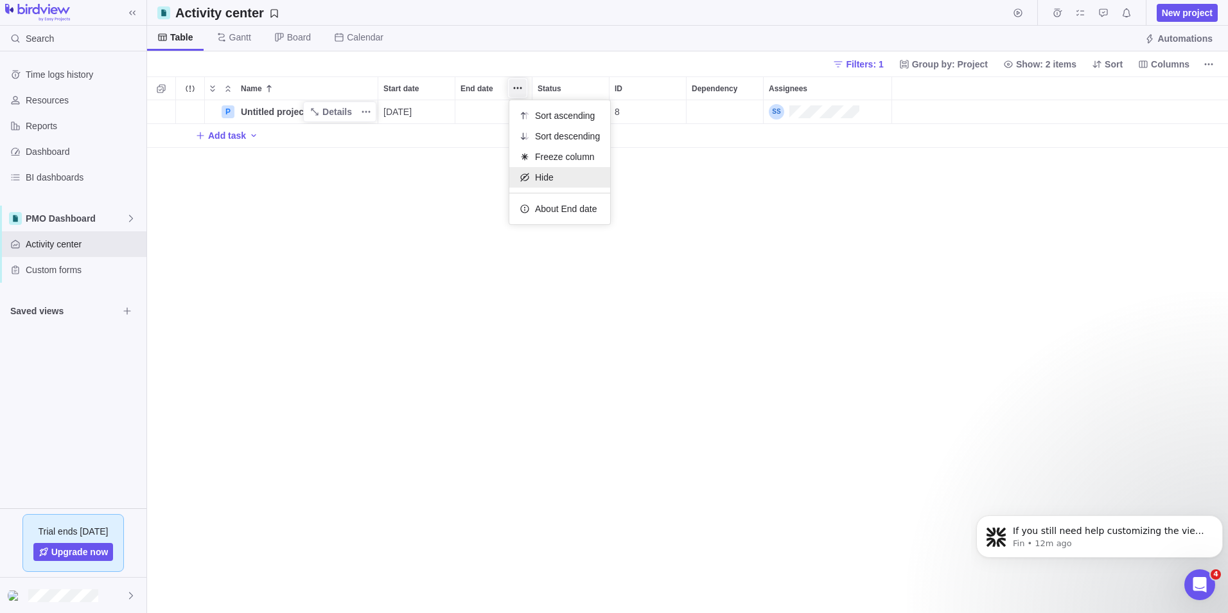
click at [527, 177] on icon at bounding box center [525, 177] width 10 height 10
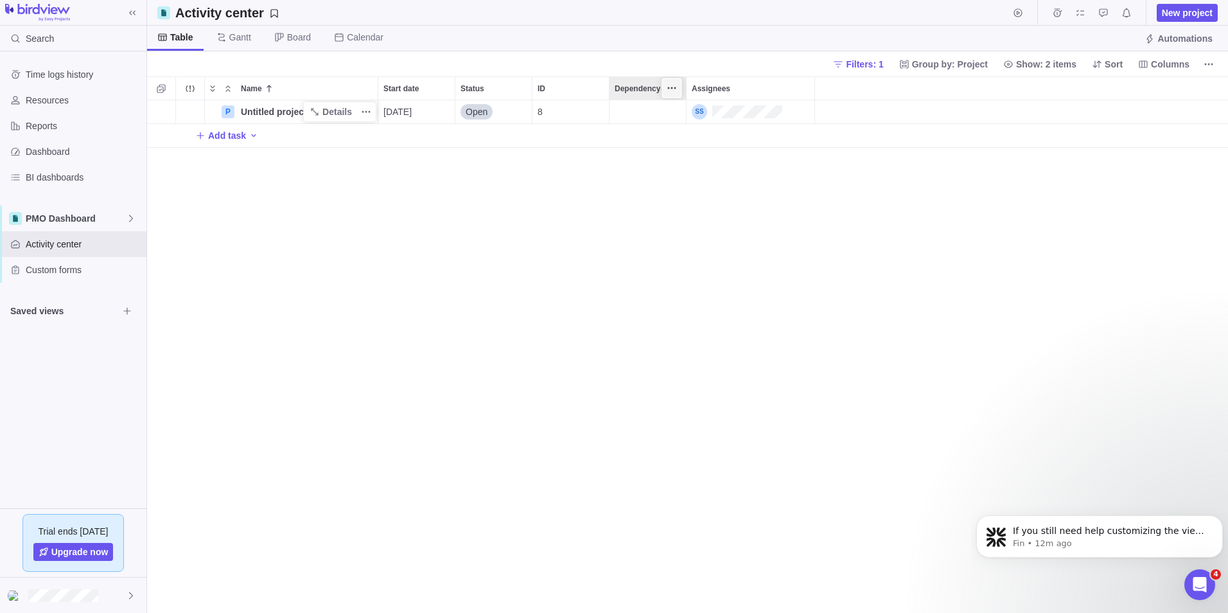
click at [668, 84] on icon "More actions" at bounding box center [672, 88] width 10 height 10
click at [691, 136] on span "Hide" at bounding box center [698, 136] width 19 height 13
click at [510, 215] on div "P Untitled project Details 09/08/2025 Open 8 Add task" at bounding box center [687, 356] width 1081 height 513
click at [76, 266] on span "Custom forms" at bounding box center [84, 269] width 116 height 13
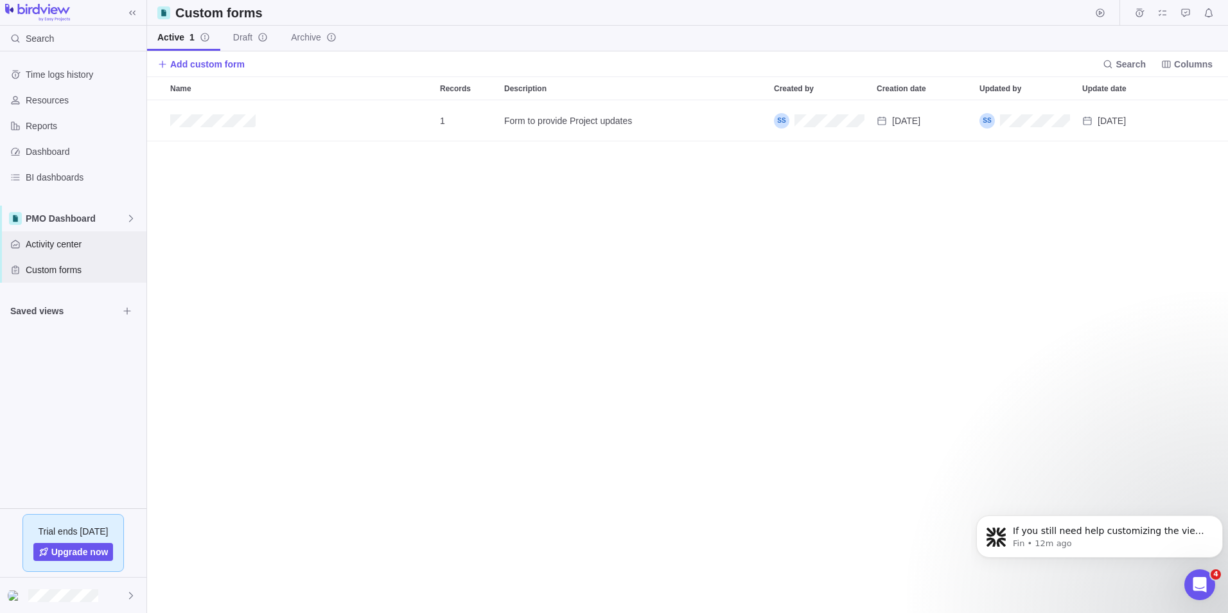
scroll to position [503, 1072]
click at [70, 245] on span "Activity center" at bounding box center [84, 244] width 116 height 13
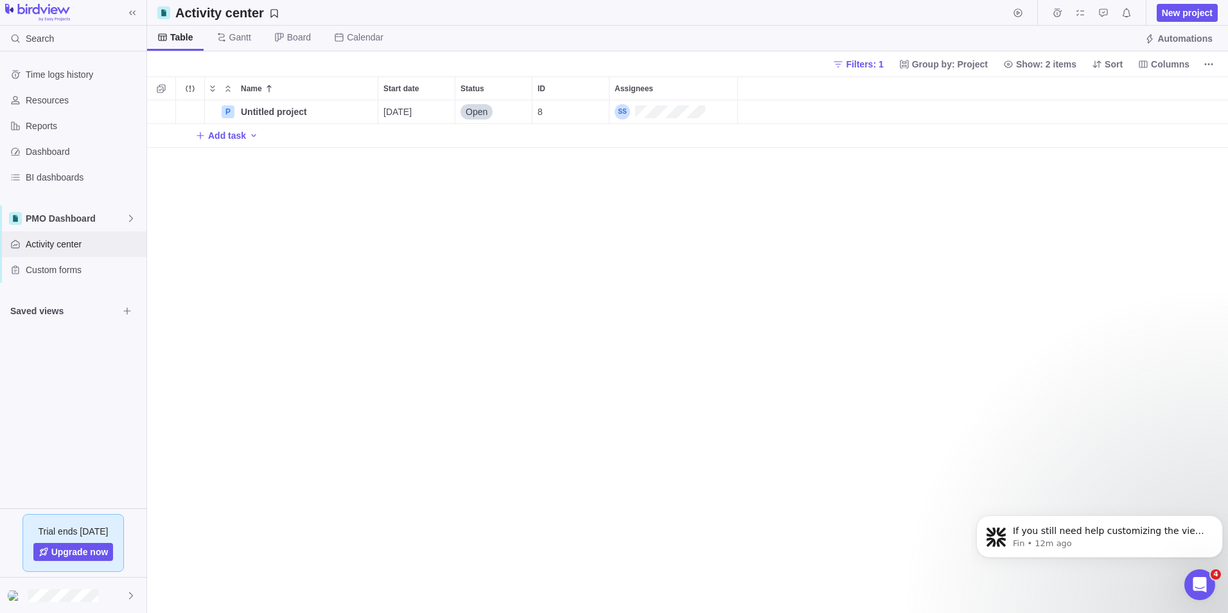
scroll to position [503, 1072]
click at [69, 265] on span "Custom forms" at bounding box center [84, 269] width 116 height 13
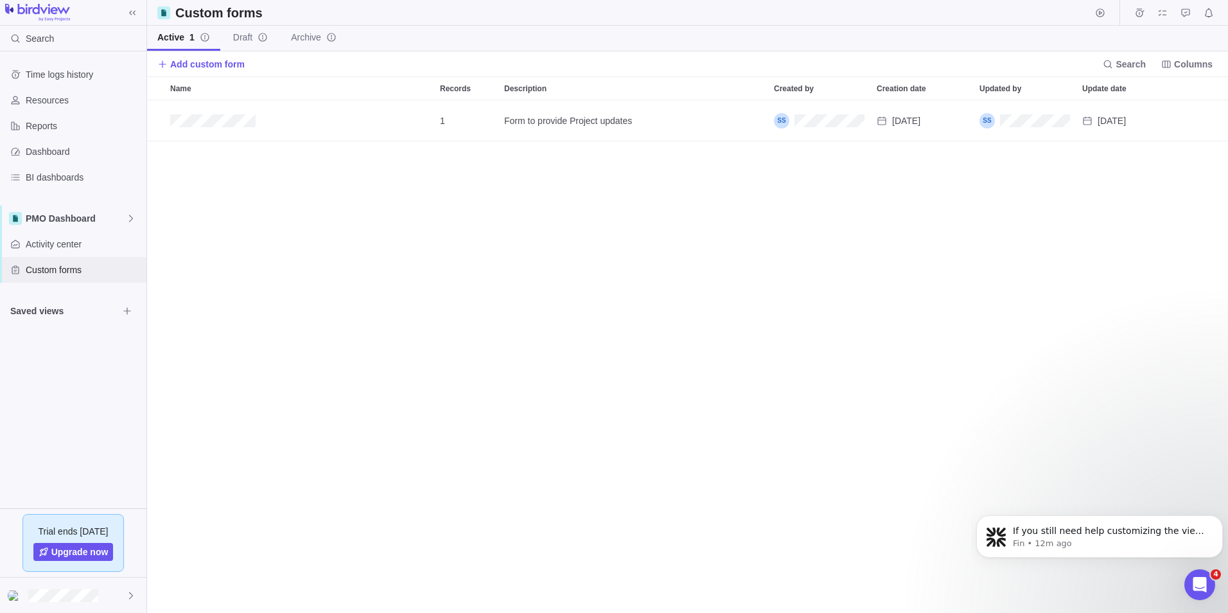
scroll to position [503, 1072]
click at [1165, 123] on icon "Add record" at bounding box center [1169, 121] width 10 height 10
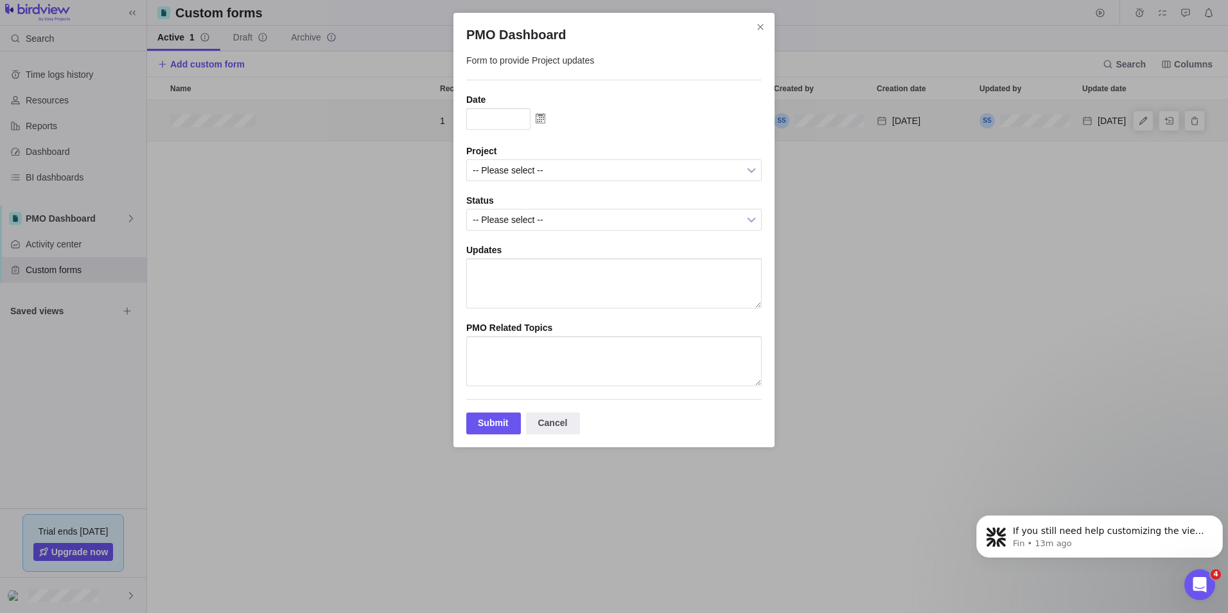
click at [537, 119] on img "PMO Dashboard" at bounding box center [541, 118] width 20 height 21
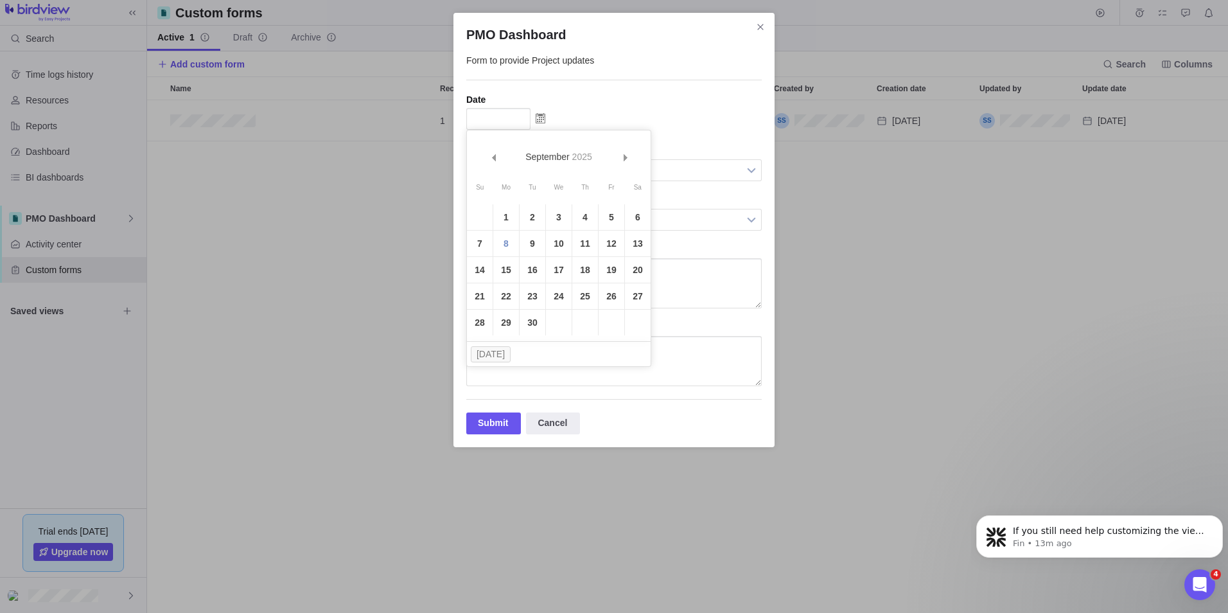
click at [505, 244] on link "8" at bounding box center [506, 244] width 26 height 26
type input "[DATE]"
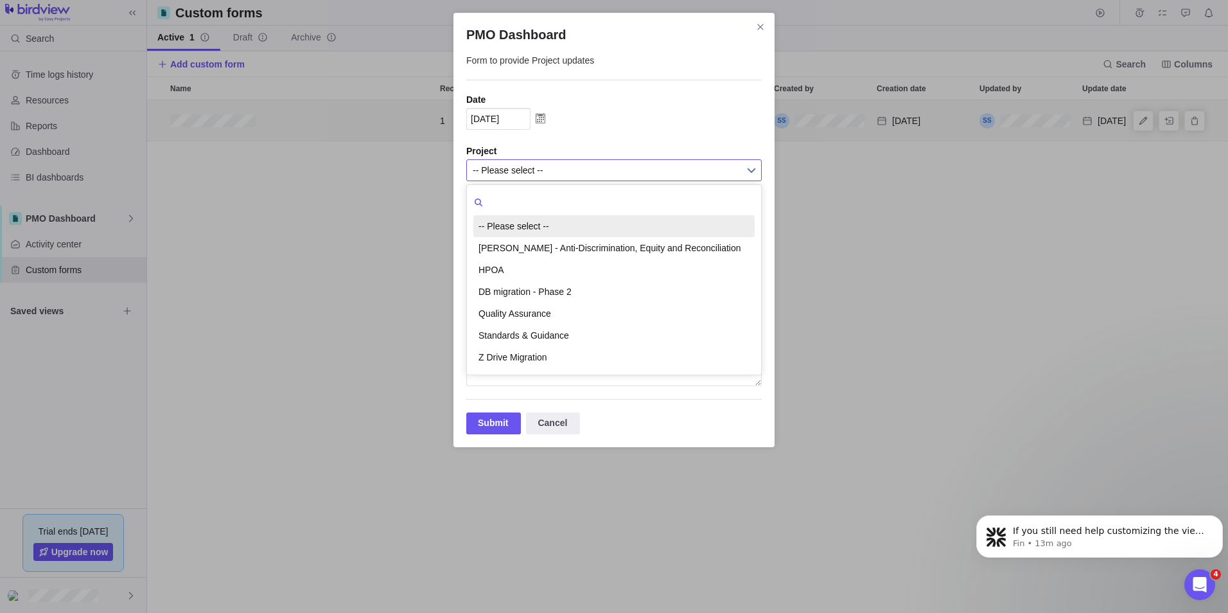
click at [503, 167] on span "-- Please select --" at bounding box center [606, 170] width 266 height 21
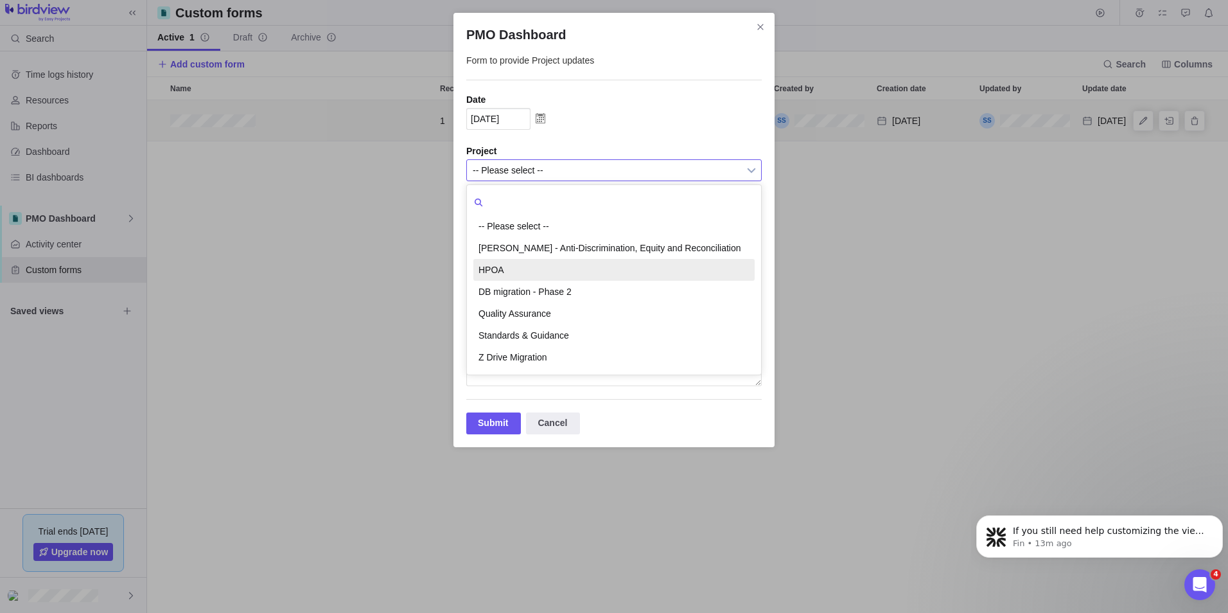
click at [500, 274] on li "HPOA" at bounding box center [613, 270] width 281 height 22
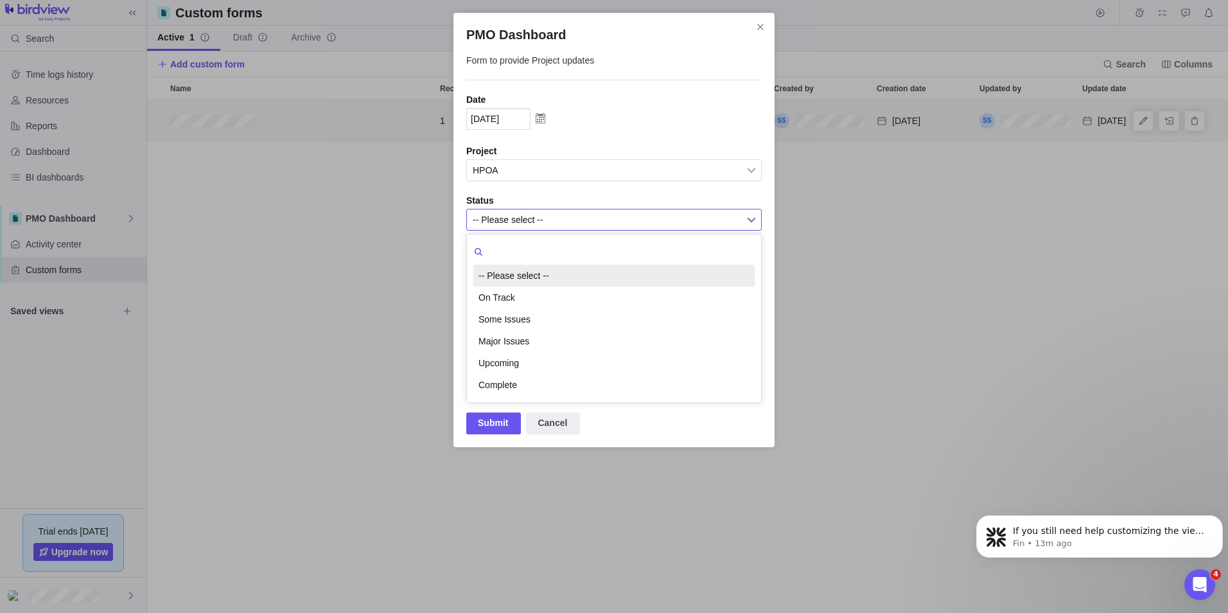
click at [504, 220] on span "-- Please select --" at bounding box center [606, 219] width 266 height 21
click at [500, 303] on li "On Track" at bounding box center [613, 298] width 281 height 22
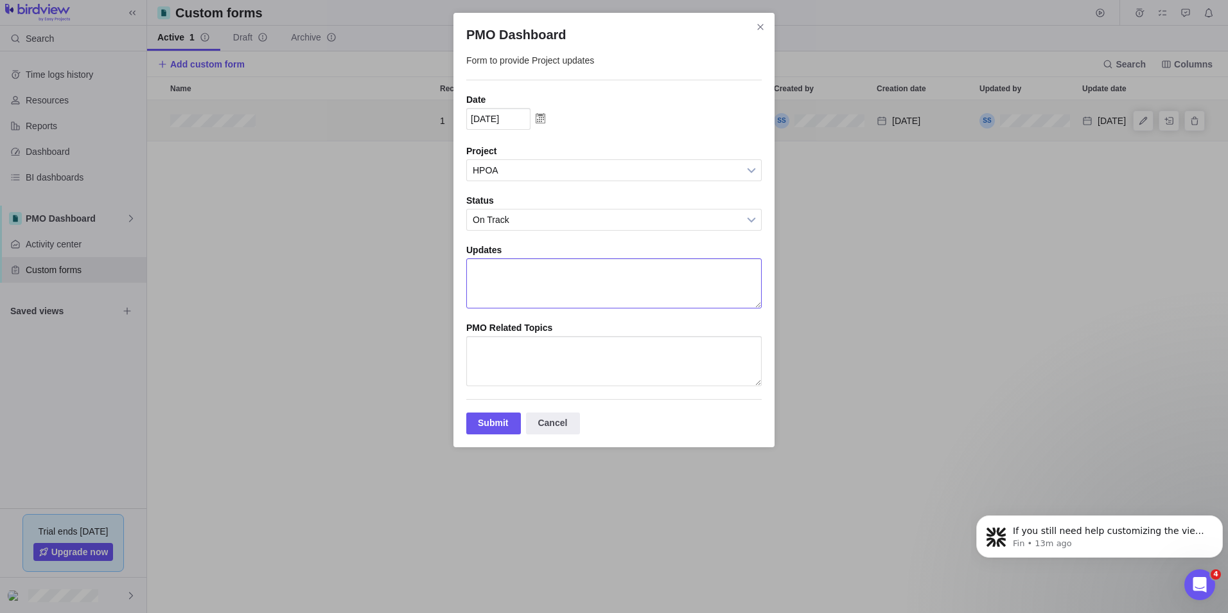
click at [500, 283] on textarea "PMO Dashboard" at bounding box center [614, 283] width 296 height 50
type textarea "tes"
click at [488, 378] on textarea "PMO Dashboard" at bounding box center [614, 361] width 296 height 50
type textarea "test"
click at [482, 432] on div "Submit" at bounding box center [493, 423] width 55 height 22
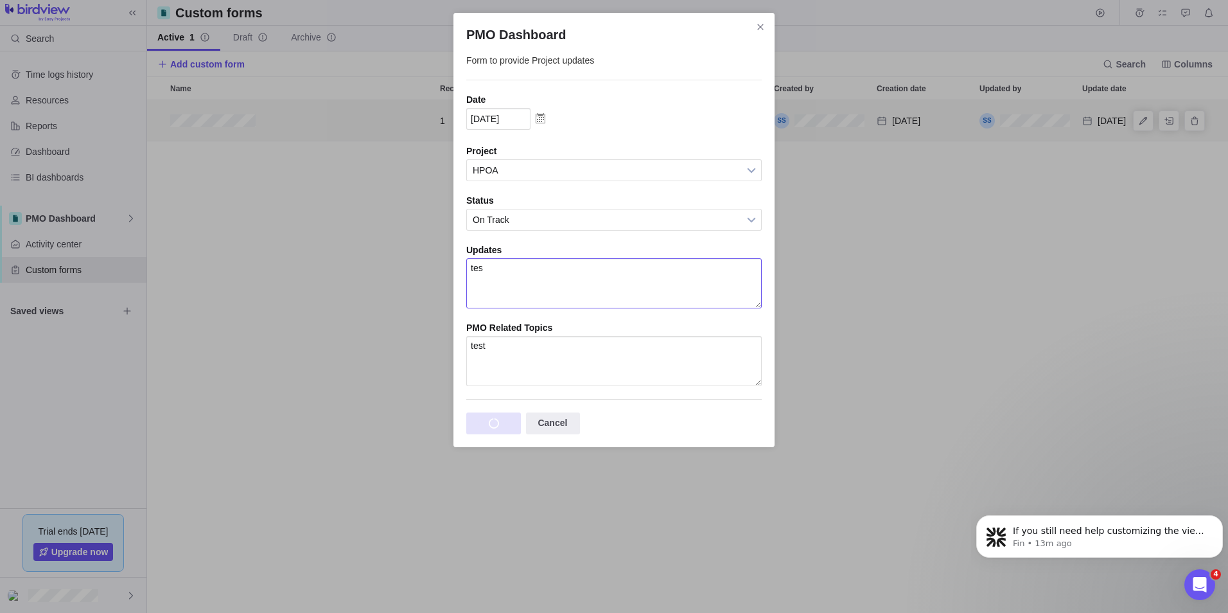
click at [492, 270] on textarea "tes" at bounding box center [614, 283] width 296 height 50
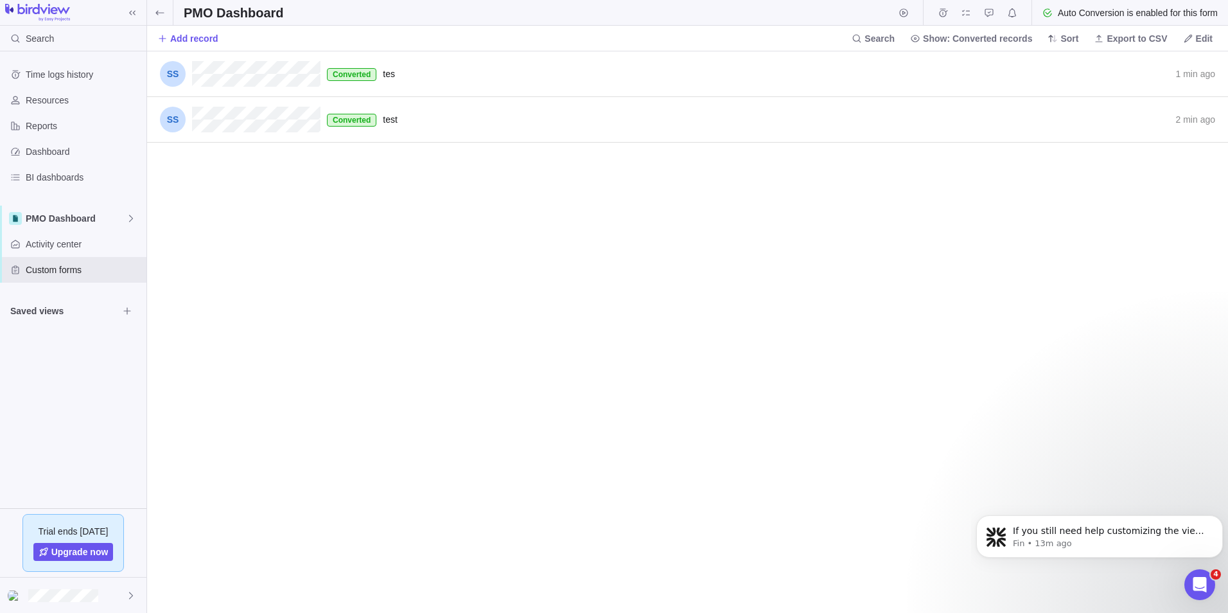
scroll to position [552, 1072]
click at [348, 76] on span "Converted" at bounding box center [352, 74] width 38 height 10
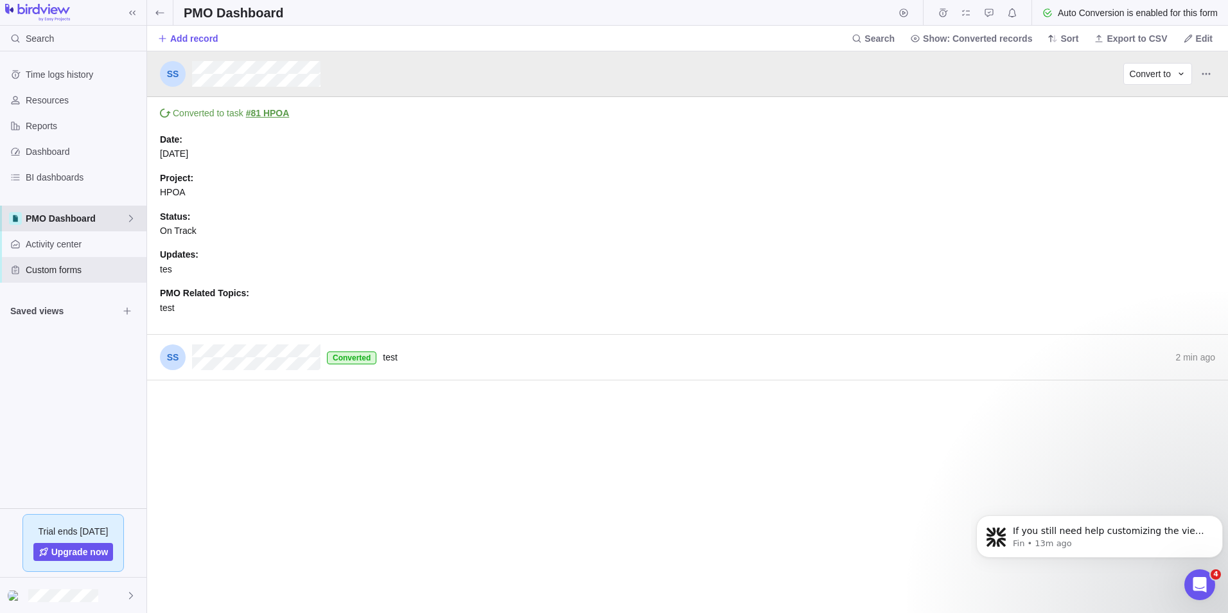
click at [64, 214] on span "PMO Dashboard" at bounding box center [76, 218] width 100 height 13
click at [64, 348] on div "Time logs history Resources Reports Dashboard BI dashboards PMO Dashboard Activ…" at bounding box center [73, 279] width 146 height 457
click at [51, 238] on span "Activity center" at bounding box center [84, 244] width 116 height 13
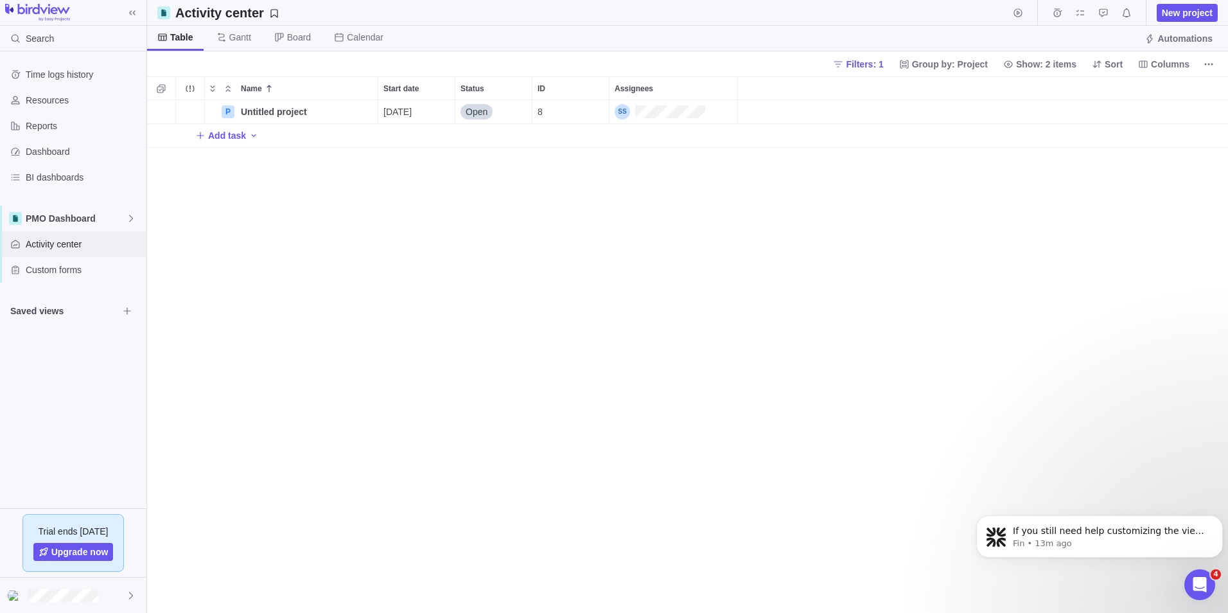
scroll to position [503, 1072]
click at [108, 217] on span "PMO Dashboard" at bounding box center [76, 218] width 100 height 13
click at [78, 293] on span "PMO Dashboard" at bounding box center [73, 294] width 78 height 13
click at [260, 107] on span "Untitled project" at bounding box center [274, 111] width 66 height 13
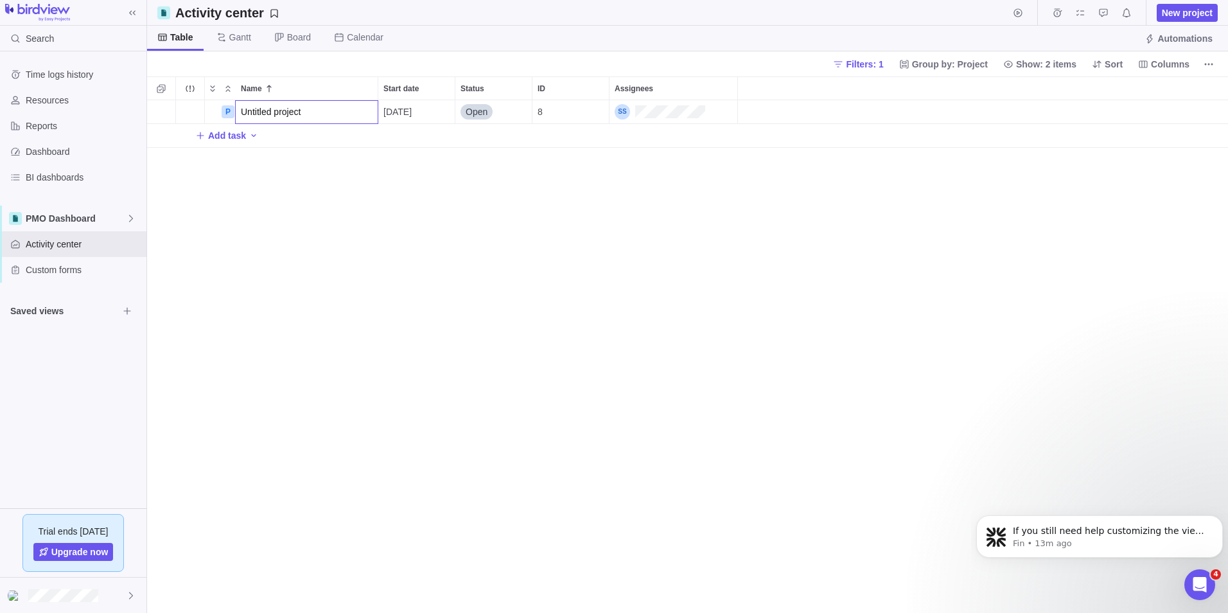
click at [288, 37] on body "Search Time logs history Resources Reports Dashboard BI dashboards PMO Dashboar…" at bounding box center [614, 306] width 1228 height 613
click at [62, 272] on span "Custom forms" at bounding box center [84, 269] width 116 height 13
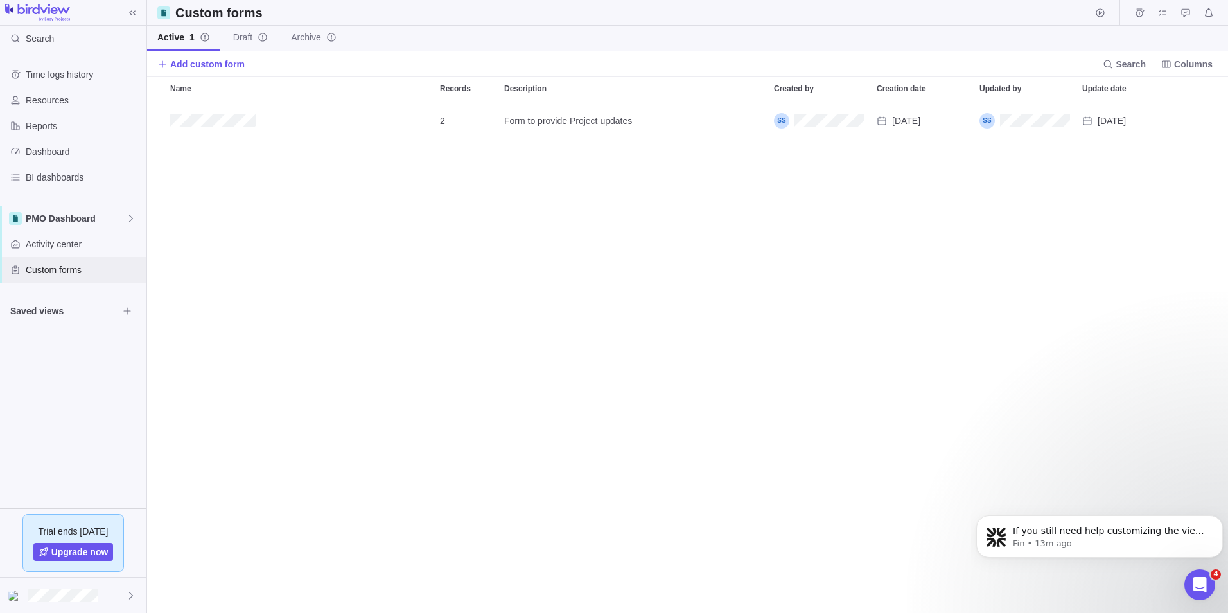
scroll to position [503, 1072]
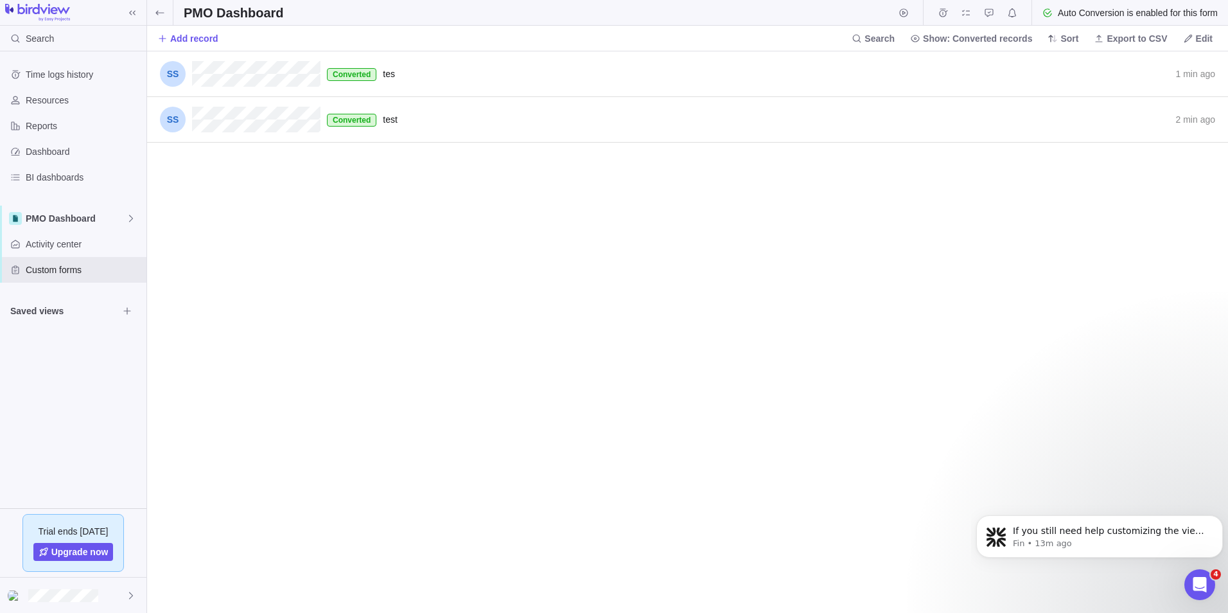
scroll to position [552, 1072]
click at [349, 70] on span "Converted" at bounding box center [352, 74] width 38 height 10
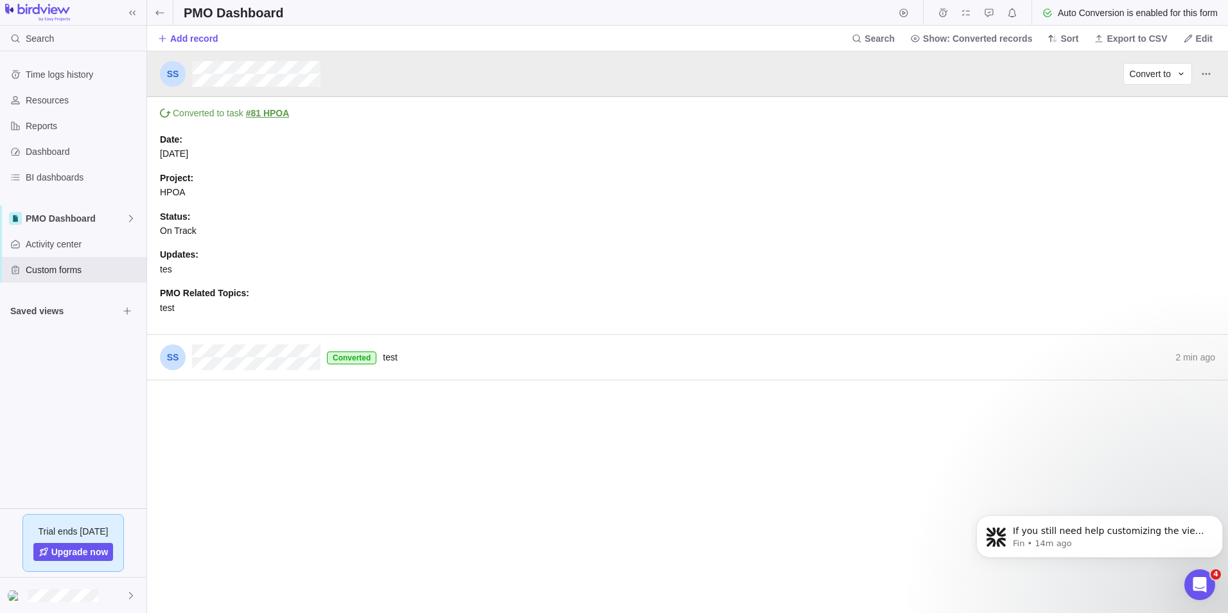
click at [265, 113] on link "#81 HPOA" at bounding box center [268, 113] width 44 height 10
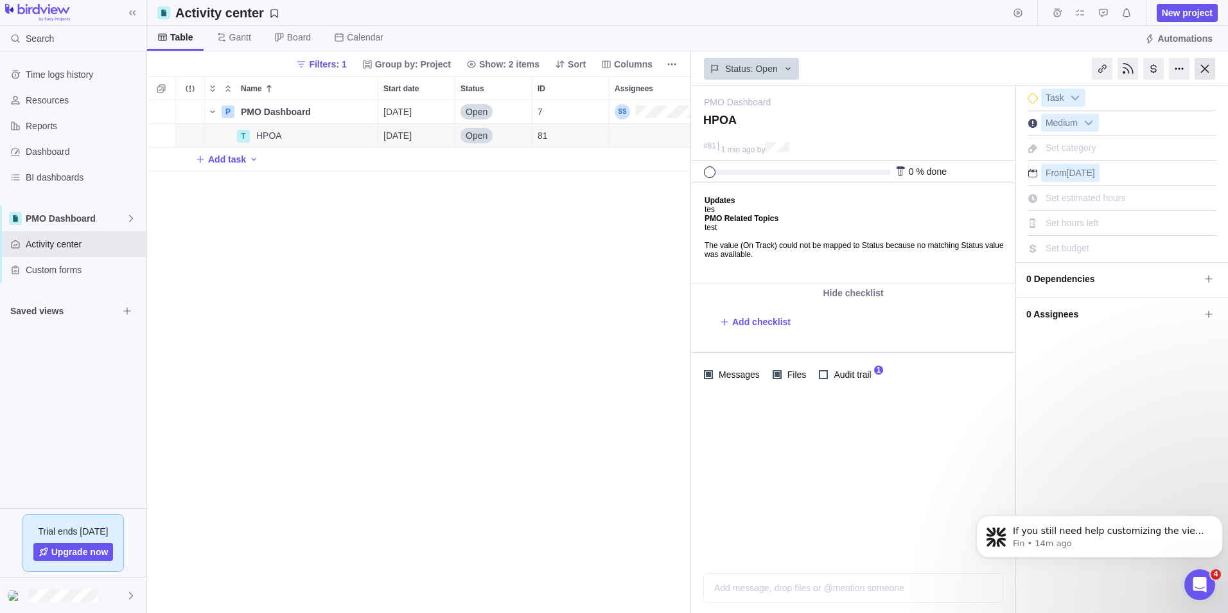
click at [1202, 65] on div at bounding box center [1205, 69] width 21 height 22
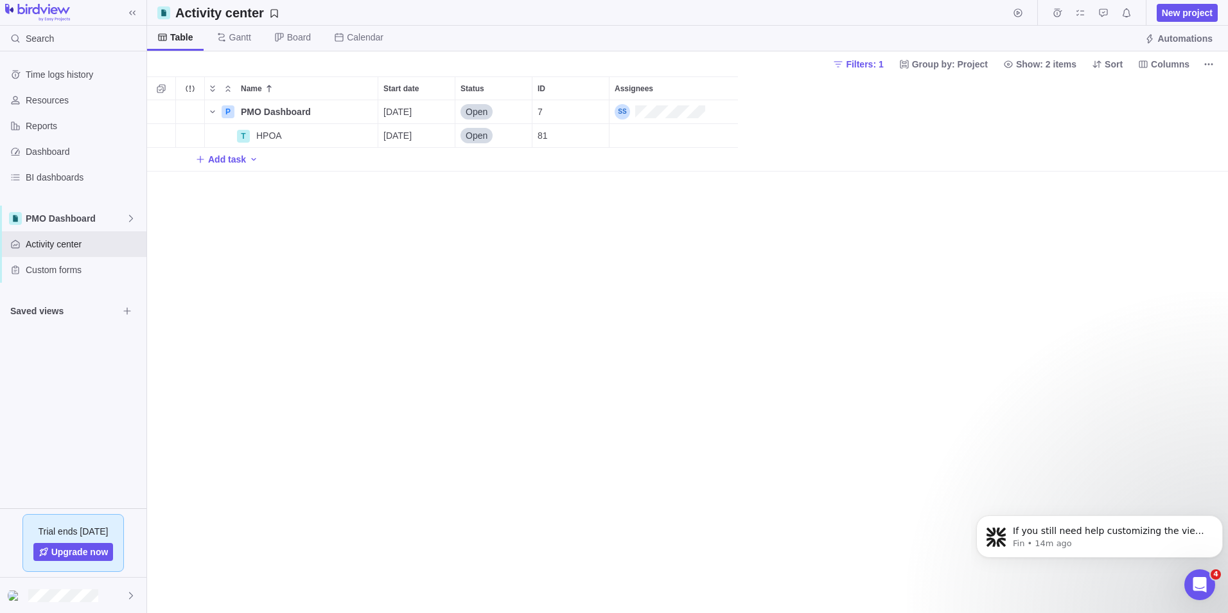
scroll to position [503, 1072]
click at [274, 134] on span "HPOA" at bounding box center [269, 135] width 26 height 13
click at [375, 232] on div "Name Start date Status ID Assignees P PMO Dashboard Details 09/08/2025 Open 7 T…" at bounding box center [687, 344] width 1081 height 536
click at [1184, 64] on span "Columns" at bounding box center [1170, 64] width 39 height 13
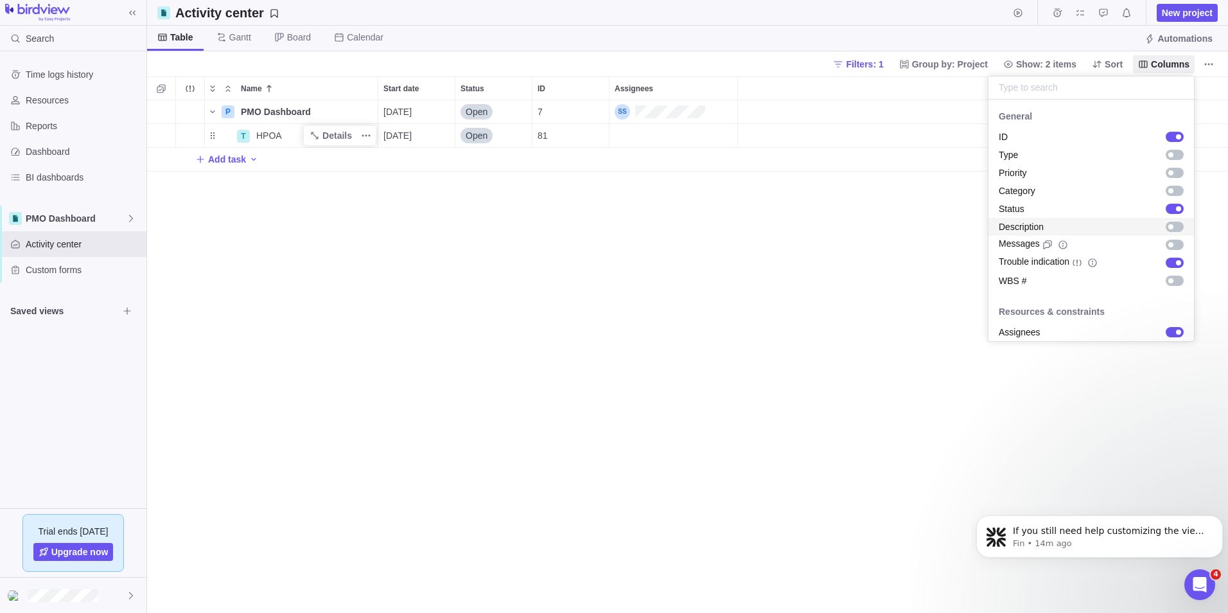
click at [1167, 227] on div "grid" at bounding box center [1175, 227] width 18 height 10
click at [1166, 227] on div "grid" at bounding box center [1175, 227] width 18 height 10
click at [1166, 154] on div "grid" at bounding box center [1175, 155] width 18 height 10
click at [1166, 172] on div "grid" at bounding box center [1175, 173] width 18 height 10
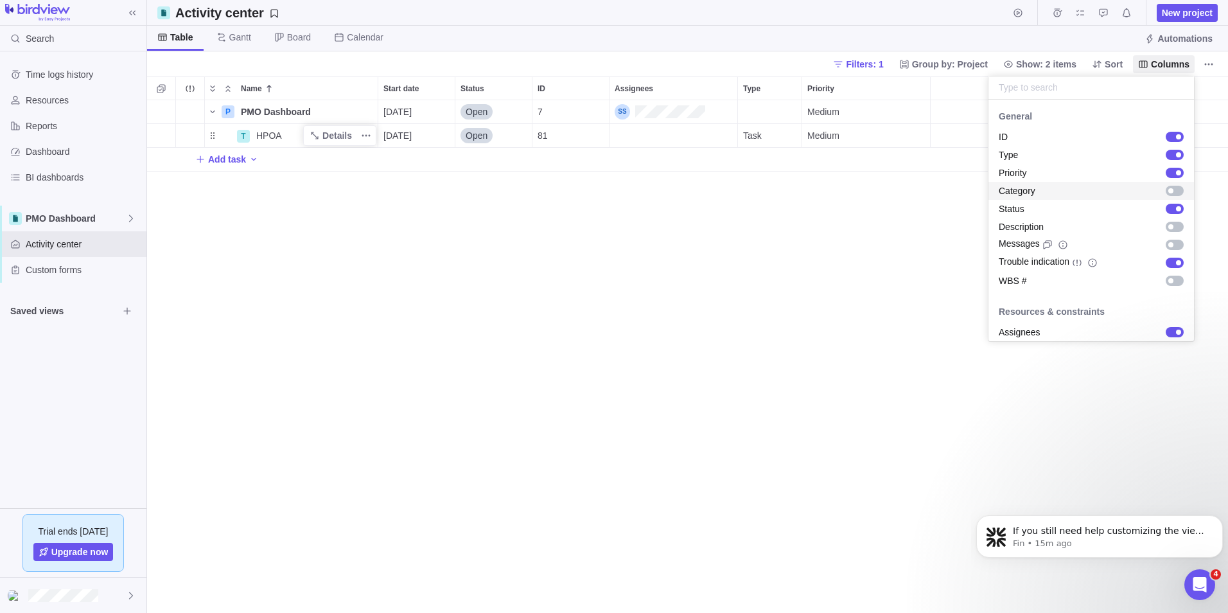
click at [1166, 186] on div "grid" at bounding box center [1175, 191] width 18 height 10
click at [1169, 225] on div "grid" at bounding box center [1175, 227] width 18 height 10
click at [1172, 245] on div "grid" at bounding box center [1175, 245] width 18 height 10
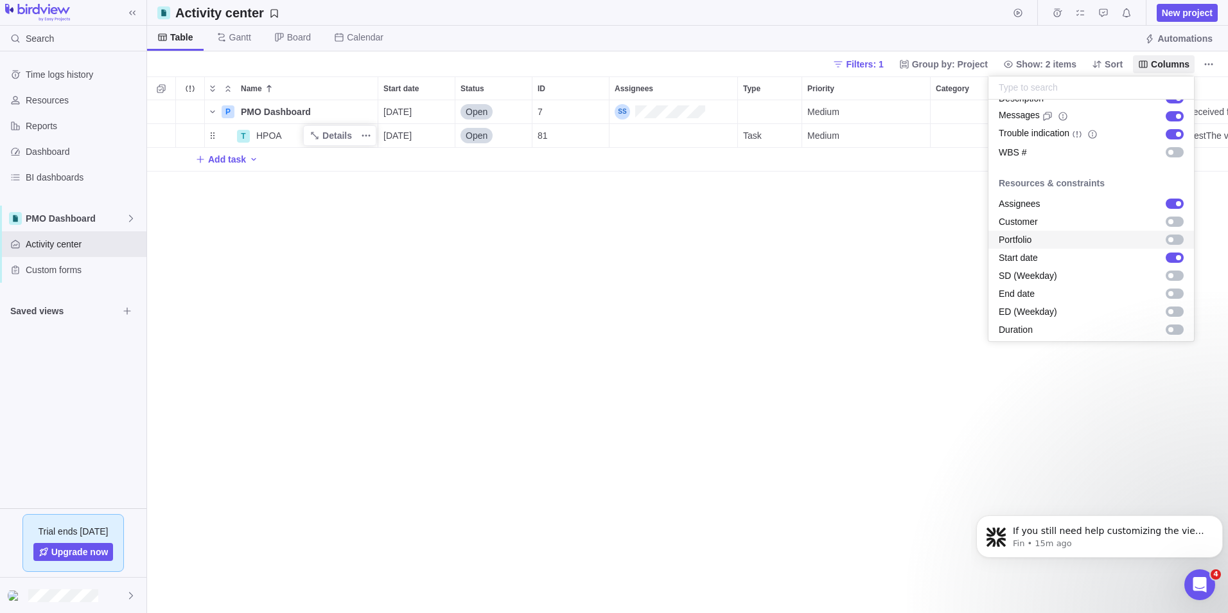
click at [1169, 241] on div "grid" at bounding box center [1171, 239] width 5 height 5
click at [1166, 241] on div "grid" at bounding box center [1175, 239] width 18 height 10
click at [1165, 228] on div "Customer" at bounding box center [1092, 222] width 206 height 18
click at [864, 288] on body "Search Time logs history Resources Reports Dashboard BI dashboards PMO Dashboar…" at bounding box center [614, 306] width 1228 height 613
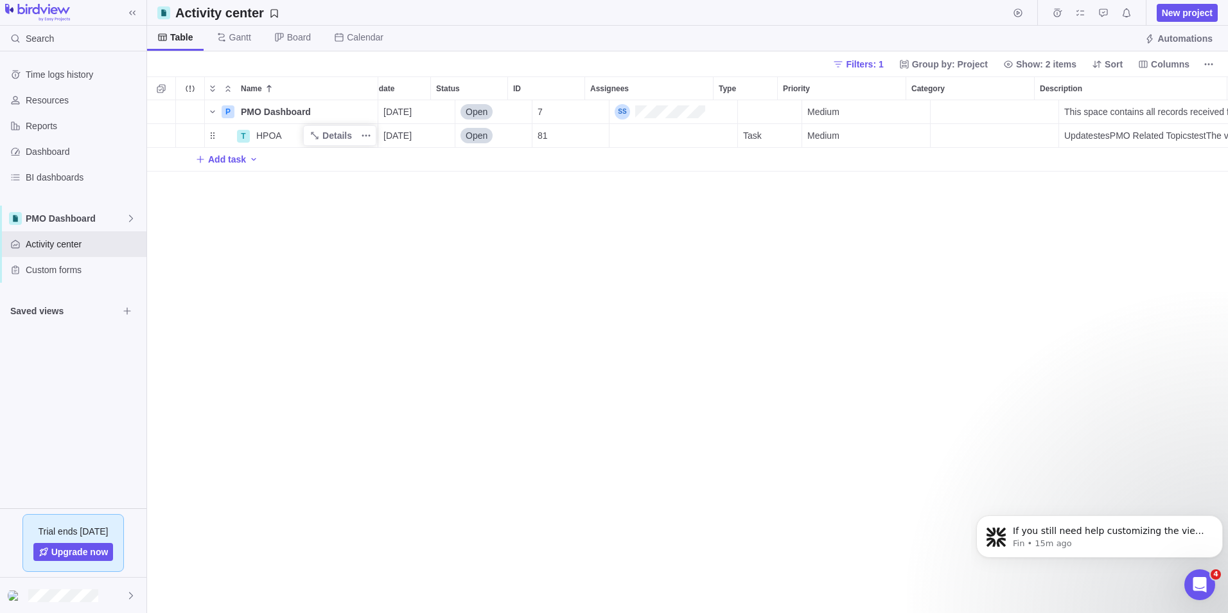
scroll to position [0, 0]
click at [1158, 66] on span "Columns" at bounding box center [1170, 64] width 39 height 13
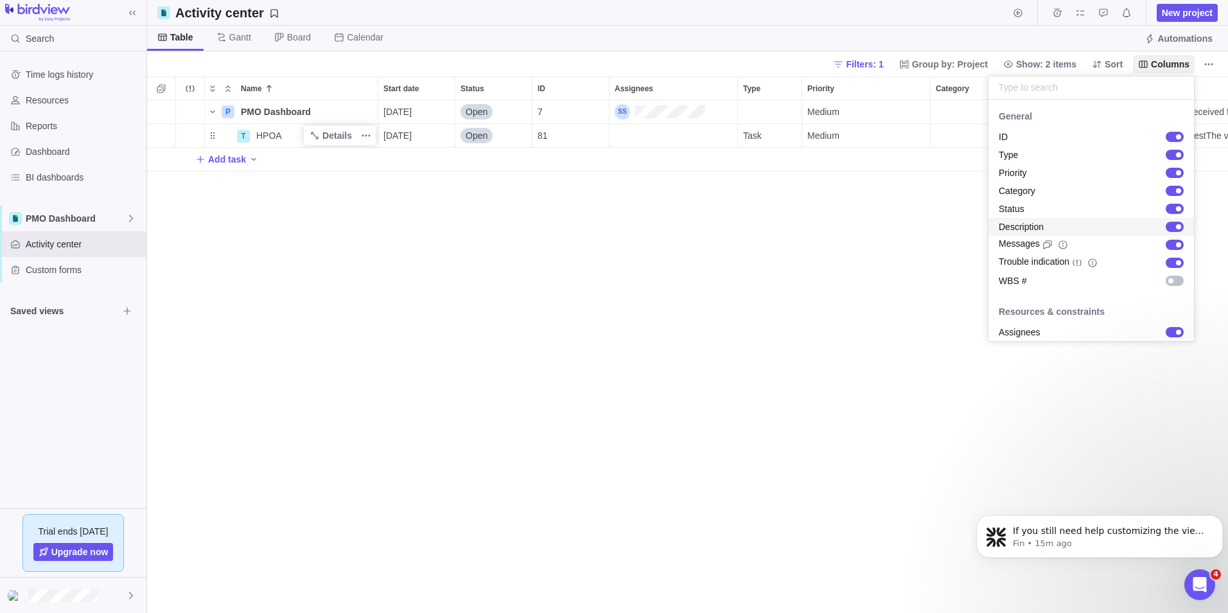
click at [1166, 229] on div "grid" at bounding box center [1175, 227] width 18 height 10
click at [847, 226] on body "Search Time logs history Resources Reports Dashboard BI dashboards PMO Dashboar…" at bounding box center [614, 306] width 1228 height 613
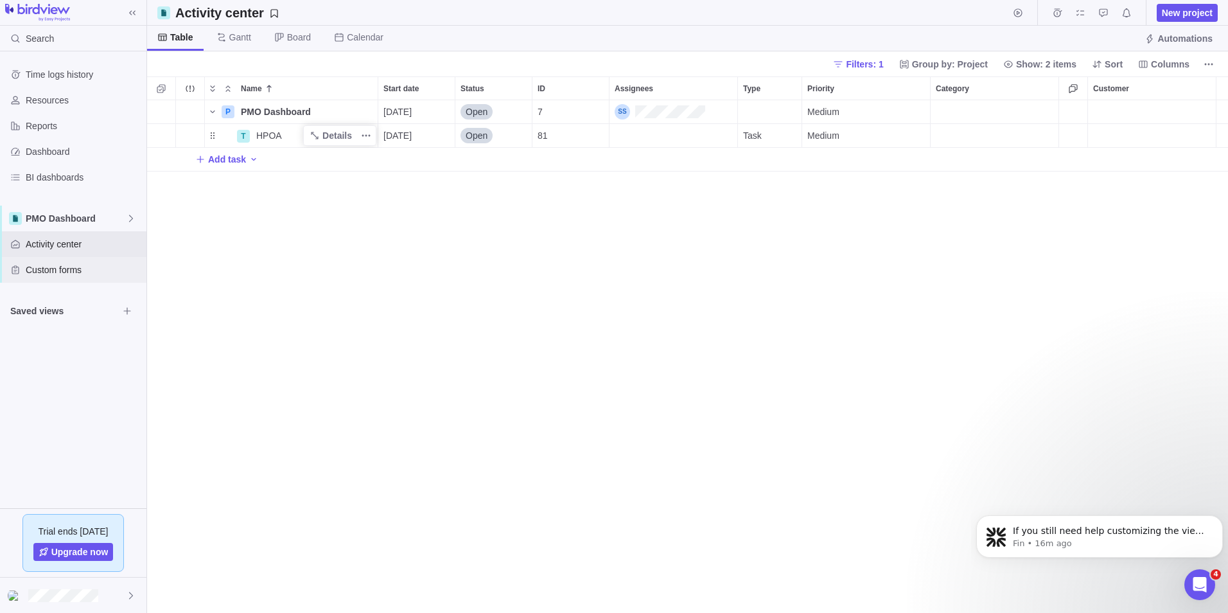
click at [75, 263] on div "Custom forms" at bounding box center [73, 270] width 146 height 26
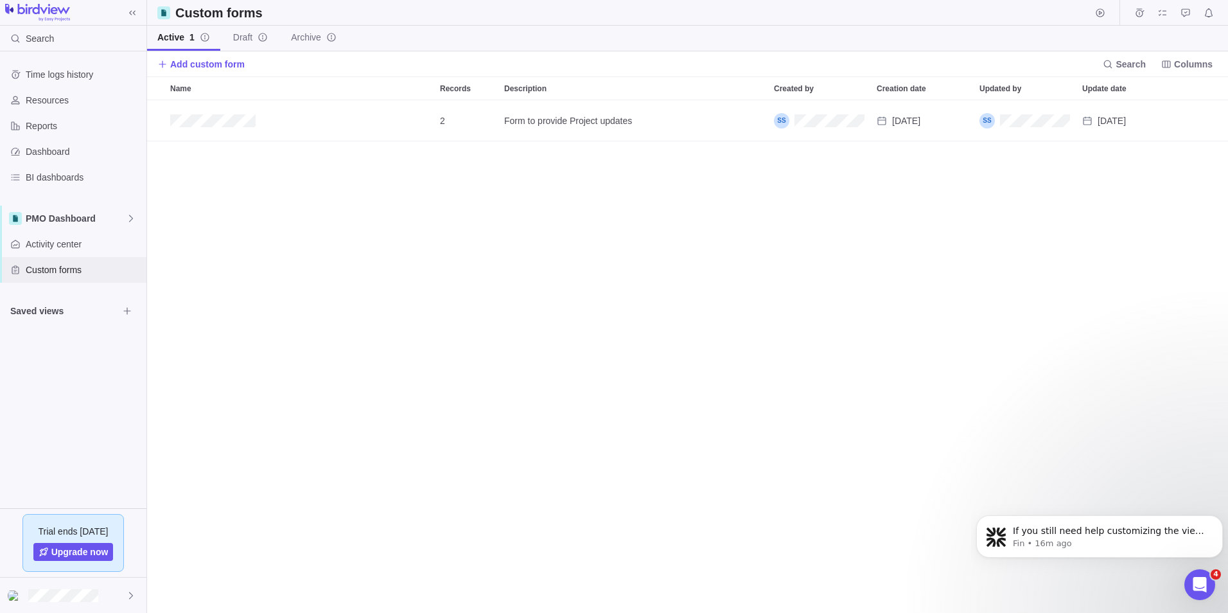
scroll to position [503, 1072]
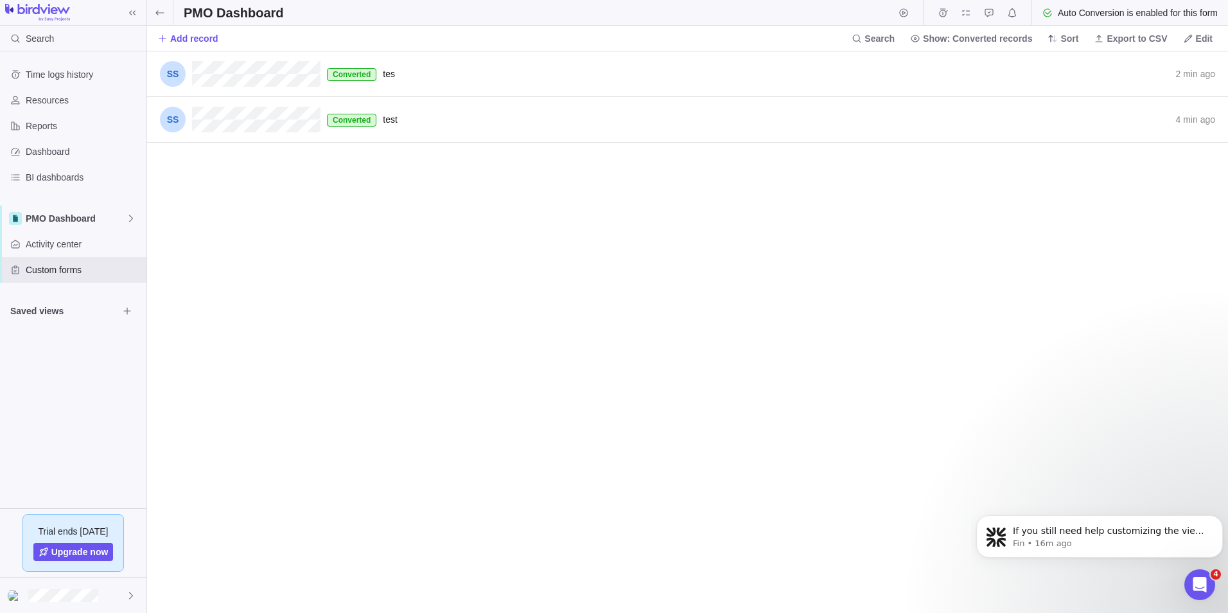
scroll to position [552, 1072]
click at [163, 9] on icon at bounding box center [160, 13] width 10 height 10
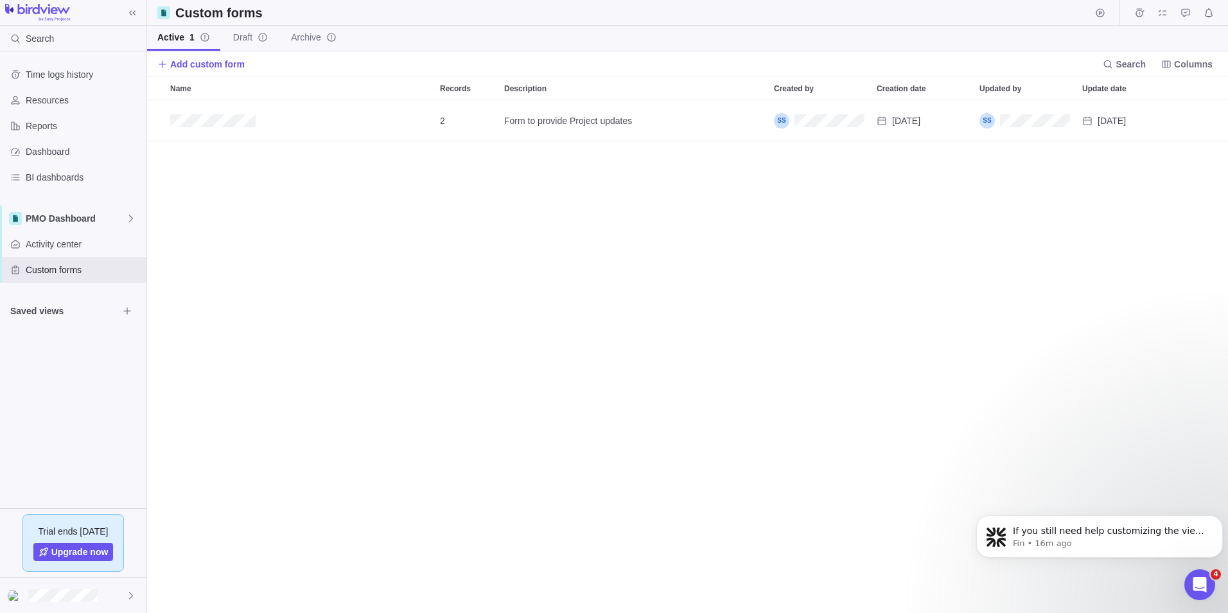
scroll to position [503, 1072]
click at [1137, 125] on span "Edit" at bounding box center [1144, 121] width 18 height 18
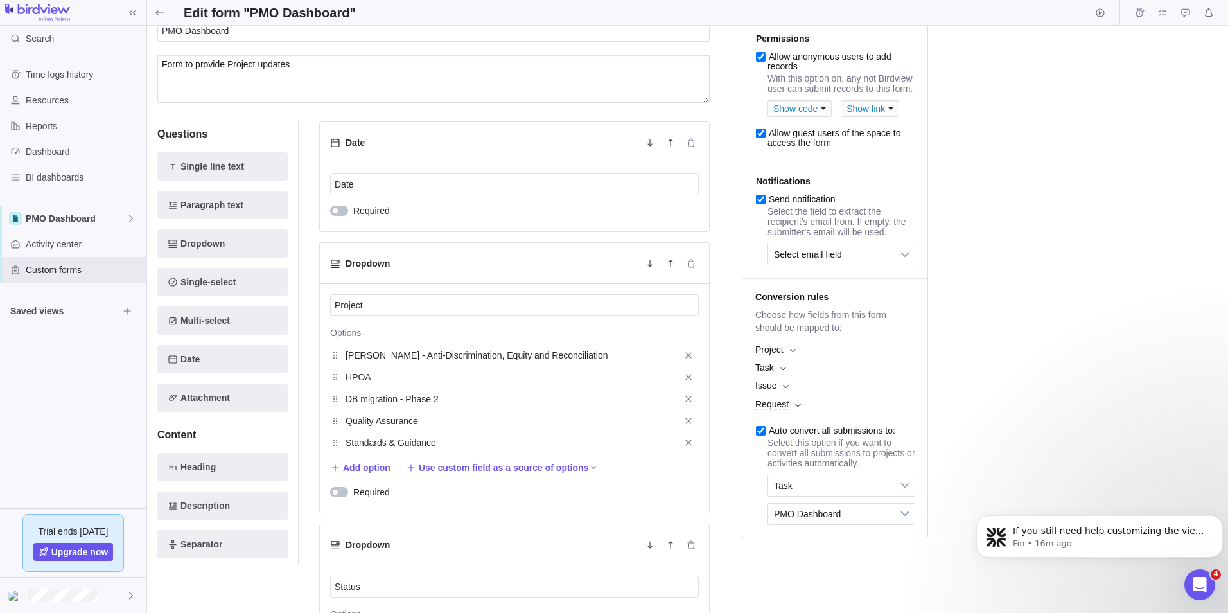
scroll to position [193, 0]
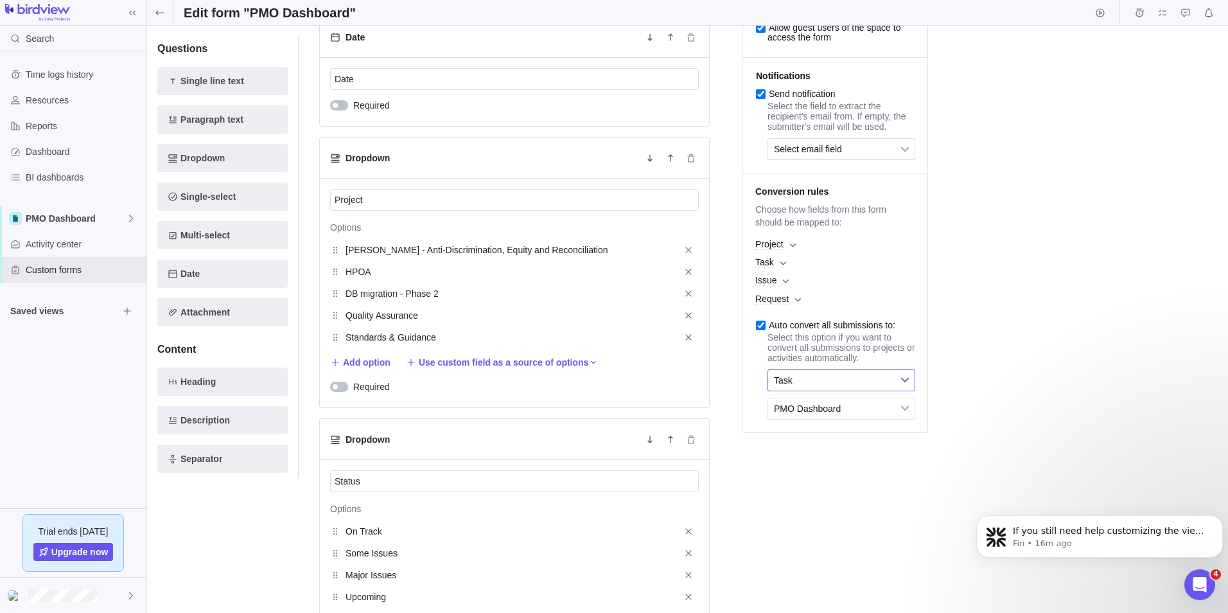
click at [903, 391] on b at bounding box center [905, 380] width 19 height 21
click at [763, 330] on input "Auto convert all submissions to:" at bounding box center [761, 326] width 10 height 10
click at [794, 247] on b at bounding box center [793, 245] width 6 height 4
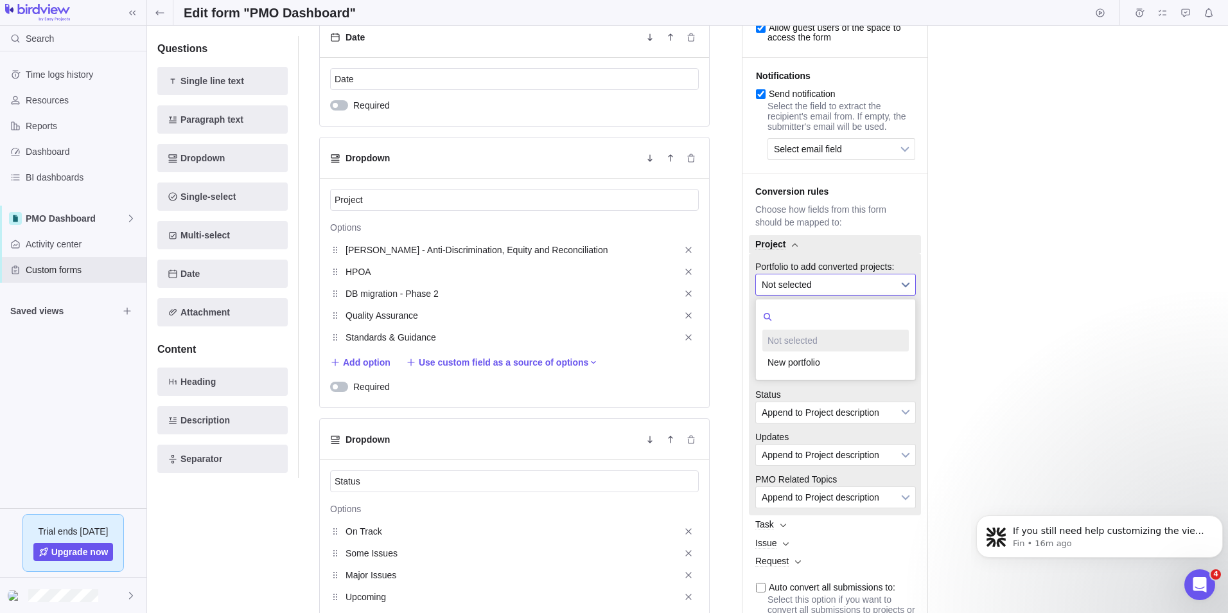
click at [881, 295] on span "Not selected" at bounding box center [827, 284] width 131 height 21
click at [822, 373] on li "New portfolio" at bounding box center [836, 362] width 146 height 22
click at [824, 336] on span "Append to Project description" at bounding box center [827, 327] width 131 height 21
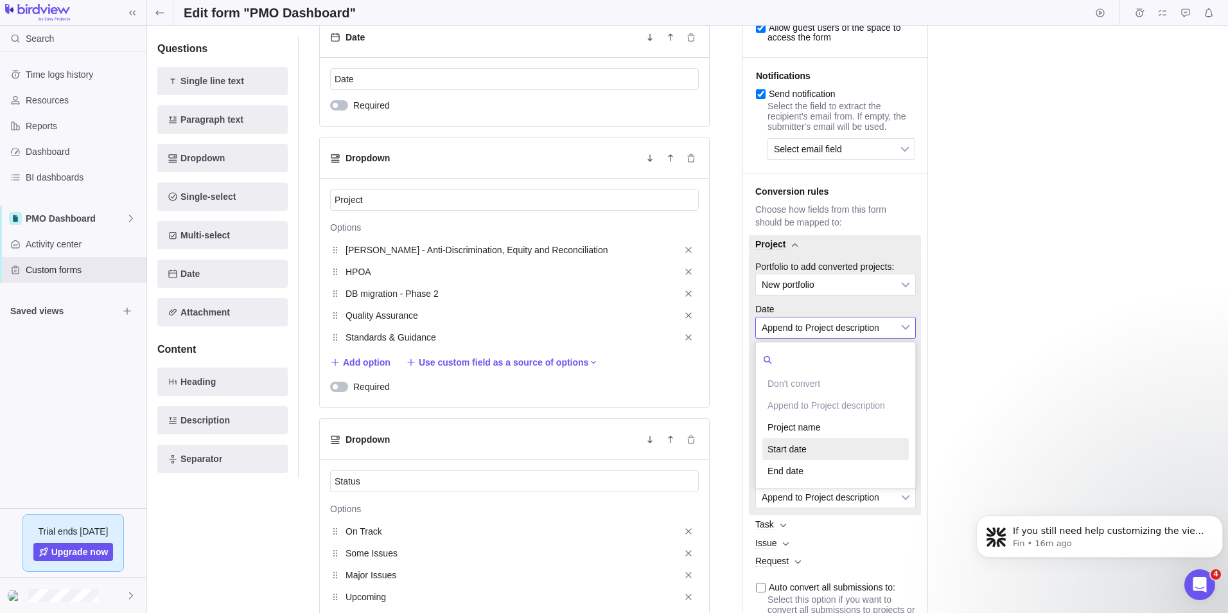
click at [833, 460] on li "Start date" at bounding box center [836, 449] width 146 height 22
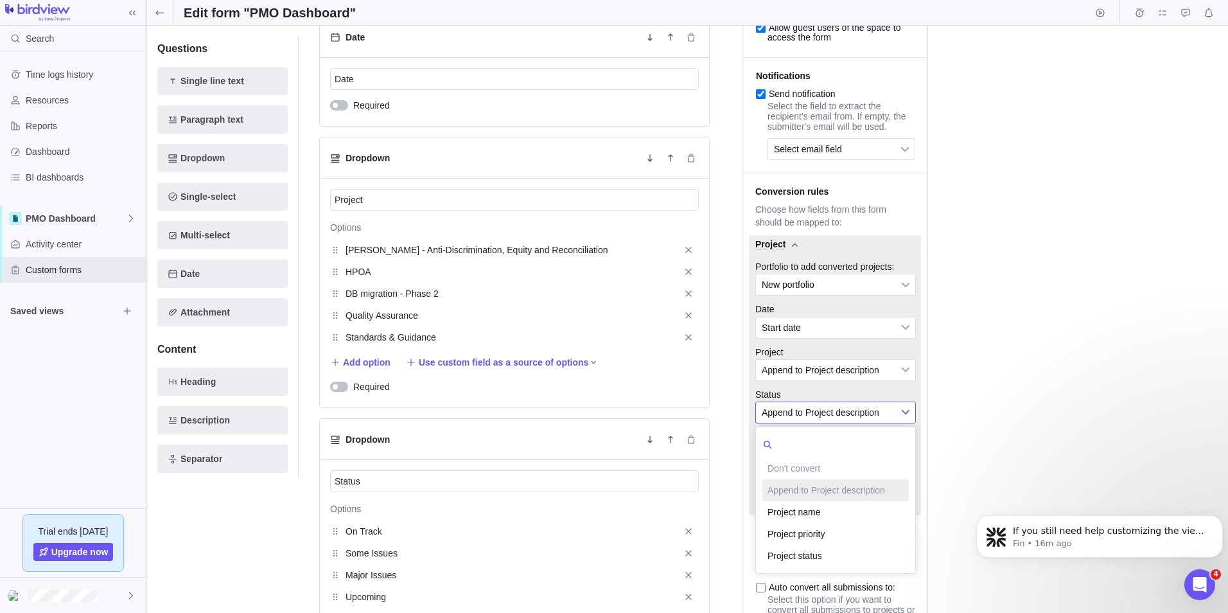
click at [836, 423] on span "Append to Project description" at bounding box center [827, 412] width 131 height 21
click at [847, 523] on li "Project name" at bounding box center [836, 512] width 146 height 22
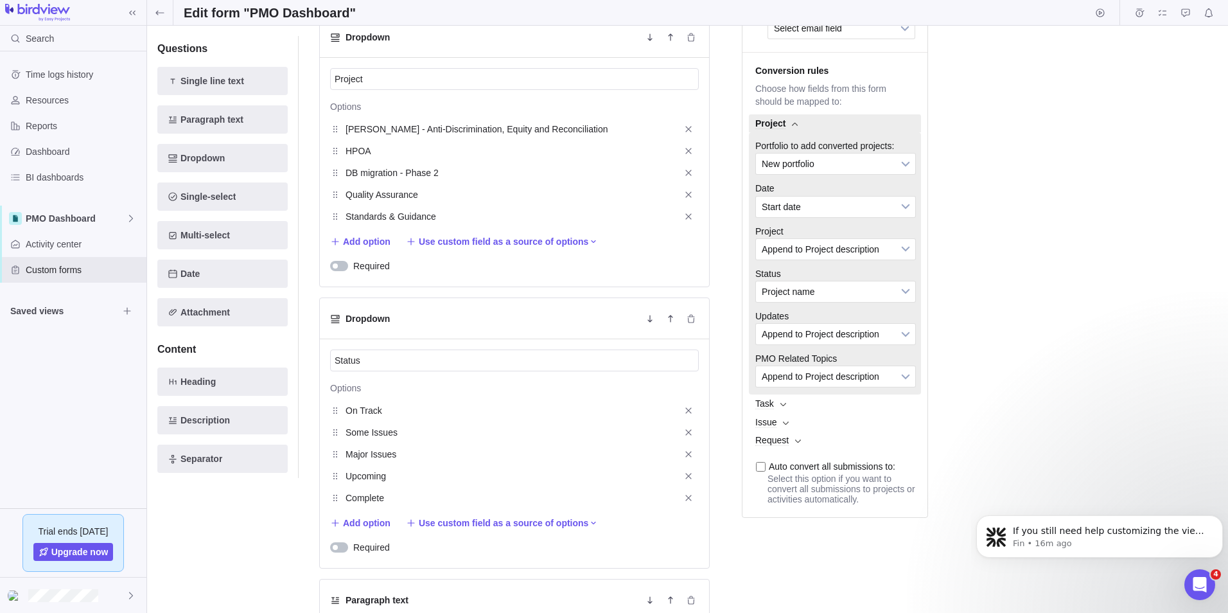
scroll to position [321, 0]
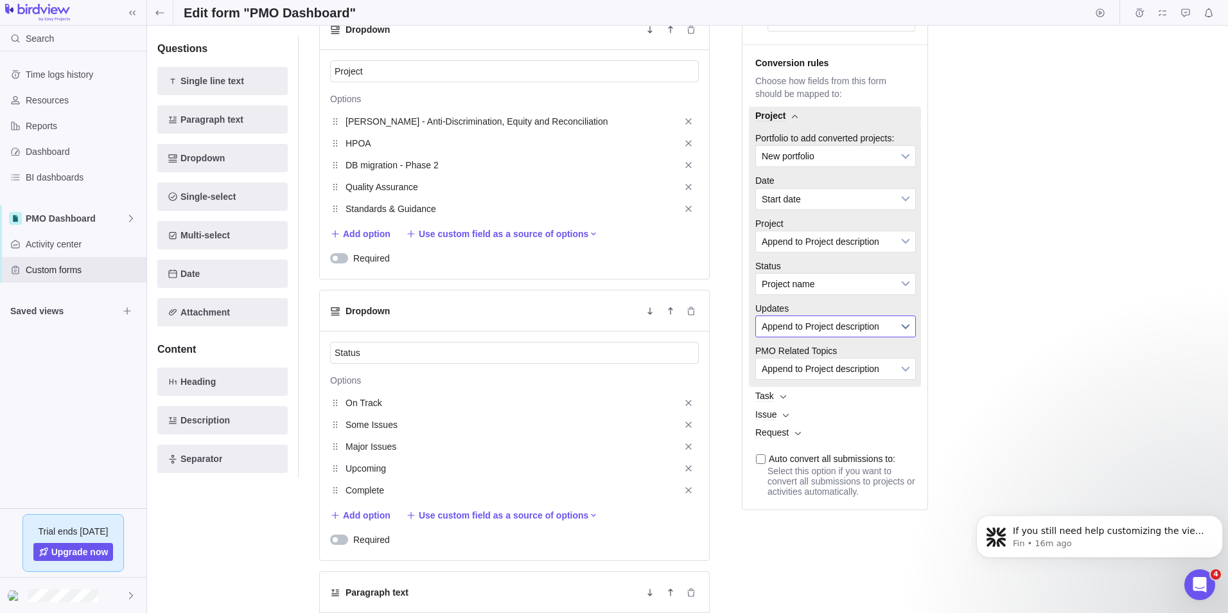
click at [840, 337] on span "Append to Project description" at bounding box center [827, 326] width 131 height 21
click at [962, 393] on div "Save changes Discard changes Duplicate this form Archive Delete Draft Active Pr…" at bounding box center [687, 319] width 1081 height 587
click at [849, 379] on span "Append to Project description" at bounding box center [827, 368] width 131 height 21
click at [813, 501] on li "Progress" at bounding box center [836, 490] width 146 height 22
click at [759, 464] on input "Auto convert all submissions to:" at bounding box center [761, 459] width 10 height 10
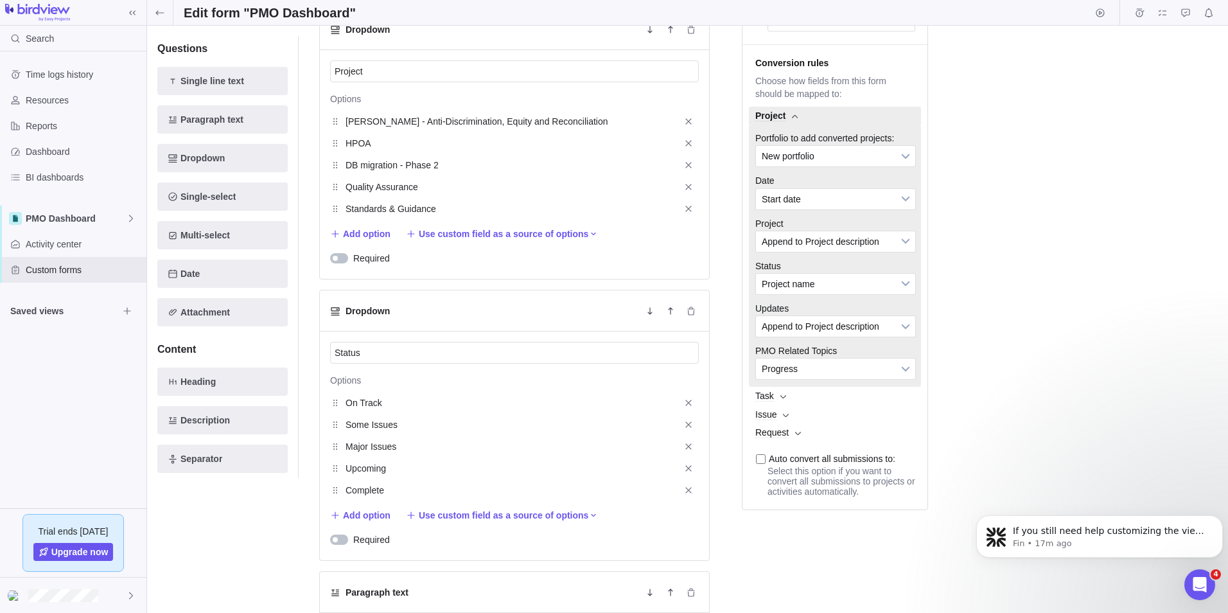
checkbox input "true"
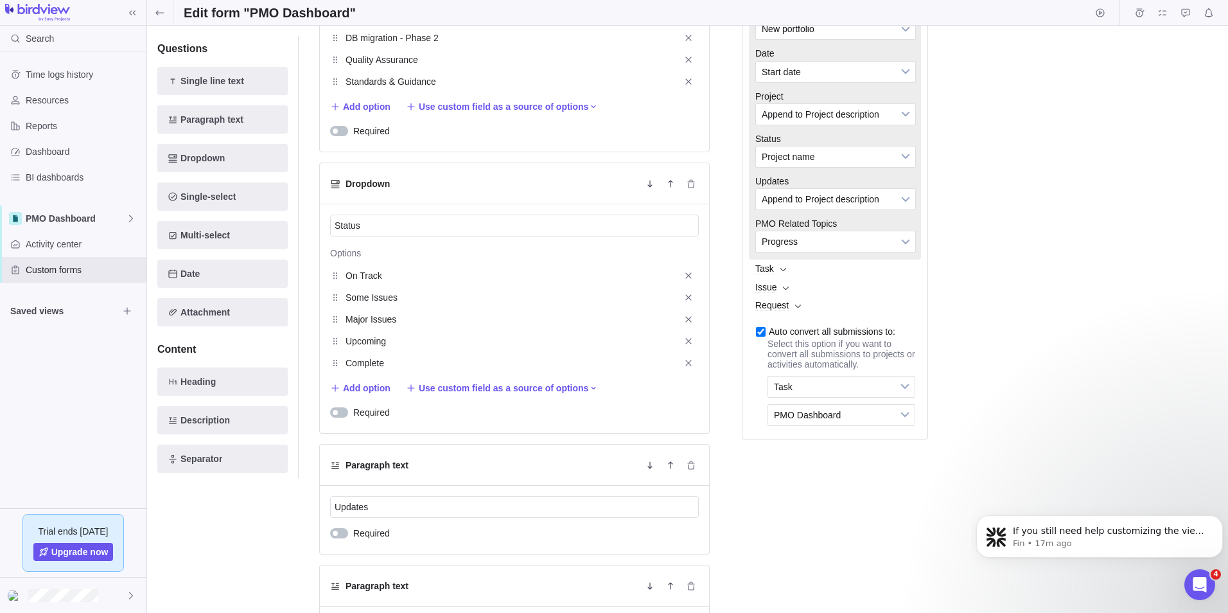
scroll to position [450, 0]
click at [1047, 156] on div "Save changes Discard changes Duplicate this form Archive Delete Draft Active Pr…" at bounding box center [687, 319] width 1081 height 587
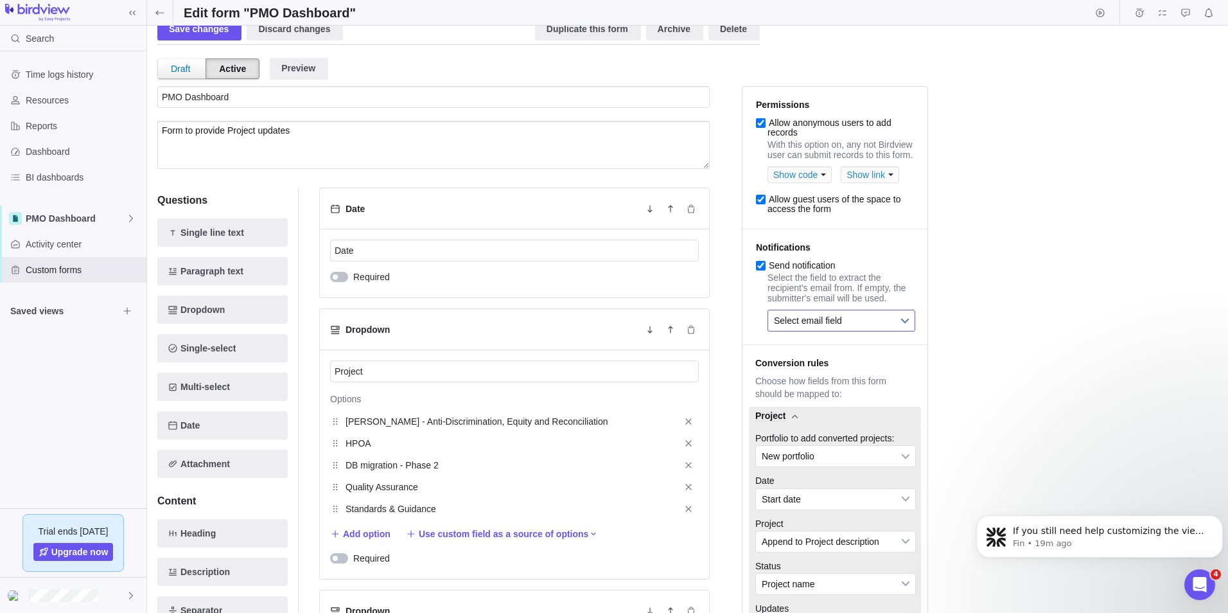
scroll to position [0, 0]
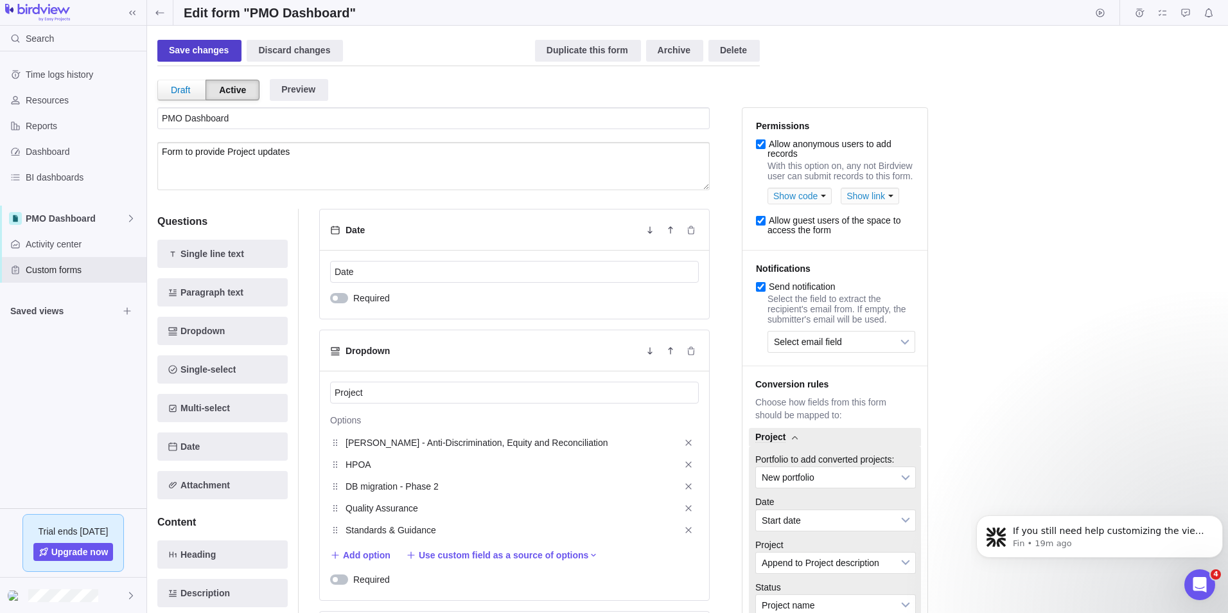
click at [213, 47] on div "Save changes" at bounding box center [199, 51] width 84 height 22
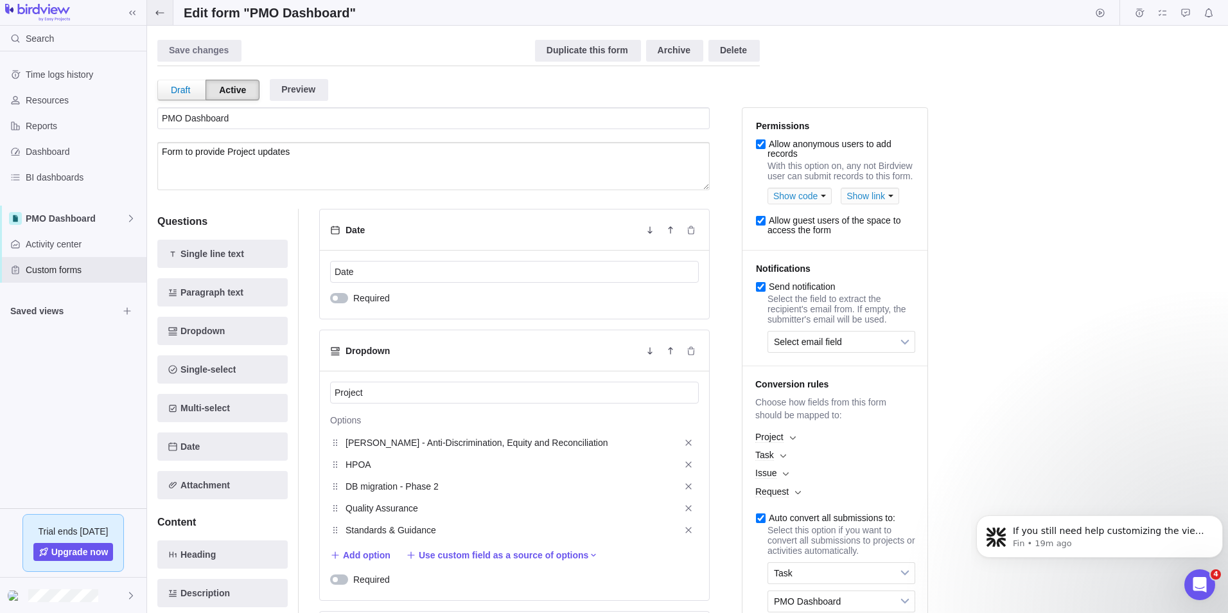
click at [162, 10] on icon at bounding box center [160, 13] width 10 height 10
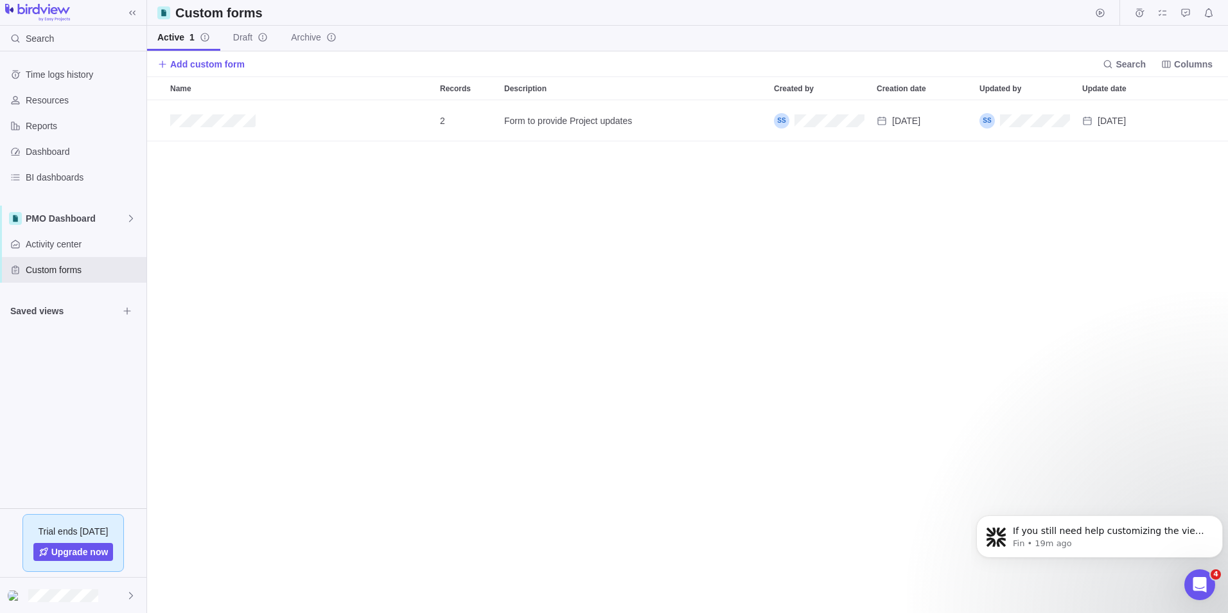
scroll to position [503, 1072]
click at [31, 40] on span "Search" at bounding box center [40, 38] width 28 height 13
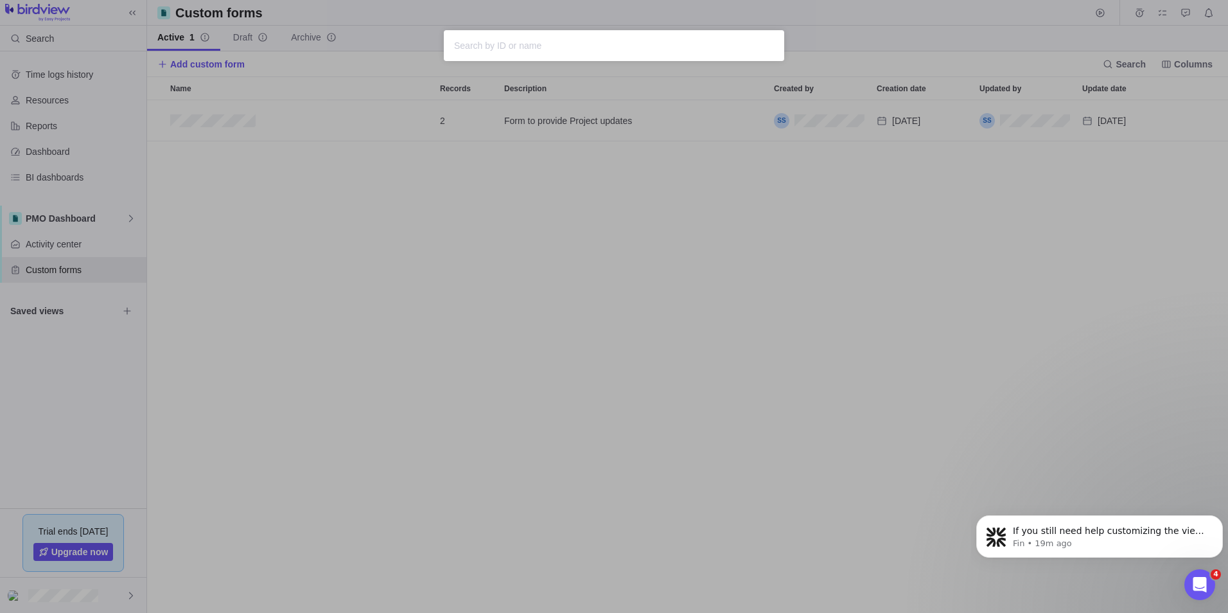
click at [44, 80] on div "Sorry, nothing was found" at bounding box center [614, 306] width 1228 height 613
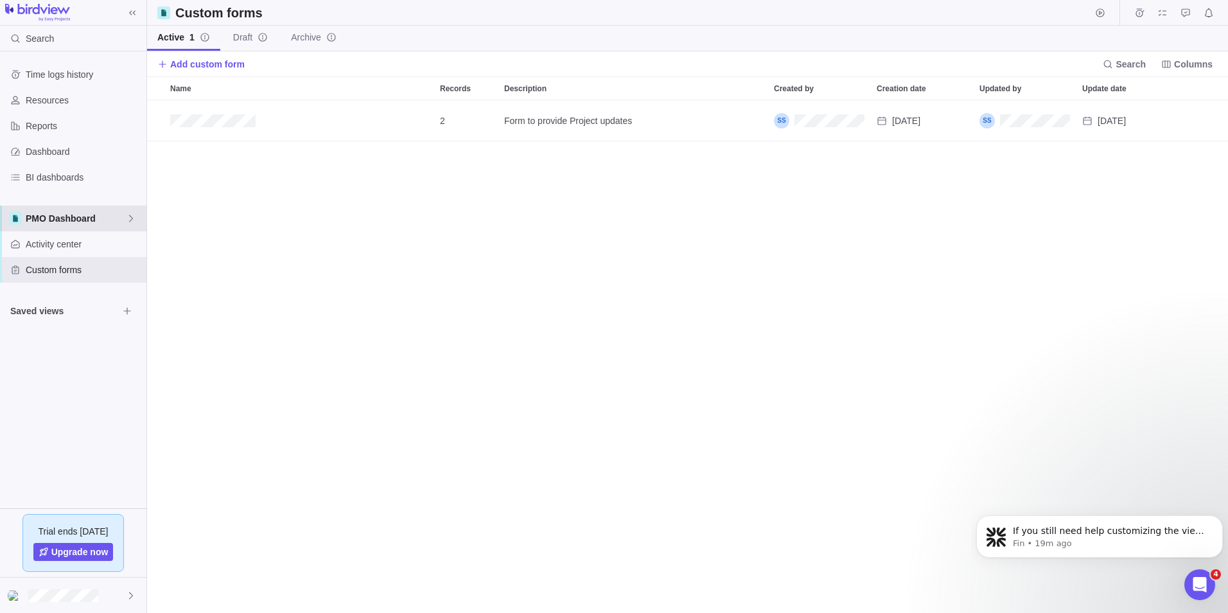
click at [69, 221] on span "PMO Dashboard" at bounding box center [76, 218] width 100 height 13
click at [65, 247] on span "Main" at bounding box center [82, 248] width 96 height 13
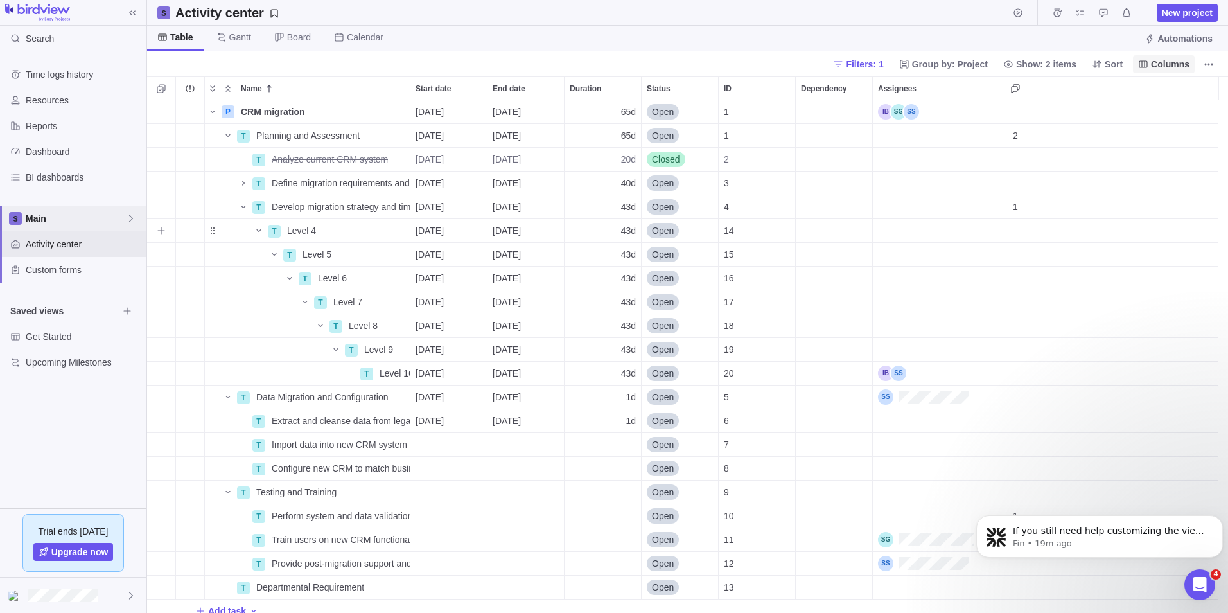
scroll to position [503, 1072]
click at [1165, 41] on span "Automations" at bounding box center [1185, 38] width 55 height 13
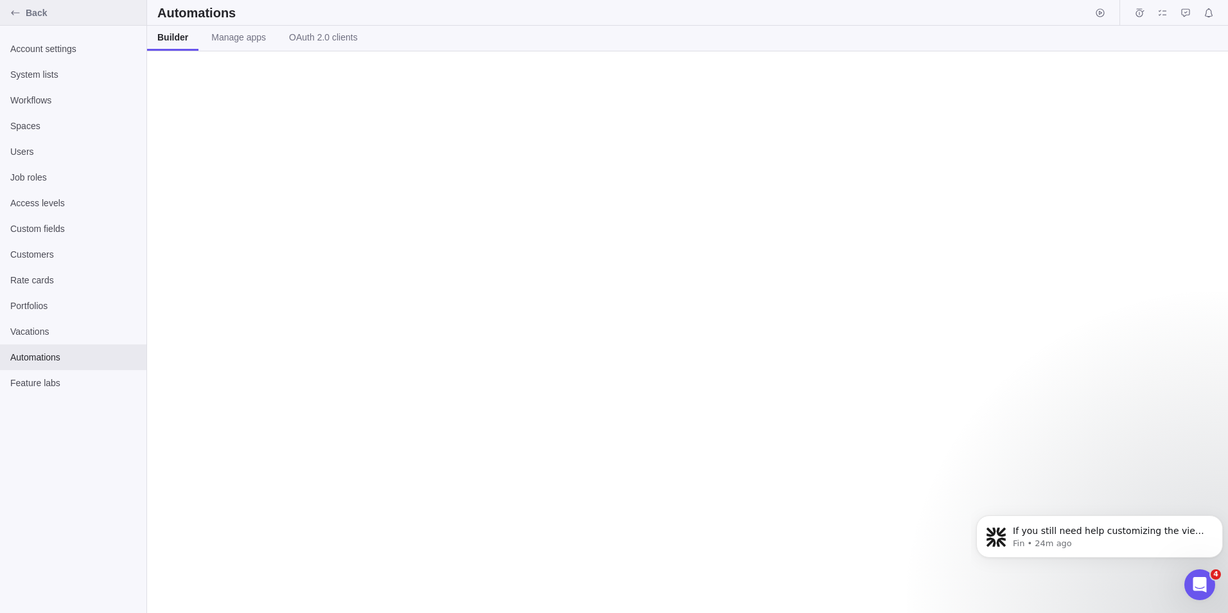
click at [15, 15] on icon "Back" at bounding box center [15, 13] width 10 height 10
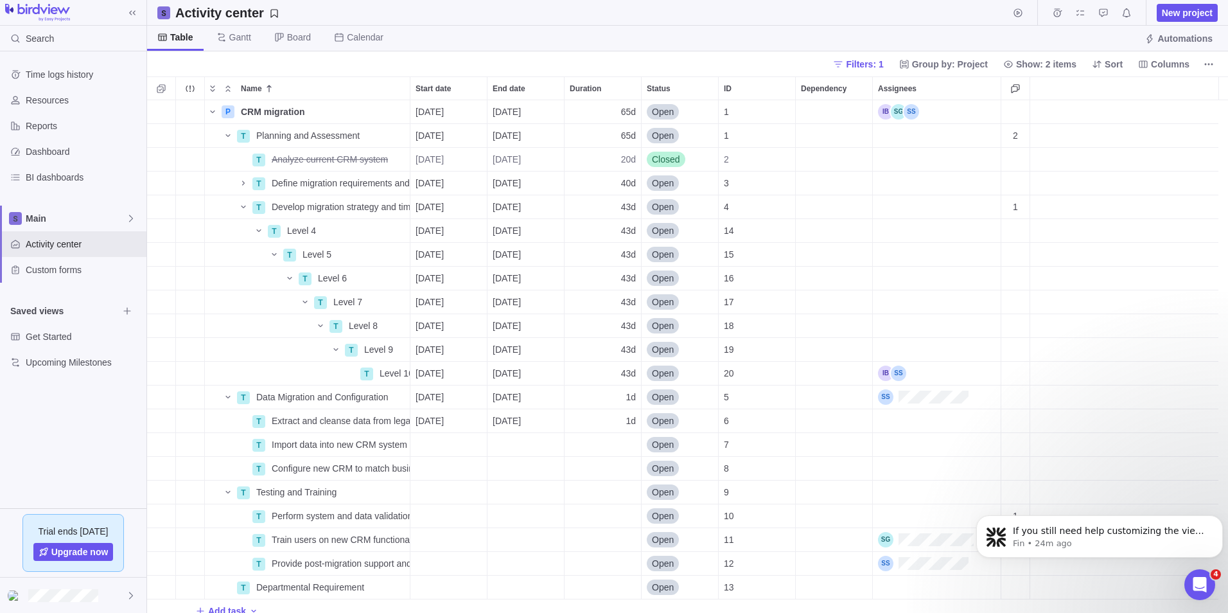
scroll to position [503, 1072]
click at [90, 220] on span "Main" at bounding box center [76, 218] width 100 height 13
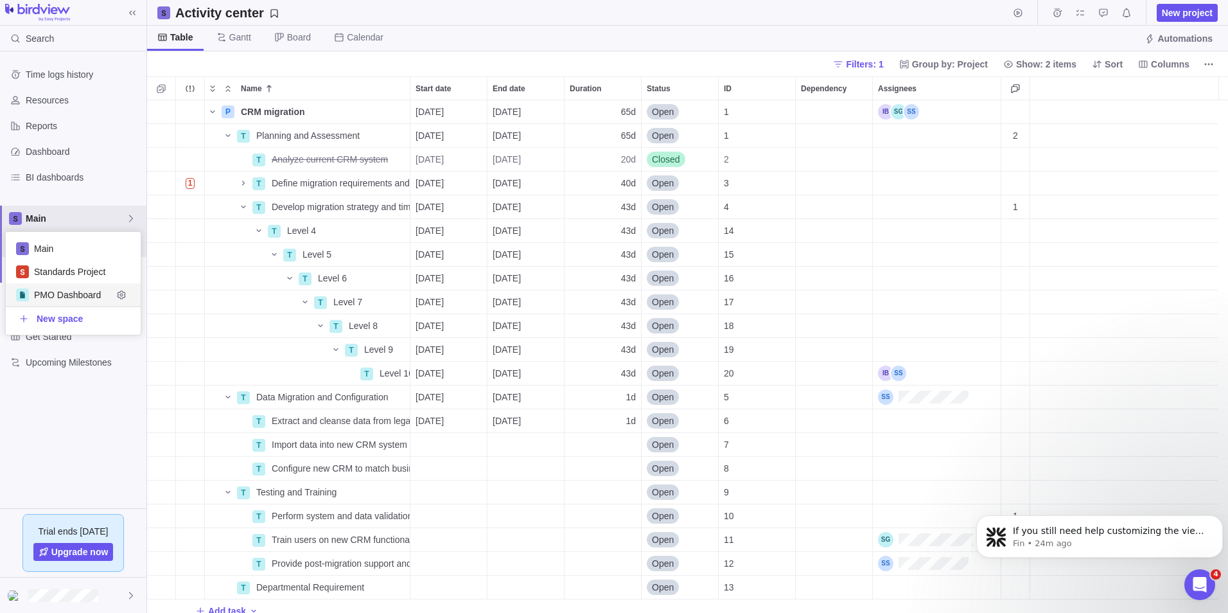
click at [79, 300] on span "PMO Dashboard" at bounding box center [73, 294] width 78 height 13
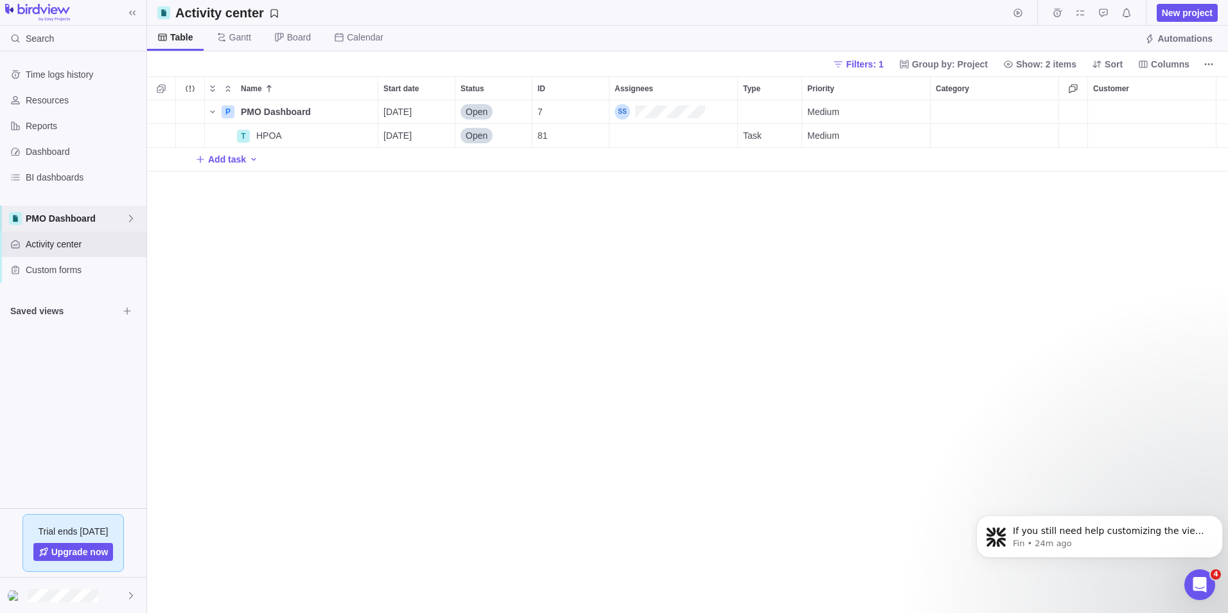
scroll to position [503, 1072]
click at [62, 269] on span "Custom forms" at bounding box center [84, 269] width 116 height 13
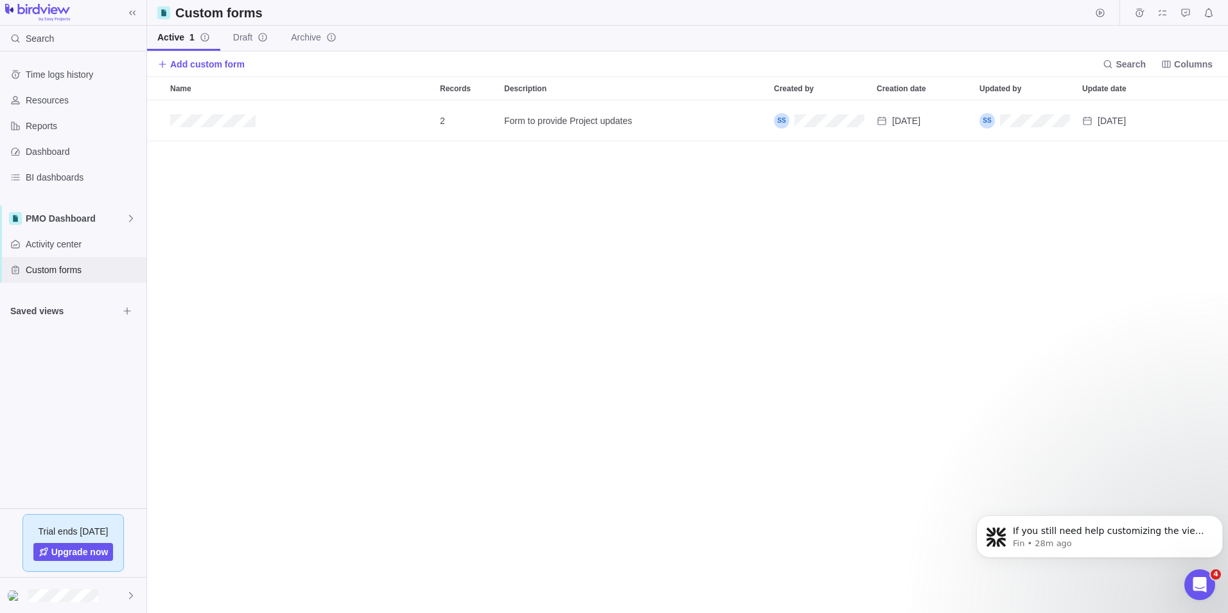
scroll to position [503, 1072]
click at [1136, 118] on span "Edit" at bounding box center [1144, 121] width 18 height 18
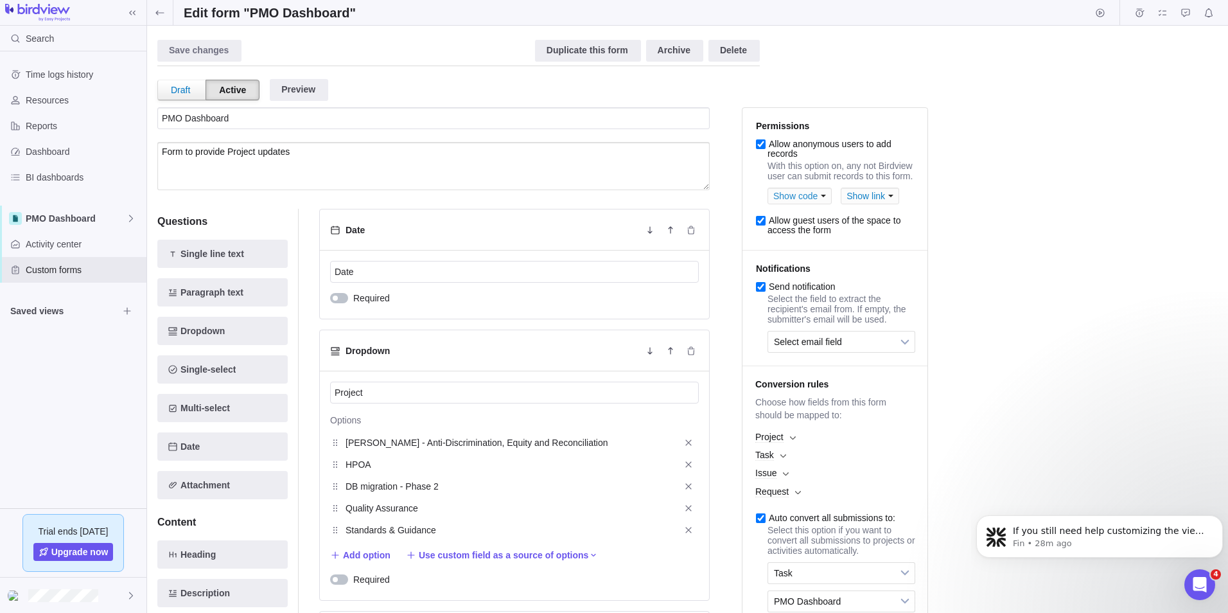
click at [871, 202] on div "Show link" at bounding box center [870, 196] width 58 height 17
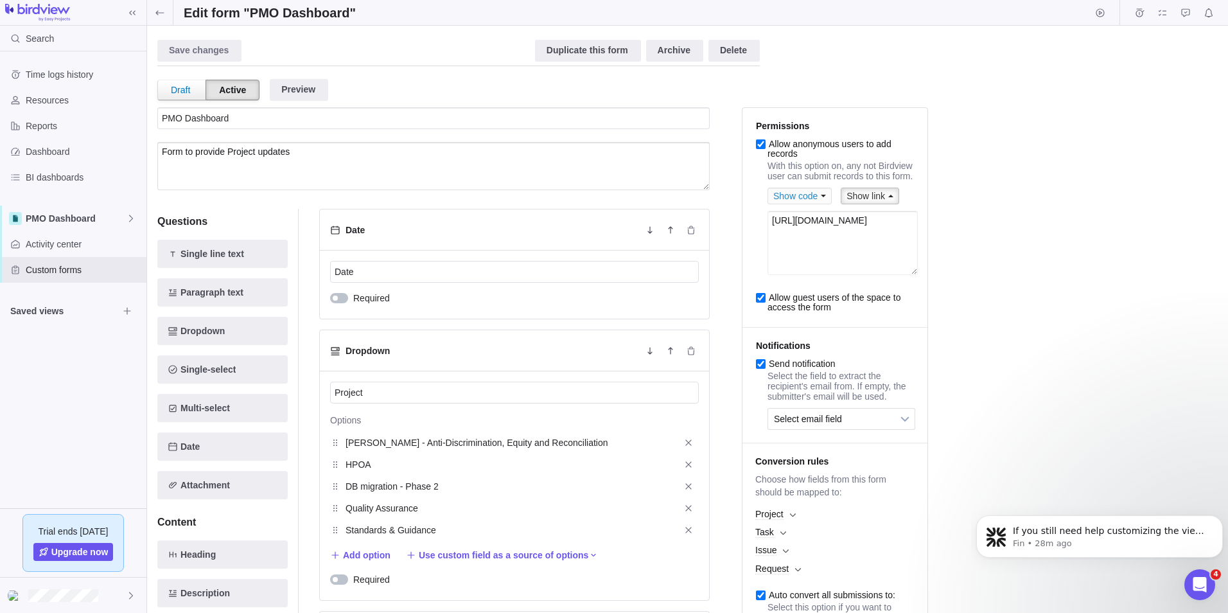
drag, startPoint x: 915, startPoint y: 255, endPoint x: 764, endPoint y: 227, distance: 154.2
click at [764, 227] on li "Permissions Allow anonymous users to add records With this option on, any not B…" at bounding box center [835, 218] width 185 height 220
click at [77, 218] on span "PMO Dashboard" at bounding box center [76, 218] width 100 height 13
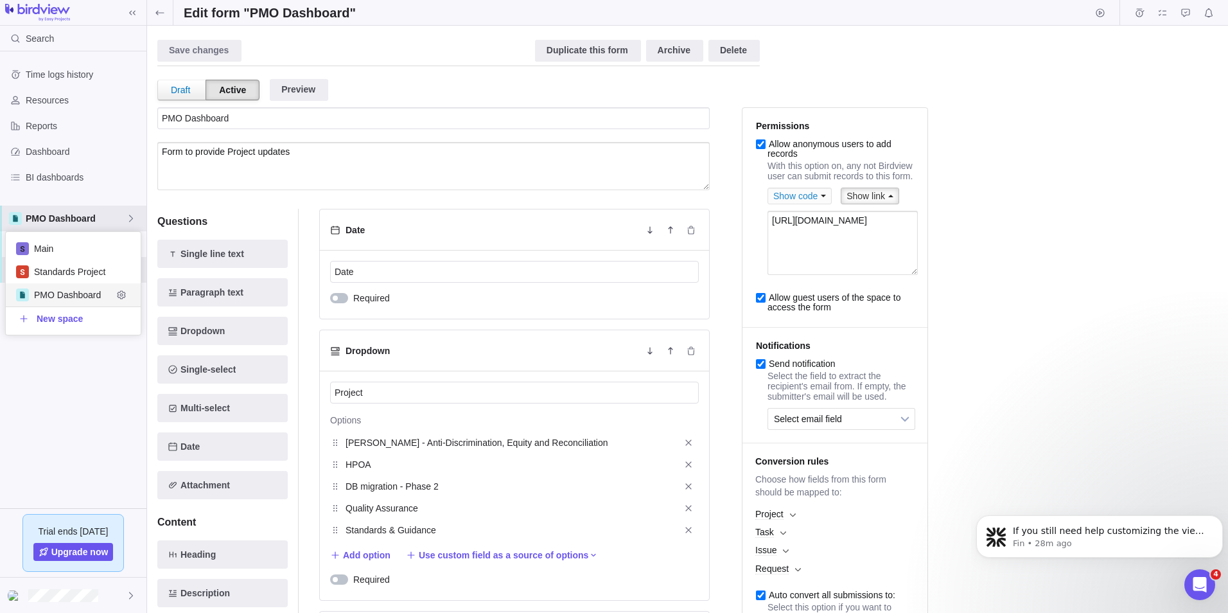
click at [64, 296] on span "PMO Dashboard" at bounding box center [73, 294] width 78 height 13
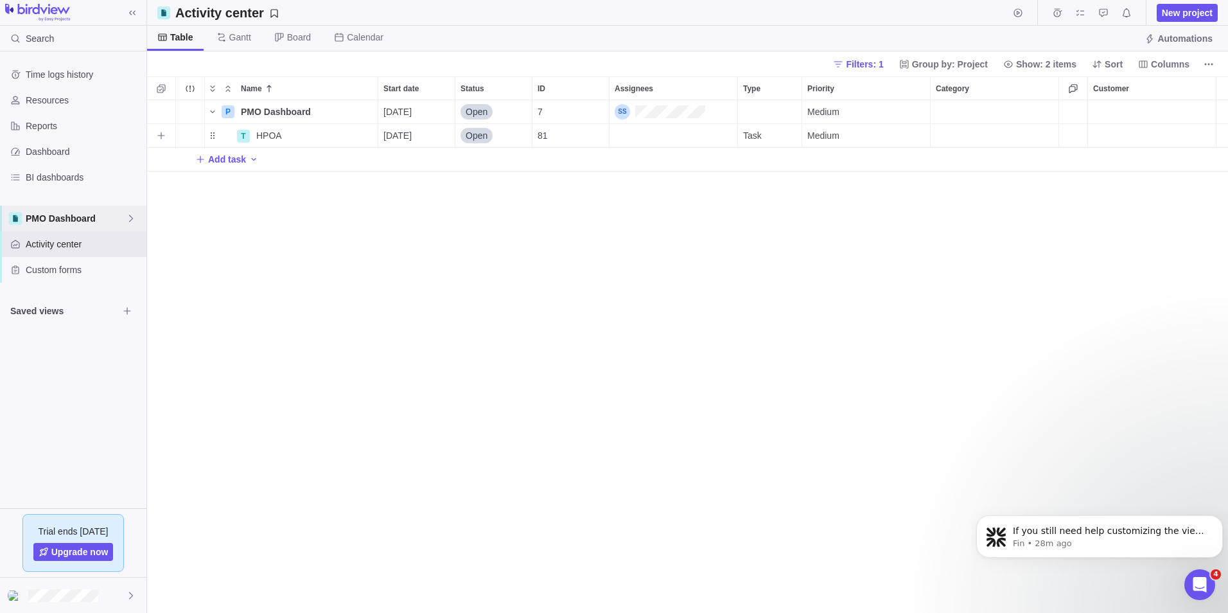
scroll to position [503, 1072]
click at [80, 269] on span "Custom forms" at bounding box center [84, 269] width 116 height 13
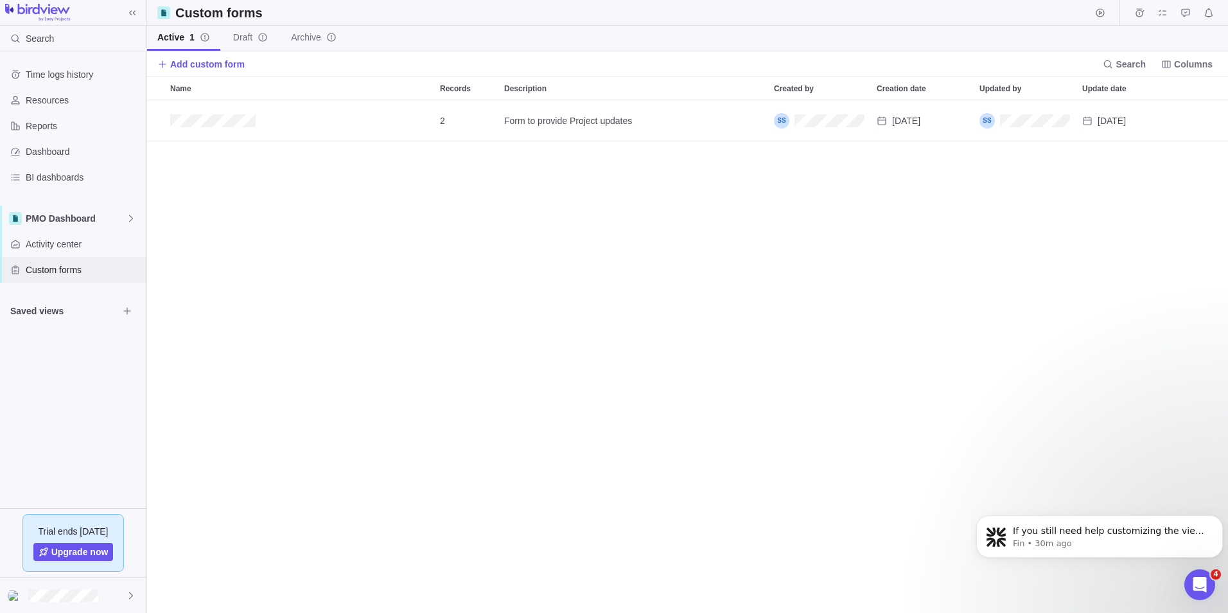
scroll to position [503, 1072]
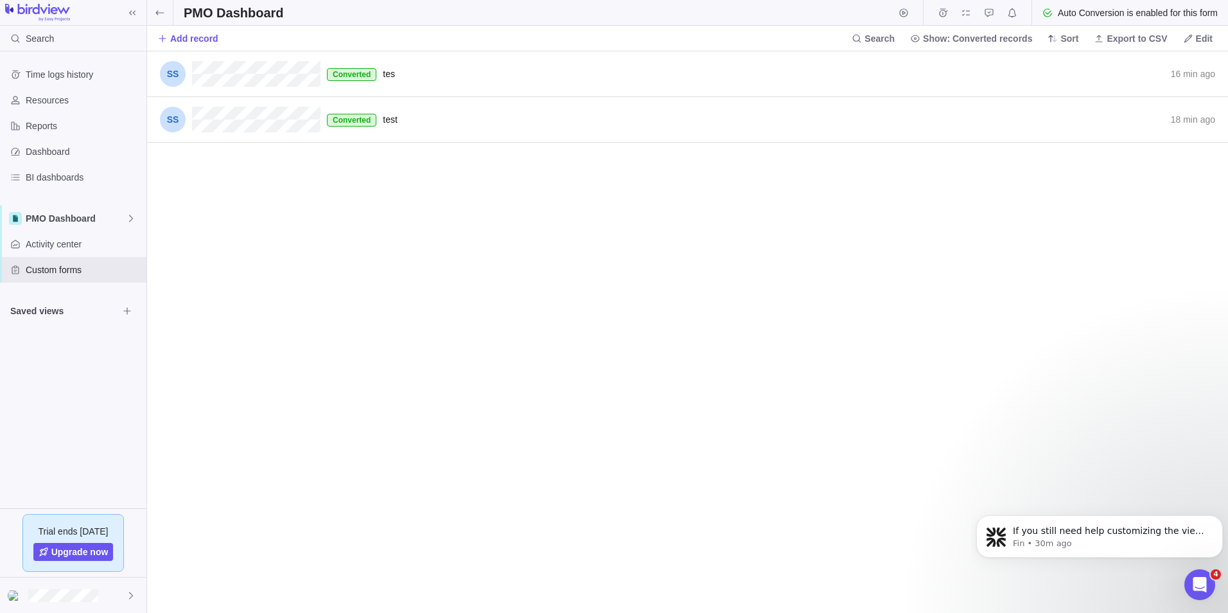
scroll to position [552, 1072]
click at [159, 13] on icon at bounding box center [160, 13] width 10 height 10
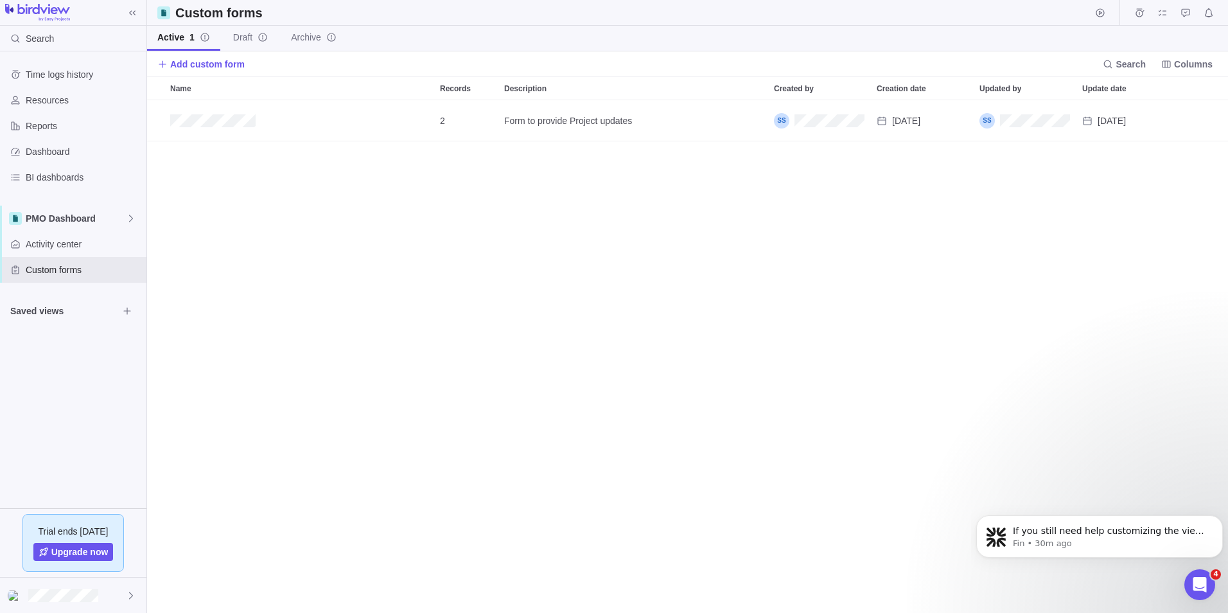
scroll to position [503, 1072]
click at [1137, 123] on span "Edit" at bounding box center [1144, 121] width 18 height 18
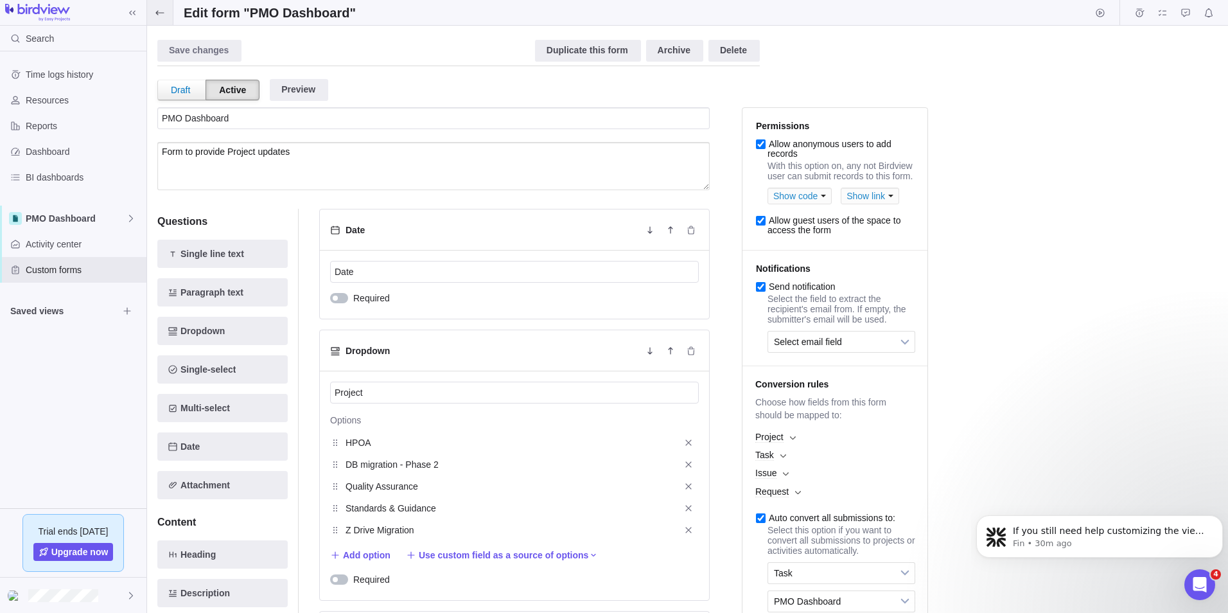
click at [159, 14] on icon at bounding box center [160, 13] width 10 height 10
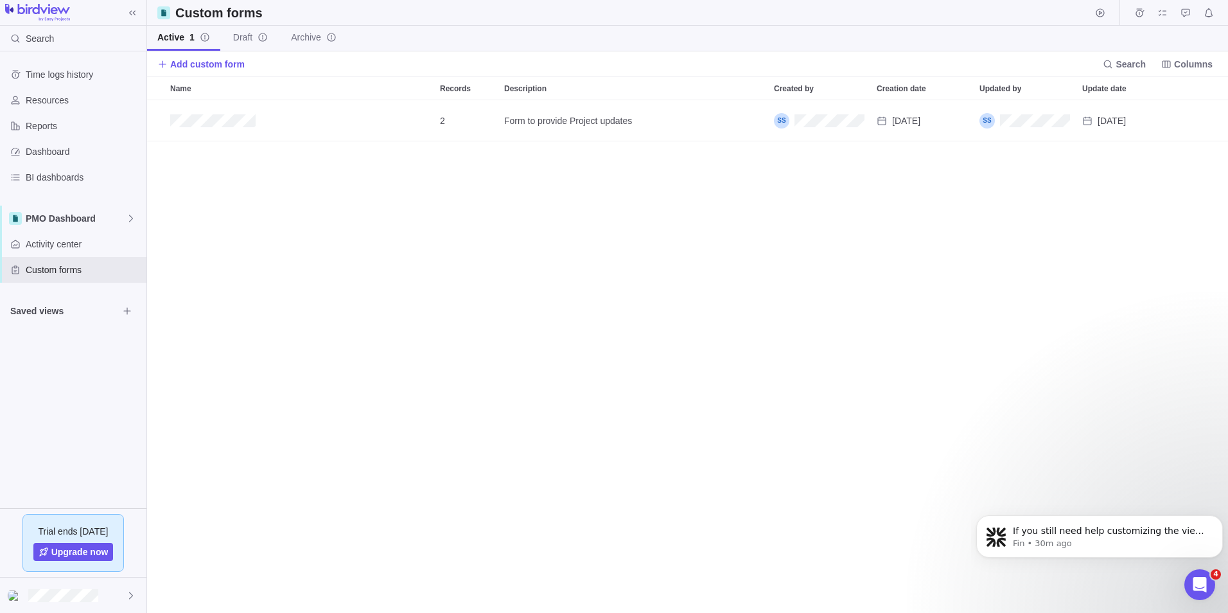
scroll to position [503, 1072]
click at [1142, 121] on icon "Edit" at bounding box center [1144, 120] width 8 height 8
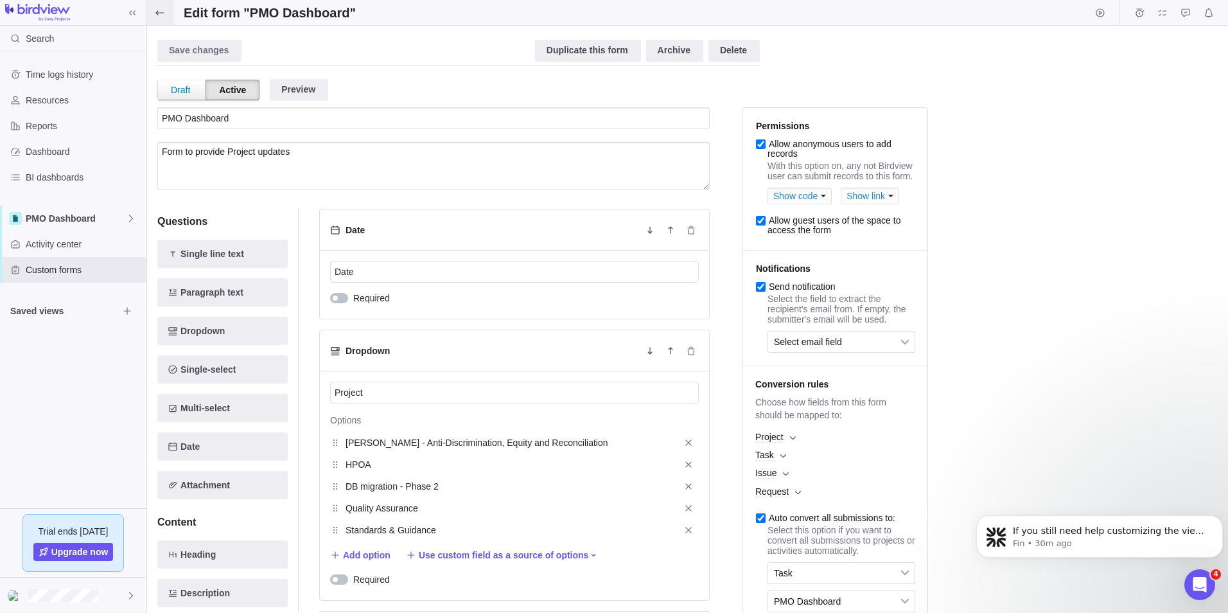
click at [147, 13] on span at bounding box center [160, 12] width 26 height 25
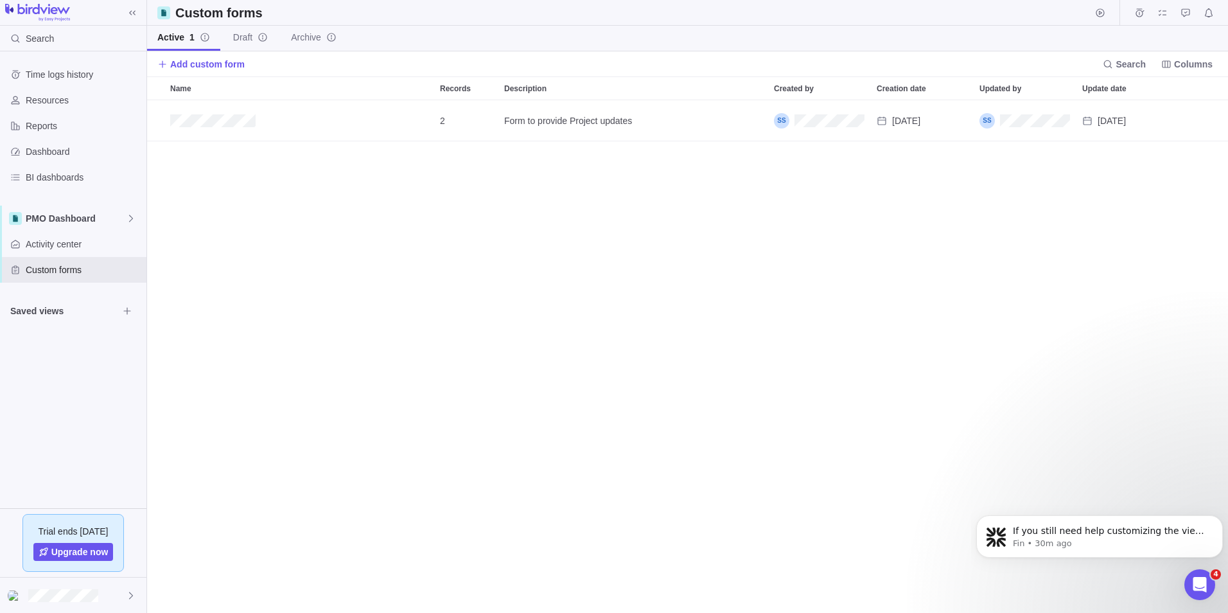
scroll to position [503, 1072]
click at [1170, 120] on icon "Add record" at bounding box center [1169, 121] width 9 height 8
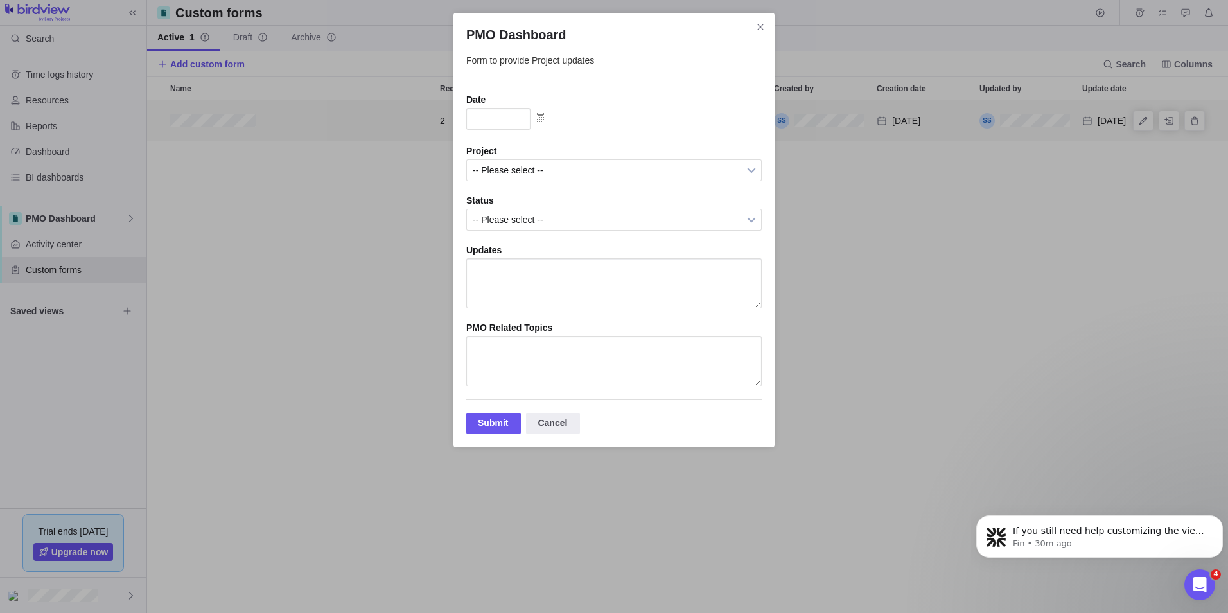
click at [538, 115] on img "PMO Dashboard" at bounding box center [541, 118] width 20 height 21
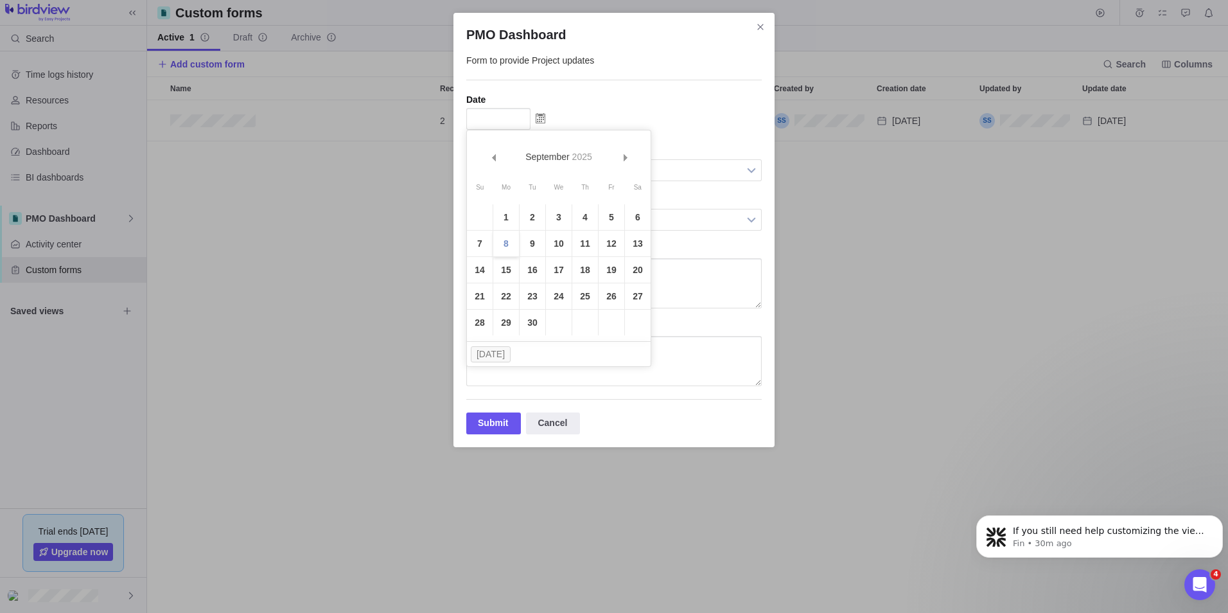
click at [508, 240] on link "8" at bounding box center [506, 244] width 26 height 26
type input "[DATE]"
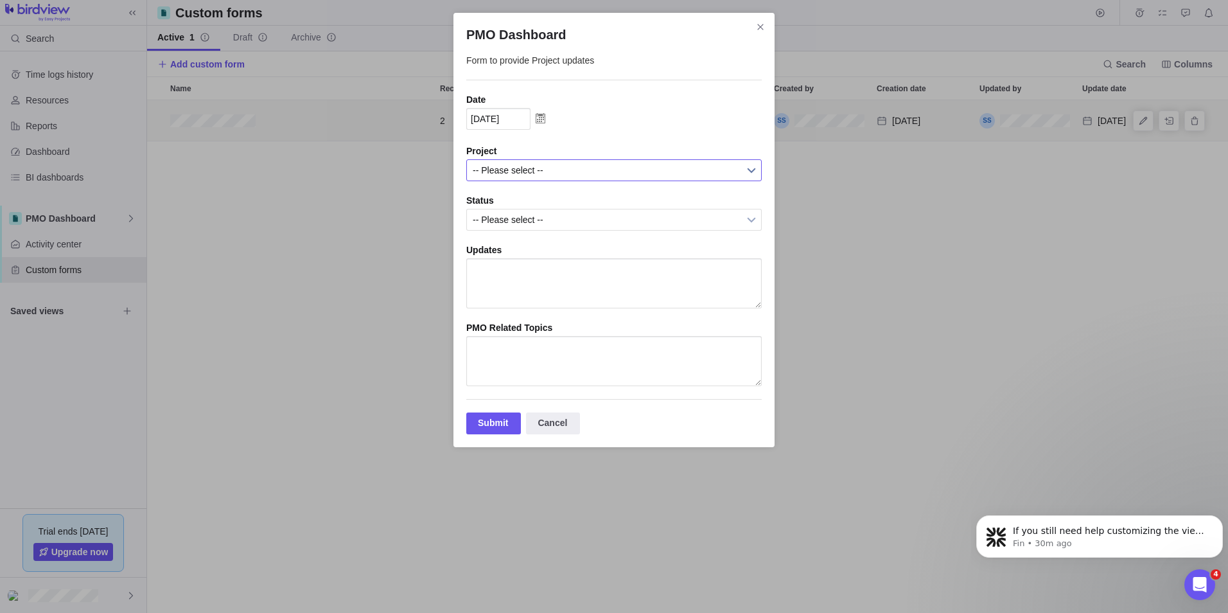
click at [512, 173] on span "-- Please select --" at bounding box center [606, 170] width 266 height 21
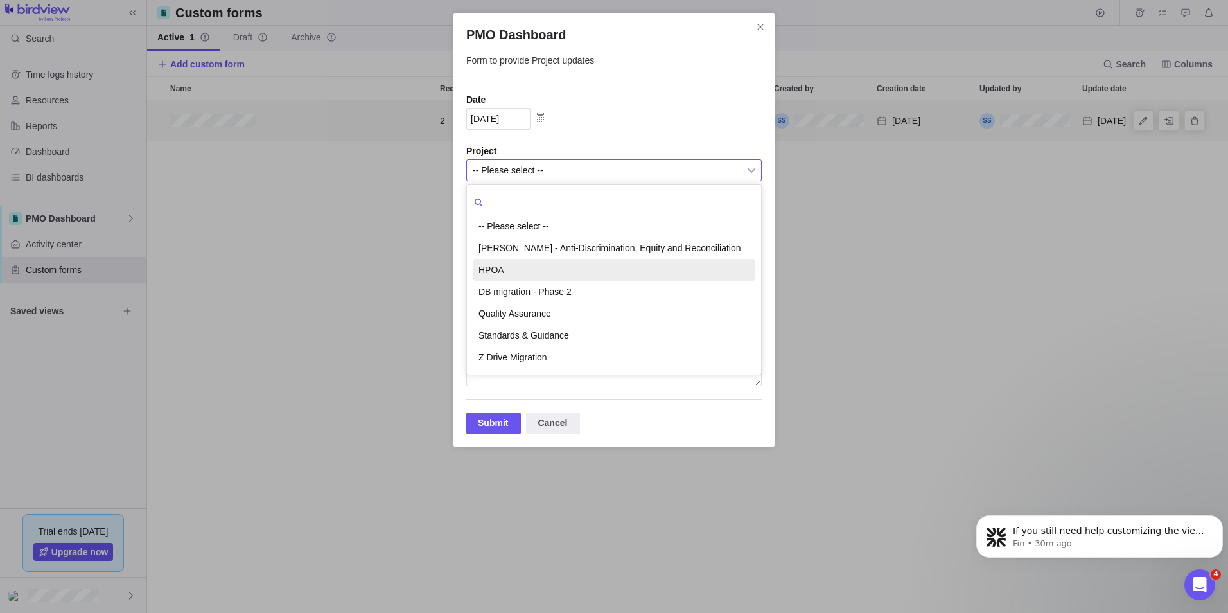
click at [495, 267] on li "HPOA" at bounding box center [613, 270] width 281 height 22
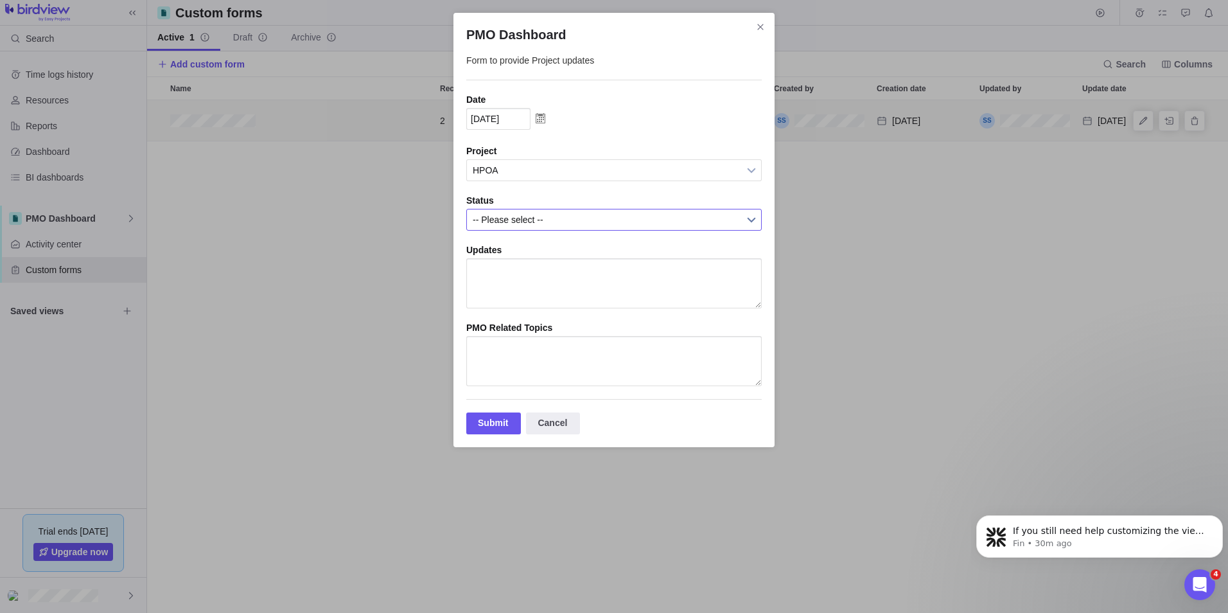
click at [497, 221] on span "-- Please select --" at bounding box center [606, 219] width 266 height 21
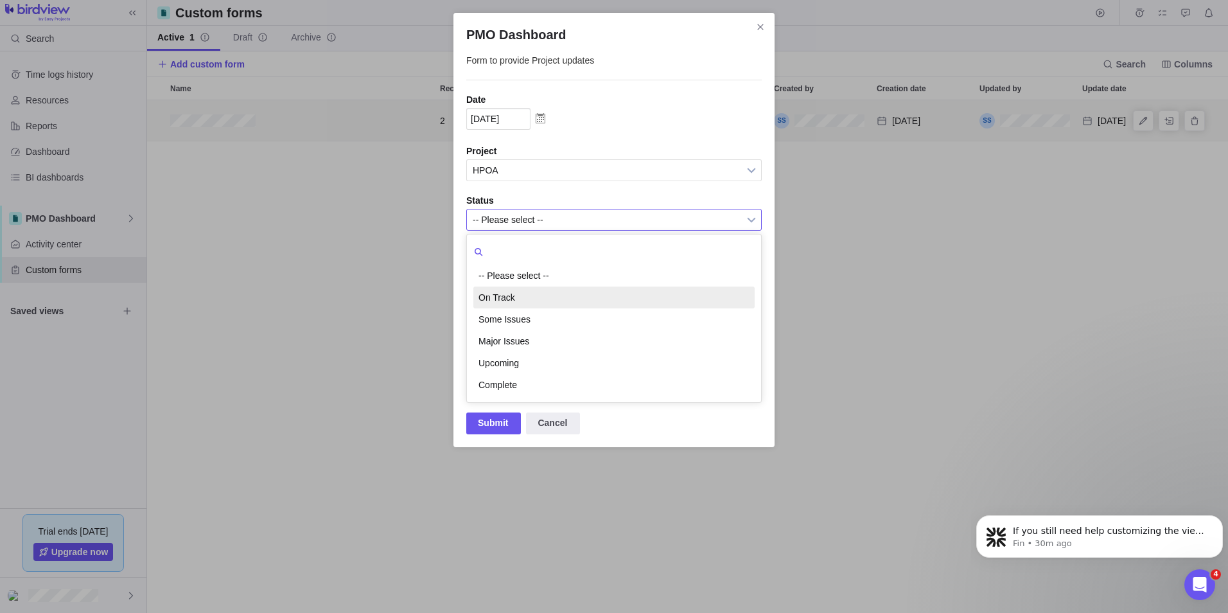
click at [500, 297] on li "On Track" at bounding box center [613, 298] width 281 height 22
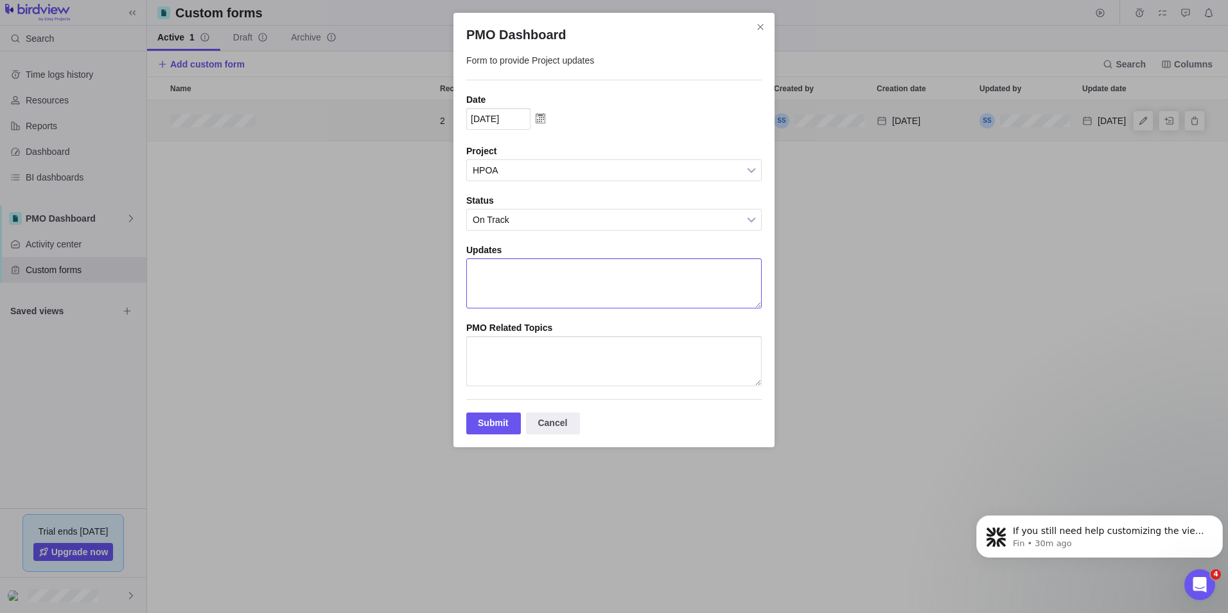
click at [495, 276] on textarea "PMO Dashboard" at bounding box center [614, 283] width 296 height 50
type textarea "test"
click at [493, 346] on textarea "PMO Dashboard" at bounding box center [614, 361] width 296 height 50
type textarea "test"
click at [485, 434] on div "Submit" at bounding box center [493, 423] width 55 height 22
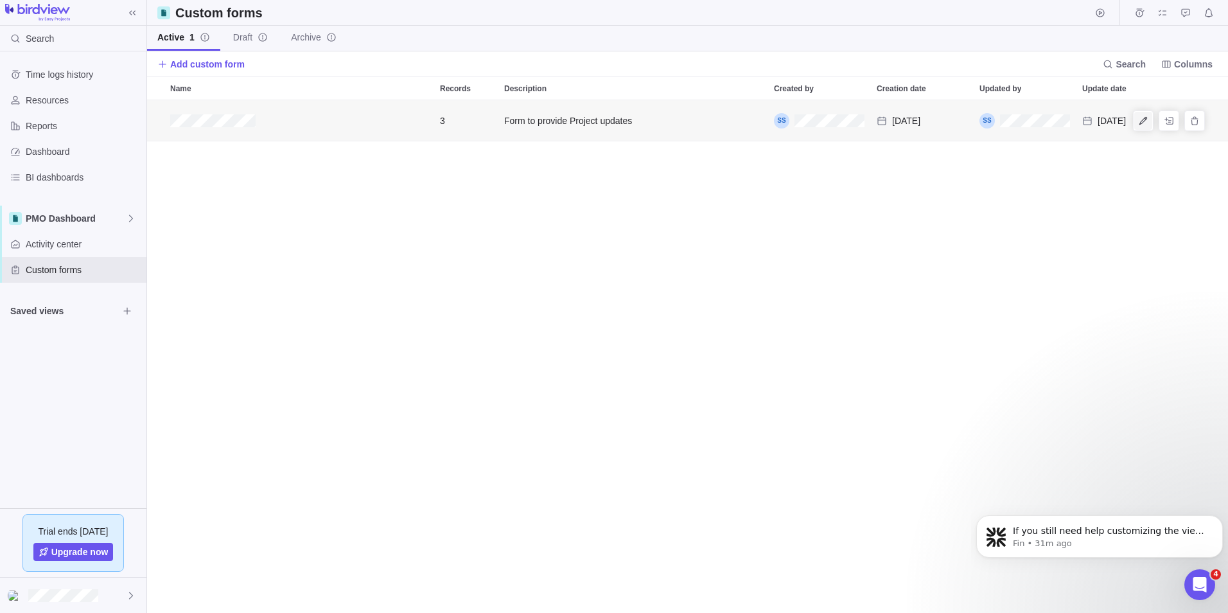
click at [1137, 123] on span "Edit" at bounding box center [1144, 121] width 18 height 18
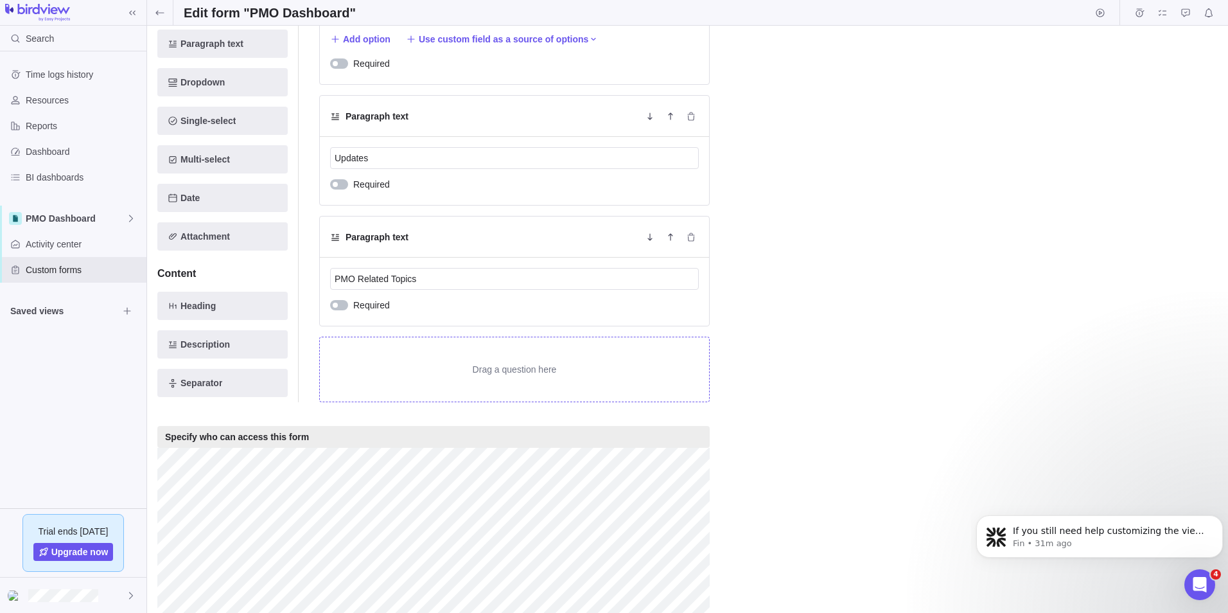
scroll to position [844, 0]
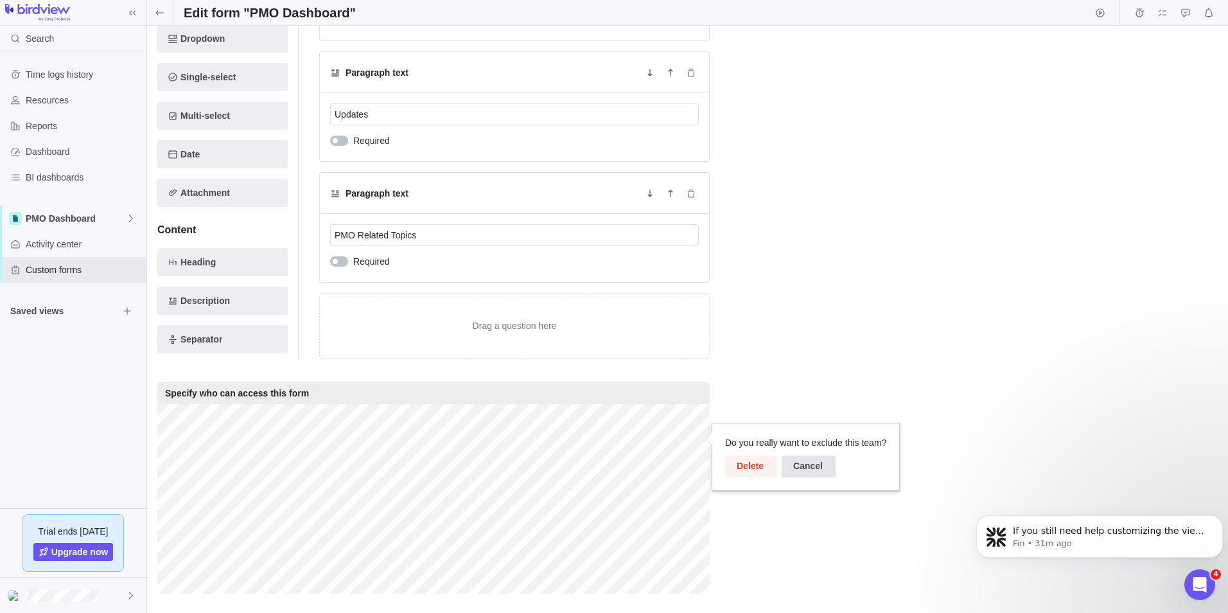
click at [793, 464] on div "Cancel" at bounding box center [809, 466] width 54 height 22
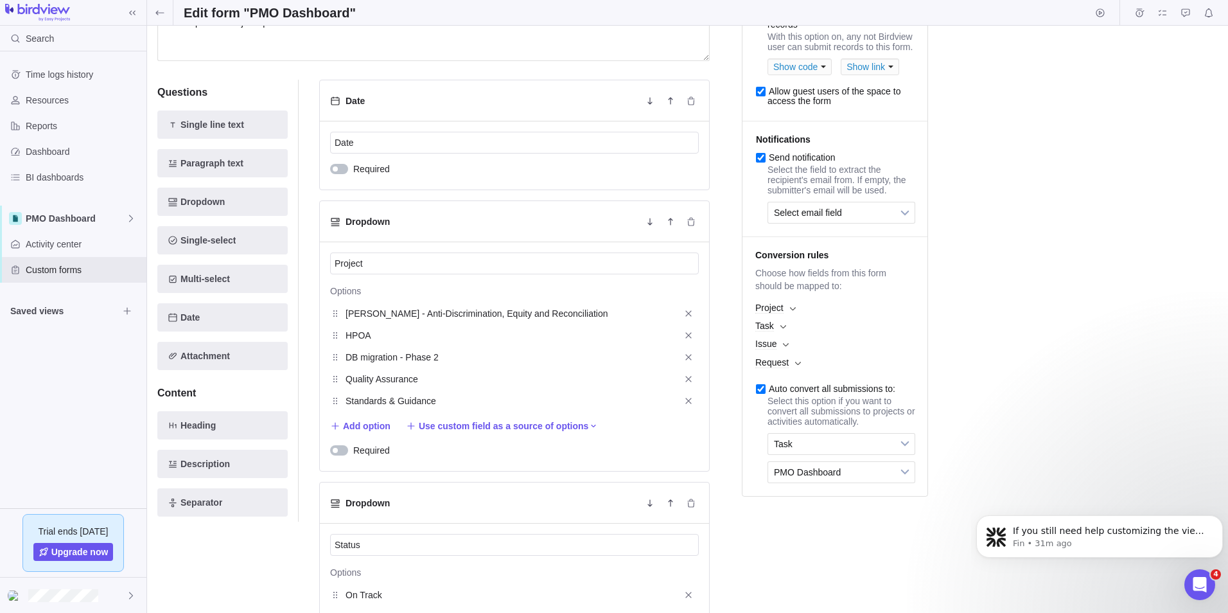
scroll to position [0, 0]
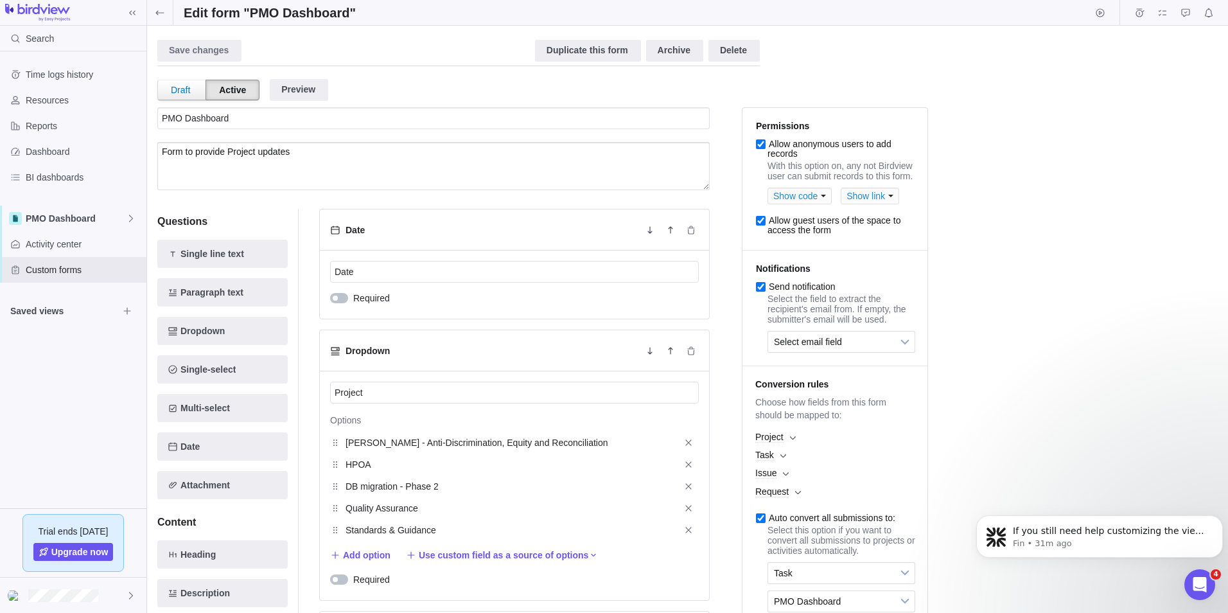
click at [763, 147] on input "Allow anonymous users to add records" at bounding box center [761, 144] width 10 height 10
checkbox input "false"
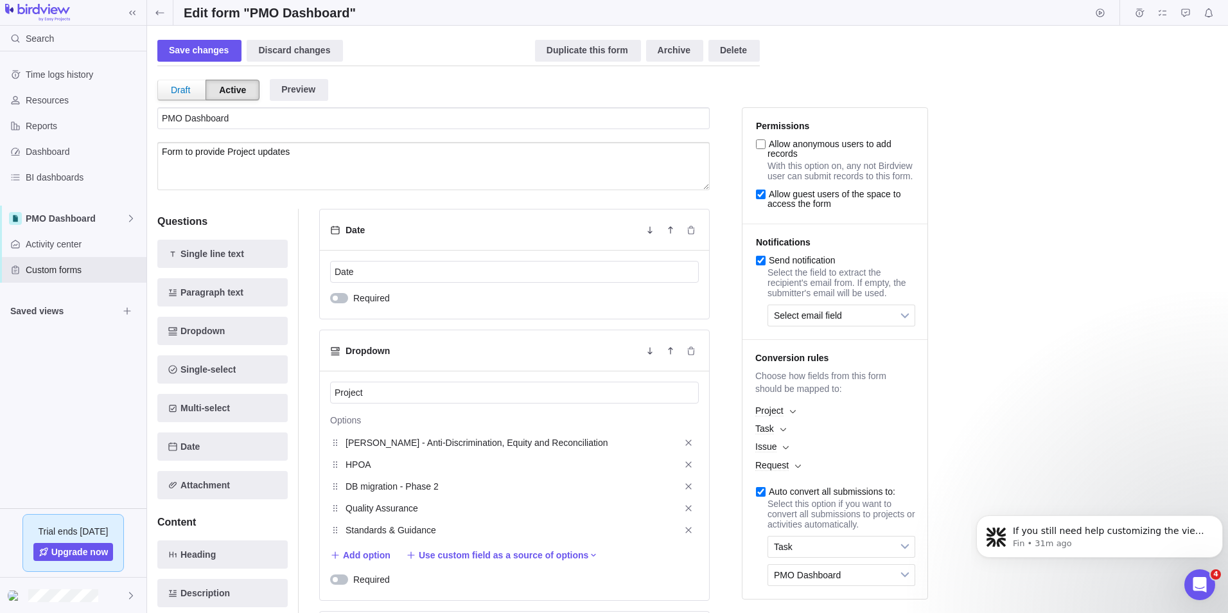
click at [764, 198] on input "Allow guest users of the space to access the form" at bounding box center [761, 195] width 10 height 10
checkbox input "false"
click at [762, 141] on input "Allow anonymous users to add records" at bounding box center [761, 144] width 10 height 10
checkbox input "true"
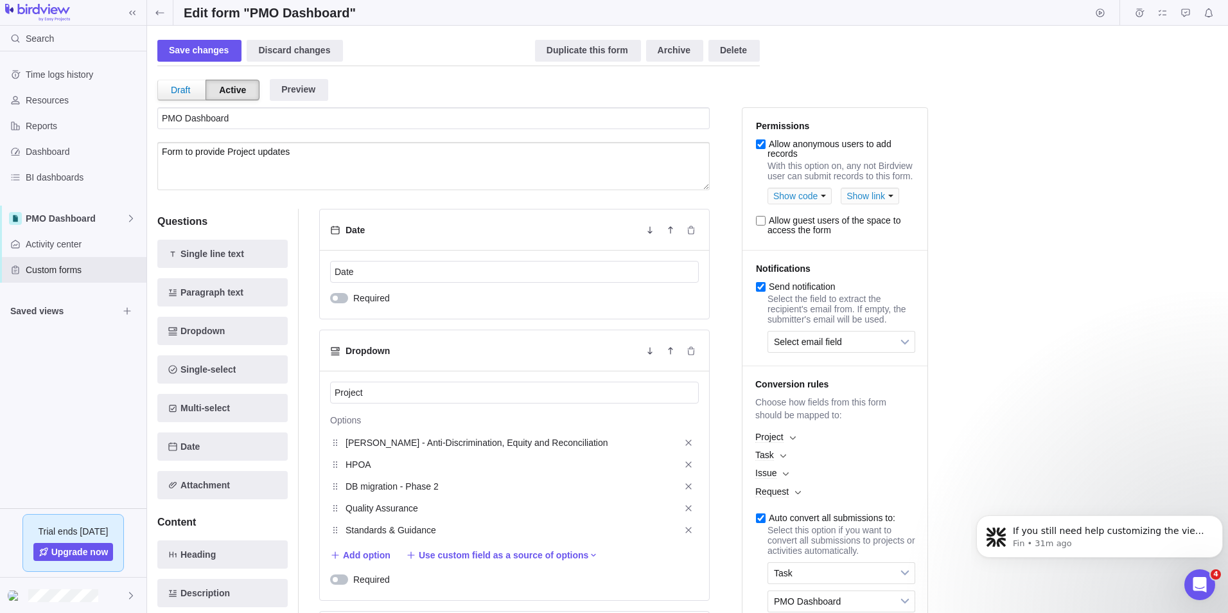
click at [759, 225] on input "Allow guest users of the space to access the form" at bounding box center [761, 221] width 10 height 10
click at [759, 226] on input "Allow guest users of the space to access the form" at bounding box center [761, 221] width 10 height 10
checkbox input "false"
click at [197, 54] on div "Save changes" at bounding box center [199, 51] width 84 height 22
click at [868, 202] on div "Show link" at bounding box center [870, 196] width 58 height 17
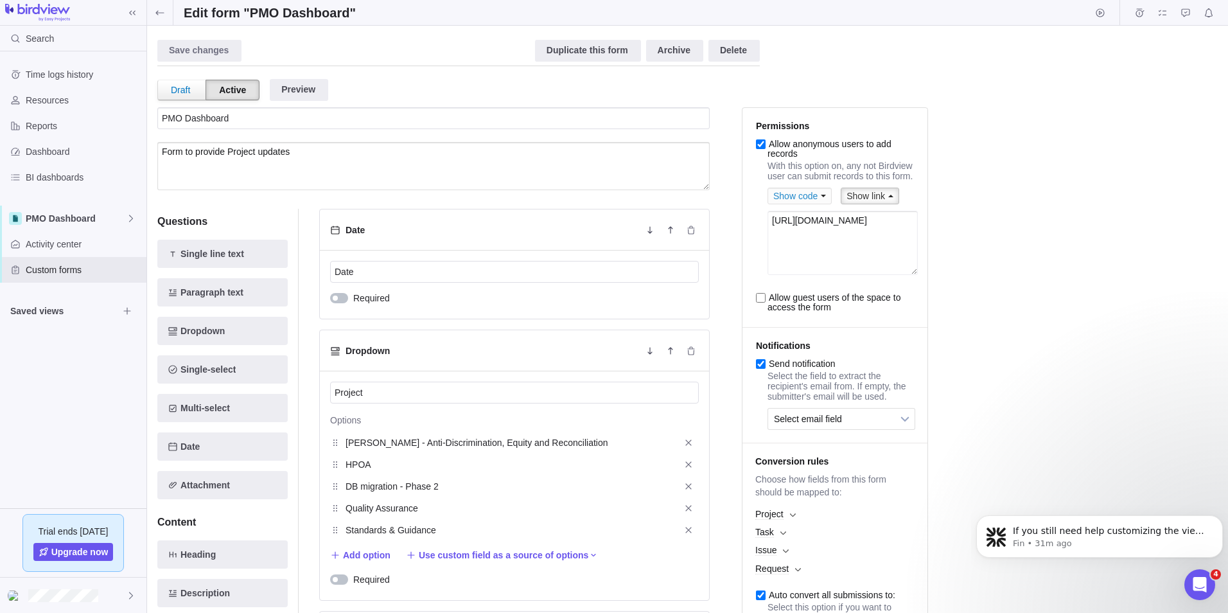
drag, startPoint x: 911, startPoint y: 254, endPoint x: 792, endPoint y: 231, distance: 121.7
click at [772, 228] on textarea "[URL][DOMAIN_NAME]" at bounding box center [843, 243] width 150 height 64
click at [986, 171] on div "Save changes Discard changes Duplicate this form Archive Delete Draft Active Pr…" at bounding box center [687, 319] width 1061 height 567
click at [164, 12] on icon at bounding box center [160, 13] width 10 height 10
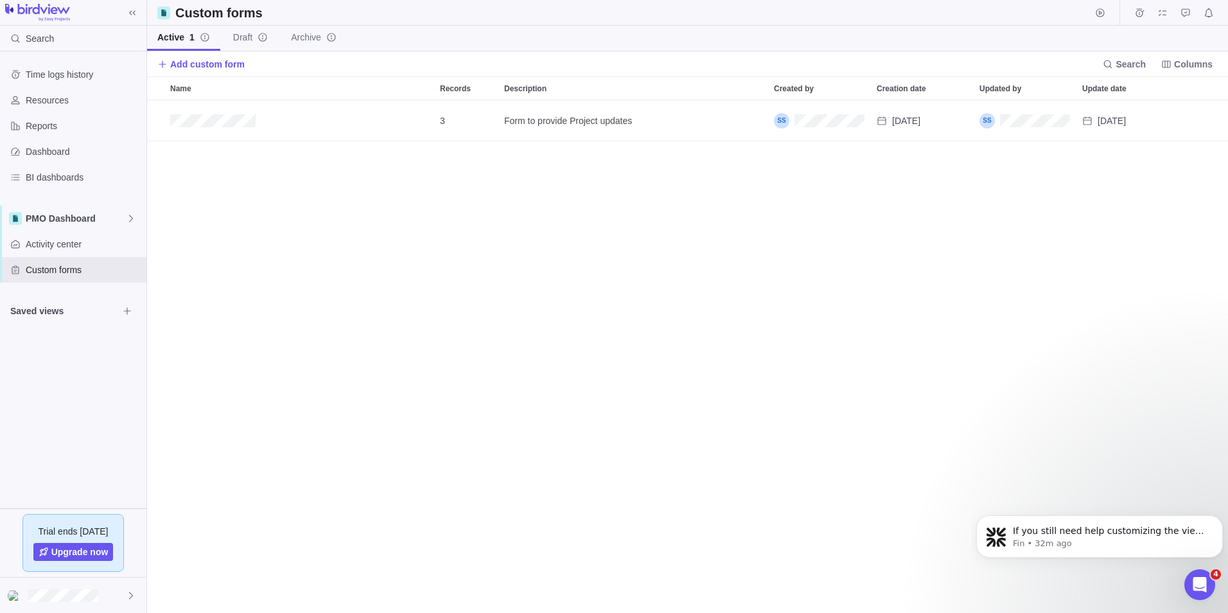
scroll to position [503, 1072]
click at [71, 243] on span "Activity center" at bounding box center [84, 244] width 116 height 13
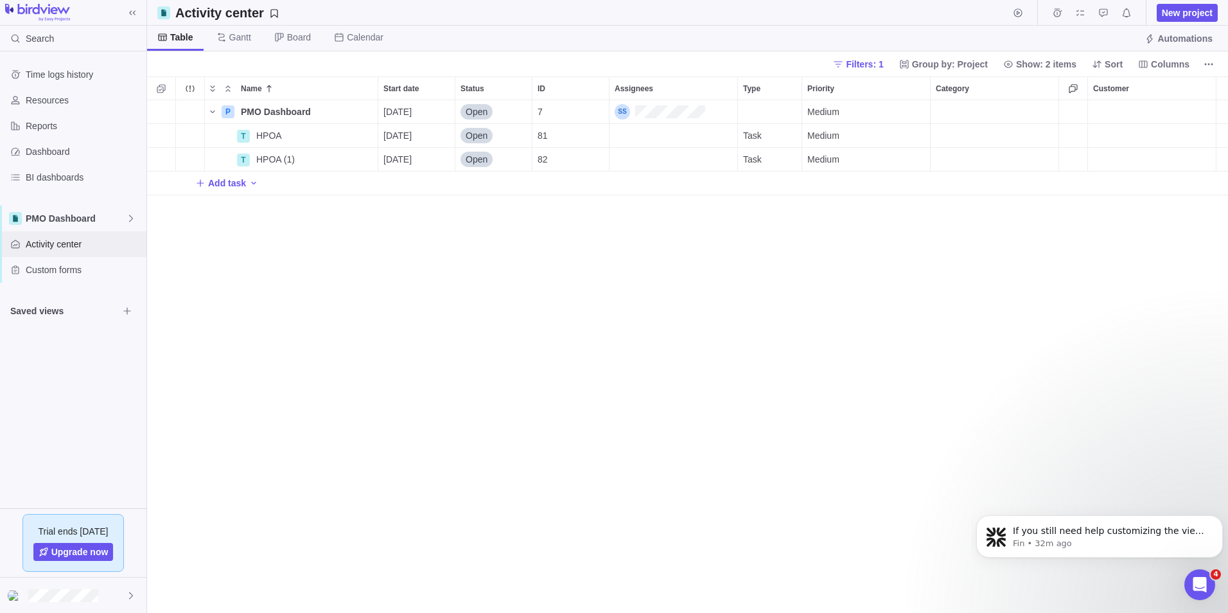
scroll to position [503, 1072]
click at [1206, 60] on icon "More actions" at bounding box center [1209, 64] width 10 height 10
click at [935, 116] on body "Search Time logs history Resources Reports Dashboard BI dashboards PMO Dashboar…" at bounding box center [614, 306] width 1228 height 613
click at [640, 137] on div "Assignees" at bounding box center [674, 135] width 128 height 23
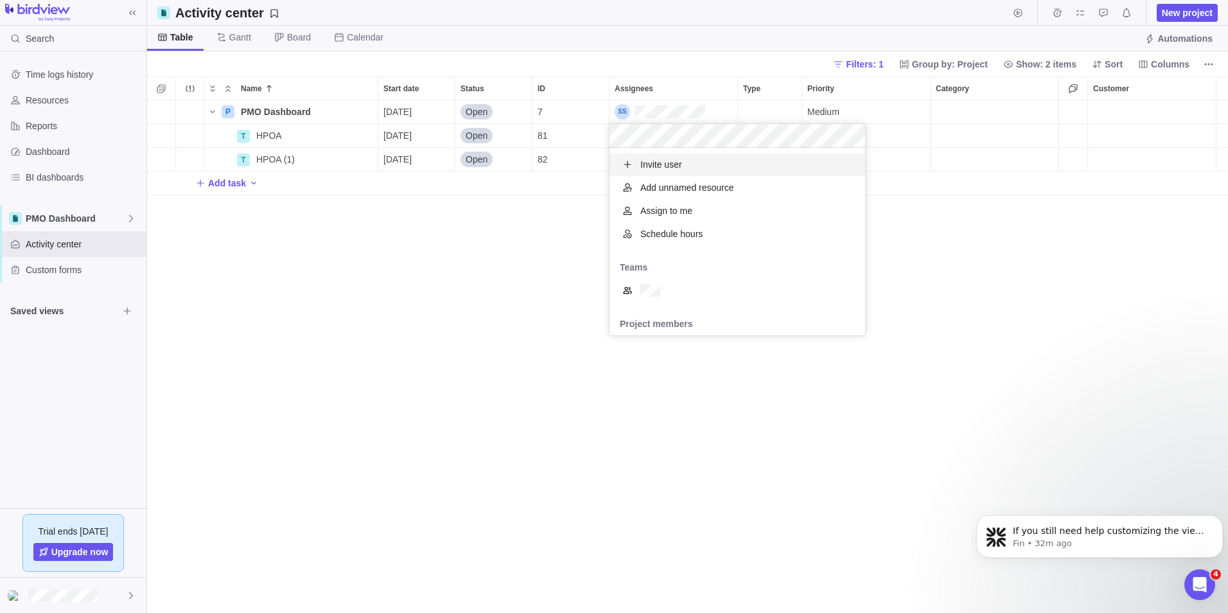
click at [659, 164] on span "Invite user" at bounding box center [662, 164] width 42 height 13
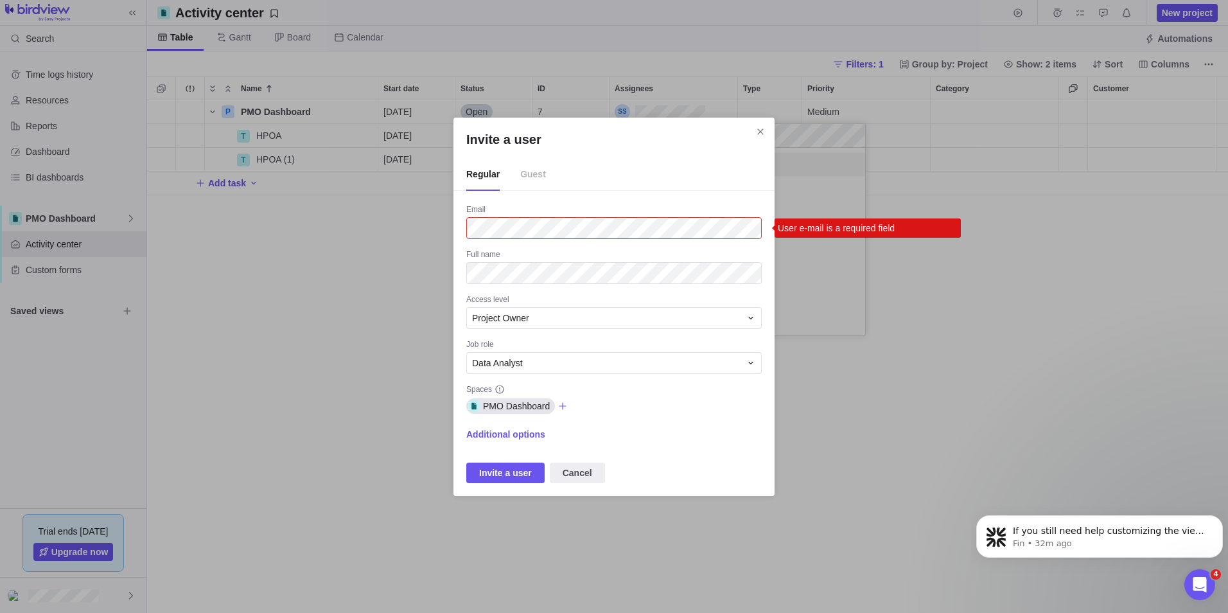
click at [527, 171] on span "Guest" at bounding box center [533, 175] width 26 height 32
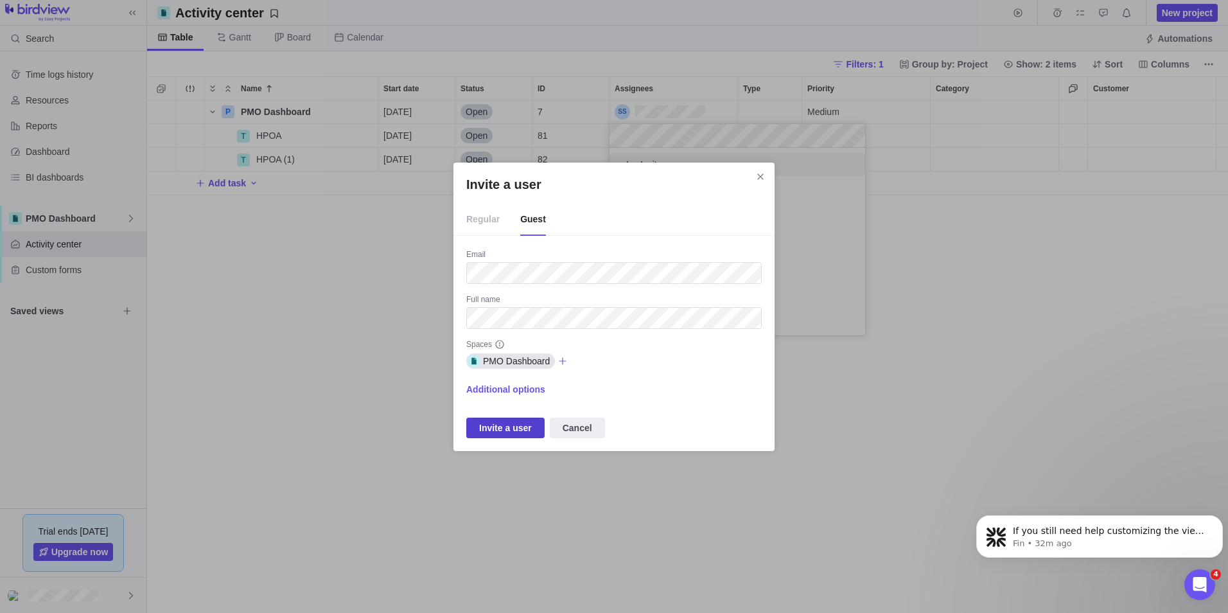
click at [499, 428] on span "Invite a user" at bounding box center [505, 427] width 53 height 15
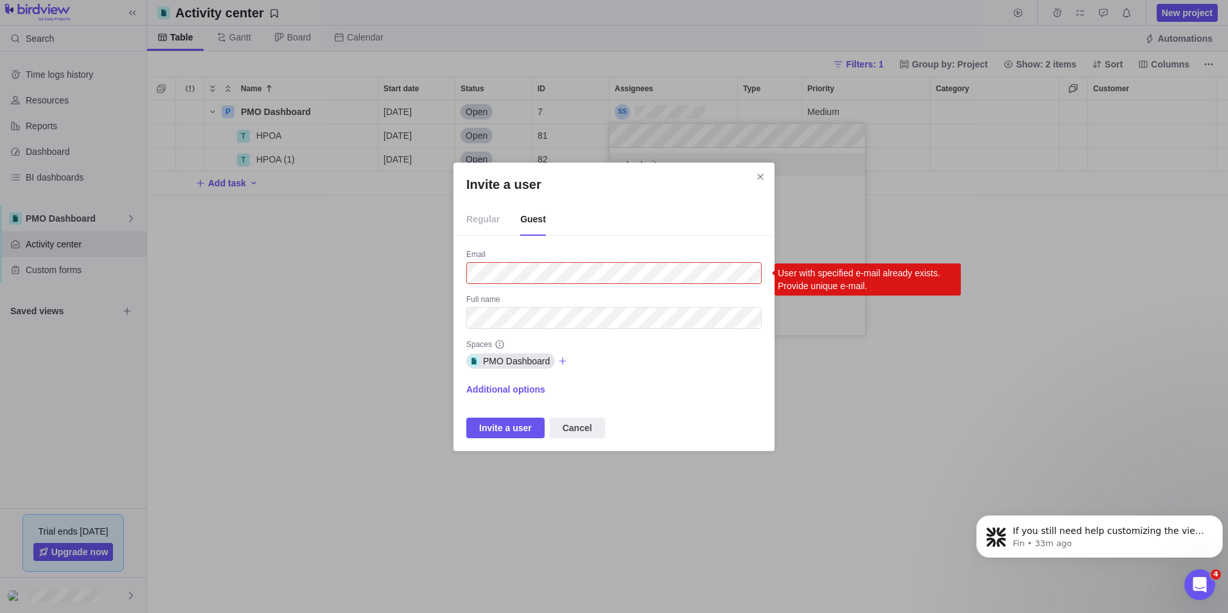
click at [484, 220] on span "Regular" at bounding box center [482, 220] width 33 height 32
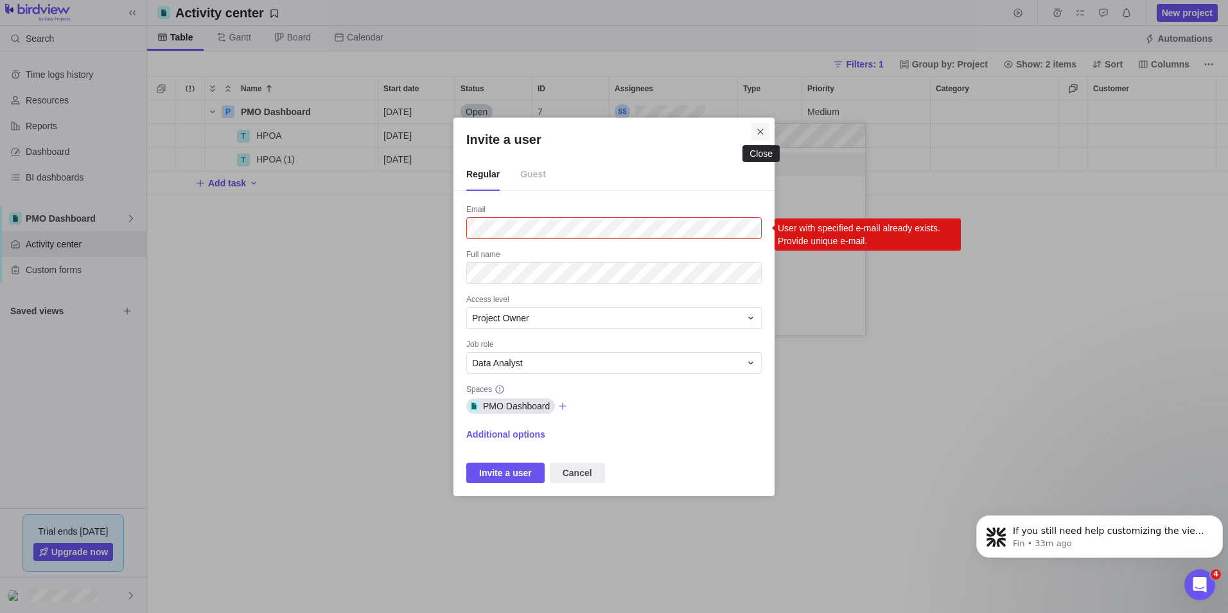
click at [764, 135] on icon "Close" at bounding box center [761, 132] width 10 height 10
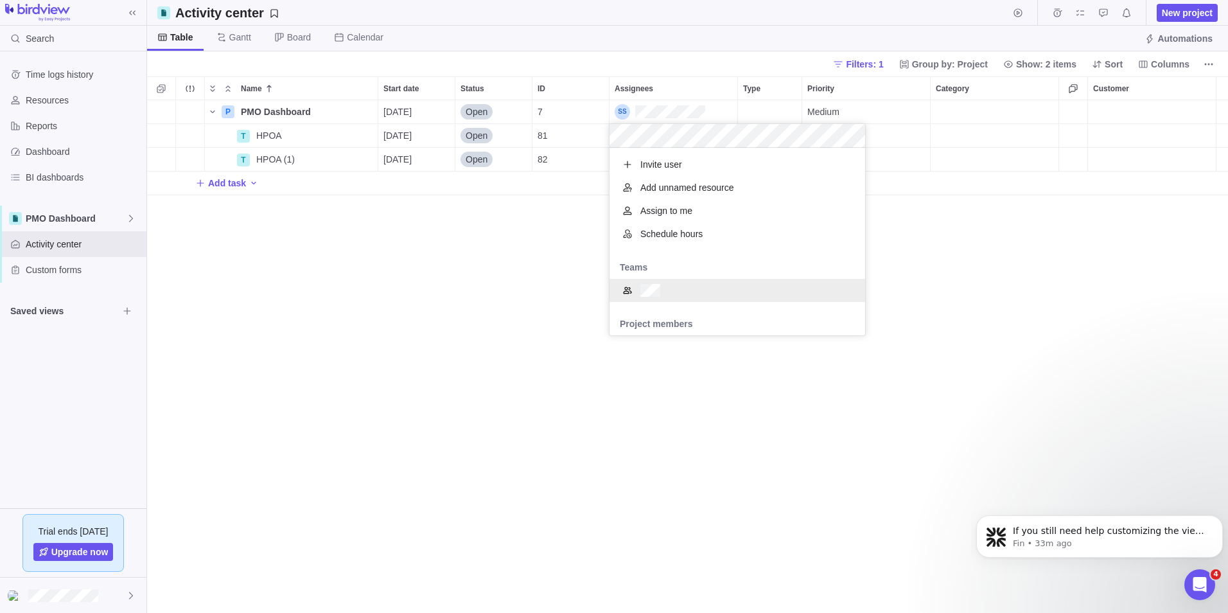
click at [659, 328] on span "Project members" at bounding box center [657, 323] width 94 height 13
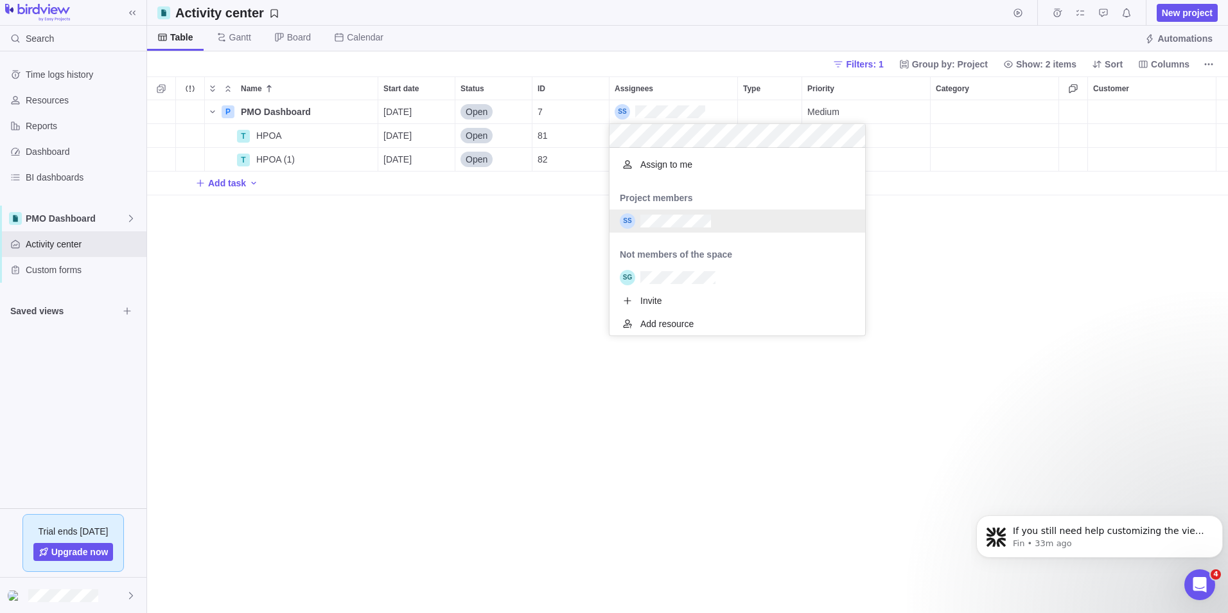
scroll to position [150, 246]
click at [673, 213] on div "grid" at bounding box center [738, 220] width 256 height 23
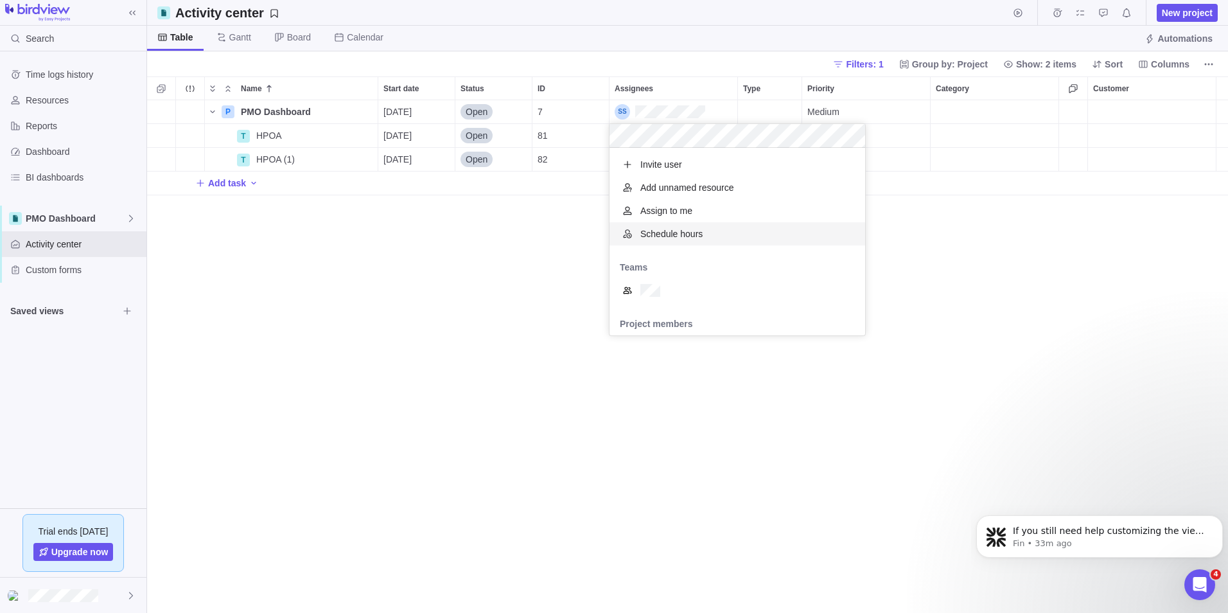
click at [520, 245] on div "Name Start date Status ID Assignees Type Priority Category Customer P PMO Dashb…" at bounding box center [687, 344] width 1081 height 536
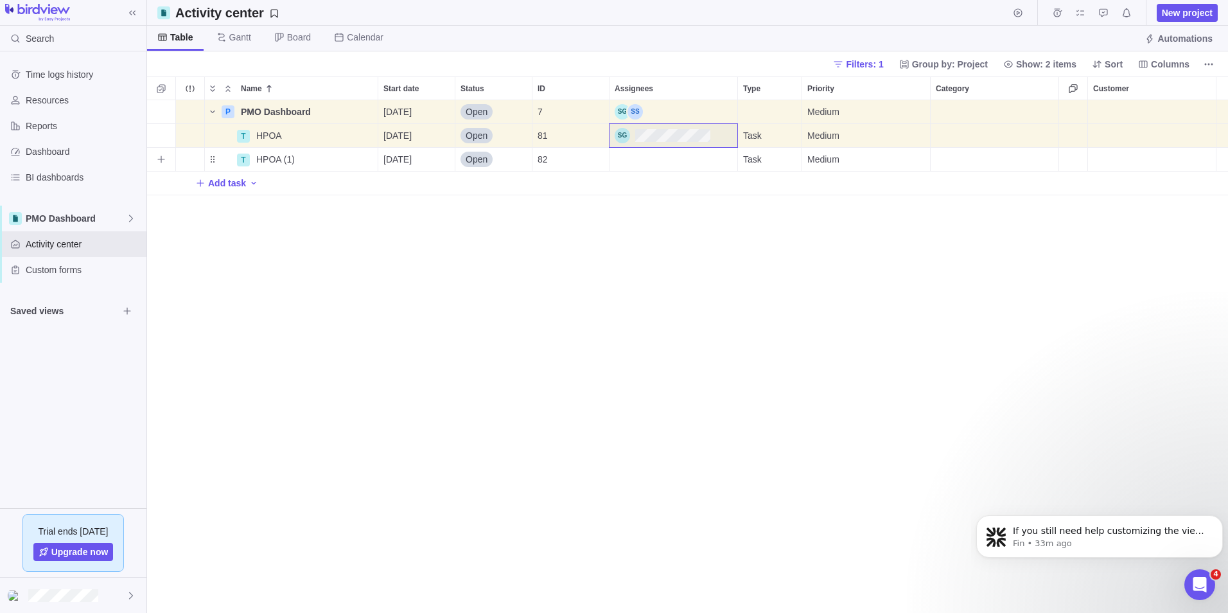
click at [653, 159] on div "Assignees" at bounding box center [674, 159] width 128 height 23
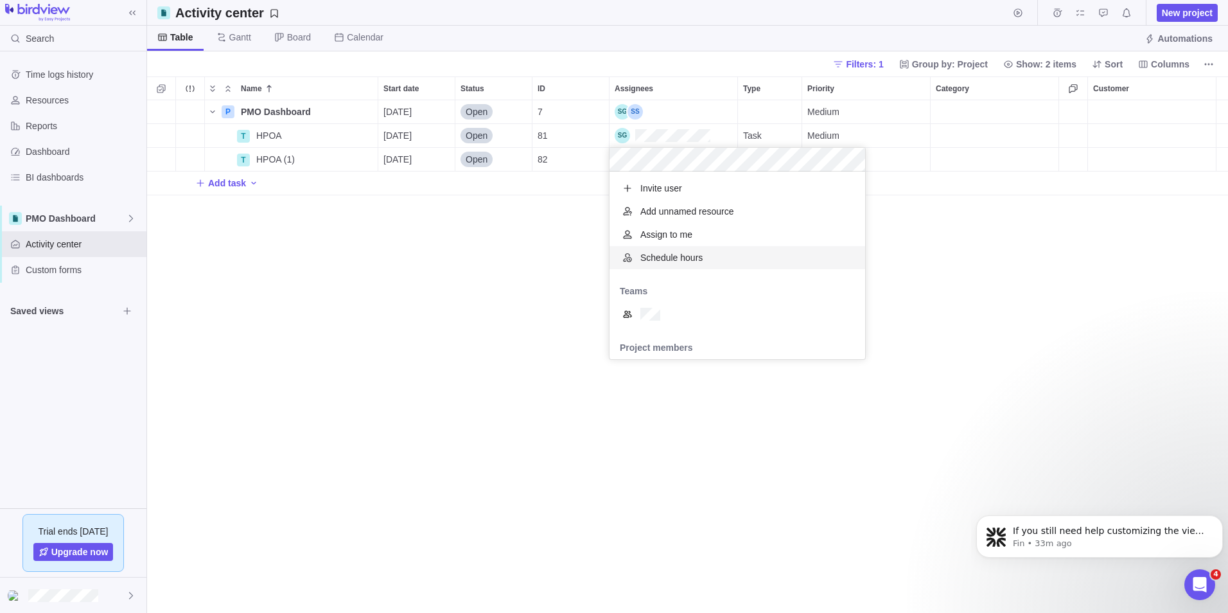
click at [483, 281] on div "Name Start date Status ID Assignees Type Priority Category Customer P PMO Dashb…" at bounding box center [687, 344] width 1081 height 536
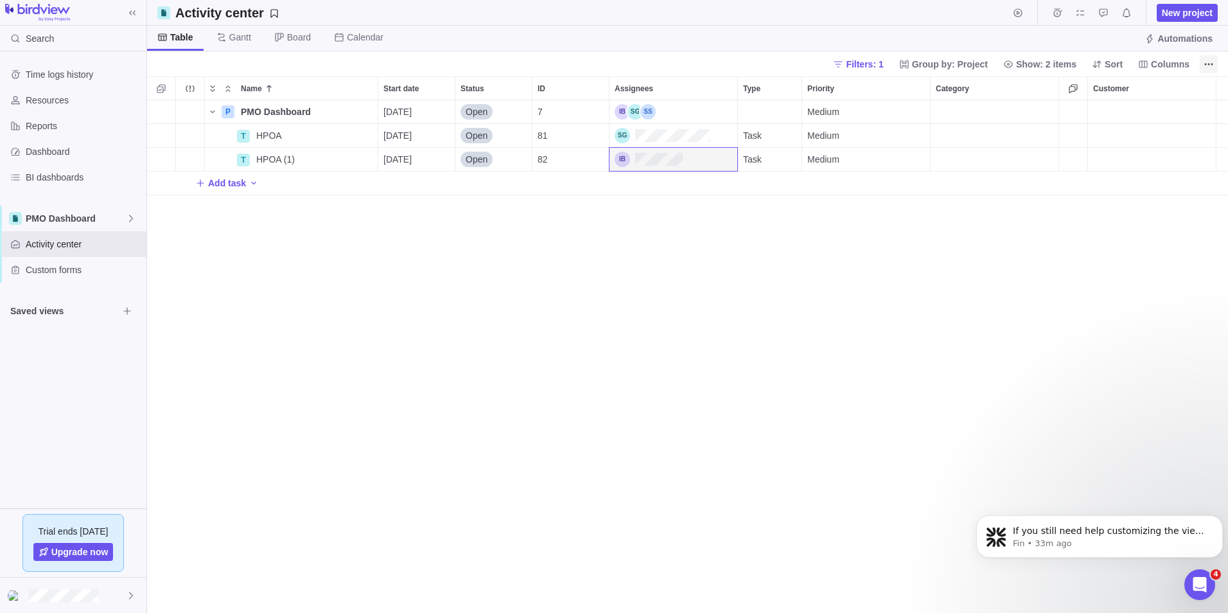
click at [1210, 73] on span "More actions" at bounding box center [1209, 64] width 18 height 18
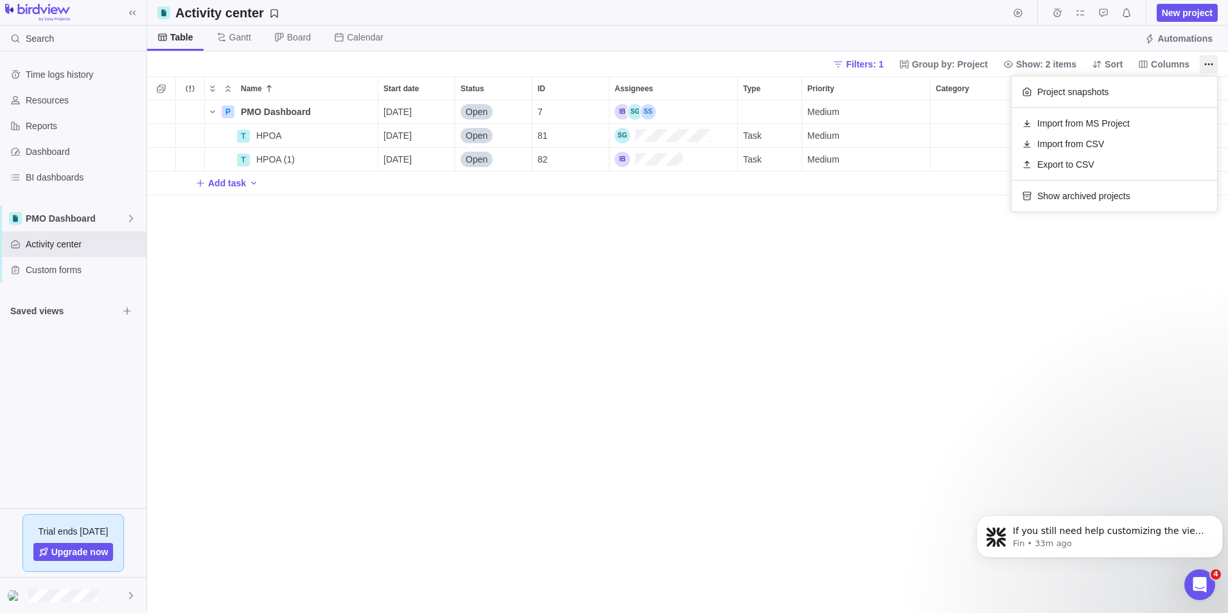
click at [522, 369] on body "Search Time logs history Resources Reports Dashboard BI dashboards PMO Dashboar…" at bounding box center [614, 306] width 1228 height 613
click at [63, 267] on span "Custom forms" at bounding box center [84, 269] width 116 height 13
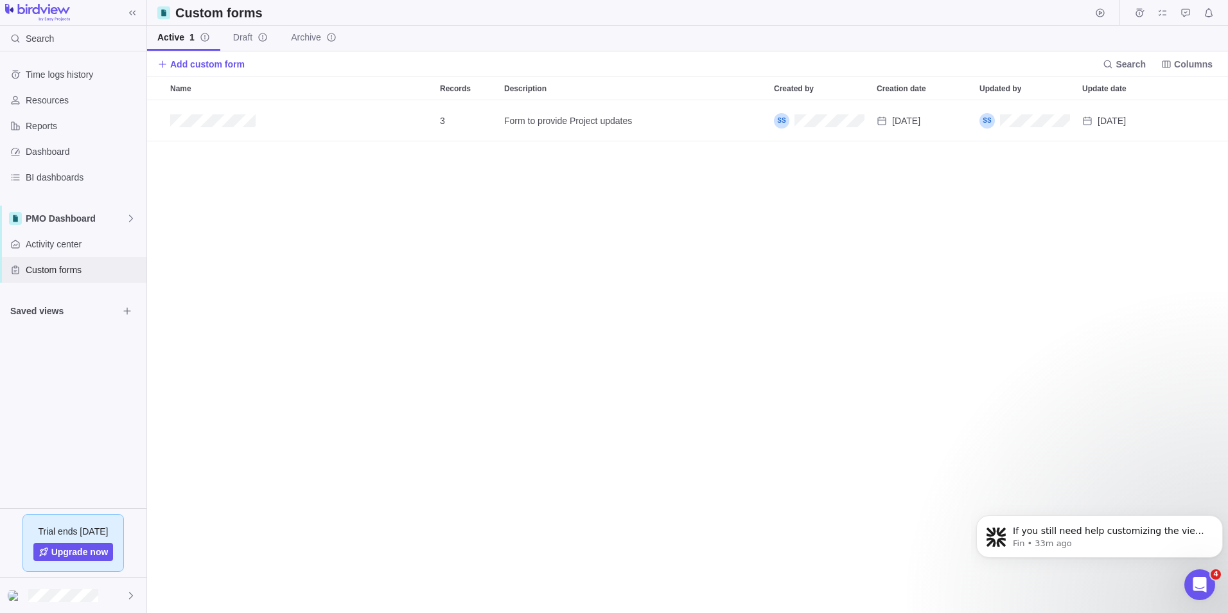
scroll to position [503, 1072]
click at [1138, 118] on icon "Edit" at bounding box center [1143, 121] width 10 height 10
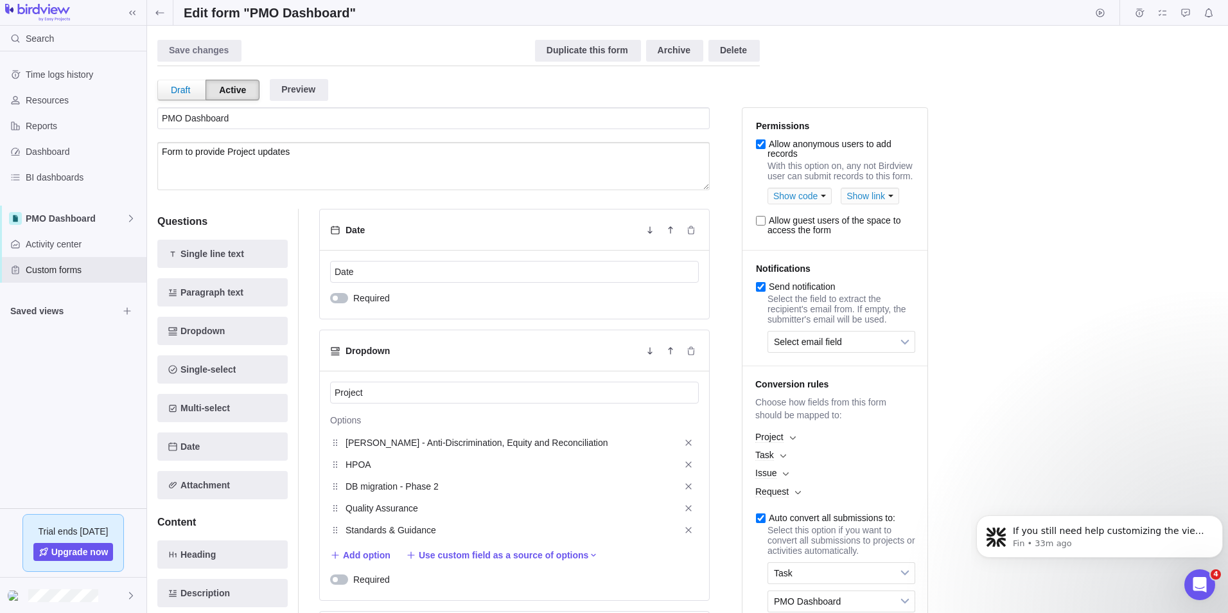
click at [761, 226] on input "Allow guest users of the space to access the form" at bounding box center [761, 221] width 10 height 10
checkbox input "true"
click at [173, 42] on div "Save changes" at bounding box center [199, 51] width 84 height 22
click at [874, 200] on div "Show link" at bounding box center [870, 196] width 58 height 17
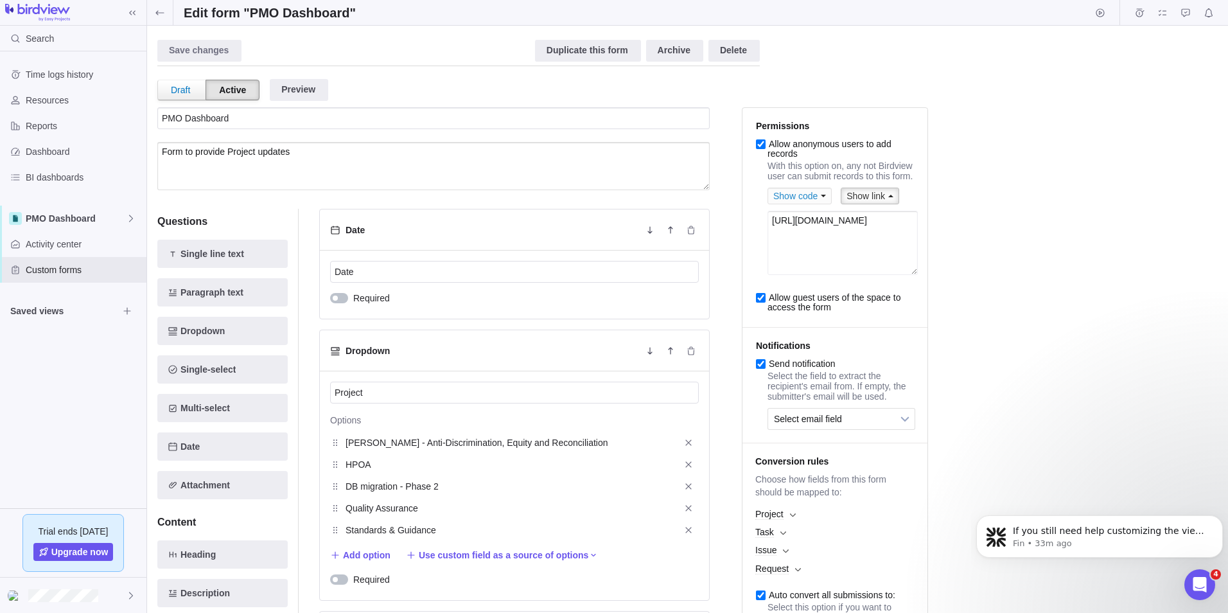
drag, startPoint x: 911, startPoint y: 252, endPoint x: 768, endPoint y: 224, distance: 145.5
click at [768, 224] on textarea "[URL][DOMAIN_NAME]" at bounding box center [843, 243] width 150 height 64
click at [92, 220] on span "PMO Dashboard" at bounding box center [76, 218] width 100 height 13
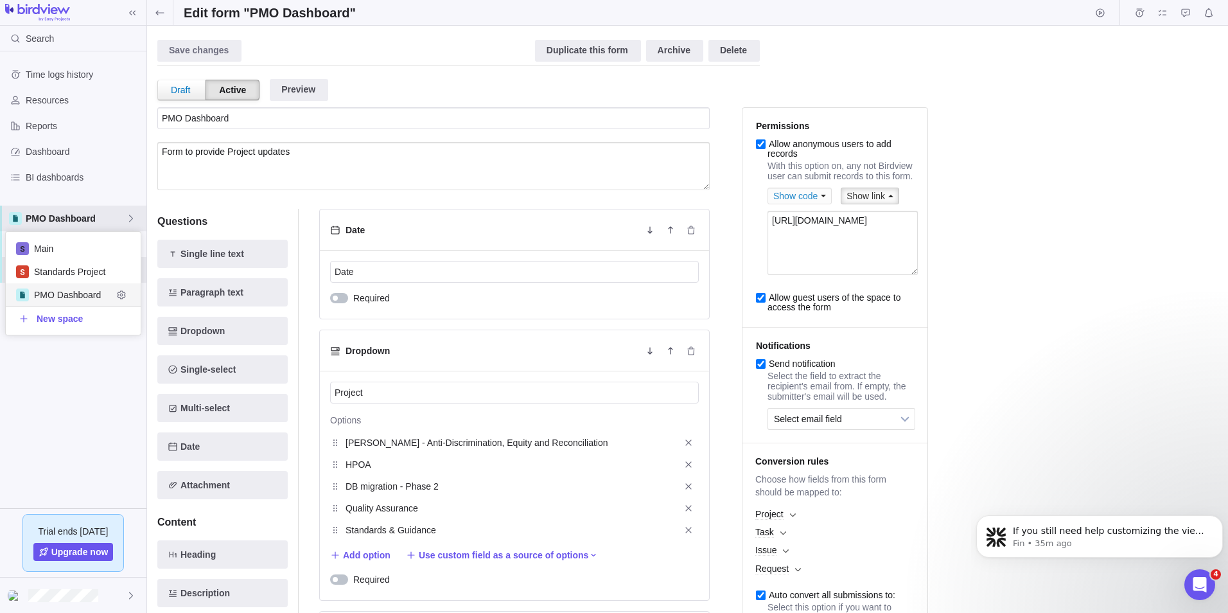
click at [83, 296] on span "PMO Dashboard" at bounding box center [73, 294] width 78 height 13
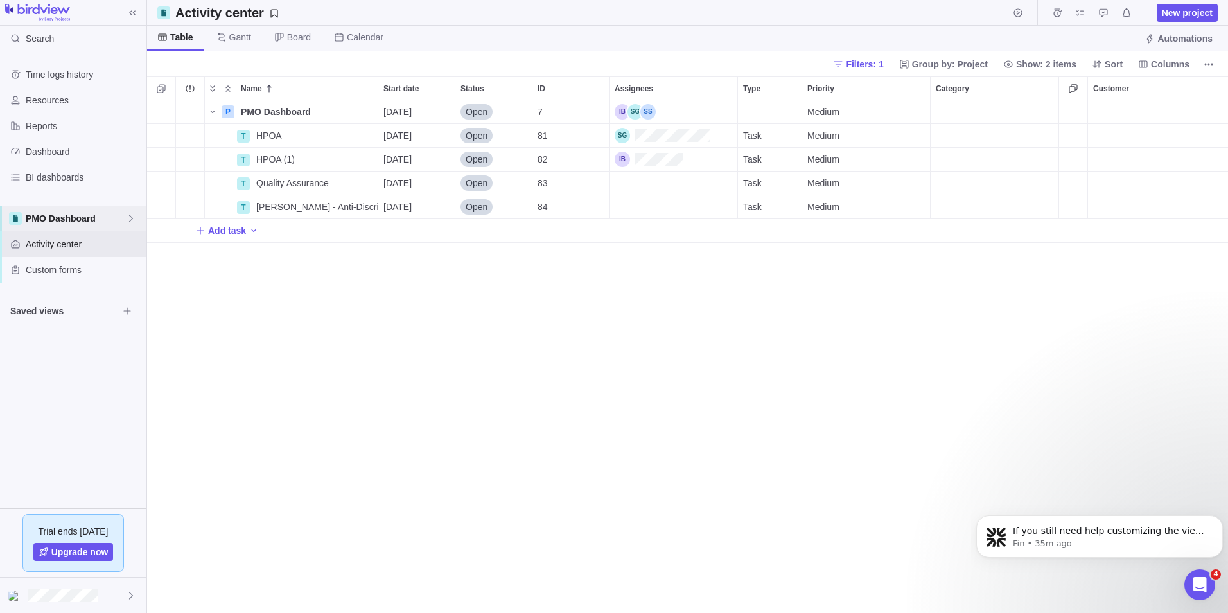
scroll to position [10, 10]
click at [85, 239] on span "Activity center" at bounding box center [84, 244] width 116 height 13
click at [1209, 62] on icon "More actions" at bounding box center [1209, 64] width 10 height 10
click at [552, 317] on body "Search Time logs history Resources Reports Dashboard BI dashboards PMO Dashboar…" at bounding box center [614, 306] width 1228 height 613
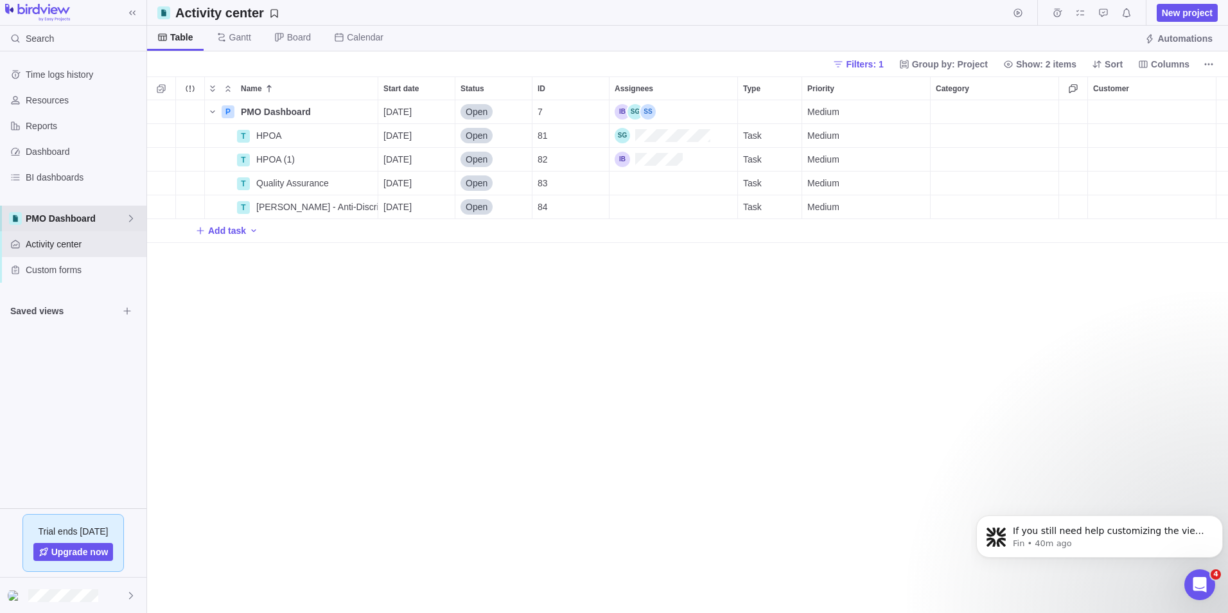
click at [94, 220] on span "PMO Dashboard" at bounding box center [76, 218] width 100 height 13
drag, startPoint x: 272, startPoint y: 344, endPoint x: 268, endPoint y: 364, distance: 20.3
click at [269, 362] on body "Search Time logs history Resources Reports Dashboard BI dashboards PMO Dashboar…" at bounding box center [614, 306] width 1228 height 613
click at [57, 276] on div "Custom forms" at bounding box center [73, 270] width 146 height 26
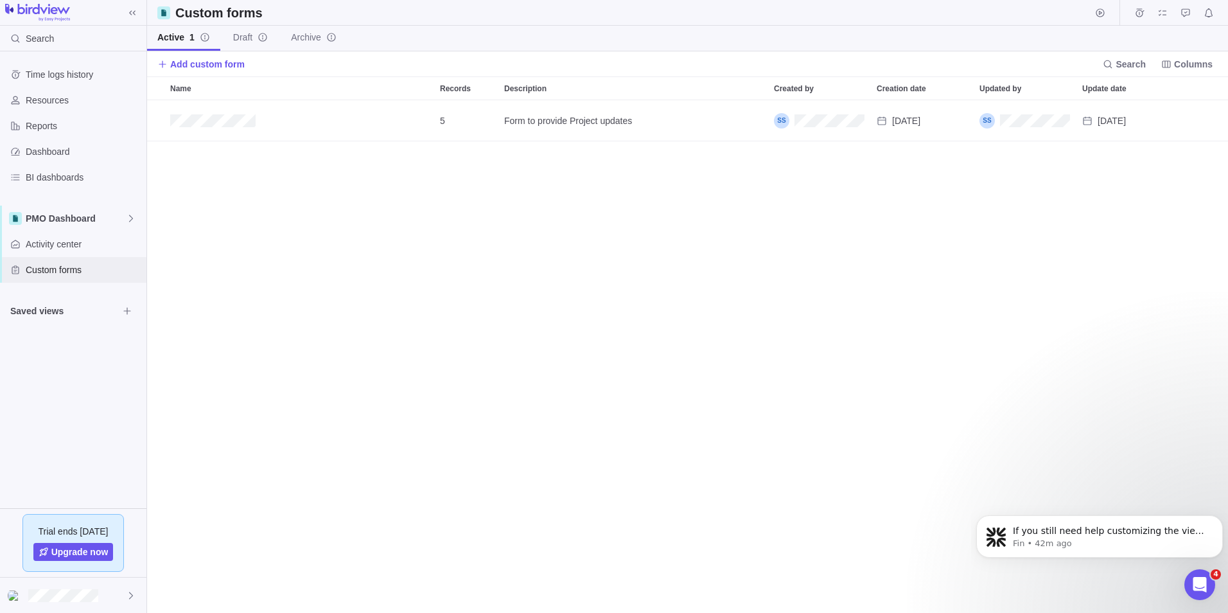
scroll to position [503, 1072]
click at [1144, 119] on icon "Edit" at bounding box center [1144, 120] width 8 height 8
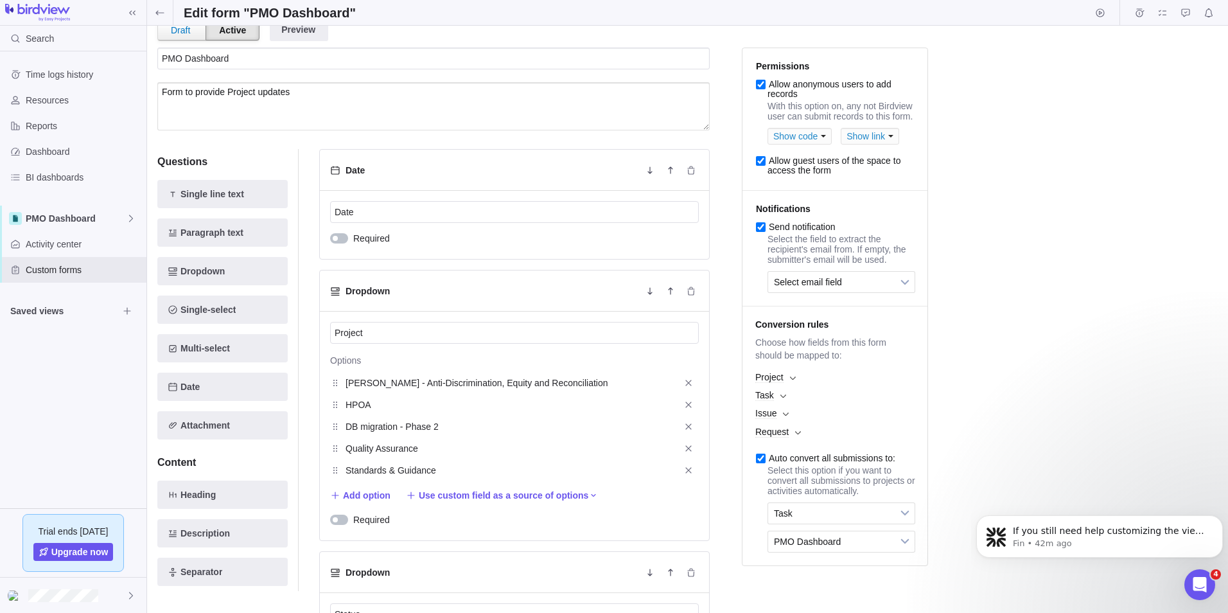
scroll to position [193, 0]
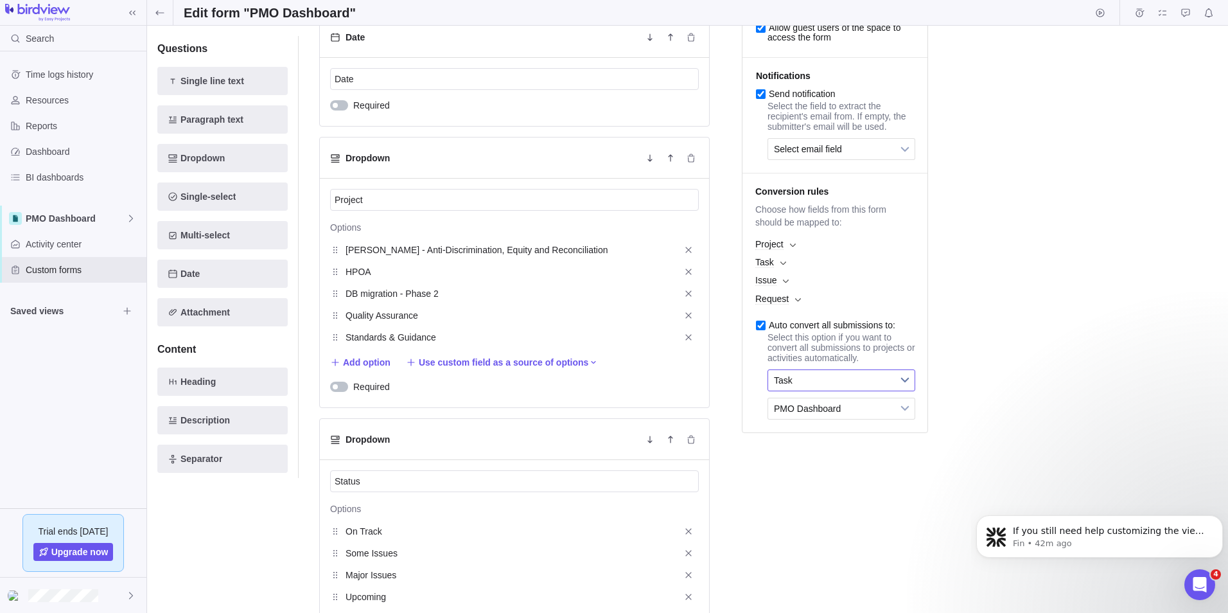
click at [894, 391] on link "Task" at bounding box center [842, 380] width 148 height 22
click at [898, 391] on b at bounding box center [905, 380] width 19 height 21
click at [877, 391] on span "Task" at bounding box center [833, 380] width 118 height 21
click at [68, 224] on span "PMO Dashboard" at bounding box center [76, 218] width 100 height 13
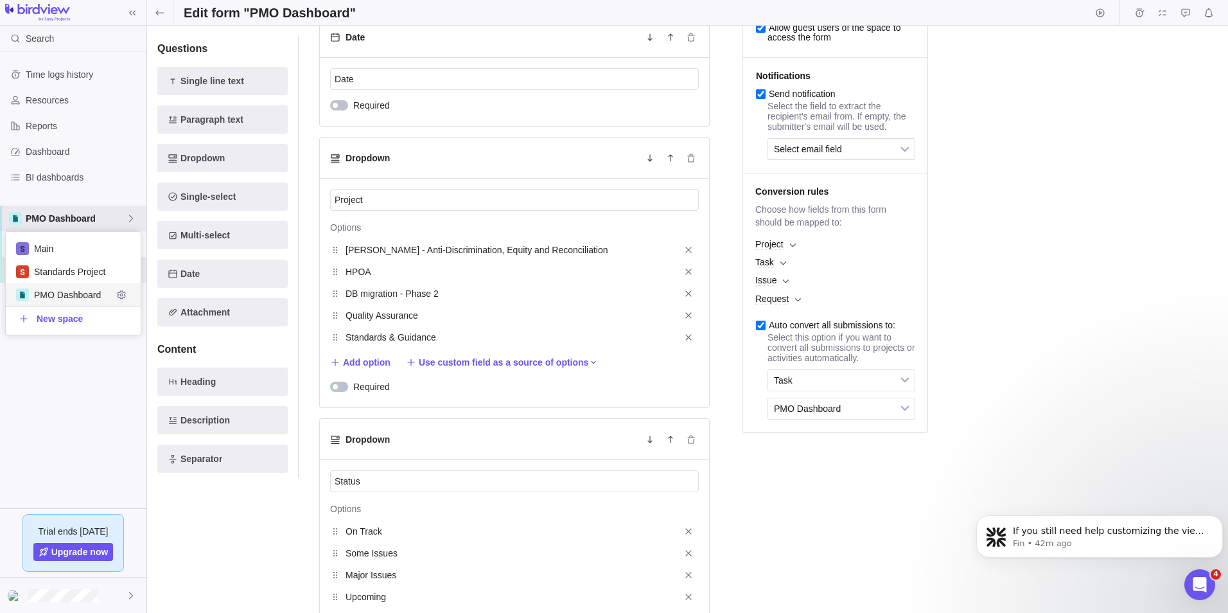
click at [63, 294] on span "PMO Dashboard" at bounding box center [73, 294] width 78 height 13
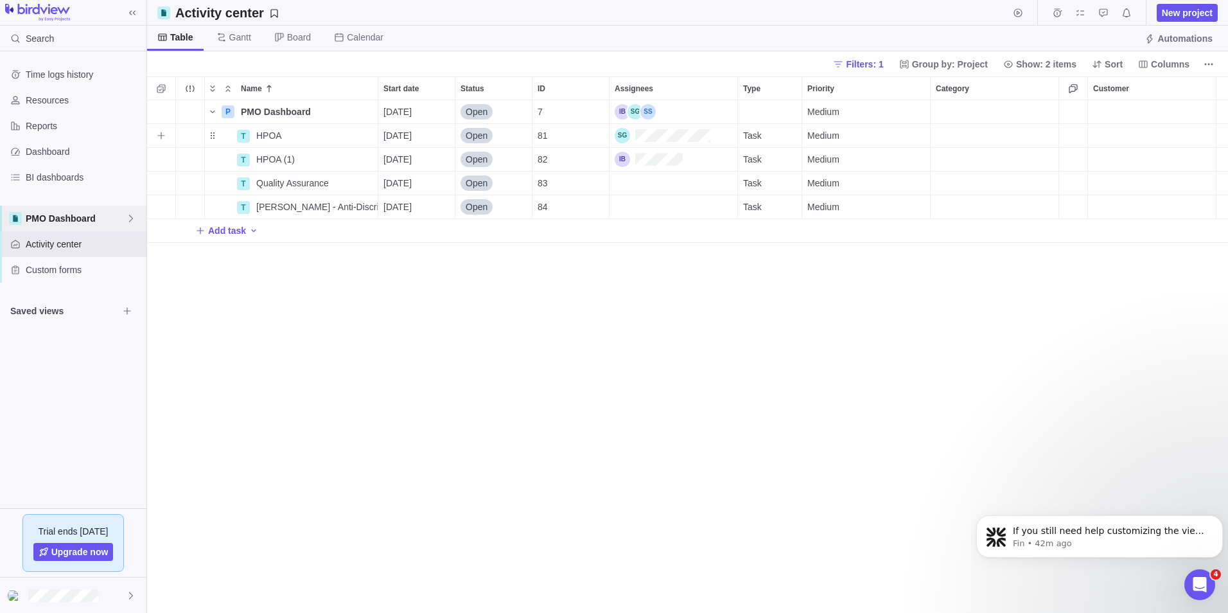
scroll to position [503, 1072]
click at [1203, 64] on span "More actions" at bounding box center [1209, 64] width 18 height 18
click at [949, 36] on body "Search Time logs history Resources Reports Dashboard BI dashboards PMO Dashboar…" at bounding box center [614, 306] width 1228 height 613
click at [293, 33] on span "Board" at bounding box center [299, 37] width 24 height 13
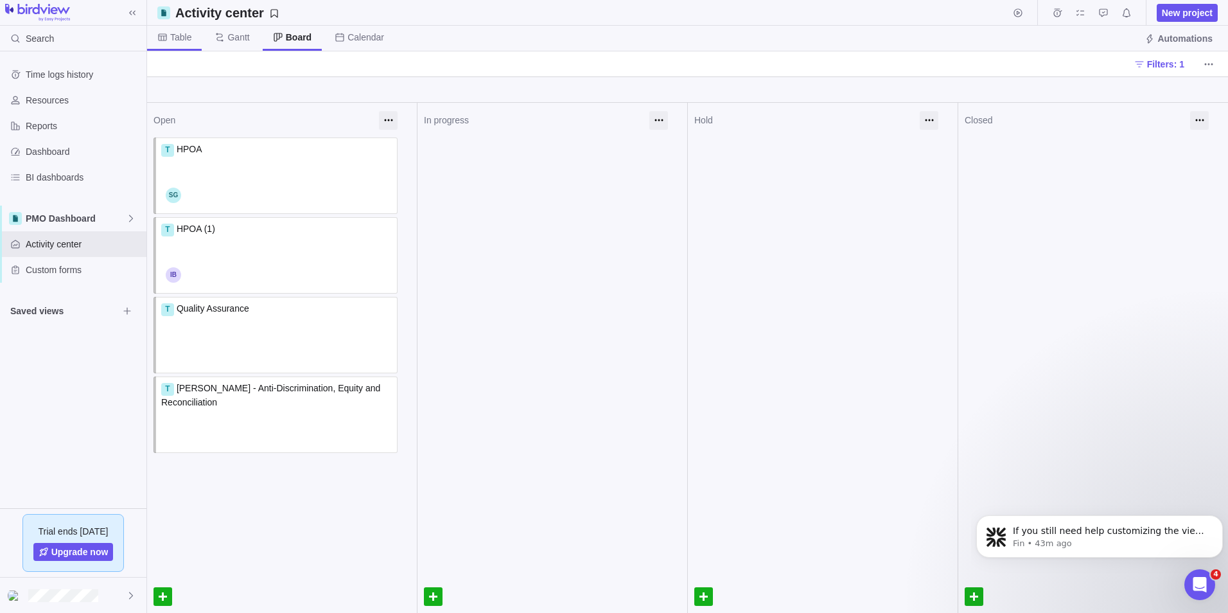
click at [176, 38] on span "Table" at bounding box center [180, 37] width 21 height 13
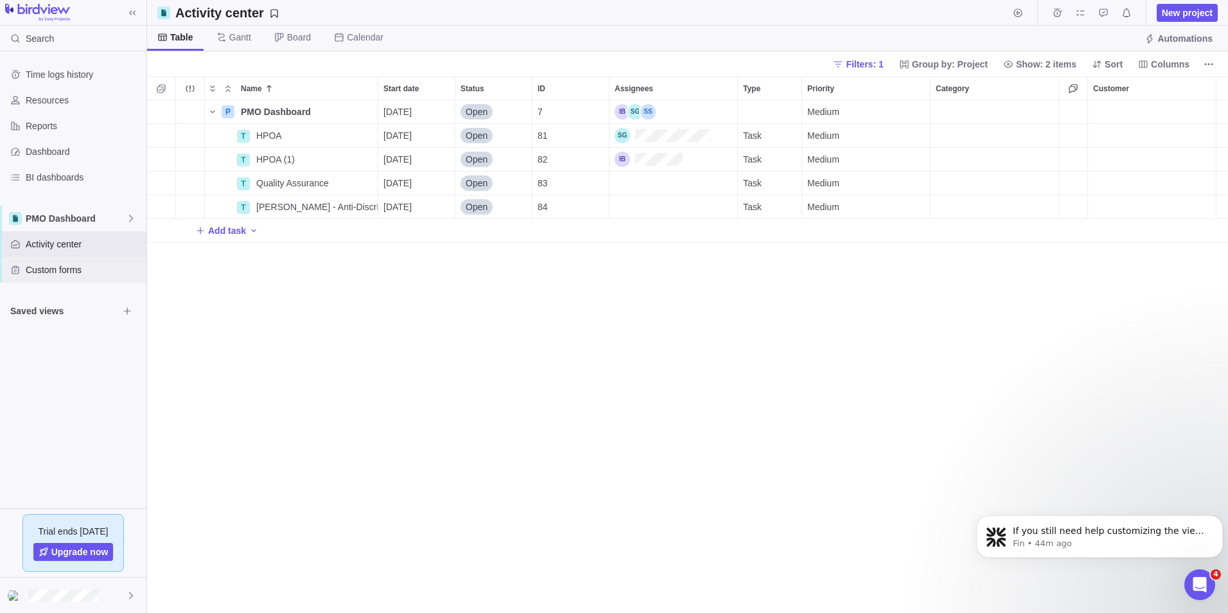
click at [80, 270] on span "Custom forms" at bounding box center [84, 269] width 116 height 13
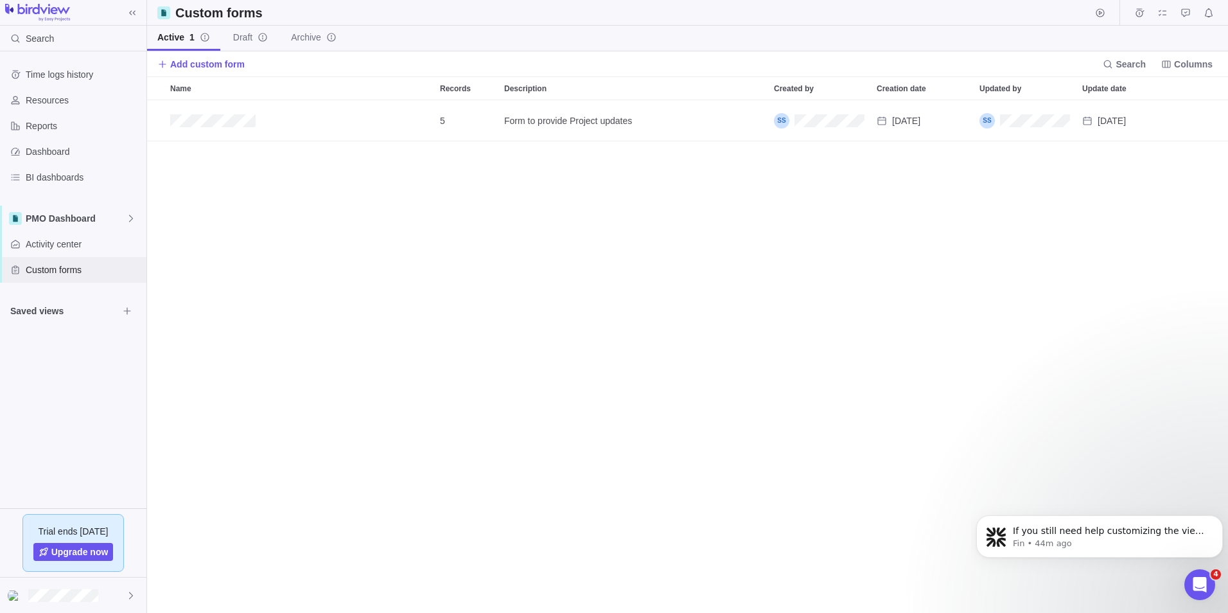
scroll to position [503, 1072]
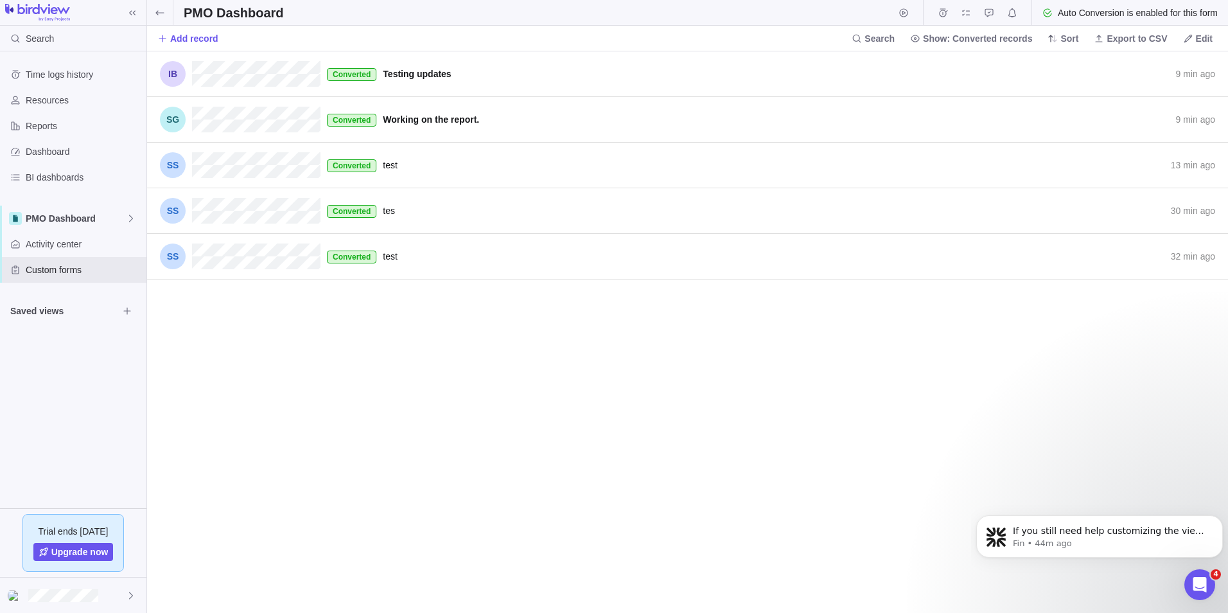
scroll to position [552, 1072]
click at [1139, 40] on span "Export to CSV" at bounding box center [1137, 38] width 60 height 13
click at [161, 17] on icon at bounding box center [160, 13] width 10 height 10
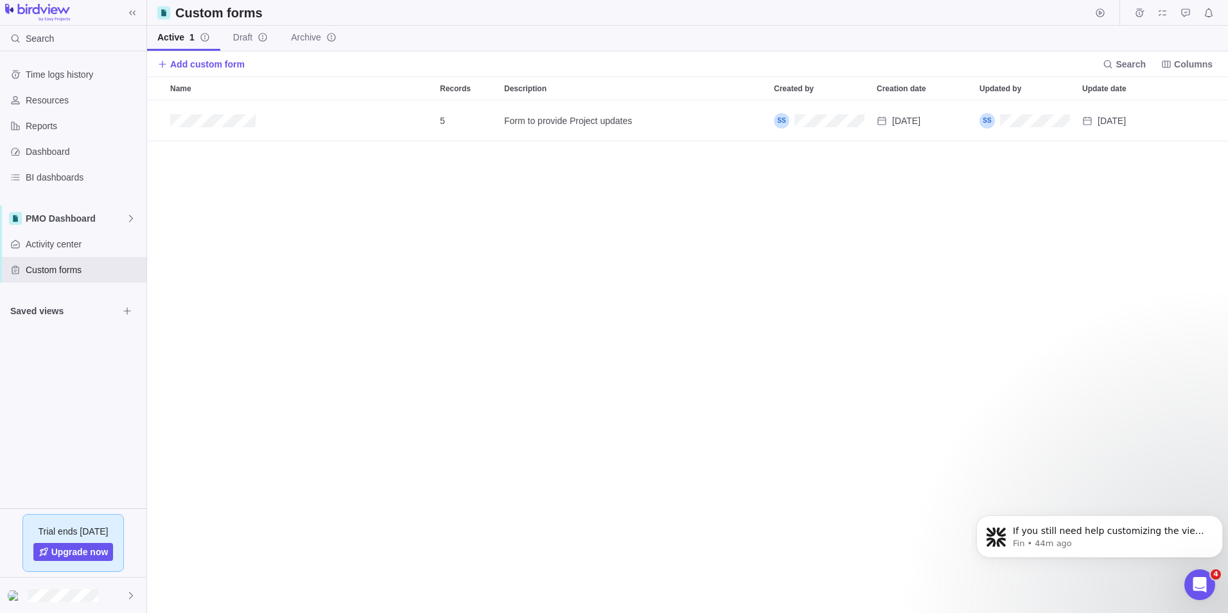
scroll to position [503, 1072]
click at [100, 222] on span "PMO Dashboard" at bounding box center [76, 218] width 100 height 13
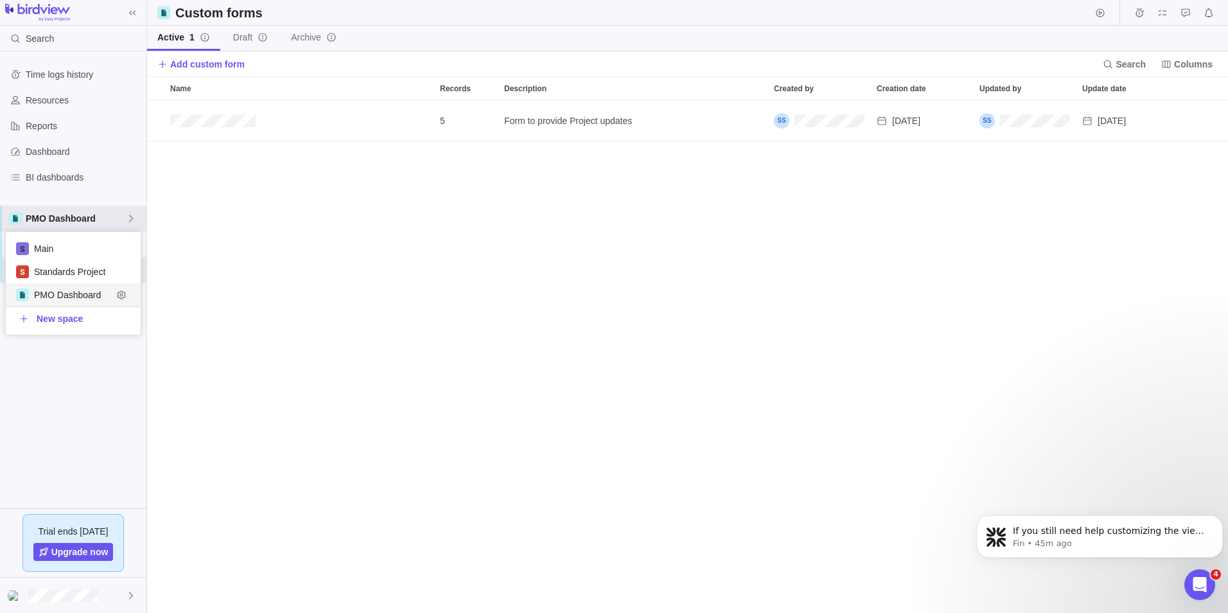
click at [82, 296] on span "PMO Dashboard" at bounding box center [73, 294] width 78 height 13
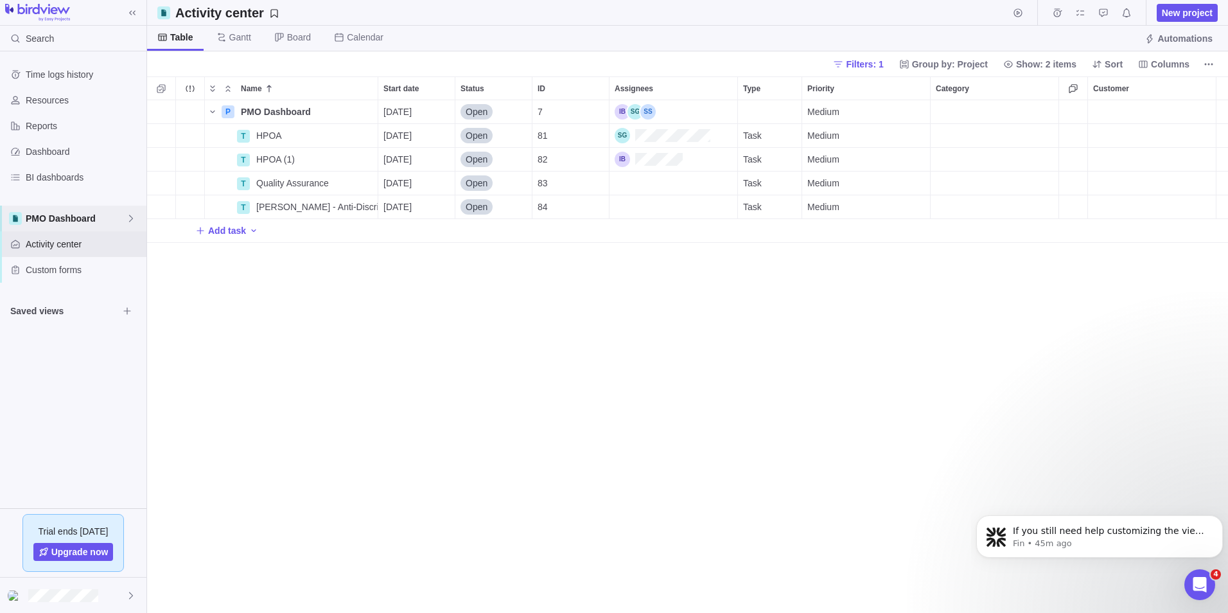
scroll to position [503, 1072]
